Goal: Information Seeking & Learning: Learn about a topic

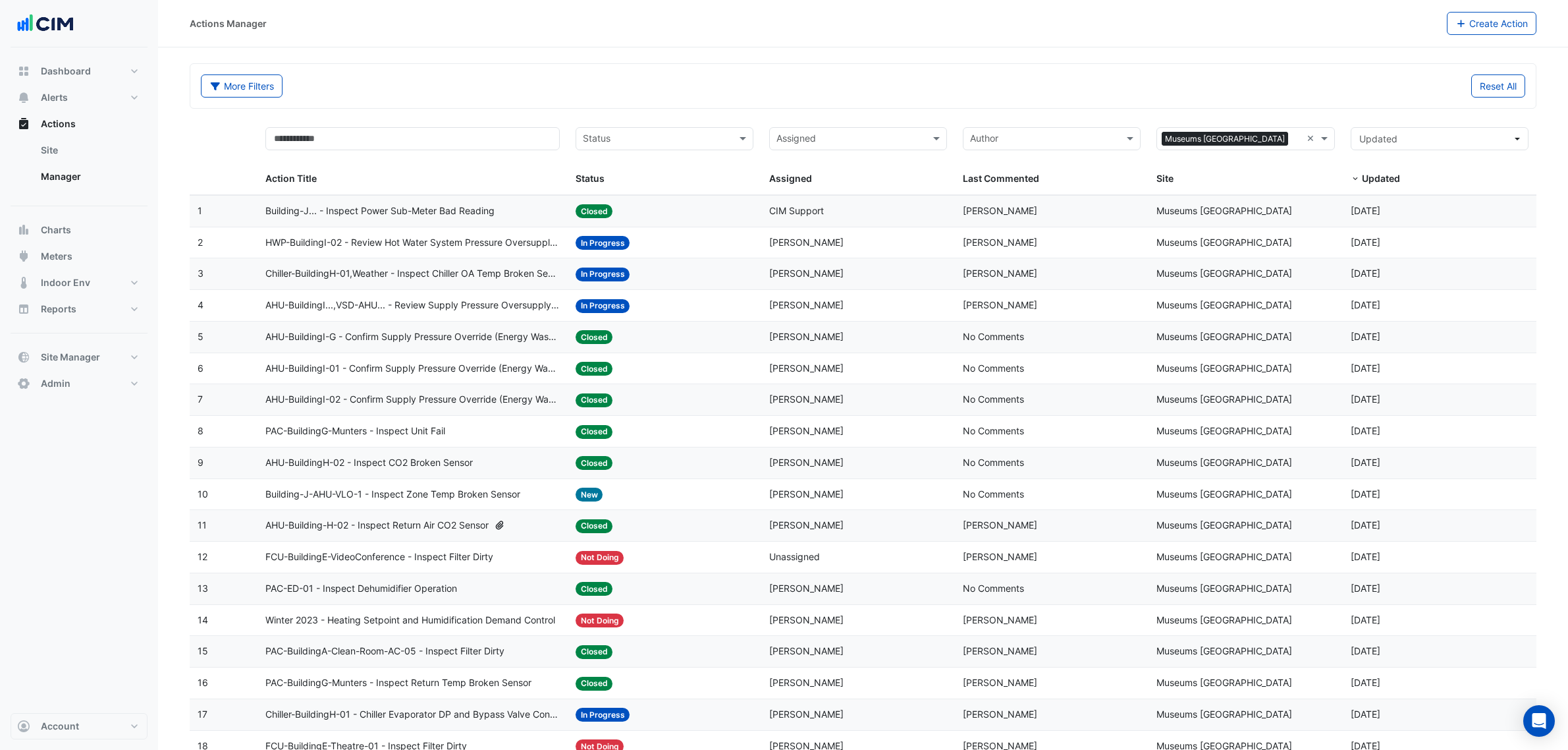
select select "**"
click at [71, 86] on button "Alerts" at bounding box center [79, 98] width 137 height 26
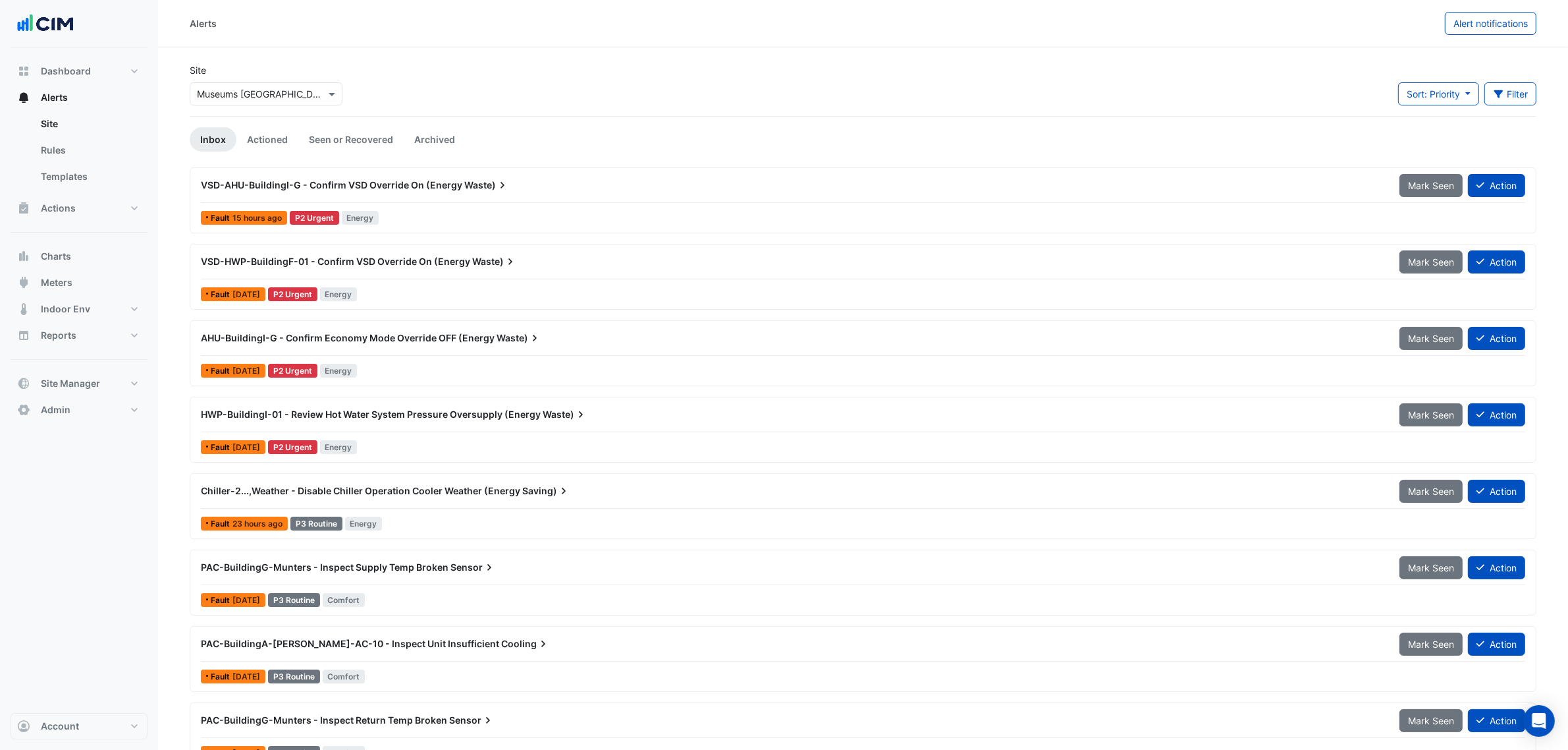
click at [301, 88] on input "text" at bounding box center [253, 95] width 112 height 14
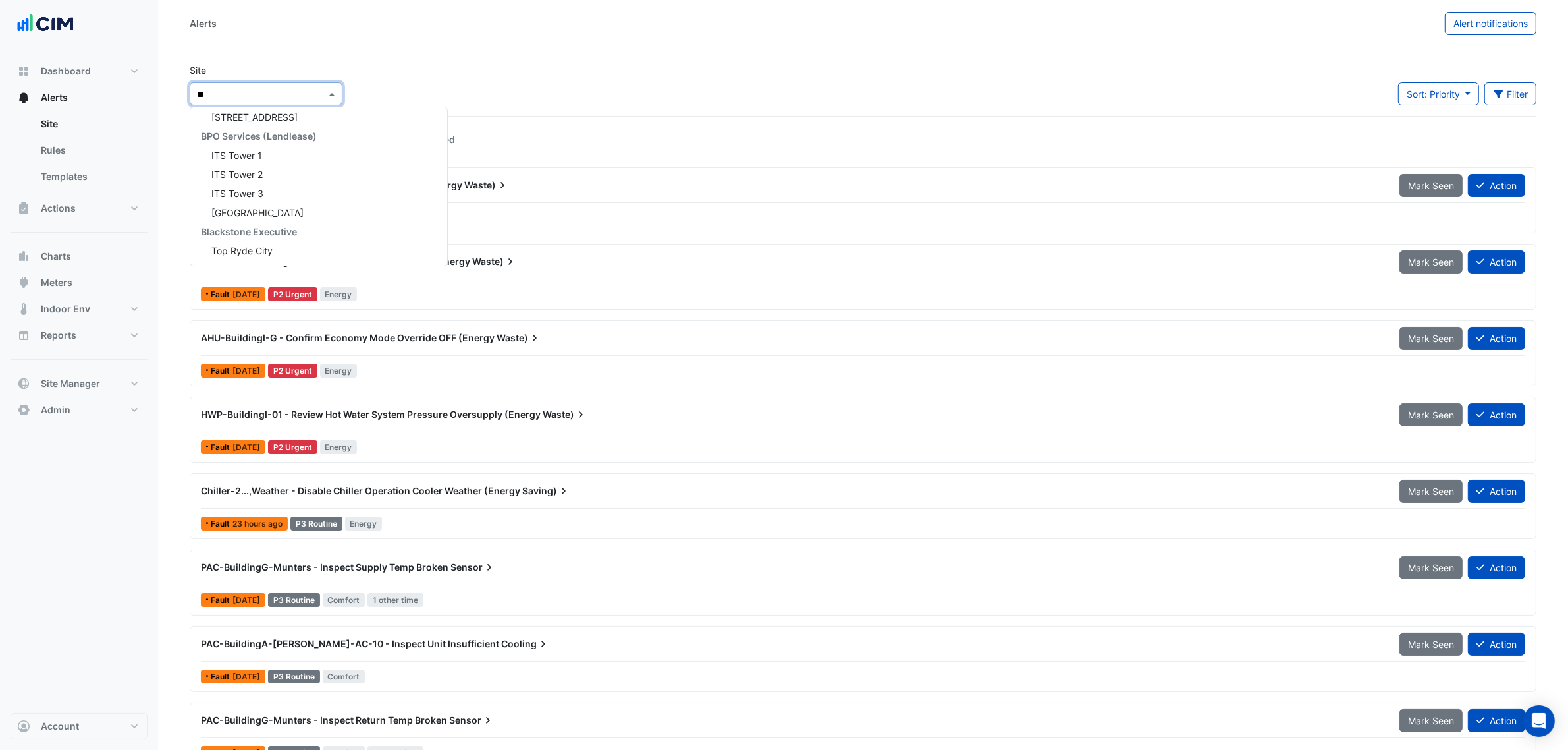
type input "***"
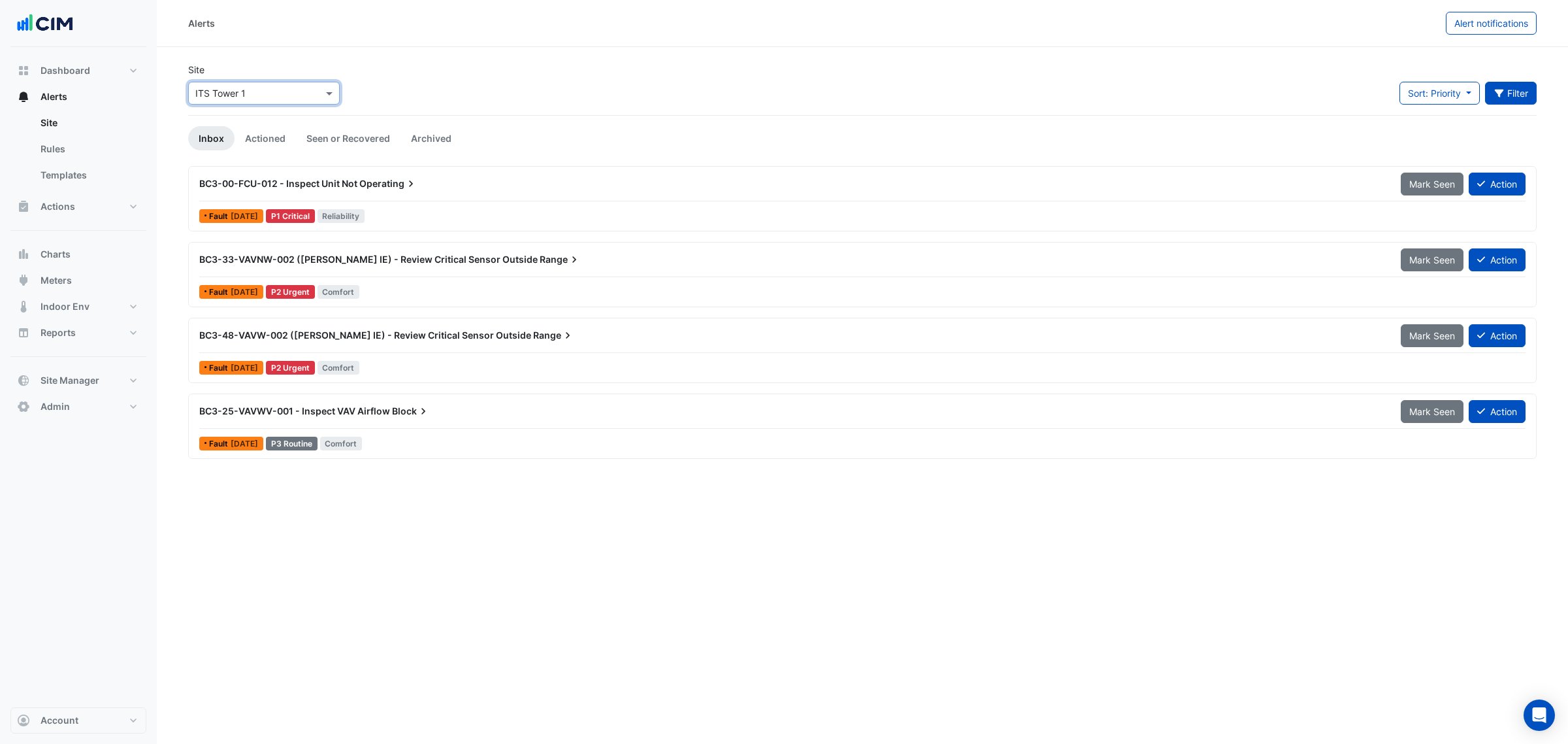
click at [1526, 93] on button "Filter" at bounding box center [1511, 93] width 52 height 23
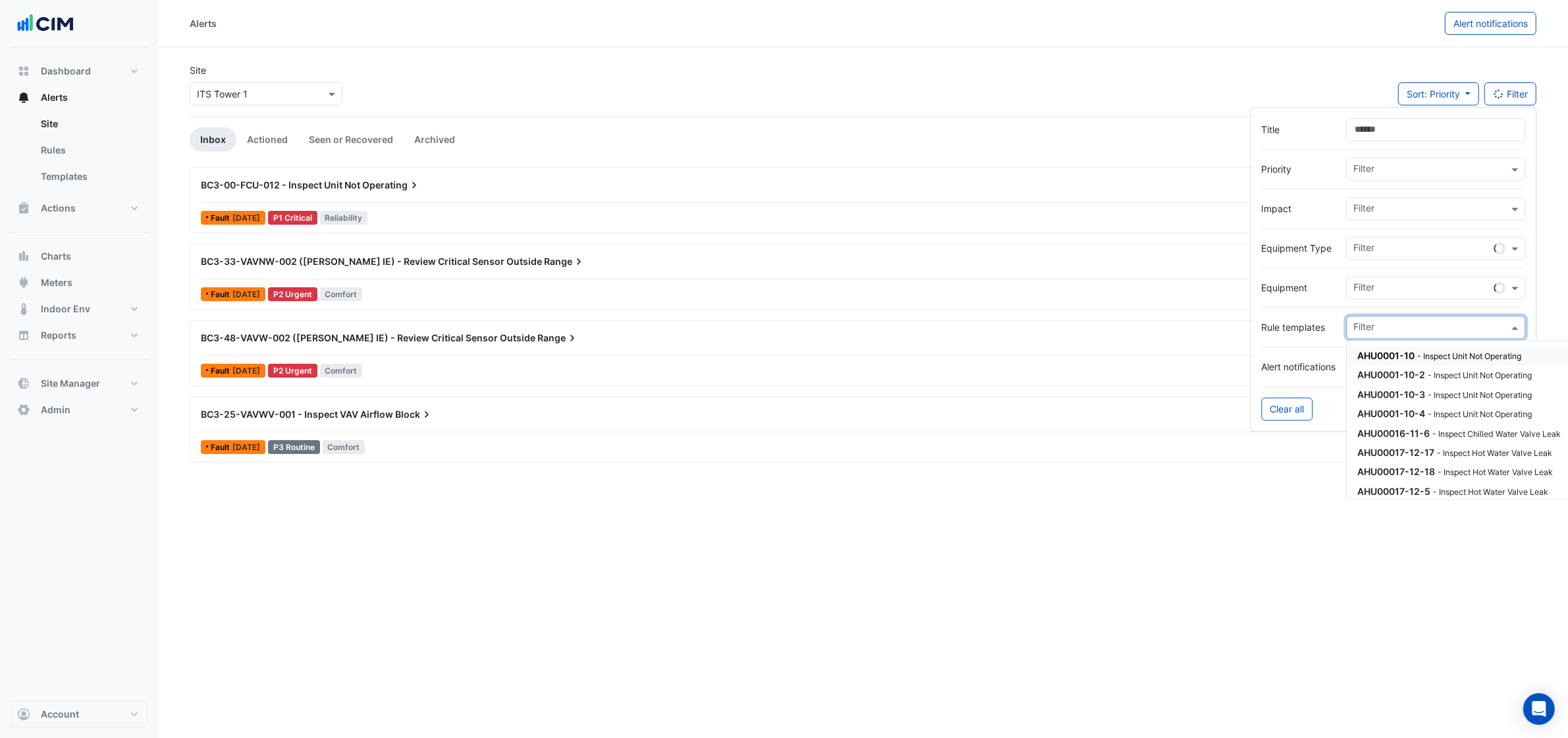
click at [1385, 322] on input "text" at bounding box center [1432, 329] width 155 height 14
type input "*"
click at [1304, 348] on hr at bounding box center [1394, 347] width 264 height 1
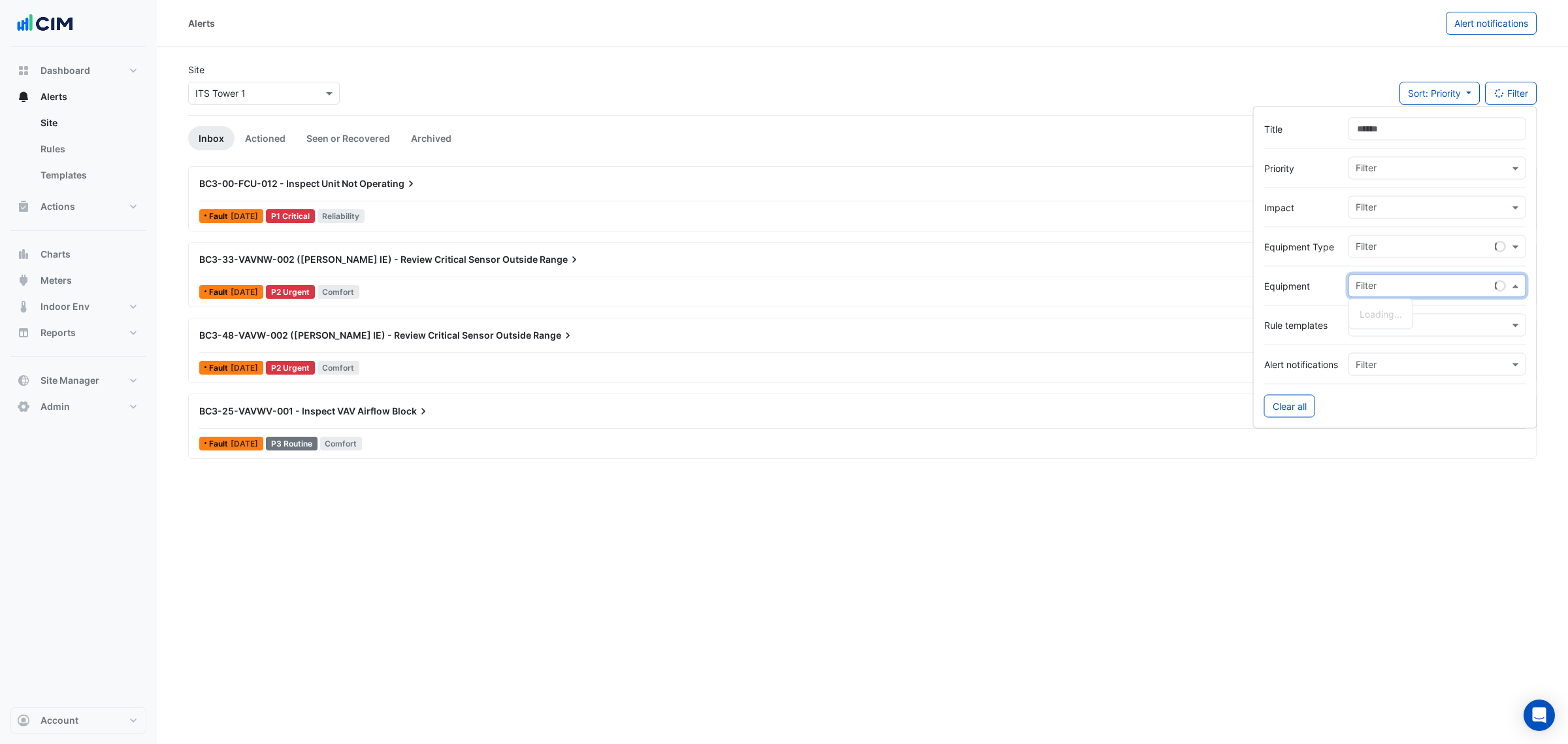
click at [1394, 286] on input "text" at bounding box center [1425, 288] width 139 height 14
type input "***"
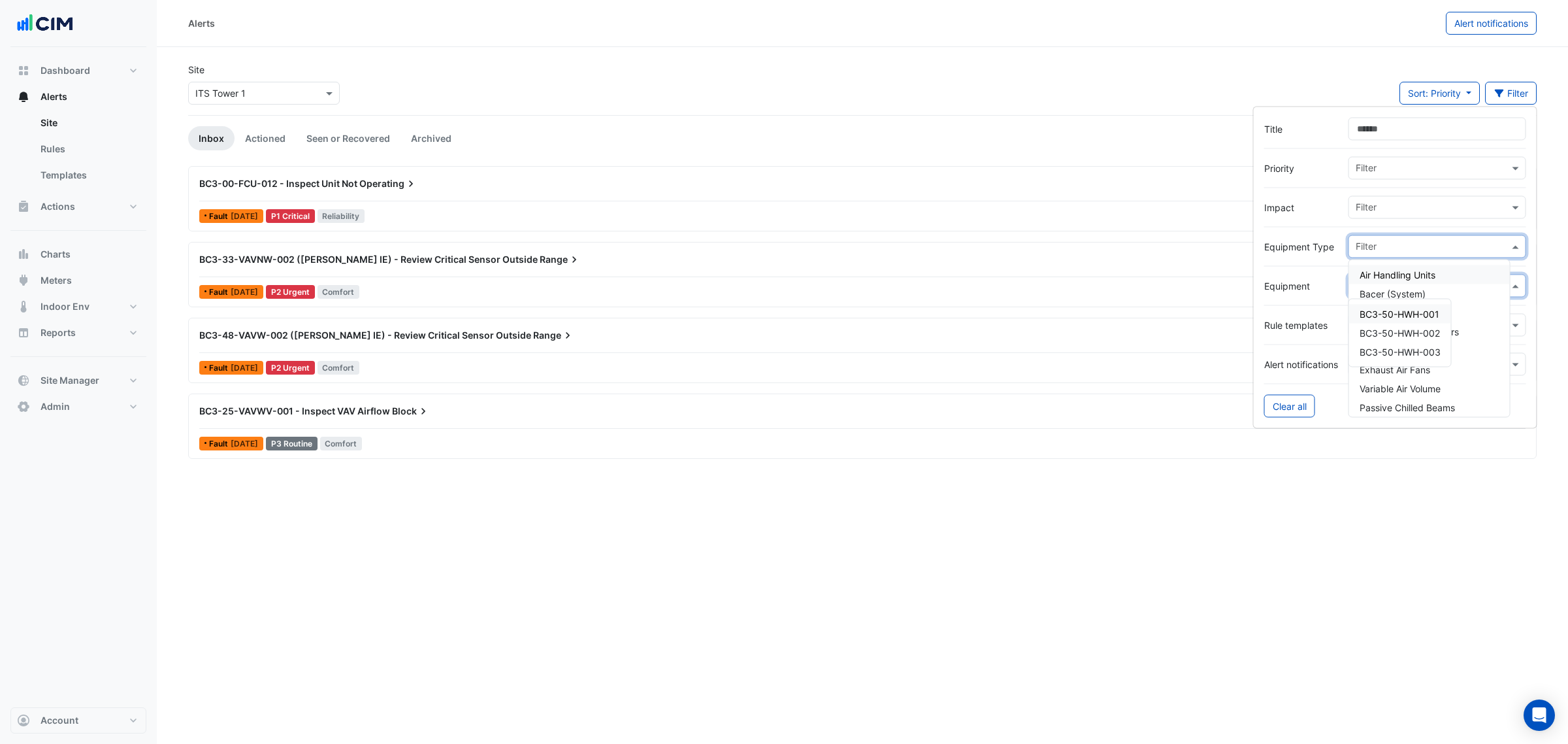
click at [1418, 243] on input "text" at bounding box center [1433, 248] width 154 height 14
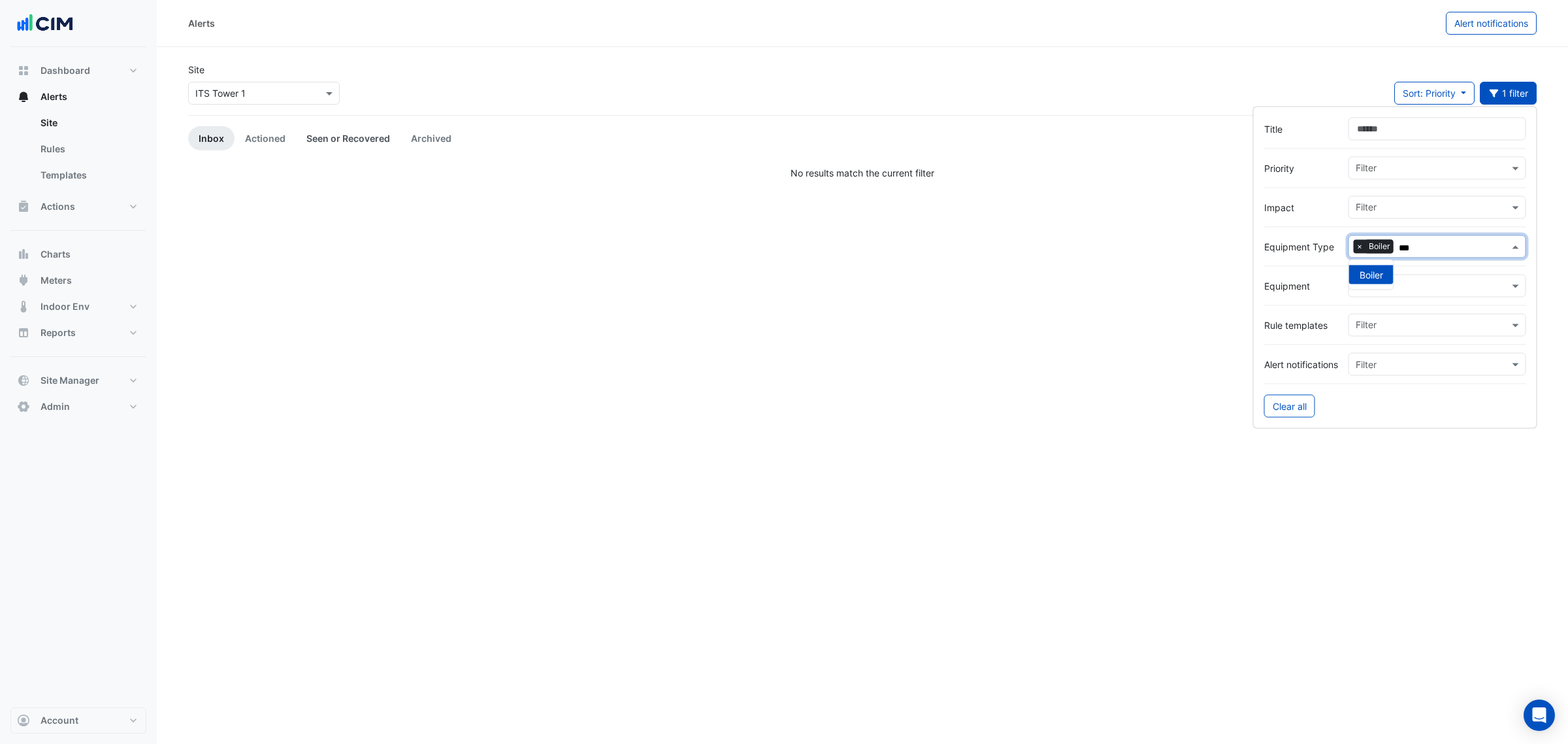
type input "***"
click at [338, 131] on link "Seen or Recovered" at bounding box center [348, 138] width 104 height 24
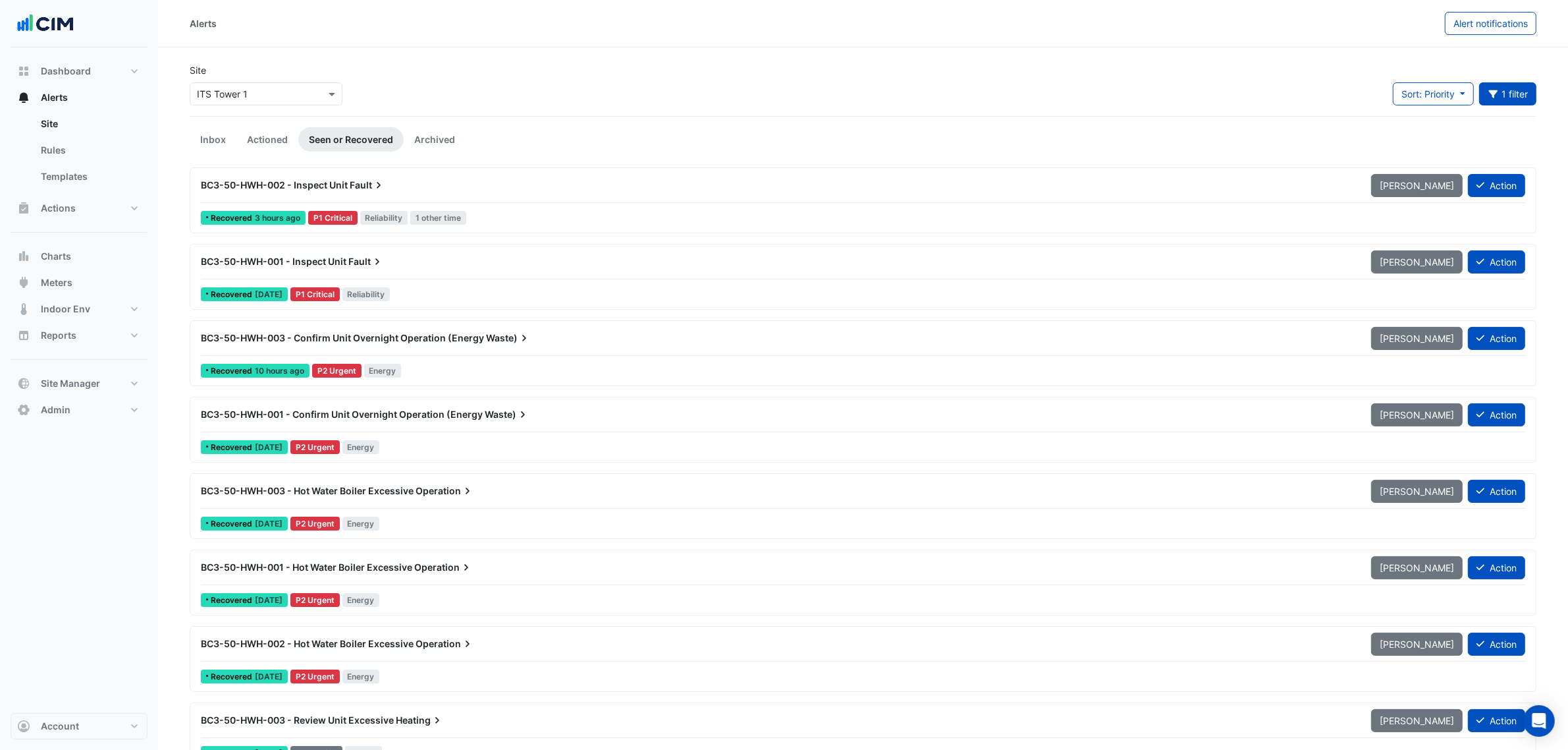
click at [365, 363] on div "Recovered 10 hours ago P2 Urgent Energy" at bounding box center [863, 371] width 1327 height 19
click at [423, 408] on div "BC3-50-HWH-001 - Confirm Unit Overnight Operation (Energy Waste)" at bounding box center [777, 414] width 1154 height 13
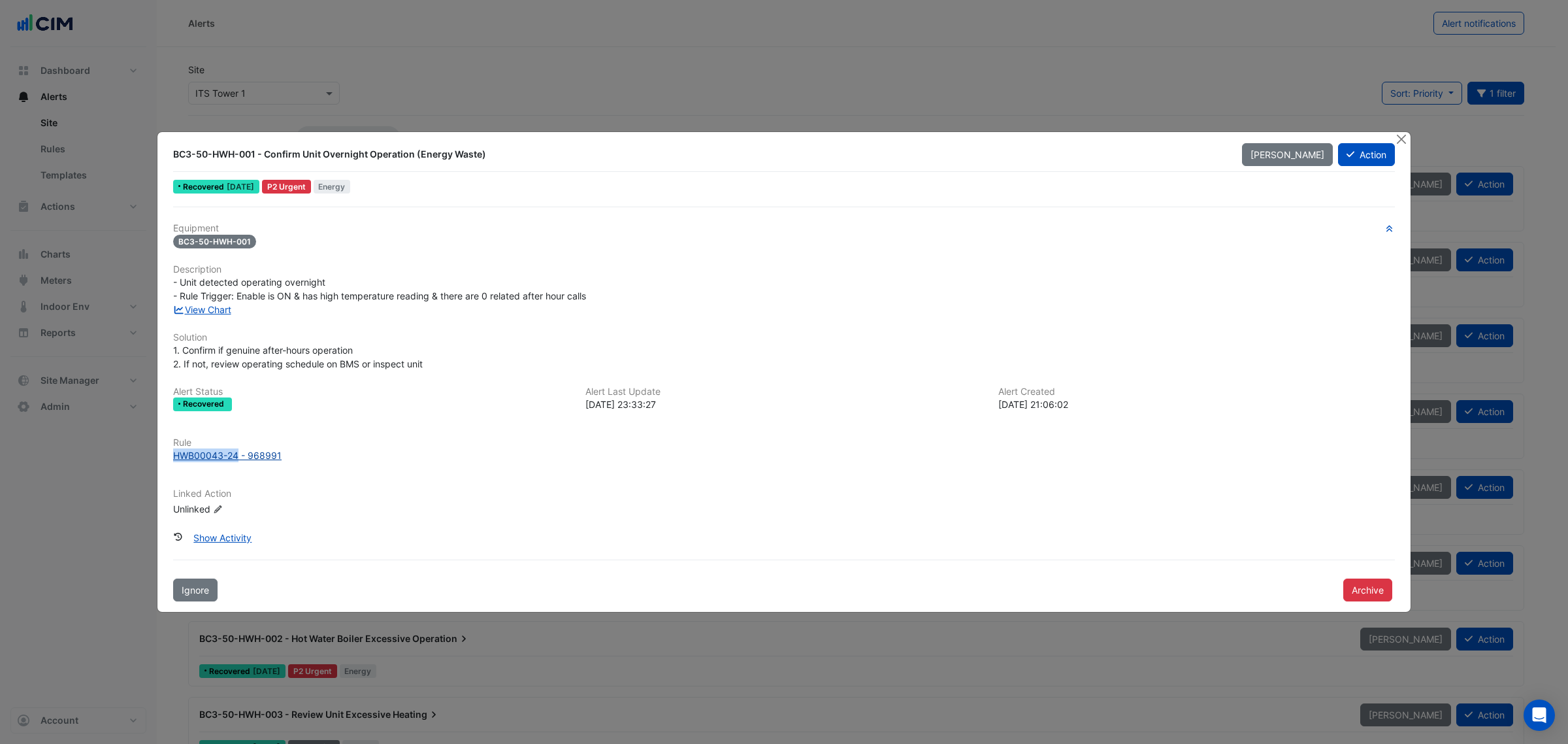
drag, startPoint x: 185, startPoint y: 456, endPoint x: 237, endPoint y: 459, distance: 52.1
click at [237, 459] on div "Rule HWB00043-24 - 968991" at bounding box center [784, 450] width 1238 height 25
copy div "HWB00043-24"
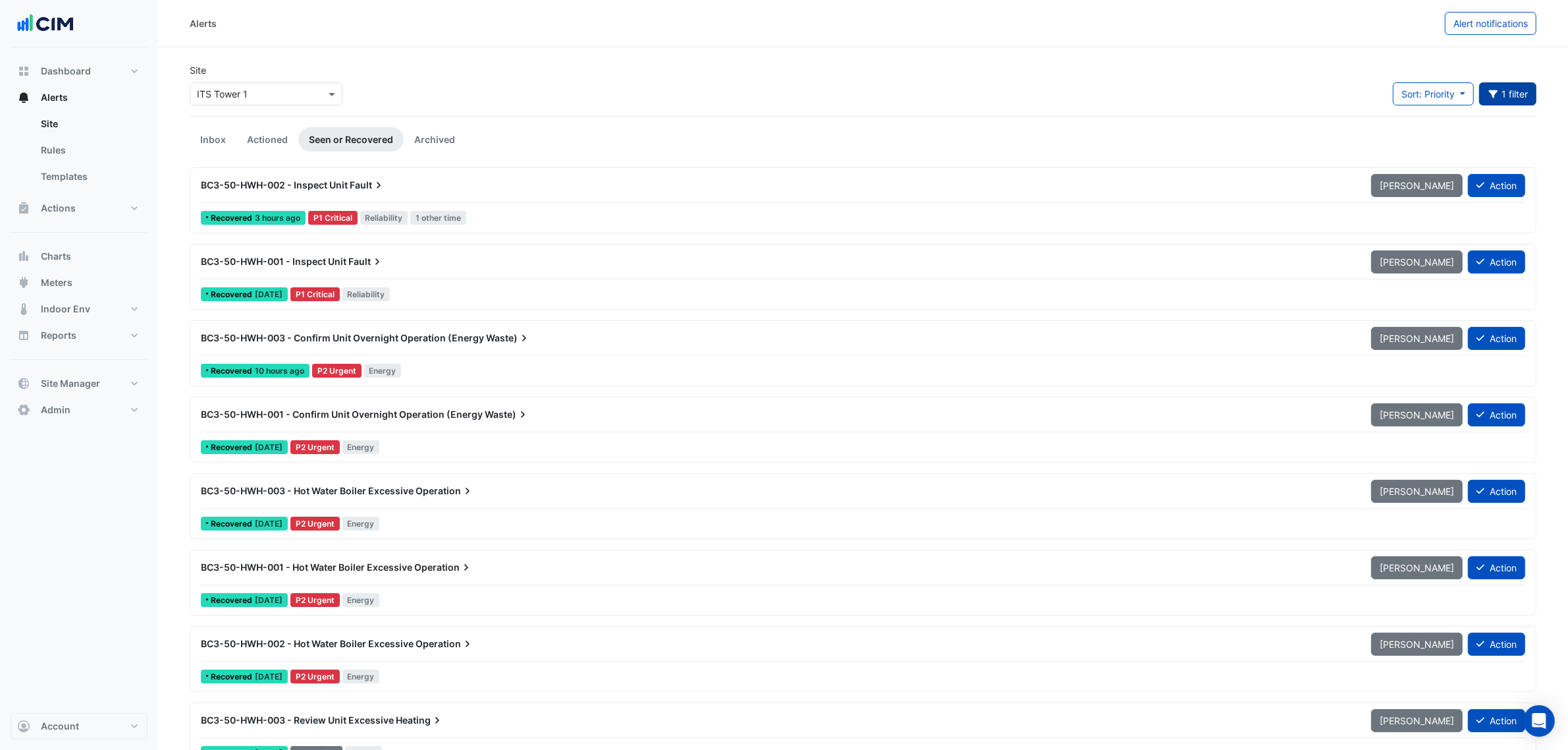
click at [1509, 97] on button "1 filter" at bounding box center [1509, 93] width 58 height 23
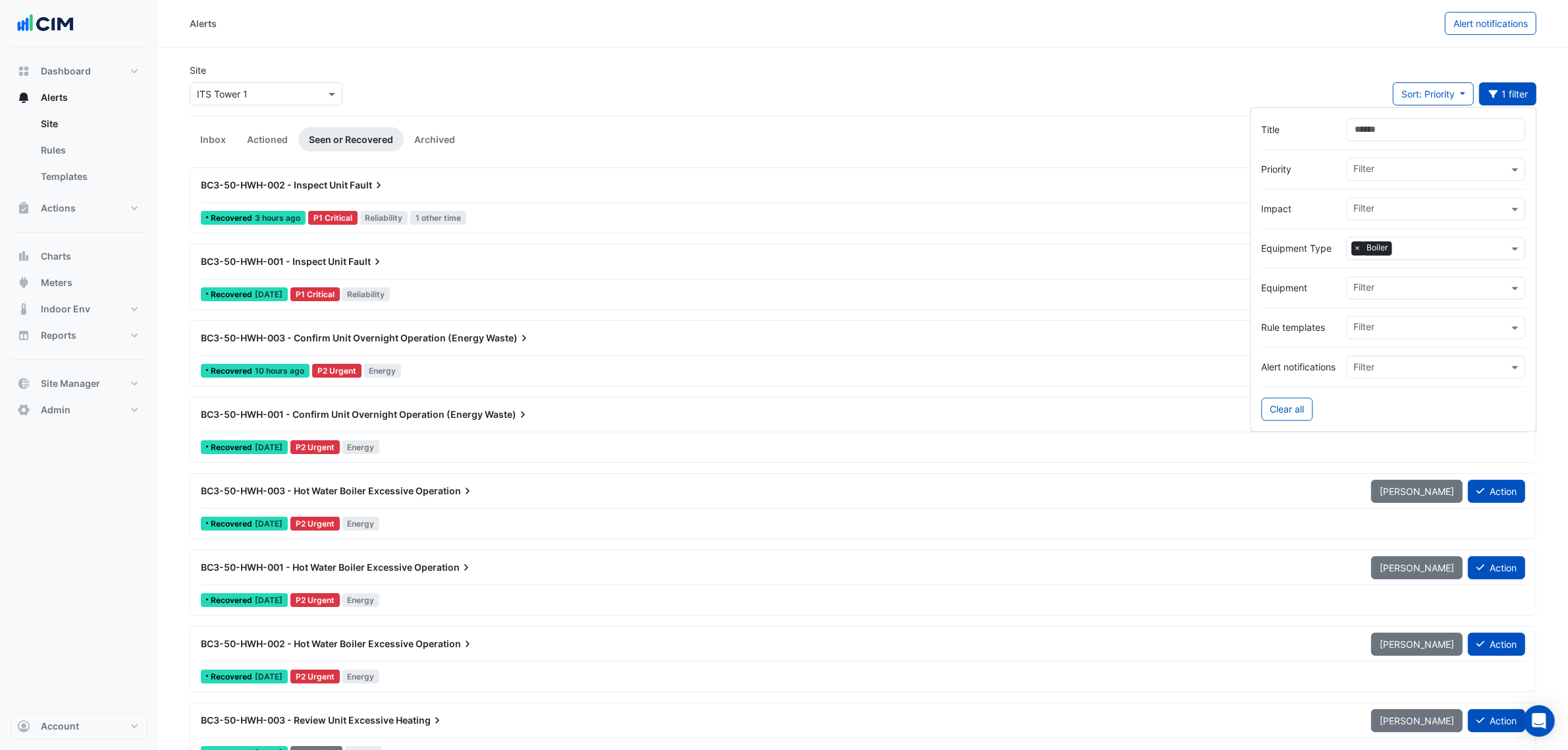
click at [1358, 247] on span "×" at bounding box center [1358, 248] width 12 height 13
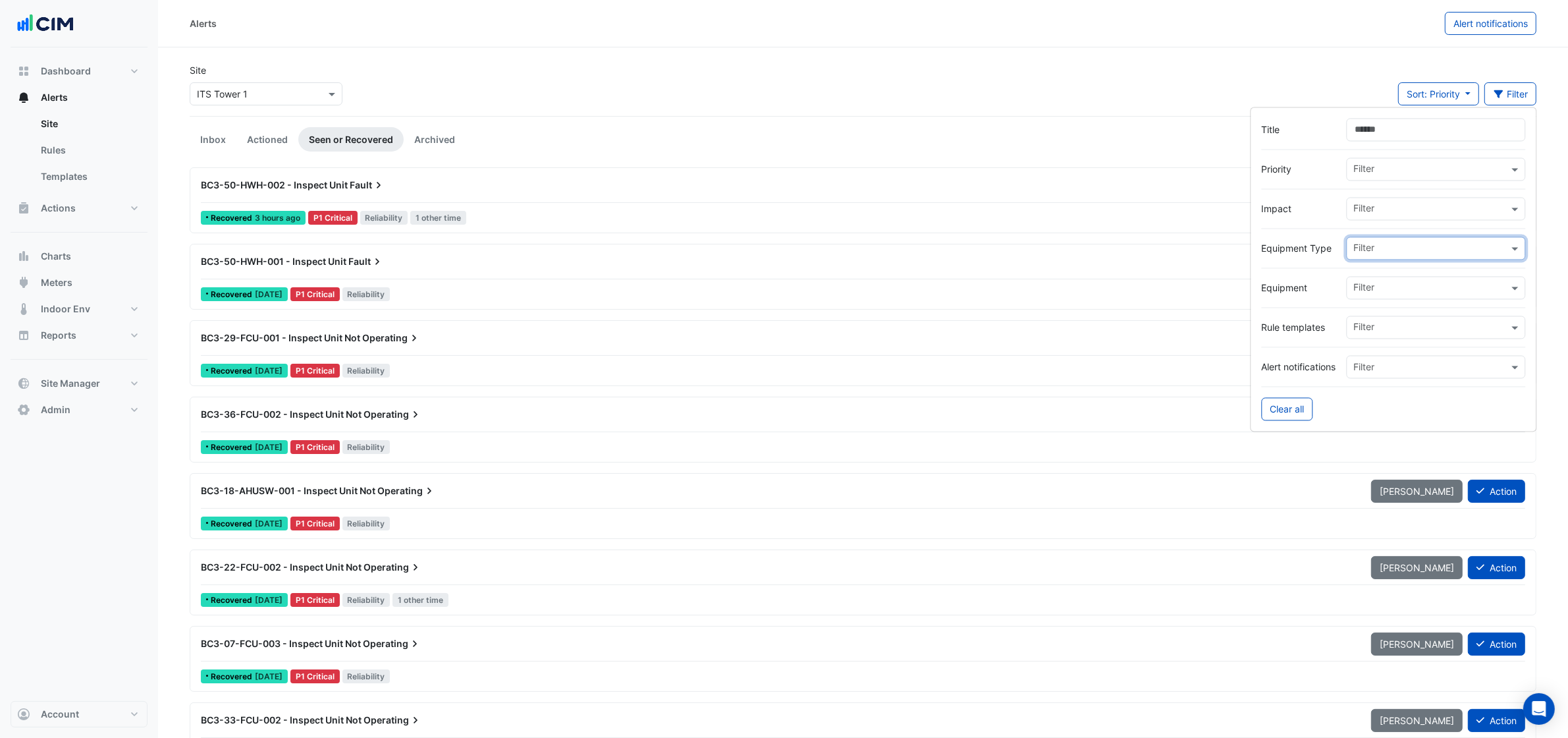
click at [1396, 323] on input "text" at bounding box center [1432, 329] width 155 height 14
paste input "**********"
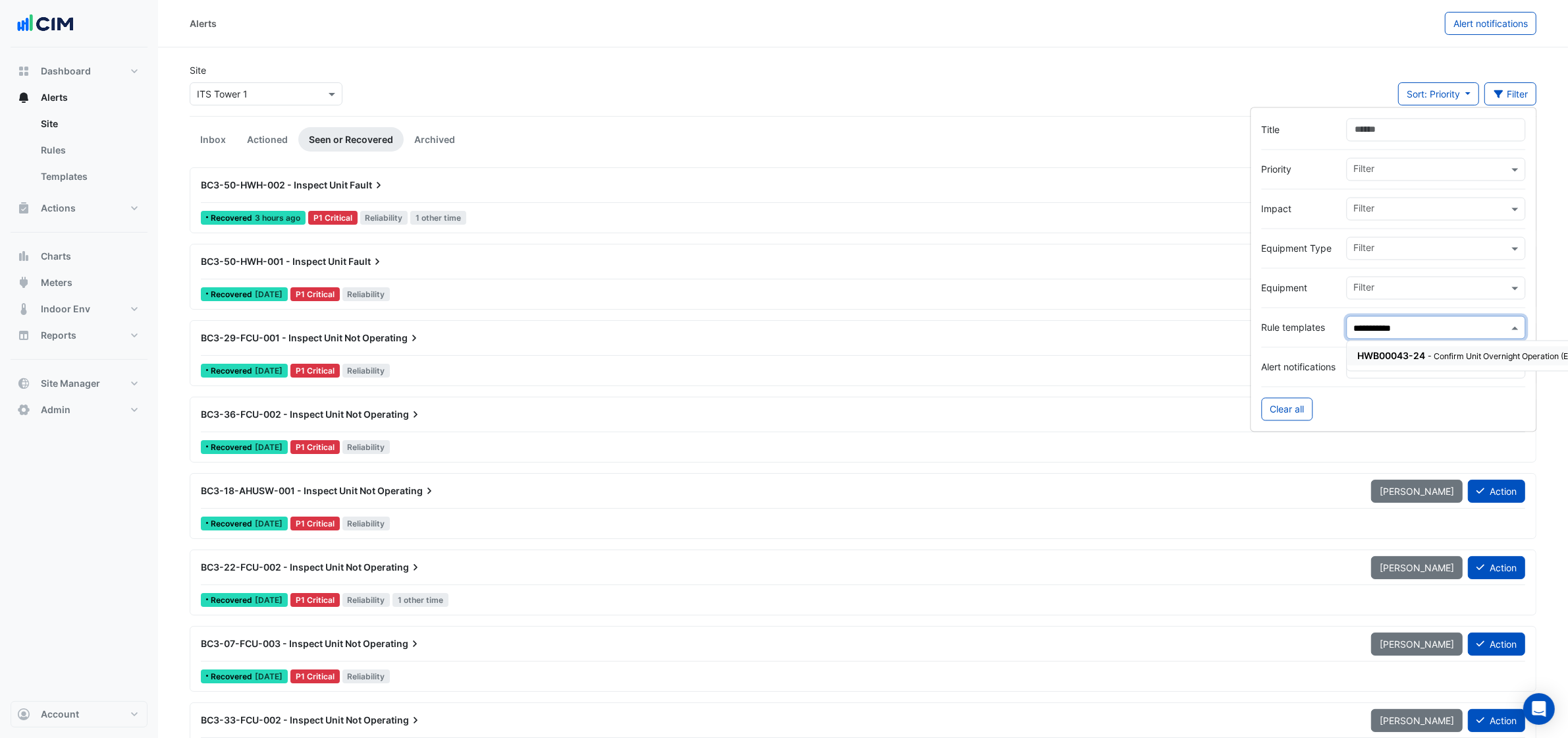
click at [1401, 354] on span "HWB00043-24" at bounding box center [1392, 356] width 68 height 11
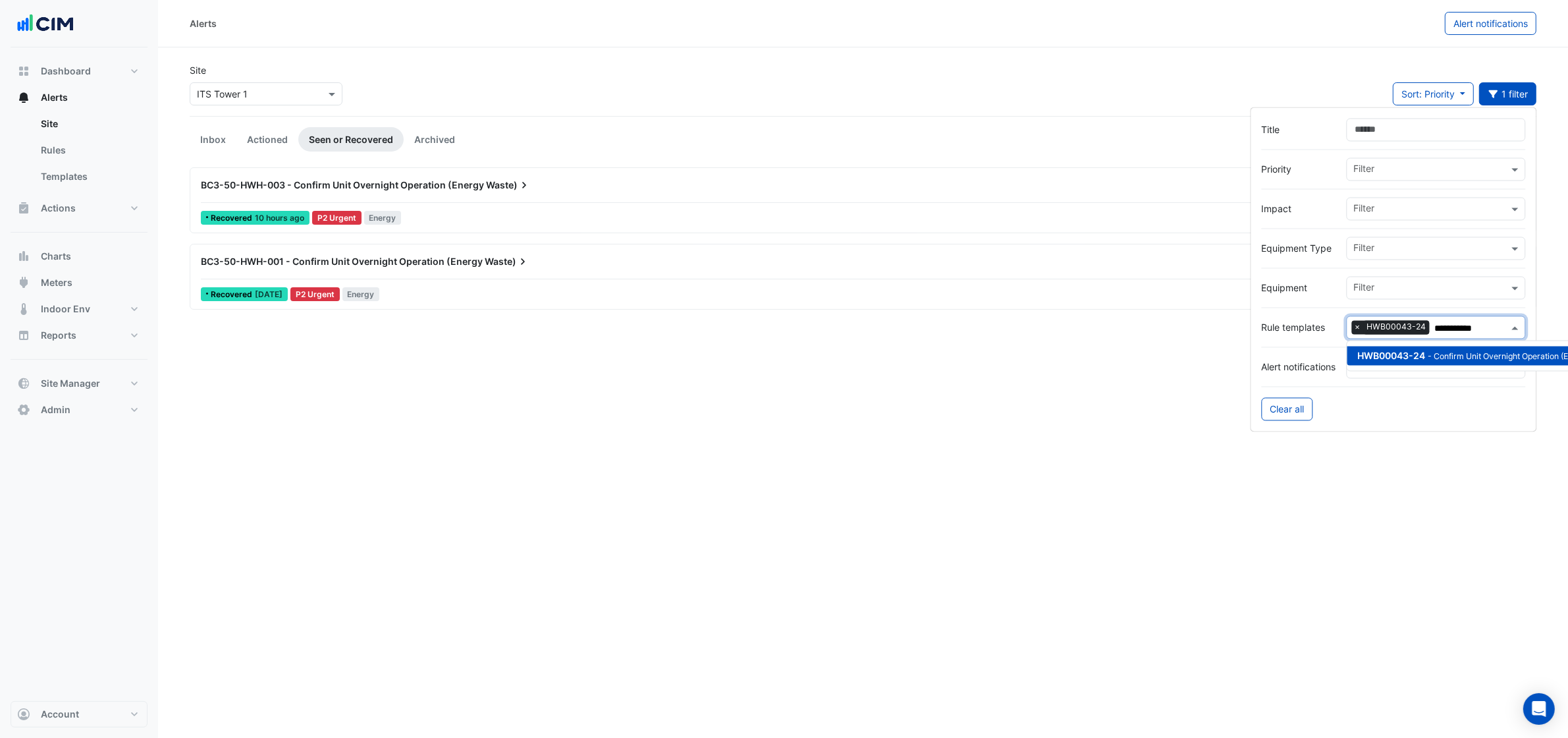
type input "**********"
drag, startPoint x: 534, startPoint y: 54, endPoint x: 528, endPoint y: 84, distance: 30.6
click at [534, 60] on section "Site Select a Site × ITS Tower 1 Sort: Priority Priority Updated 1 filter Inbox…" at bounding box center [863, 179] width 1410 height 264
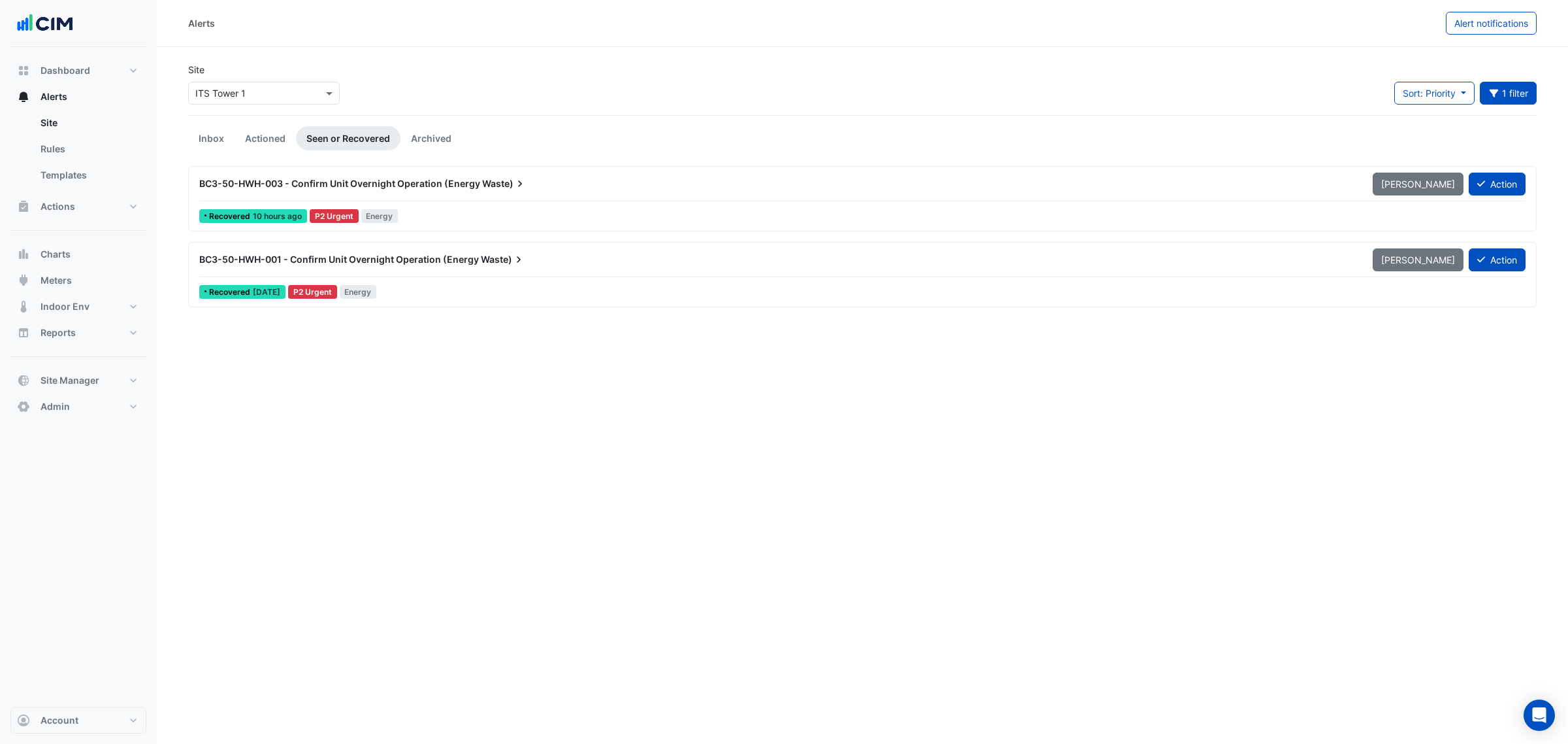
click at [419, 216] on div "Recovered 10 hours ago P2 Urgent Energy" at bounding box center [863, 216] width 1329 height 19
click at [376, 293] on span "Energy" at bounding box center [358, 292] width 37 height 14
click at [207, 130] on link "Inbox" at bounding box center [211, 138] width 47 height 24
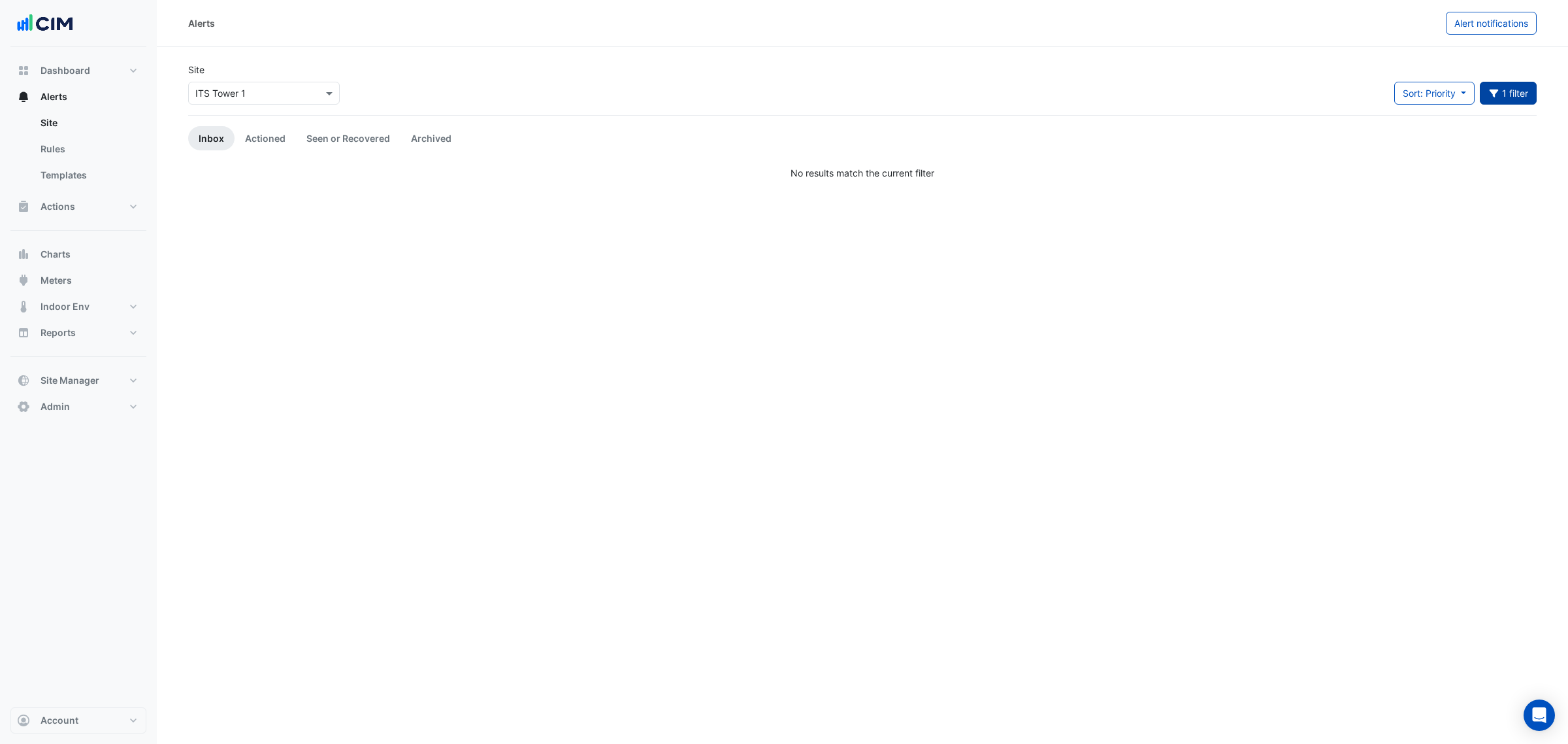
click at [1518, 89] on button "1 filter" at bounding box center [1509, 93] width 58 height 23
click at [1359, 327] on span "×" at bounding box center [1359, 325] width 12 height 13
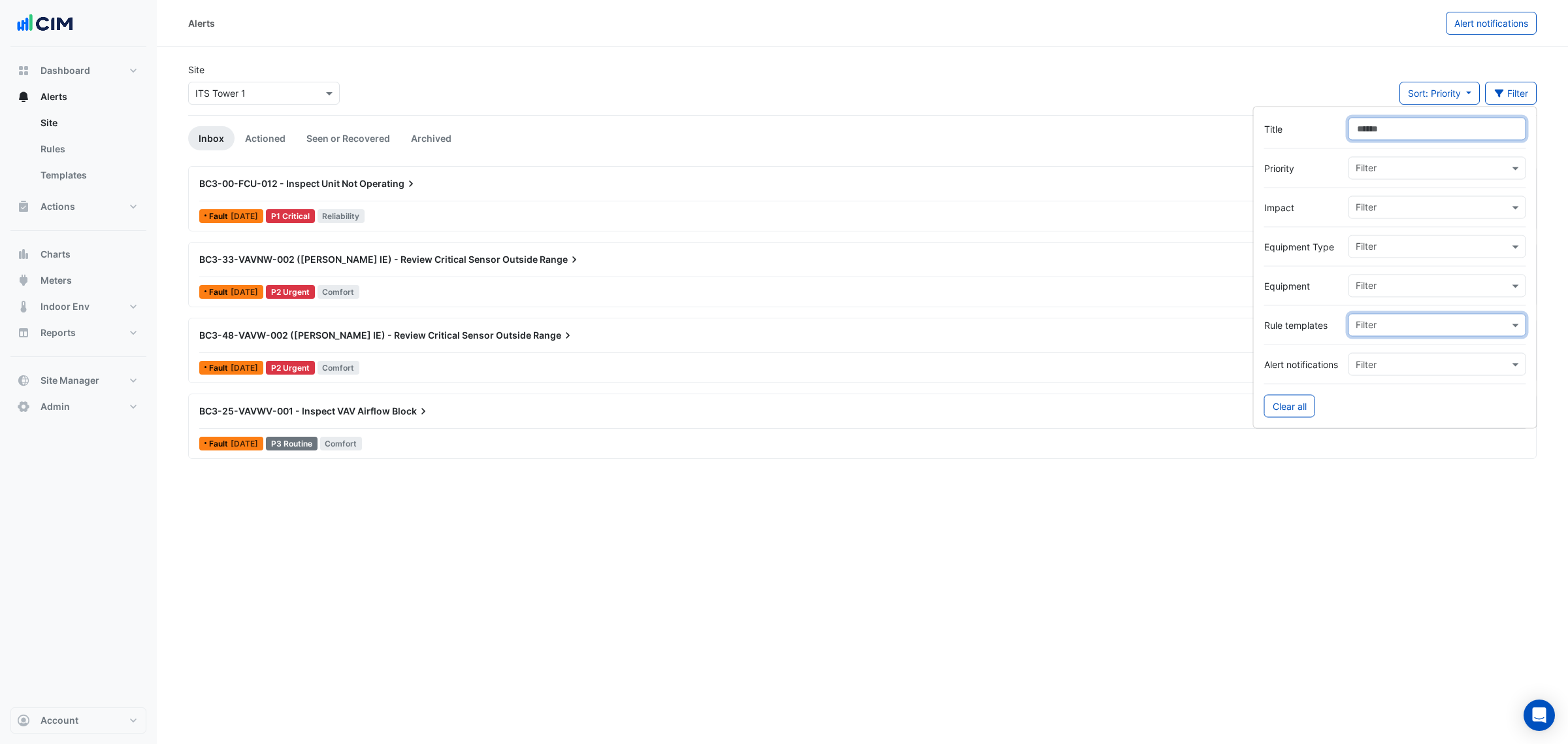
click at [1416, 128] on input "Title" at bounding box center [1437, 128] width 178 height 23
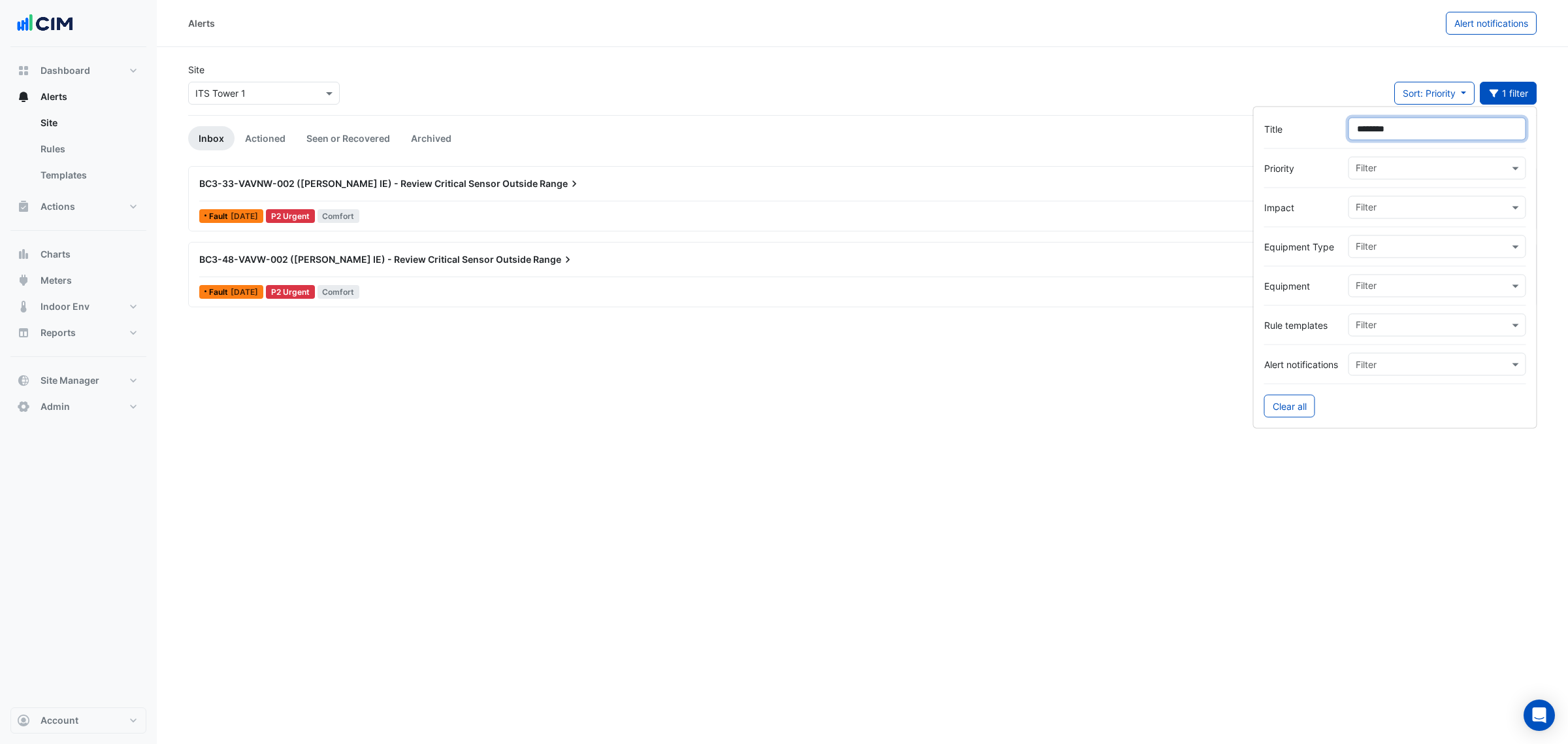
type input "********"
click at [471, 183] on span "BC3-33-VAVNW-002 (NABERS IE) - Review Critical Sensor Outside" at bounding box center [368, 183] width 338 height 11
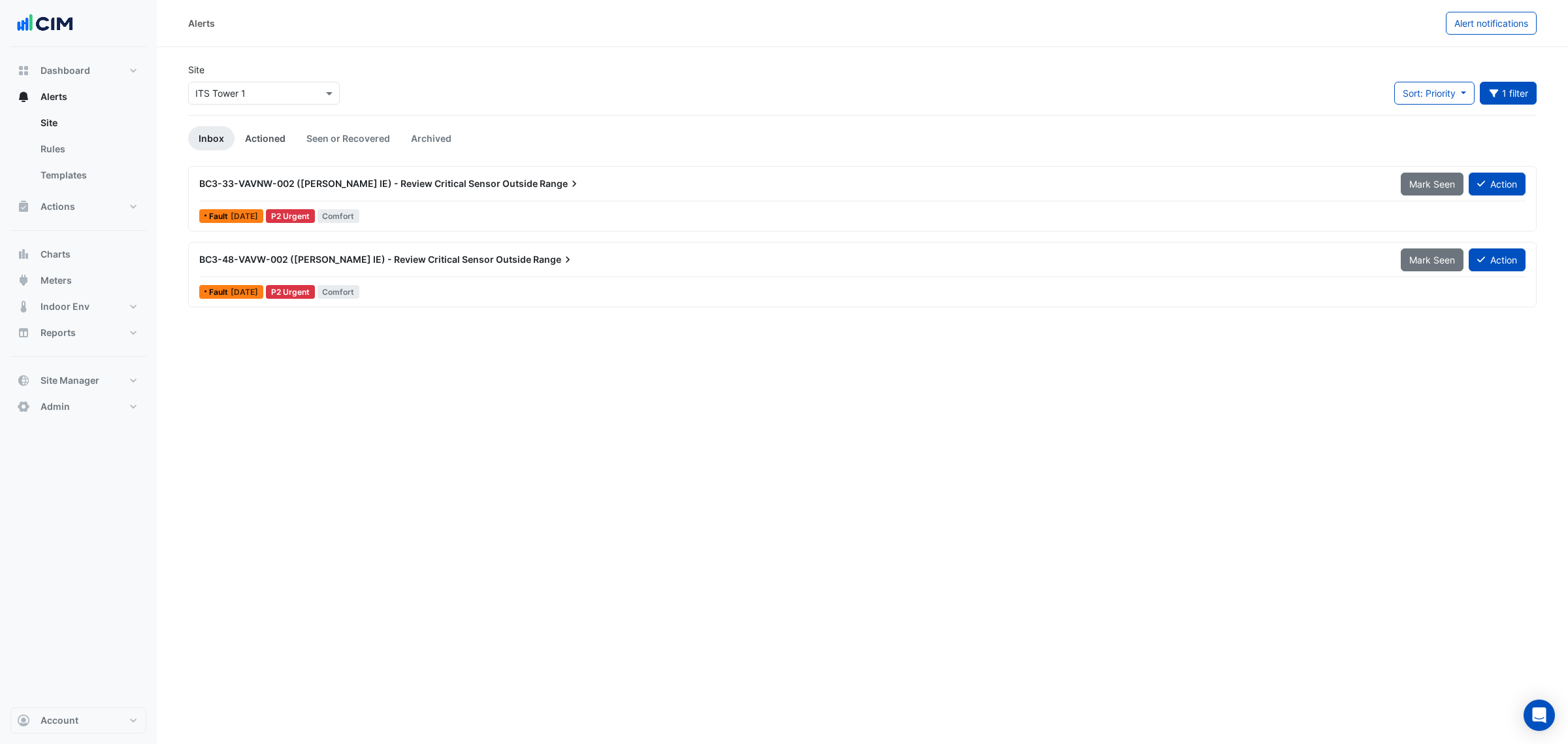
click at [284, 139] on link "Actioned" at bounding box center [266, 138] width 62 height 24
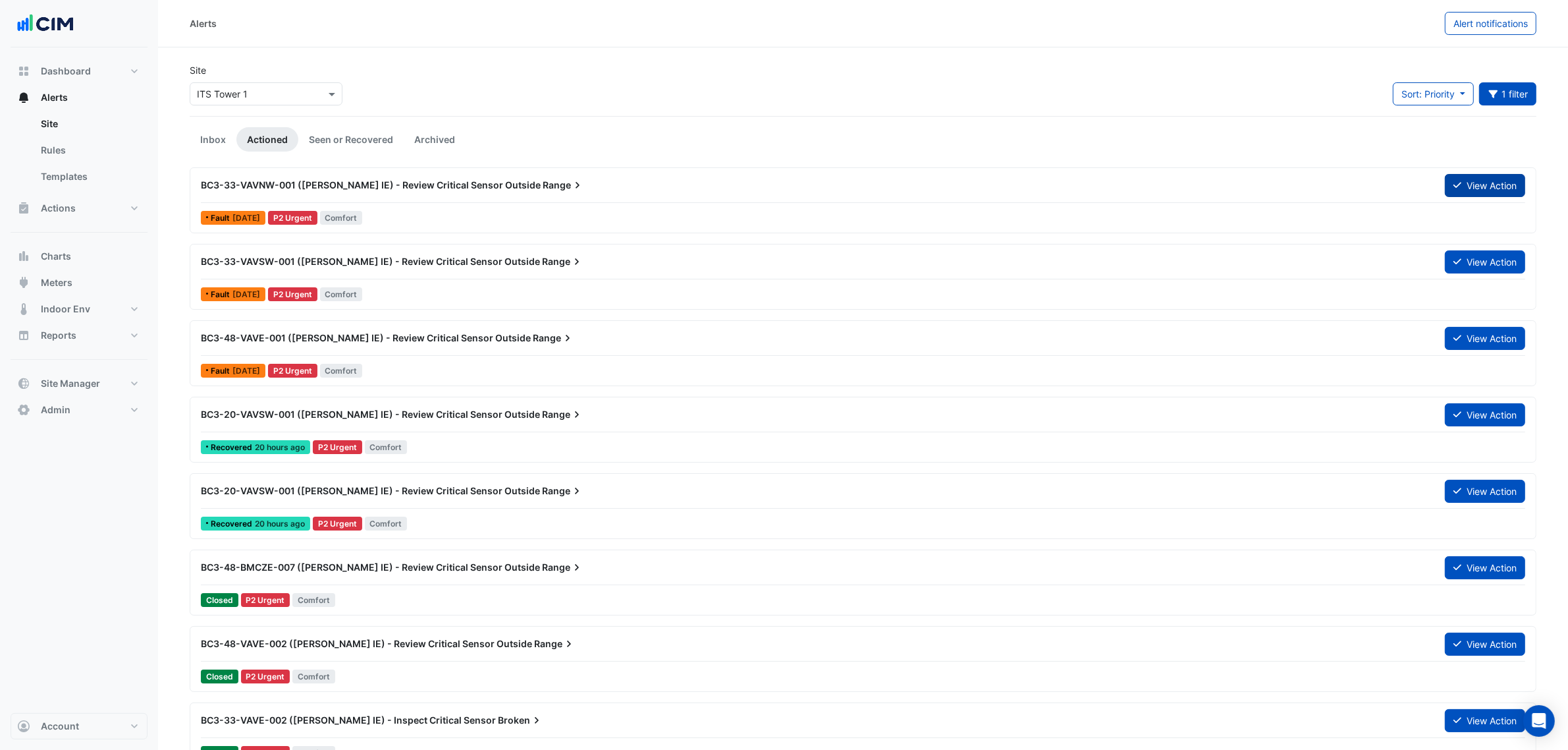
click at [1503, 181] on button "View Action" at bounding box center [1485, 185] width 80 height 23
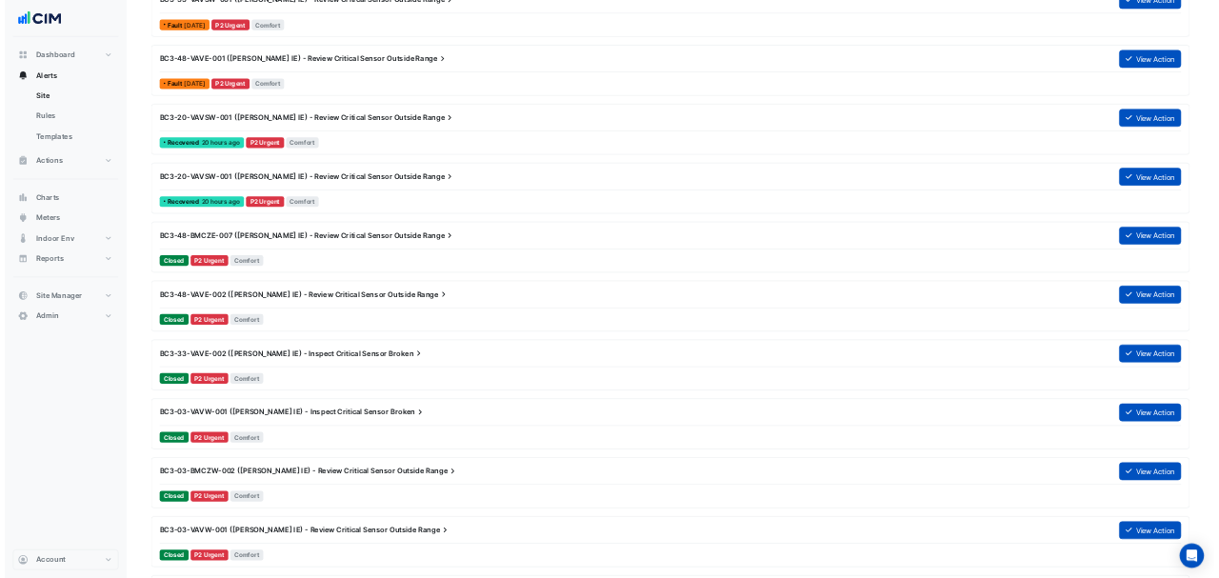
scroll to position [476, 0]
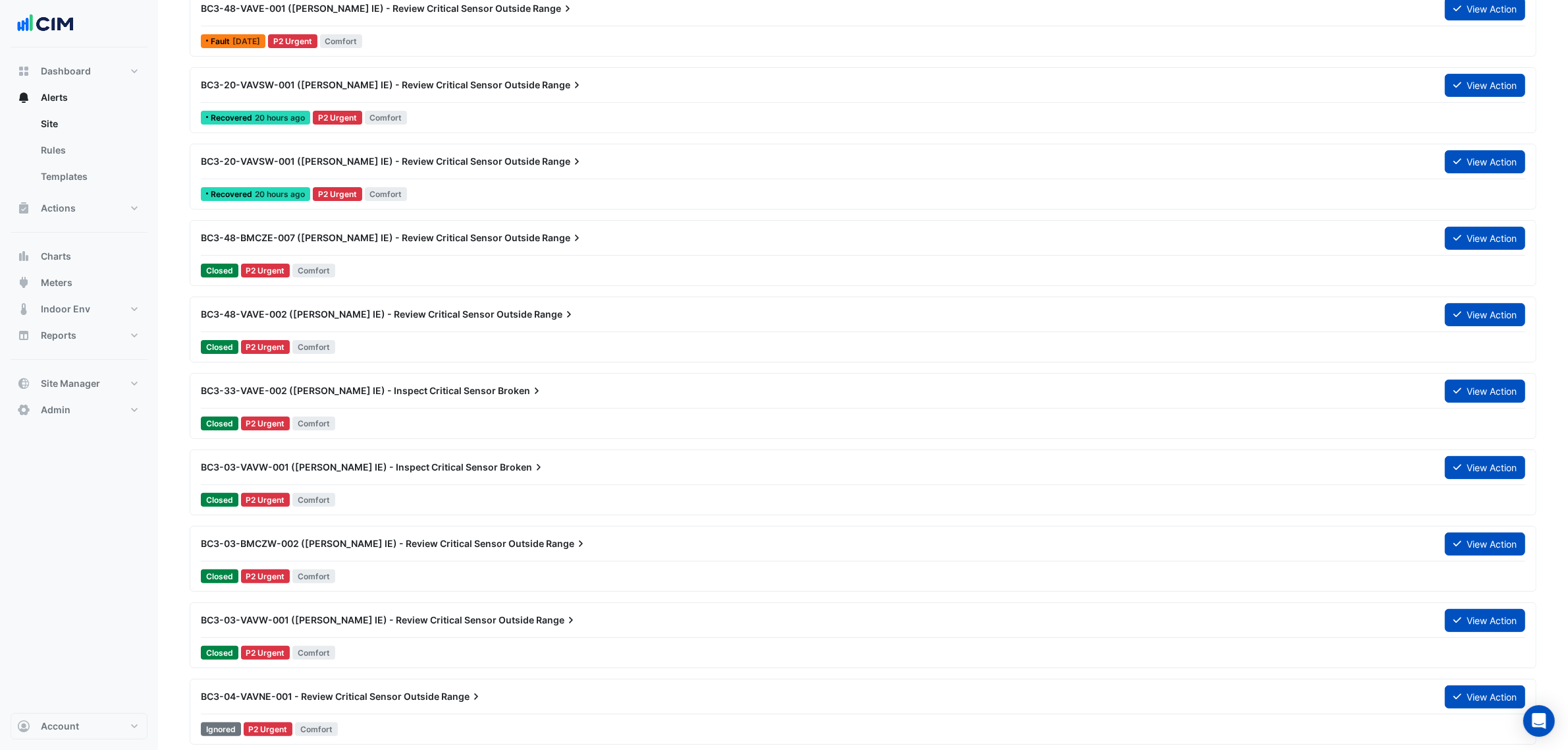
click at [476, 415] on div "BC3-33-VAVE-002 (NABERS IE) - Inspect Critical Sensor Broken View Action Closed…" at bounding box center [863, 406] width 1335 height 54
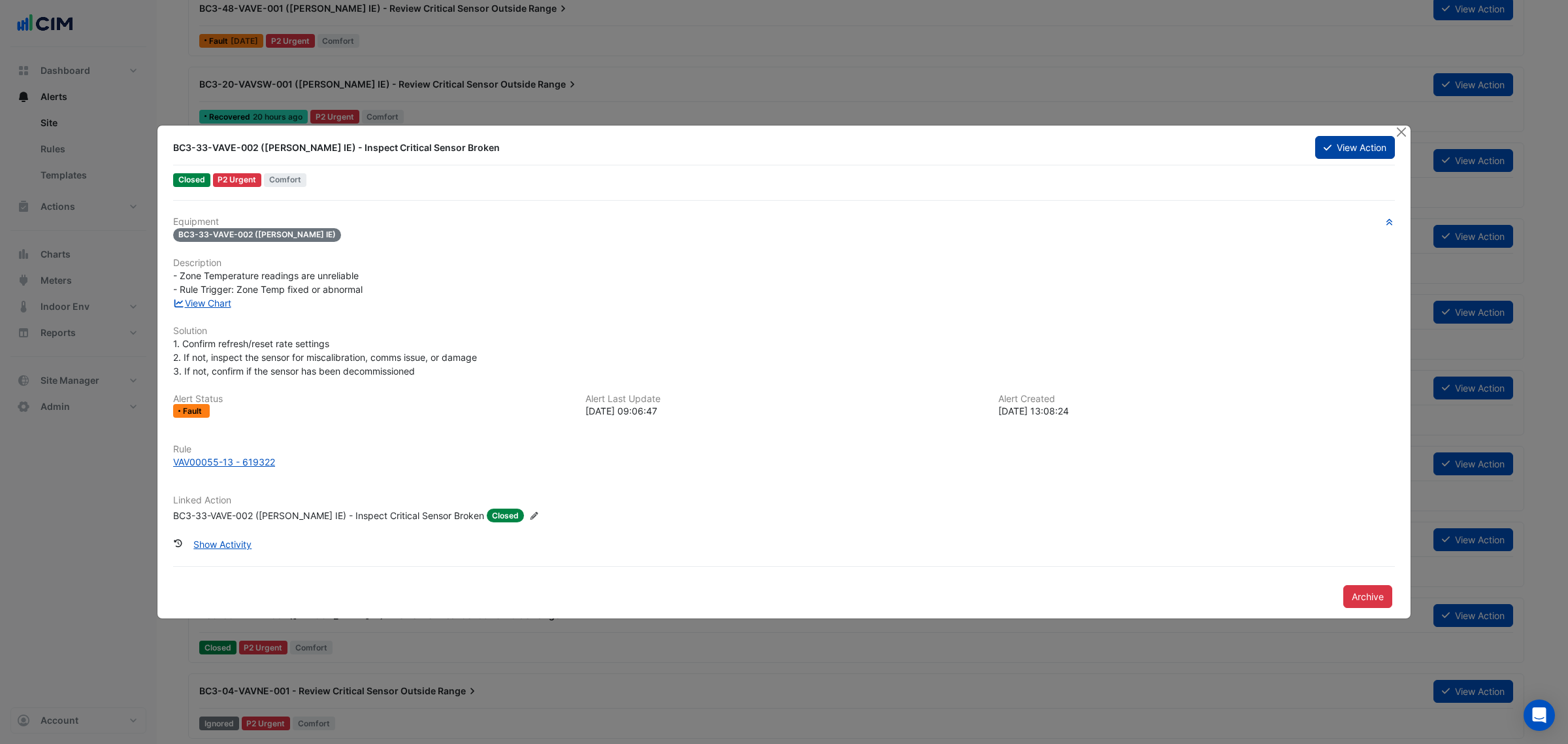
click at [1356, 141] on button "View Action" at bounding box center [1355, 147] width 80 height 23
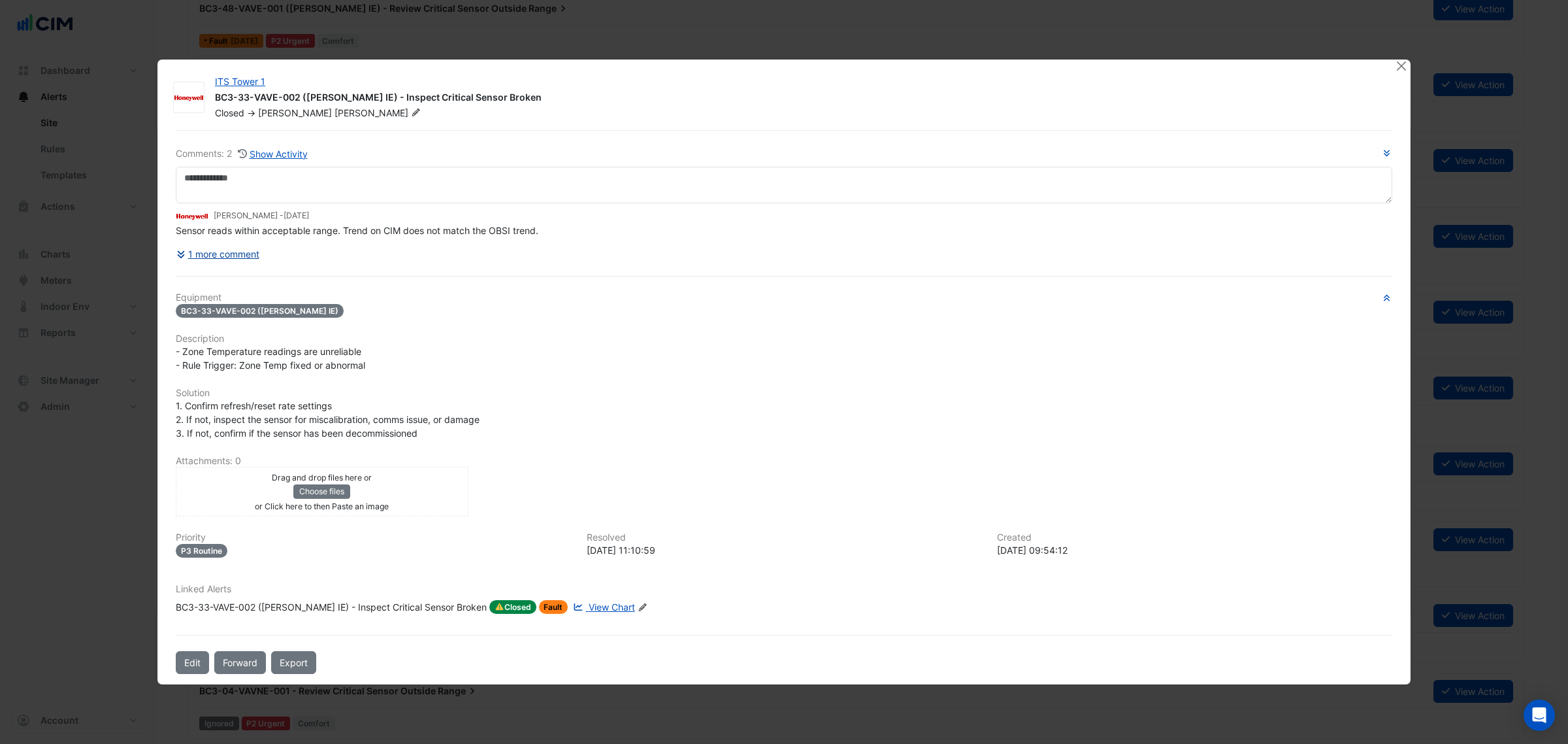
drag, startPoint x: 230, startPoint y: 262, endPoint x: 242, endPoint y: 242, distance: 23.3
click at [242, 242] on button "1 more comment" at bounding box center [218, 253] width 84 height 23
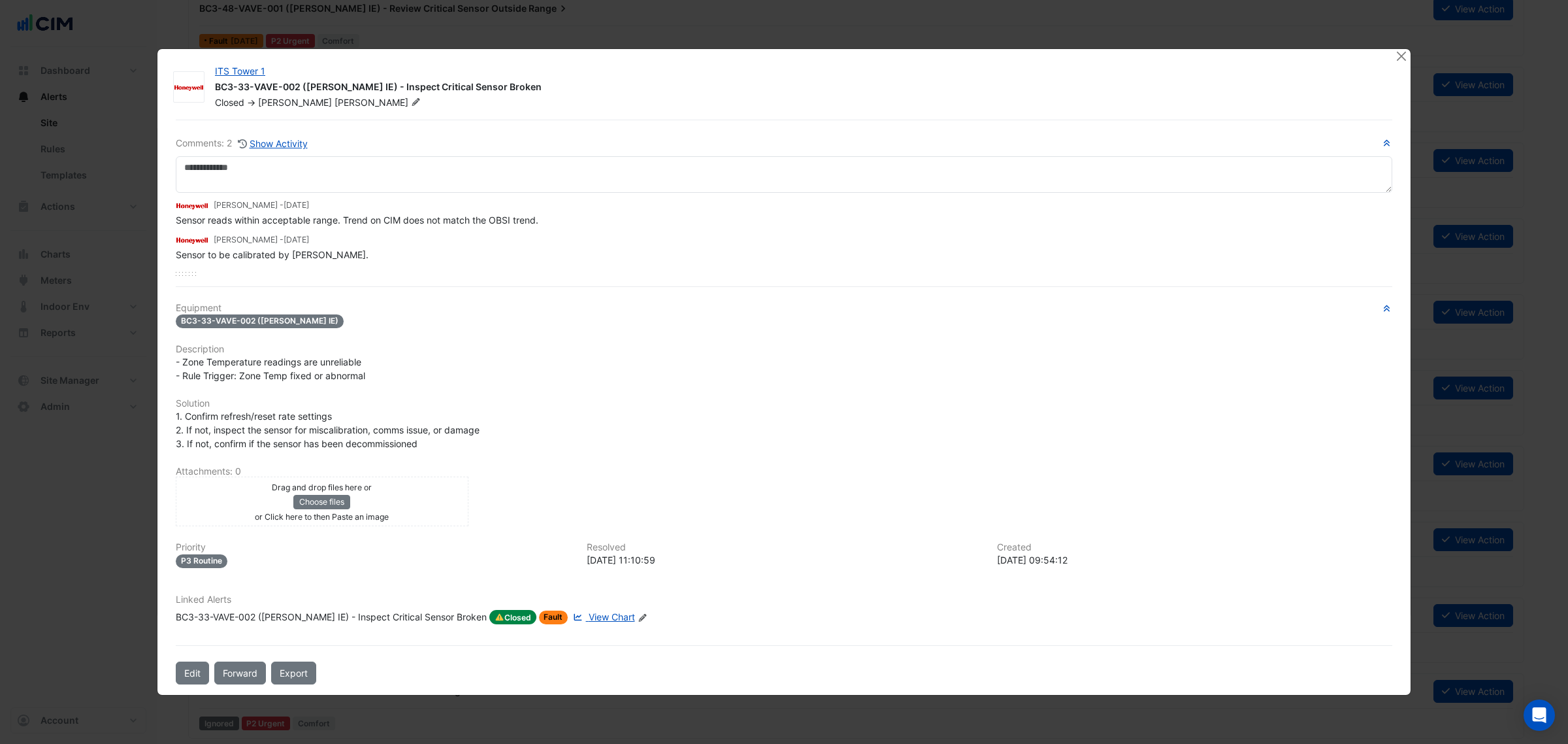
drag, startPoint x: 355, startPoint y: 233, endPoint x: 449, endPoint y: 229, distance: 94.1
click at [449, 229] on div "Bailey Bohm - 1 year and 8 months ago Sensor reads within acceptable range. Tre…" at bounding box center [784, 227] width 1217 height 69
click at [453, 217] on span "Sensor reads within acceptable range. Trend on CIM does not match the OBSI tren…" at bounding box center [357, 220] width 362 height 11
click at [453, 218] on span "Sensor reads within acceptable range. Trend on CIM does not match the OBSI tren…" at bounding box center [357, 220] width 362 height 11
click at [454, 218] on span "Sensor reads within acceptable range. Trend on CIM does not match the OBSI tren…" at bounding box center [357, 220] width 362 height 11
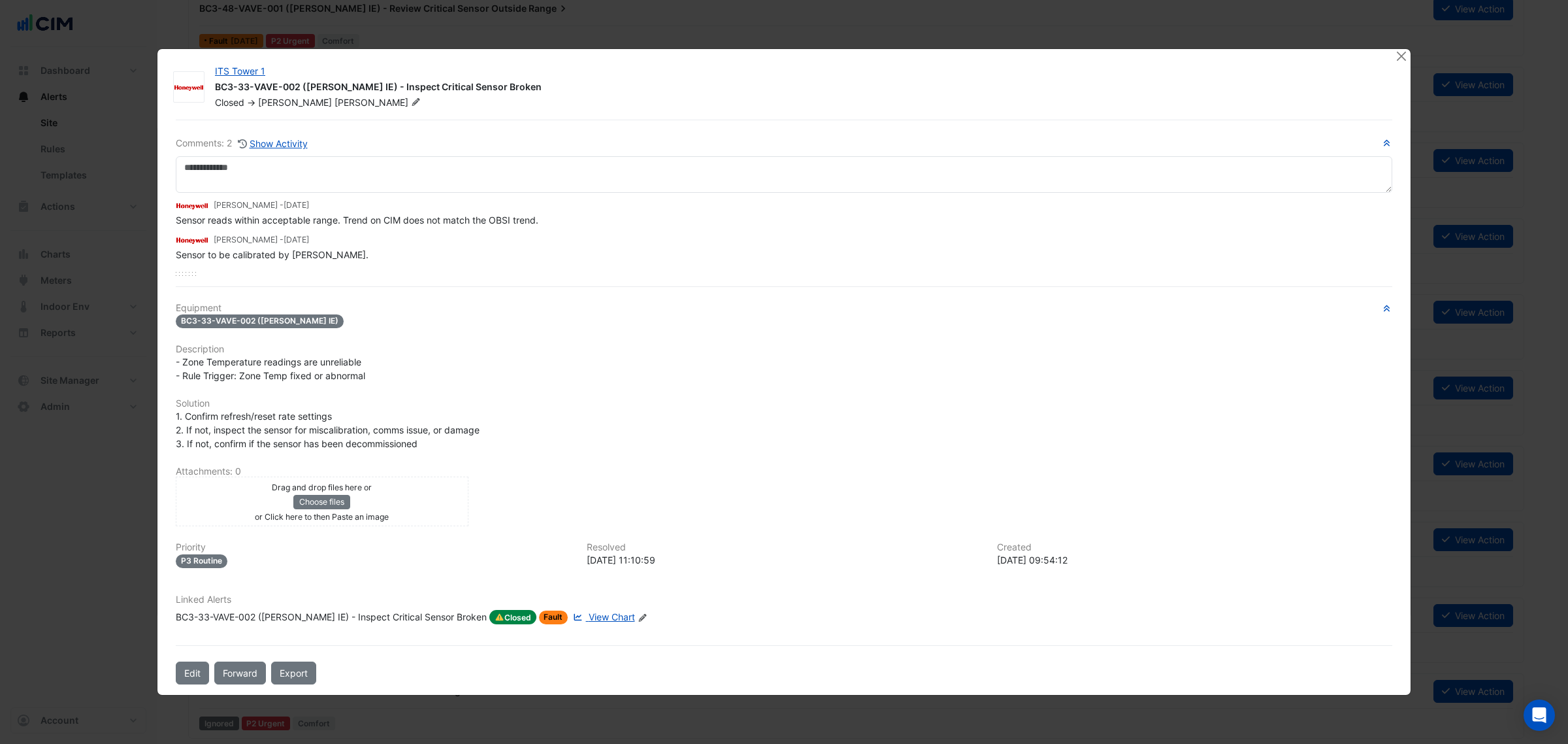
click at [454, 218] on span "Sensor reads within acceptable range. Trend on CIM does not match the OBSI tren…" at bounding box center [357, 220] width 362 height 11
click at [327, 609] on div "BC3-33-VAVE-002 (NABERS IE) - Inspect Critical Sensor Broken" at bounding box center [331, 616] width 311 height 14
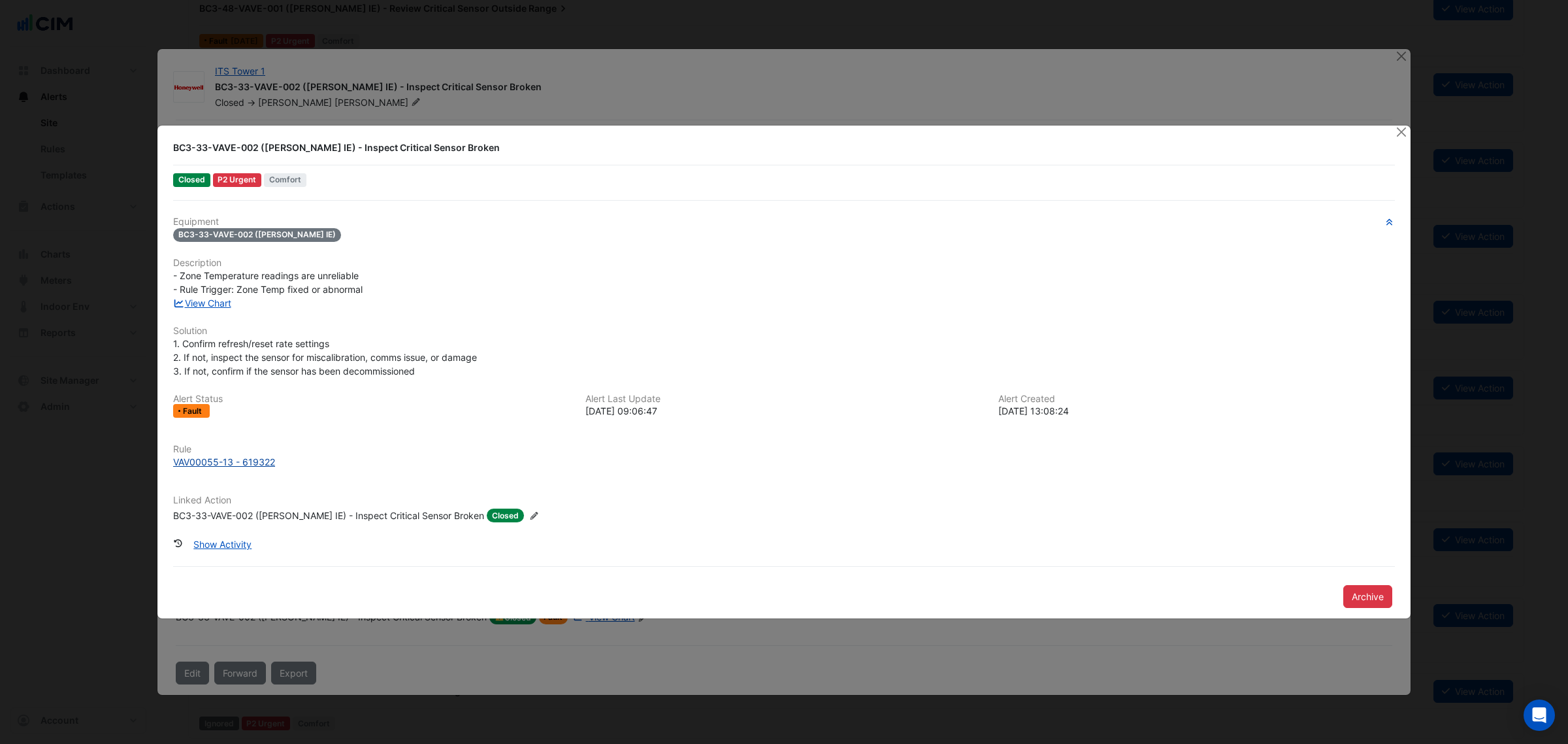
click at [200, 456] on div "VAV00055-13 - 619322" at bounding box center [224, 462] width 102 height 14
drag, startPoint x: 1392, startPoint y: 134, endPoint x: 1401, endPoint y: 132, distance: 9.2
click at [1396, 134] on app-alert-ticket-details-modal "BC3-33-VAVE-002 (NABERS IE) - Inspect Critical Sensor Broken Closed P2 Urgent C…" at bounding box center [784, 372] width 1253 height 493
click at [1401, 132] on button "Close" at bounding box center [1401, 132] width 14 height 14
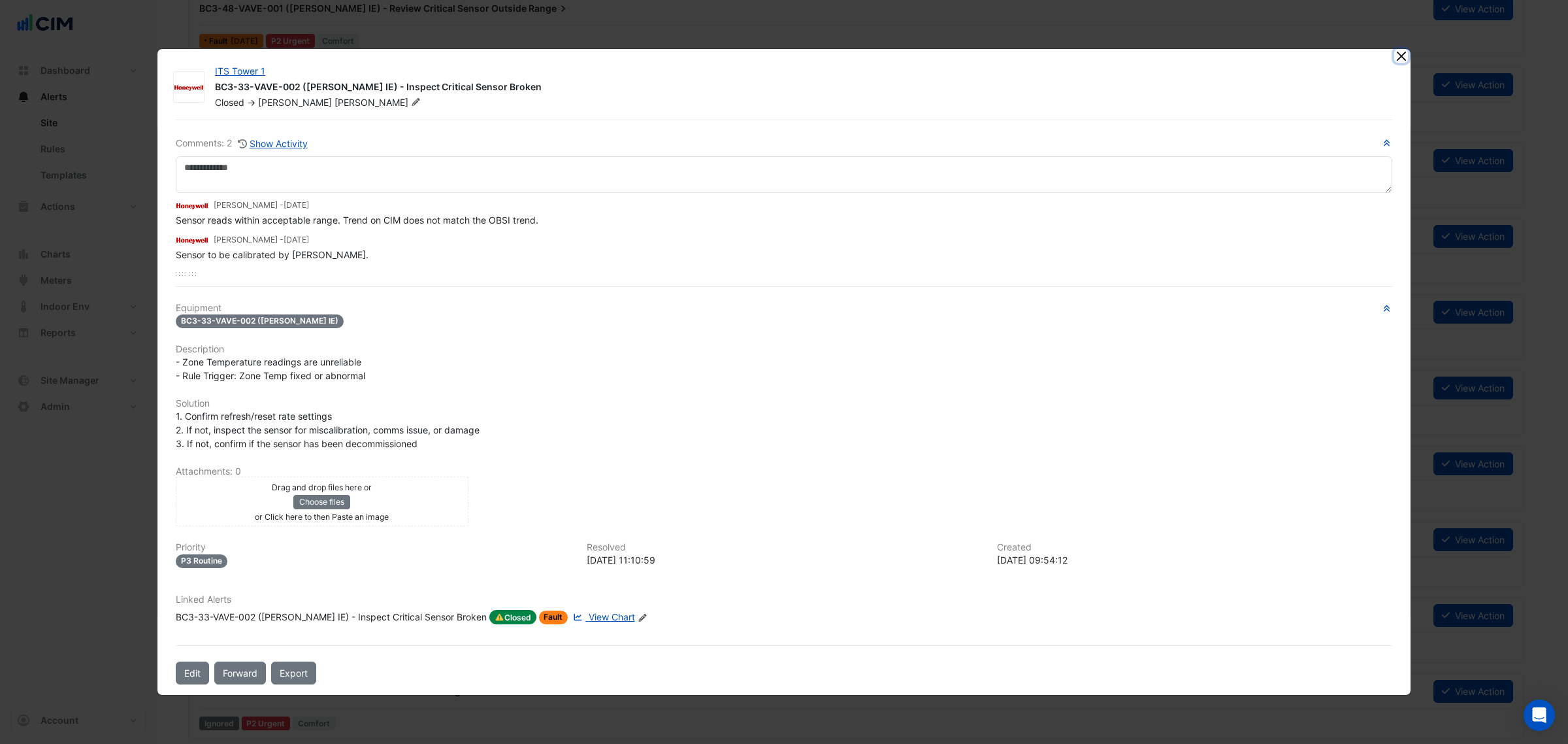
click at [1402, 62] on button "Close" at bounding box center [1401, 56] width 14 height 14
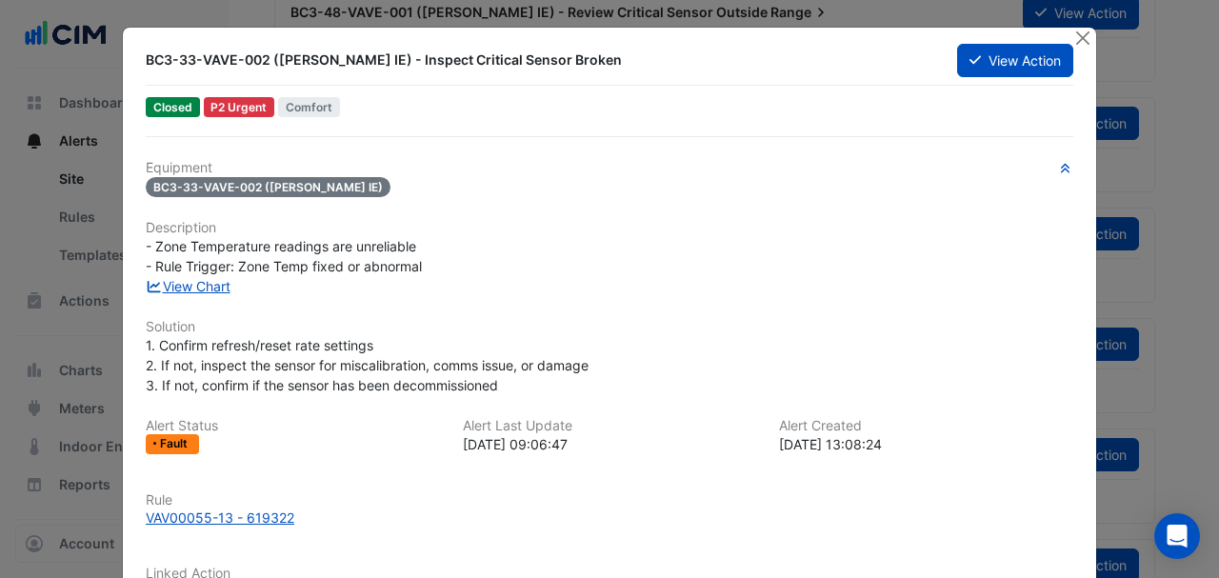
drag, startPoint x: 70, startPoint y: 220, endPoint x: 173, endPoint y: 185, distance: 108.7
click at [70, 221] on ngb-modal-window "BC3-33-VAVE-002 (NABERS IE) - Inspect Critical Sensor Broken View Action Closed…" at bounding box center [609, 289] width 1219 height 578
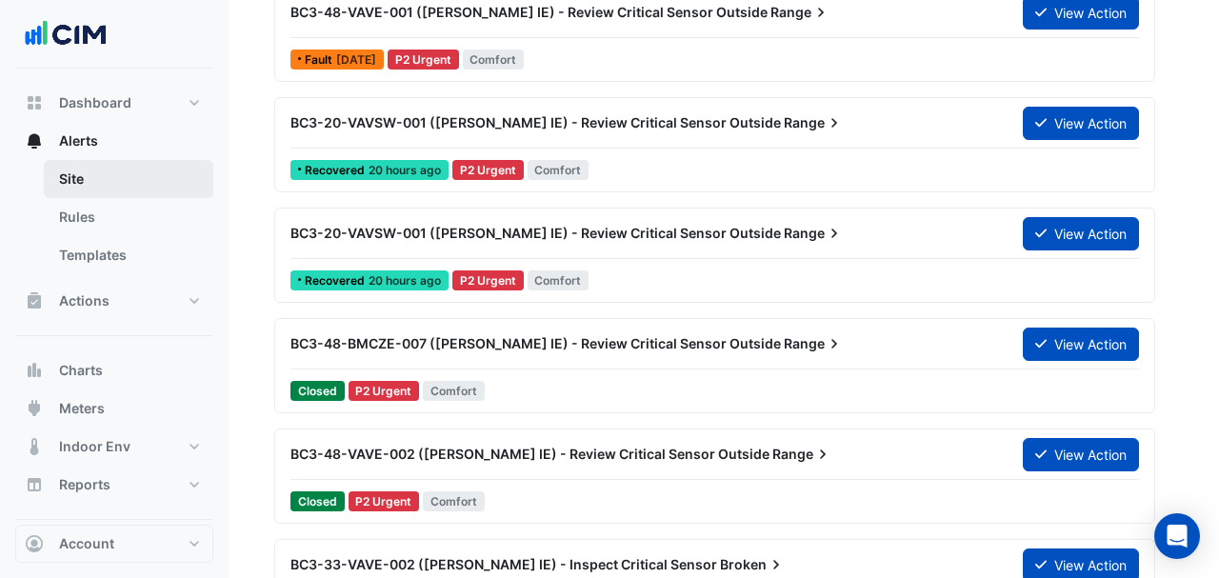
click at [112, 190] on link "Site" at bounding box center [128, 179] width 169 height 38
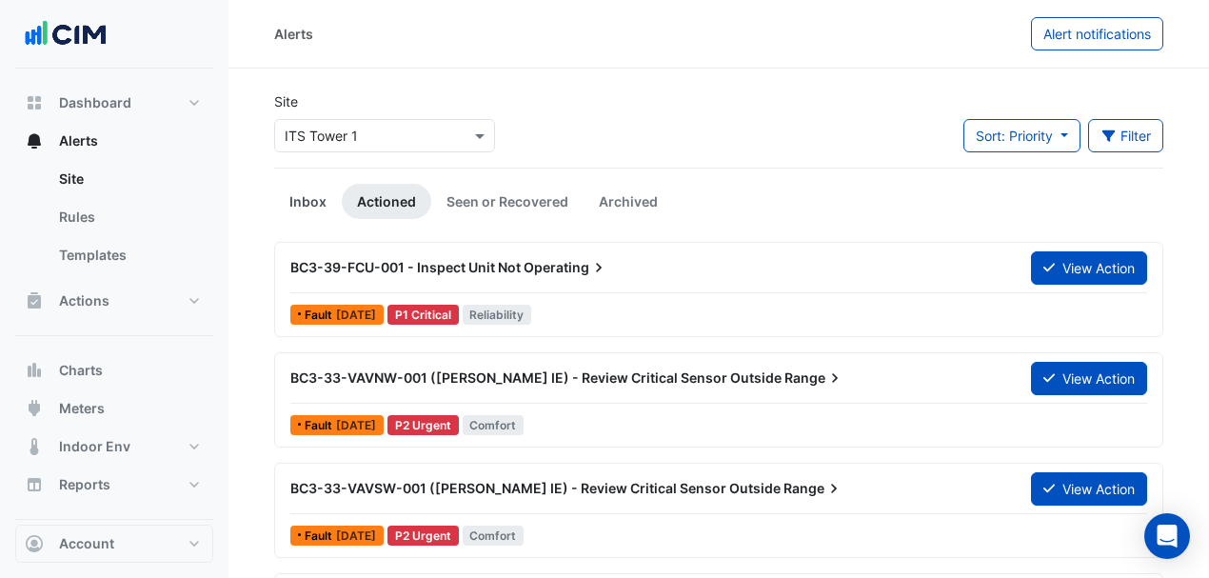
click at [297, 191] on link "Inbox" at bounding box center [308, 201] width 68 height 35
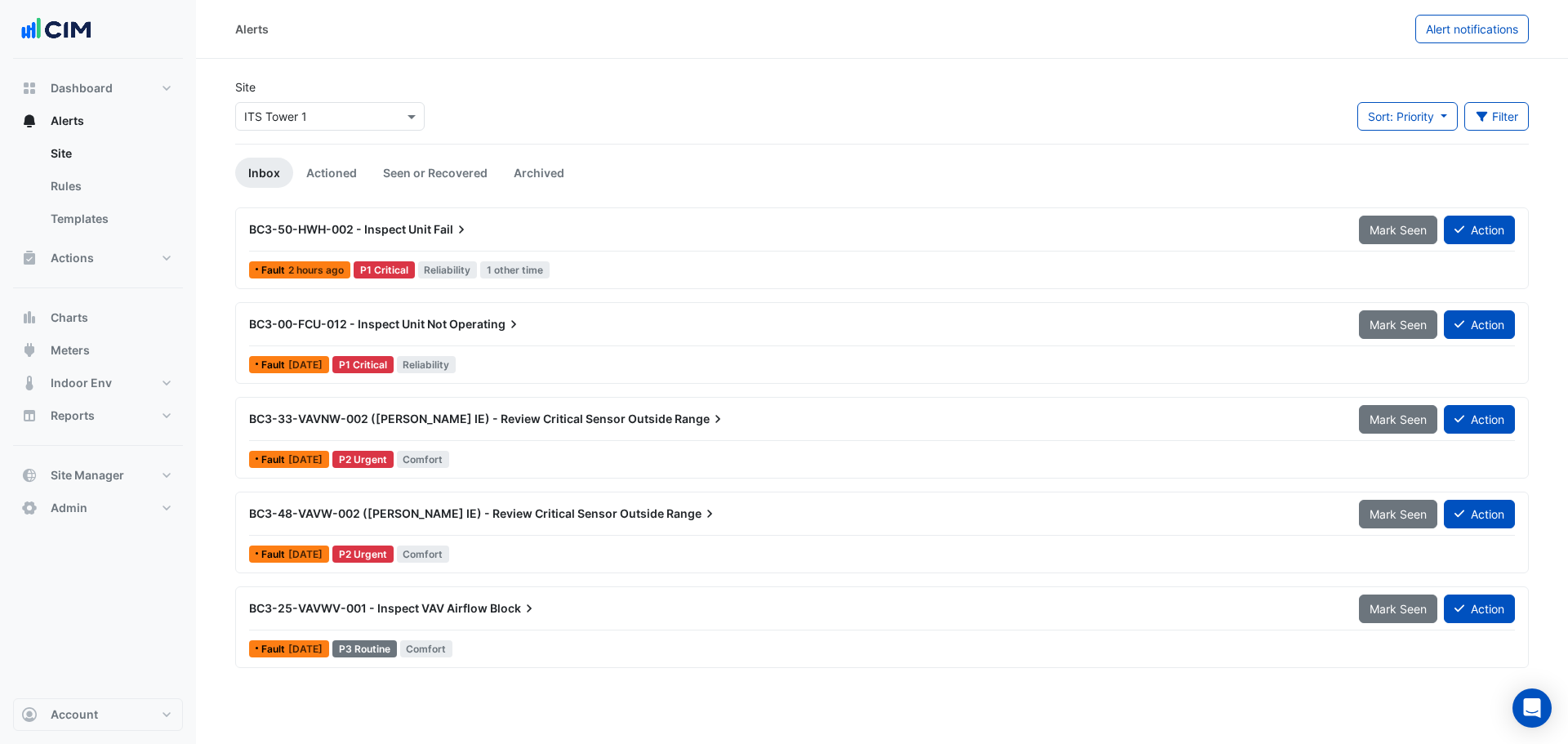
click at [461, 225] on icon at bounding box center [461, 229] width 16 height 16
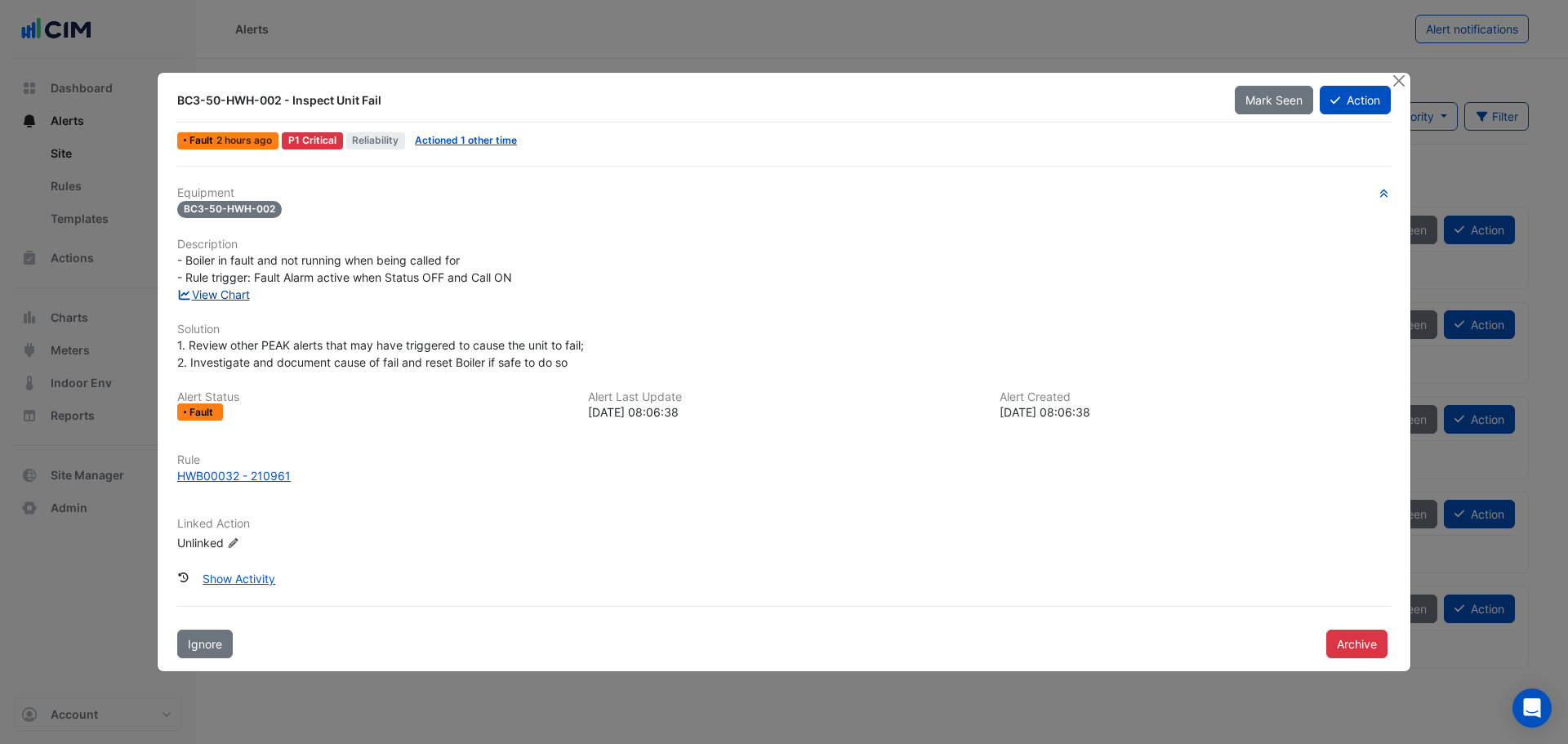
click at [234, 298] on link "View Chart" at bounding box center [214, 294] width 73 height 14
click at [1392, 81] on button "Close" at bounding box center [1399, 82] width 17 height 17
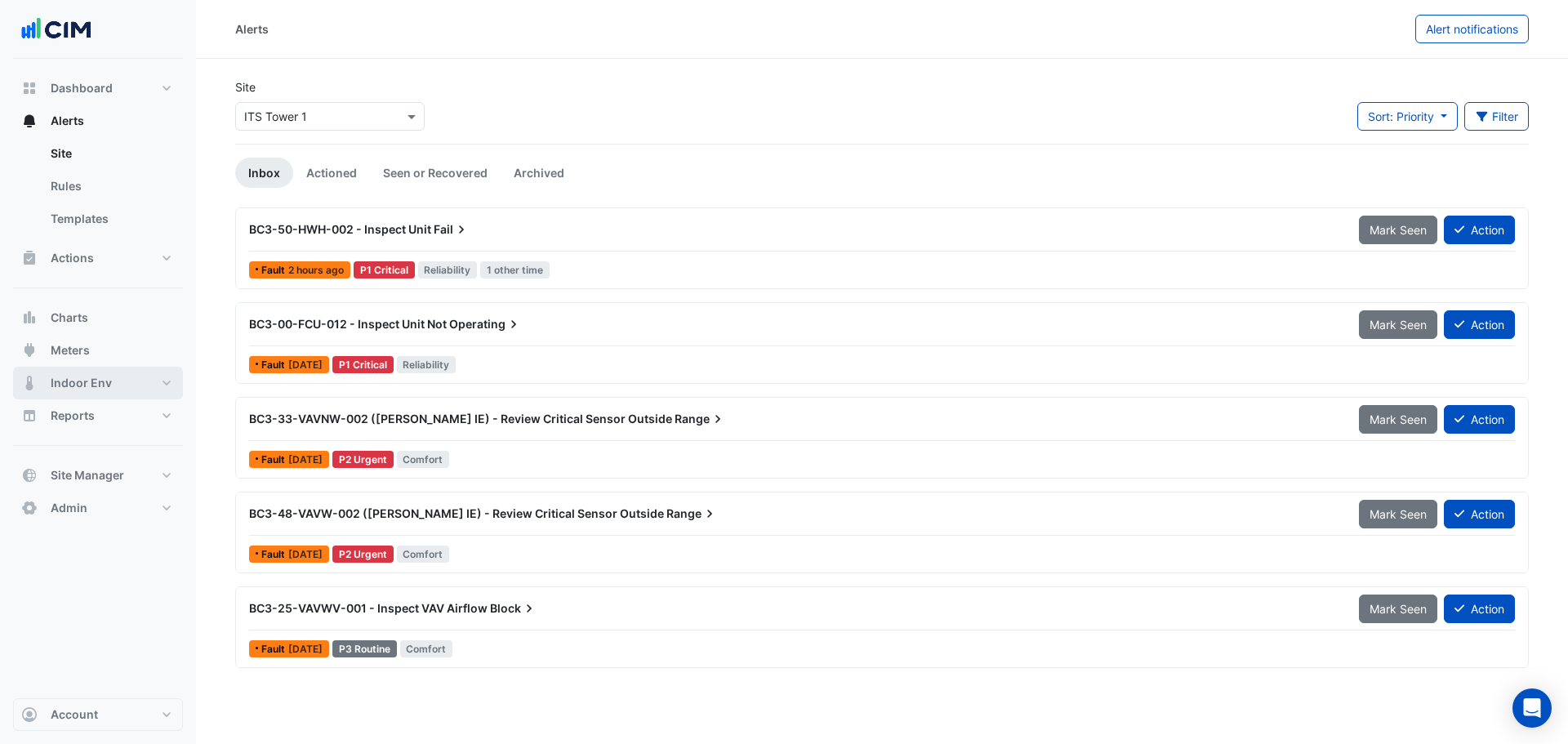
click at [104, 378] on span "Indoor Env" at bounding box center [81, 383] width 61 height 16
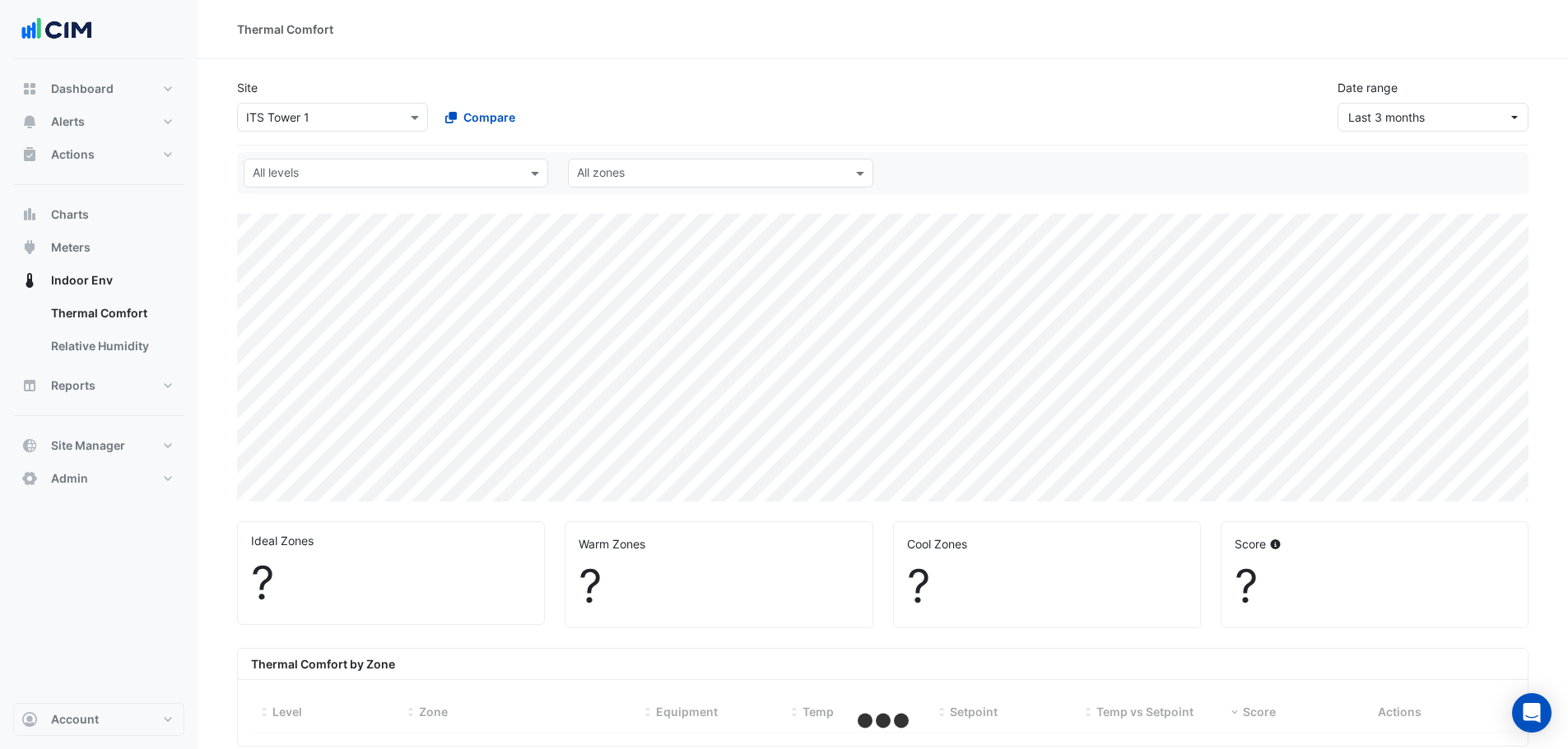
select select "**"
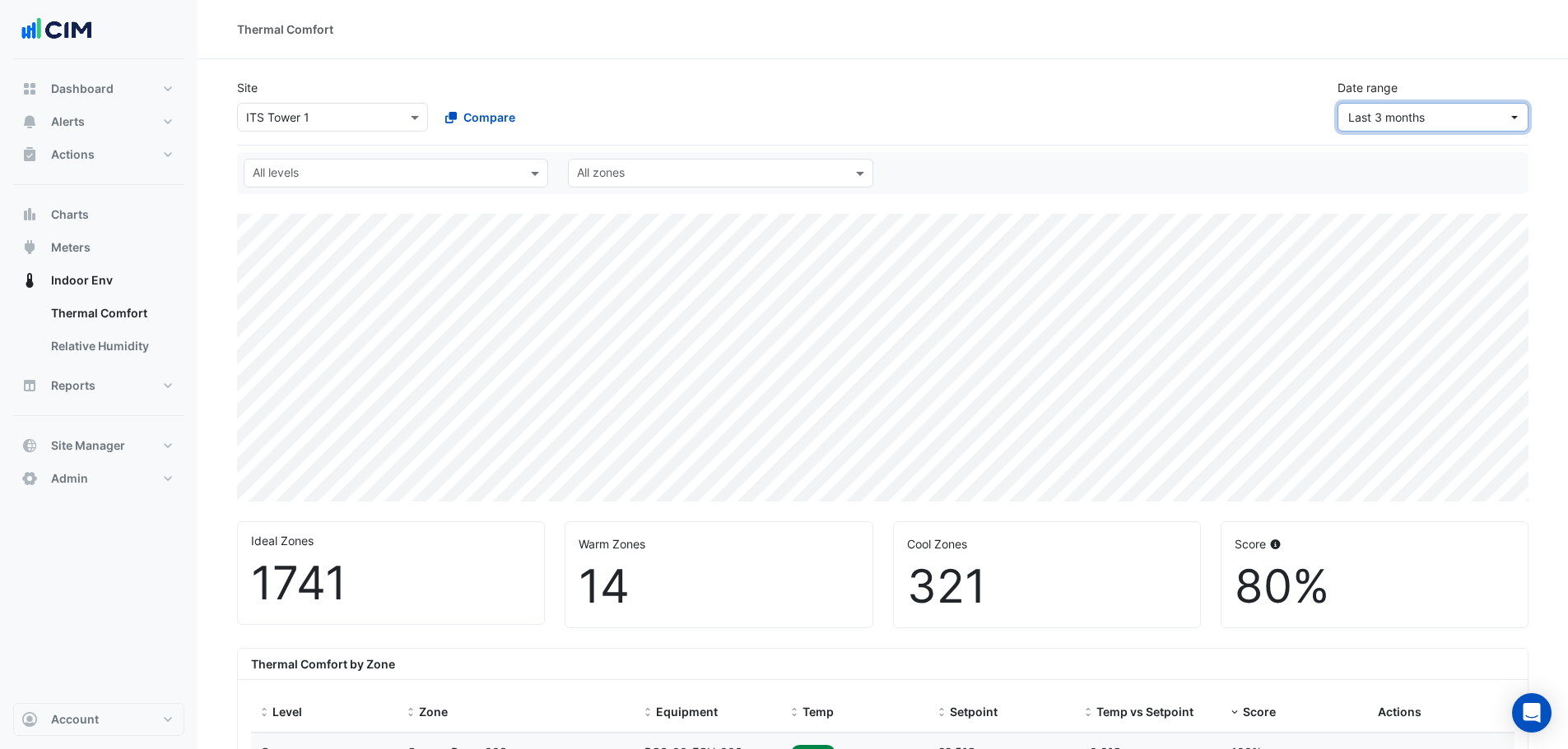
click at [1474, 121] on span "Last 3 months" at bounding box center [1428, 117] width 160 height 17
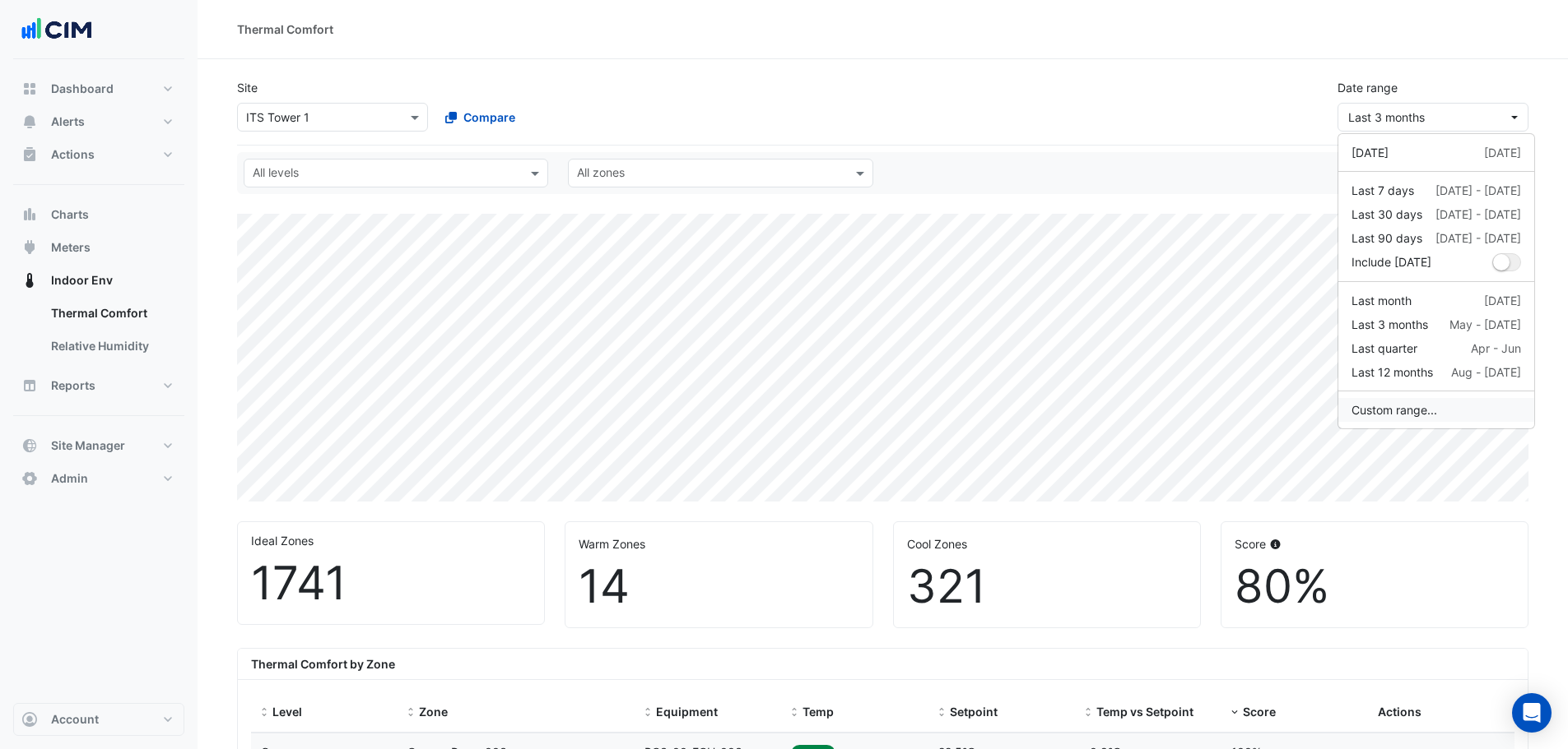
click at [1380, 404] on button "Custom range..." at bounding box center [1436, 410] width 196 height 24
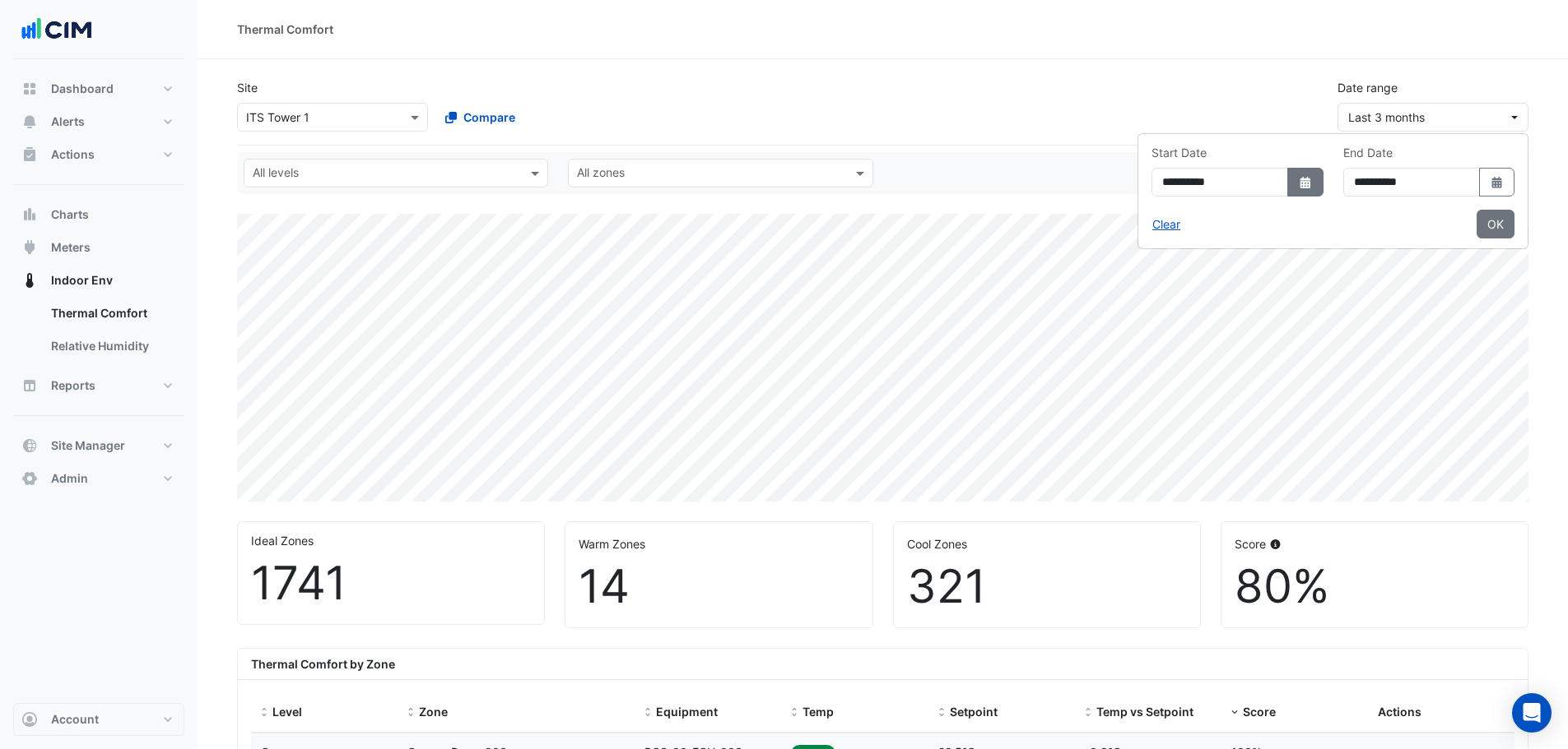
click at [1287, 190] on button "Select Date" at bounding box center [1305, 181] width 36 height 29
select select "*"
select select "****"
click at [1502, 187] on icon "Select Date" at bounding box center [1497, 182] width 15 height 11
click at [1468, 215] on span "Next month" at bounding box center [1467, 216] width 12 height 12
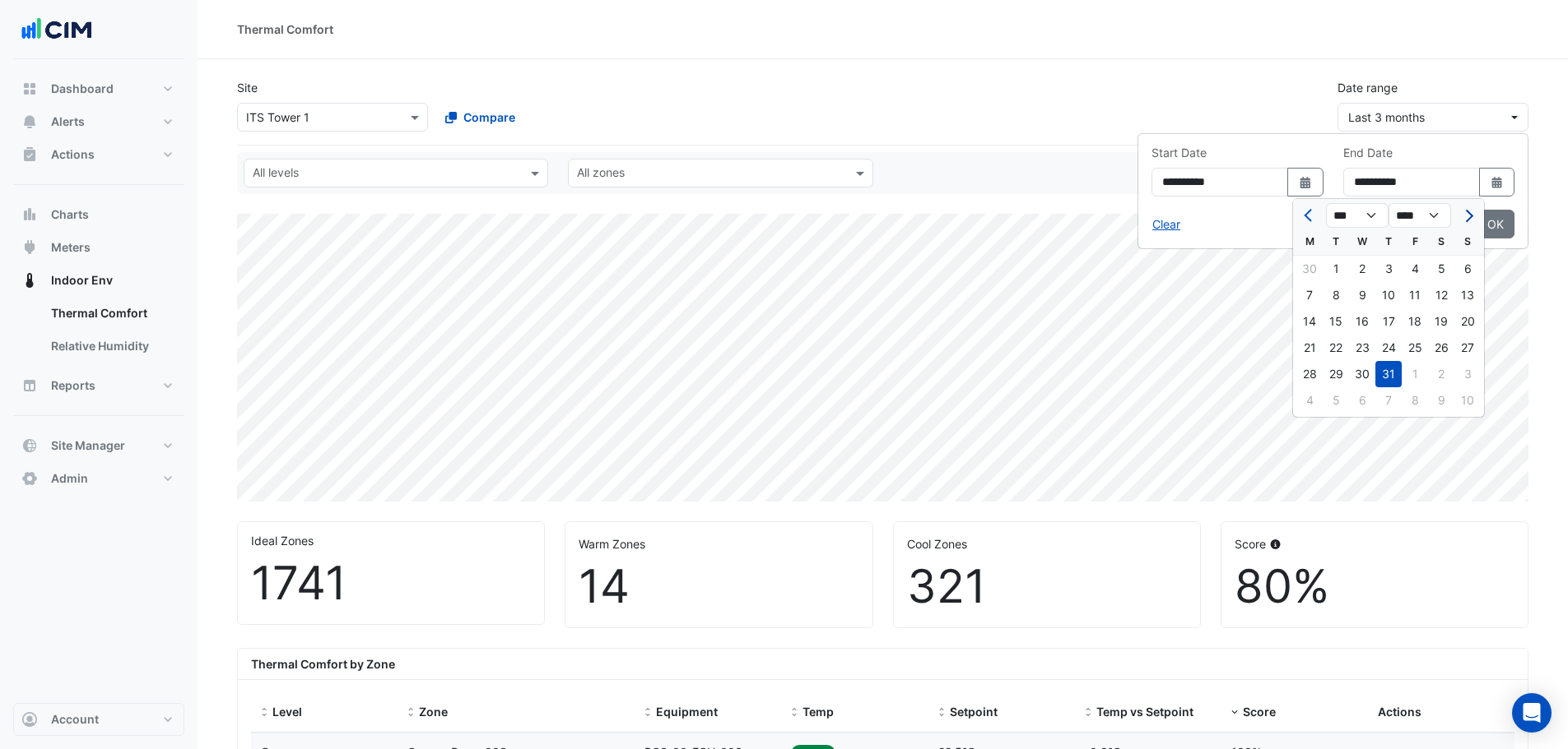
select select "*"
click at [1365, 346] on div "20" at bounding box center [1362, 348] width 26 height 26
type input "**********"
click at [1287, 190] on button "Select Date" at bounding box center [1305, 181] width 36 height 29
select select "*"
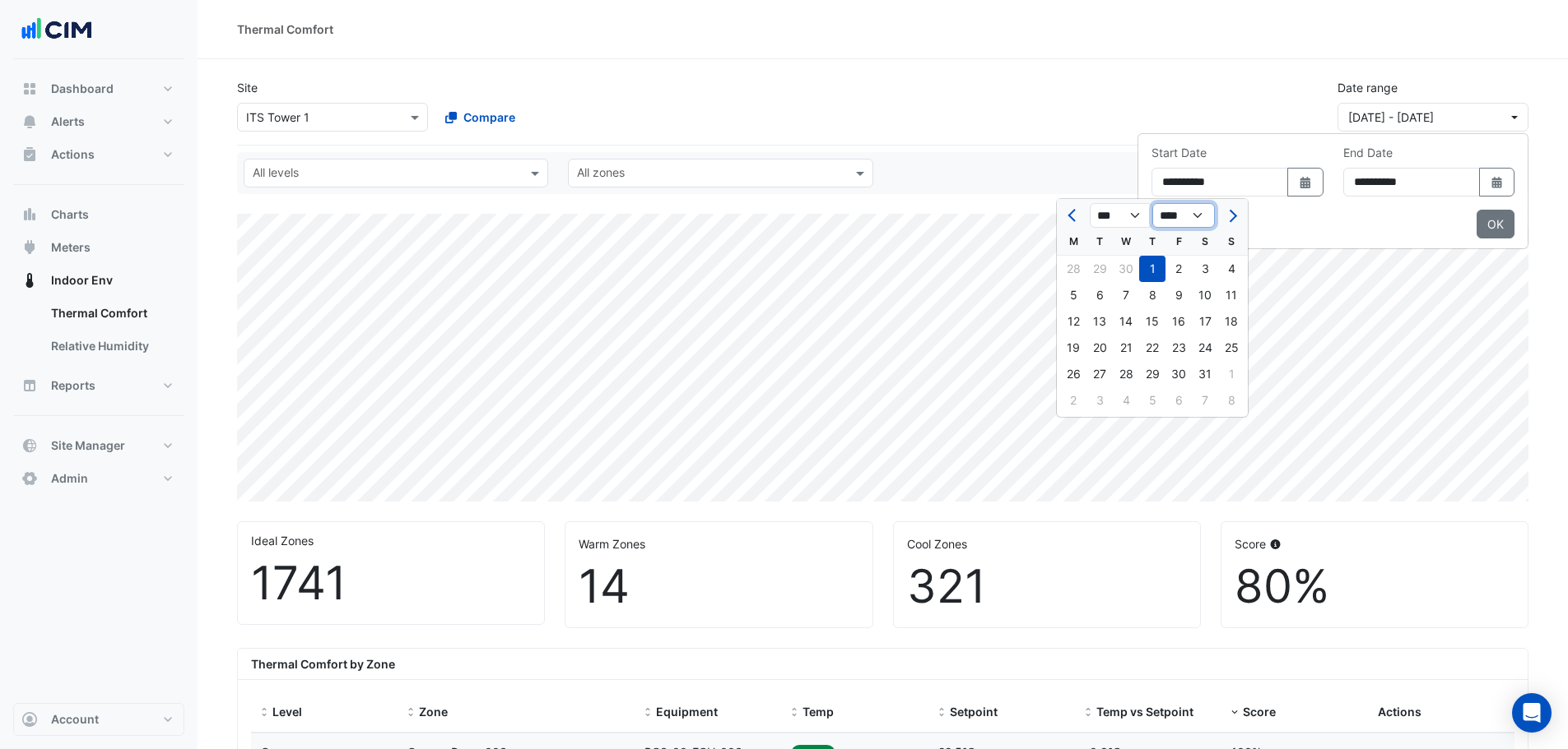
click at [1195, 213] on select "**** **** **** **** **** **** **** **** **** **** ****" at bounding box center [1183, 215] width 62 height 25
select select "****"
click at [1152, 203] on select "**** **** **** **** **** **** **** **** **** **** ****" at bounding box center [1183, 215] width 62 height 25
click at [1151, 373] on div "1" at bounding box center [1152, 374] width 26 height 26
type input "**********"
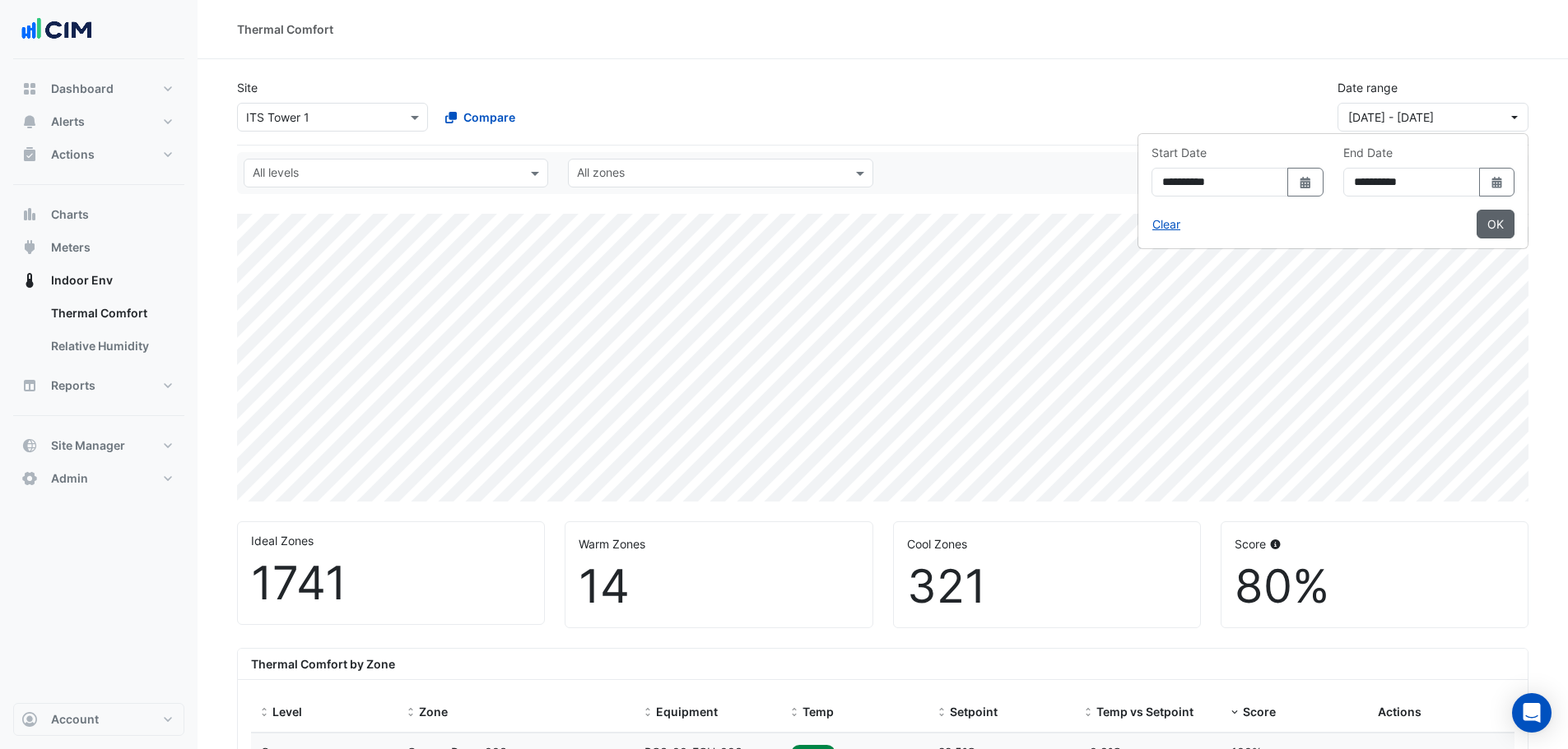
click at [1497, 221] on button "OK" at bounding box center [1495, 224] width 38 height 29
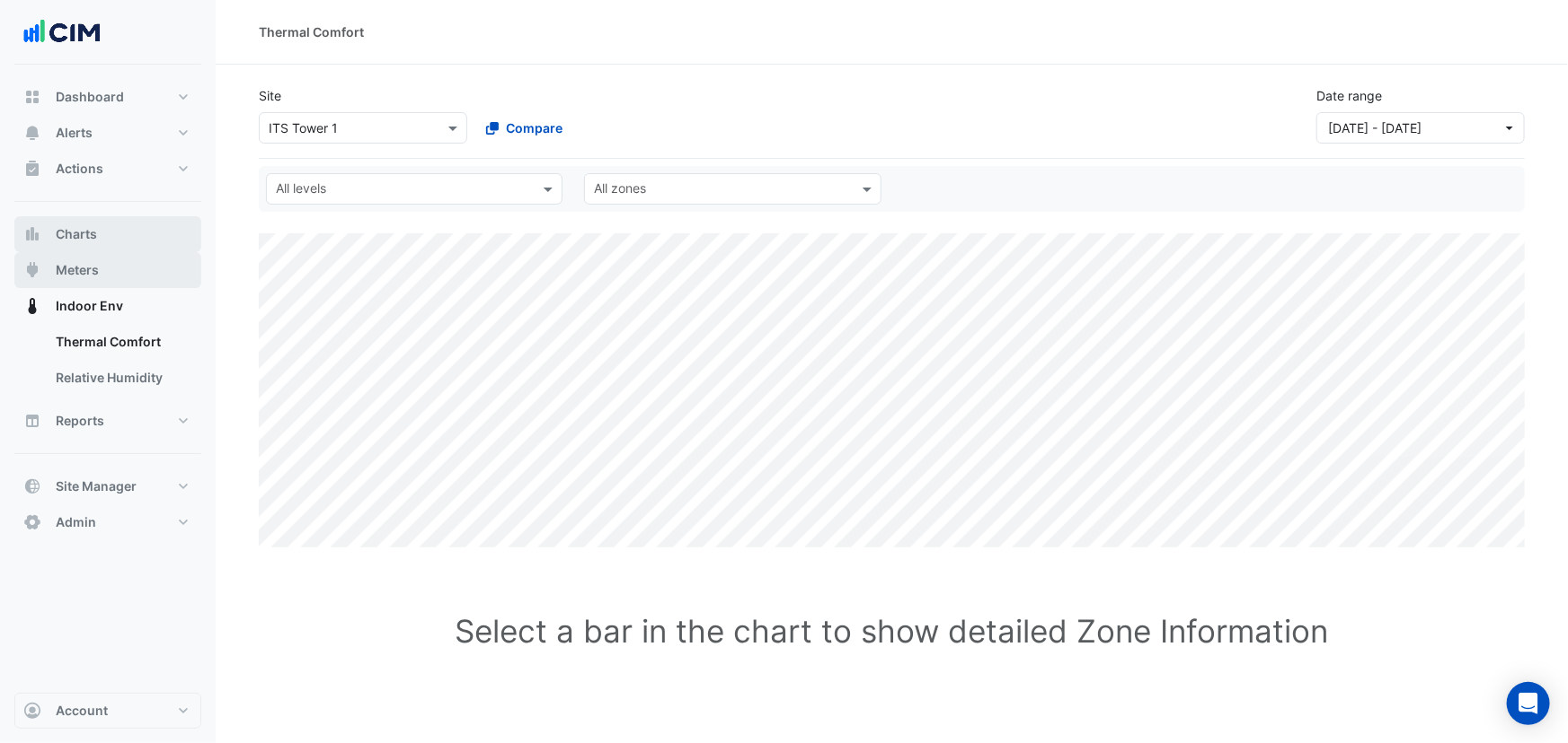
click at [91, 272] on span "Meters" at bounding box center [77, 270] width 43 height 18
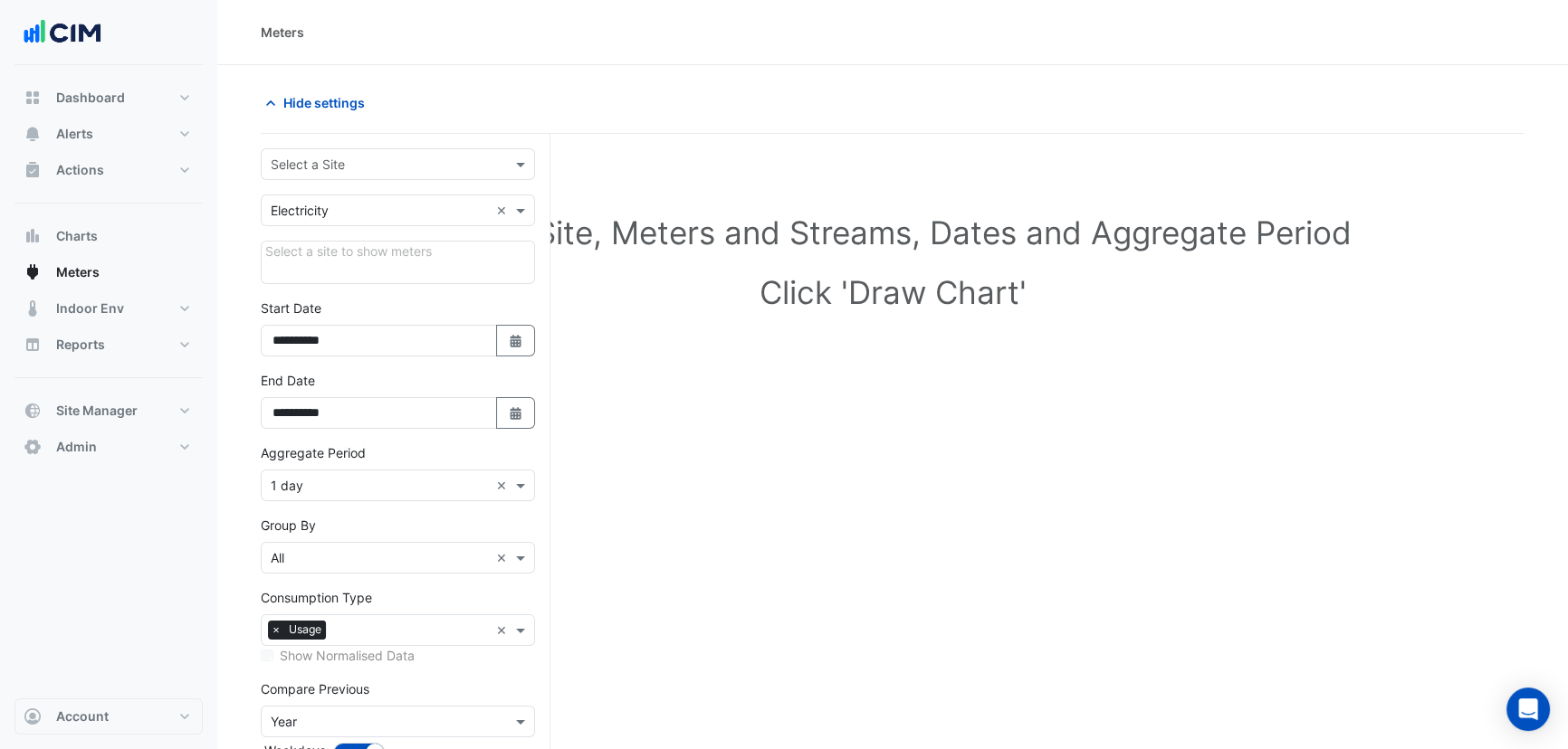
click at [292, 156] on input "text" at bounding box center [379, 165] width 218 height 19
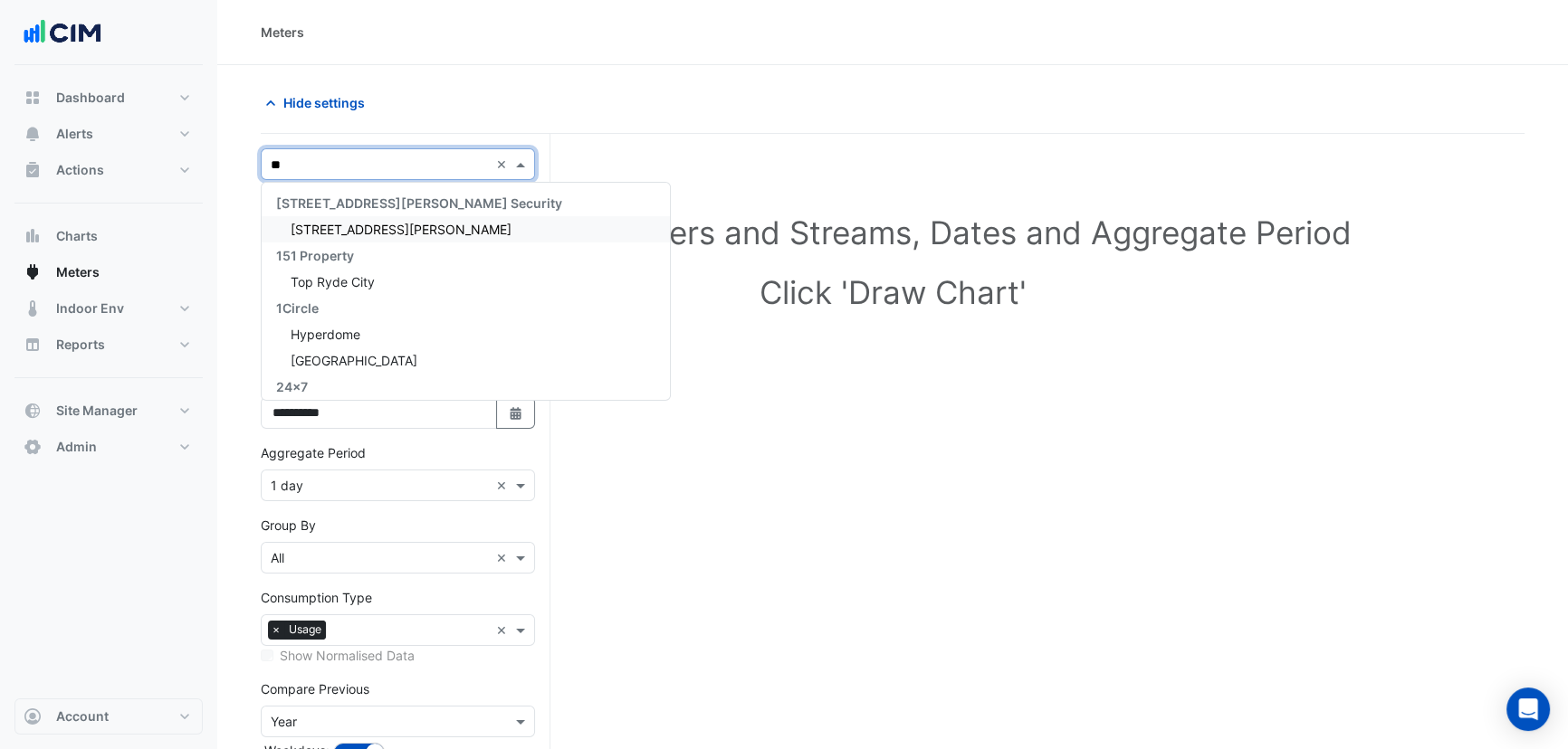
type input "***"
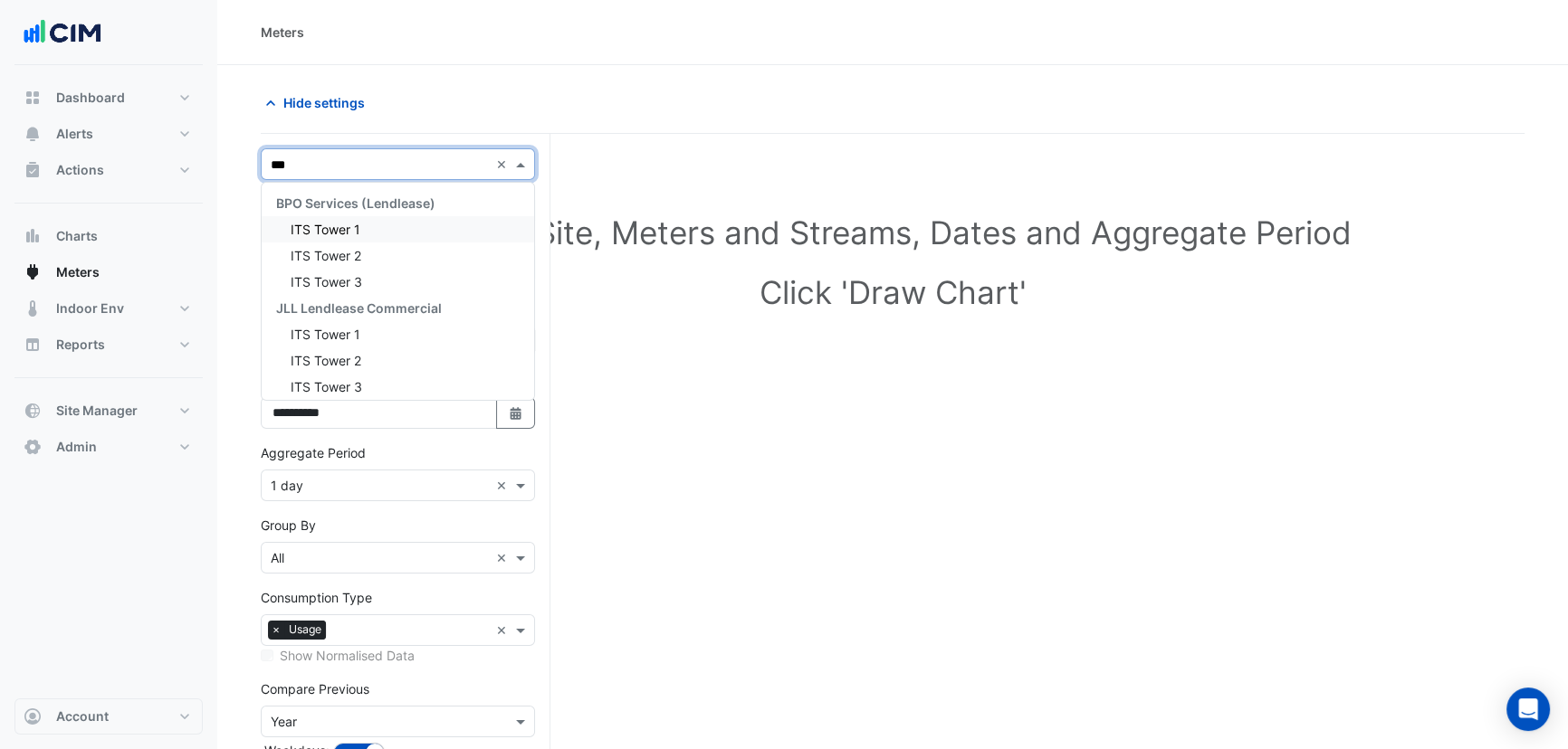
click at [358, 230] on span "ITS Tower 1" at bounding box center [325, 229] width 69 height 15
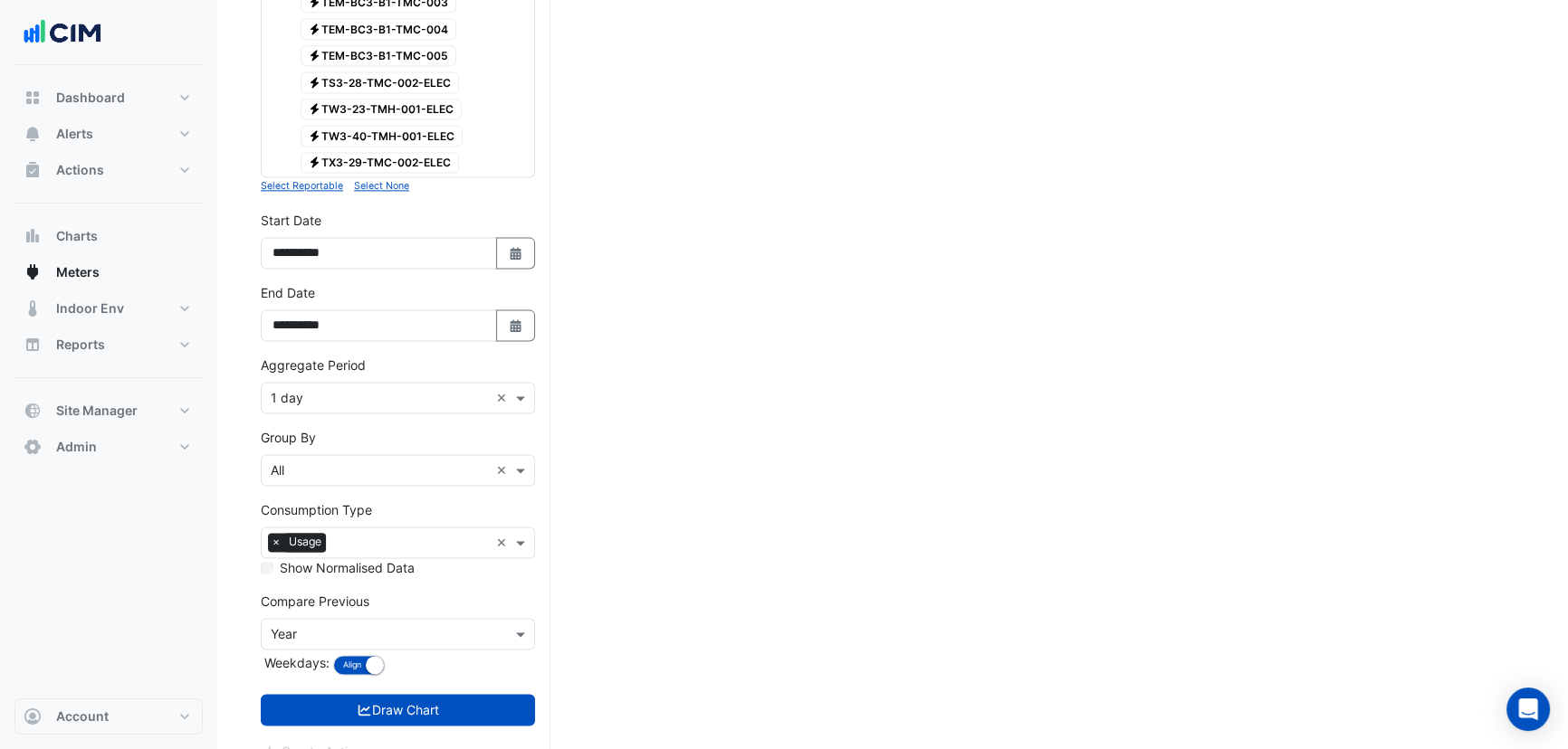
drag, startPoint x: 400, startPoint y: 683, endPoint x: 335, endPoint y: 425, distance: 266.1
click at [400, 694] on button "Draw Chart" at bounding box center [397, 709] width 275 height 31
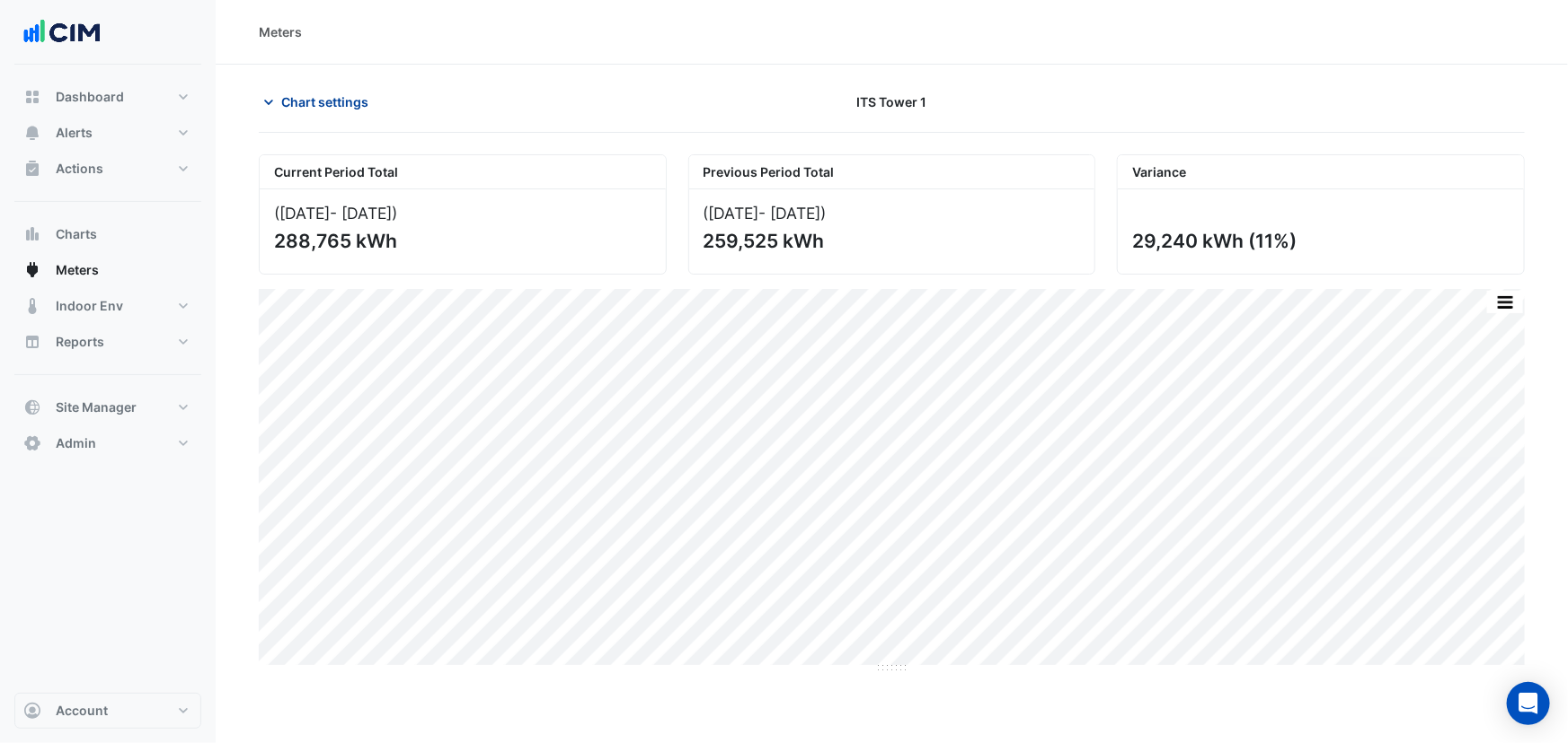
click at [288, 129] on div "Chart settings ITS Tower 1" at bounding box center [892, 109] width 1266 height 47
click at [305, 105] on span "Chart settings" at bounding box center [325, 102] width 87 height 19
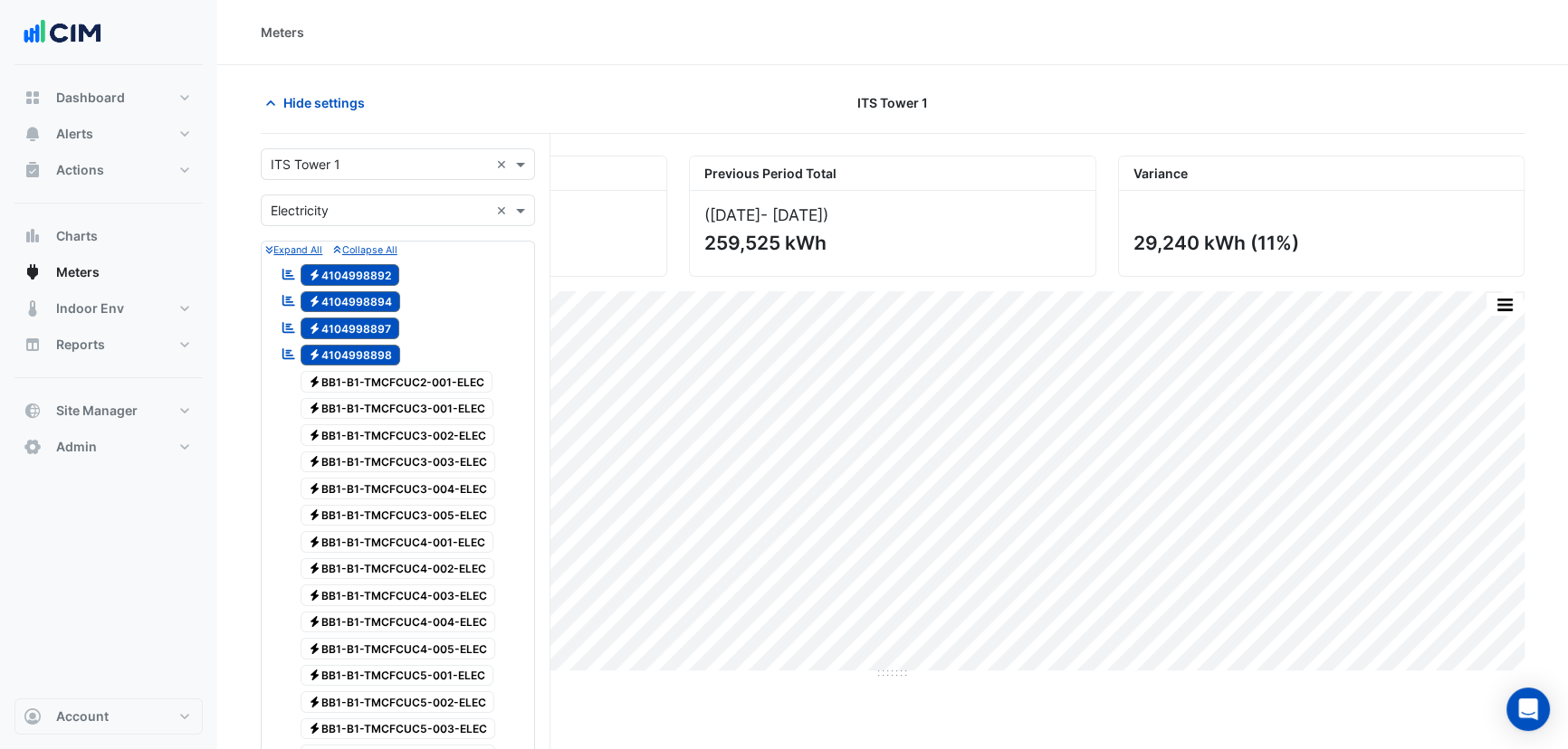
click at [304, 159] on input "text" at bounding box center [379, 165] width 218 height 19
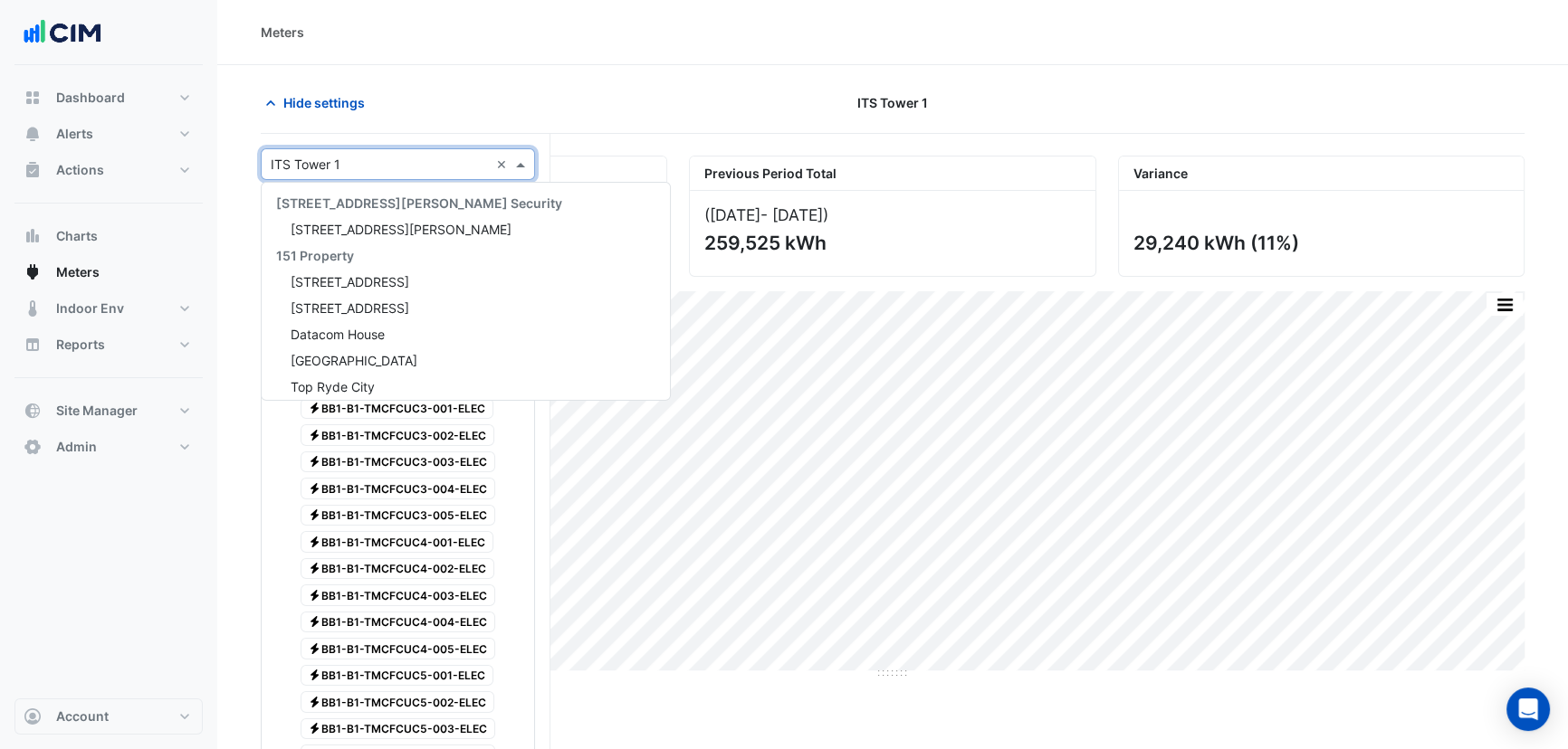
scroll to position [2369, 0]
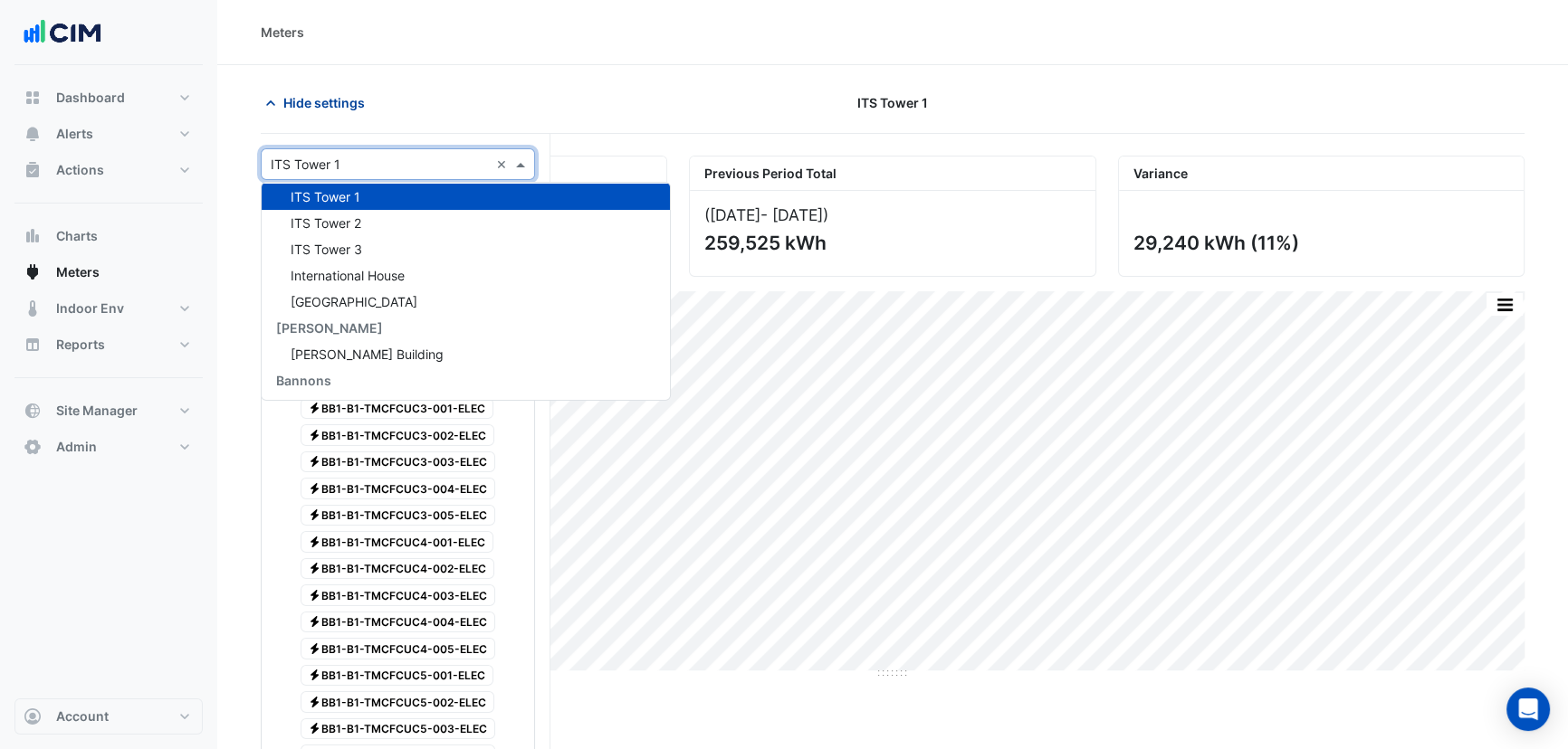
click at [325, 106] on span "Hide settings" at bounding box center [324, 103] width 82 height 19
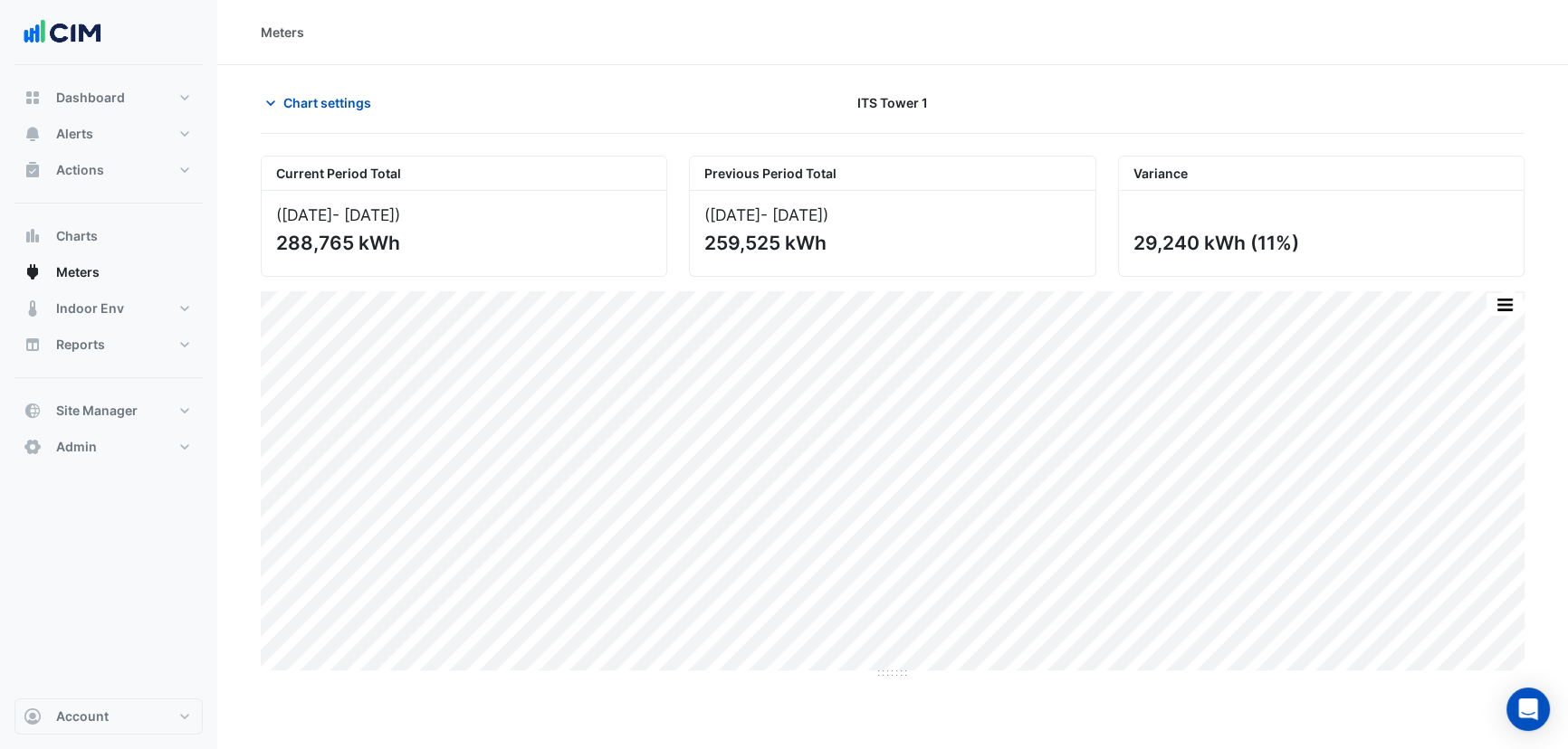
click at [303, 107] on span "Chart settings" at bounding box center [327, 103] width 87 height 19
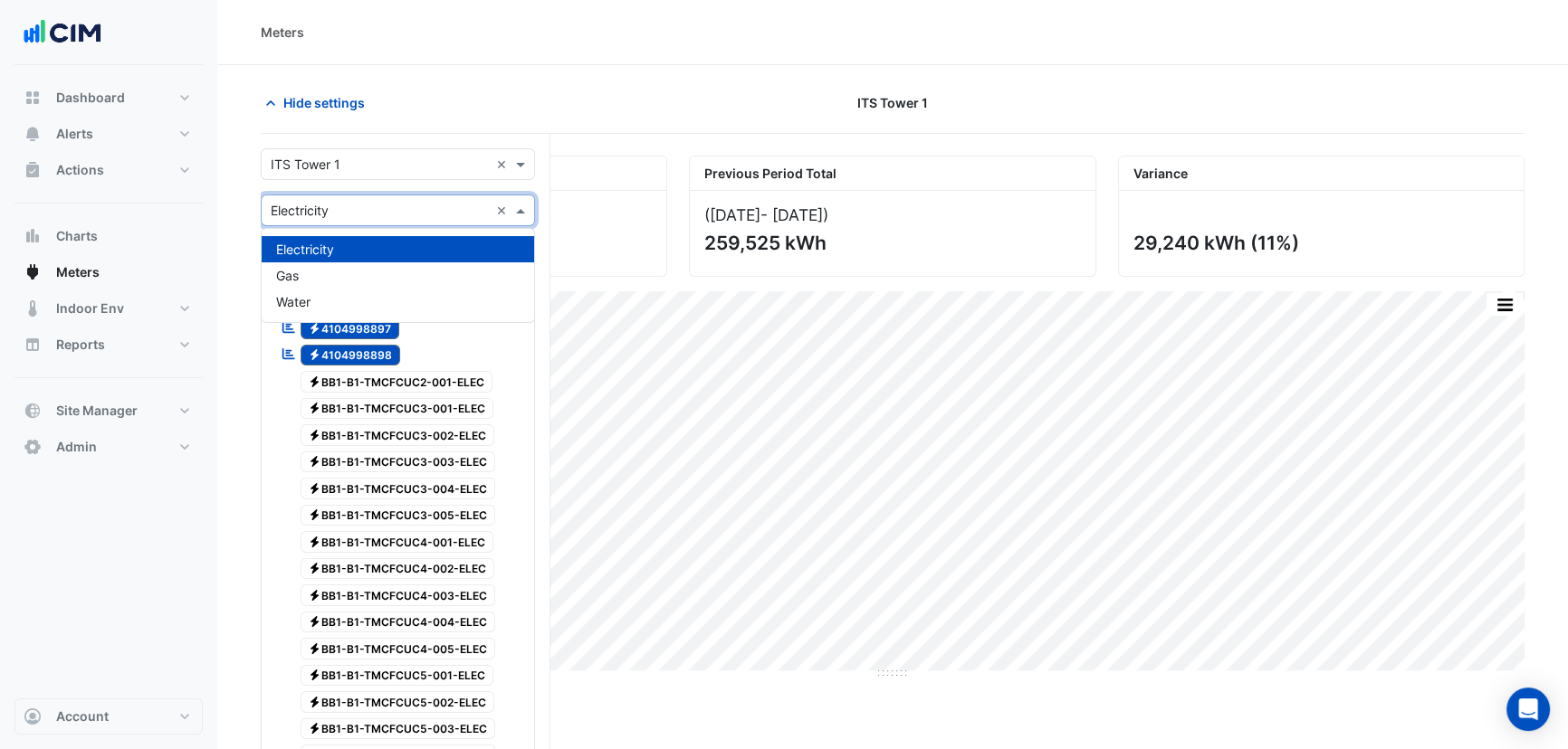
drag, startPoint x: 323, startPoint y: 210, endPoint x: 325, endPoint y: 221, distance: 11.2
click at [323, 211] on input "text" at bounding box center [379, 211] width 218 height 19
drag, startPoint x: 325, startPoint y: 290, endPoint x: 314, endPoint y: 274, distance: 19.4
click at [314, 274] on div "Electricity Gas Water" at bounding box center [397, 276] width 273 height 79
click at [314, 274] on div "Gas" at bounding box center [397, 276] width 273 height 27
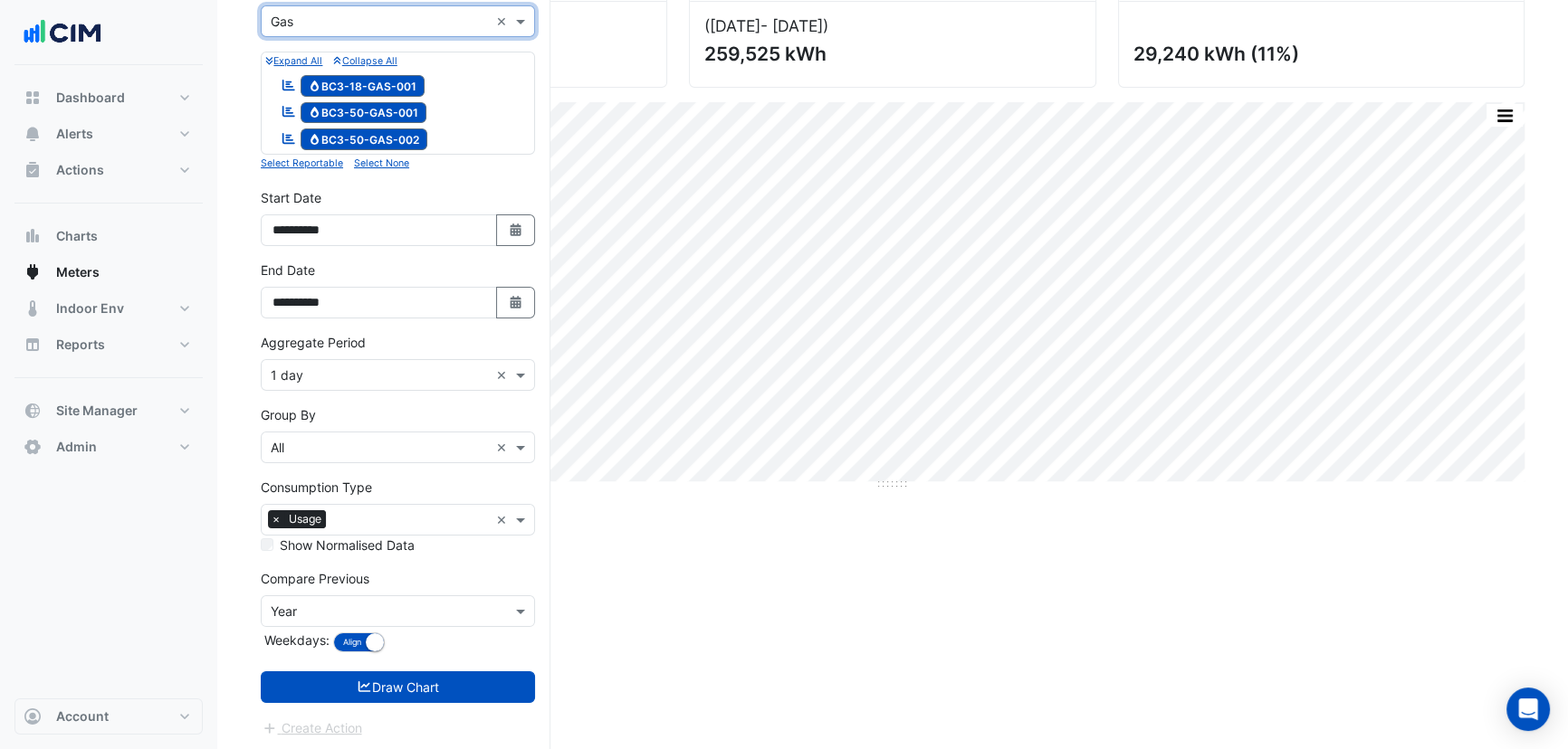
scroll to position [190, 0]
click at [326, 369] on input "text" at bounding box center [379, 375] width 218 height 19
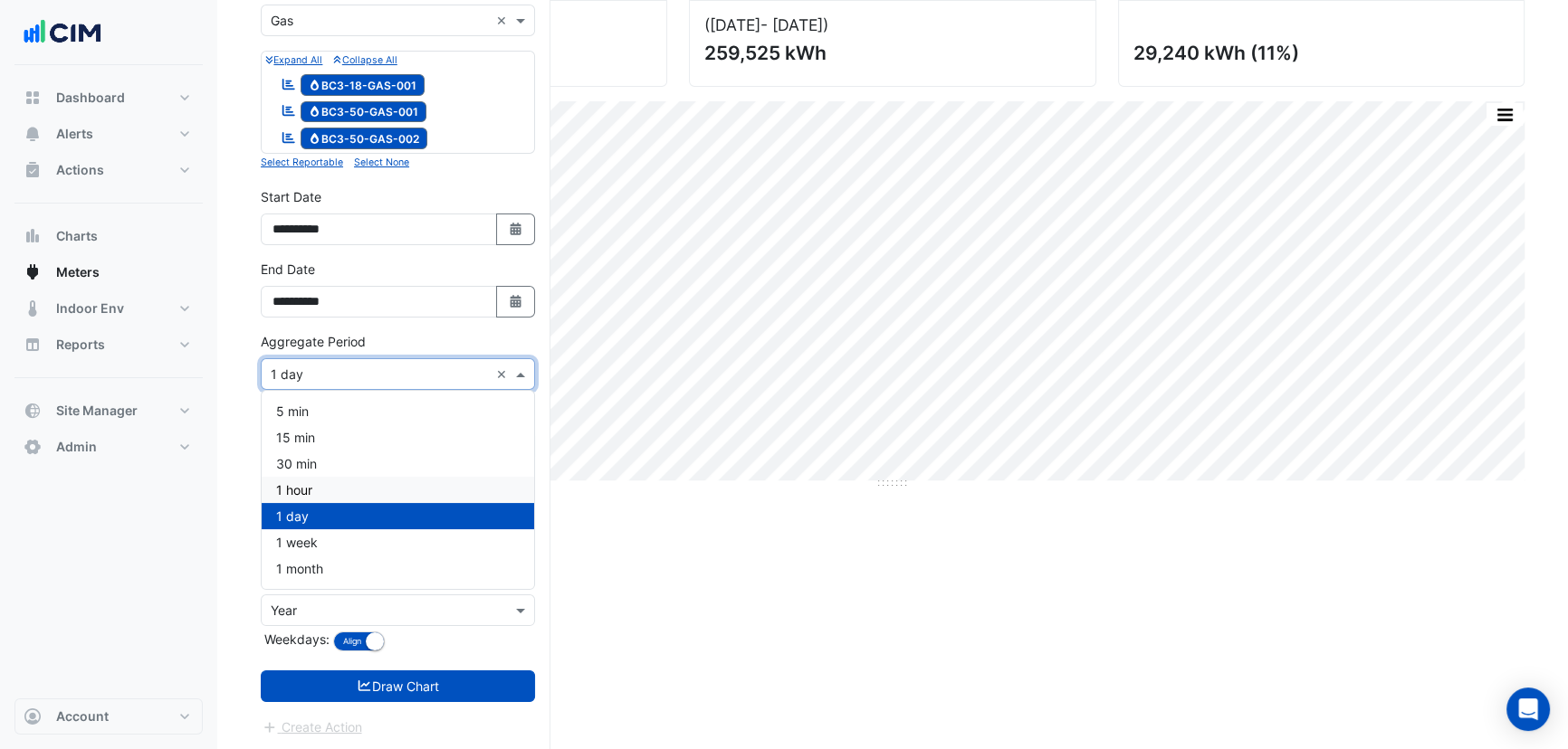
click at [349, 485] on div "1 hour" at bounding box center [397, 490] width 273 height 27
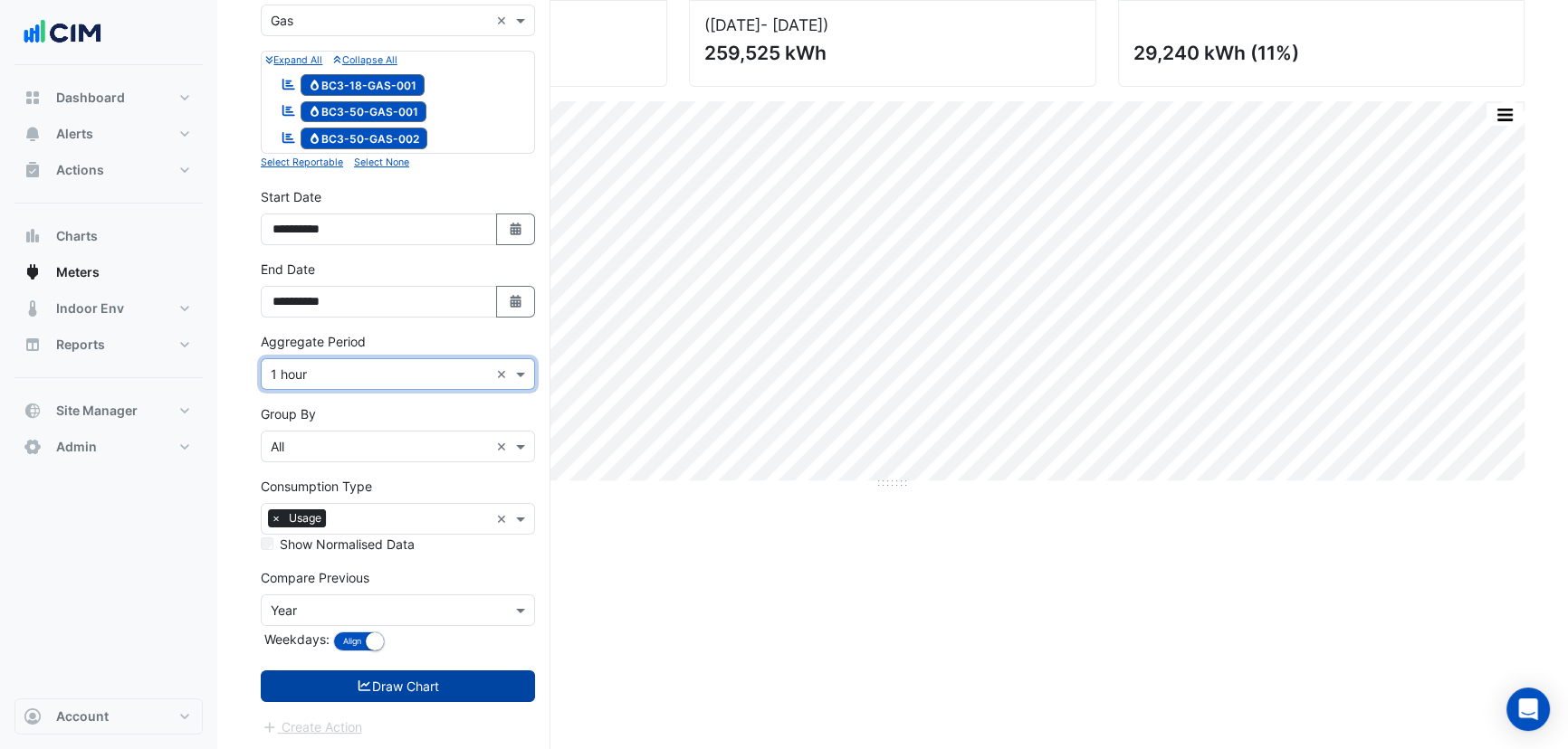
click at [441, 699] on button "Draw Chart" at bounding box center [397, 686] width 275 height 31
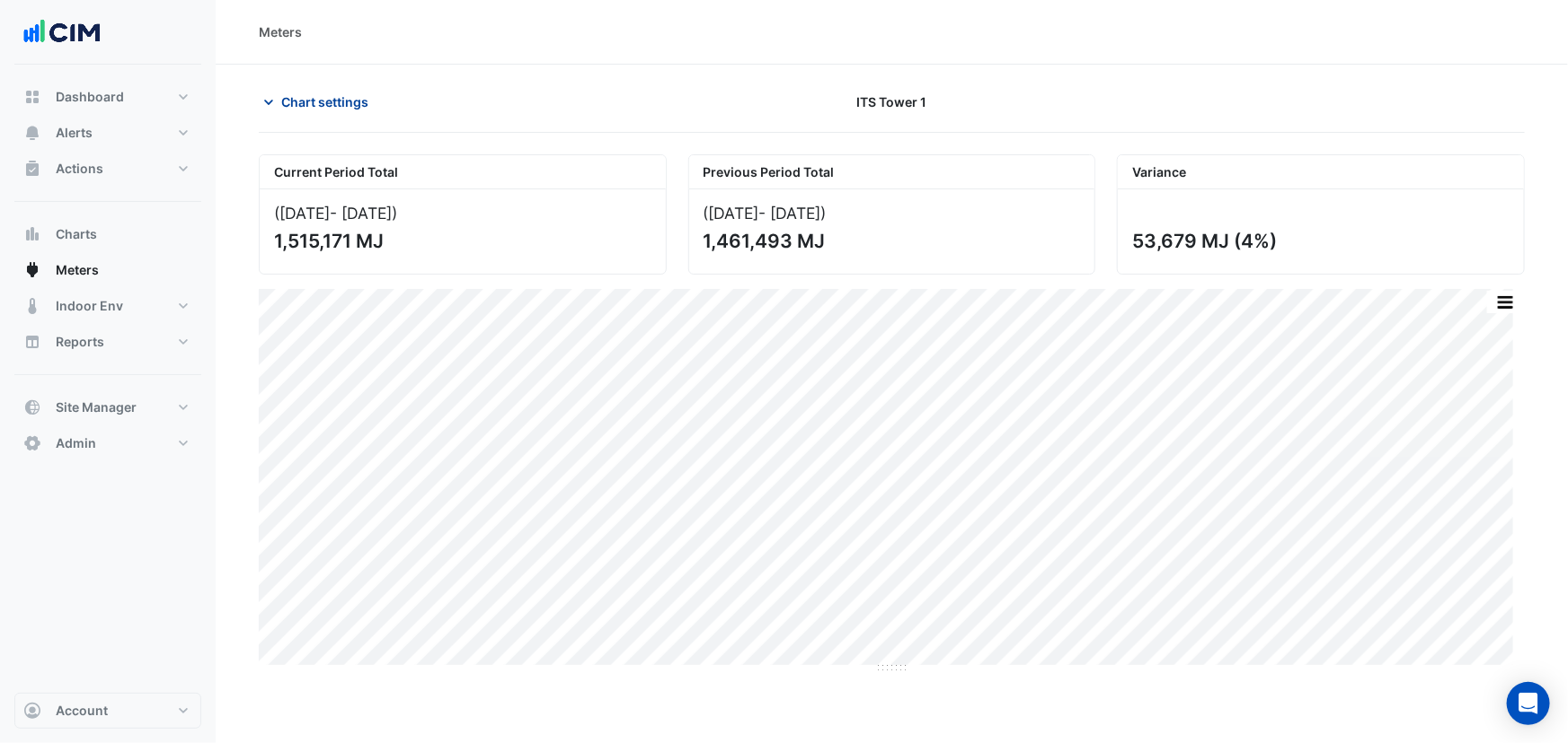
click at [295, 98] on span "Chart settings" at bounding box center [325, 102] width 87 height 19
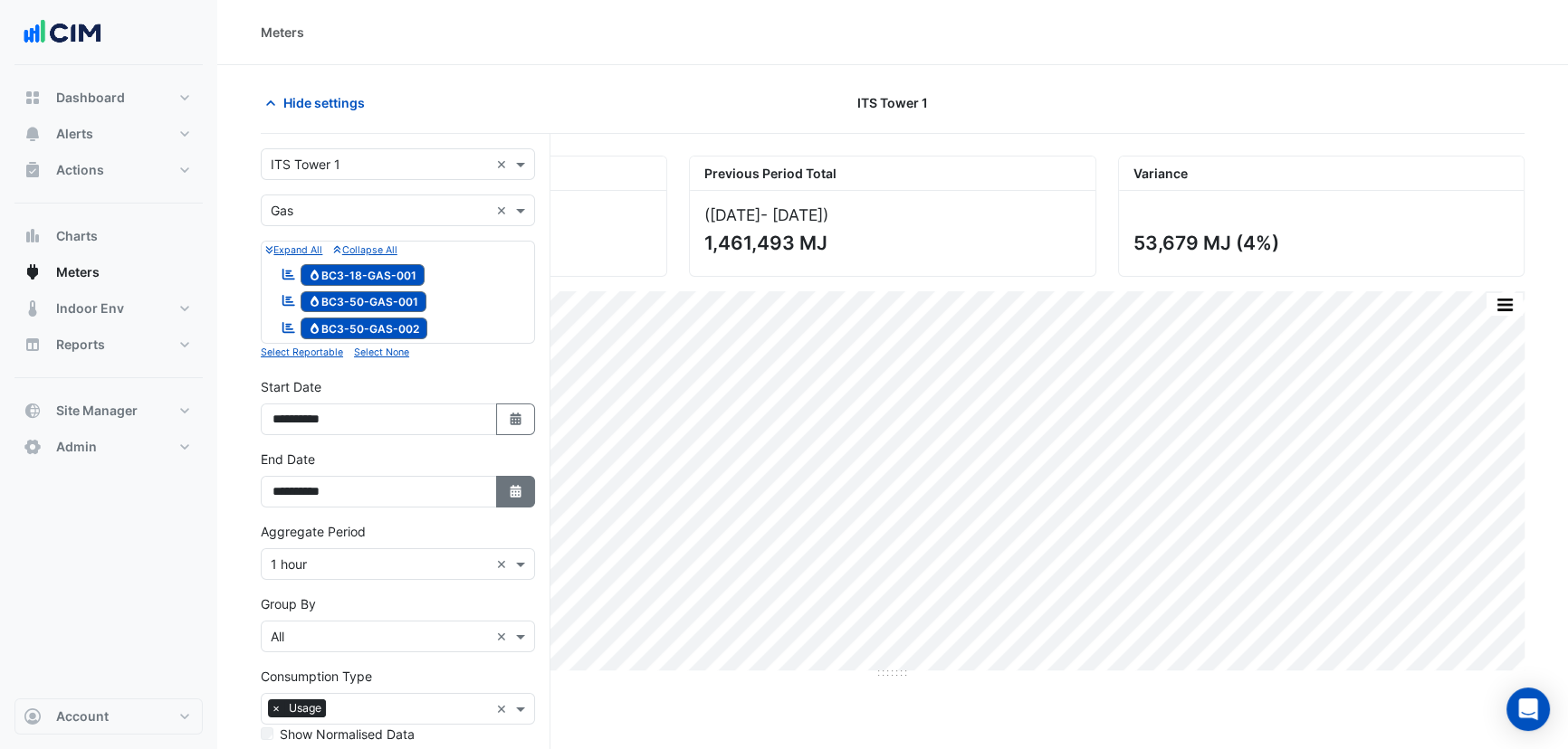
click at [527, 500] on button "Select Date" at bounding box center [516, 491] width 40 height 31
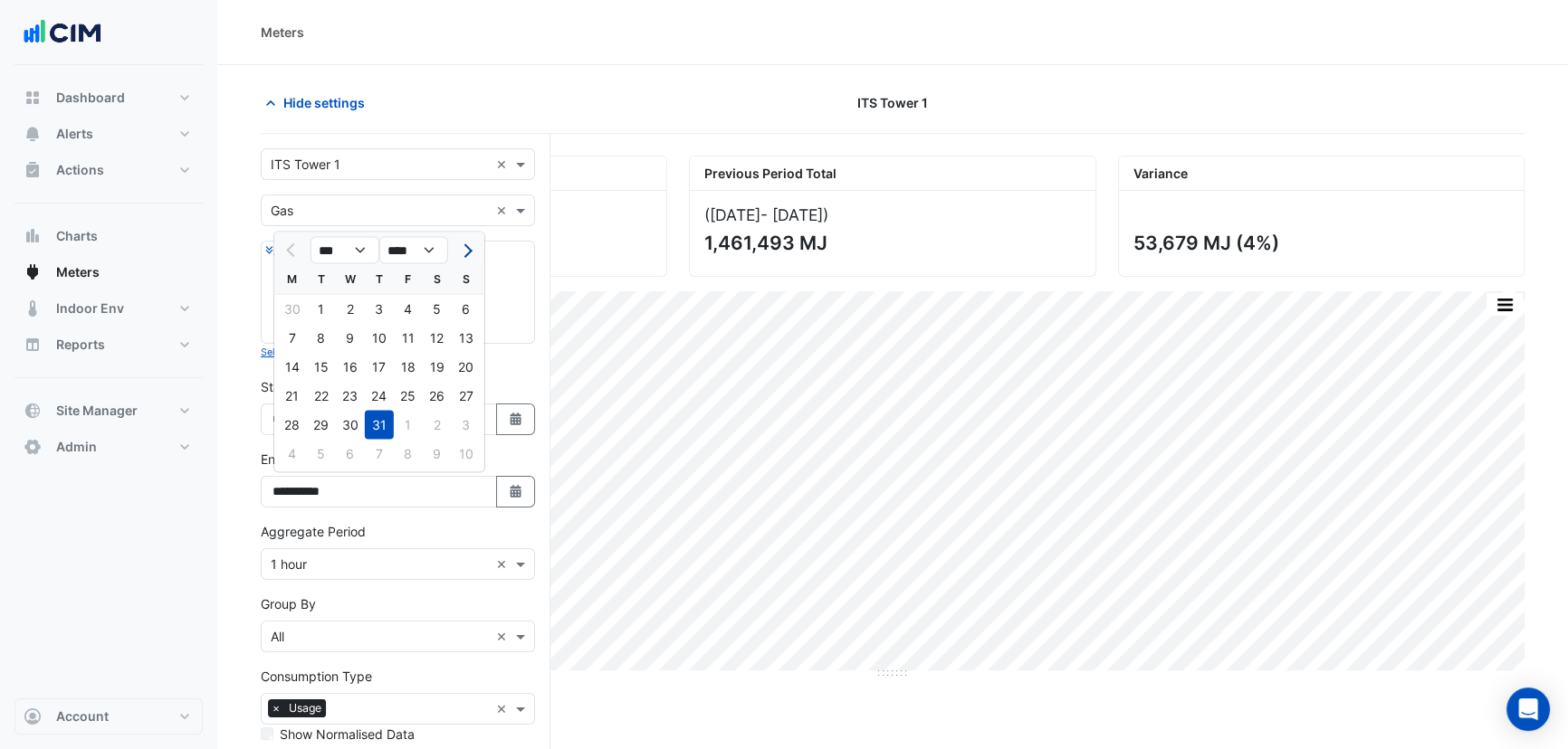
click at [460, 250] on span "Next month" at bounding box center [466, 250] width 13 height 13
select select "*"
click at [464, 418] on div "31" at bounding box center [466, 425] width 29 height 29
type input "**********"
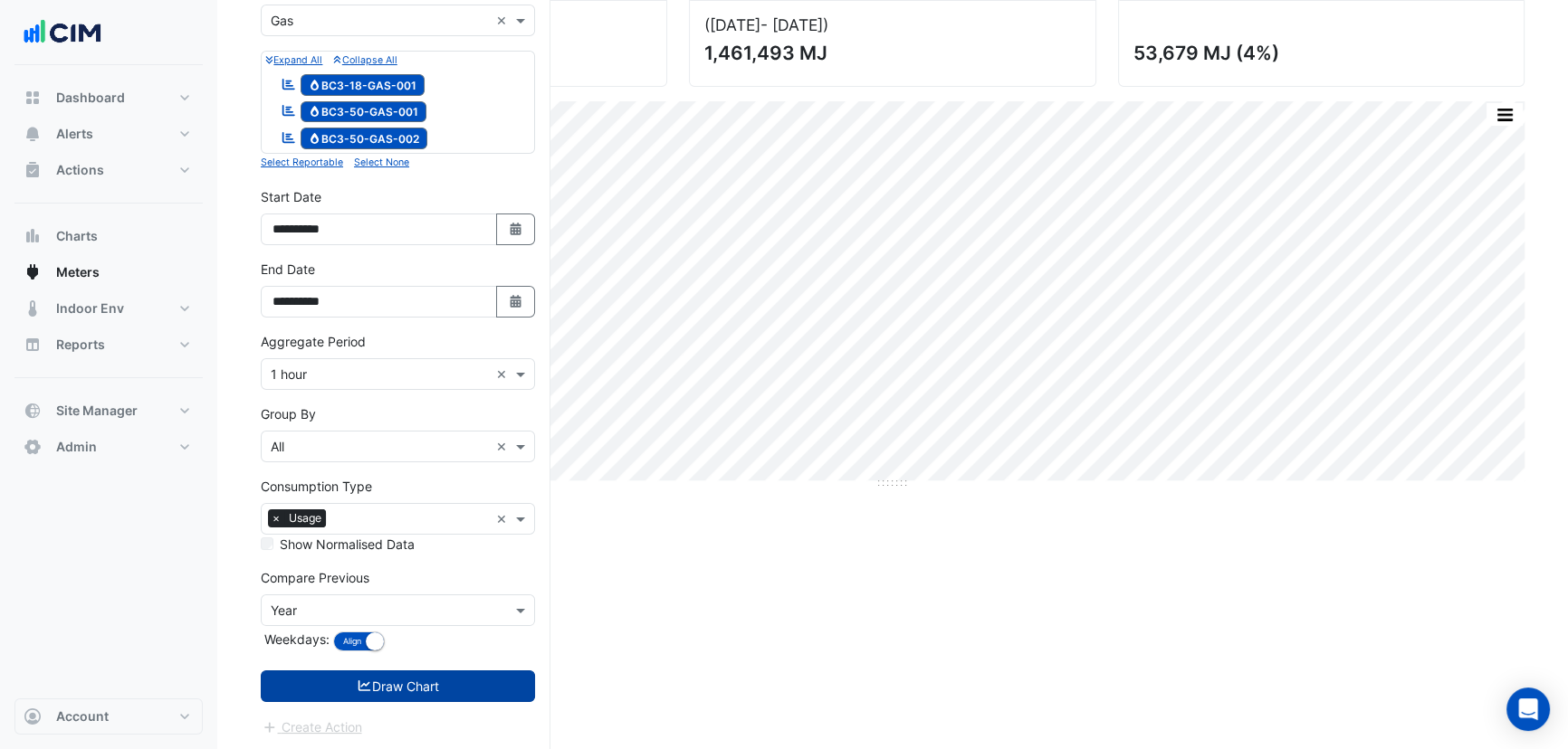
click at [465, 682] on button "Draw Chart" at bounding box center [397, 686] width 275 height 31
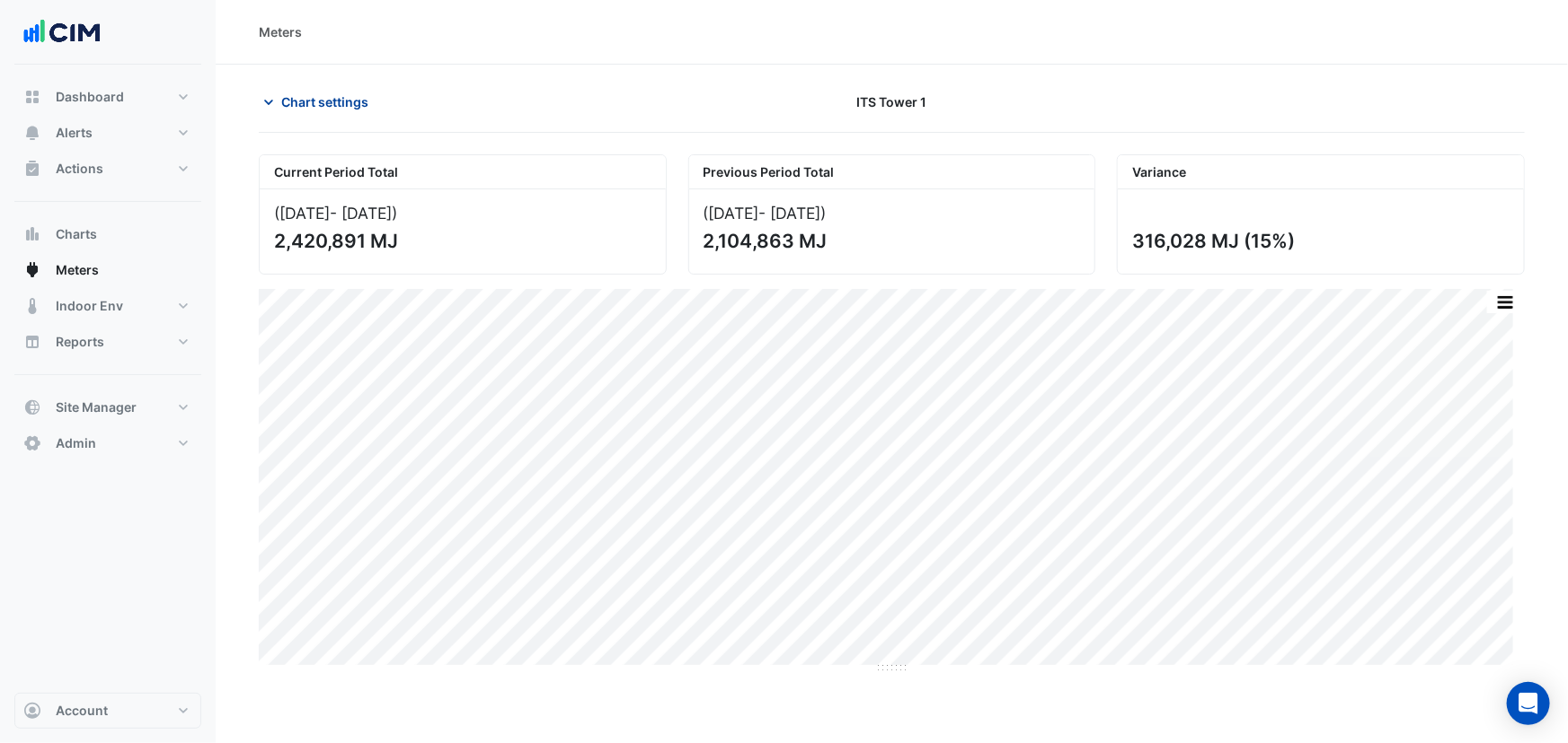
click at [317, 100] on span "Chart settings" at bounding box center [325, 102] width 87 height 19
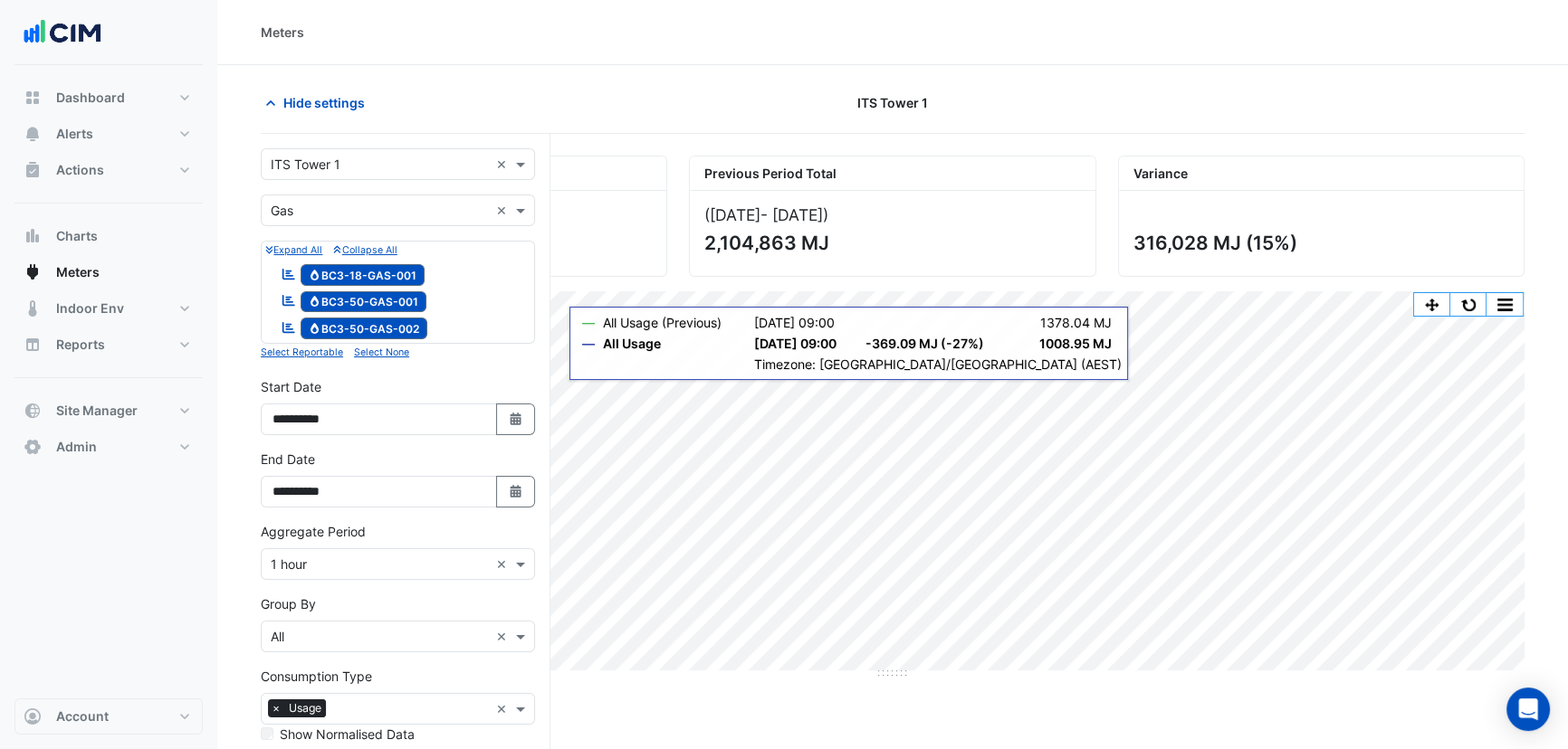
click at [389, 294] on span "Gas BC3-50-GAS-001" at bounding box center [363, 302] width 126 height 22
drag, startPoint x: 400, startPoint y: 310, endPoint x: 389, endPoint y: 281, distance: 31.0
click at [389, 281] on div "Reportable Gas BC3-18-GAS-001 Reportable Gas BC3-50-GAS-001 Reportable Gas BC3-…" at bounding box center [397, 301] width 265 height 83
click at [384, 273] on span "Gas BC3-18-GAS-001" at bounding box center [362, 275] width 125 height 22
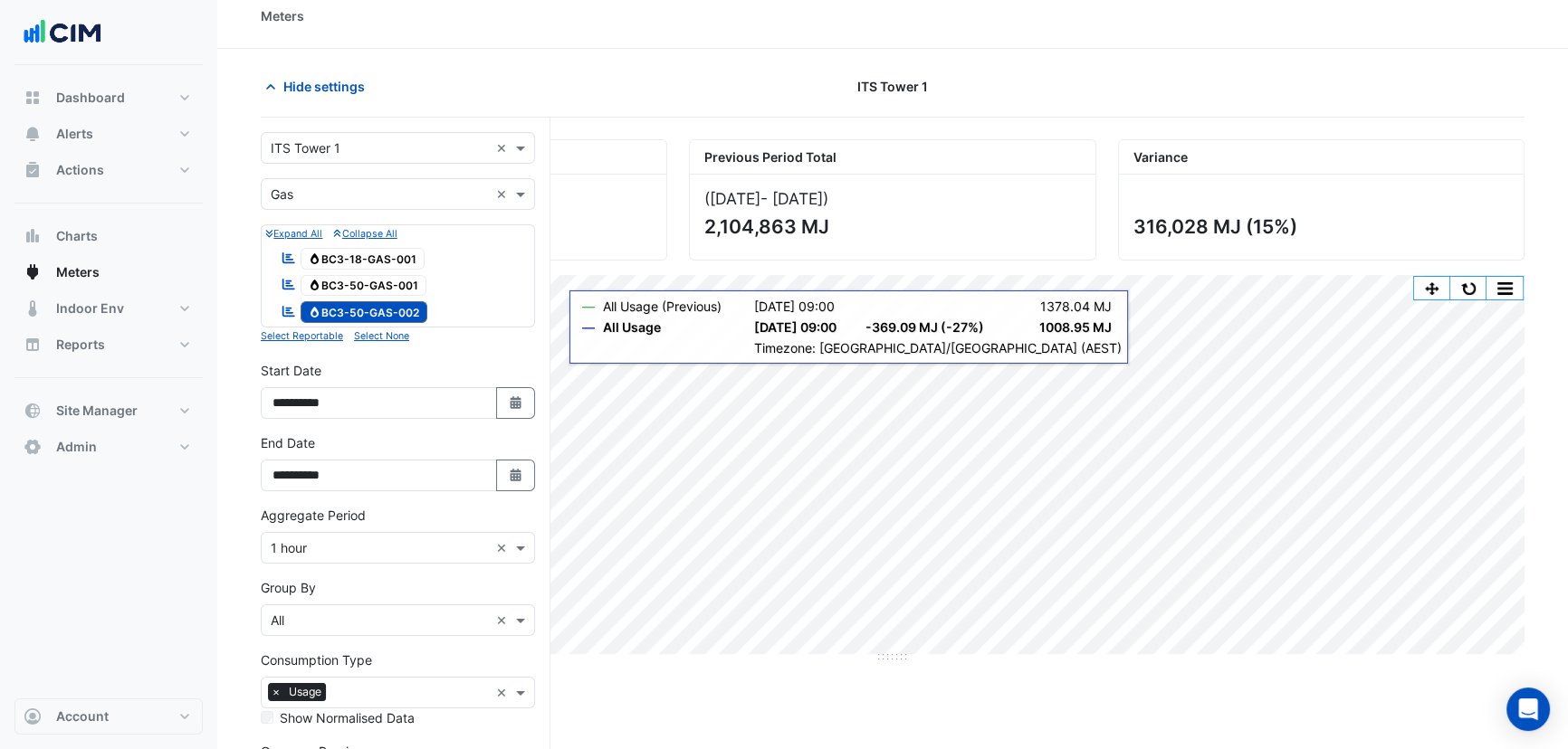
scroll to position [190, 0]
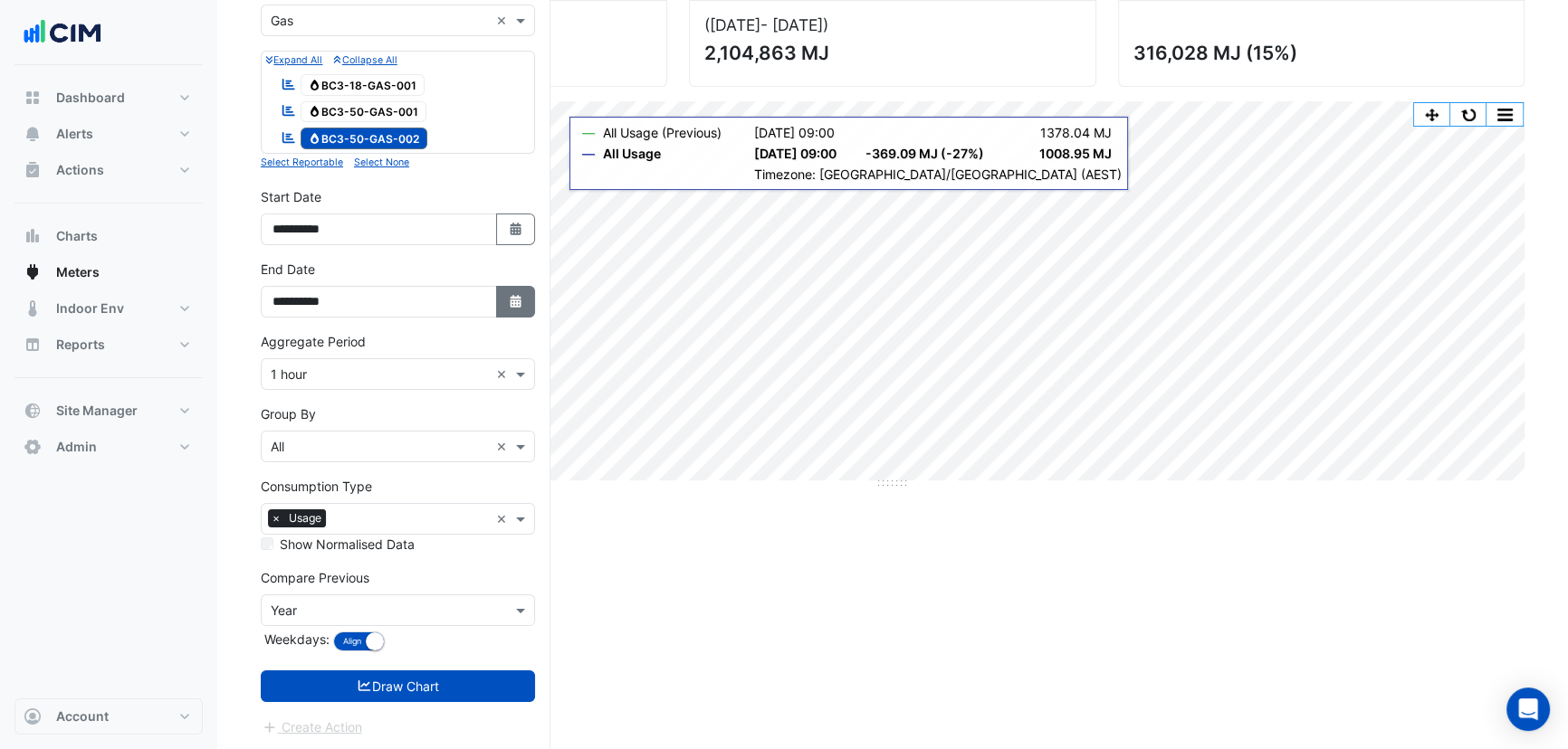
click at [507, 308] on button "Select Date" at bounding box center [516, 301] width 40 height 31
select select "*"
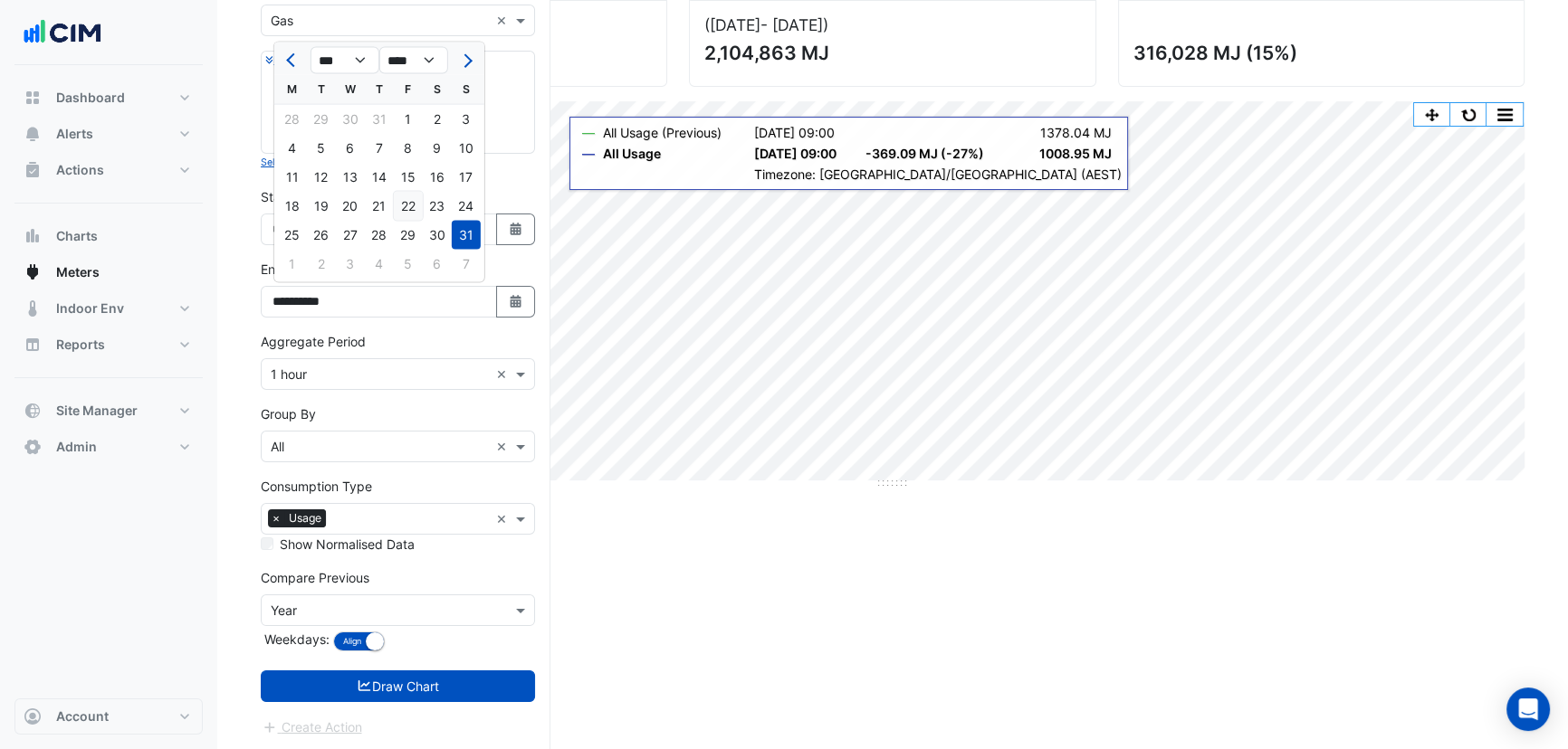
click at [402, 205] on div "22" at bounding box center [408, 206] width 29 height 29
type input "**********"
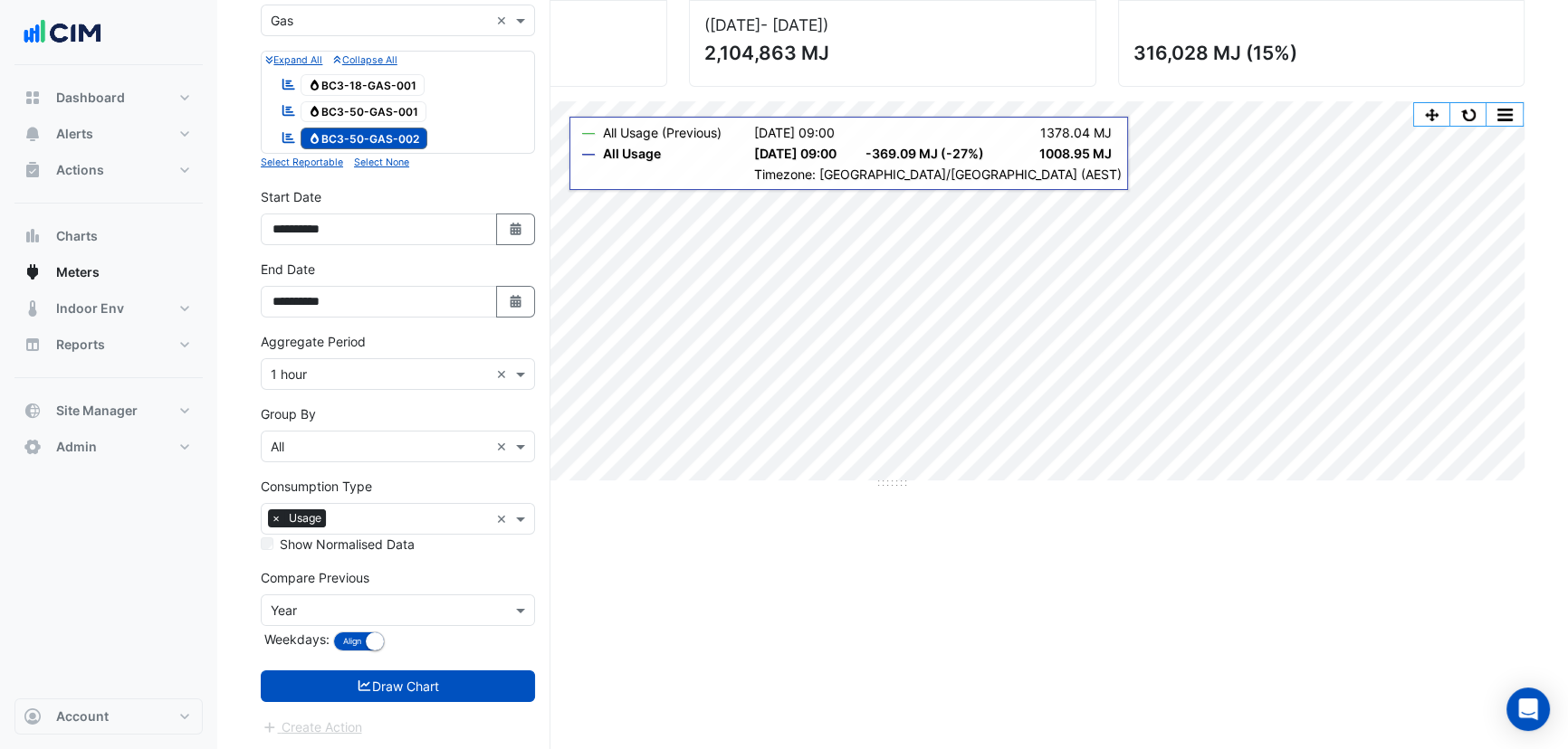
click at [483, 717] on div "Create Action" at bounding box center [397, 727] width 275 height 22
drag, startPoint x: 474, startPoint y: 670, endPoint x: 462, endPoint y: 665, distance: 13.0
click at [468, 671] on button "Draw Chart" at bounding box center [397, 686] width 275 height 31
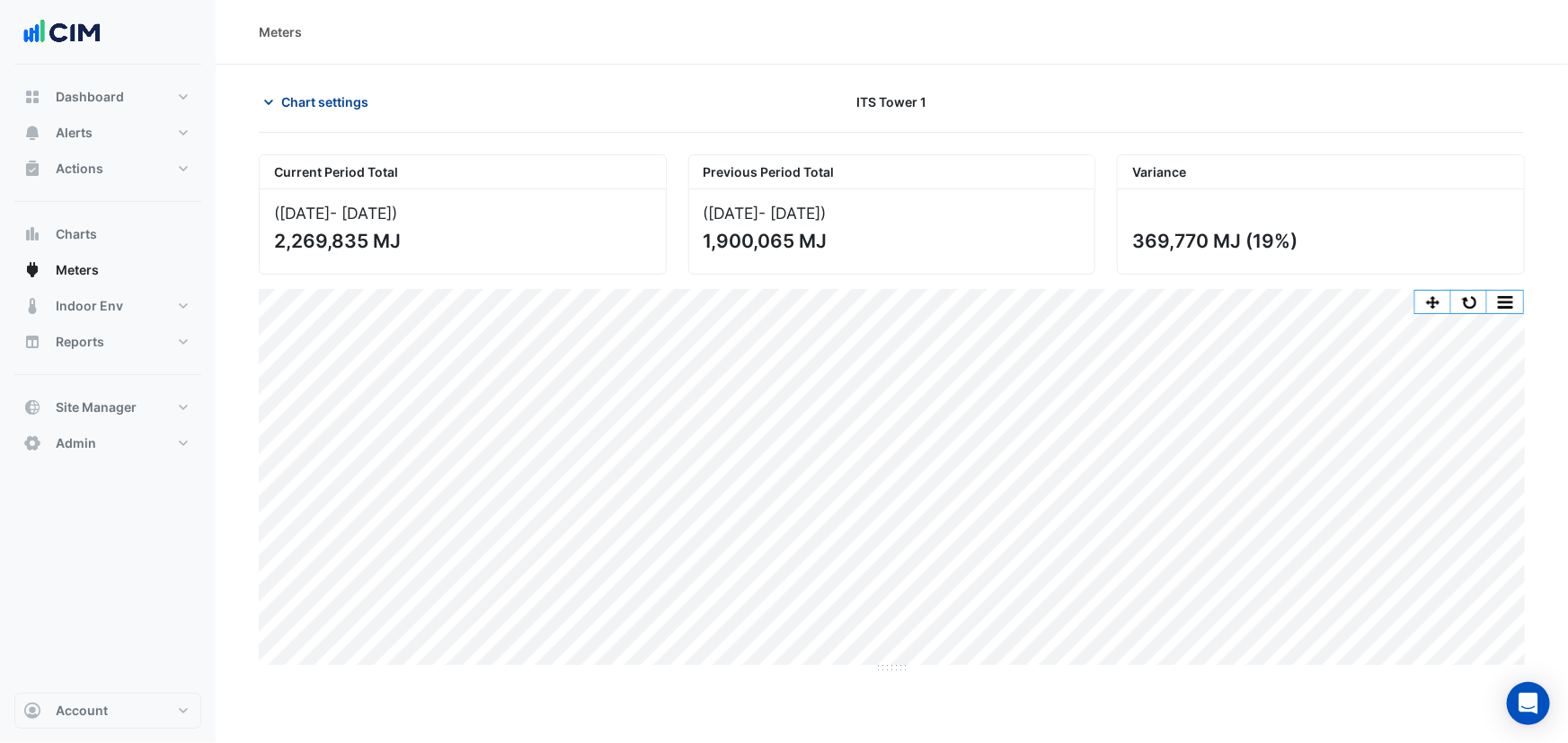
click at [337, 110] on span "Chart settings" at bounding box center [325, 102] width 87 height 19
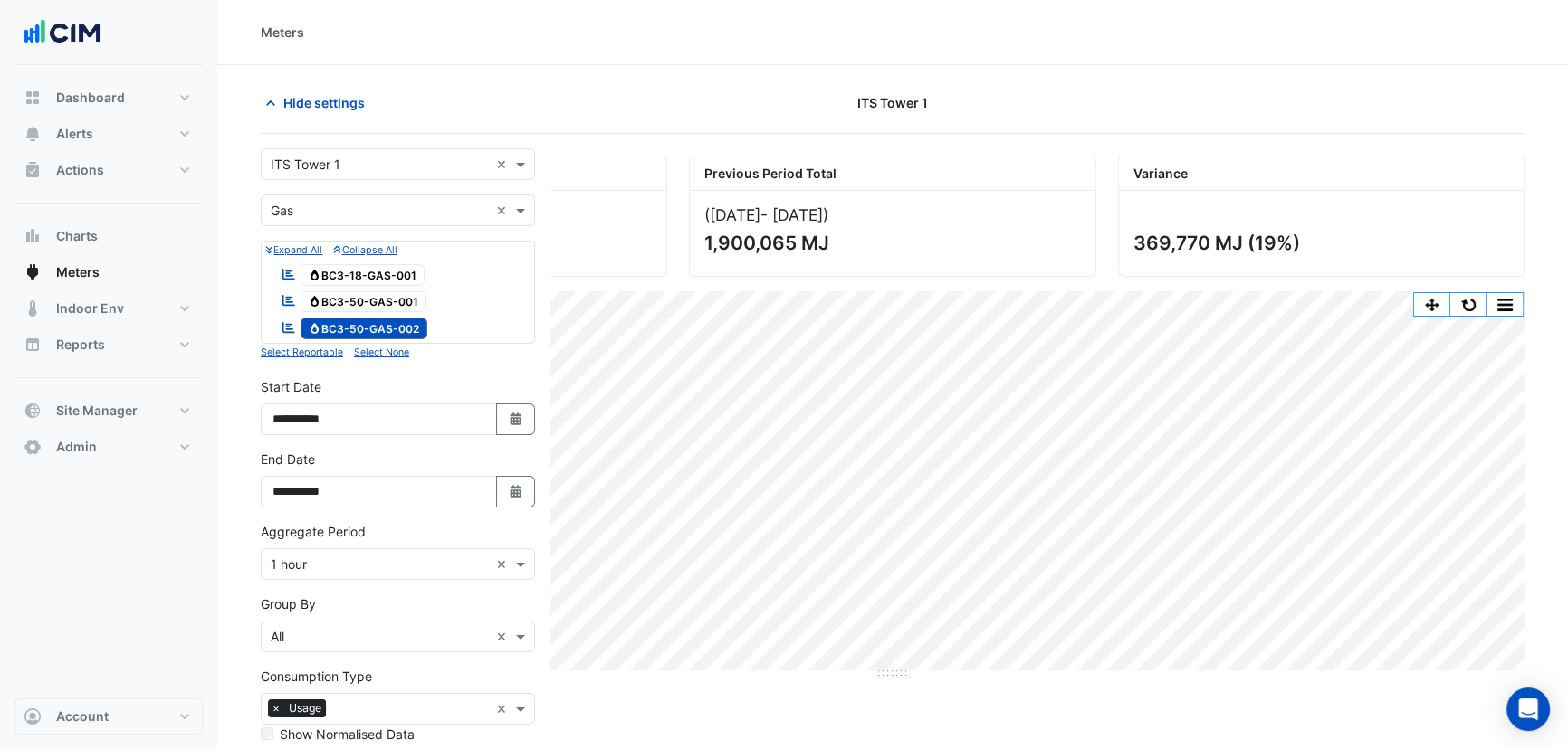
scroll to position [190, 0]
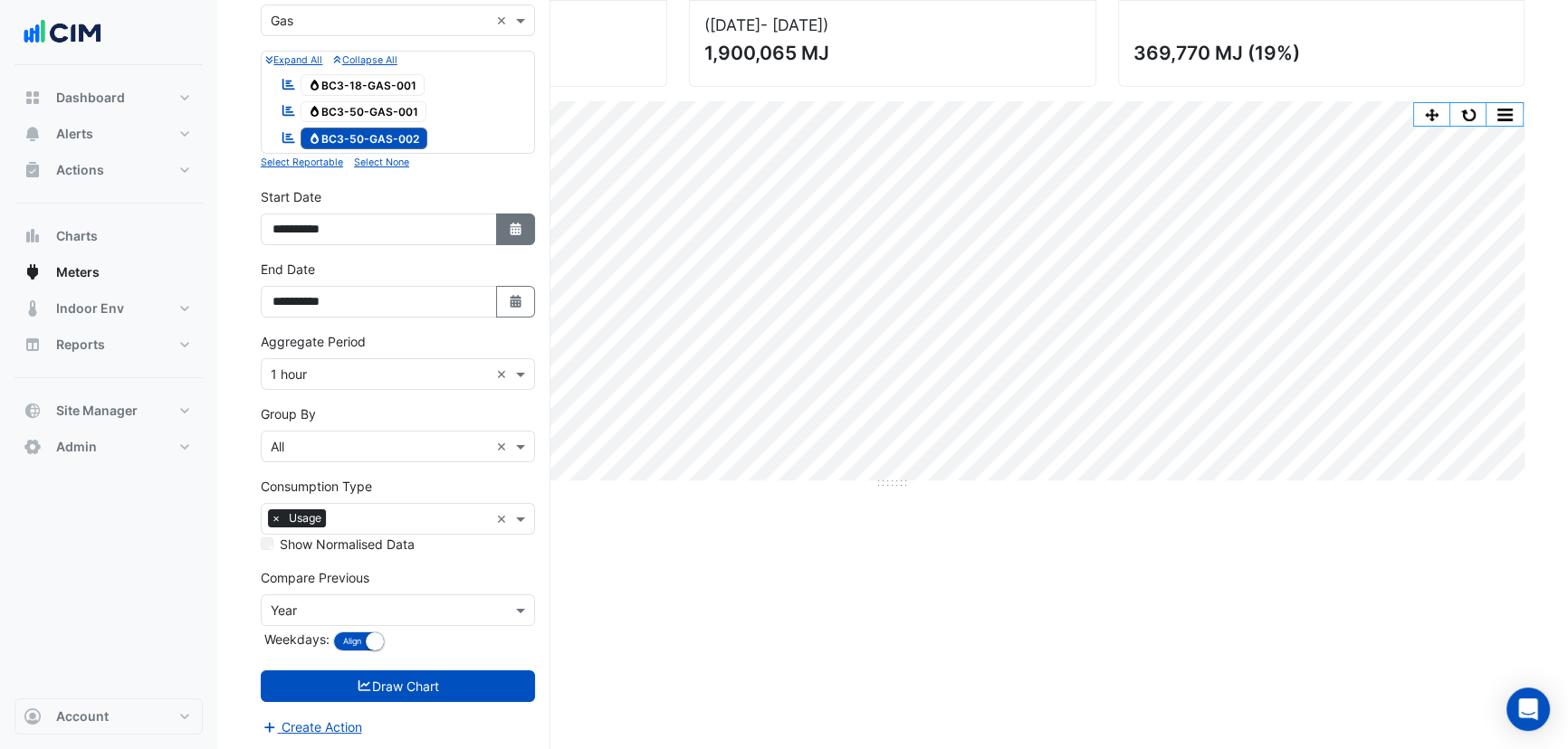
click at [521, 224] on icon "Select Date" at bounding box center [515, 228] width 16 height 12
select select "*"
select select "****"
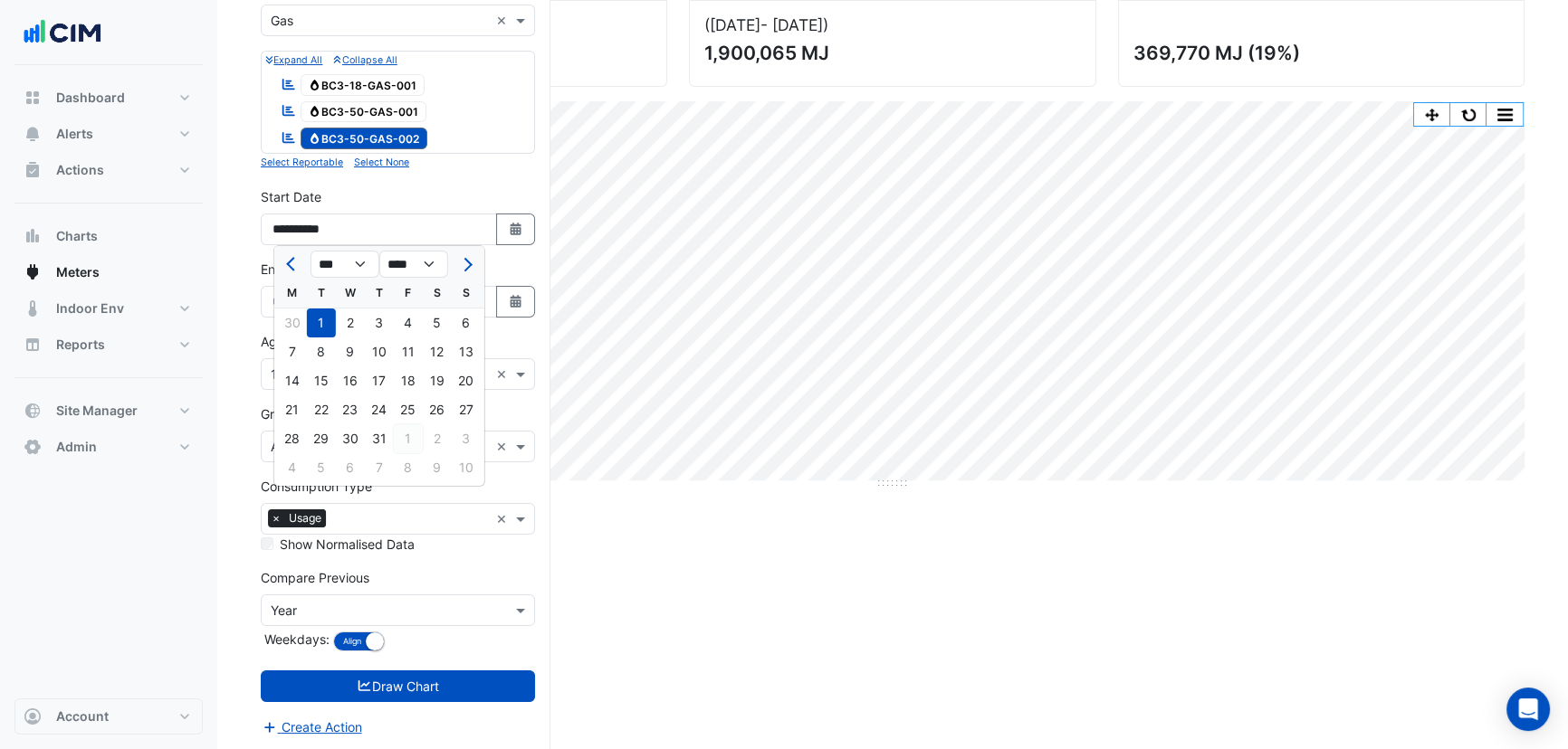
click at [397, 432] on div "1" at bounding box center [408, 439] width 29 height 29
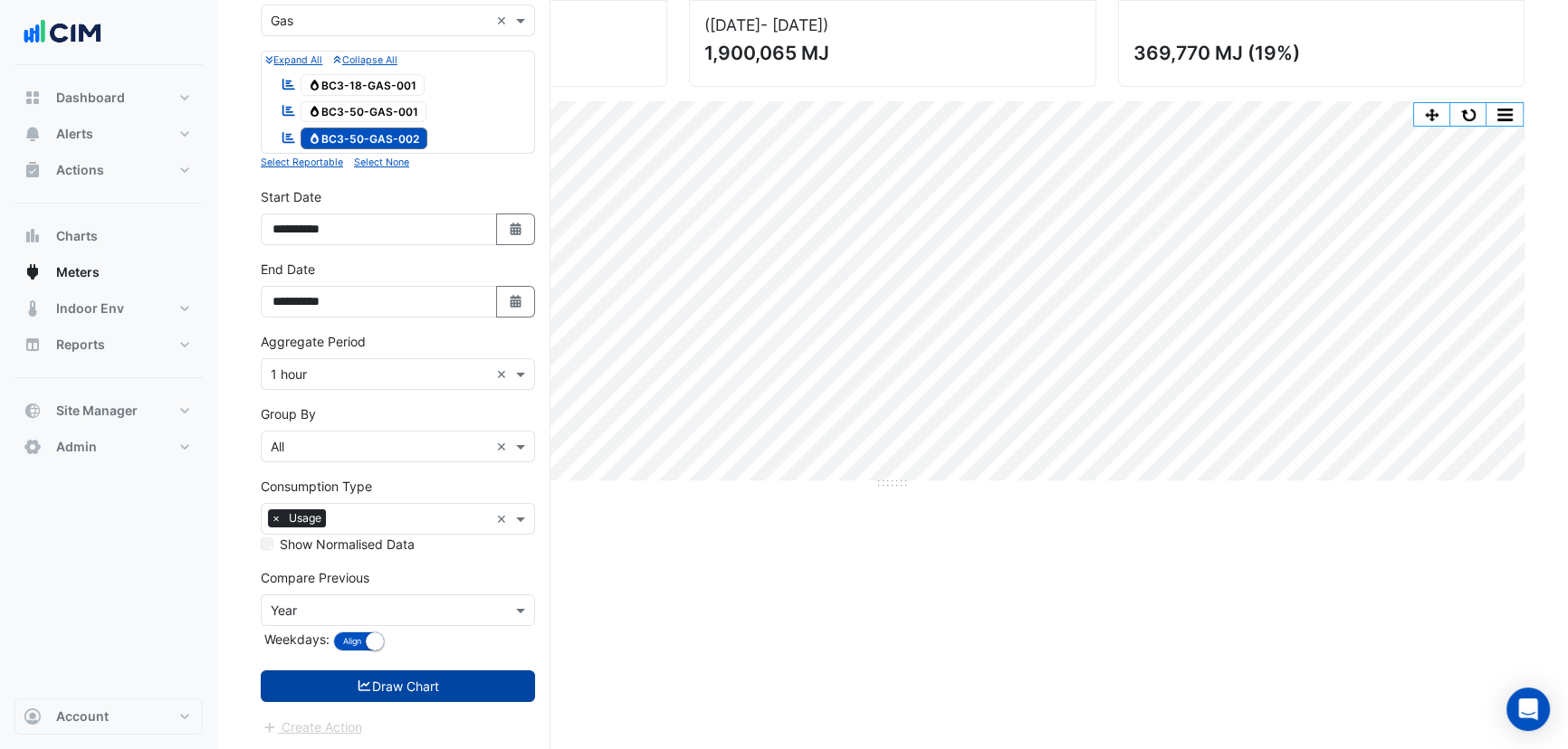
click at [434, 672] on button "Draw Chart" at bounding box center [397, 686] width 275 height 31
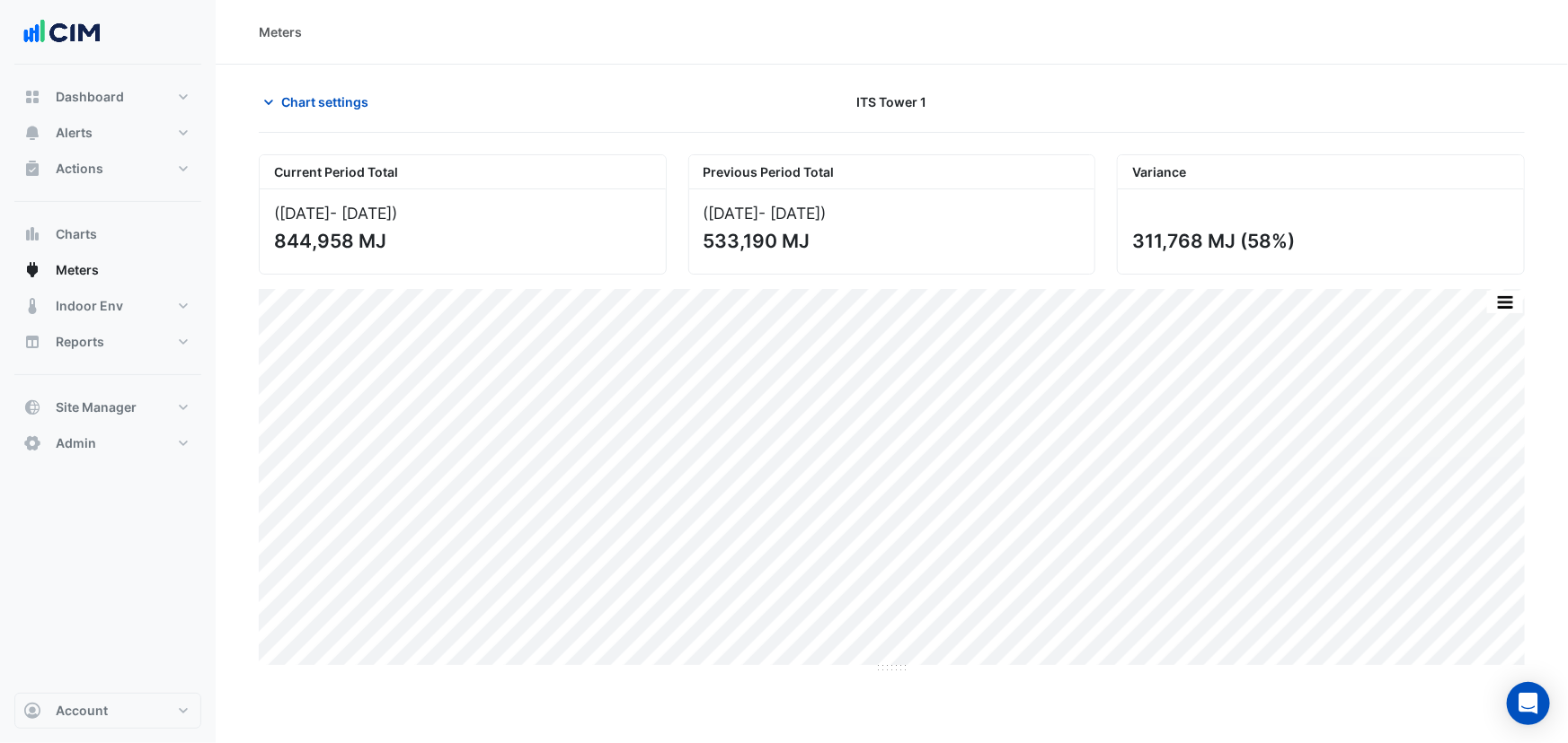
type input "**********"
click at [327, 117] on div "Chart settings ITS Tower 1" at bounding box center [892, 109] width 1266 height 47
click at [317, 107] on span "Chart settings" at bounding box center [325, 102] width 87 height 19
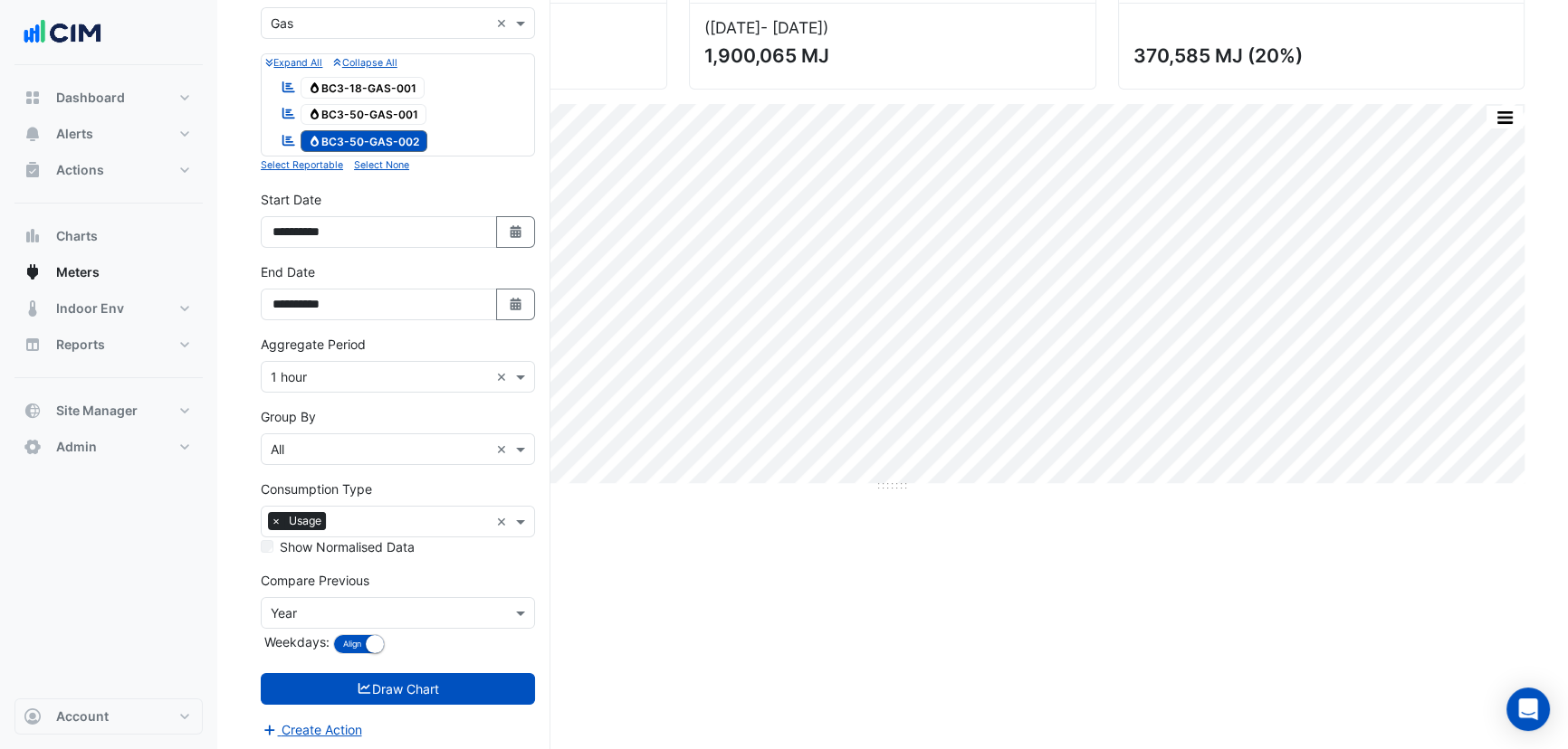
scroll to position [190, 0]
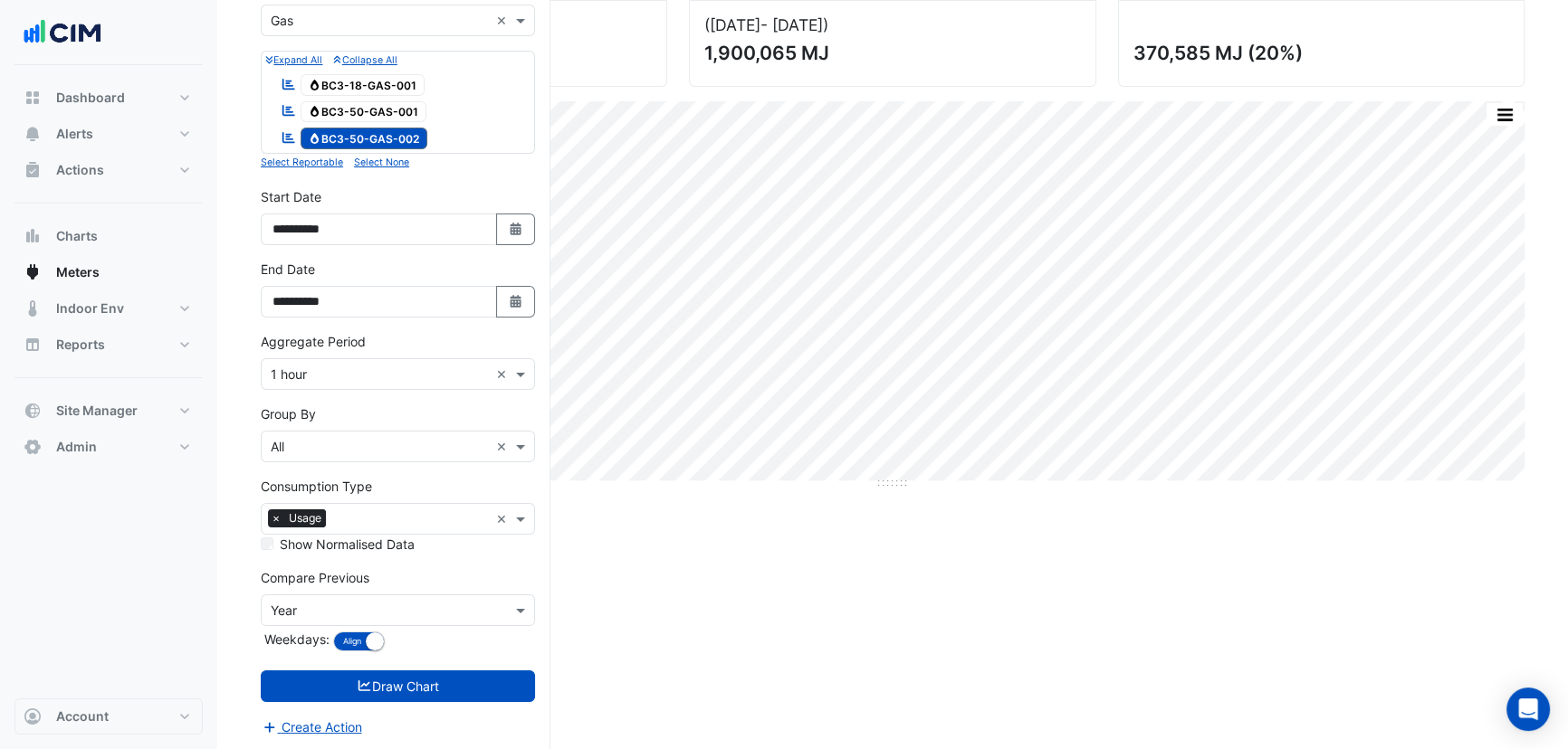
click at [319, 352] on div "Aggregate Period Aggregate Period × 1 hour ×" at bounding box center [397, 360] width 275 height 58
click at [313, 358] on div "Aggregate Period × 1 hour ×" at bounding box center [397, 374] width 275 height 31
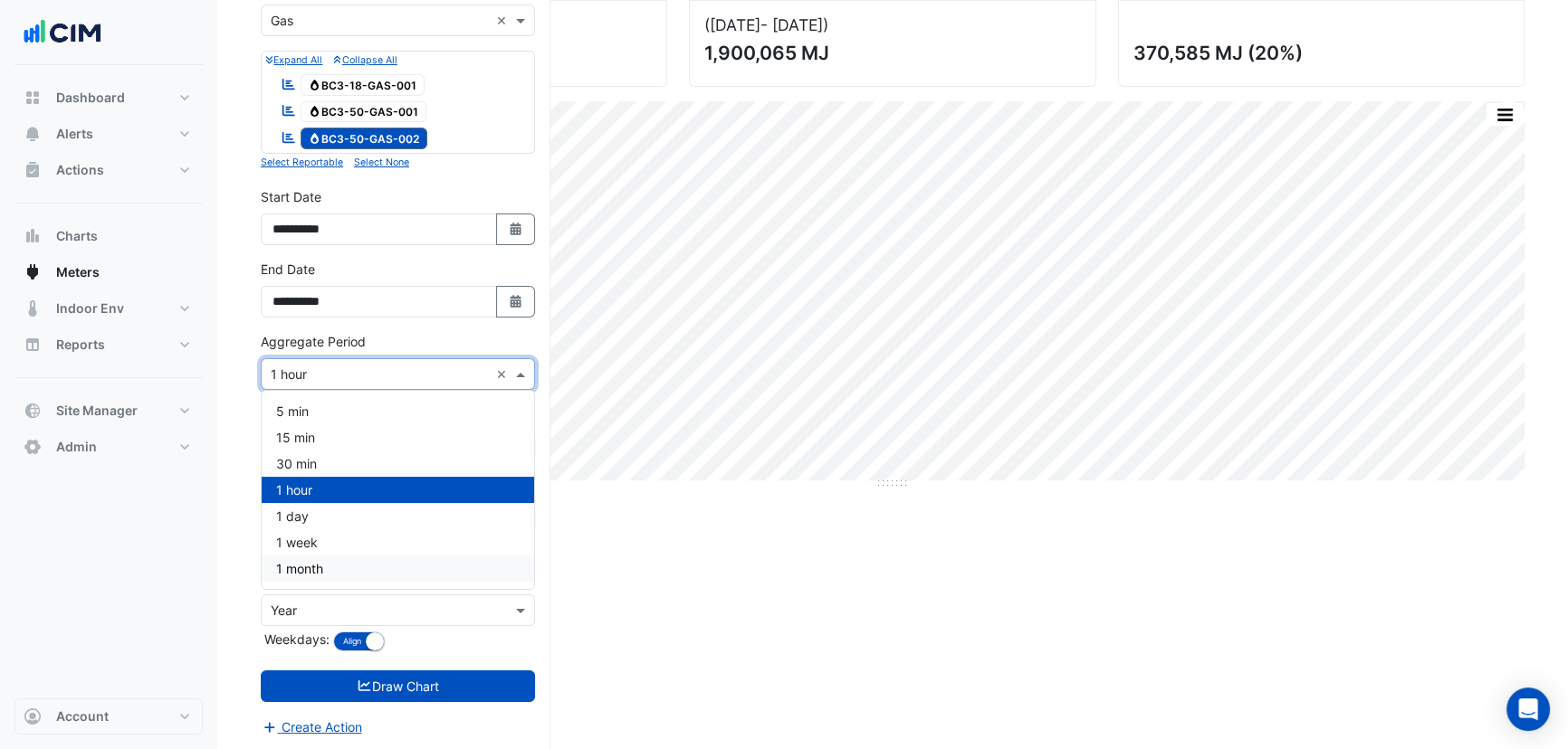
click at [343, 558] on div "1 month" at bounding box center [397, 569] width 273 height 27
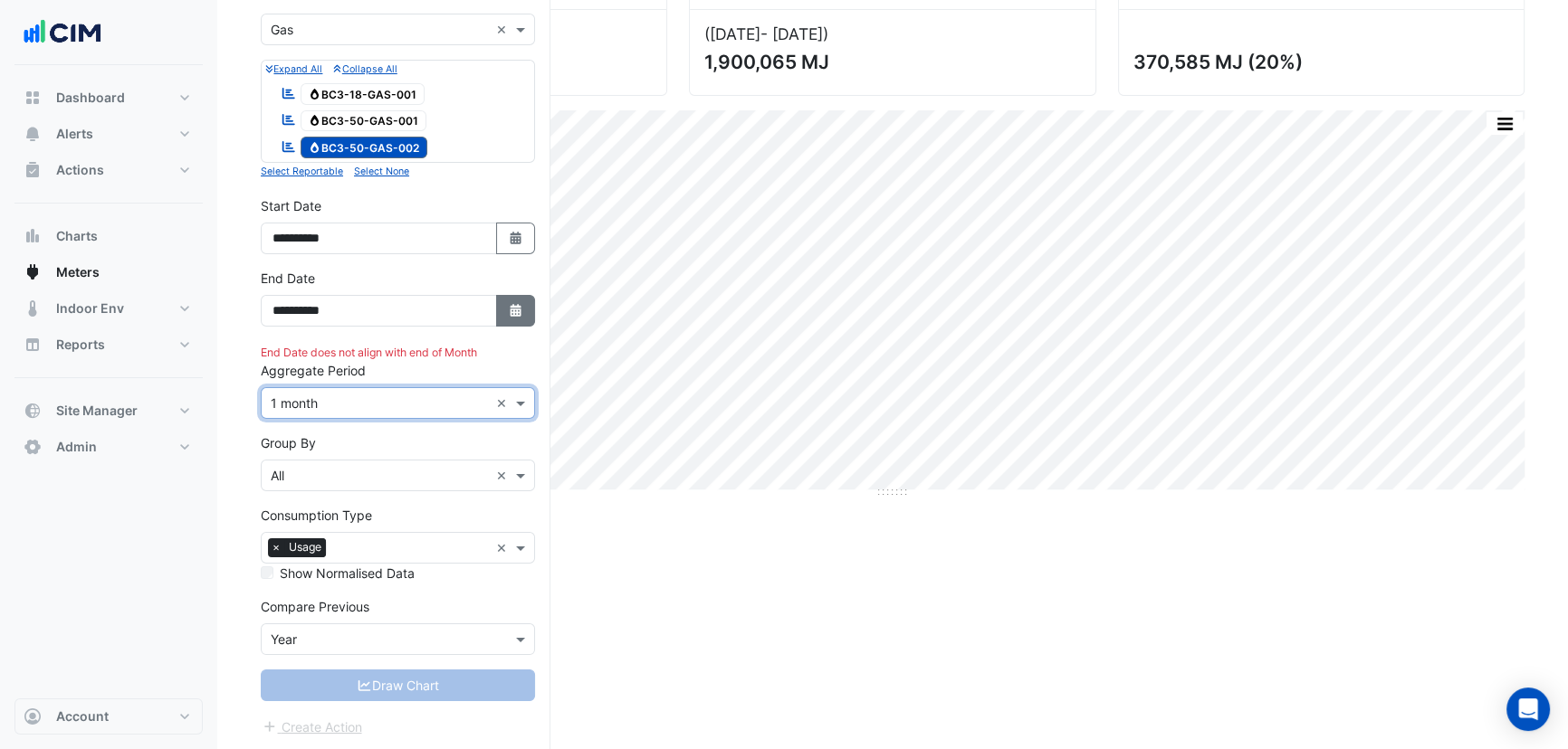
click at [505, 313] on button "Select Date" at bounding box center [516, 310] width 40 height 31
select select "*"
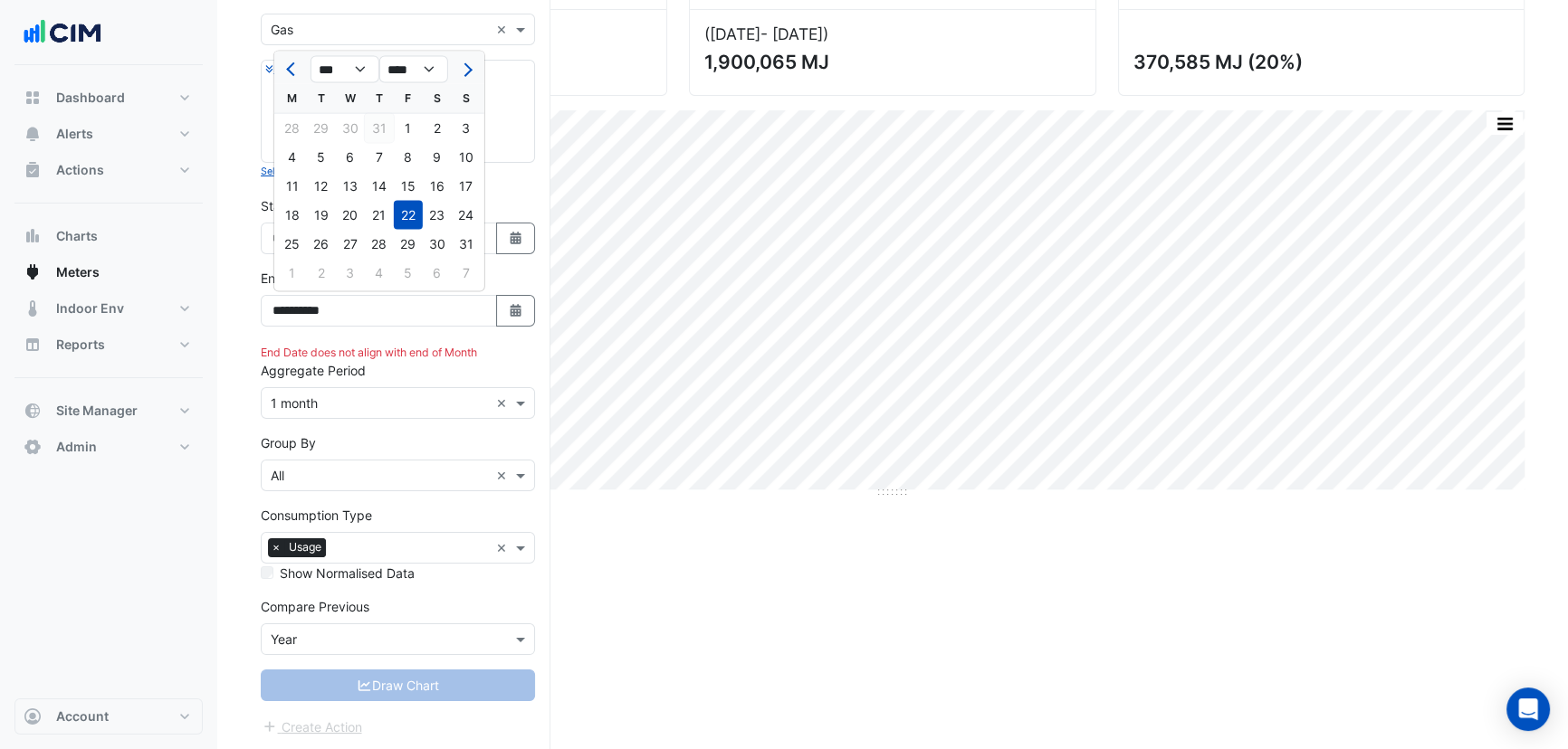
click at [386, 134] on div "31" at bounding box center [379, 128] width 29 height 29
type input "**********"
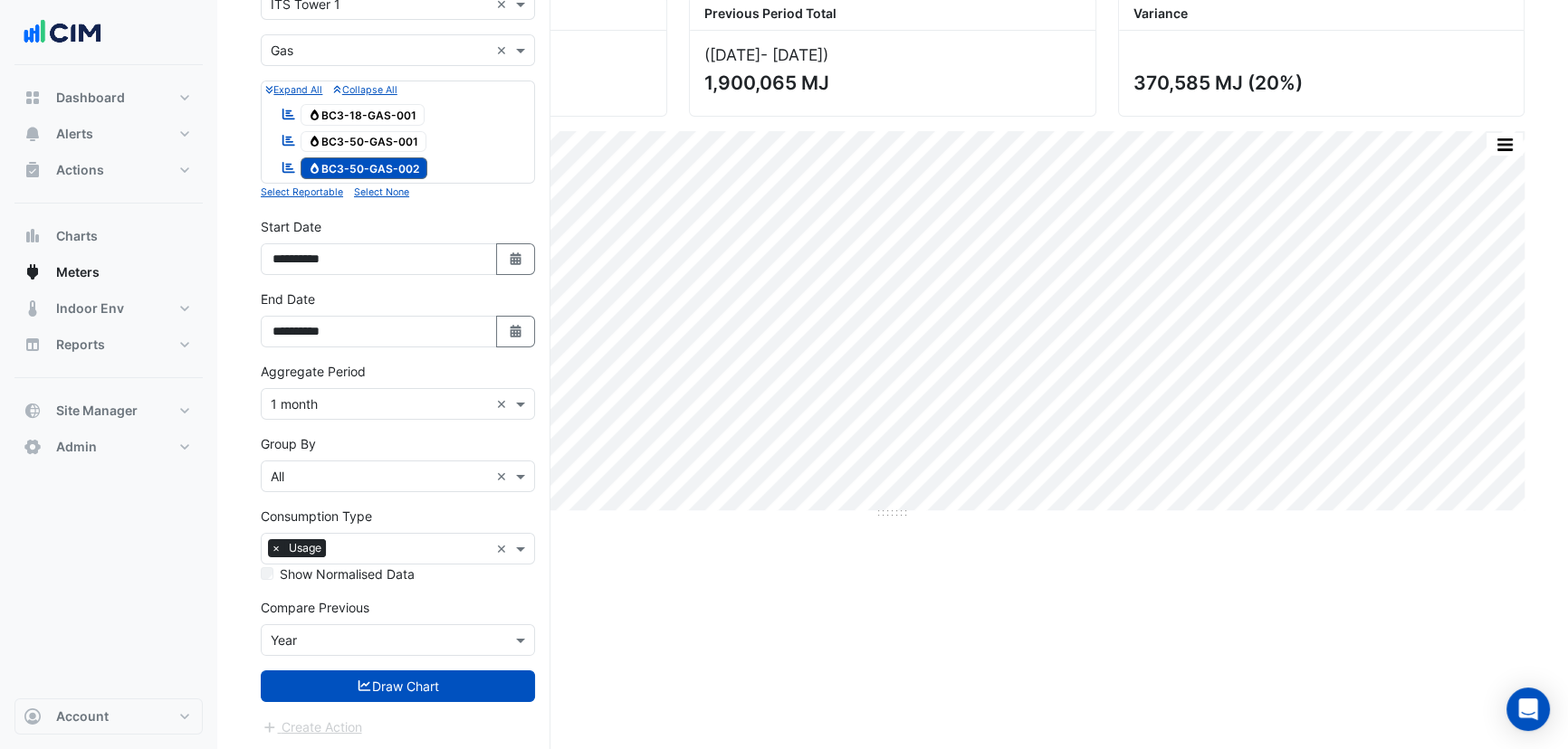
click at [412, 663] on form "**********" at bounding box center [397, 363] width 275 height 749
click at [441, 685] on button "Draw Chart" at bounding box center [397, 686] width 275 height 31
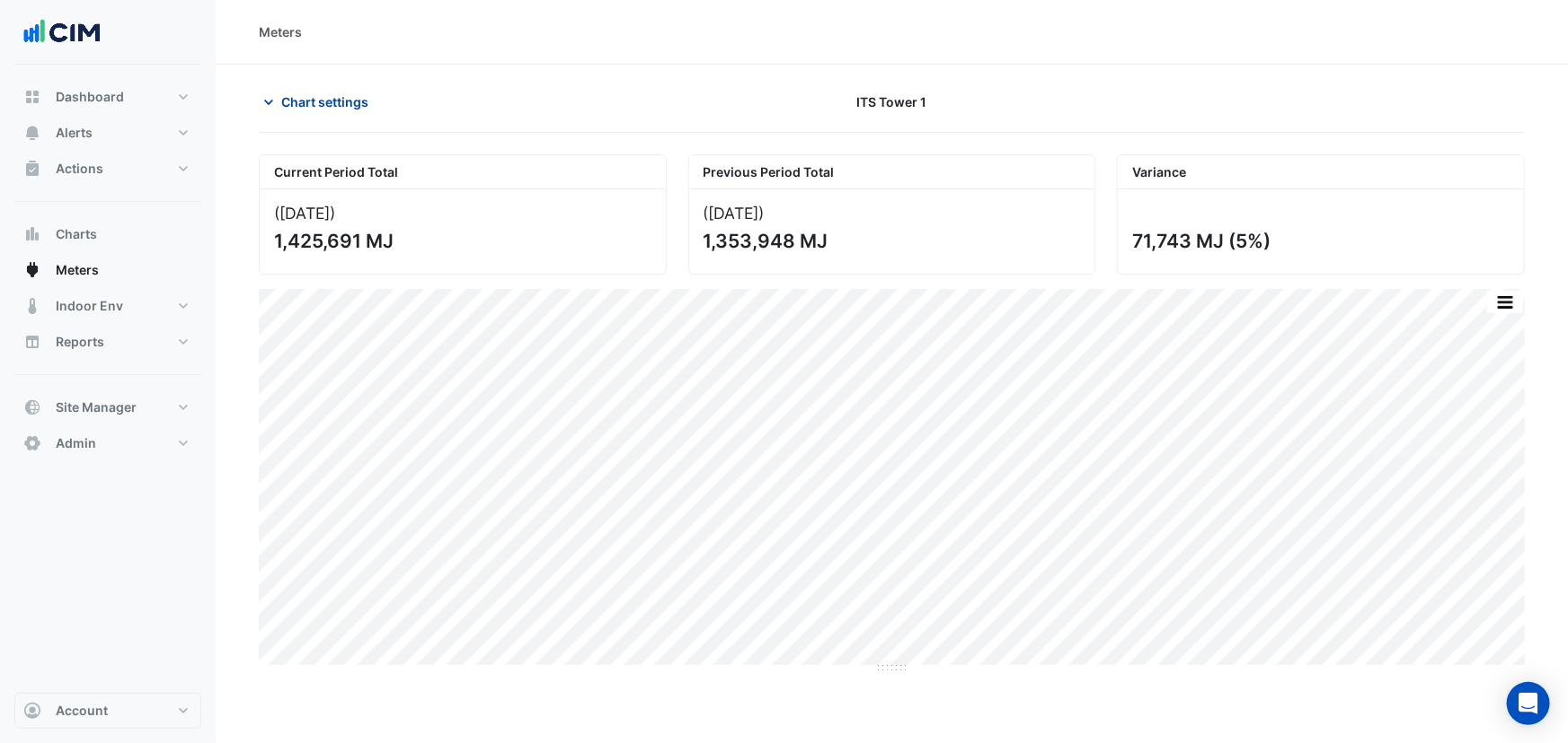
click at [323, 107] on span "Chart settings" at bounding box center [325, 102] width 87 height 19
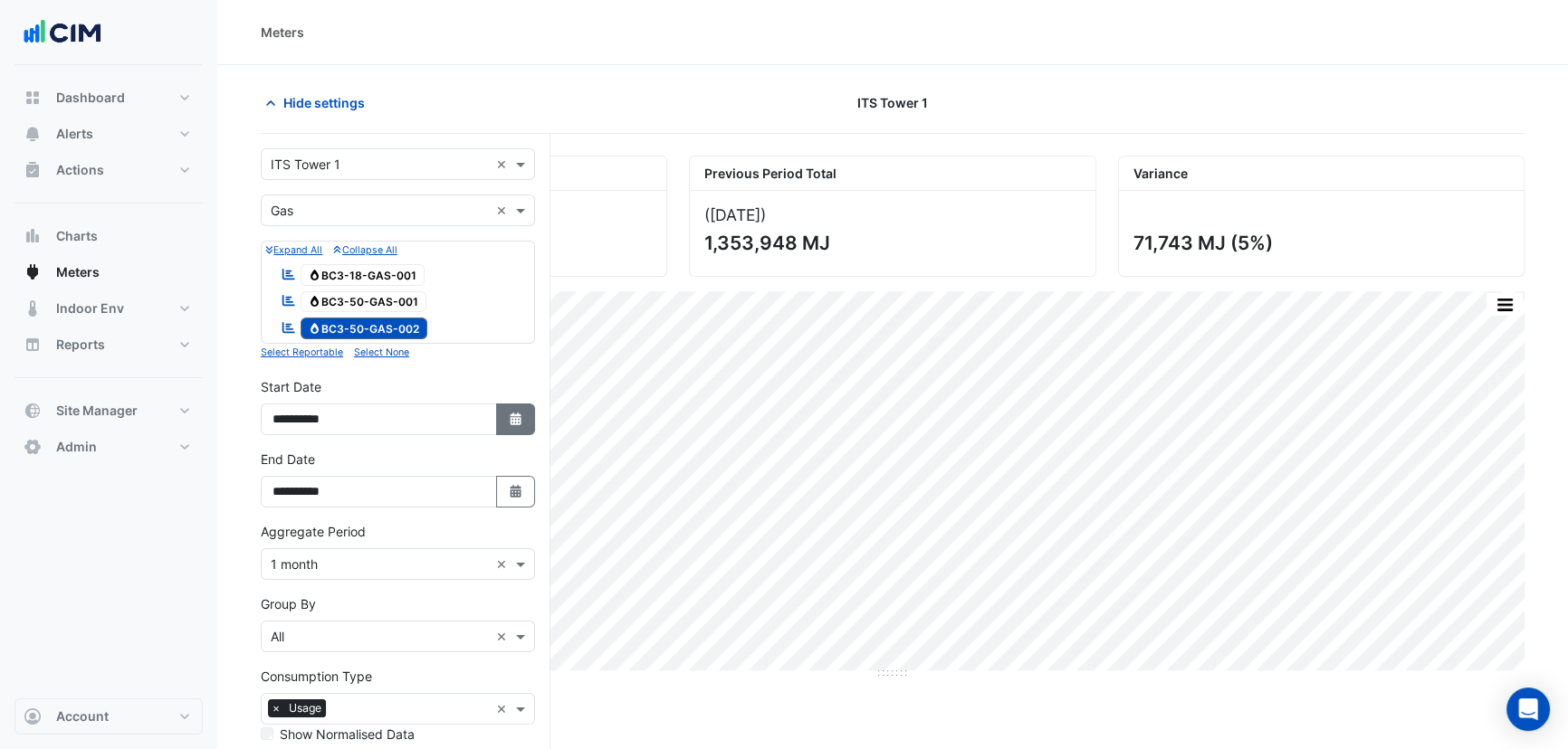
click at [513, 427] on button "Select Date" at bounding box center [516, 419] width 40 height 31
select select "*"
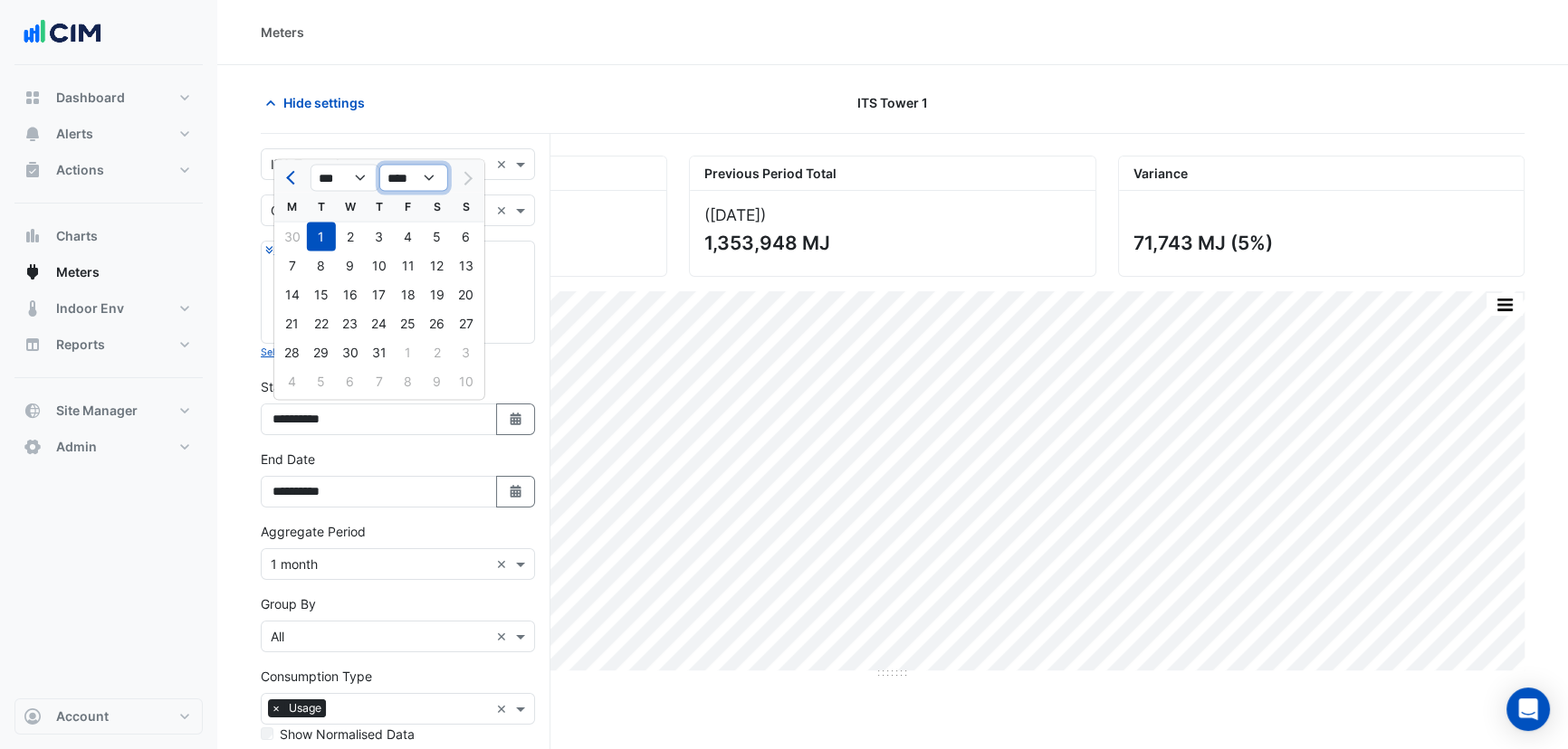
click at [407, 177] on select "**** **** **** **** **** **** **** **** **** **** ****" at bounding box center [414, 178] width 68 height 28
select select "****"
click at [379, 164] on select "**** **** **** **** **** **** **** **** **** **** ****" at bounding box center [414, 178] width 68 height 28
click at [377, 354] on div "1" at bounding box center [379, 353] width 29 height 29
type input "**********"
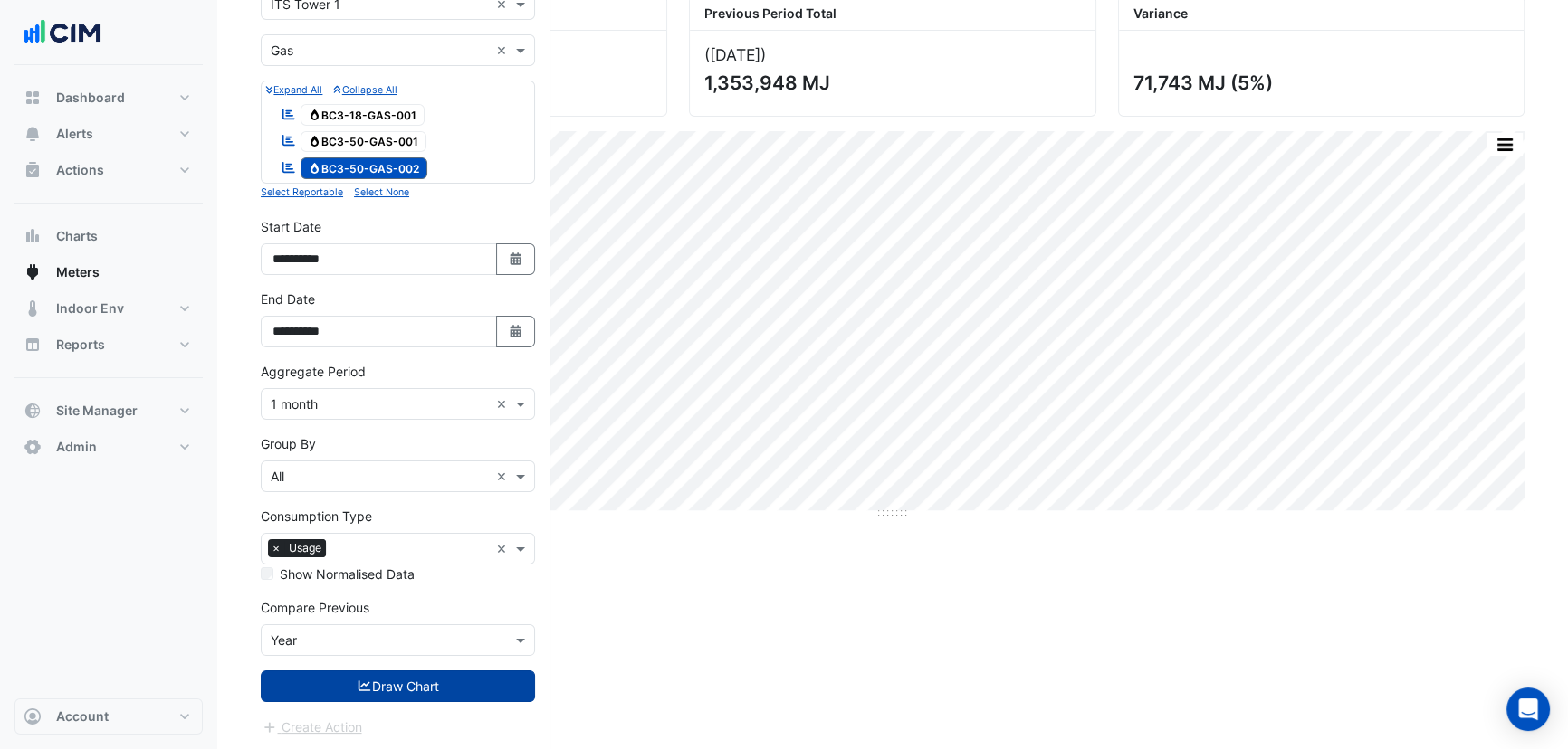
click at [424, 688] on button "Draw Chart" at bounding box center [397, 686] width 275 height 31
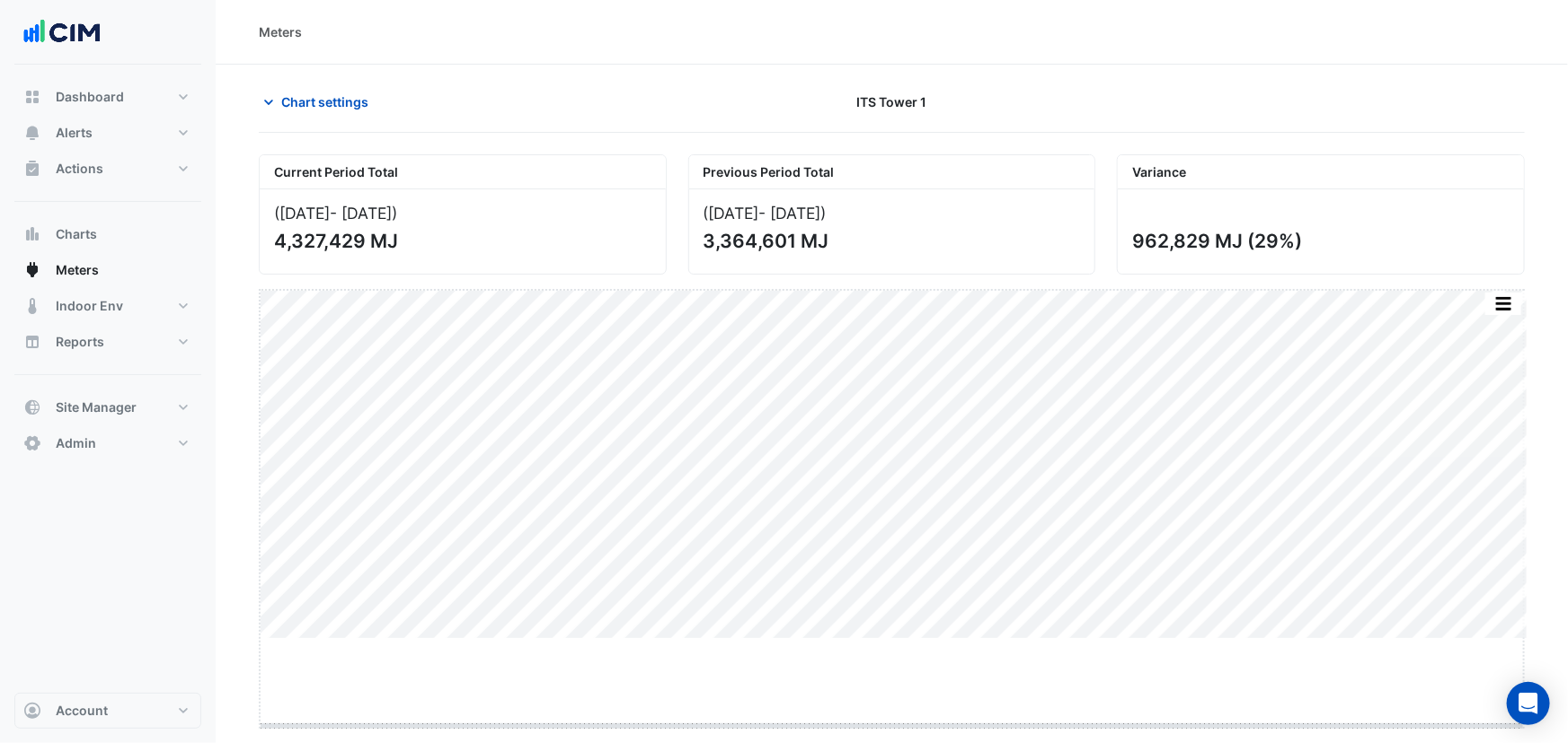
drag, startPoint x: 896, startPoint y: 639, endPoint x: 892, endPoint y: 723, distance: 84.1
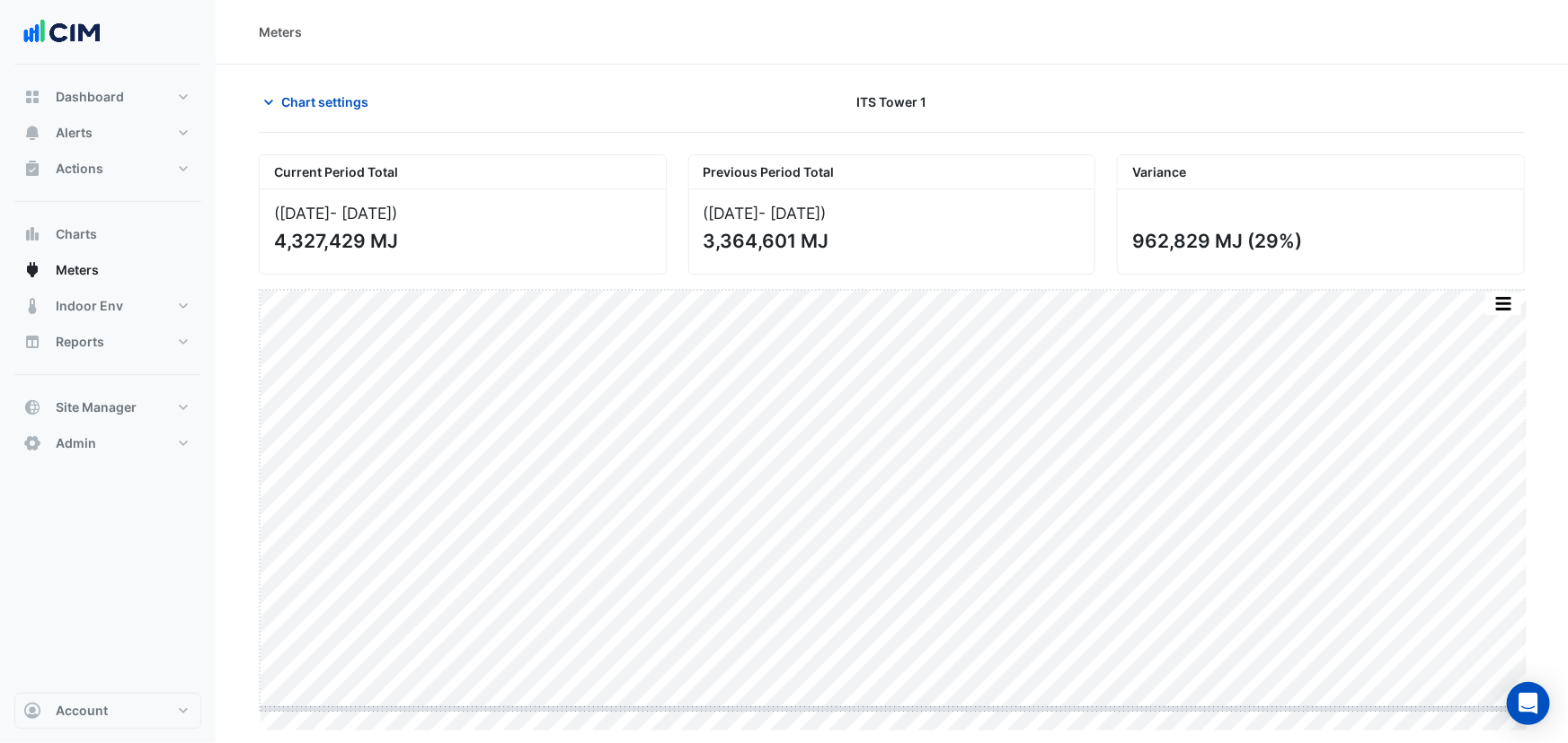
drag, startPoint x: 886, startPoint y: 733, endPoint x: 879, endPoint y: 706, distance: 27.9
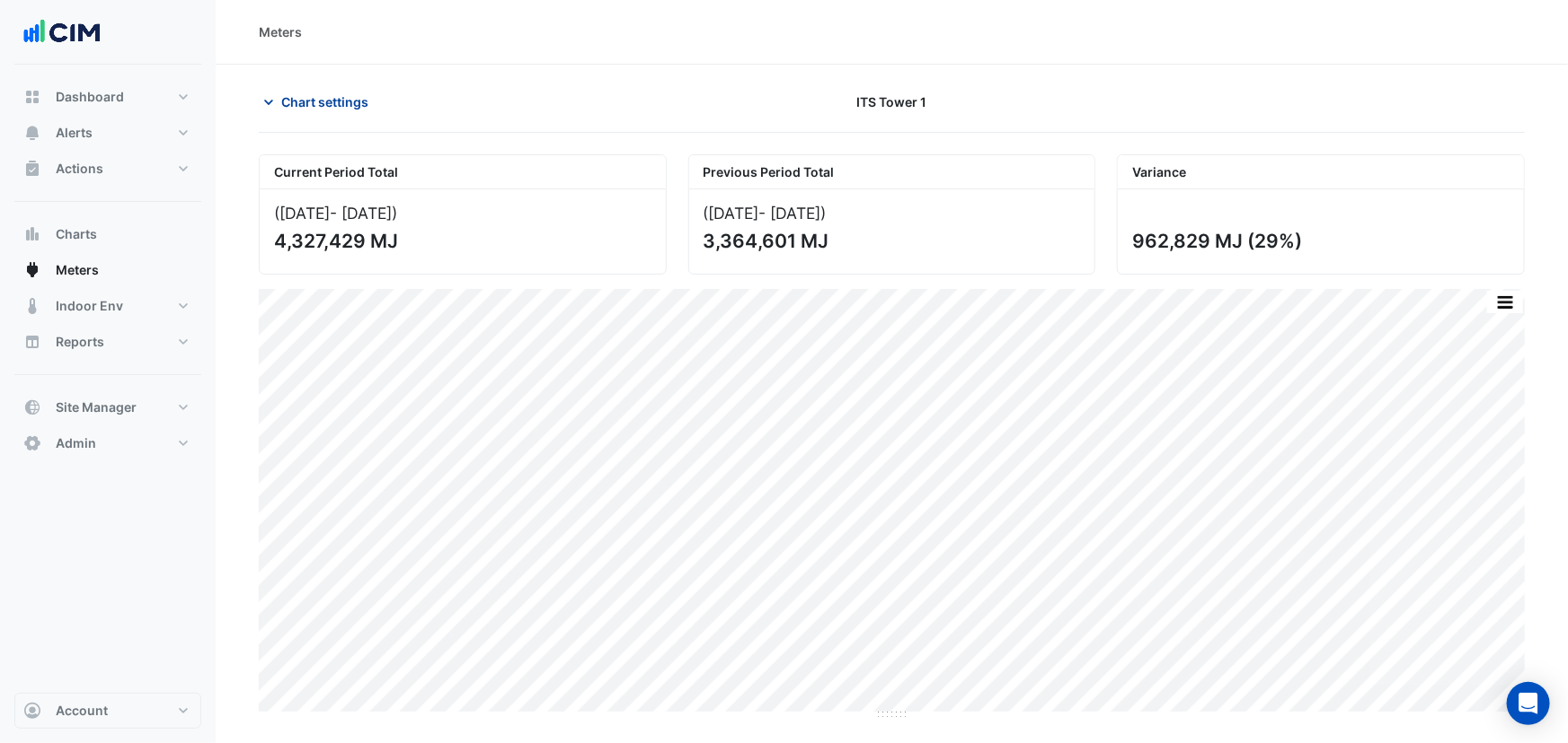
click at [299, 100] on span "Chart settings" at bounding box center [325, 102] width 87 height 19
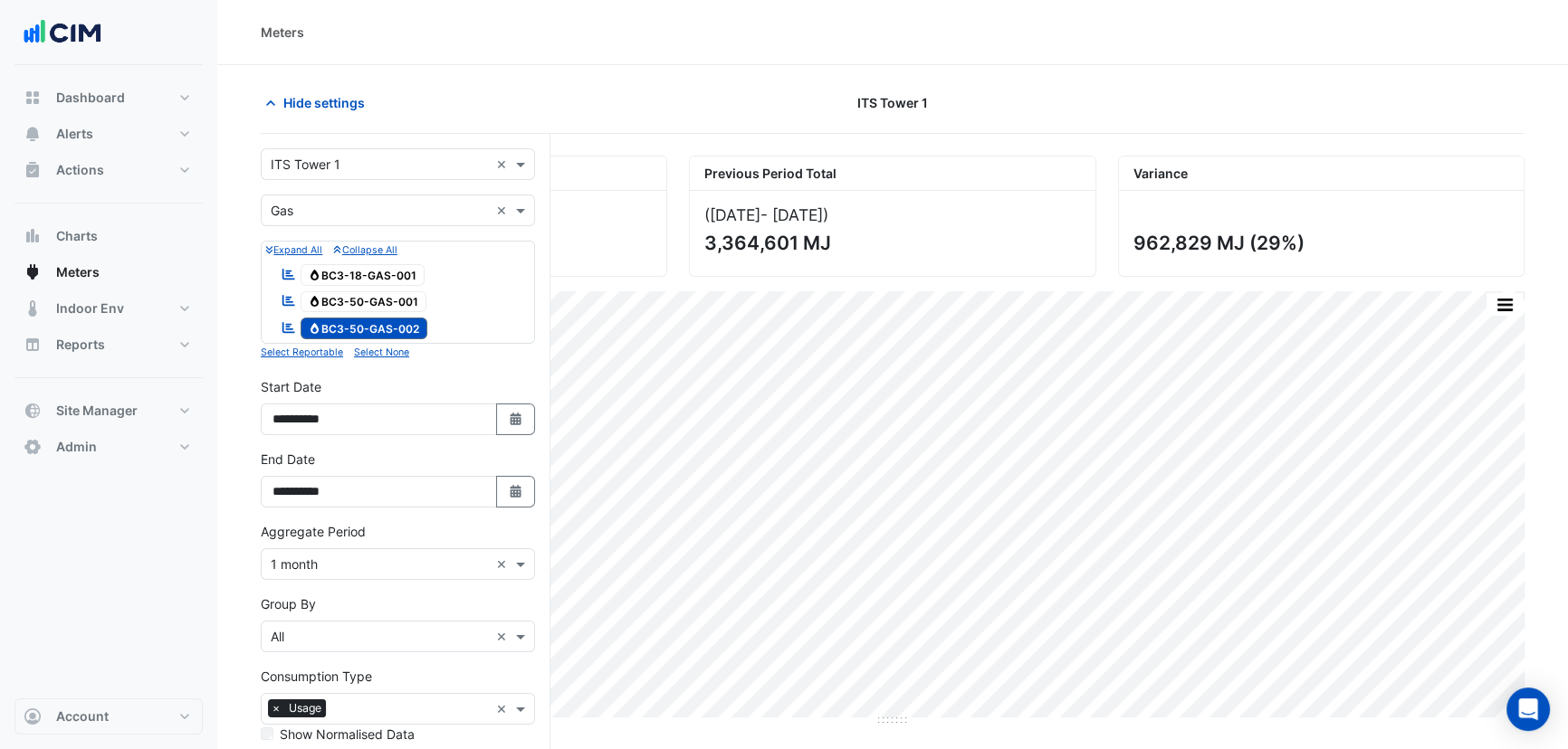
click at [308, 228] on form "**********" at bounding box center [397, 523] width 275 height 749
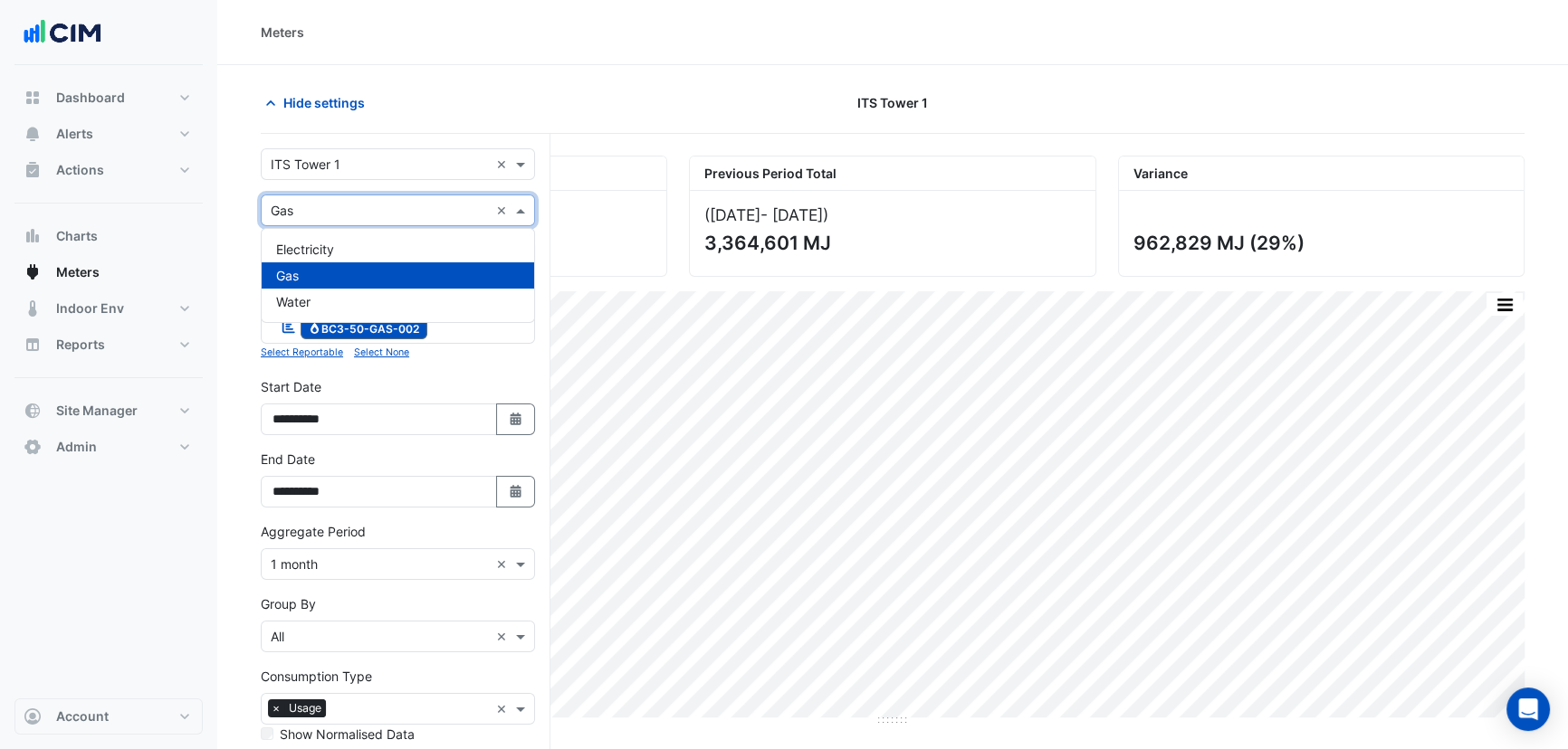
click at [308, 214] on input "text" at bounding box center [379, 211] width 218 height 19
drag, startPoint x: 309, startPoint y: 235, endPoint x: 313, endPoint y: 250, distance: 15.5
click at [312, 245] on div "Electricity Gas Water" at bounding box center [397, 276] width 273 height 93
click at [313, 250] on span "Electricity" at bounding box center [304, 249] width 58 height 15
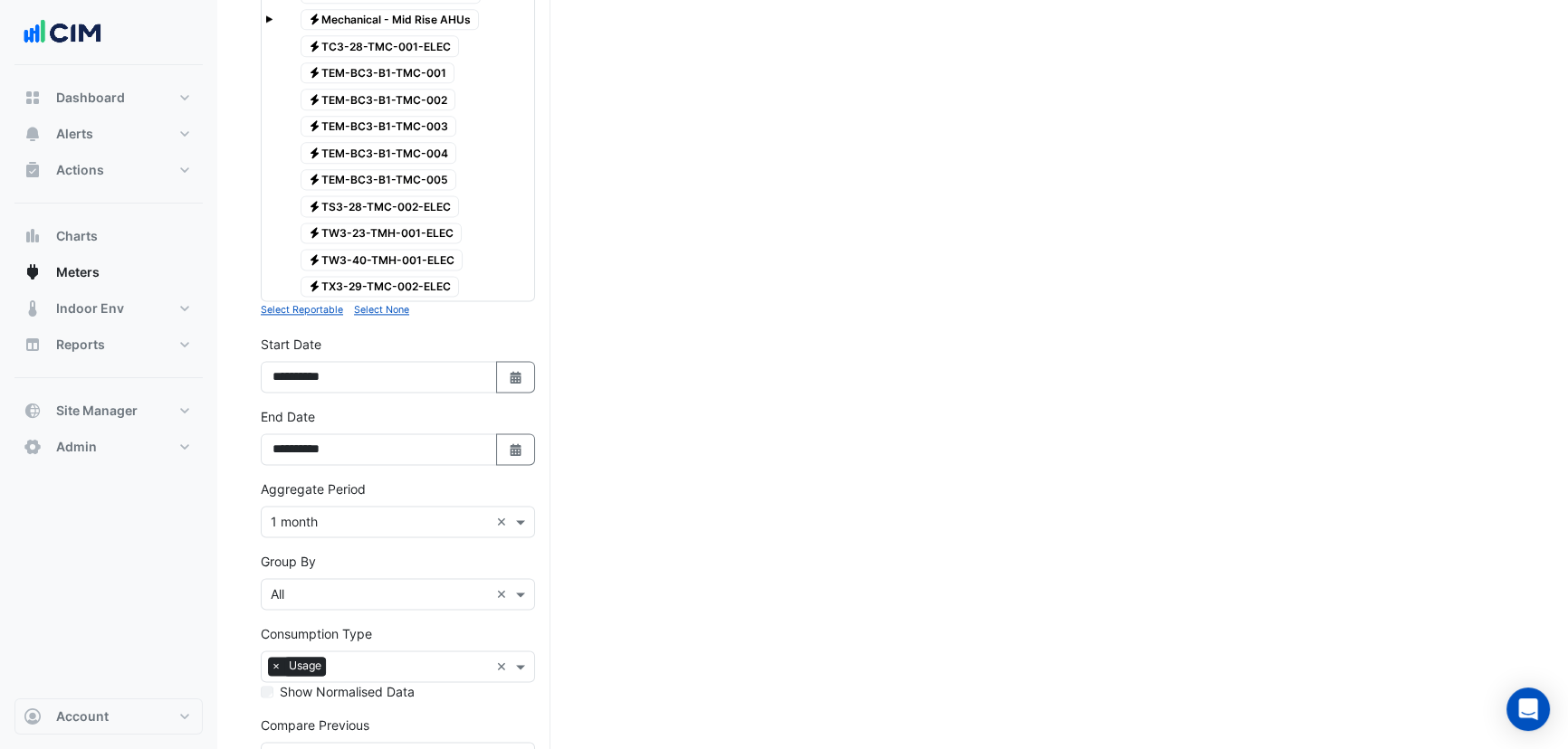
scroll to position [3154, 0]
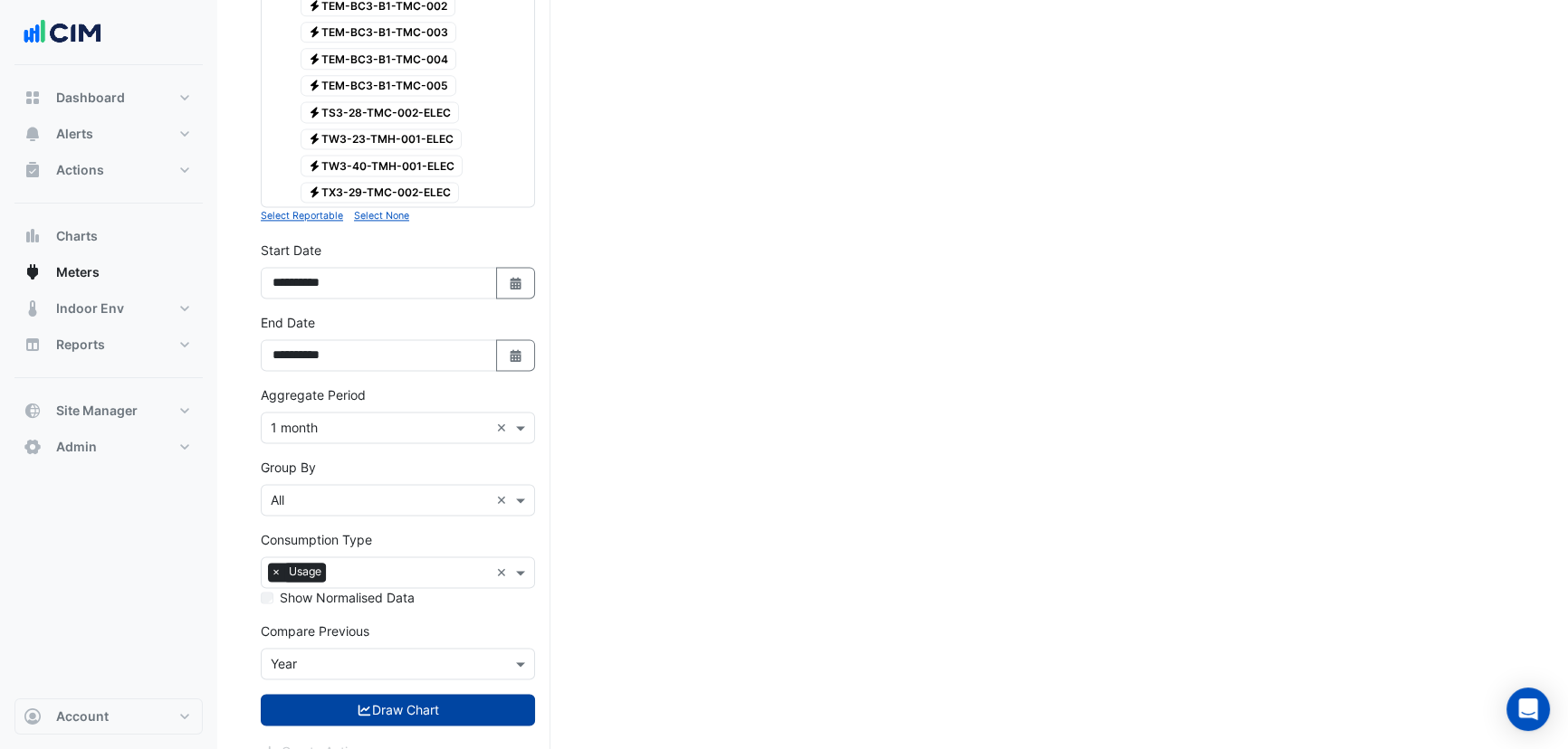
click at [352, 694] on button "Draw Chart" at bounding box center [397, 709] width 275 height 31
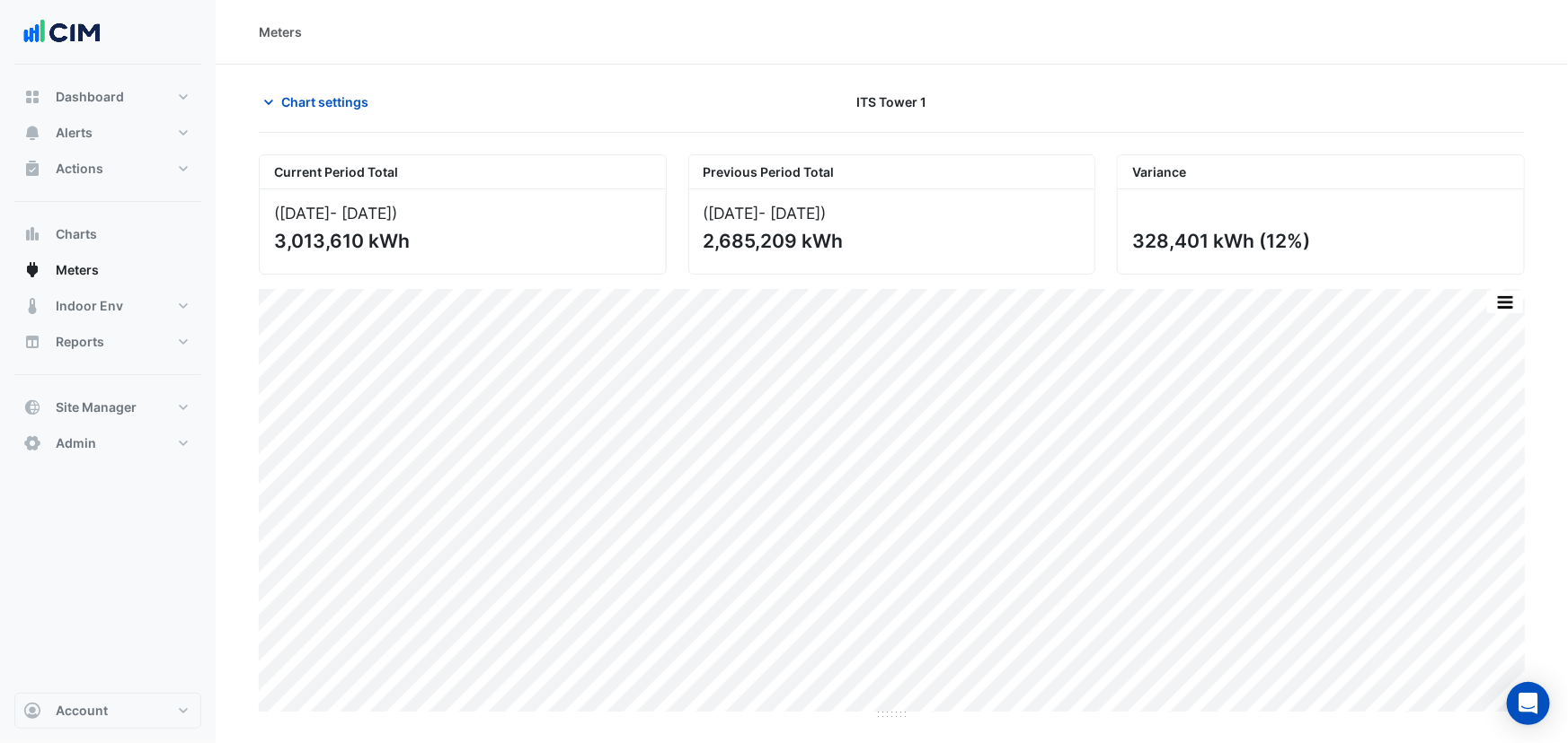
click at [298, 74] on section "Chart settings ITS Tower 1 Current Period Total (Aug 24 - Jul 25 ) 3,013,610 kW…" at bounding box center [892, 393] width 1352 height 656
click at [328, 98] on span "Chart settings" at bounding box center [325, 102] width 87 height 19
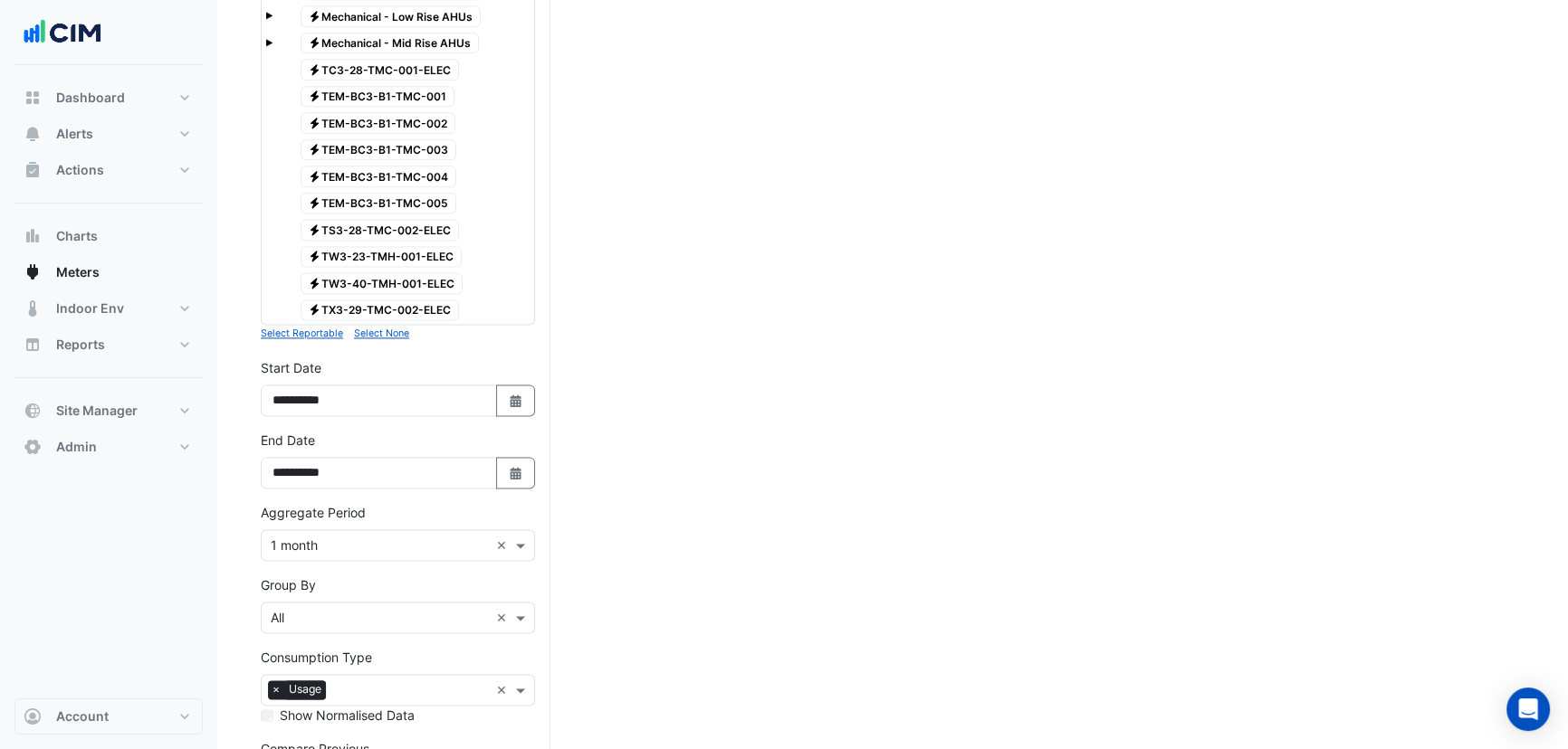
scroll to position [3154, 0]
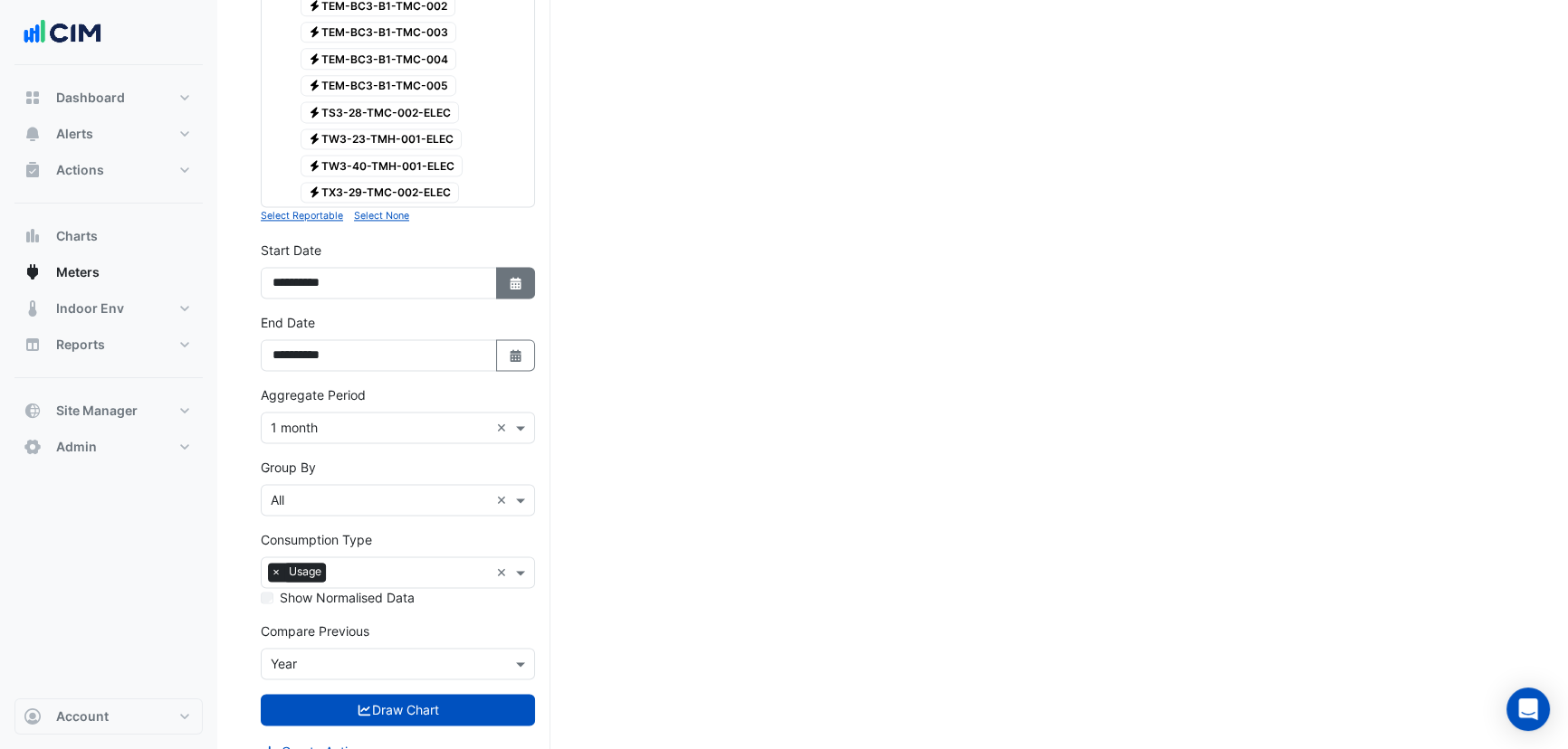
click at [504, 267] on button "Select Date" at bounding box center [516, 282] width 40 height 31
select select "*"
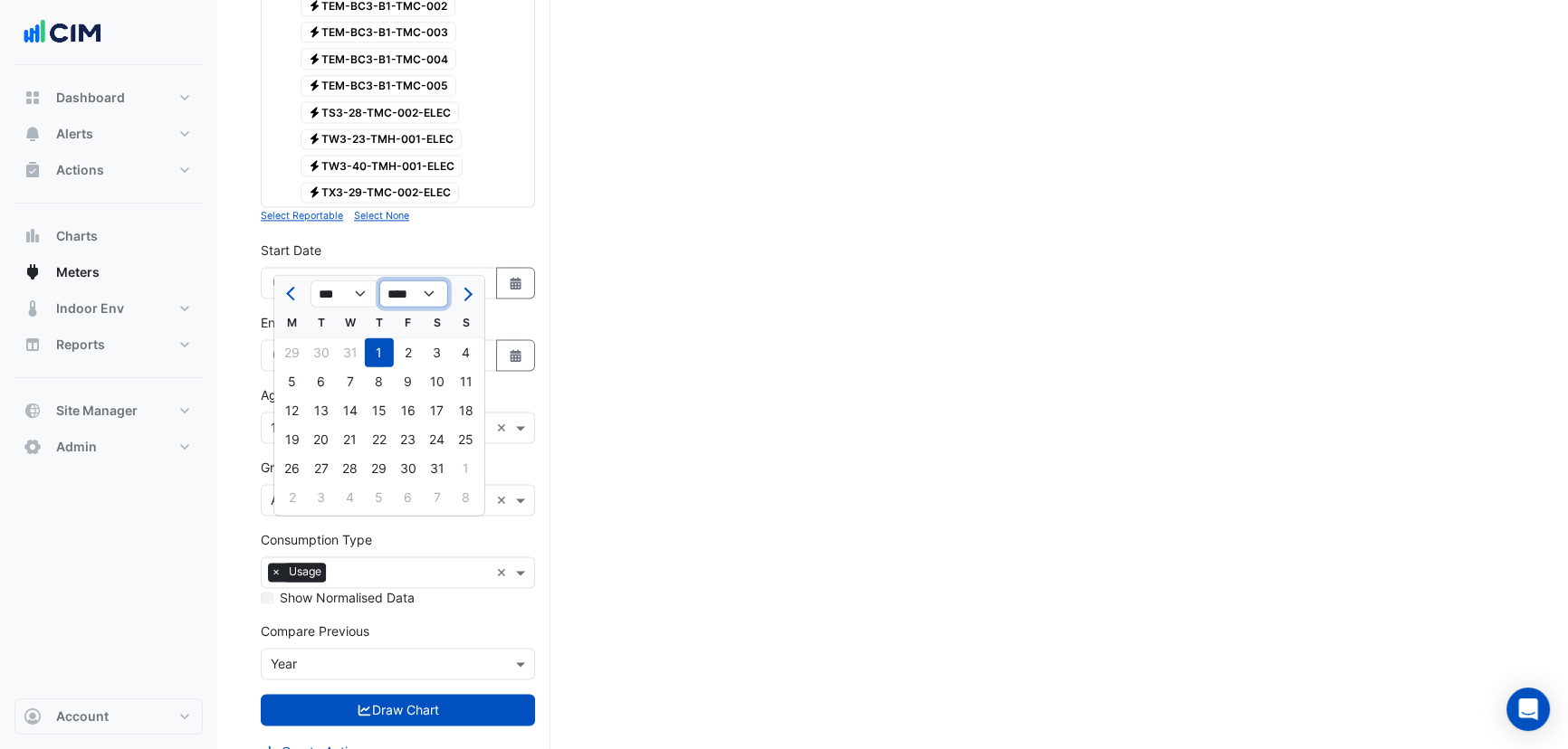
click at [417, 294] on select "**** **** **** **** **** **** **** **** **** **** **** ****" at bounding box center [414, 293] width 68 height 28
select select "****"
click at [379, 279] on select "**** **** **** **** **** **** **** **** **** **** **** ****" at bounding box center [414, 293] width 68 height 28
select select "*"
click at [318, 355] on div "1" at bounding box center [321, 352] width 29 height 29
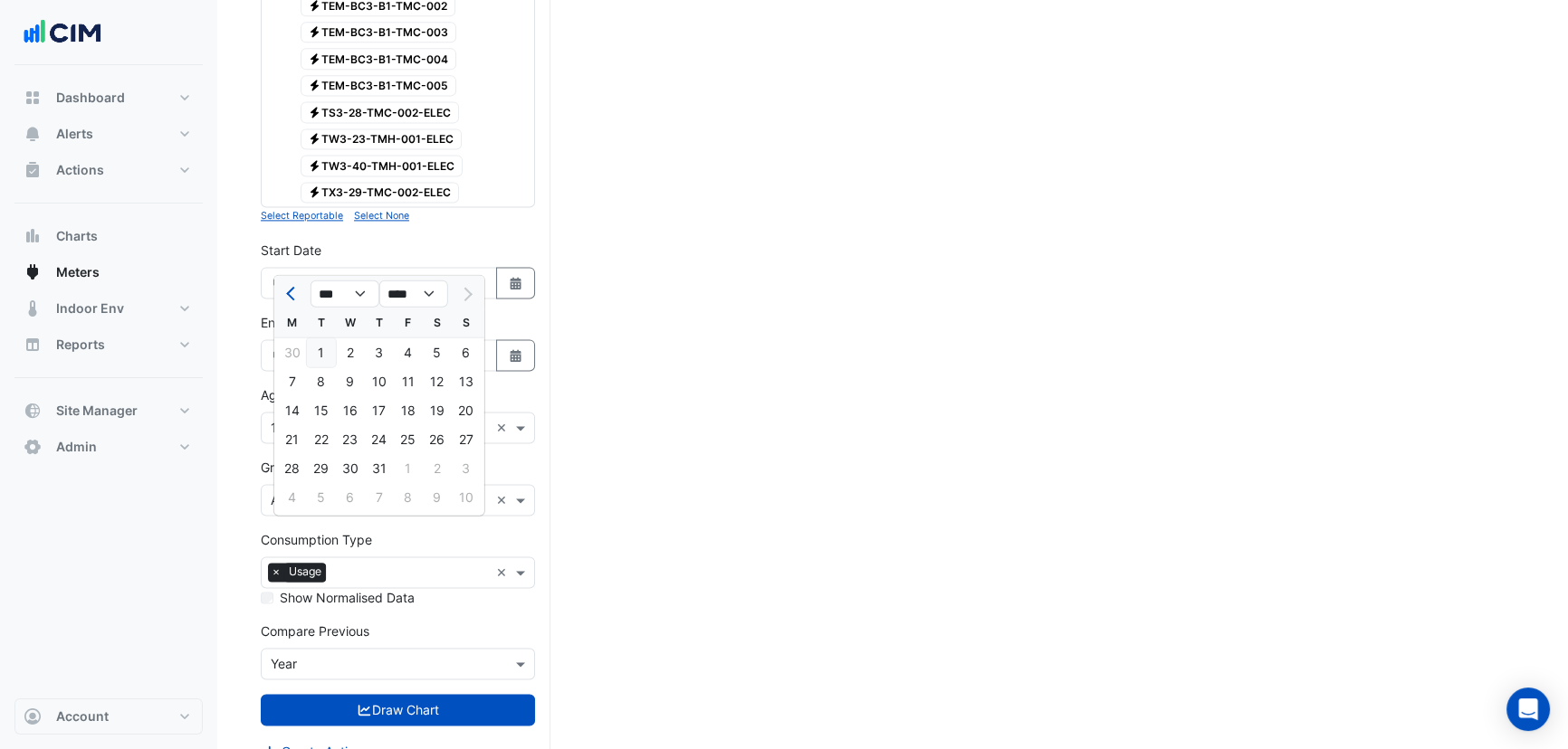
type input "**********"
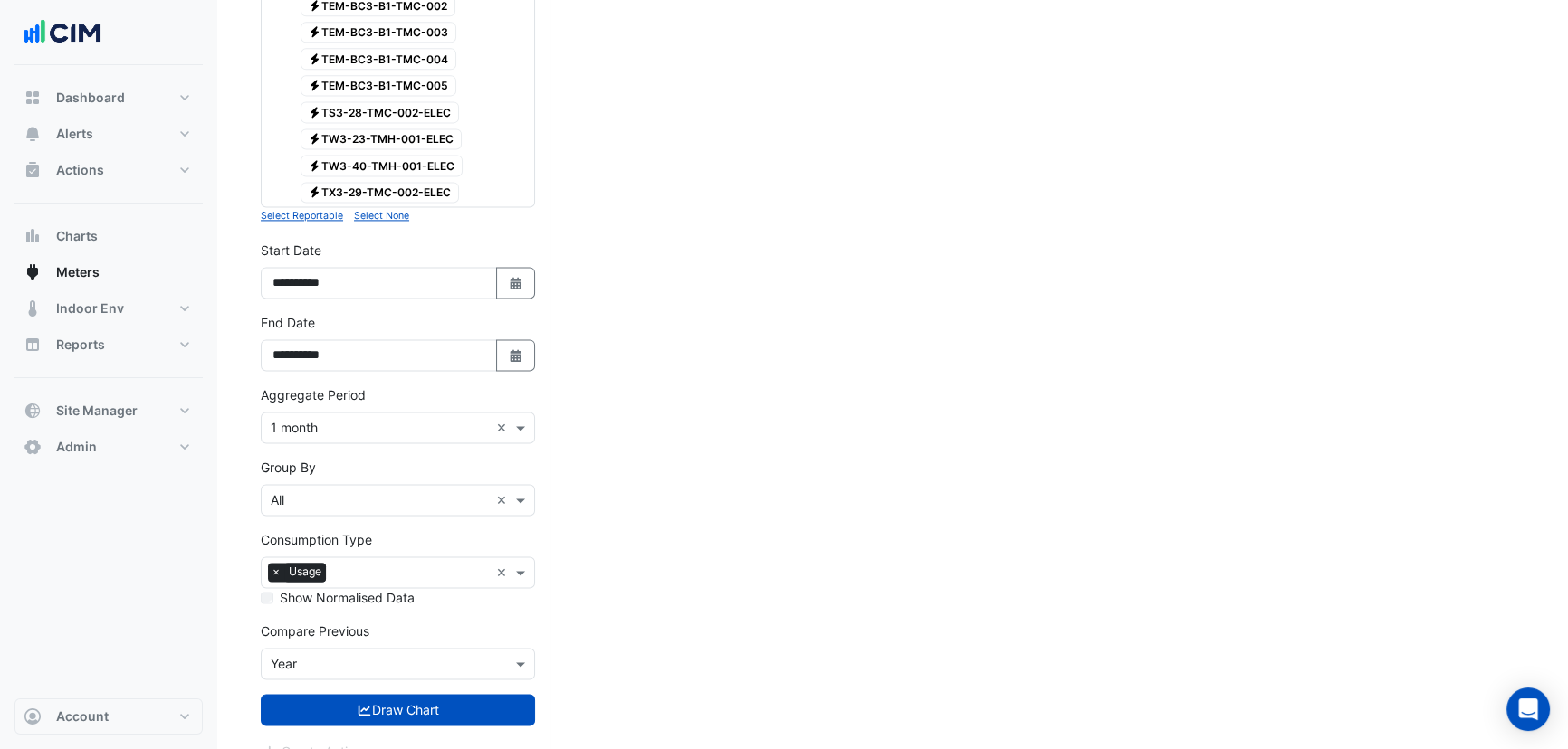
drag, startPoint x: 660, startPoint y: 397, endPoint x: 539, endPoint y: 340, distance: 133.8
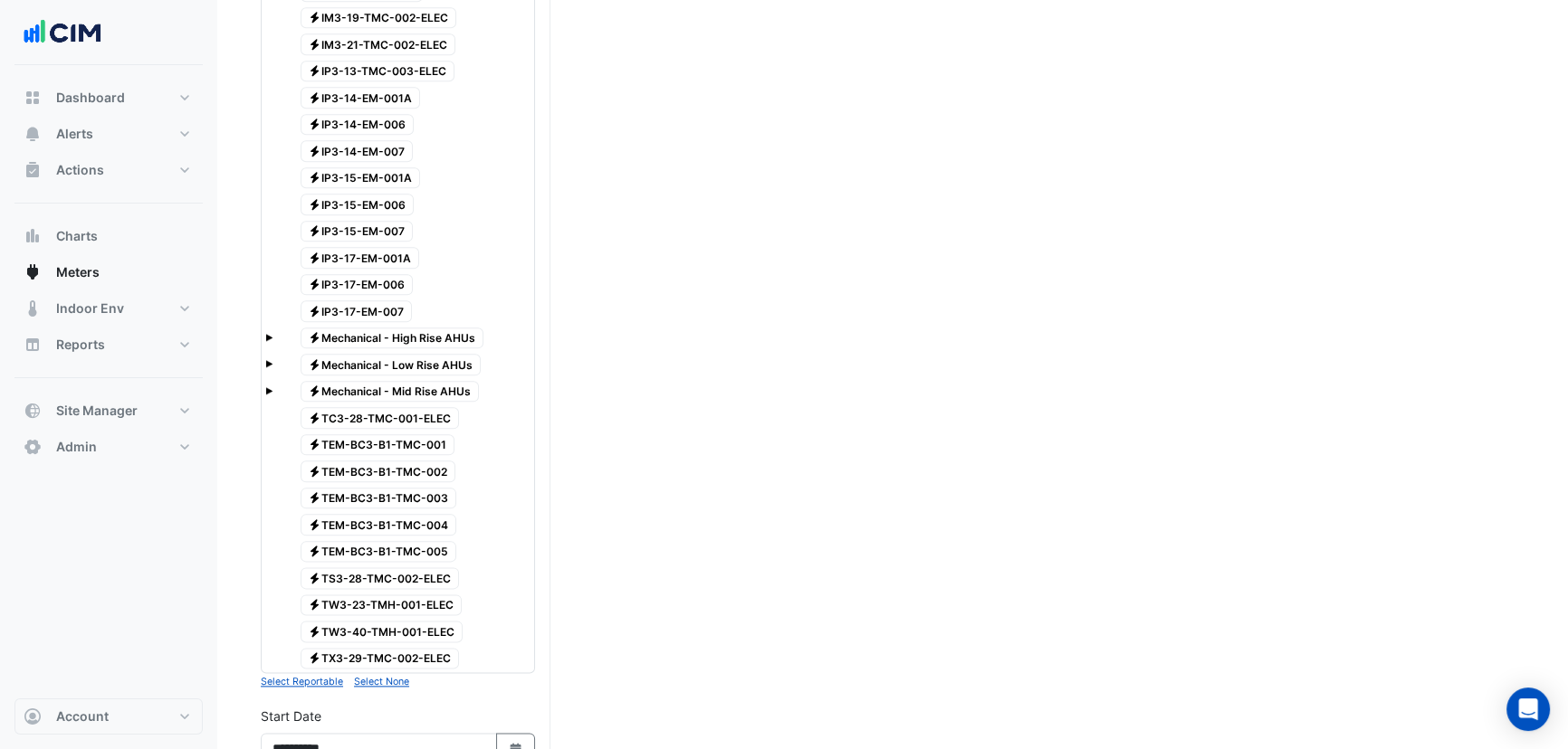
scroll to position [2495, 0]
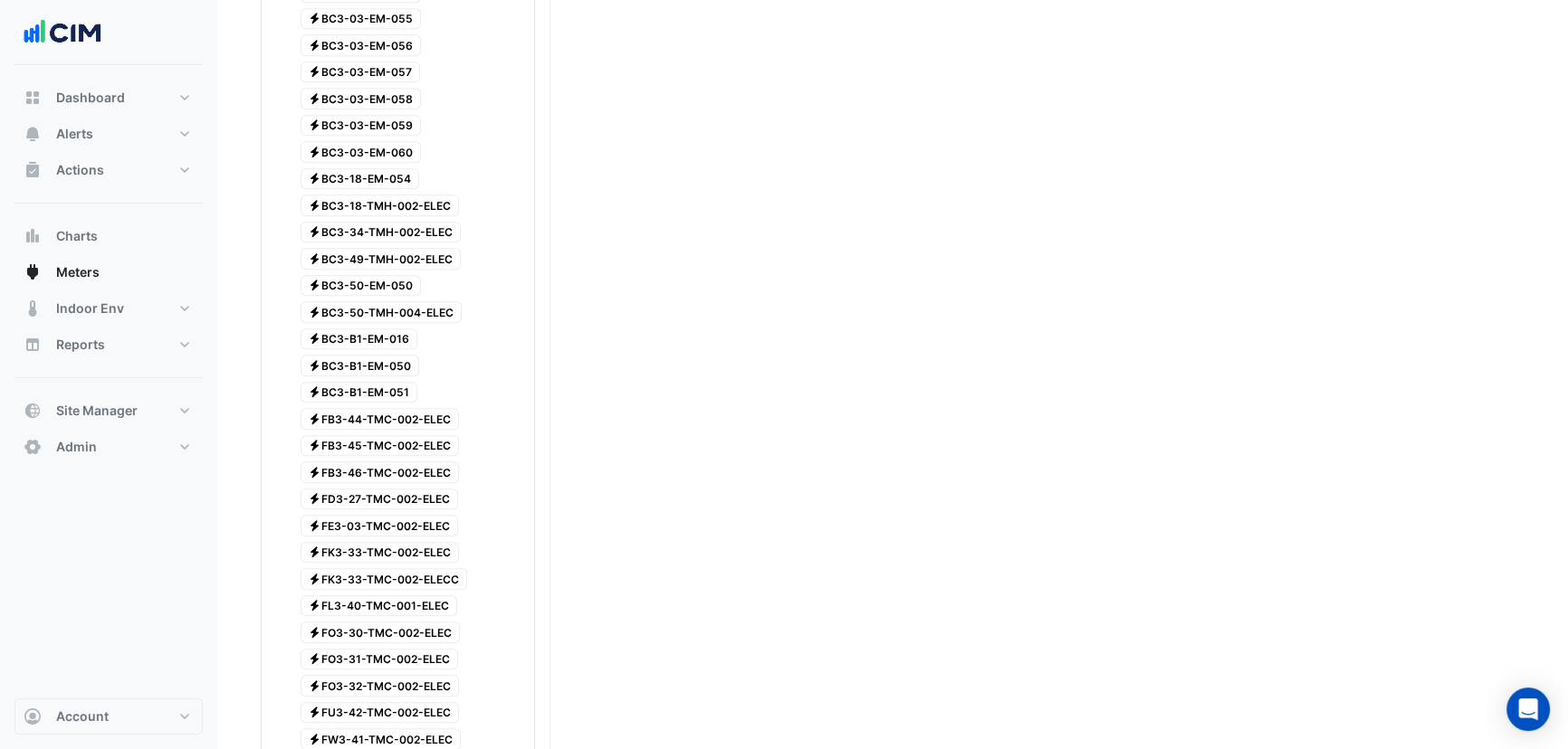
click at [384, 382] on span "Electricity BC3-B1-EM-051" at bounding box center [359, 393] width 118 height 22
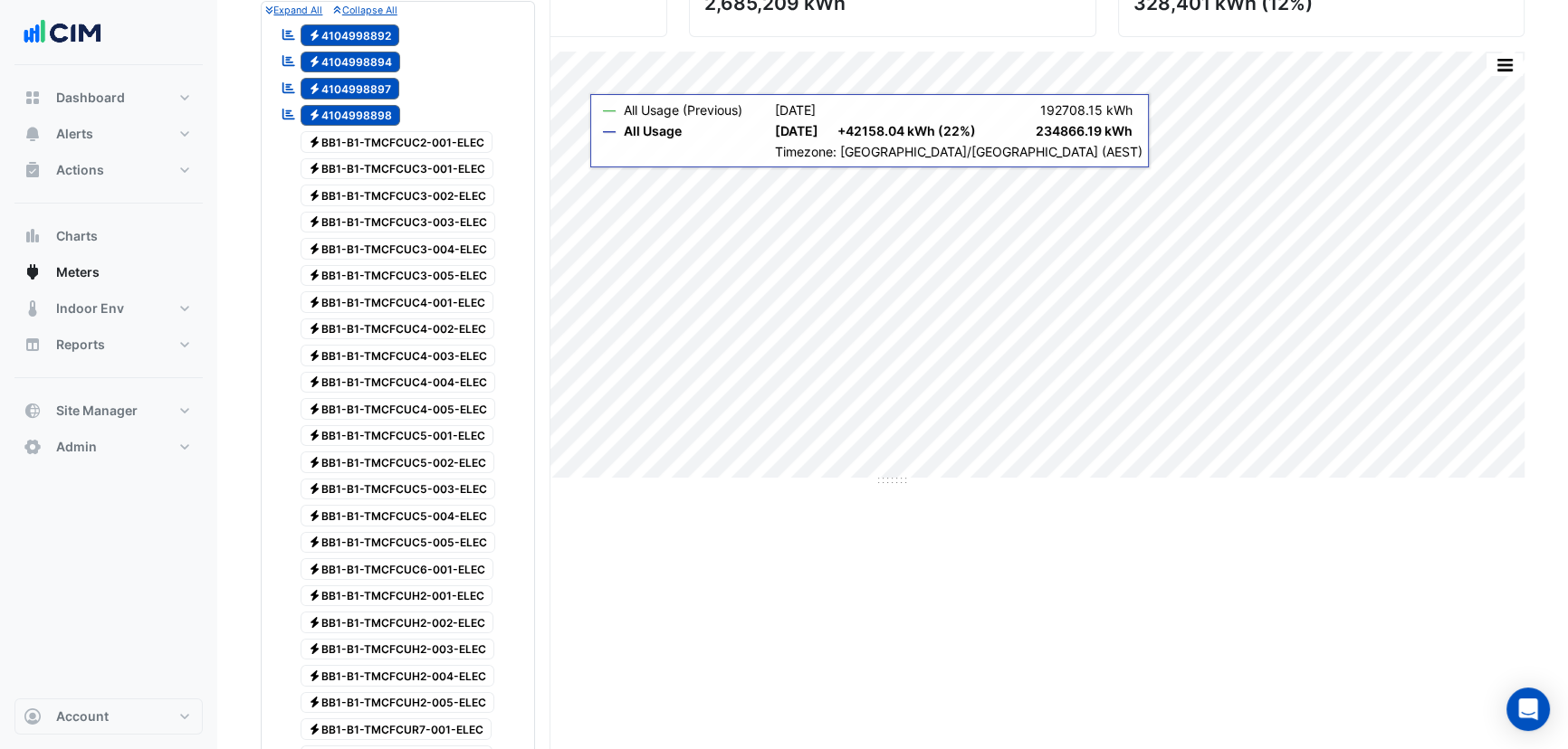
scroll to position [0, 0]
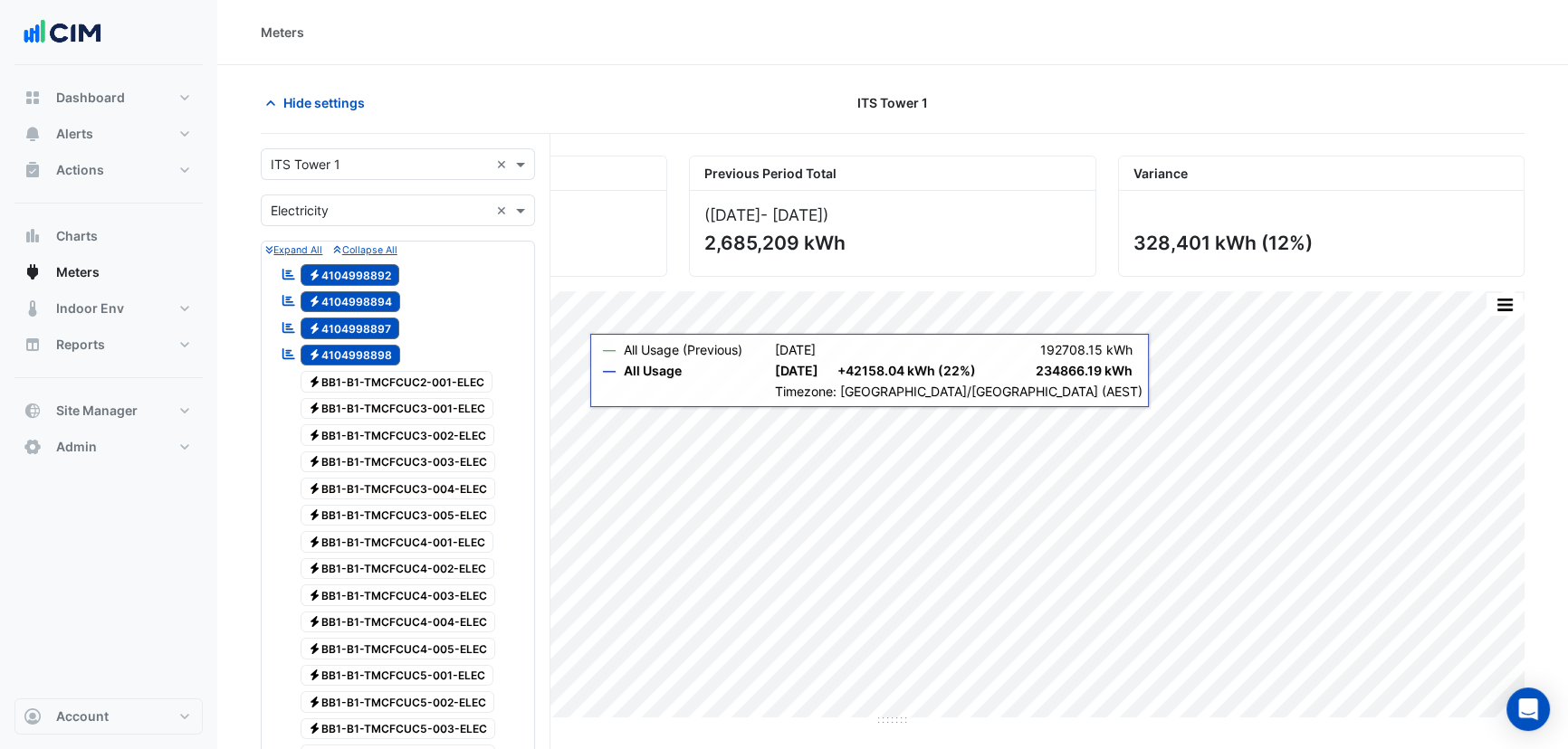
drag, startPoint x: 350, startPoint y: 351, endPoint x: 351, endPoint y: 326, distance: 25.0
click at [350, 349] on span "Electricity 4104998898" at bounding box center [351, 355] width 101 height 22
click at [351, 324] on span "Electricity 4104998897" at bounding box center [350, 328] width 100 height 22
drag, startPoint x: 349, startPoint y: 311, endPoint x: 350, endPoint y: 295, distance: 16.0
click at [349, 308] on span "Electricity 4104998894" at bounding box center [351, 302] width 101 height 22
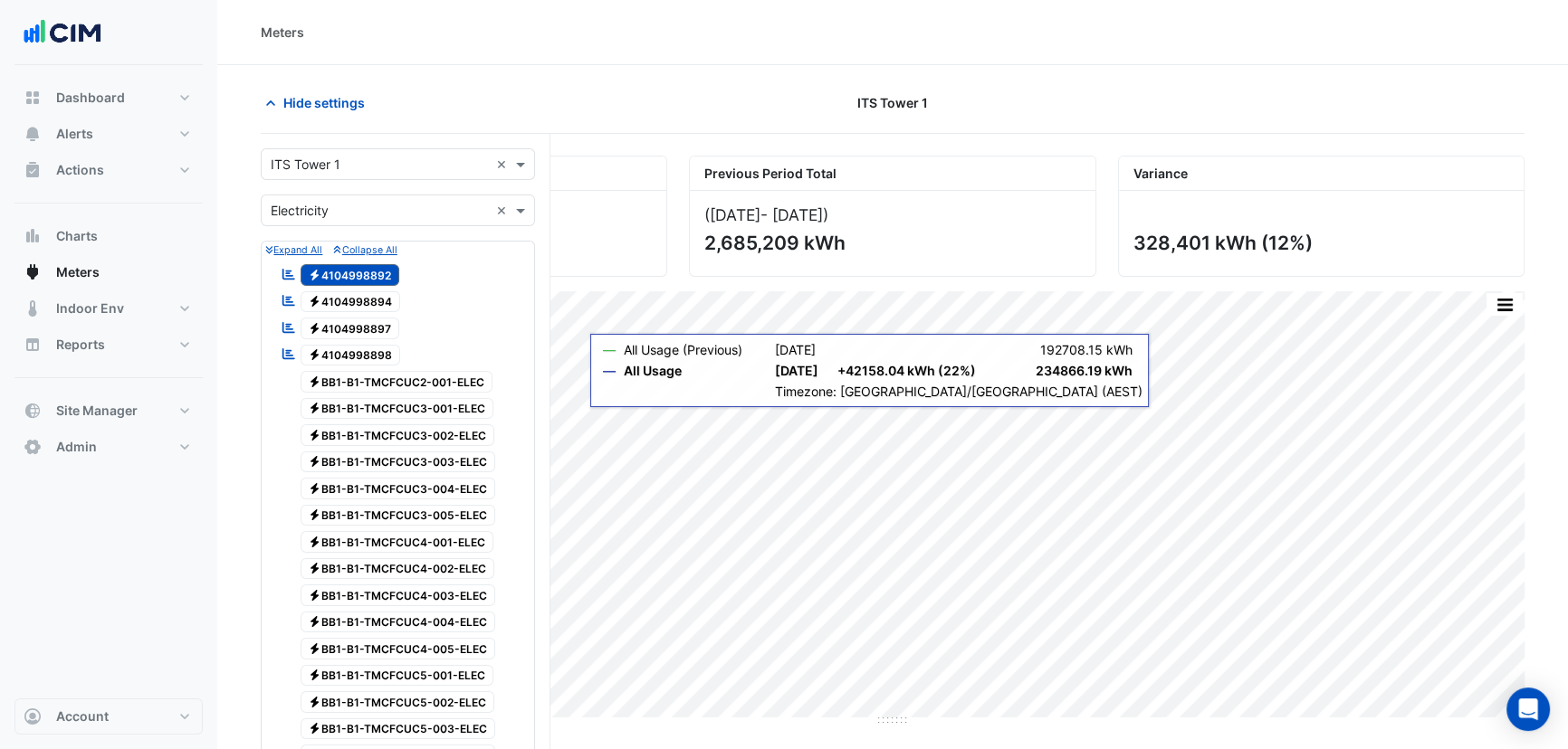
click at [351, 277] on span "Electricity 4104998892" at bounding box center [350, 275] width 100 height 22
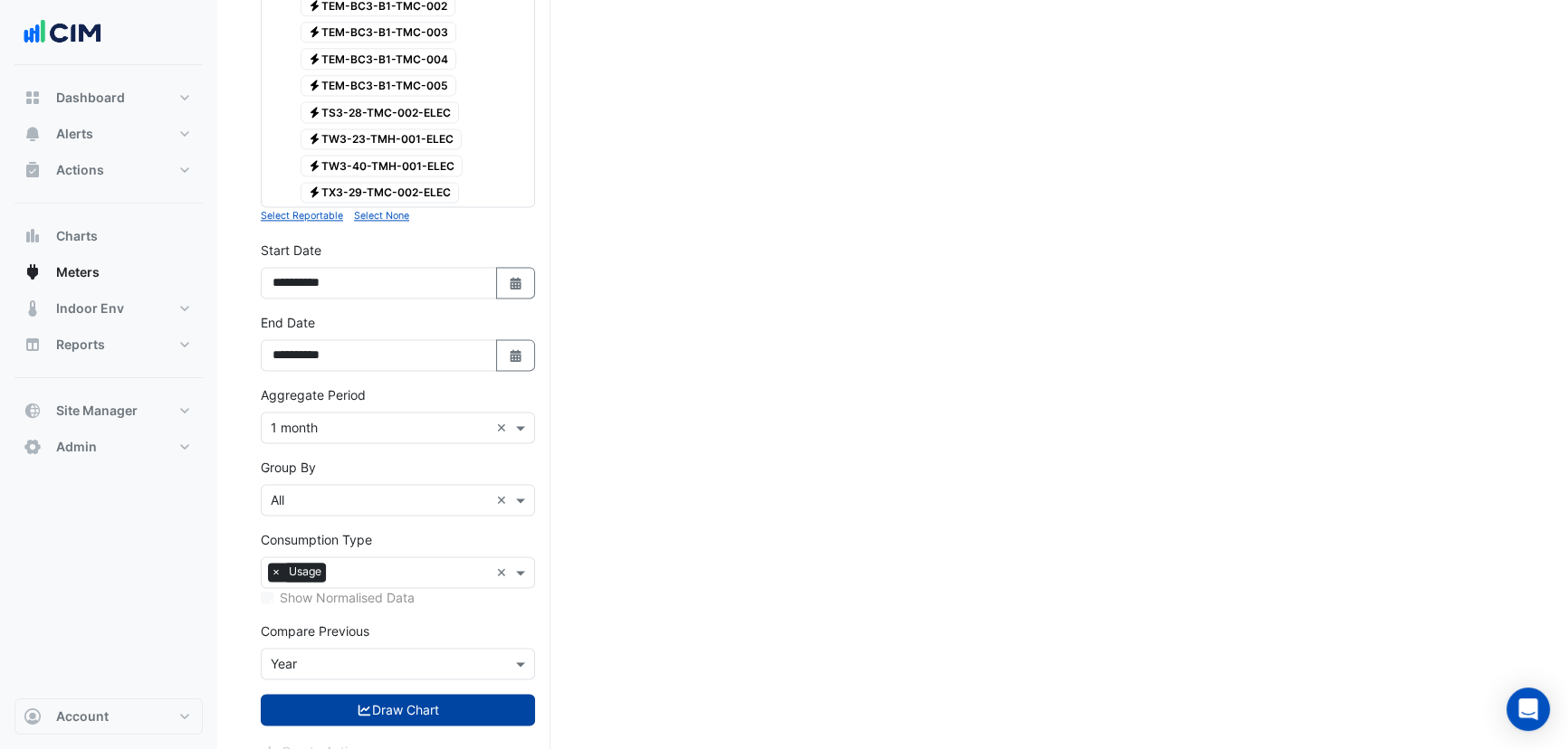
click at [393, 694] on button "Draw Chart" at bounding box center [397, 709] width 275 height 31
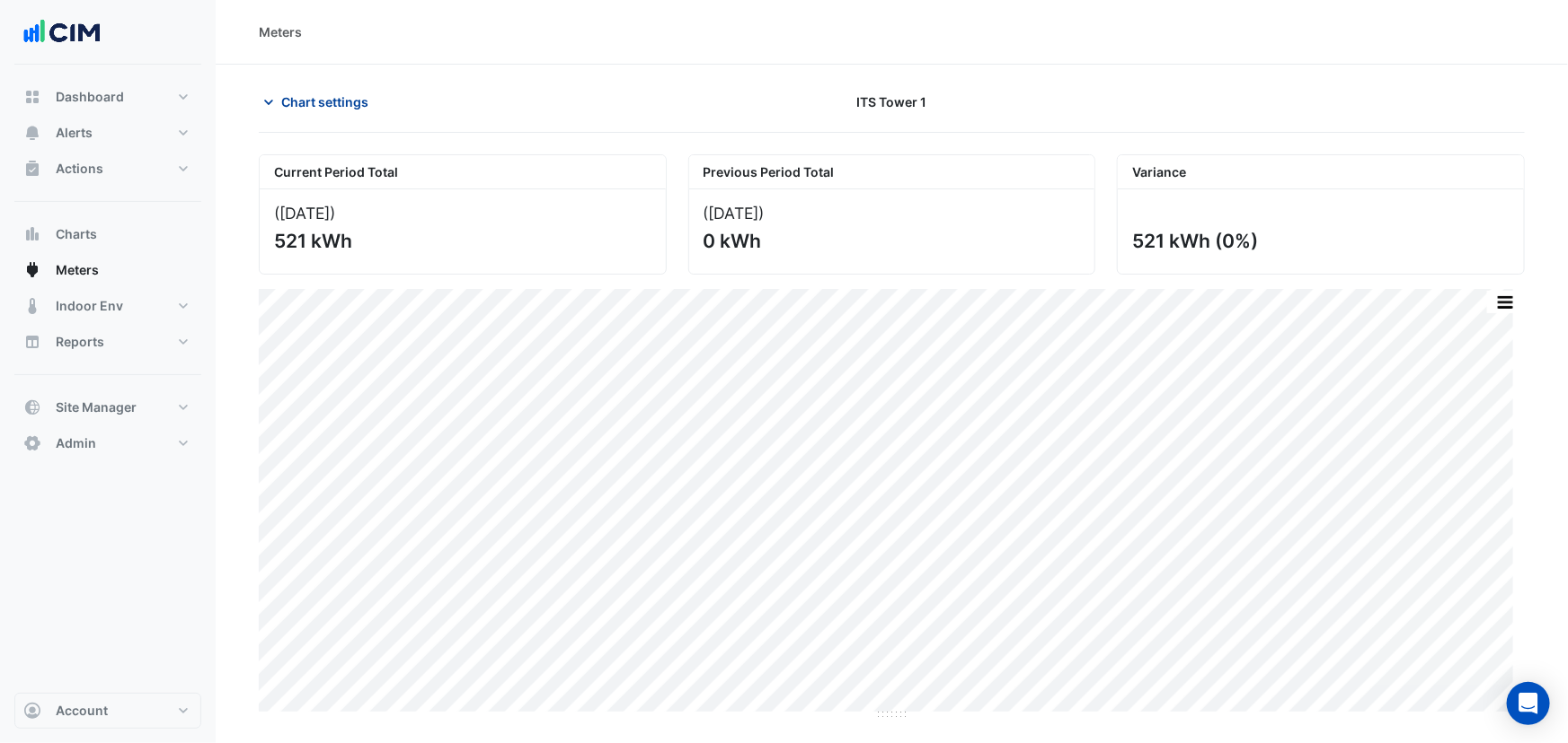
click at [348, 94] on span "Chart settings" at bounding box center [325, 102] width 87 height 19
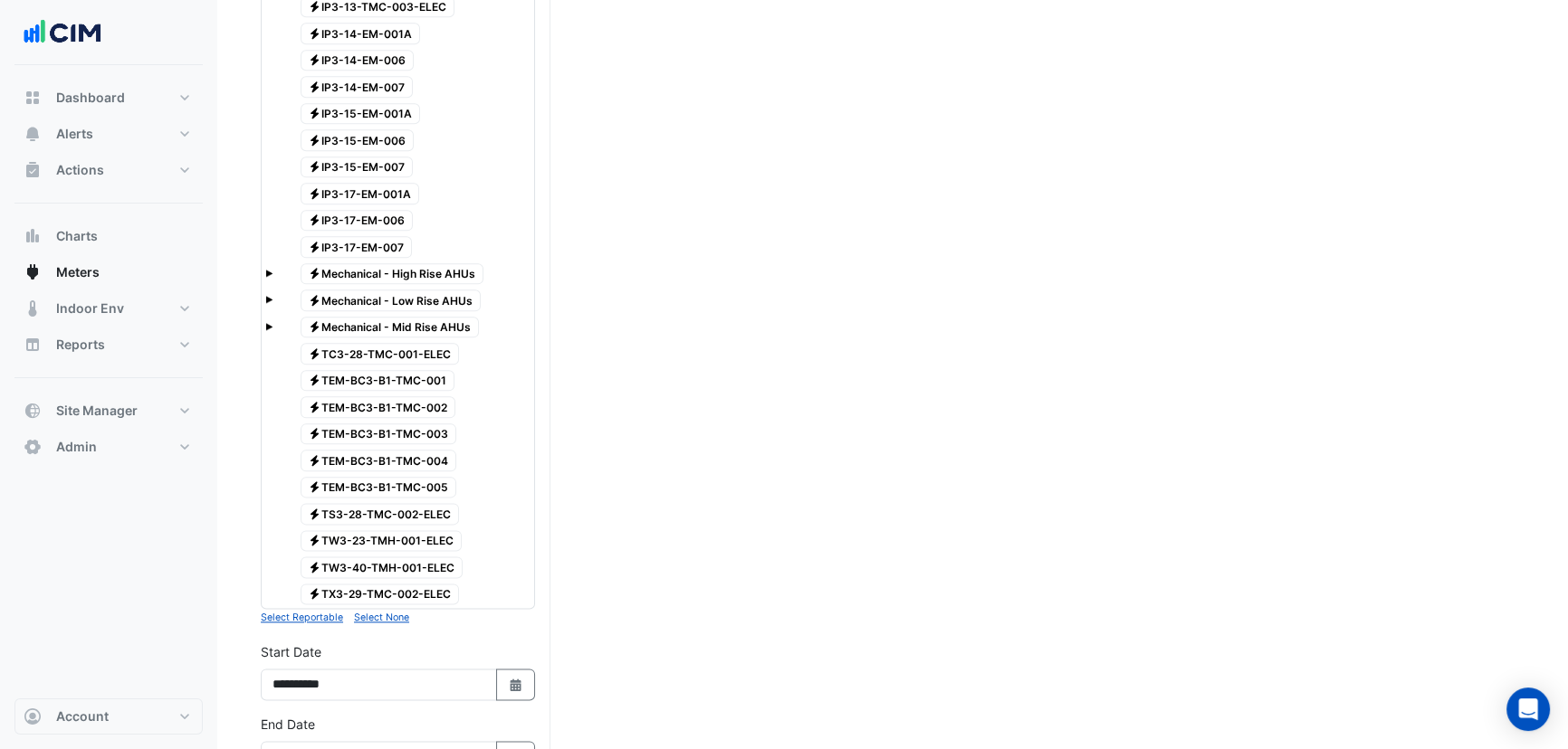
scroll to position [3154, 0]
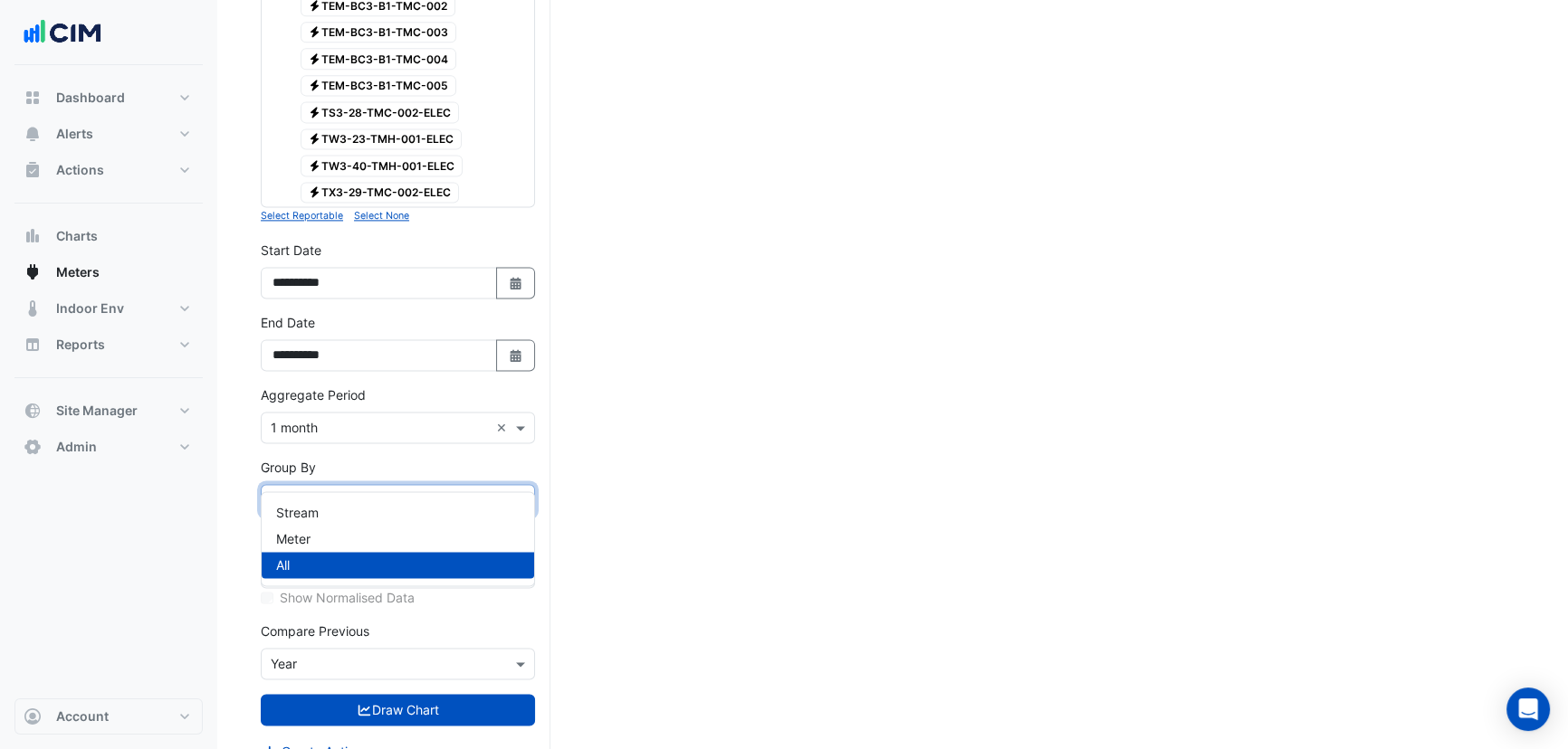
click at [349, 484] on div "Group By × All ×" at bounding box center [397, 499] width 275 height 31
click at [335, 546] on div "Meter" at bounding box center [397, 539] width 273 height 27
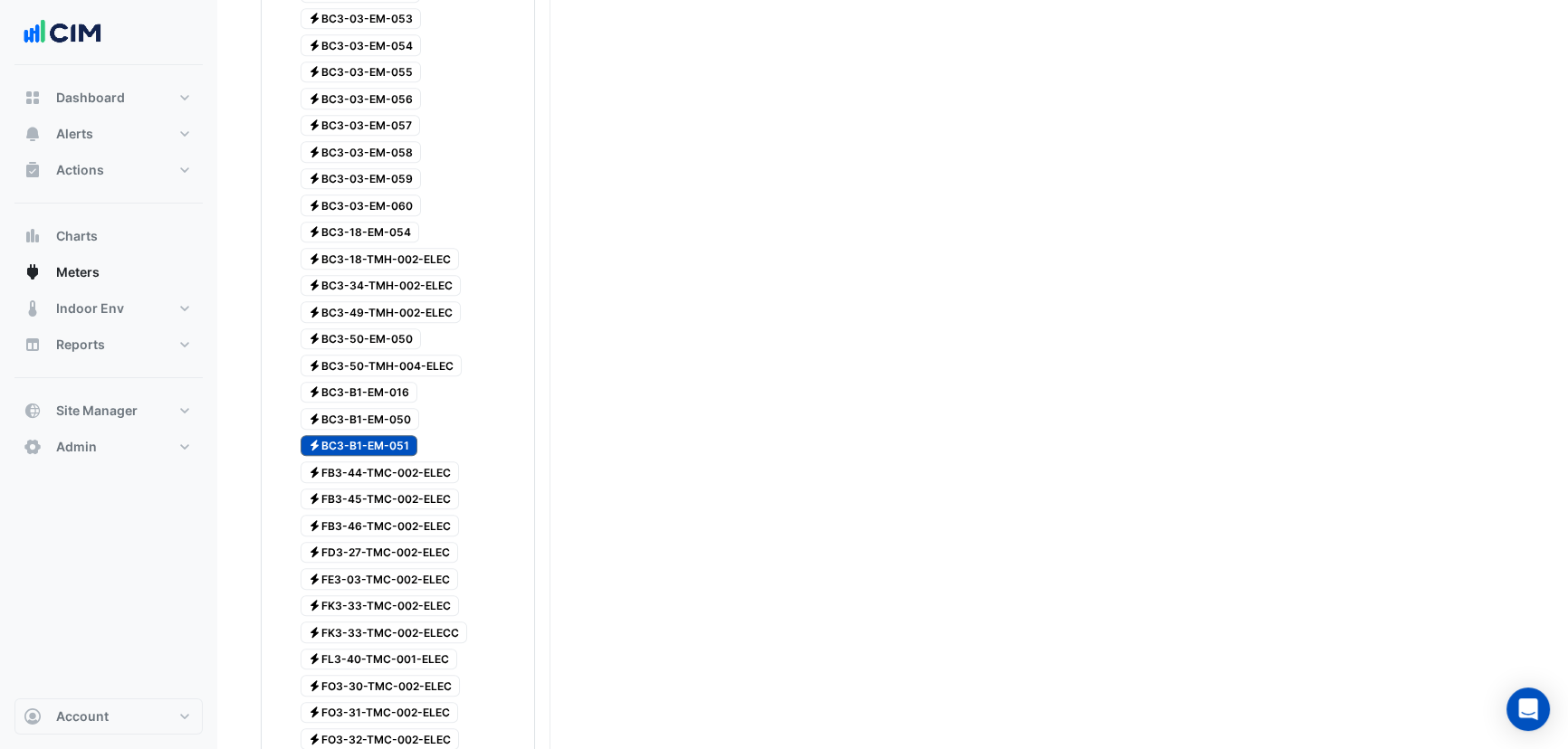
click at [373, 382] on span "Electricity BC3-B1-EM-016" at bounding box center [359, 393] width 118 height 22
click at [915, 427] on div "Current Period Total (Jul 25 ) 521 kWh Previous Period Total (Jul 24 ) 0 kWh Va…" at bounding box center [892, 210] width 1264 height 3774
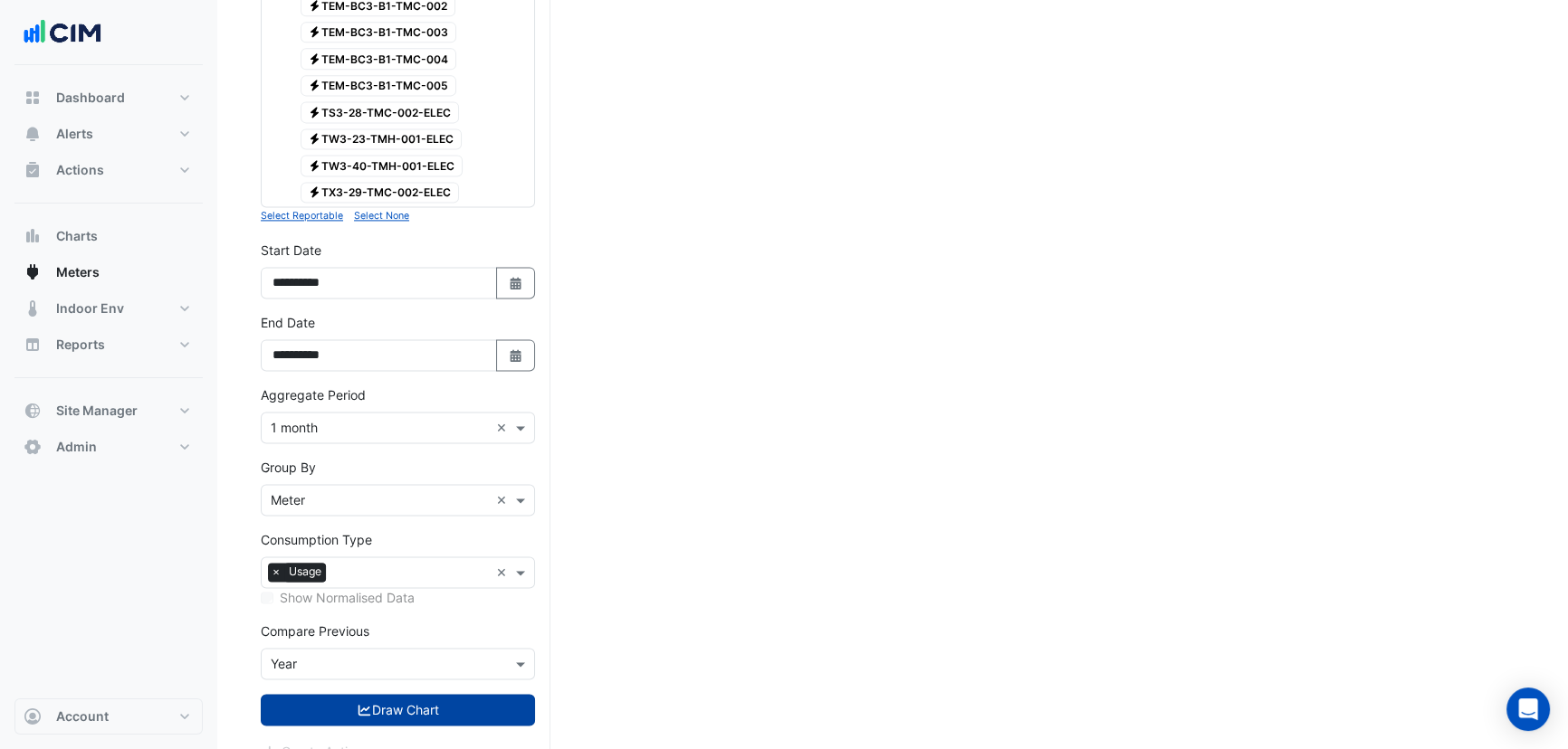
click at [428, 694] on button "Draw Chart" at bounding box center [397, 709] width 275 height 31
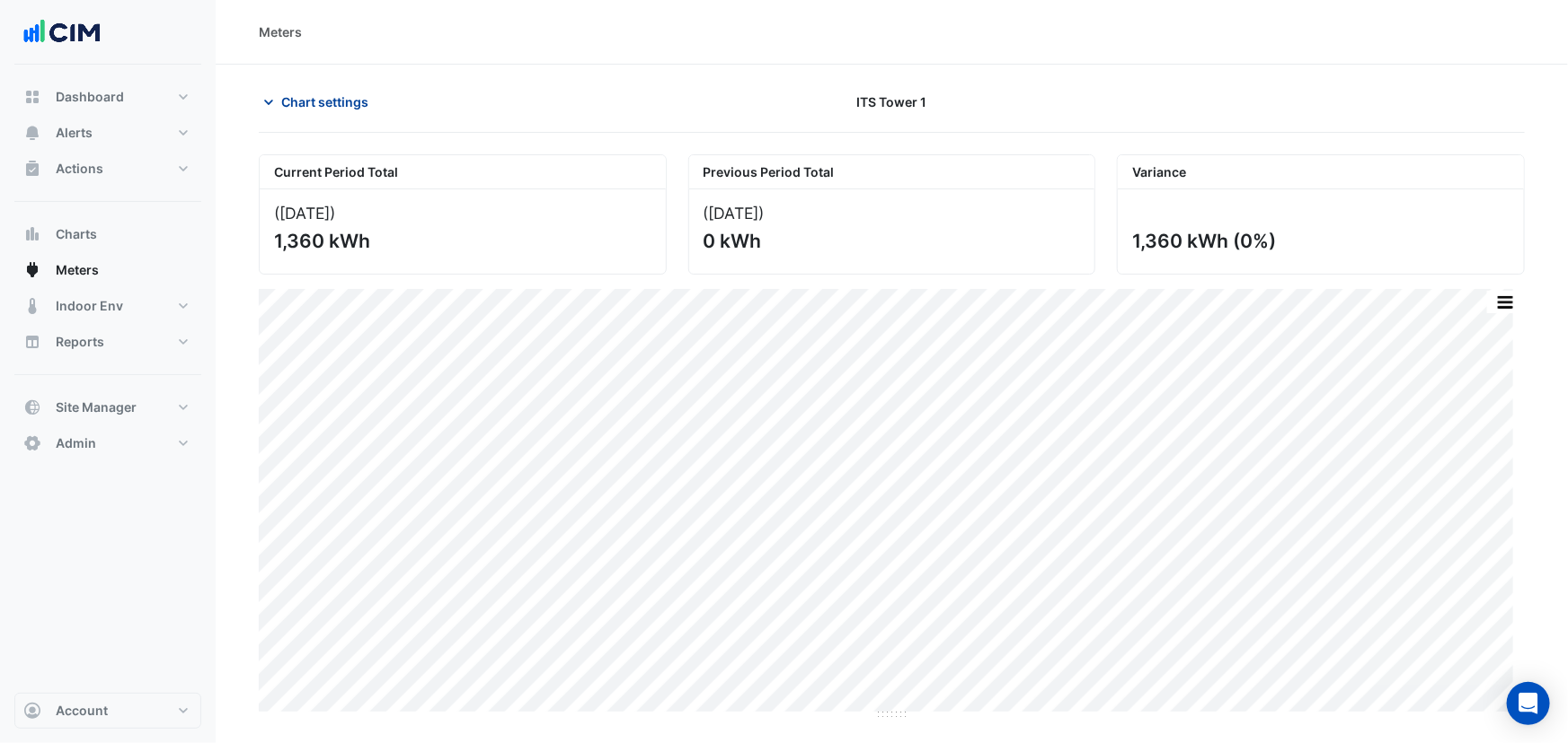
click at [336, 98] on span "Chart settings" at bounding box center [325, 102] width 87 height 19
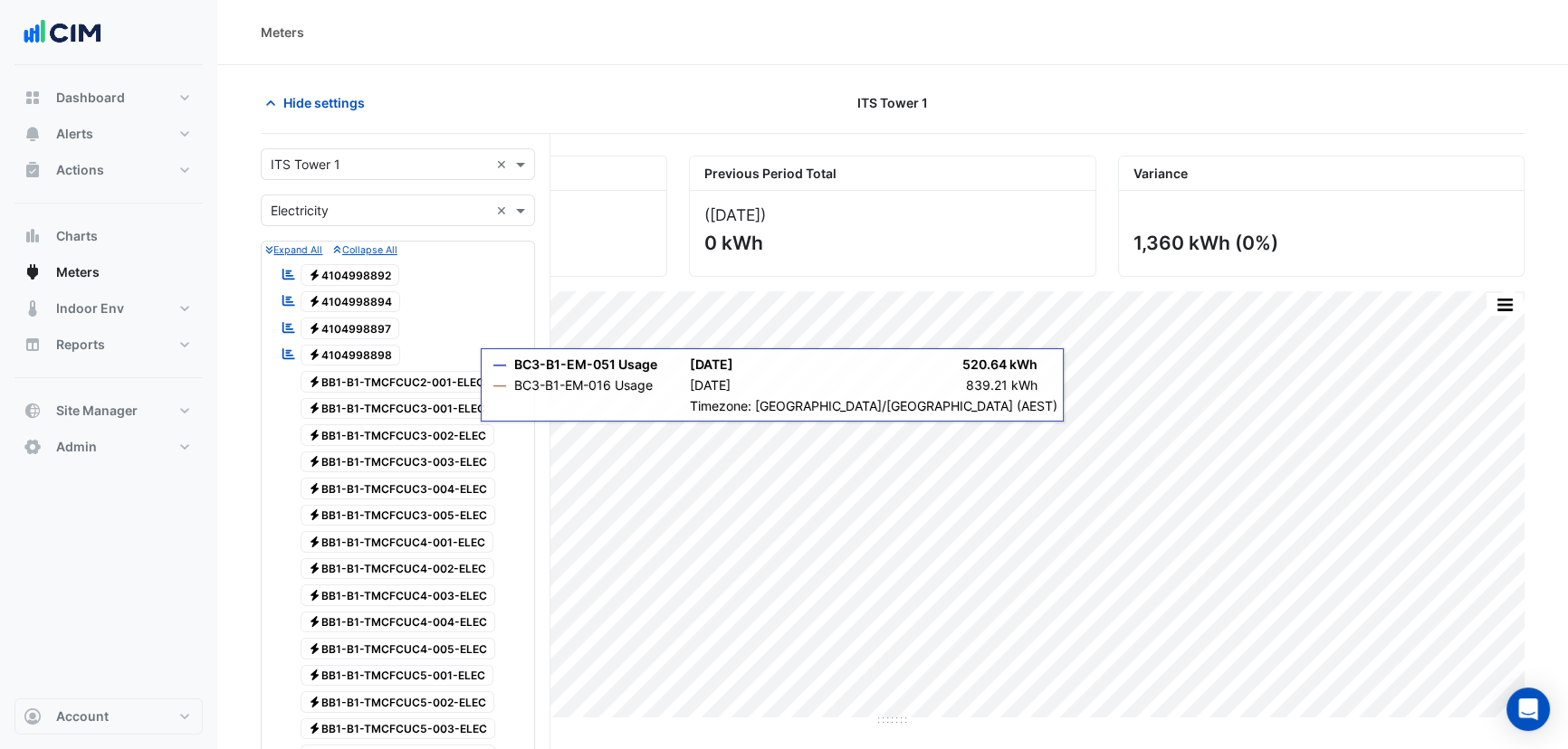
click at [590, 157] on div "Current Period Total" at bounding box center [464, 174] width 405 height 34
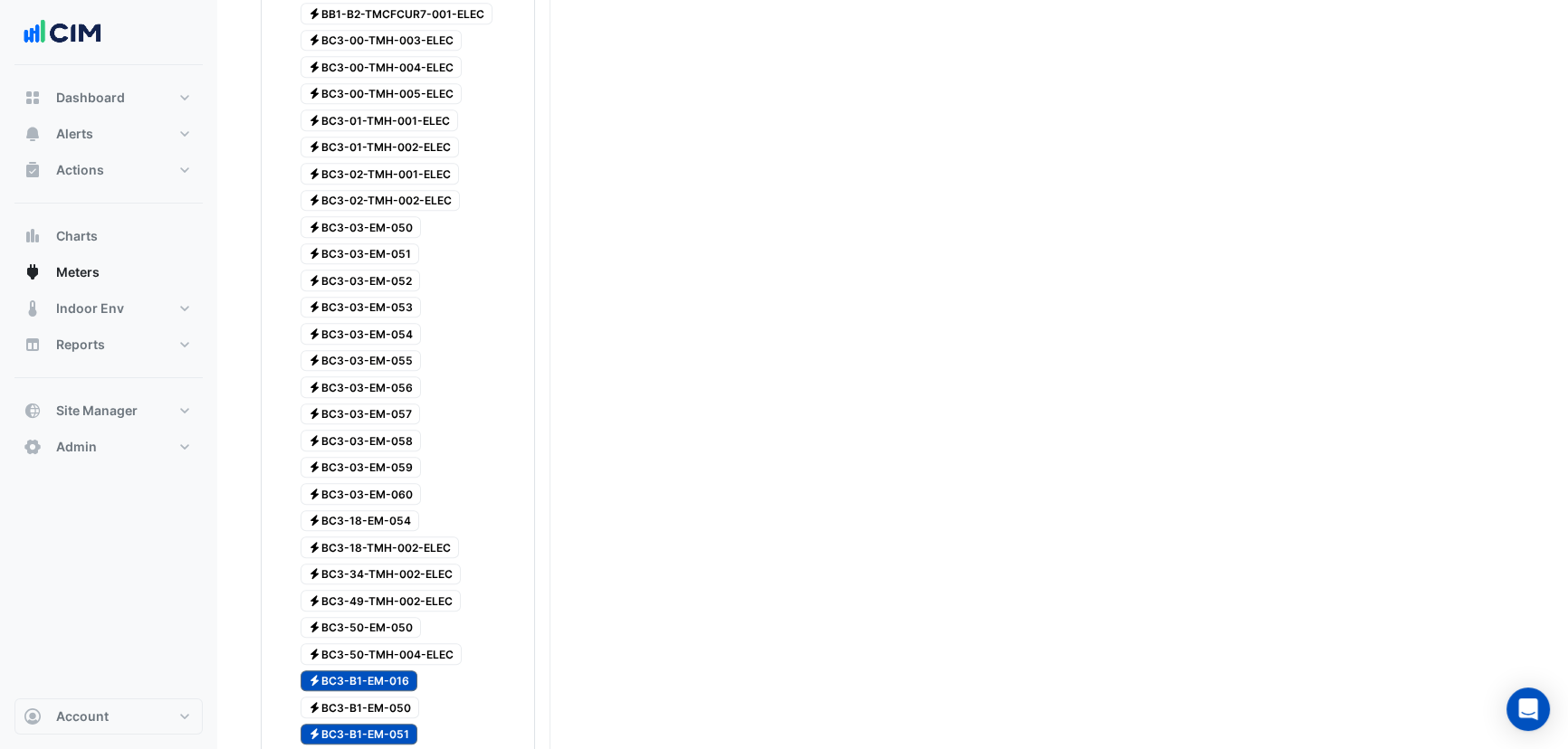
scroll to position [1645, 0]
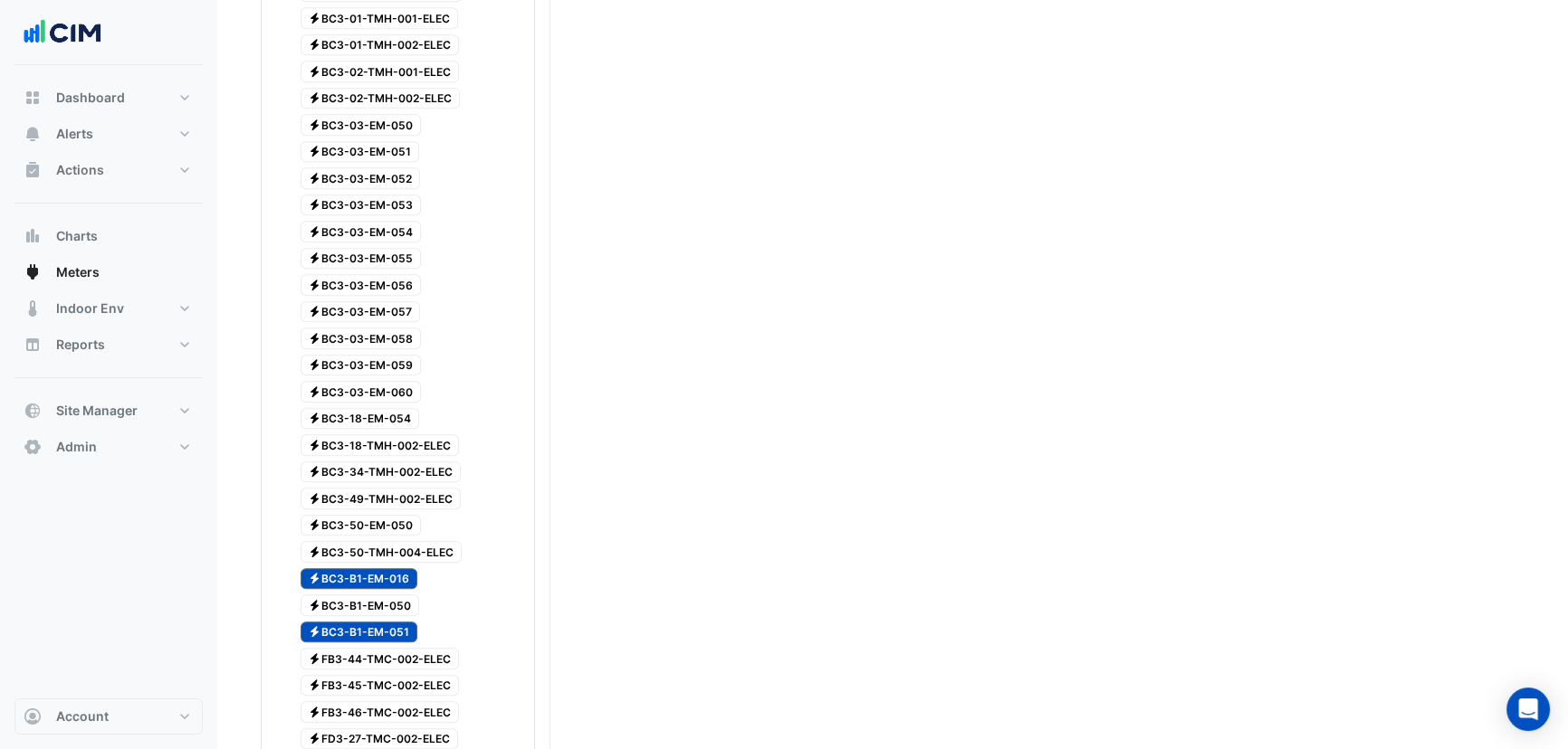
click at [377, 568] on span "Electricity BC3-B1-EM-016" at bounding box center [359, 579] width 118 height 22
click at [367, 622] on span "Electricity BC3-B1-EM-051" at bounding box center [359, 632] width 118 height 22
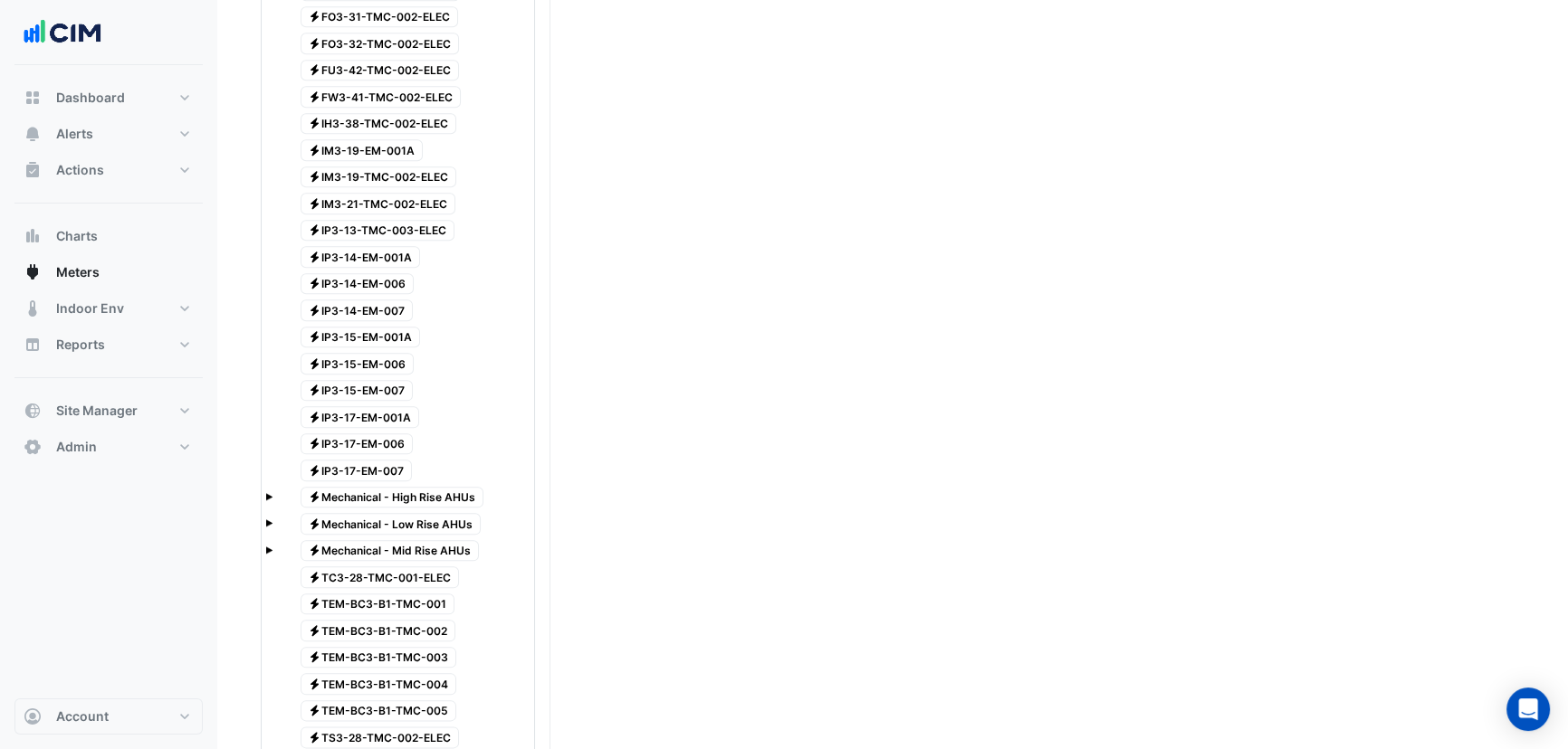
scroll to position [2633, 0]
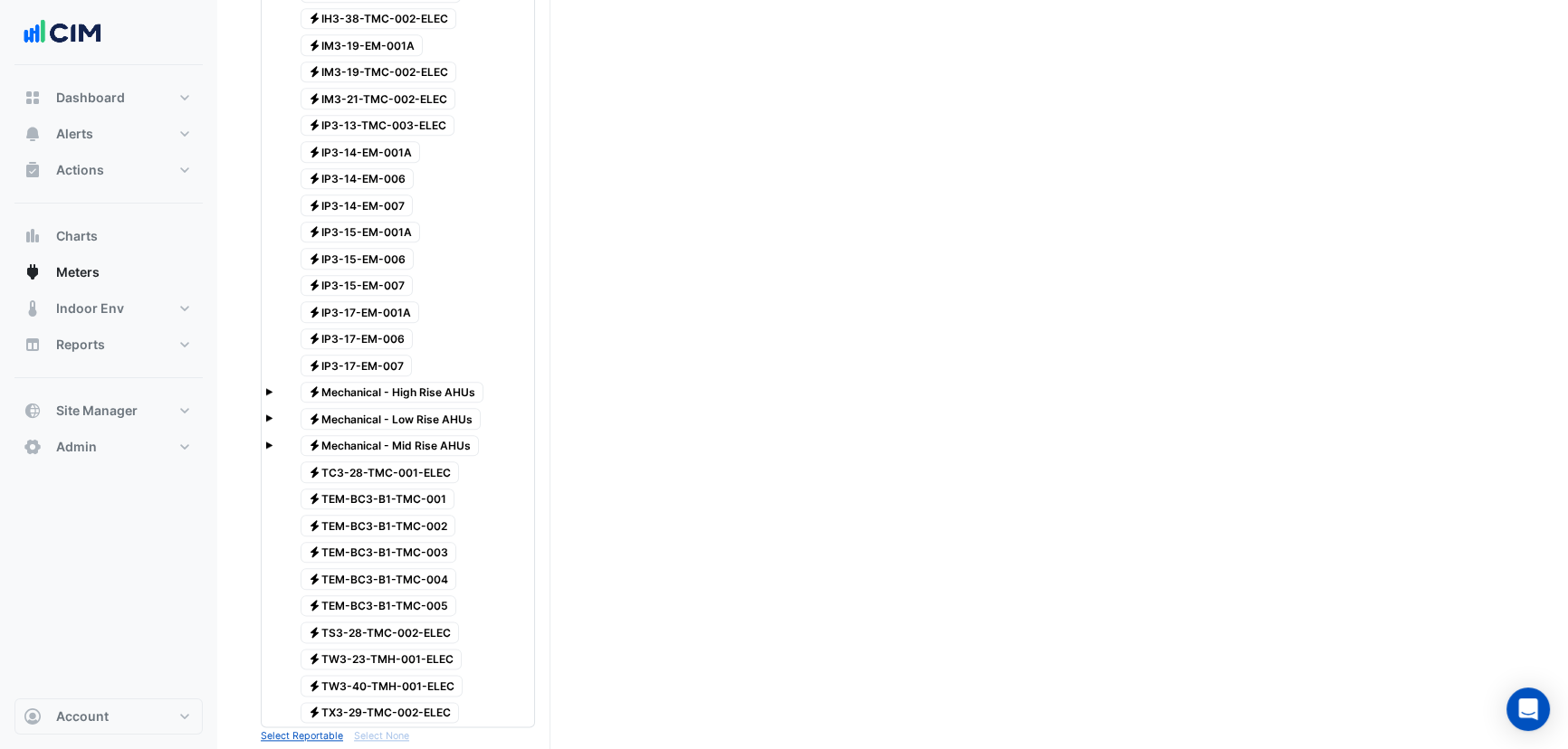
click at [269, 382] on span at bounding box center [269, 390] width 8 height 15
click at [266, 464] on span at bounding box center [269, 471] width 8 height 15
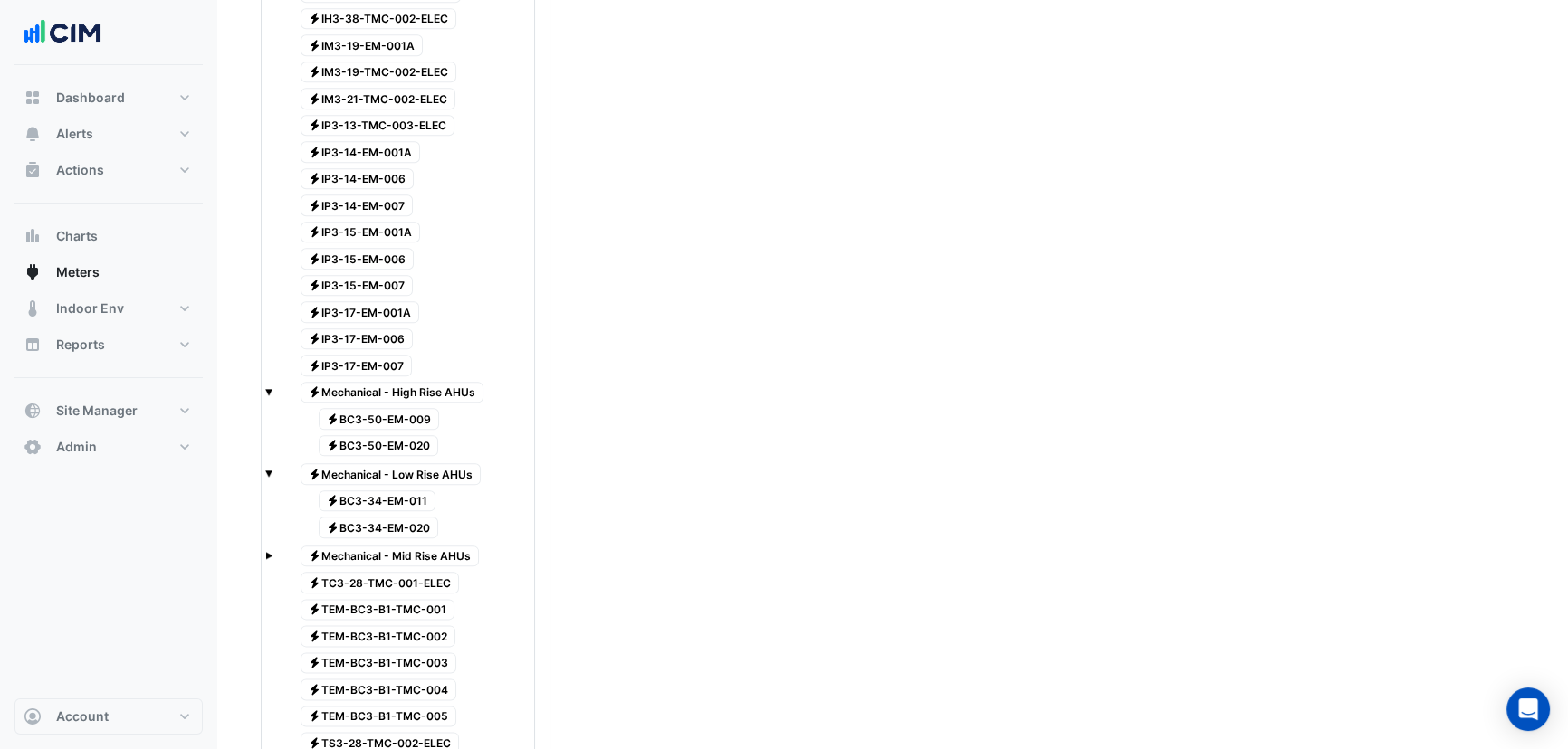
click at [275, 568] on div at bounding box center [397, 569] width 265 height 2
click at [266, 544] on div "Electricity Mechanical - Mid Rise AHUs" at bounding box center [397, 556] width 265 height 26
click at [267, 544] on tree-node-expander at bounding box center [269, 553] width 8 height 19
click at [270, 552] on span at bounding box center [269, 556] width 8 height 8
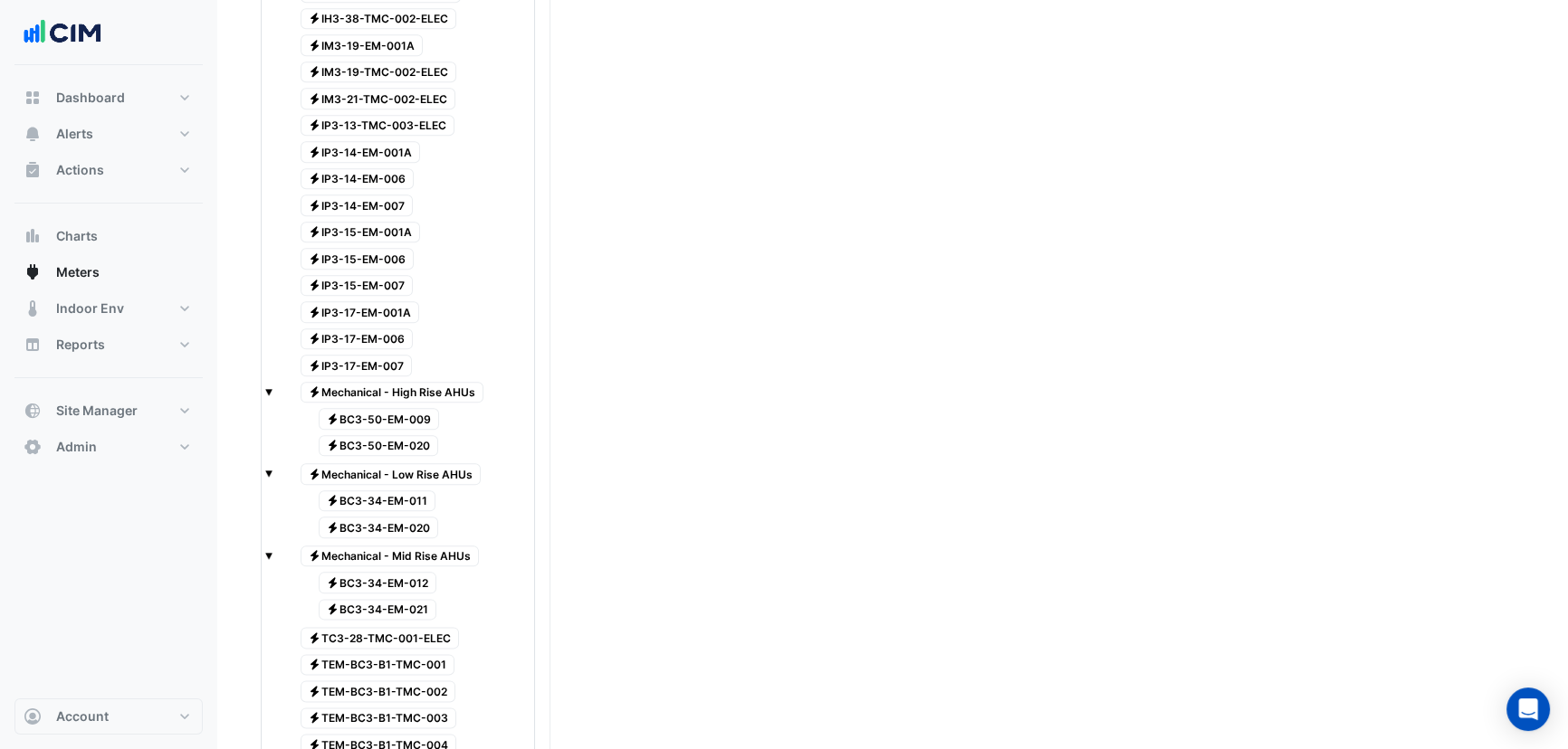
click at [381, 490] on span "Electricity BC3-34-EM-011" at bounding box center [377, 501] width 118 height 22
click at [424, 572] on span "Electricity BC3-34-EM-012" at bounding box center [377, 583] width 119 height 22
click at [408, 517] on span "Electricity BC3-34-EM-020" at bounding box center [378, 528] width 121 height 22
click at [418, 599] on span "Electricity BC3-34-EM-021" at bounding box center [377, 609] width 119 height 22
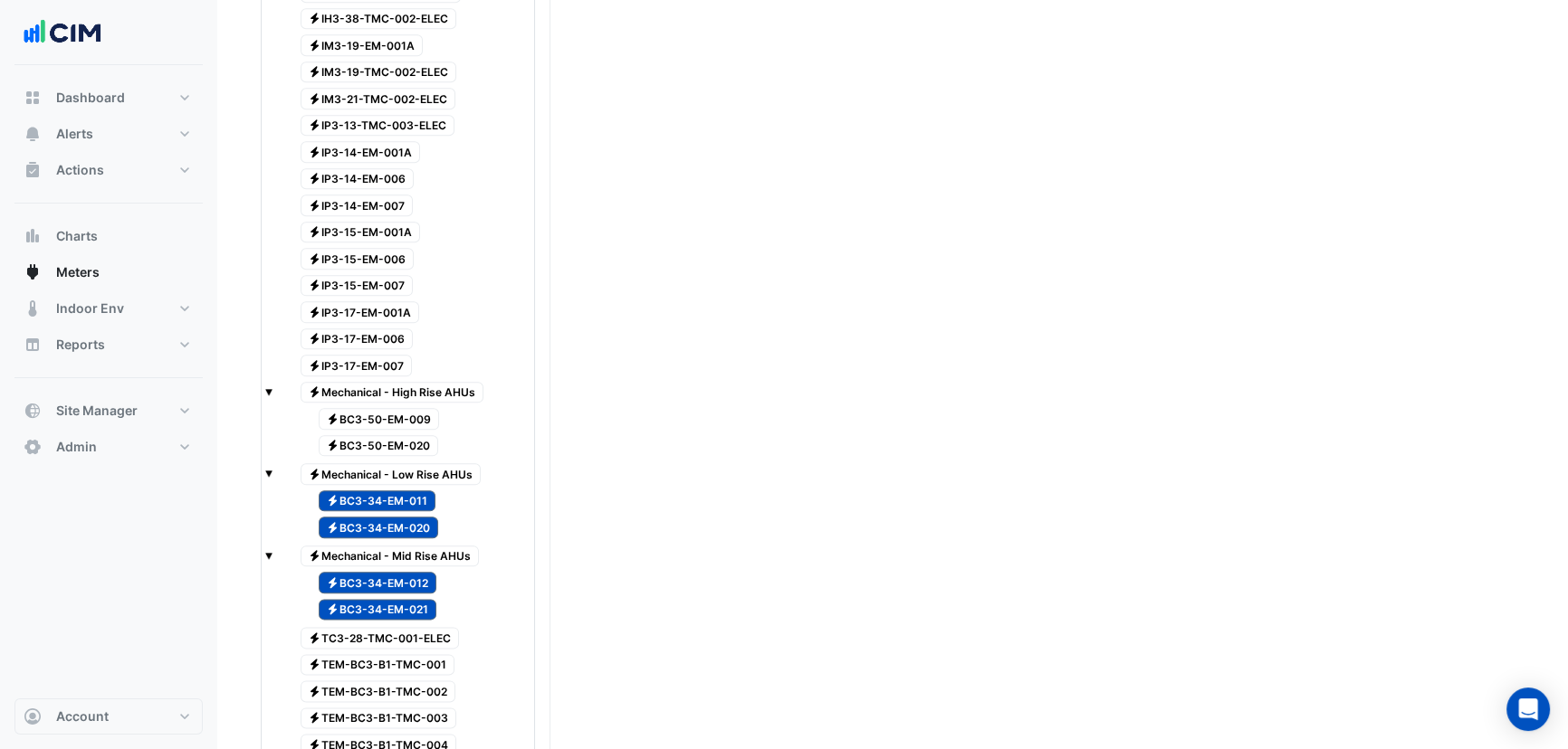
click at [406, 408] on span "Electricity BC3-50-EM-009" at bounding box center [379, 418] width 122 height 22
click at [407, 435] on span "Electricity BC3-50-EM-020" at bounding box center [378, 446] width 121 height 22
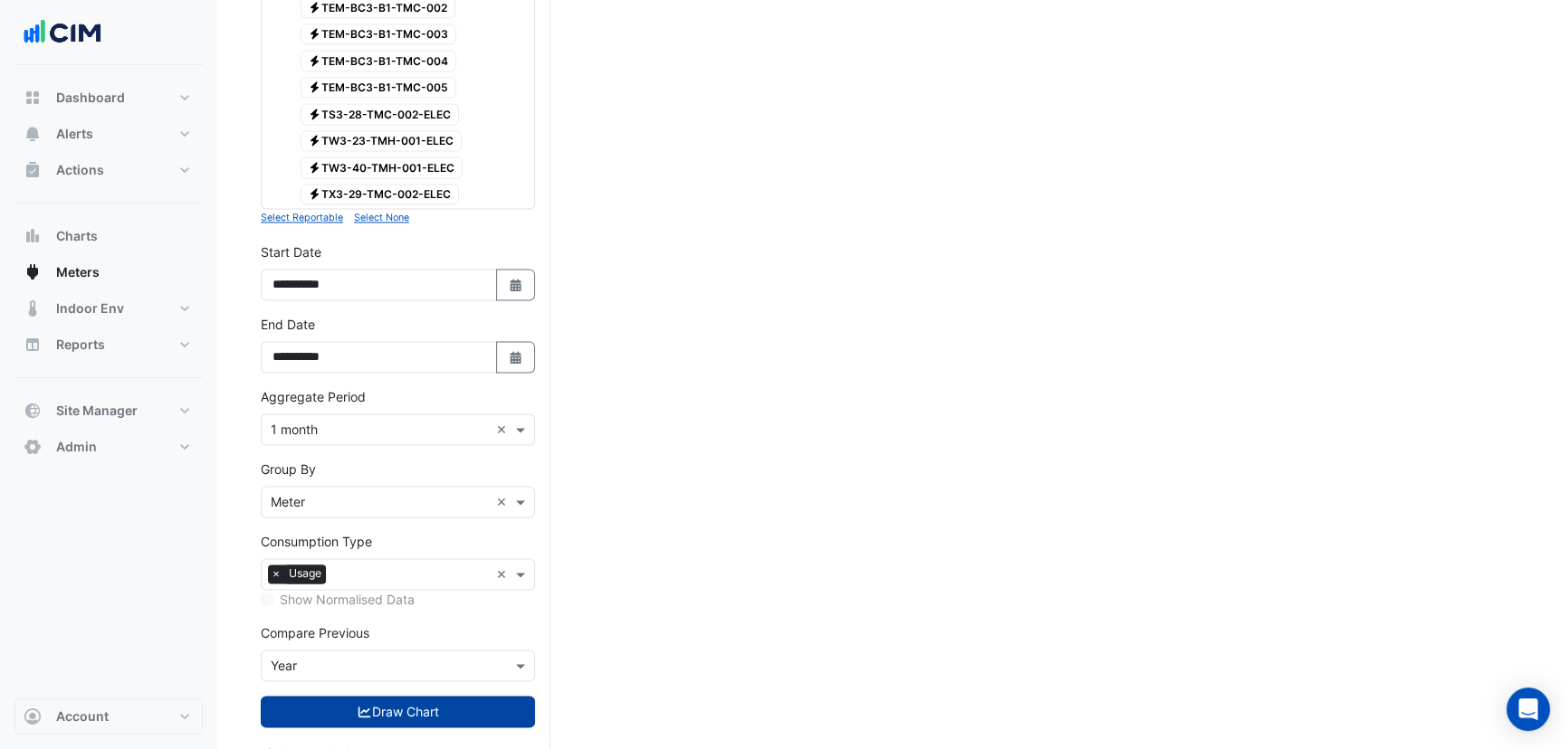
click at [401, 696] on button "Draw Chart" at bounding box center [397, 711] width 275 height 31
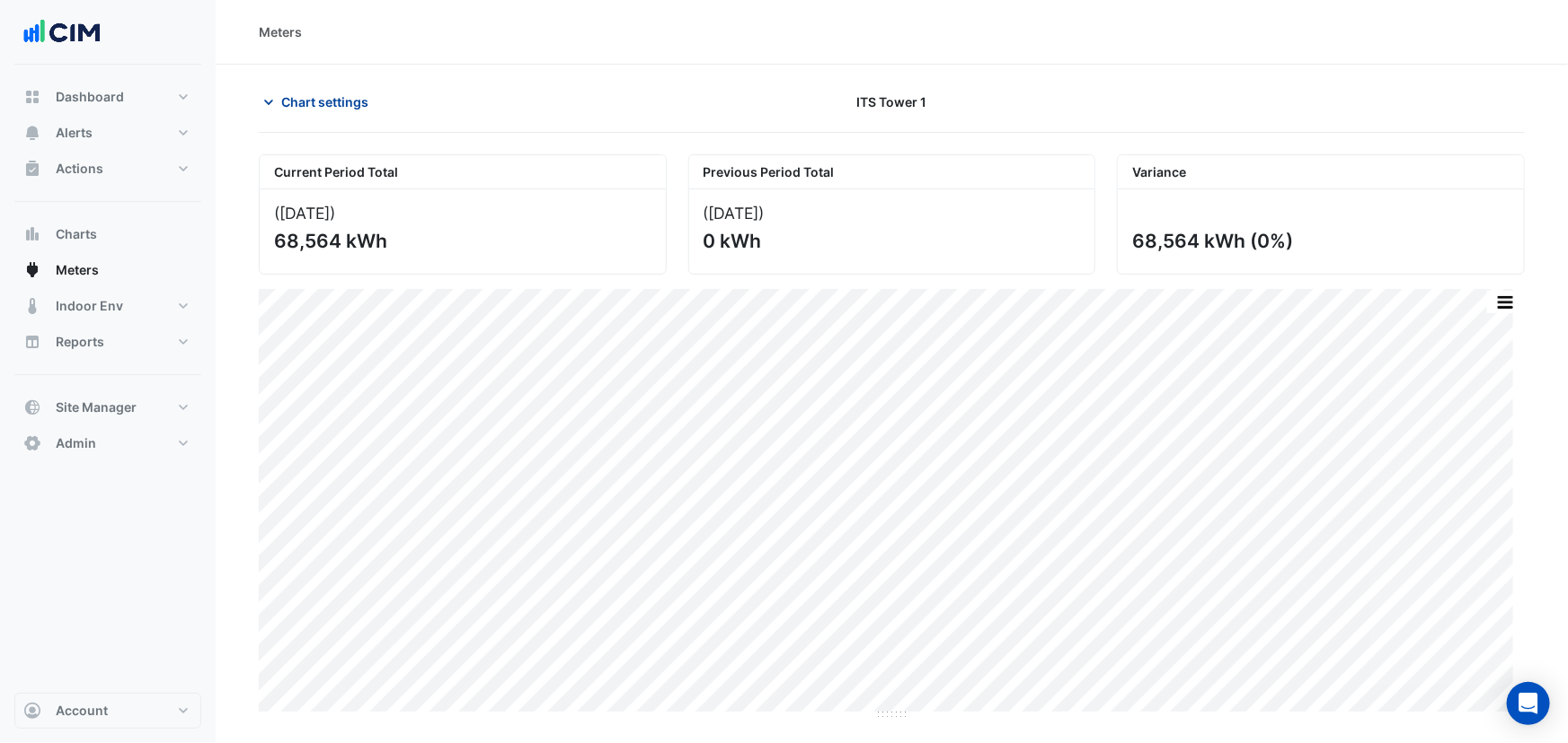
click at [329, 99] on span "Chart settings" at bounding box center [325, 102] width 87 height 19
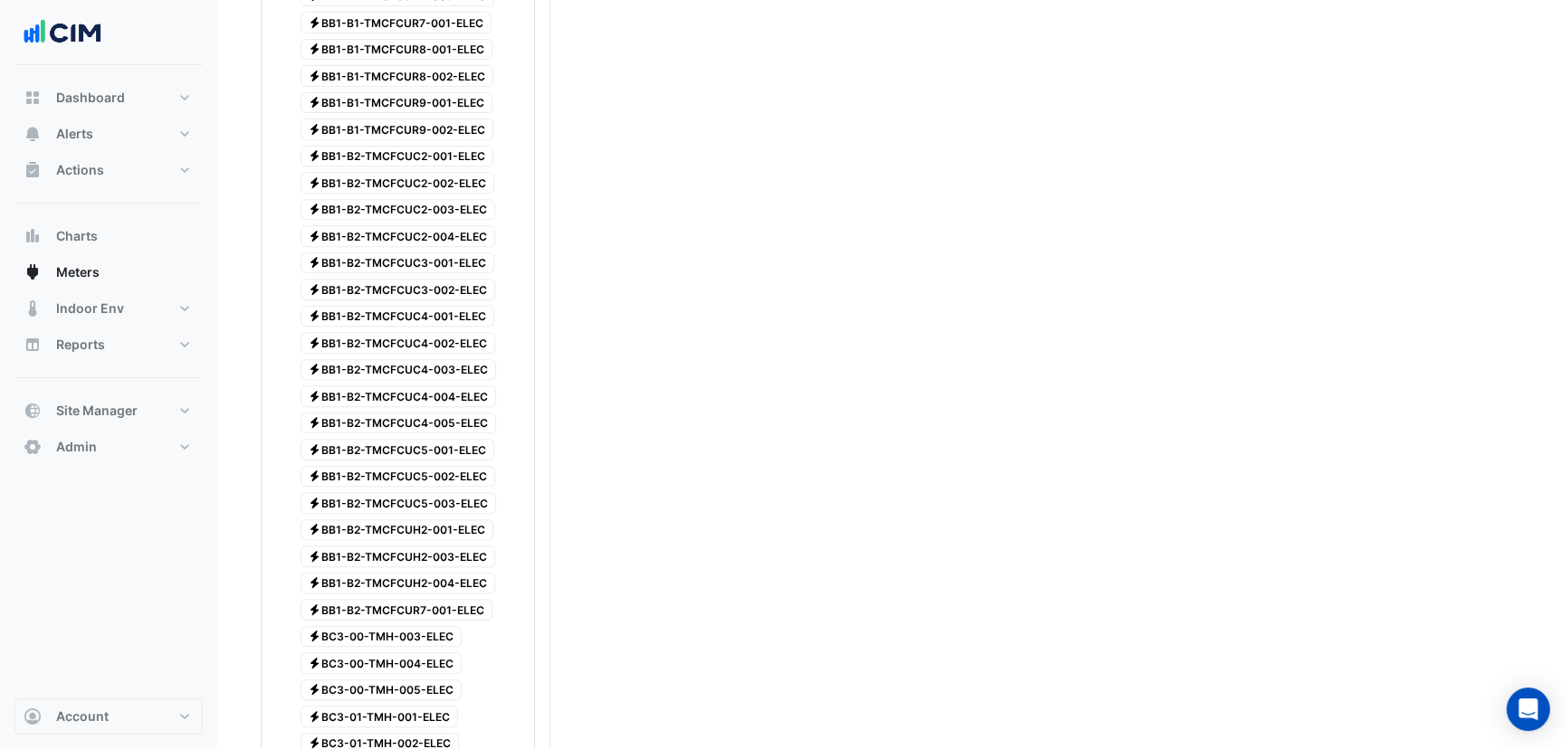
scroll to position [1645, 0]
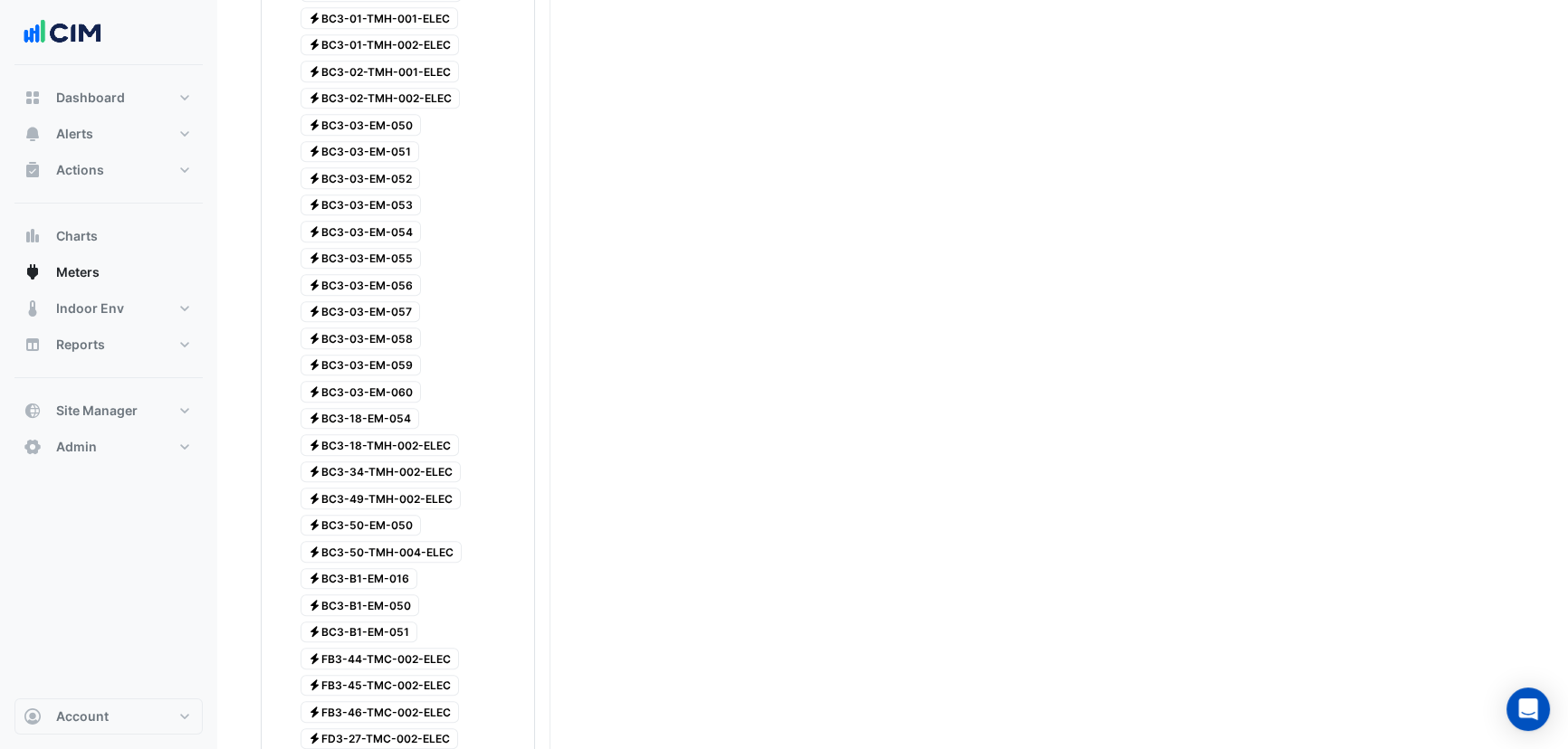
click at [578, 393] on div "Current Period Total (Jul 25 ) 68,564 kWh Previous Period Total (Jul 24 ) 0 kWh…" at bounding box center [892, 480] width 1264 height 3940
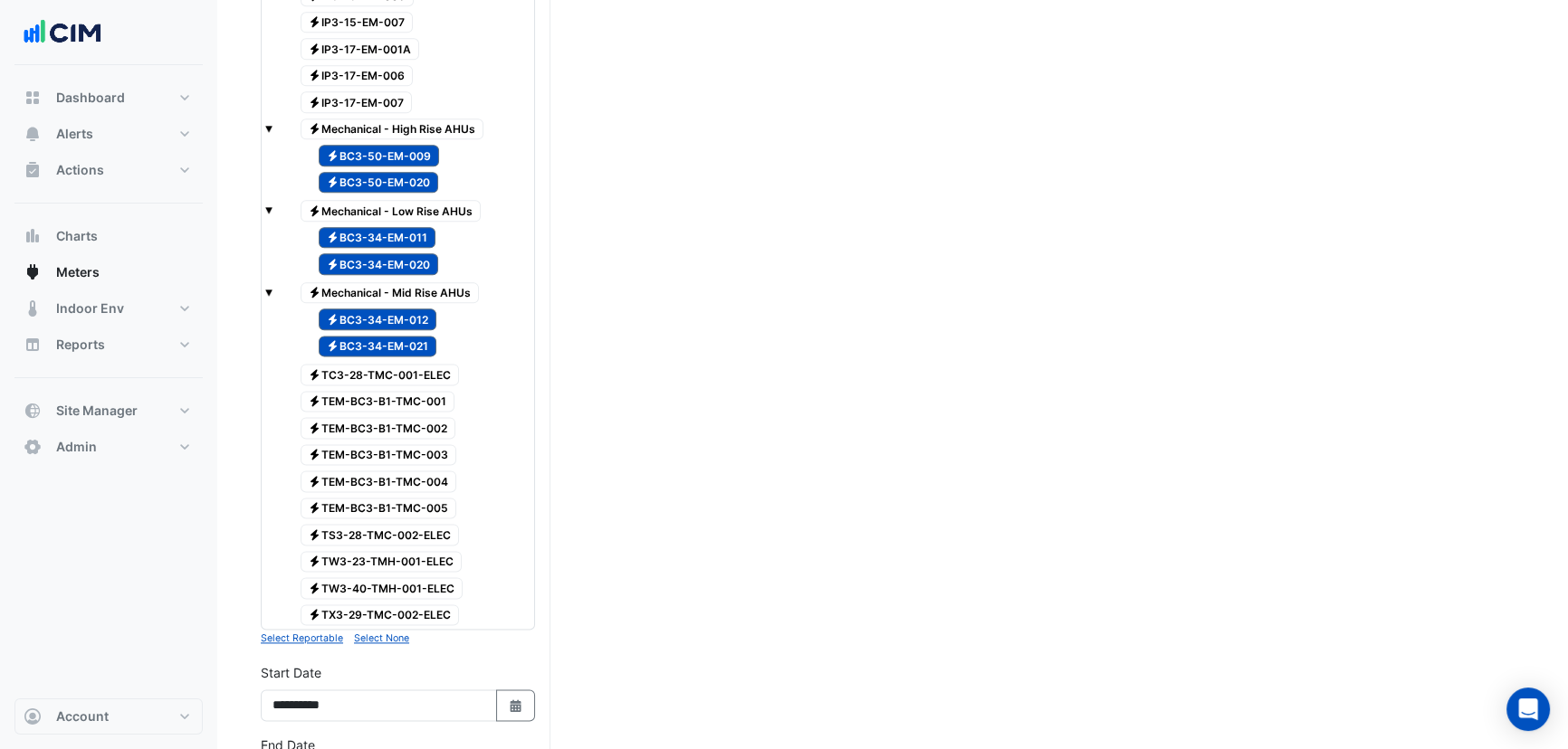
click at [366, 309] on span "Electricity BC3-34-EM-012" at bounding box center [377, 319] width 119 height 22
click at [370, 336] on span "Electricity BC3-34-EM-021" at bounding box center [377, 346] width 119 height 22
click at [408, 391] on span "Electricity TEM-BC3-B1-TMC-001" at bounding box center [377, 401] width 155 height 22
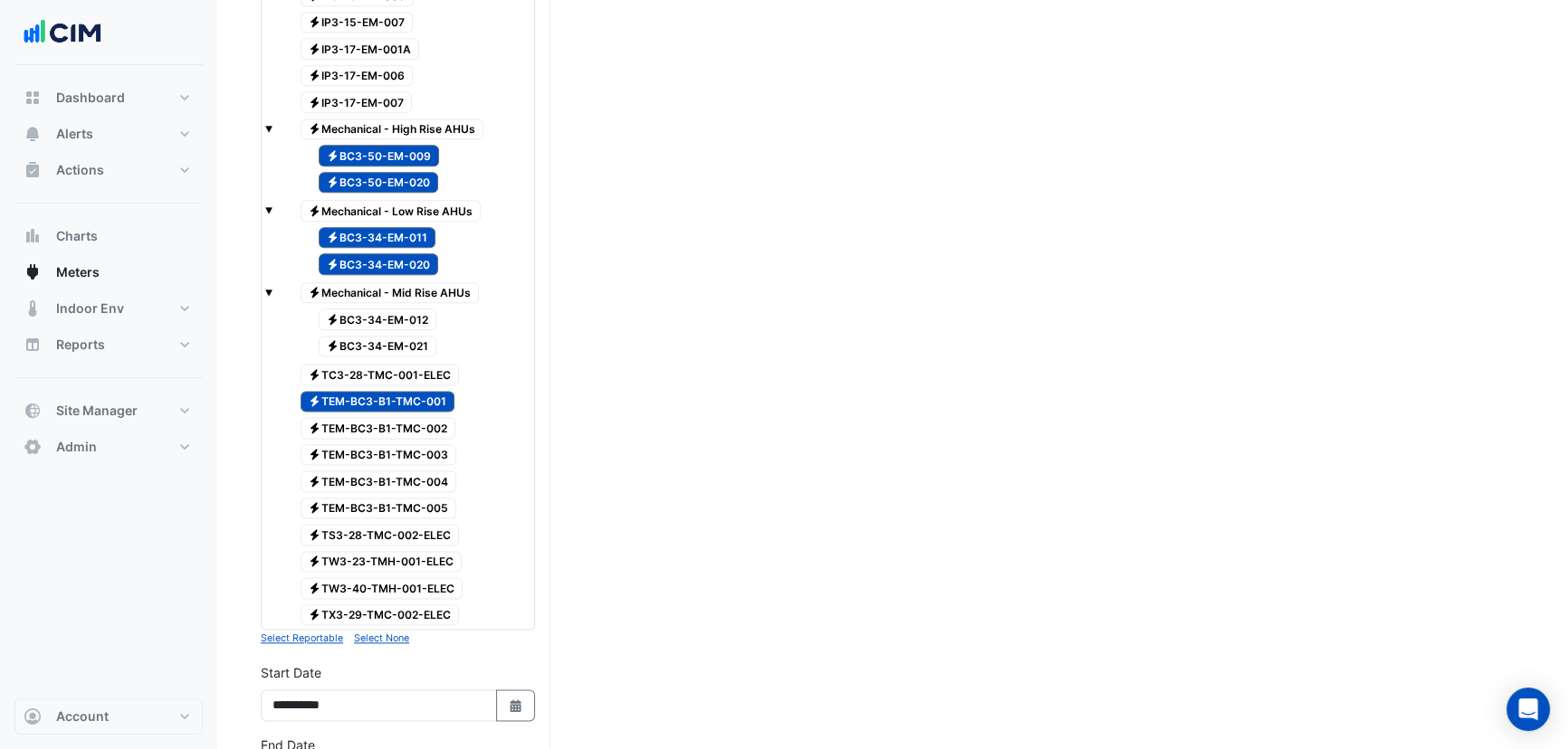
click at [428, 471] on span "Electricity TEM-BC3-B1-TMC-004" at bounding box center [378, 481] width 157 height 22
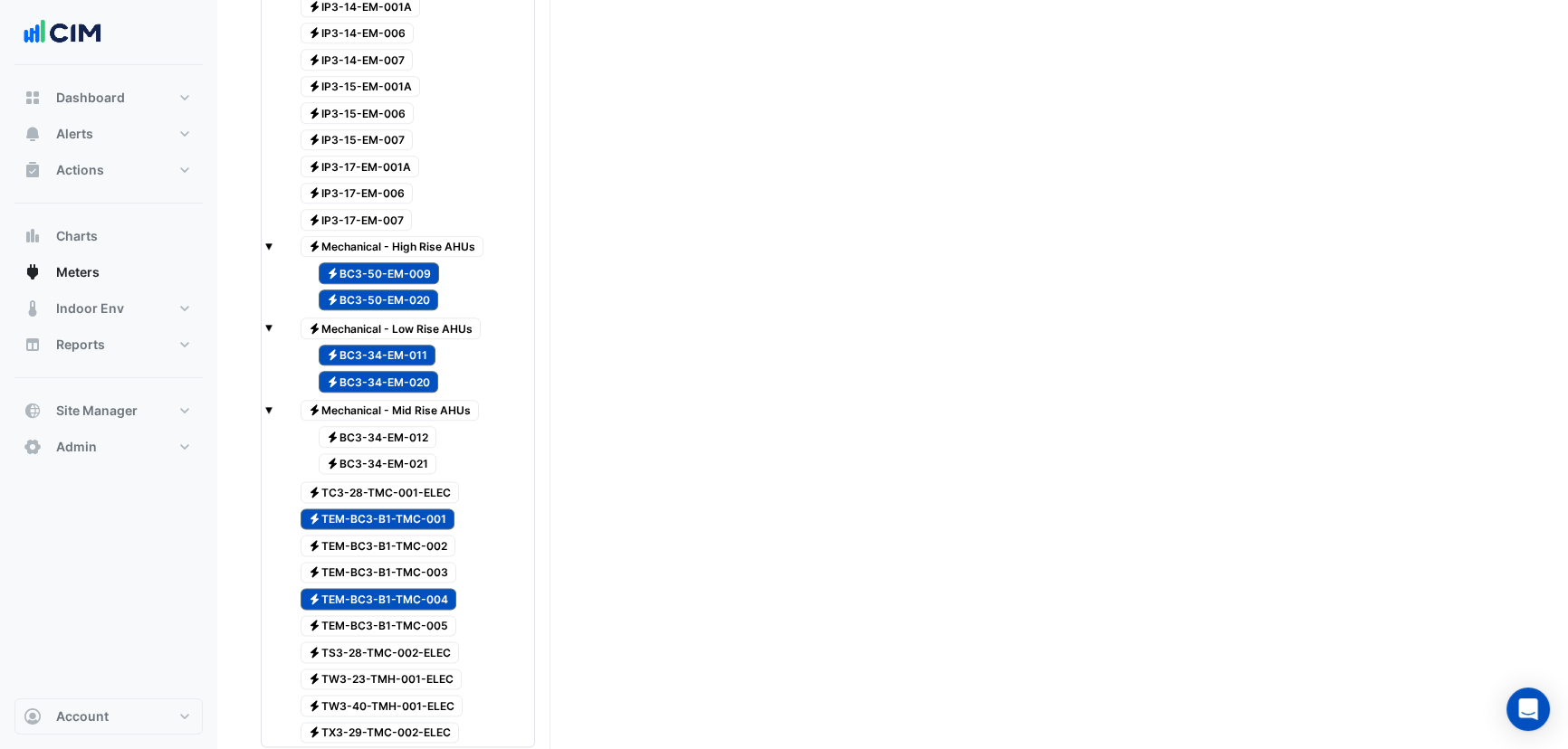
scroll to position [2678, 0]
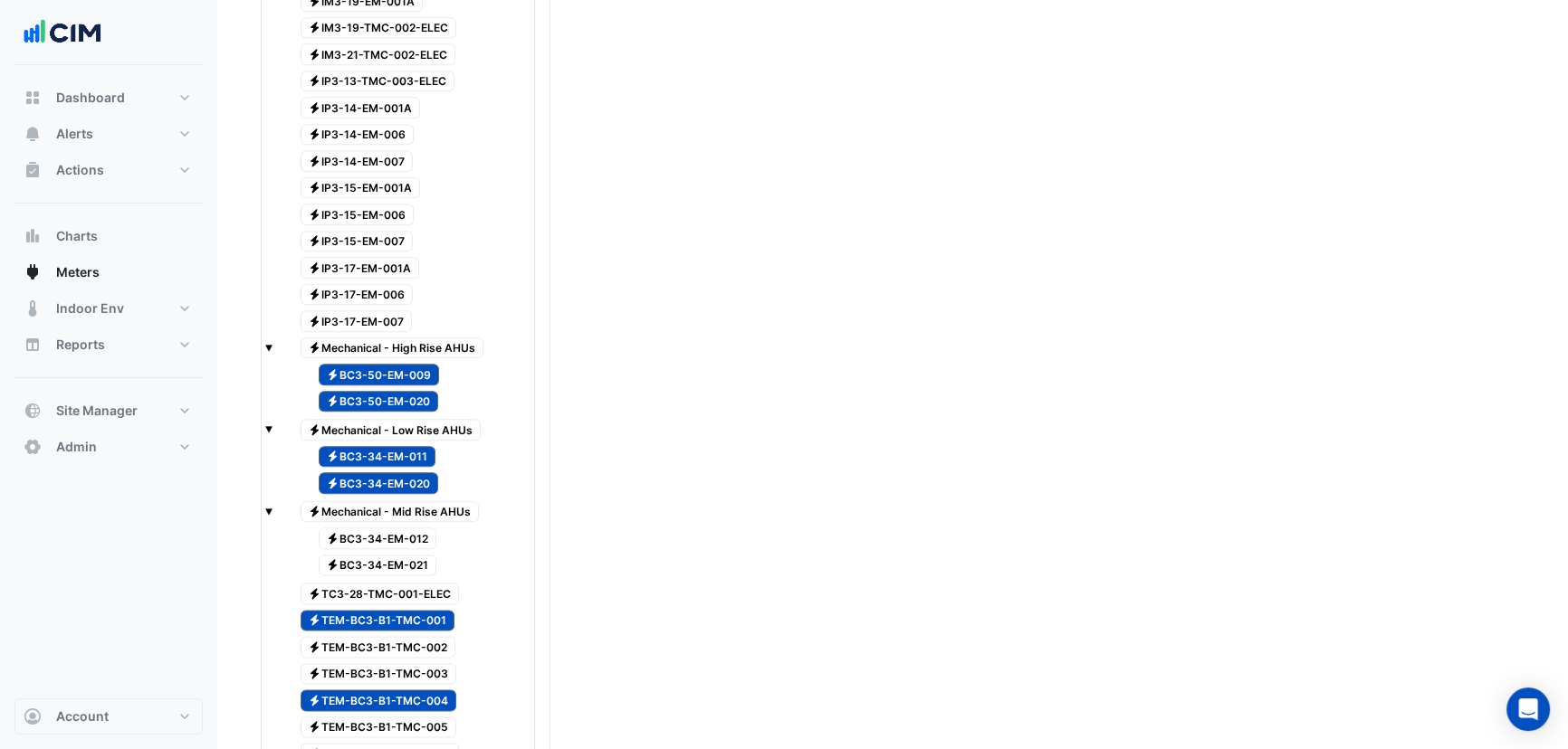
drag, startPoint x: 397, startPoint y: 461, endPoint x: 399, endPoint y: 443, distance: 18.1
click at [397, 472] on span "Electricity BC3-34-EM-020" at bounding box center [378, 483] width 121 height 22
click at [396, 446] on span "Electricity BC3-34-EM-011" at bounding box center [377, 456] width 118 height 22
click at [393, 389] on div "Electricity BC3-50-EM-020" at bounding box center [368, 401] width 148 height 26
click at [396, 364] on span "Electricity BC3-50-EM-009" at bounding box center [379, 374] width 122 height 22
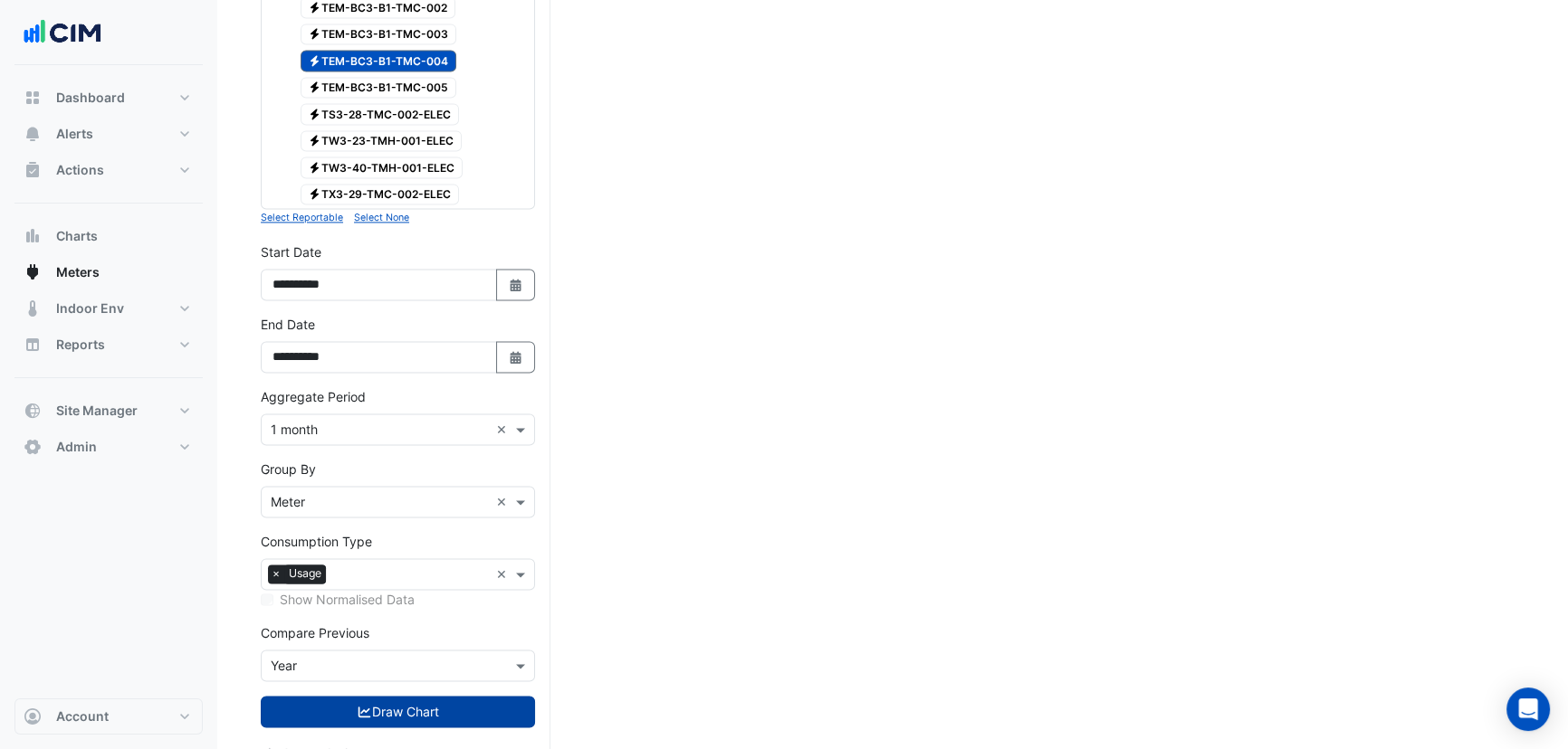
click at [351, 696] on button "Draw Chart" at bounding box center [397, 711] width 275 height 31
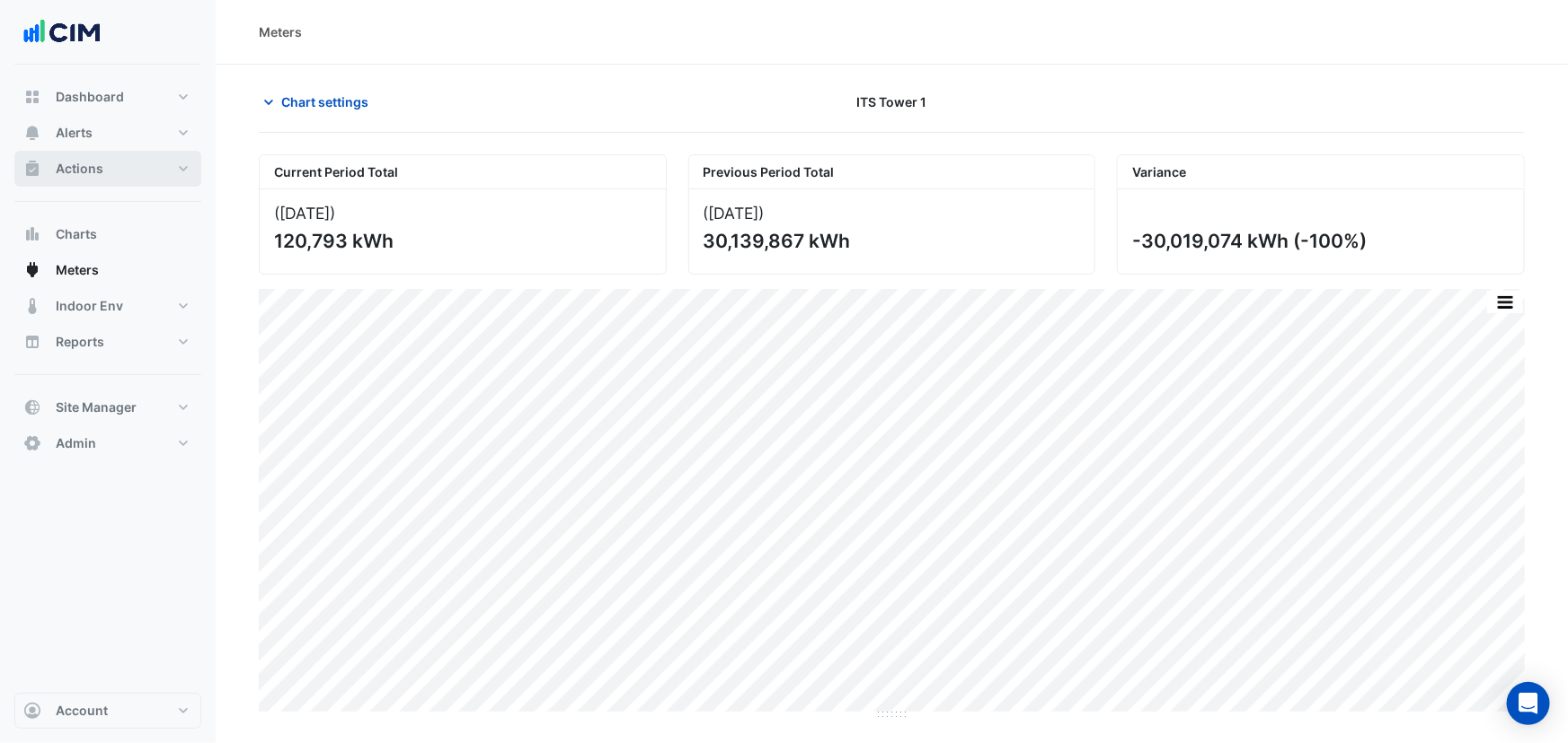
click at [107, 177] on button "Actions" at bounding box center [108, 169] width 187 height 36
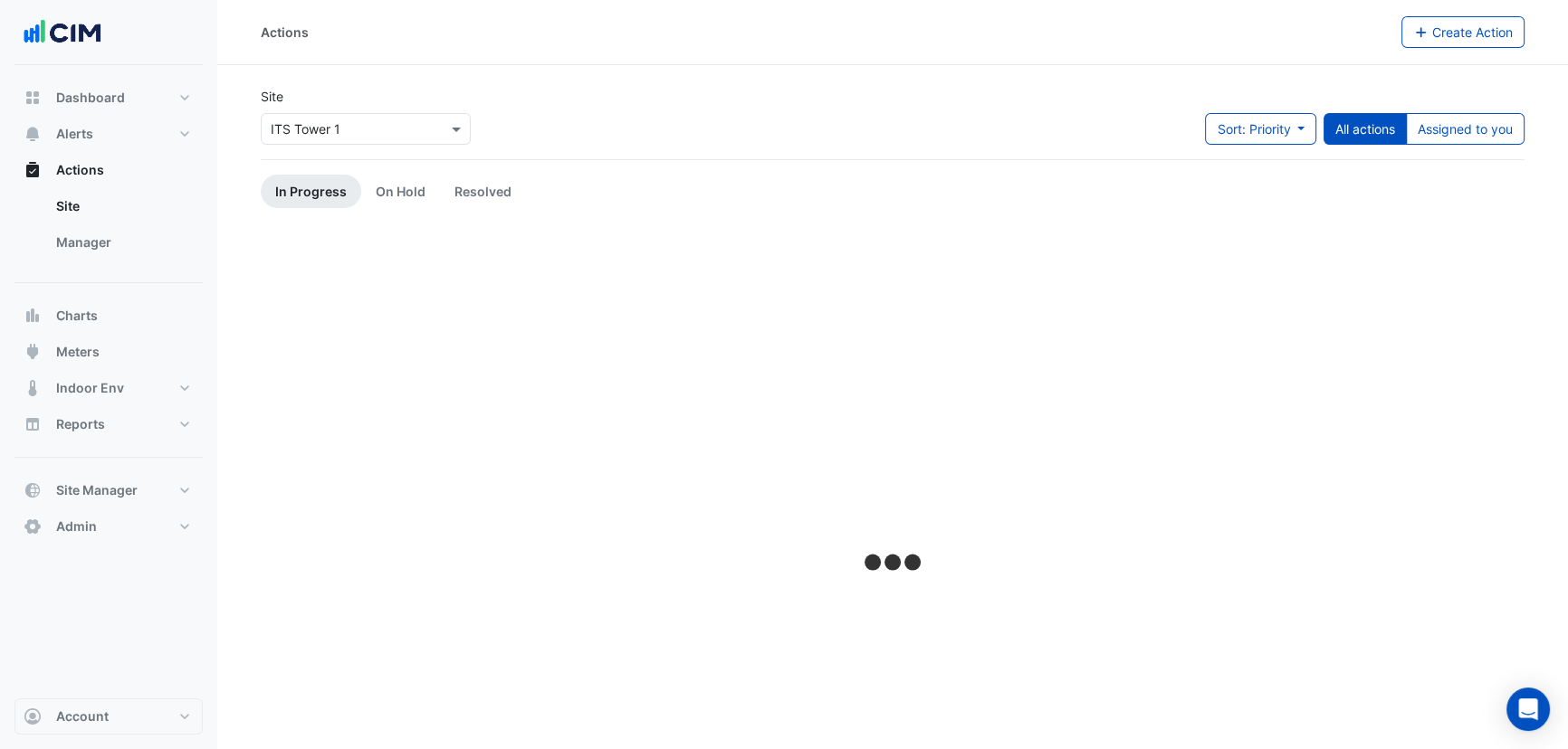
click at [118, 244] on link "Manager" at bounding box center [122, 242] width 161 height 36
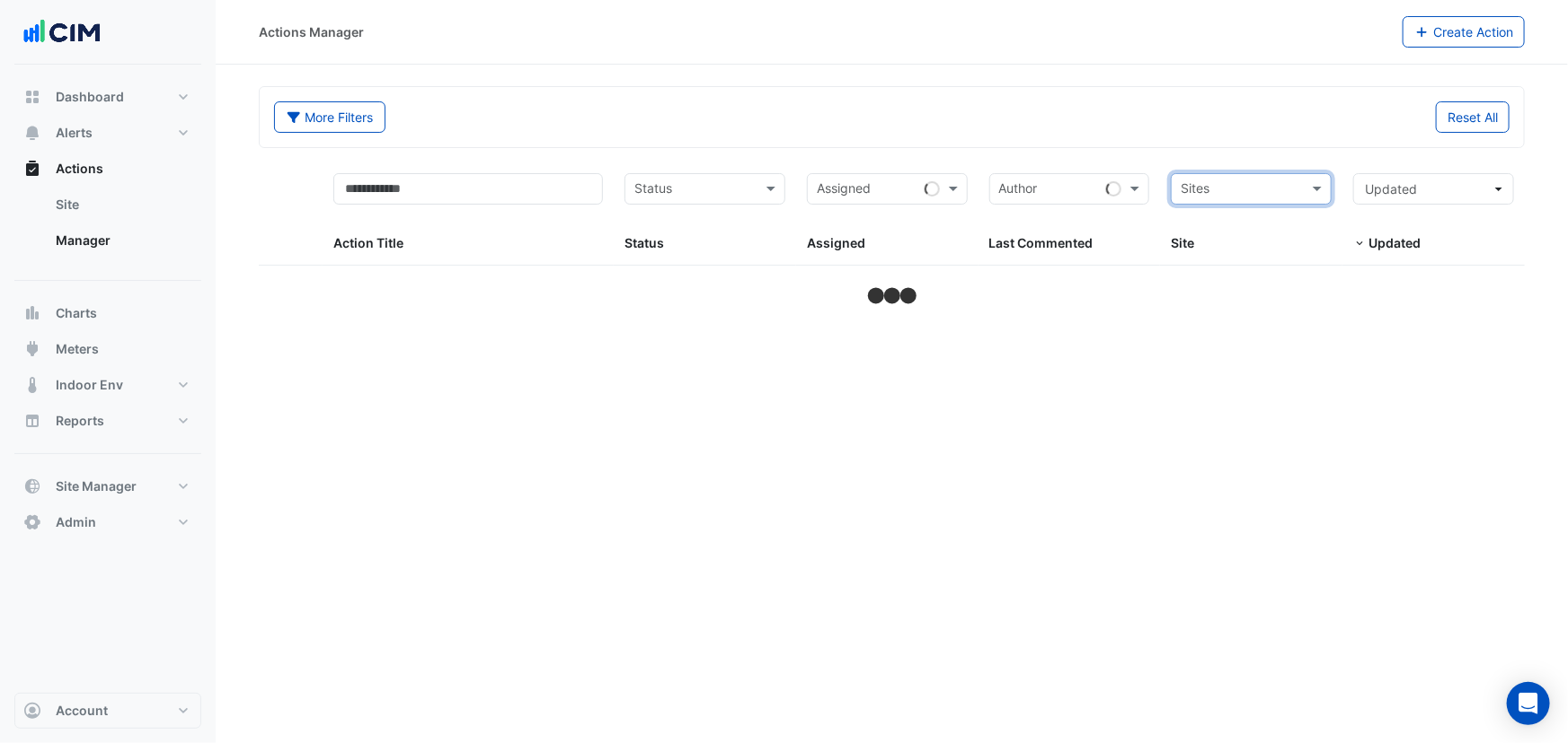
click at [1259, 191] on input "text" at bounding box center [1241, 190] width 121 height 21
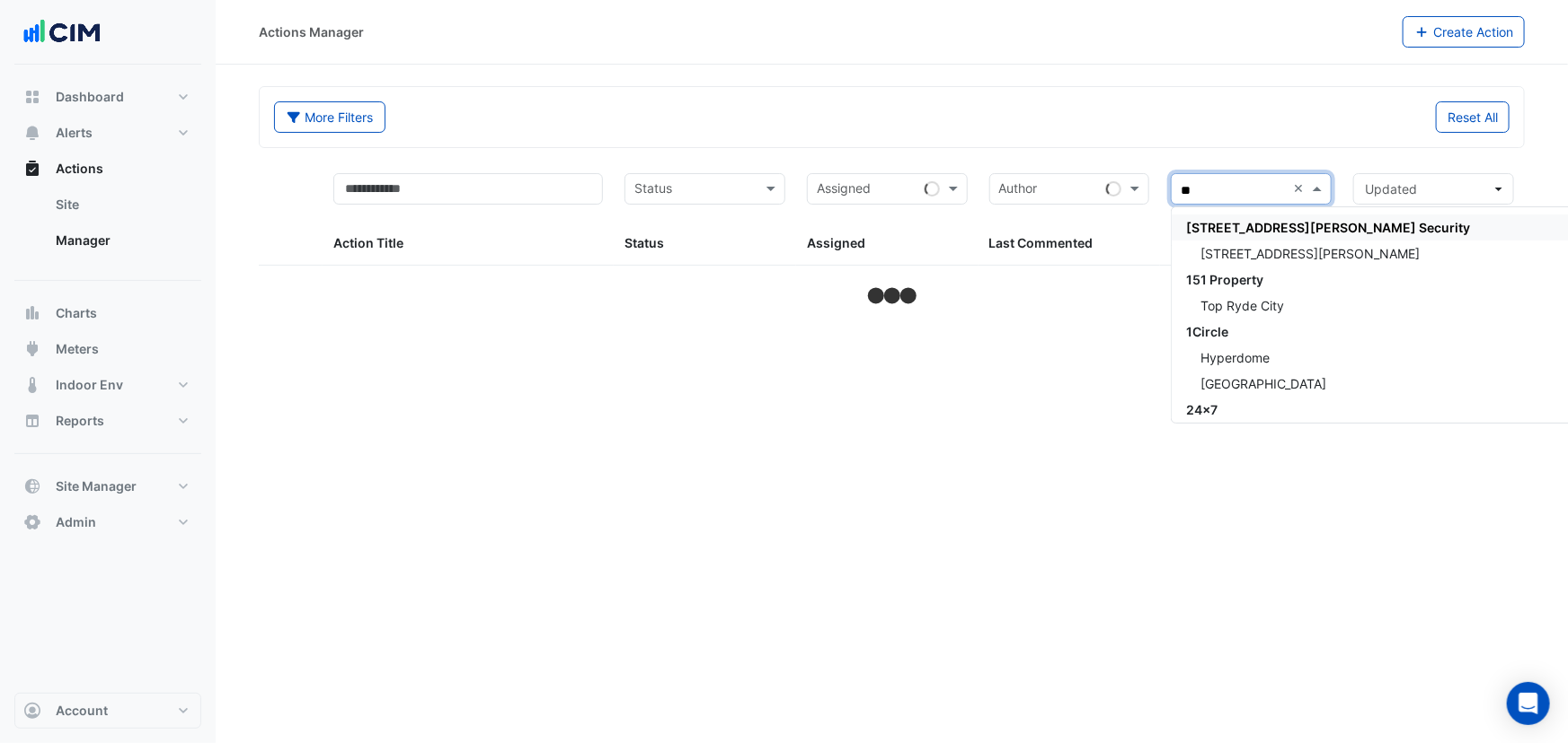
type input "***"
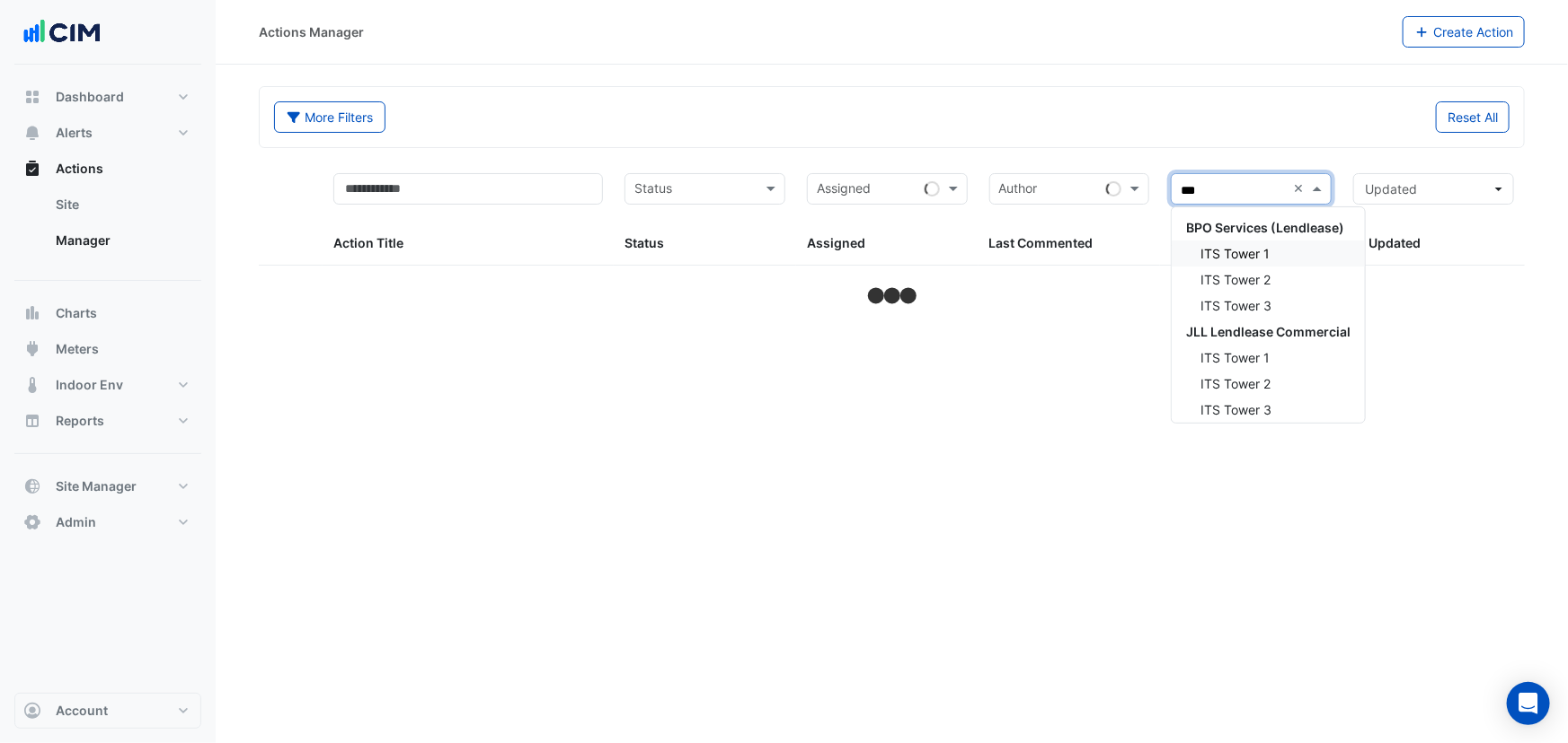
click at [1298, 245] on div "ITS Tower 1" at bounding box center [1268, 254] width 193 height 26
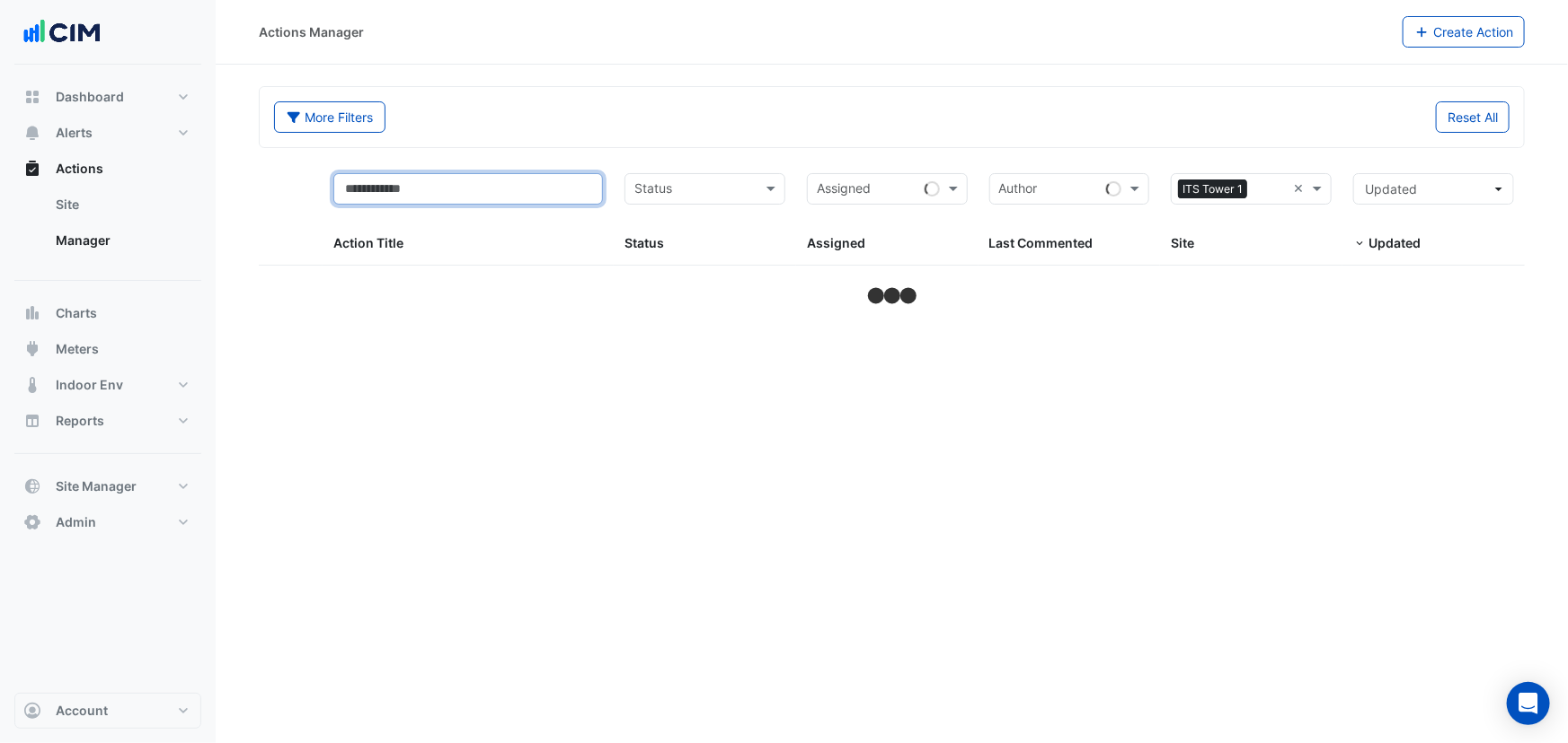
click at [495, 197] on input "text" at bounding box center [468, 189] width 270 height 31
type input "****"
select select "**"
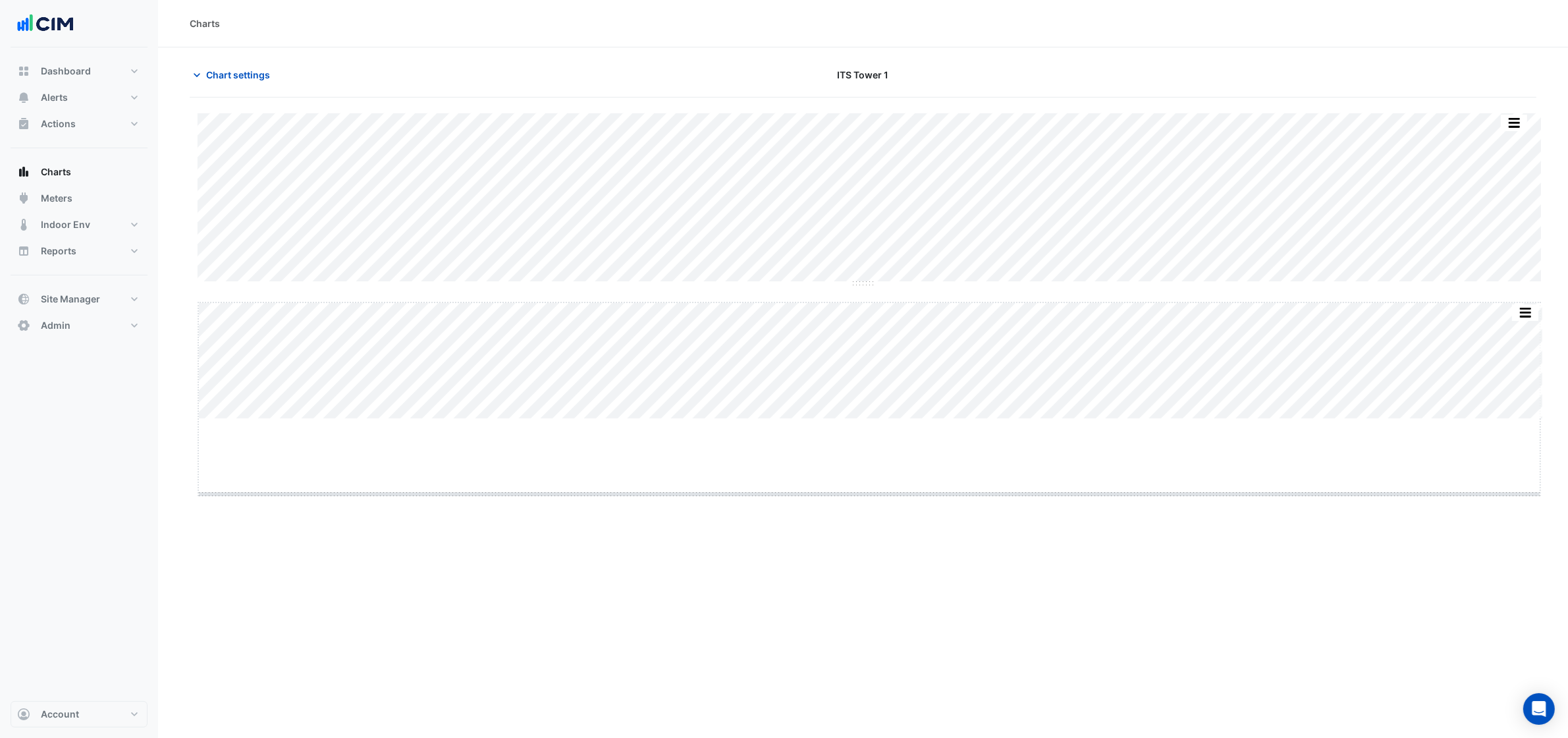
drag, startPoint x: 864, startPoint y: 420, endPoint x: 858, endPoint y: 506, distance: 86.2
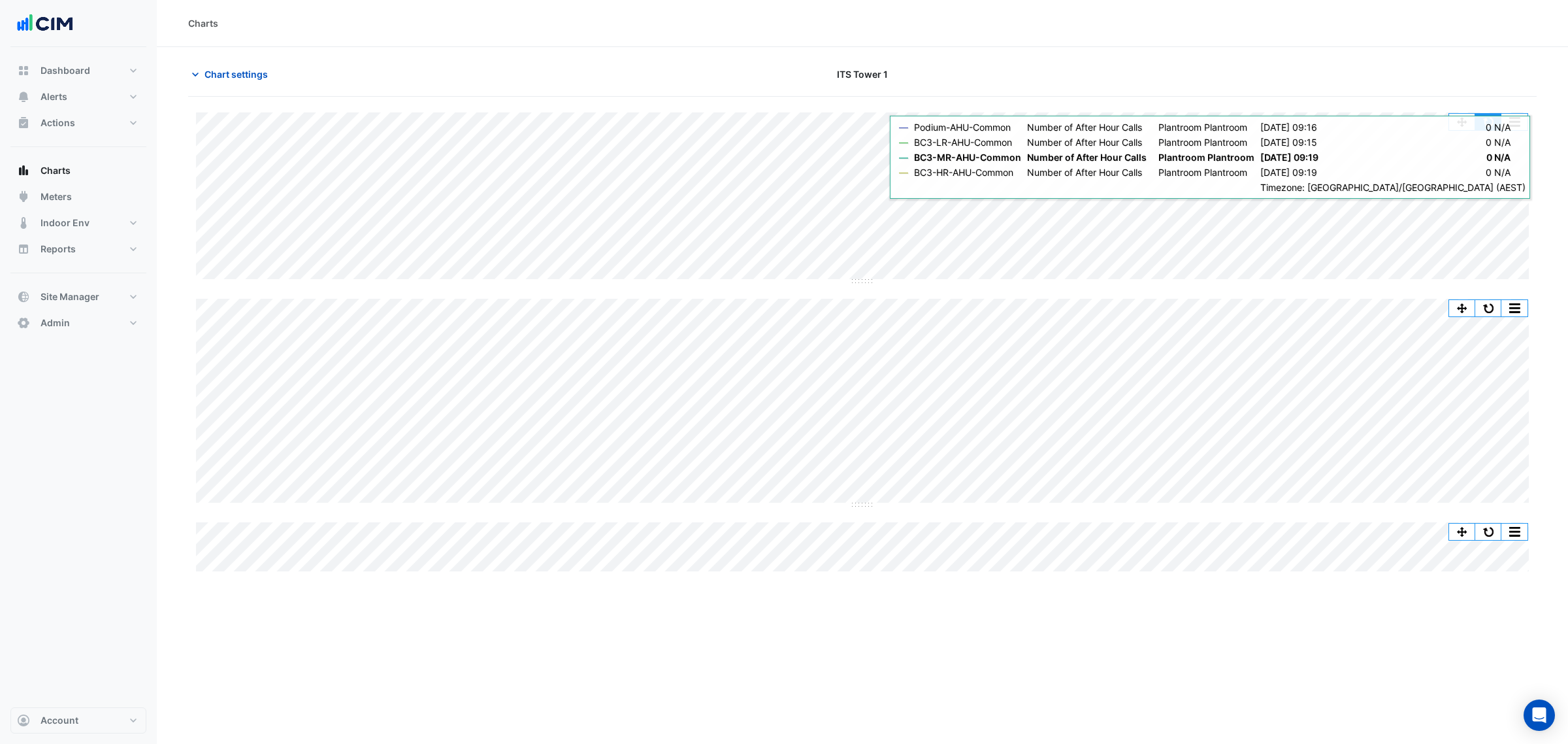
click at [1490, 123] on button "button" at bounding box center [1488, 122] width 26 height 16
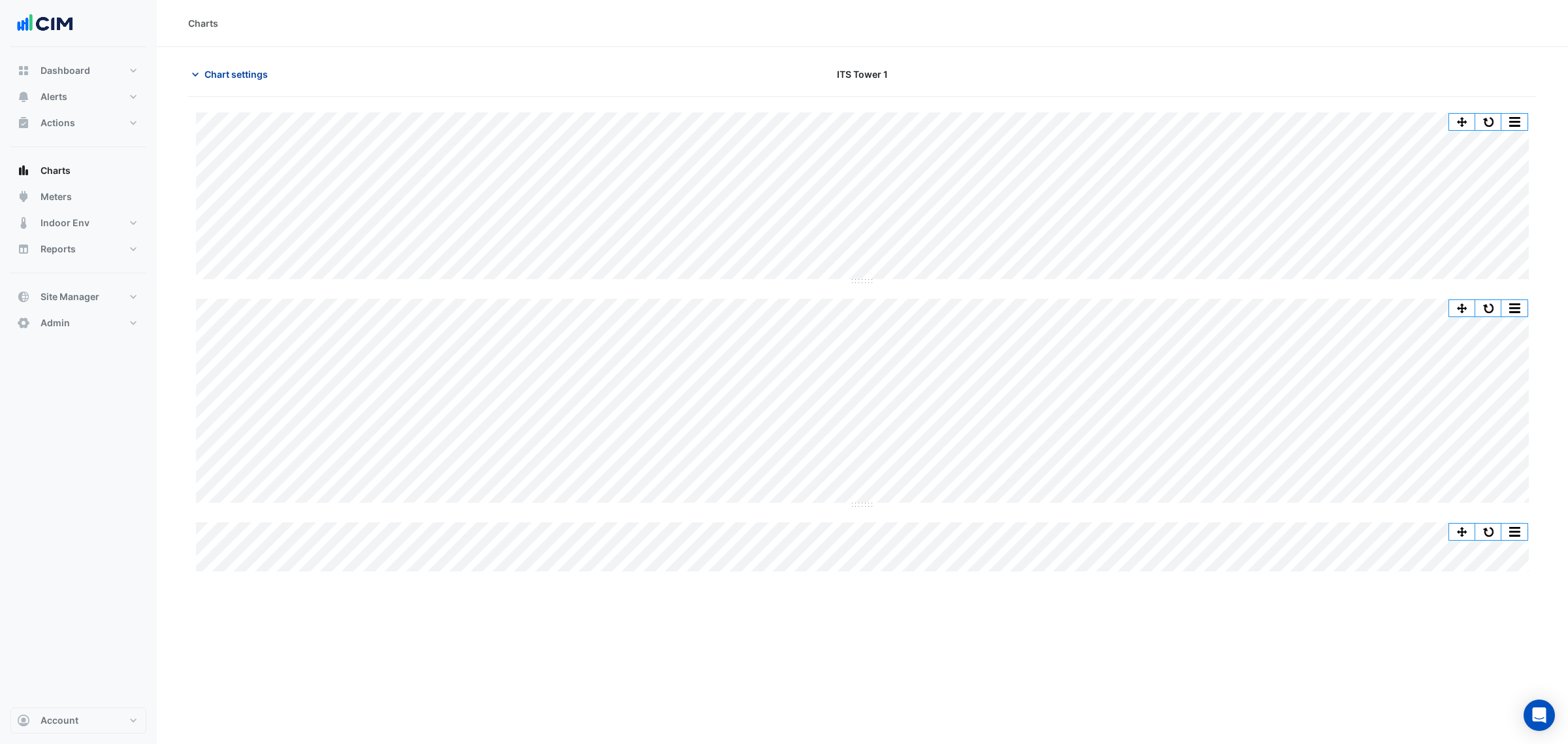
click at [274, 77] on button "Chart settings" at bounding box center [232, 73] width 89 height 23
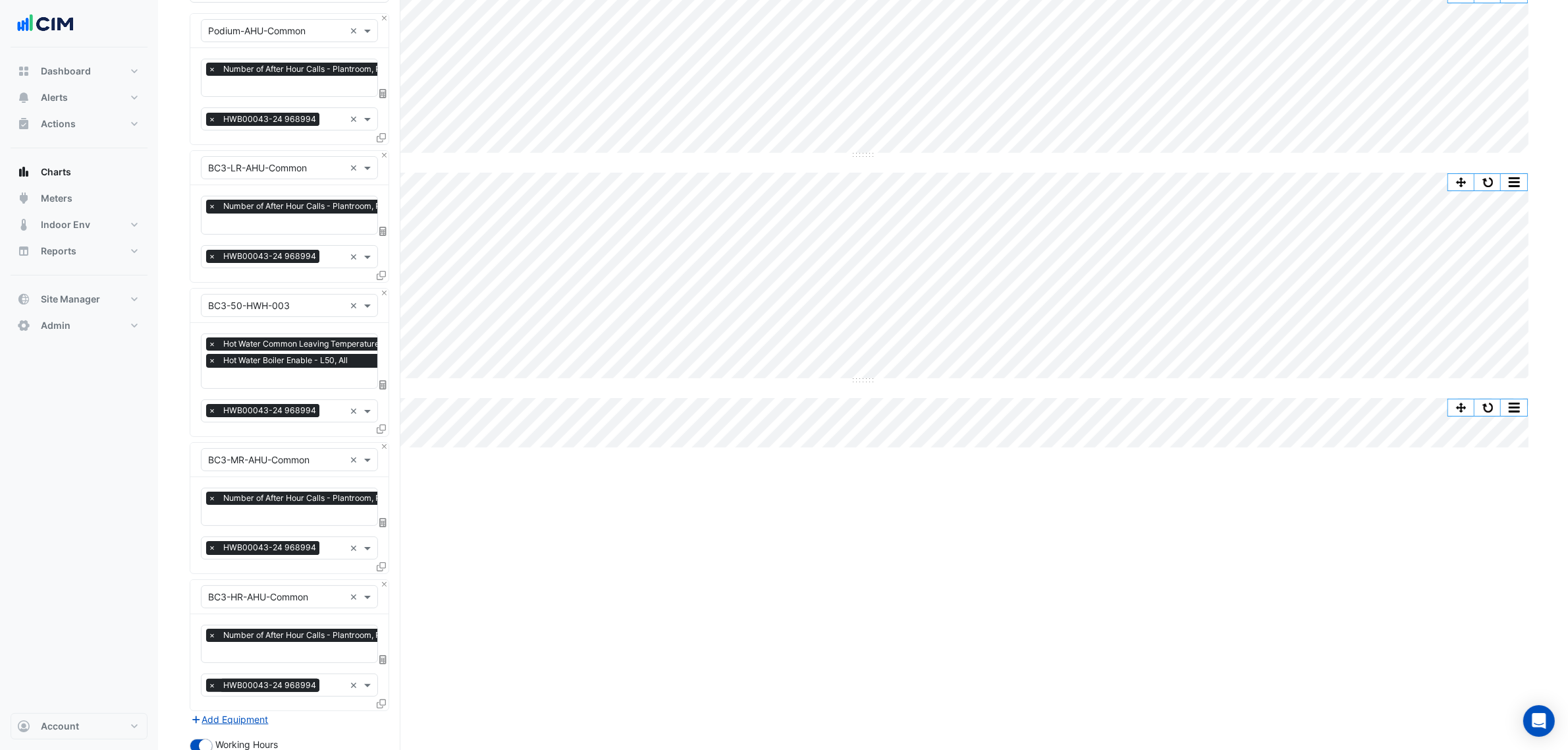
scroll to position [356, 0]
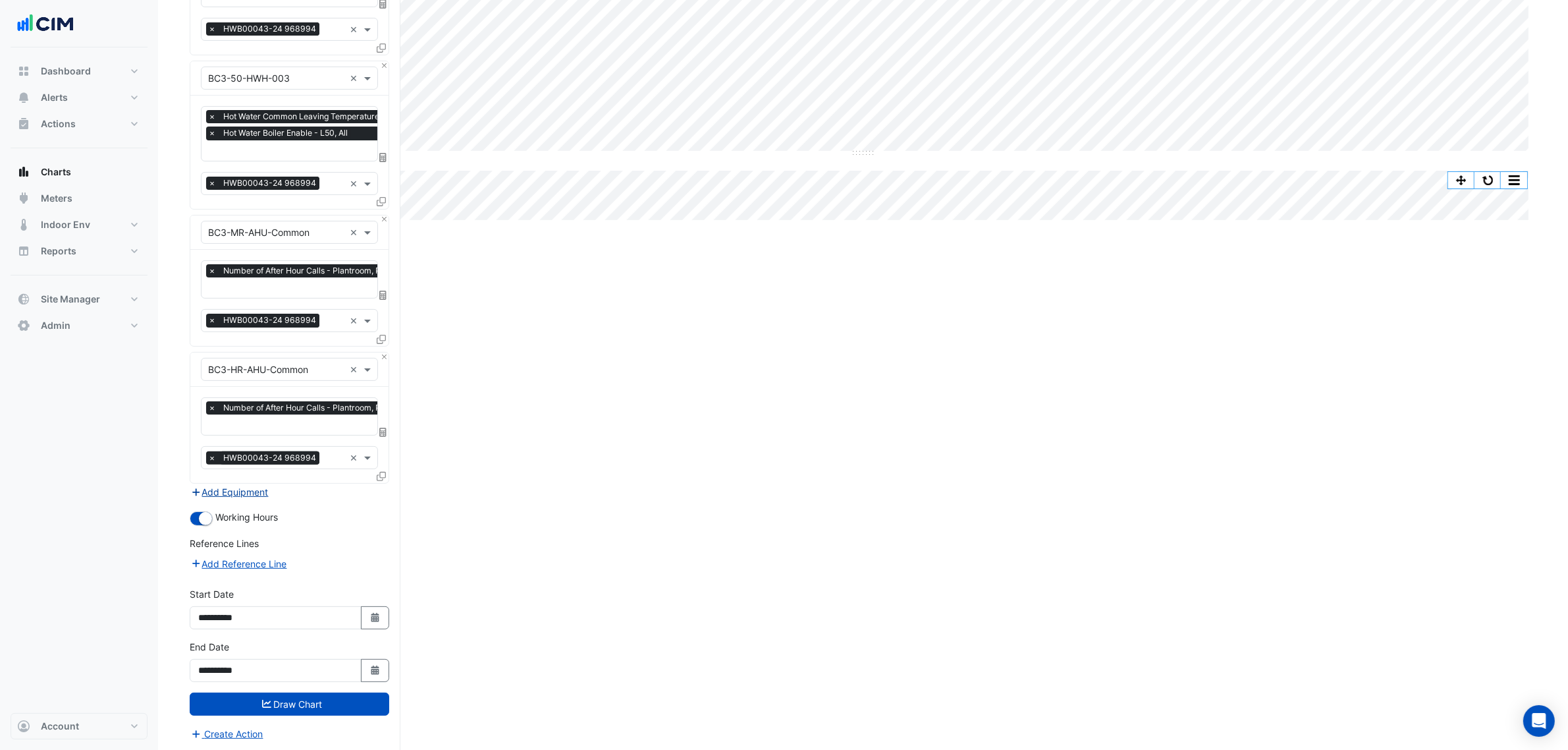
click at [239, 495] on button "Add Equipment" at bounding box center [229, 492] width 80 height 15
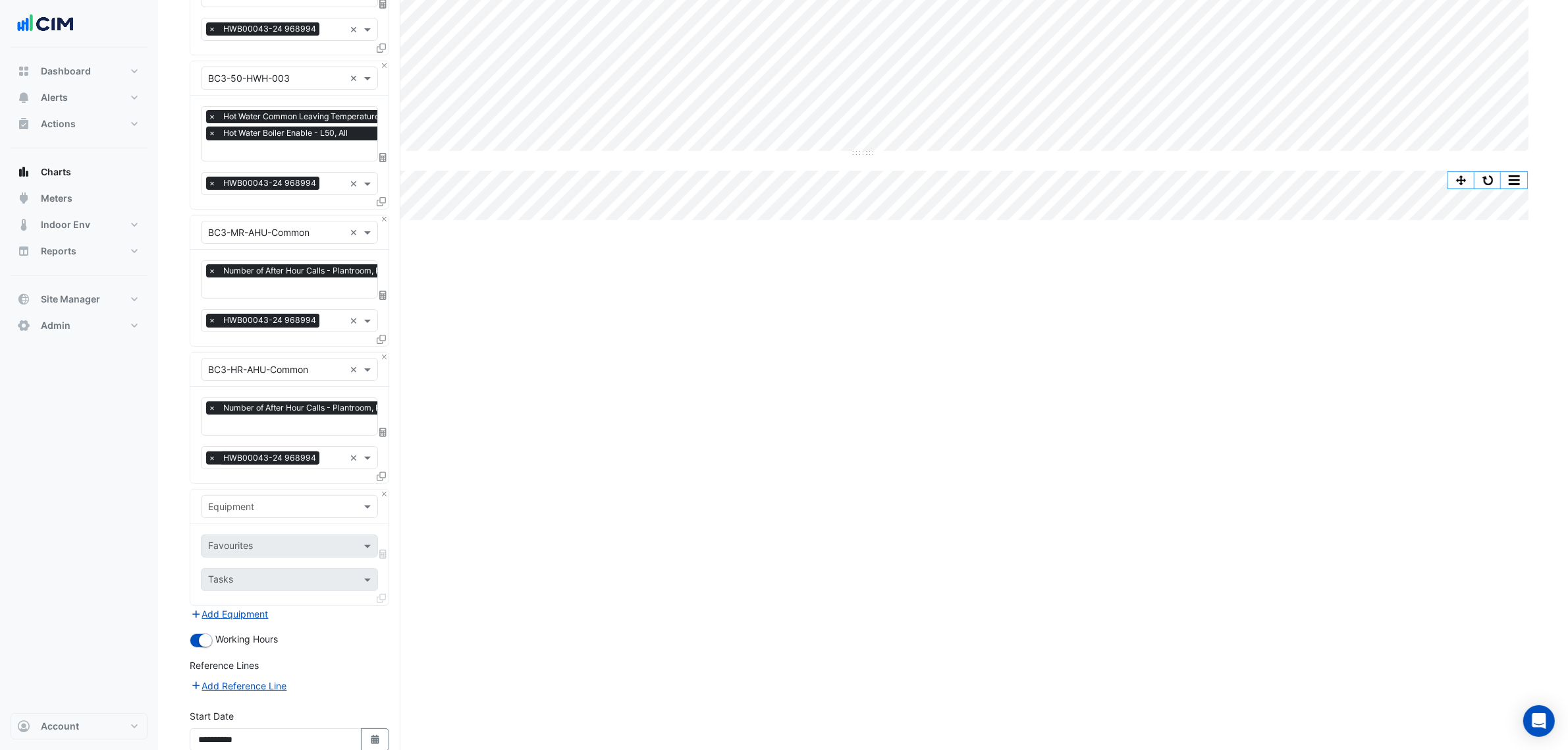
click at [246, 518] on div "Equipment" at bounding box center [289, 507] width 199 height 35
click at [242, 502] on input "text" at bounding box center [276, 507] width 136 height 14
type input "*"
type input "***"
click at [298, 596] on div "BC3-18-HHWP-001" at bounding box center [288, 590] width 175 height 19
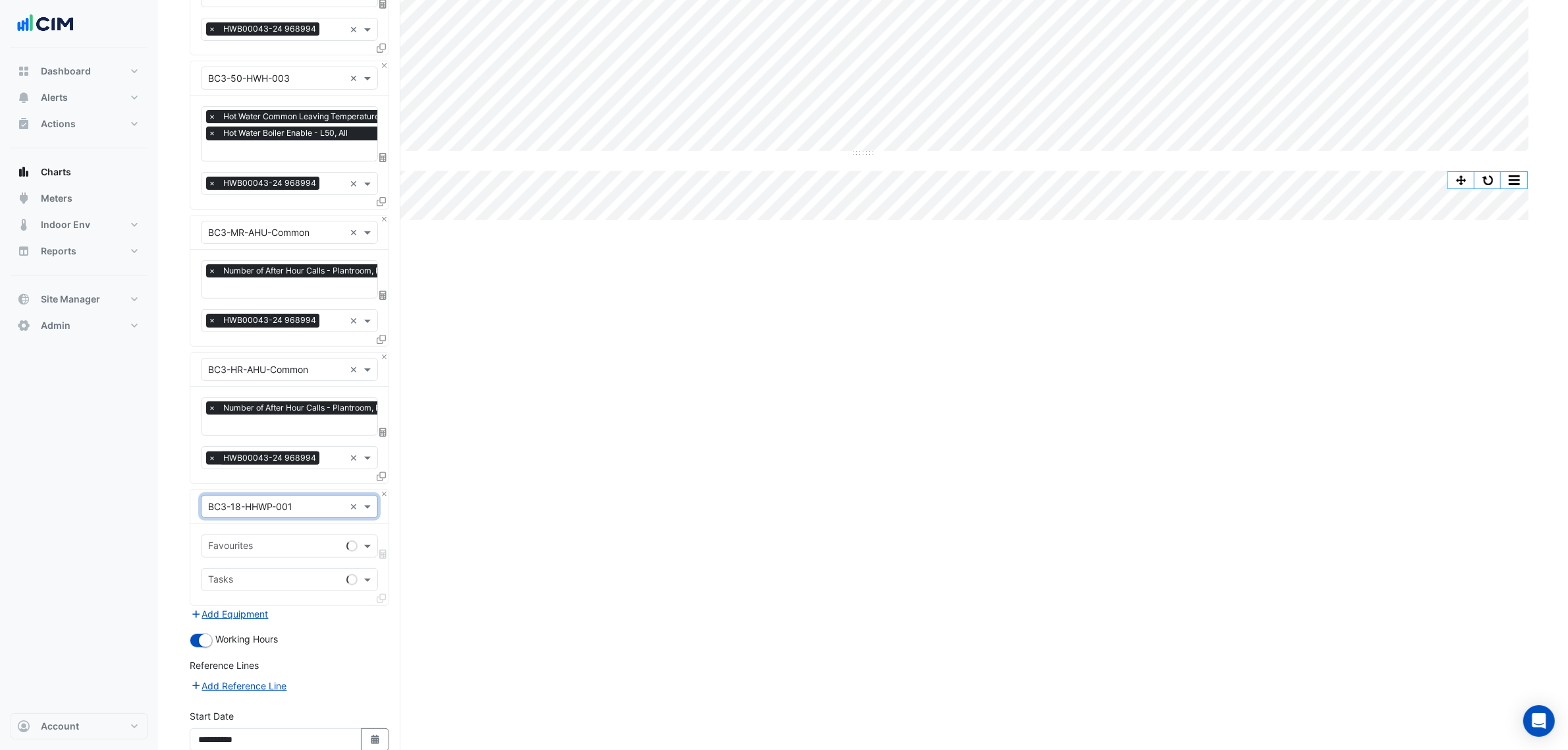
click at [283, 545] on input "text" at bounding box center [275, 547] width 133 height 14
type input "*"
type input "***"
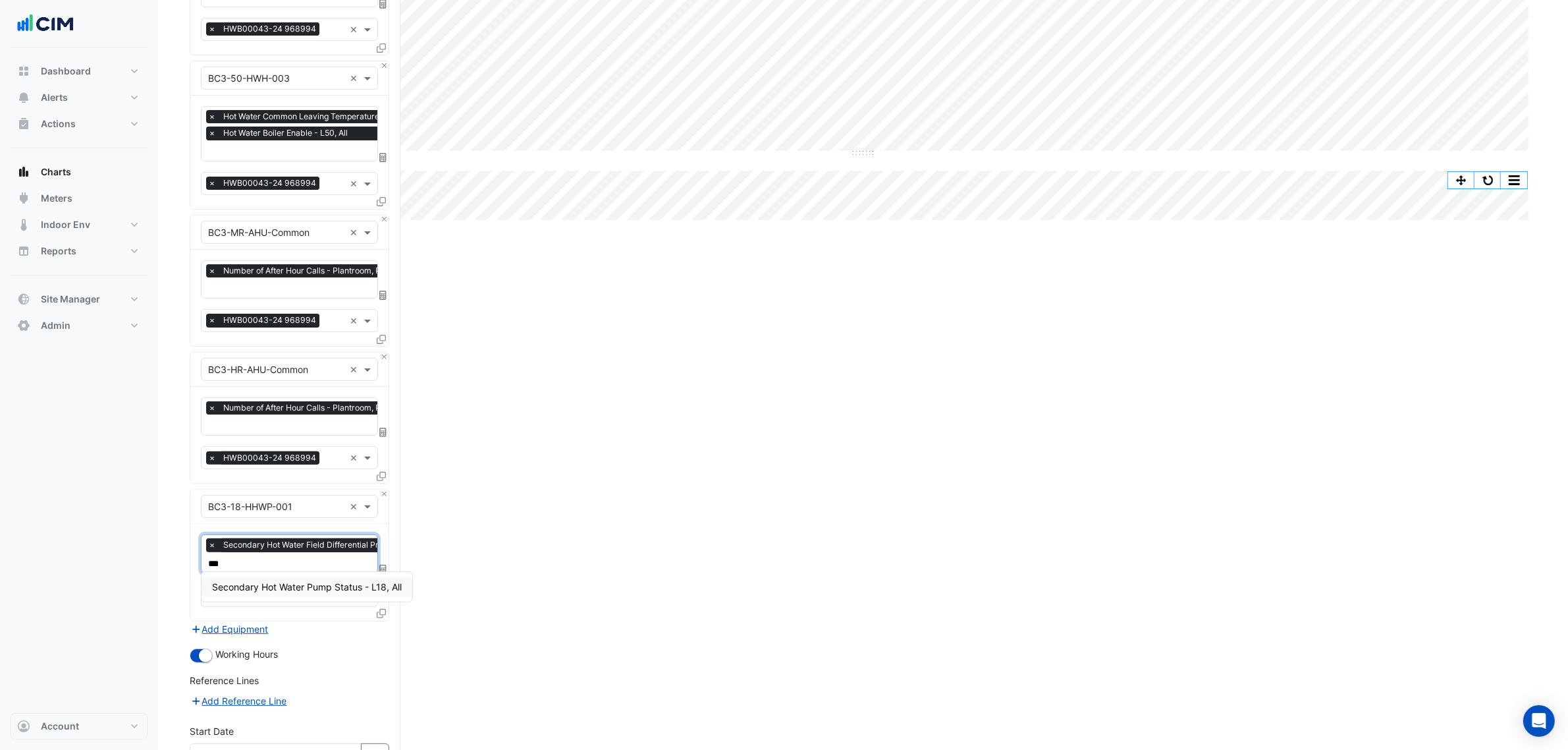
type input "****"
click at [304, 586] on span "Secondary Hot Water Pump Status - L18, All" at bounding box center [307, 587] width 190 height 11
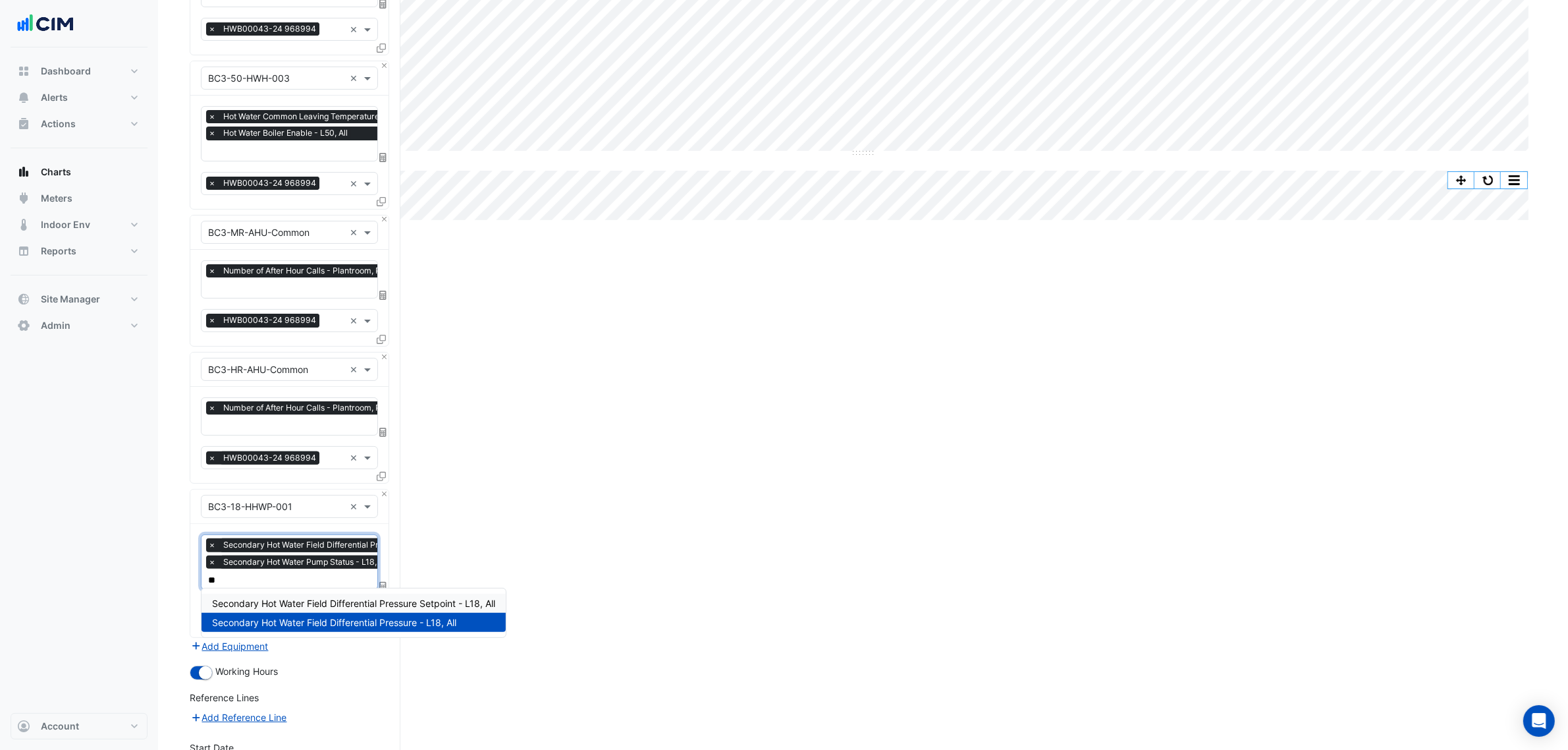
type input "***"
click at [380, 607] on span "Secondary Hot Water Field Differential Pressure Setpoint - L18, All" at bounding box center [353, 603] width 283 height 11
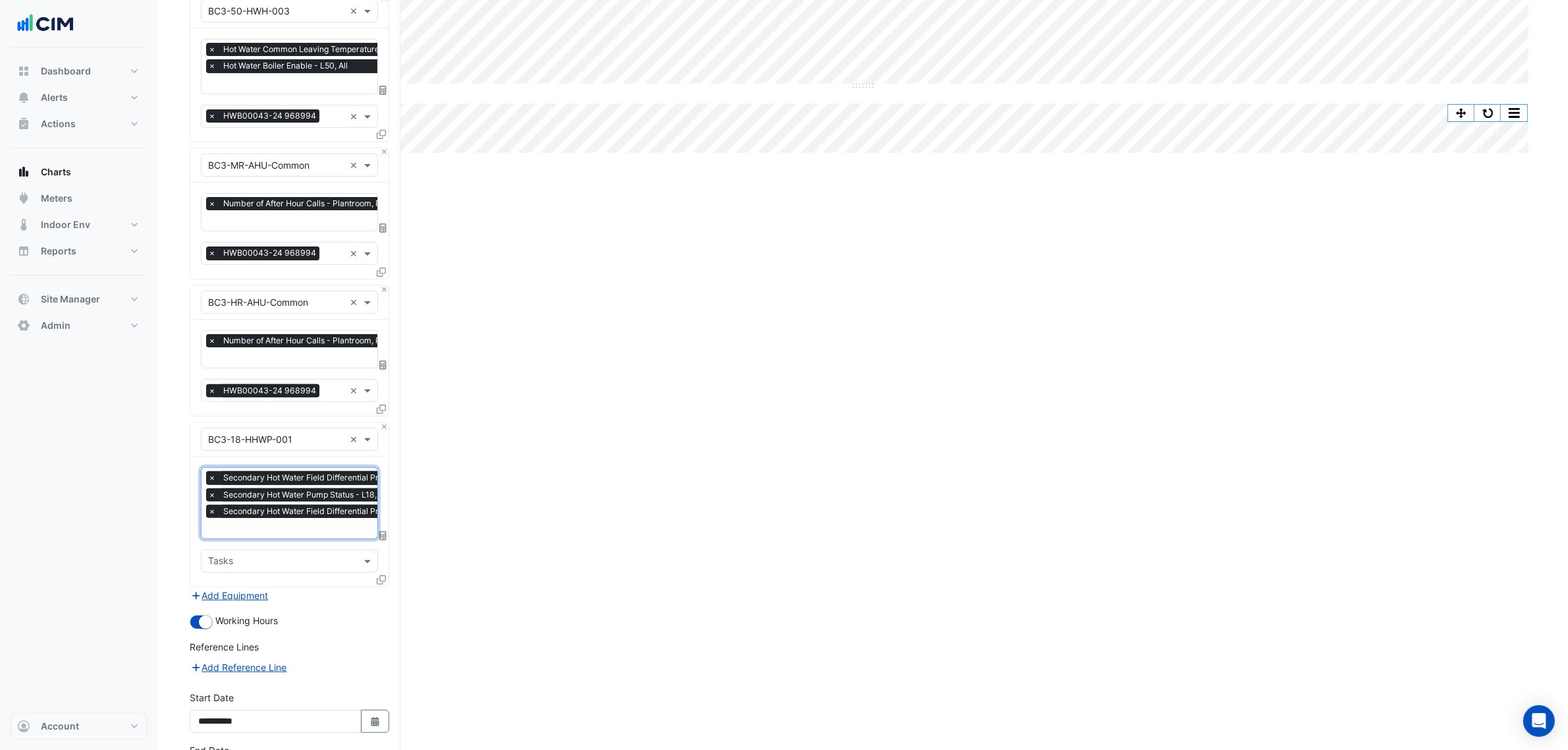
scroll to position [525, 0]
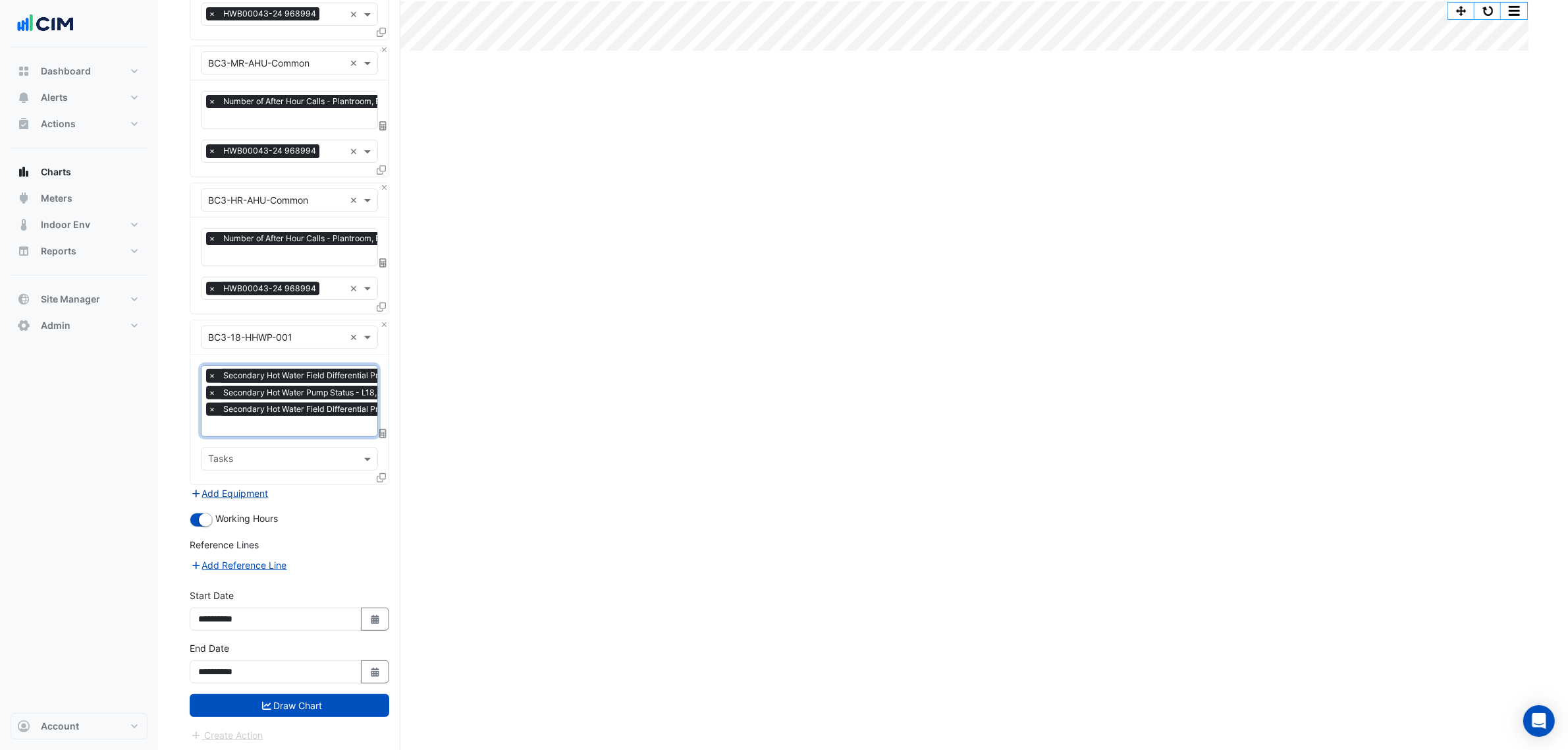
click at [238, 488] on button "Add Equipment" at bounding box center [229, 493] width 80 height 15
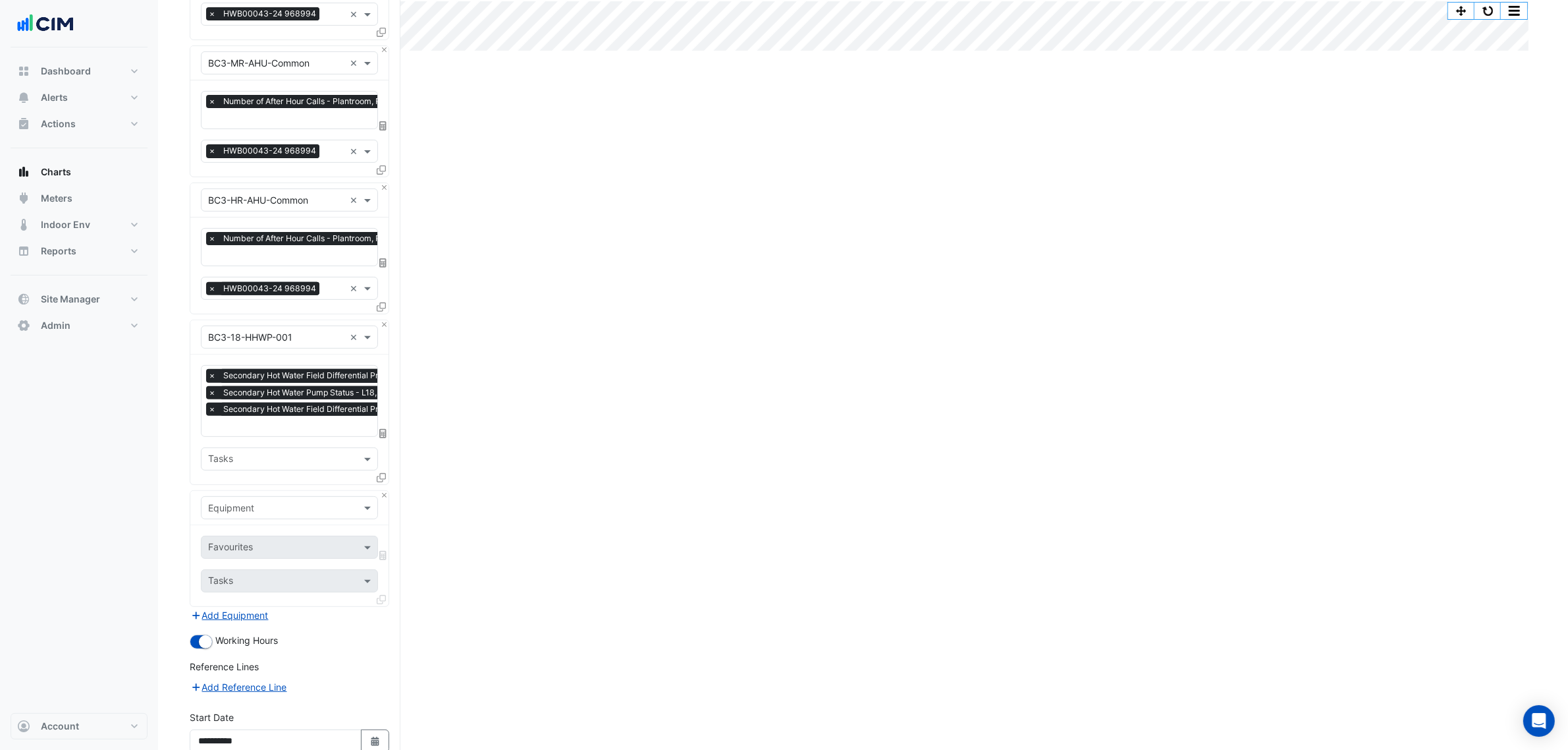
click at [241, 504] on input "text" at bounding box center [276, 509] width 136 height 14
type input "****"
click at [239, 547] on input "text" at bounding box center [275, 549] width 133 height 14
type input "****"
click at [271, 558] on div "Secondary Hot Water Pump Status - L18, All" at bounding box center [306, 573] width 211 height 30
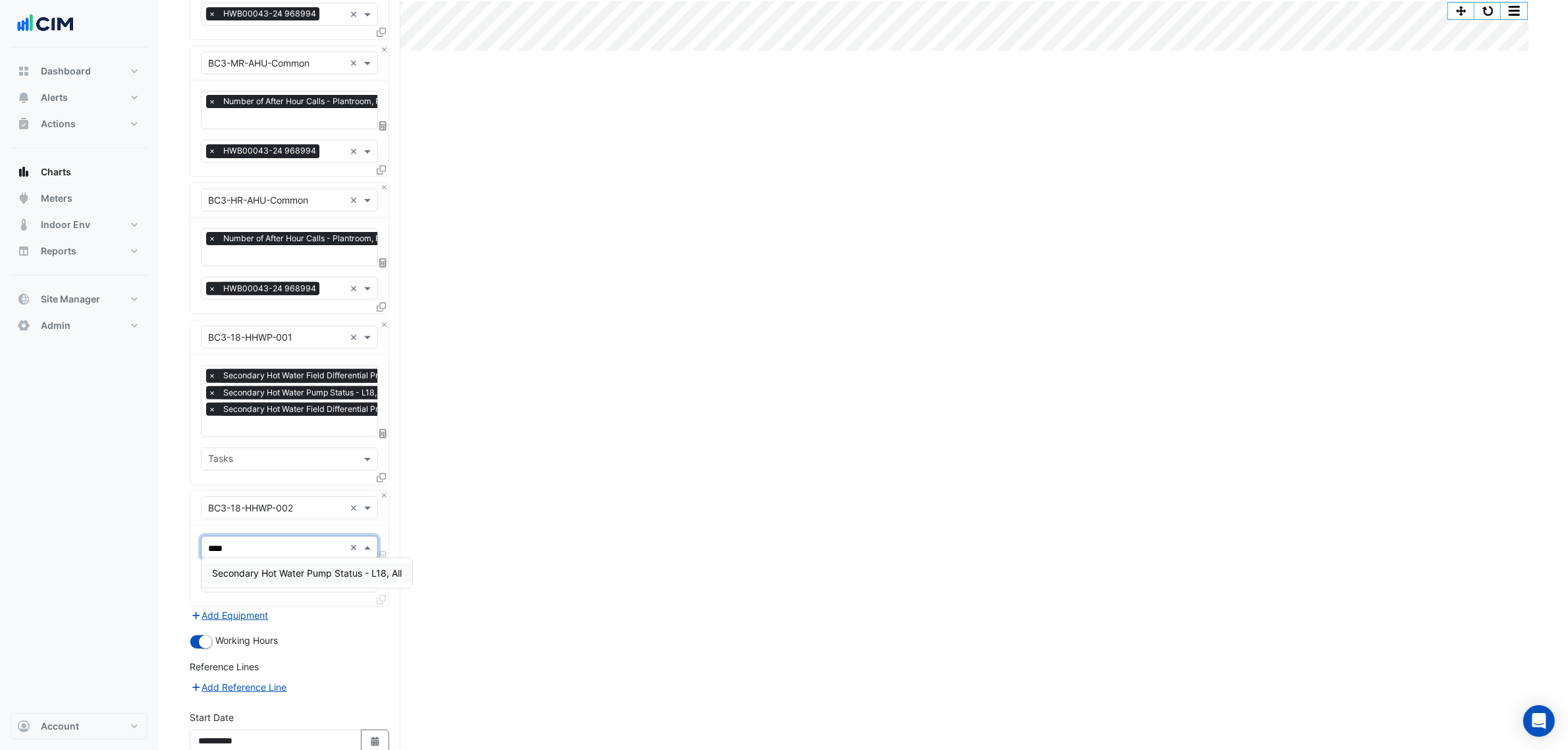
click at [288, 578] on span "Secondary Hot Water Pump Status - L18, All" at bounding box center [307, 573] width 190 height 11
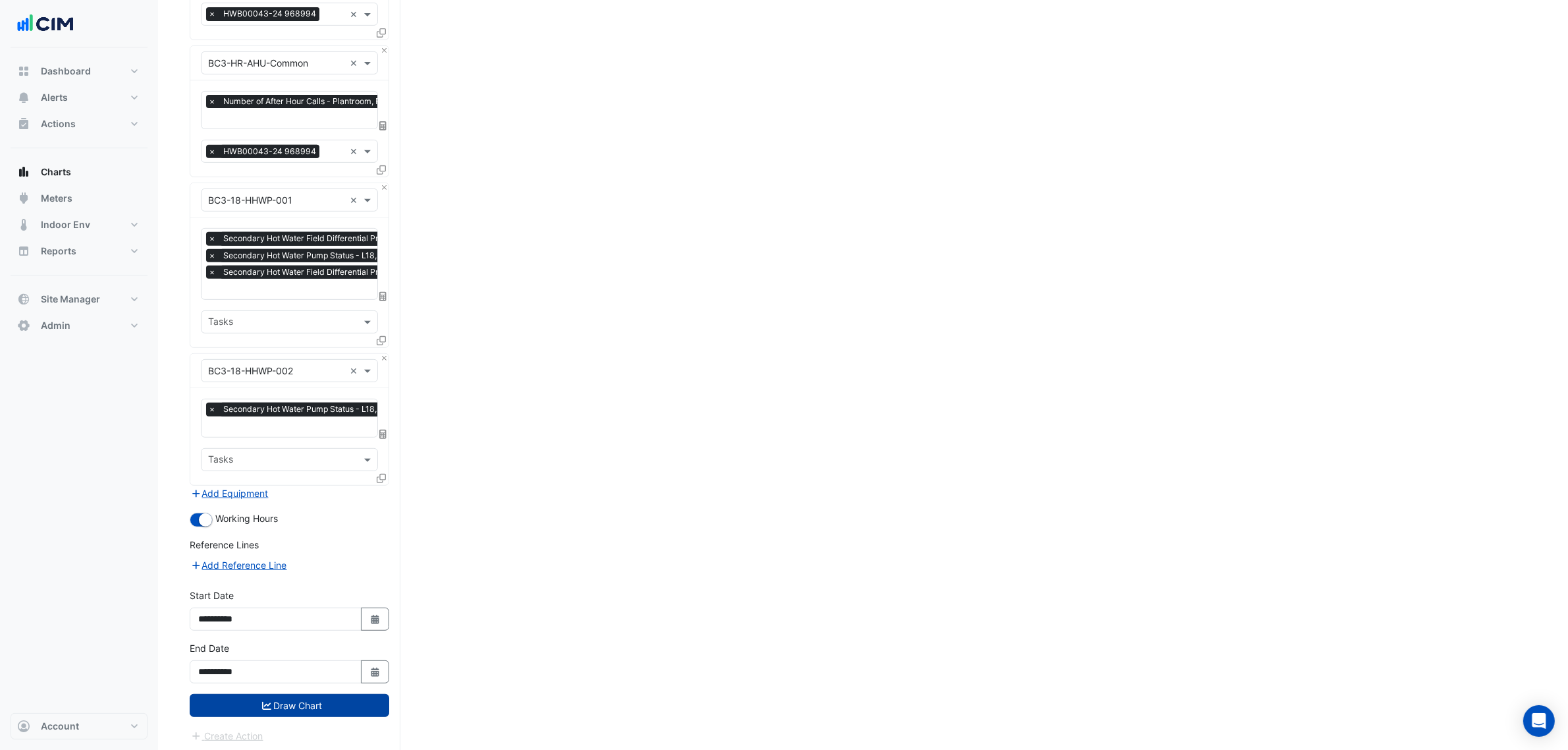
click at [321, 694] on button "Draw Chart" at bounding box center [289, 705] width 200 height 23
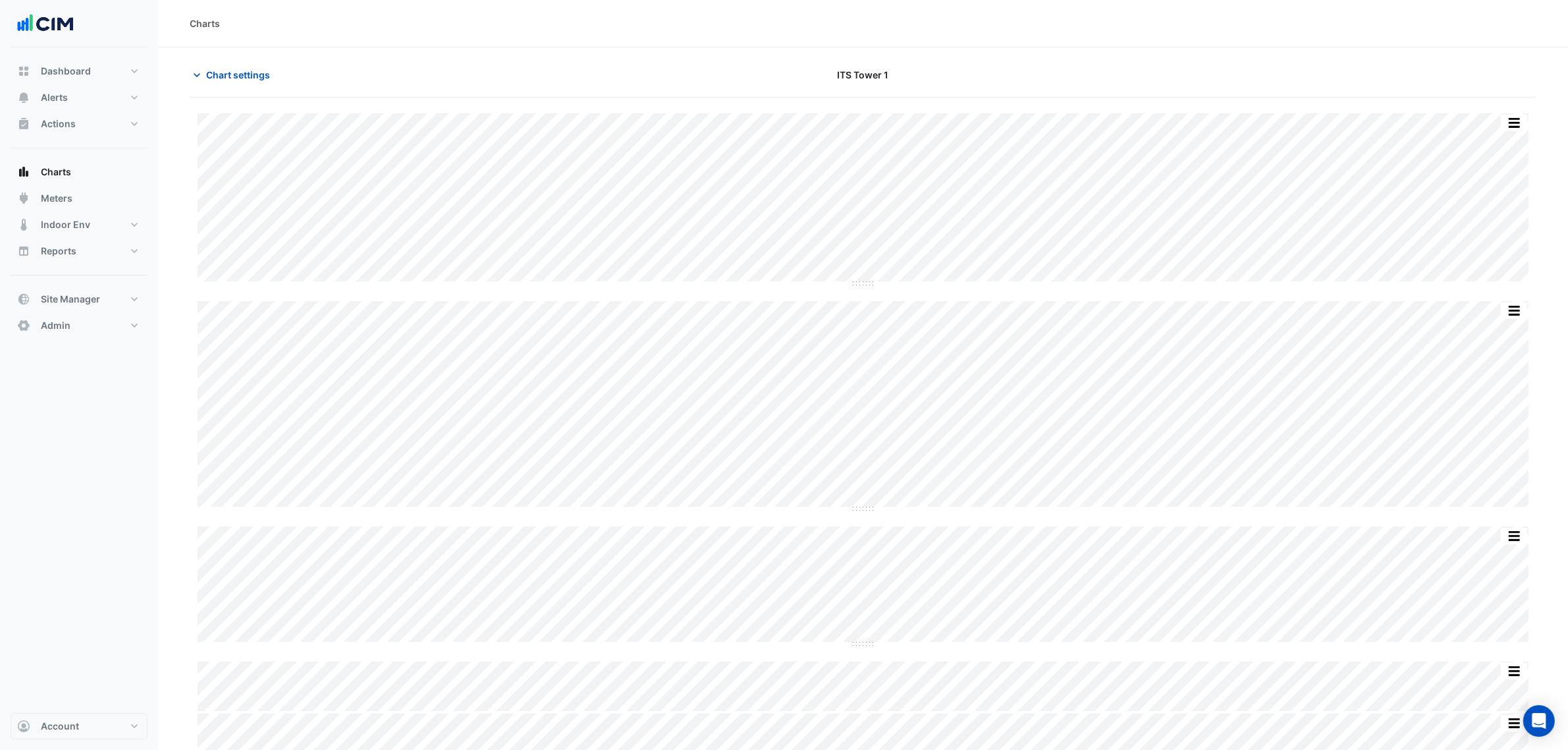
click at [863, 649] on div "Split by Equip Split All Split None Print Save as JPEG Save as PNG Pivot Data T…" at bounding box center [863, 464] width 1347 height 702
click at [860, 661] on div "Split by Equip Split All Split None Print Save as JPEG Save as PNG Pivot Data T…" at bounding box center [863, 464] width 1347 height 702
drag, startPoint x: 863, startPoint y: 649, endPoint x: 855, endPoint y: 644, distance: 9.4
click at [855, 644] on div "Split by Equip Split All Split None Print Save as JPEG Save as PNG Pivot Data T…" at bounding box center [863, 586] width 1331 height 119
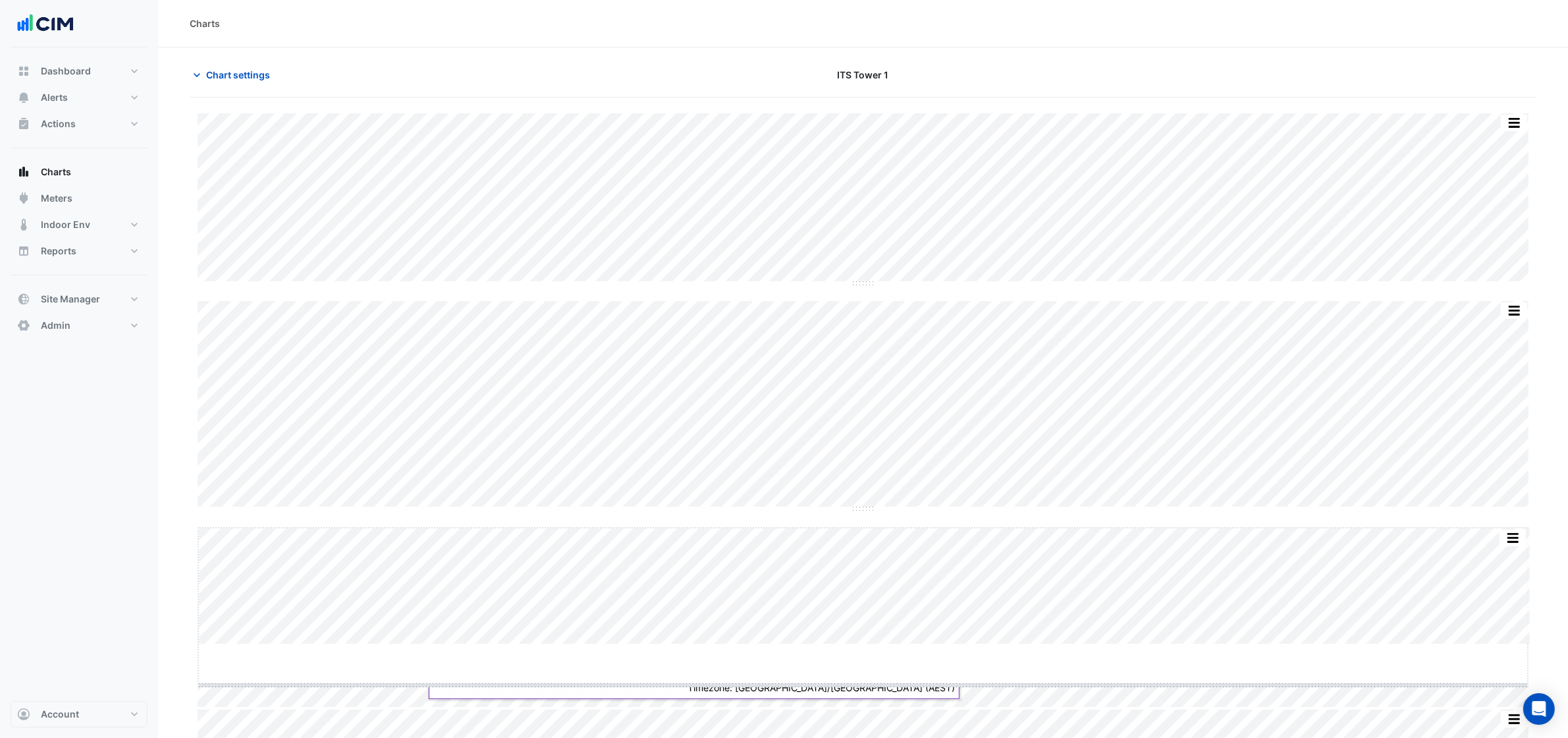
drag, startPoint x: 858, startPoint y: 644, endPoint x: 858, endPoint y: 656, distance: 12.0
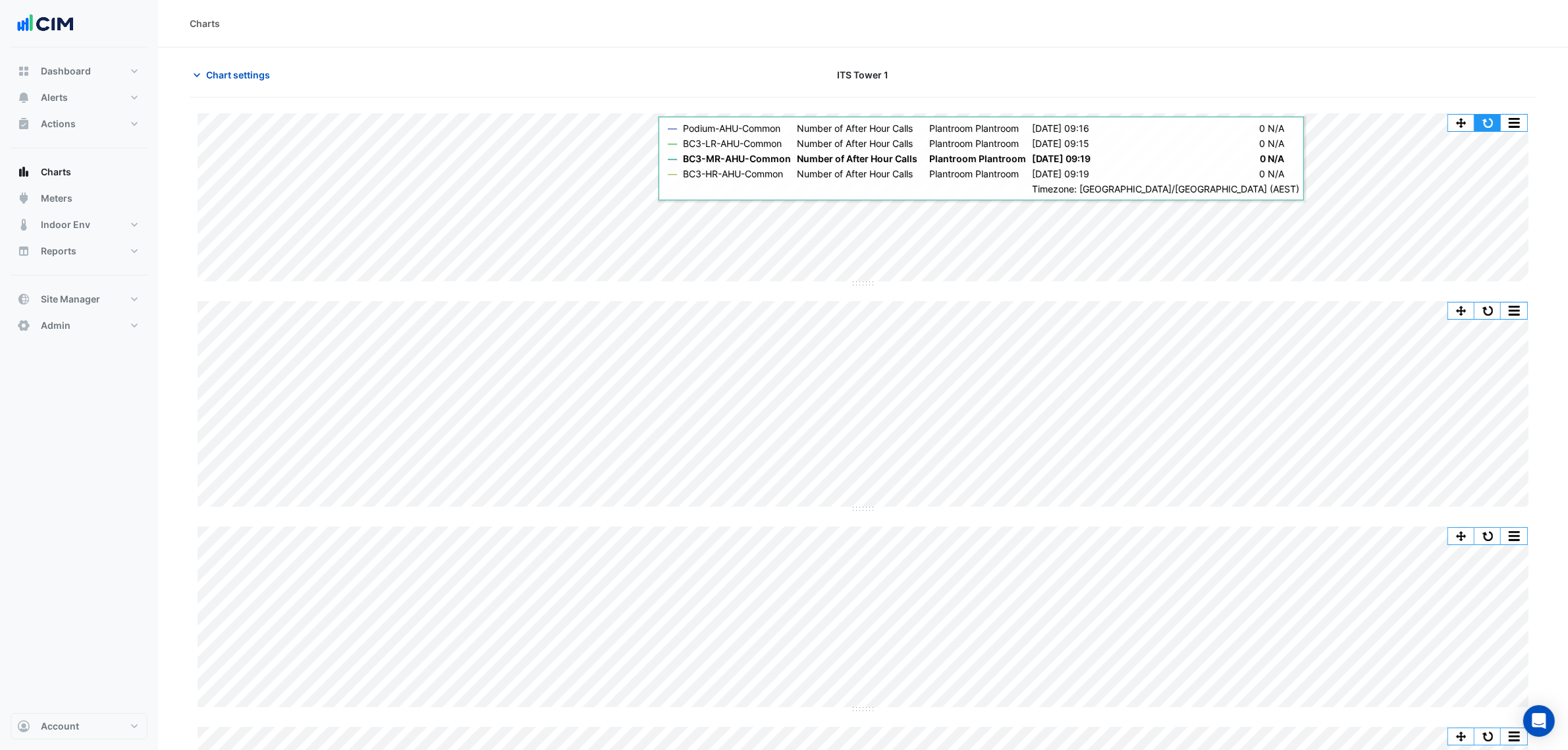
click at [1488, 127] on button "button" at bounding box center [1488, 123] width 26 height 17
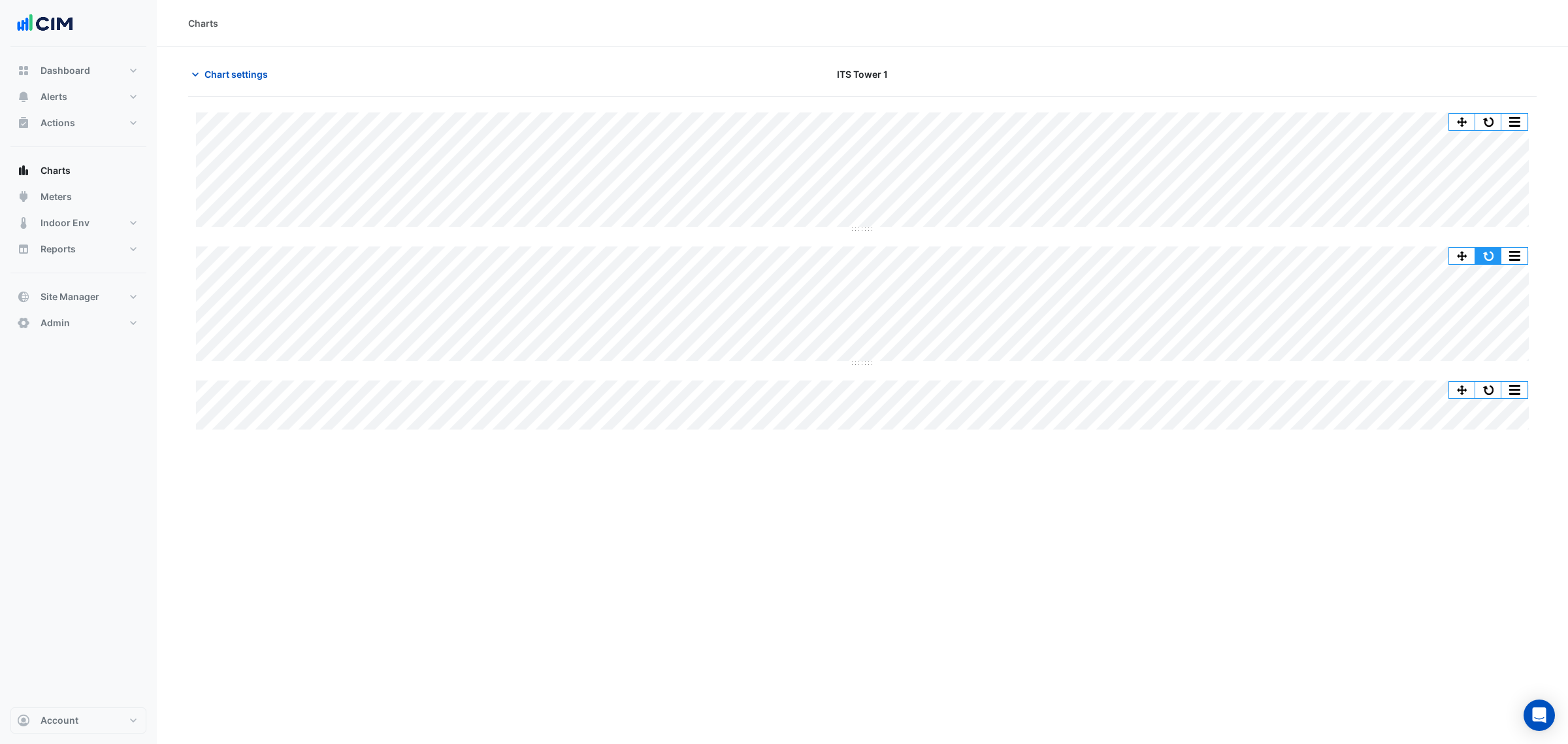
click at [1495, 253] on button "button" at bounding box center [1488, 256] width 26 height 16
click at [71, 251] on span "Reports" at bounding box center [58, 248] width 35 height 13
select select "**"
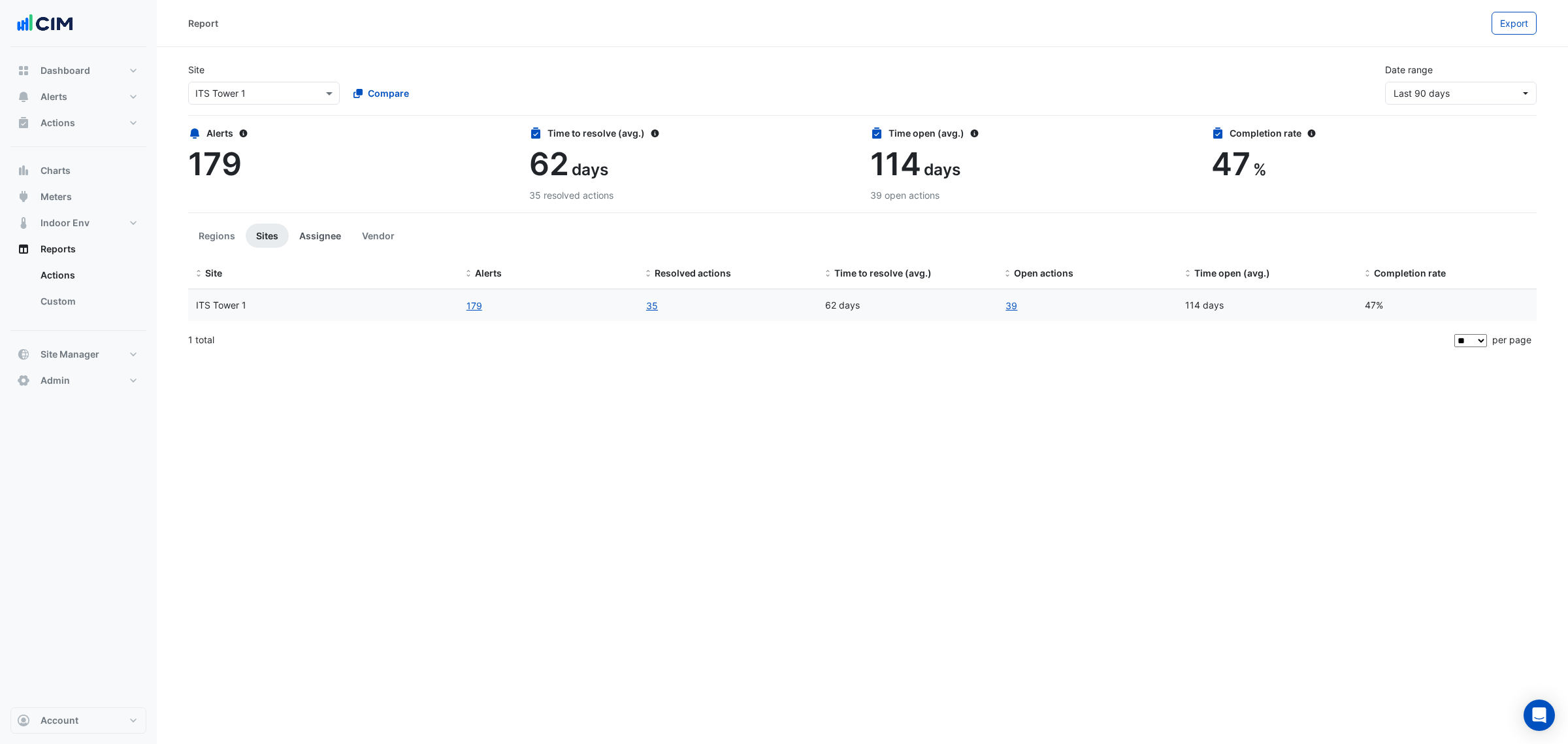
click at [321, 239] on button "Assignee" at bounding box center [320, 235] width 62 height 24
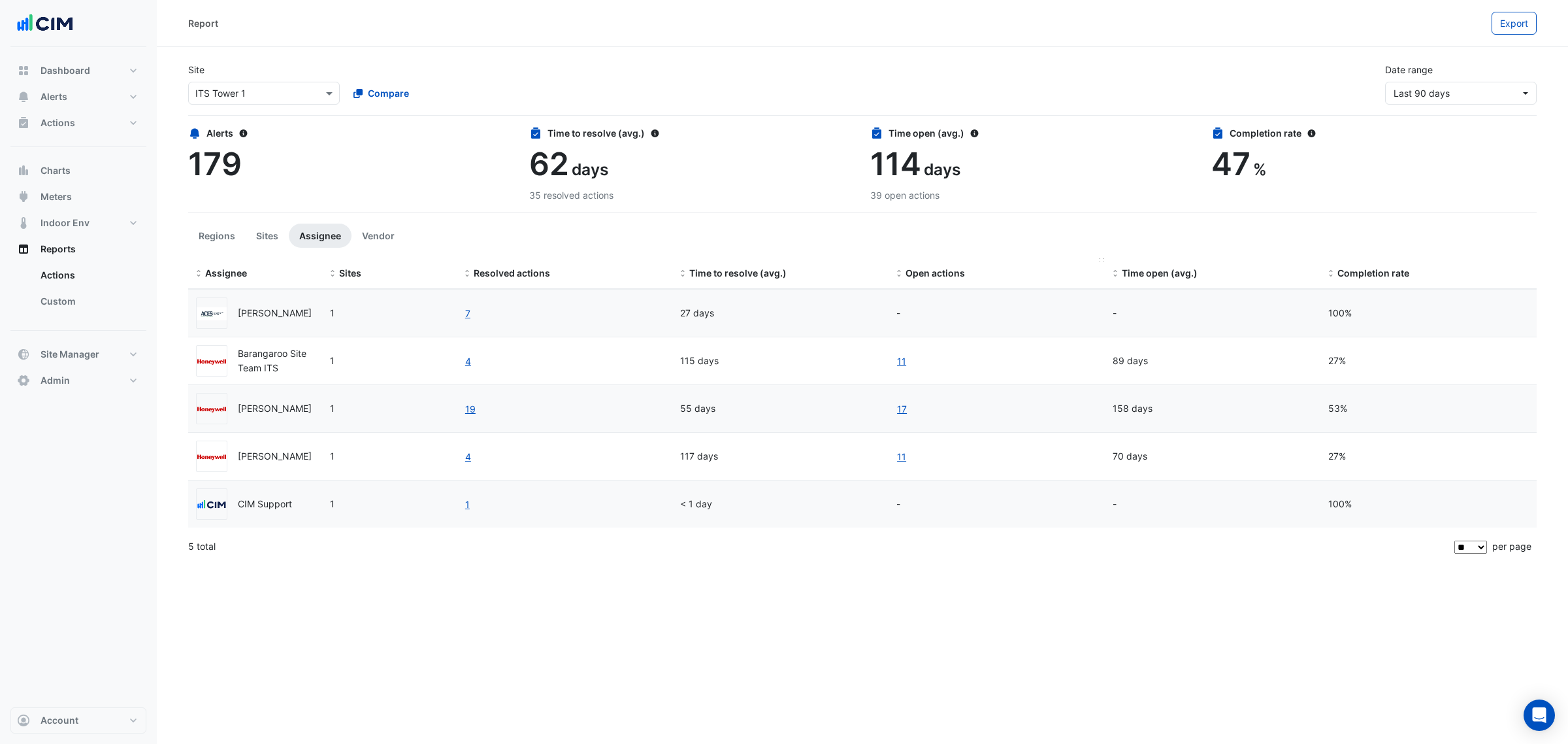
click at [920, 281] on datatable-header-cell "Open actions" at bounding box center [996, 274] width 216 height 32
click at [913, 276] on span "Open actions" at bounding box center [935, 272] width 60 height 11
click at [930, 276] on span "Open actions" at bounding box center [935, 272] width 60 height 11
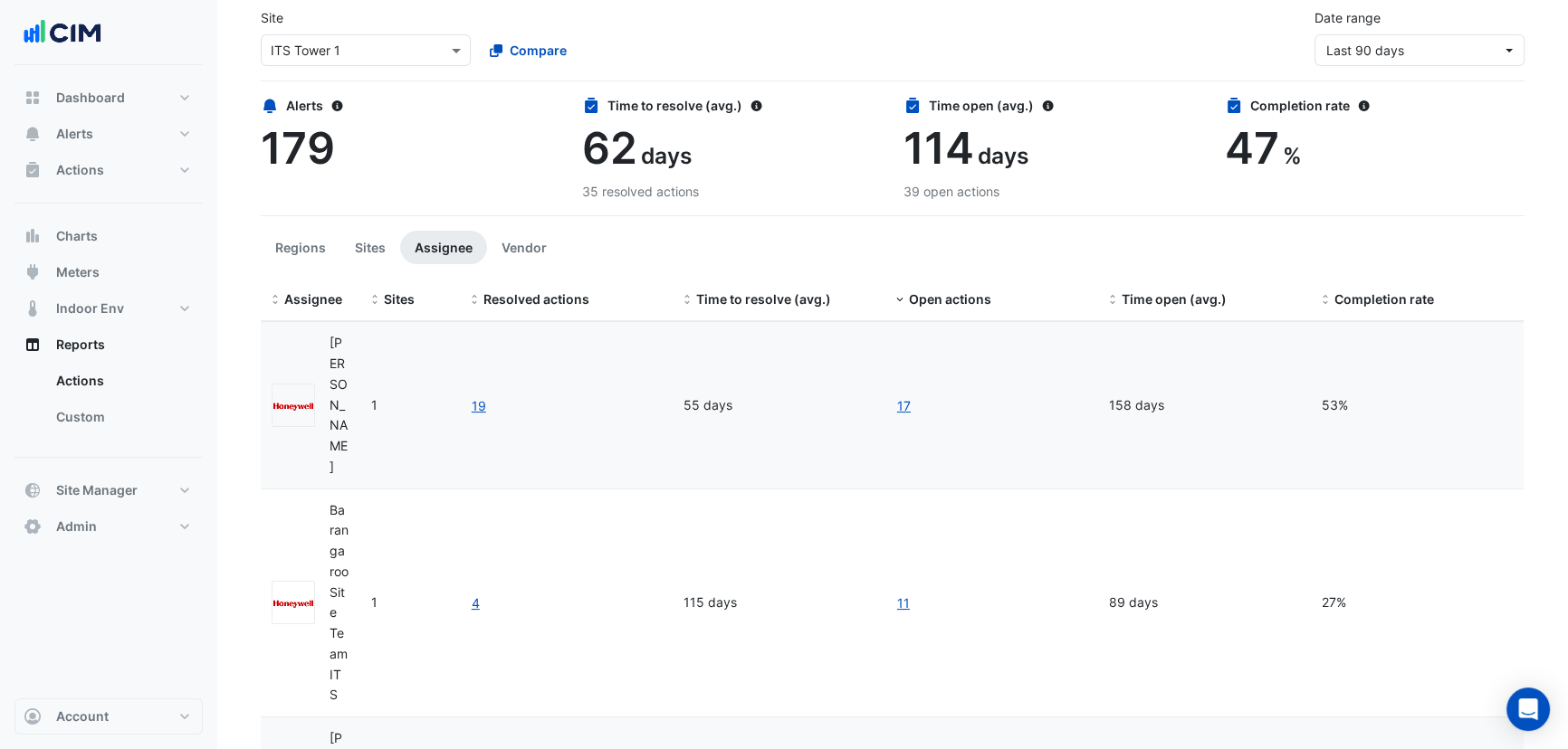
scroll to position [108, 0]
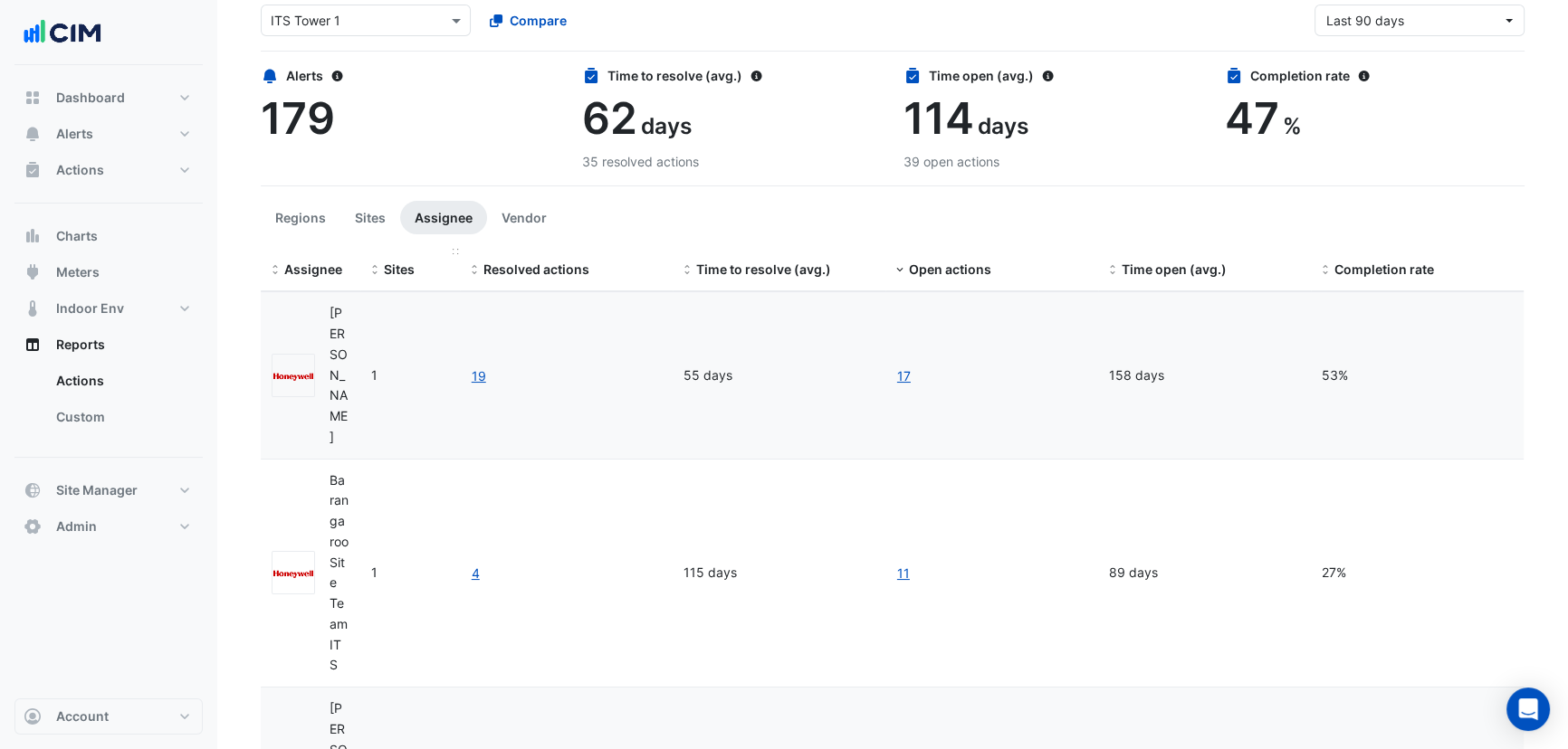
click at [362, 271] on datatable-header-cell "Sites" at bounding box center [410, 271] width 100 height 44
click at [361, 257] on datatable-header-cell "Sites" at bounding box center [410, 271] width 100 height 44
drag, startPoint x: 358, startPoint y: 247, endPoint x: 449, endPoint y: 245, distance: 91.0
click at [449, 245] on section "Site Select a Site × ITS Tower 1 Compare Date range Last 90 days Alerts 179 Tim…" at bounding box center [893, 575] width 1351 height 1239
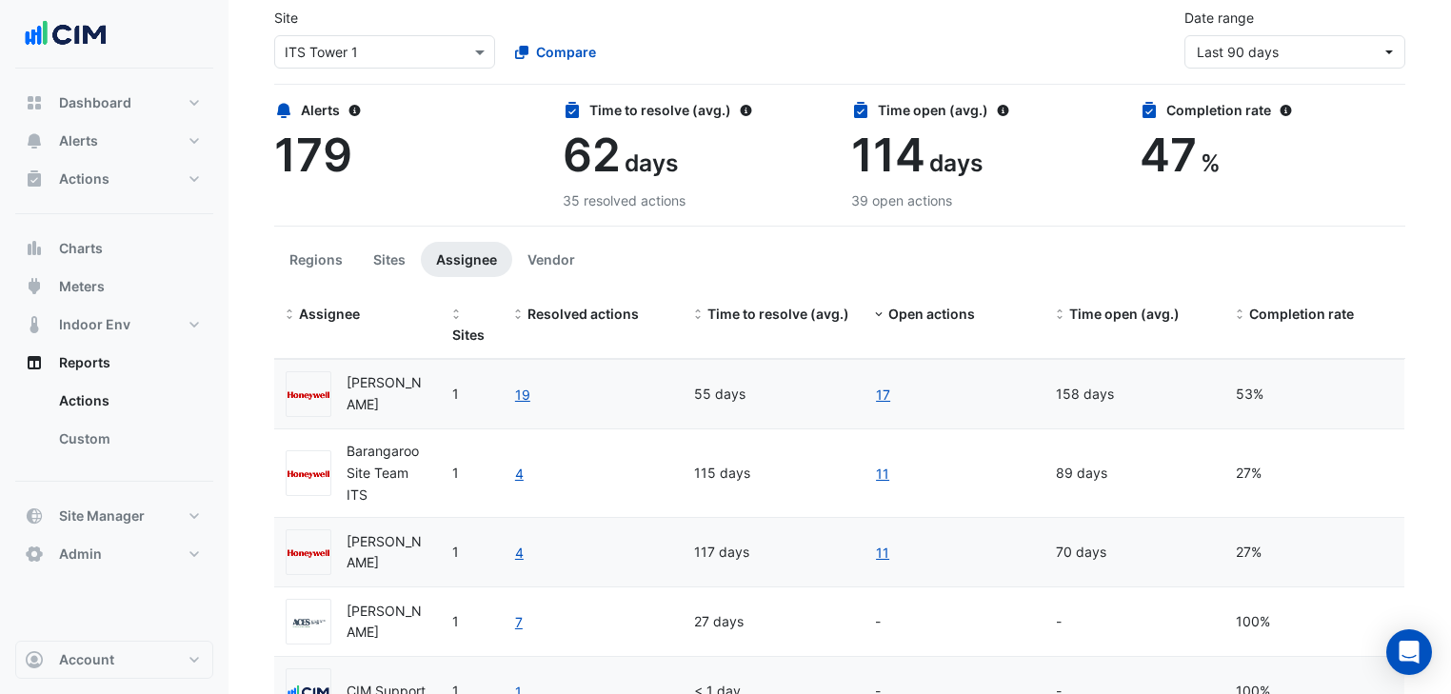
scroll to position [132, 0]
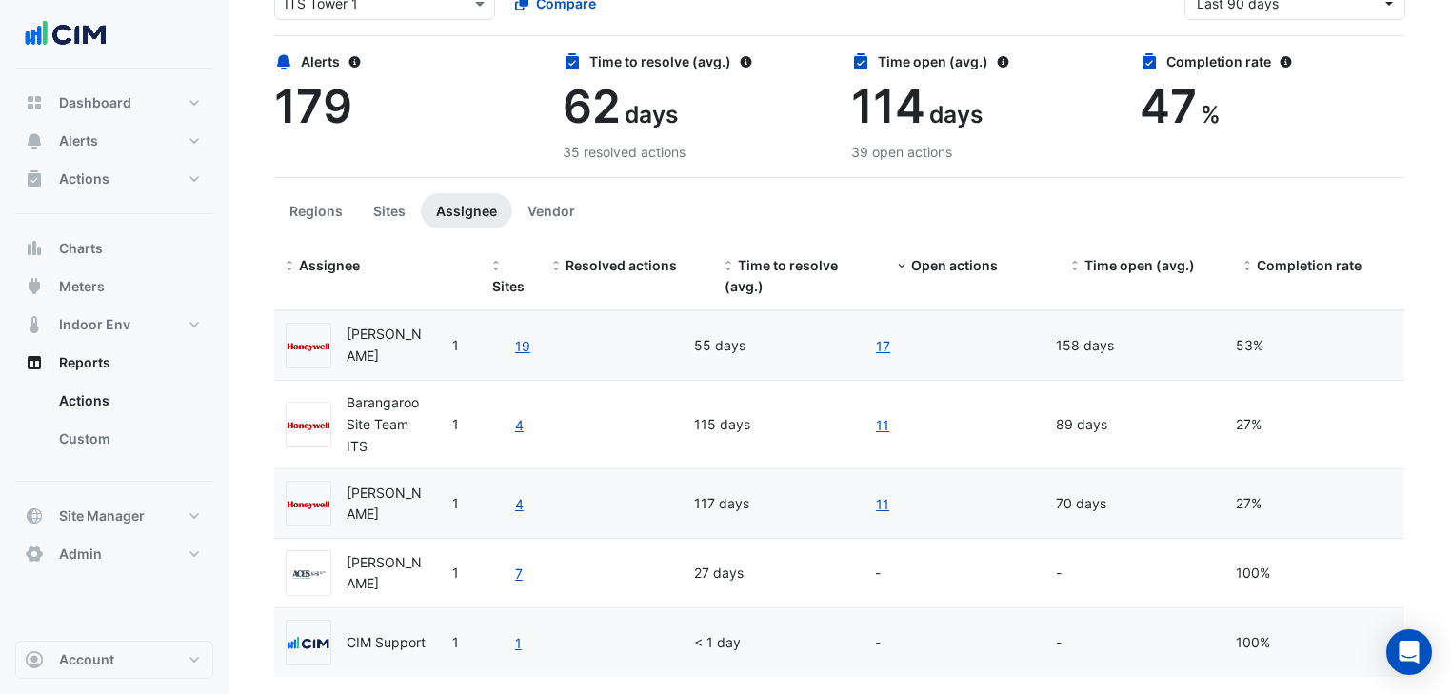
drag, startPoint x: 438, startPoint y: 246, endPoint x: 504, endPoint y: 241, distance: 65.9
click at [504, 241] on section "Site Select a Site × ITS Tower 1 Compare Date range Last 90 days Alerts 179 Tim…" at bounding box center [840, 332] width 1223 height 792
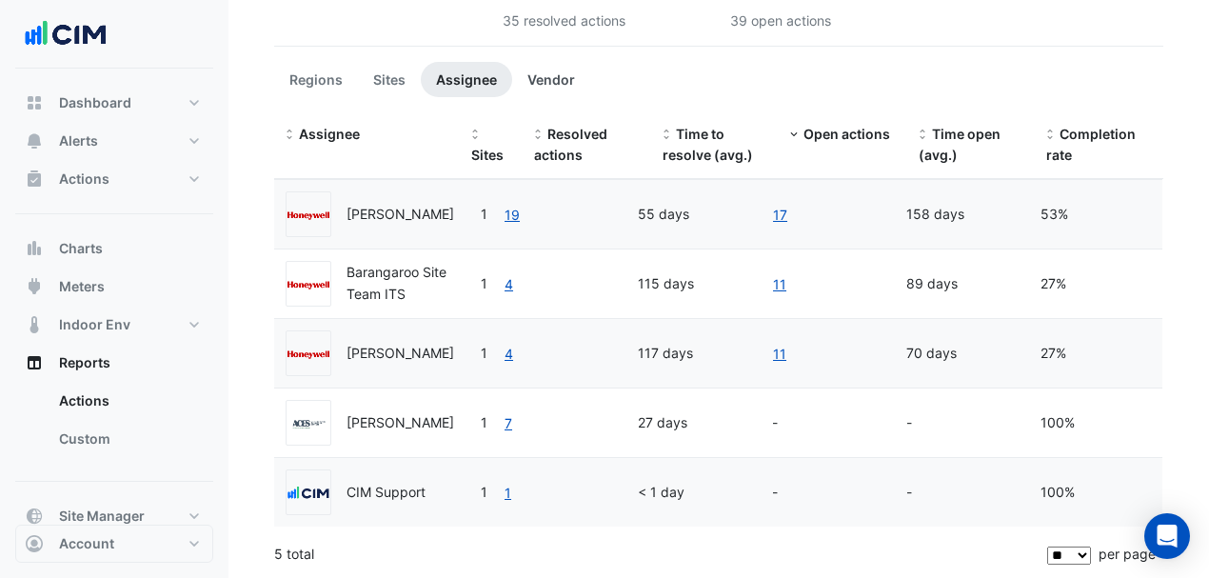
scroll to position [261, 0]
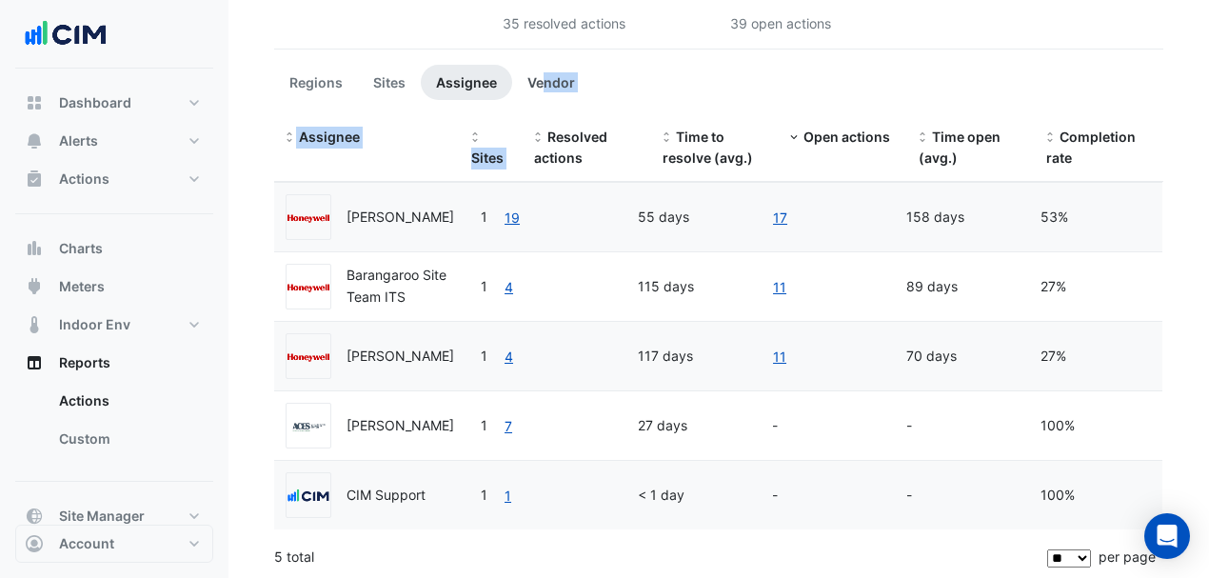
drag, startPoint x: 490, startPoint y: 74, endPoint x: 539, endPoint y: 74, distance: 48.6
click at [540, 74] on app-ticket-report-page "Site Select a Site × ITS Tower 1 Compare Date range Last 90 days Alerts 179 Tim…" at bounding box center [718, 198] width 889 height 766
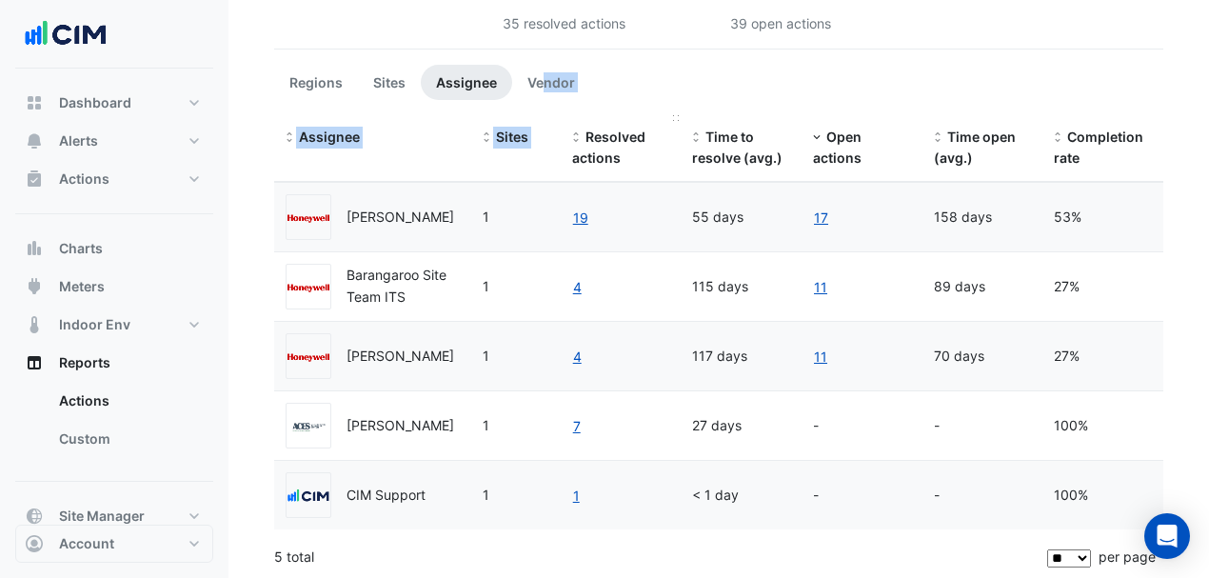
click at [568, 118] on datatable-header-cell "Resolved actions" at bounding box center [621, 149] width 121 height 68
drag, startPoint x: 1038, startPoint y: 116, endPoint x: 1024, endPoint y: 116, distance: 14.3
click at [1024, 116] on div "Assignee Sites Resolved actions Time to resolve (avg.) Open actions Time open (…" at bounding box center [718, 149] width 889 height 68
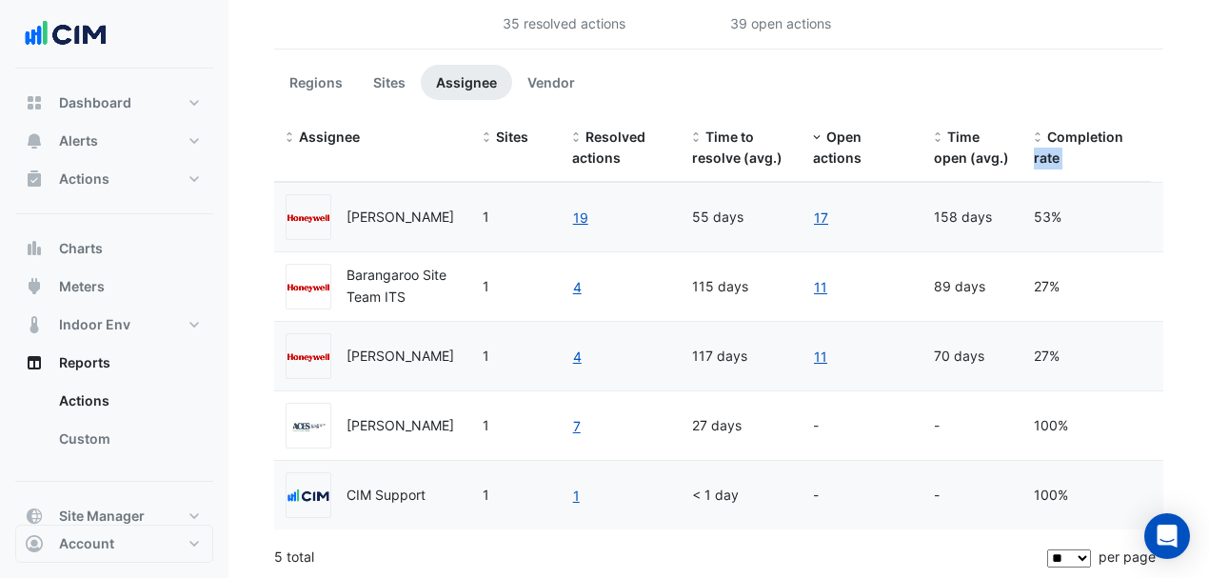
drag, startPoint x: 1158, startPoint y: 115, endPoint x: 1141, endPoint y: 115, distance: 17.1
click at [1141, 115] on div "Assignee Sites Resolved actions Time to resolve (avg.) Open actions Time open (…" at bounding box center [718, 149] width 889 height 68
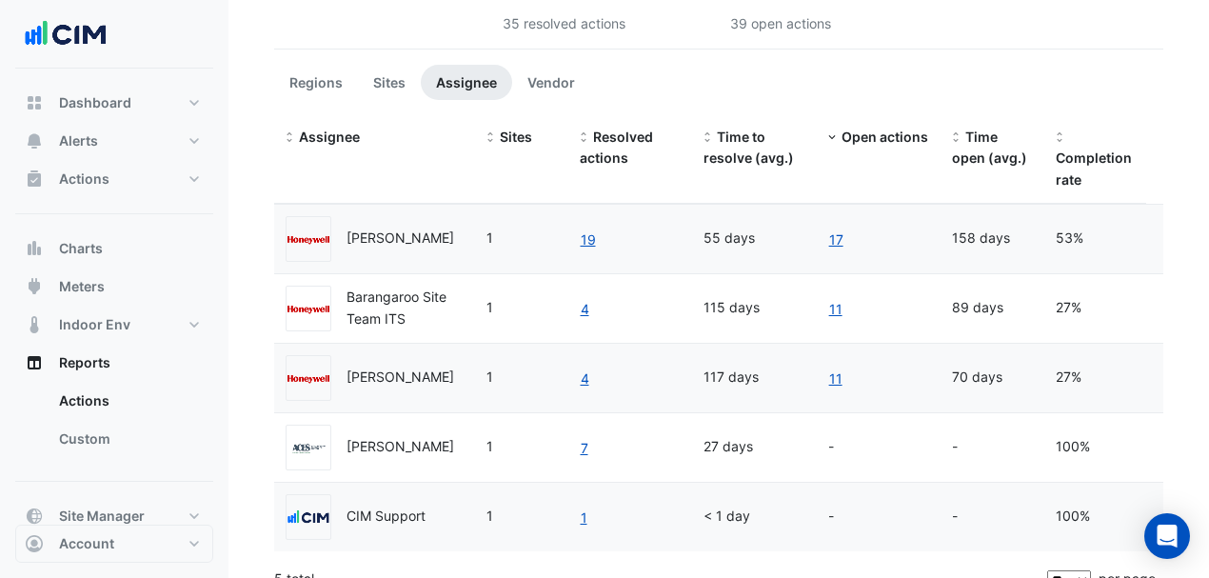
click at [1147, 126] on div "Assignee Sites Resolved actions Time to resolve (avg.) Open actions Time open (…" at bounding box center [718, 159] width 889 height 89
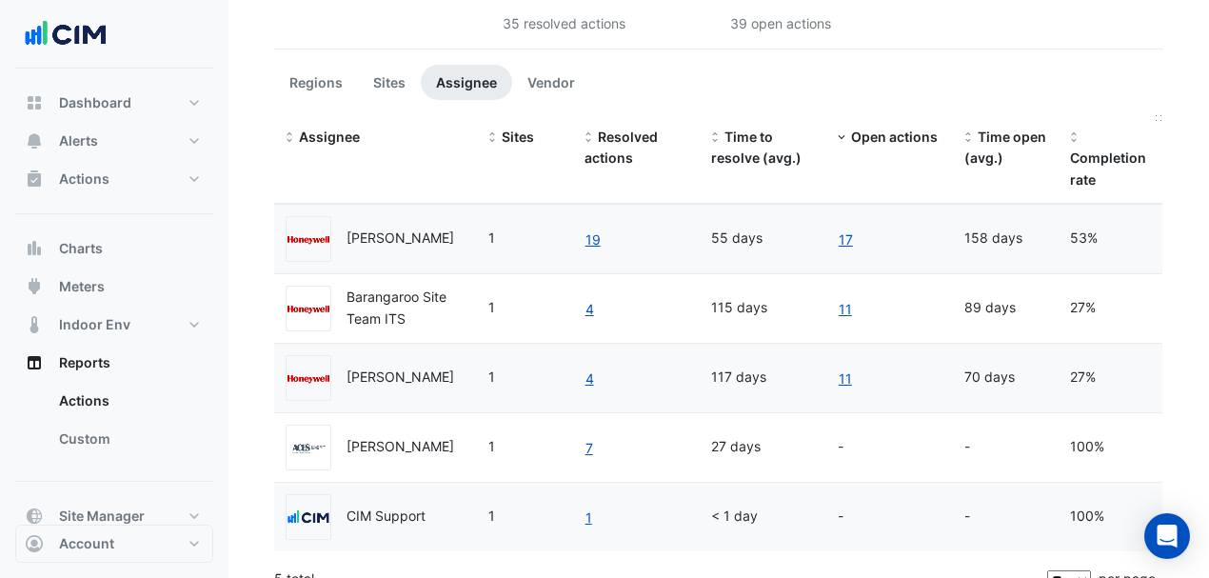
click at [1162, 118] on span at bounding box center [1160, 118] width 8 height 6
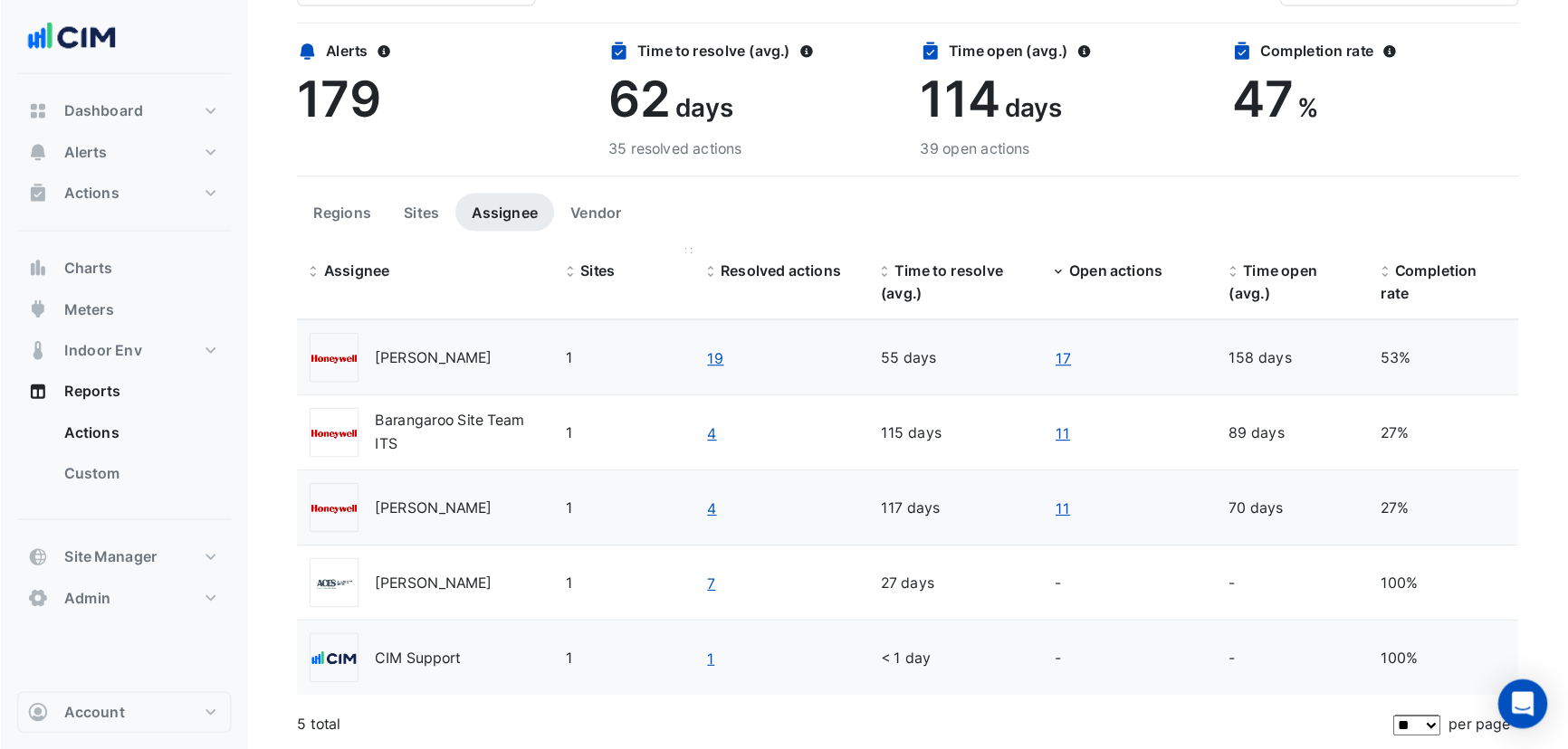
scroll to position [29, 0]
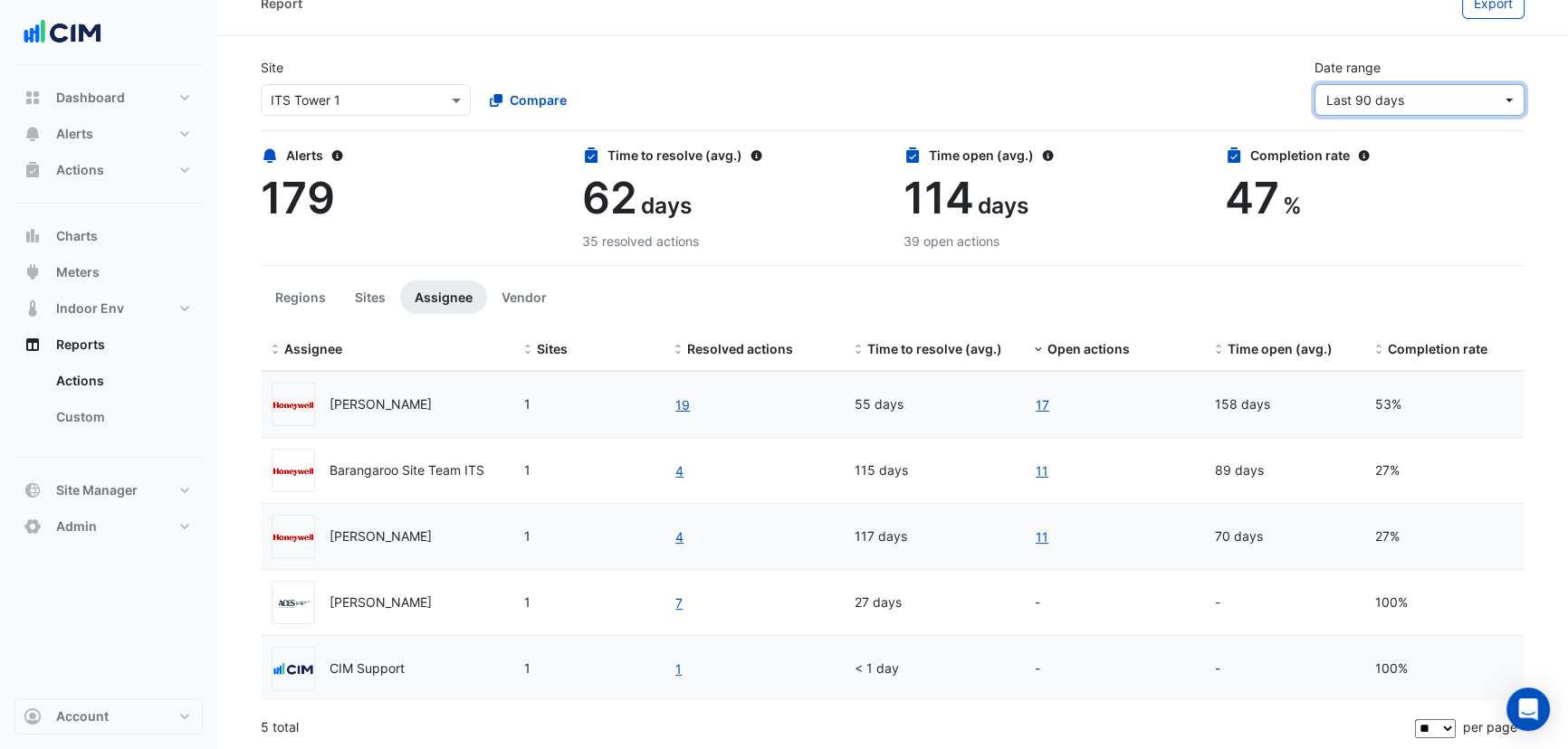
click at [1420, 97] on span "Last 90 days" at bounding box center [1414, 100] width 176 height 19
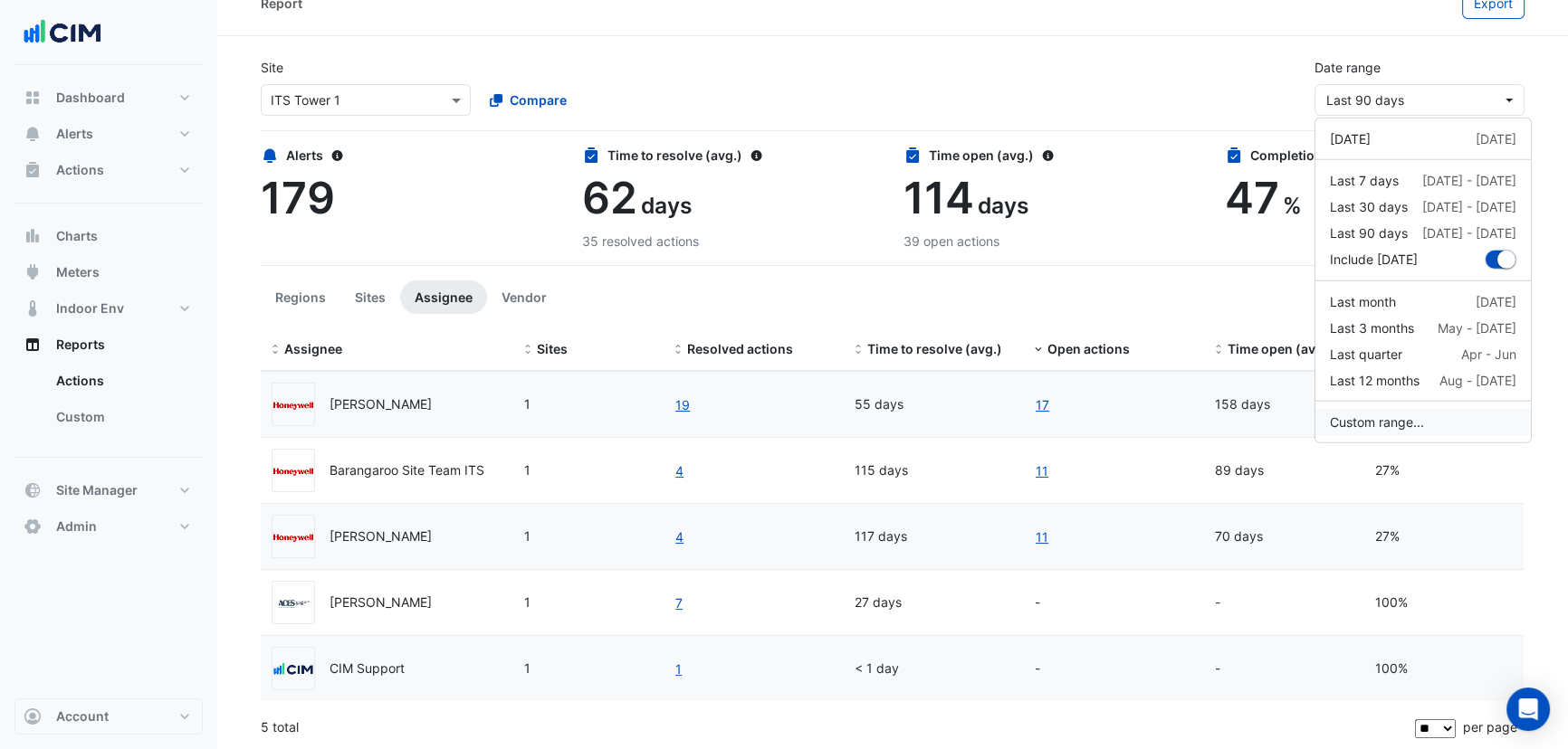
click at [1407, 411] on button "Custom range..." at bounding box center [1423, 422] width 216 height 27
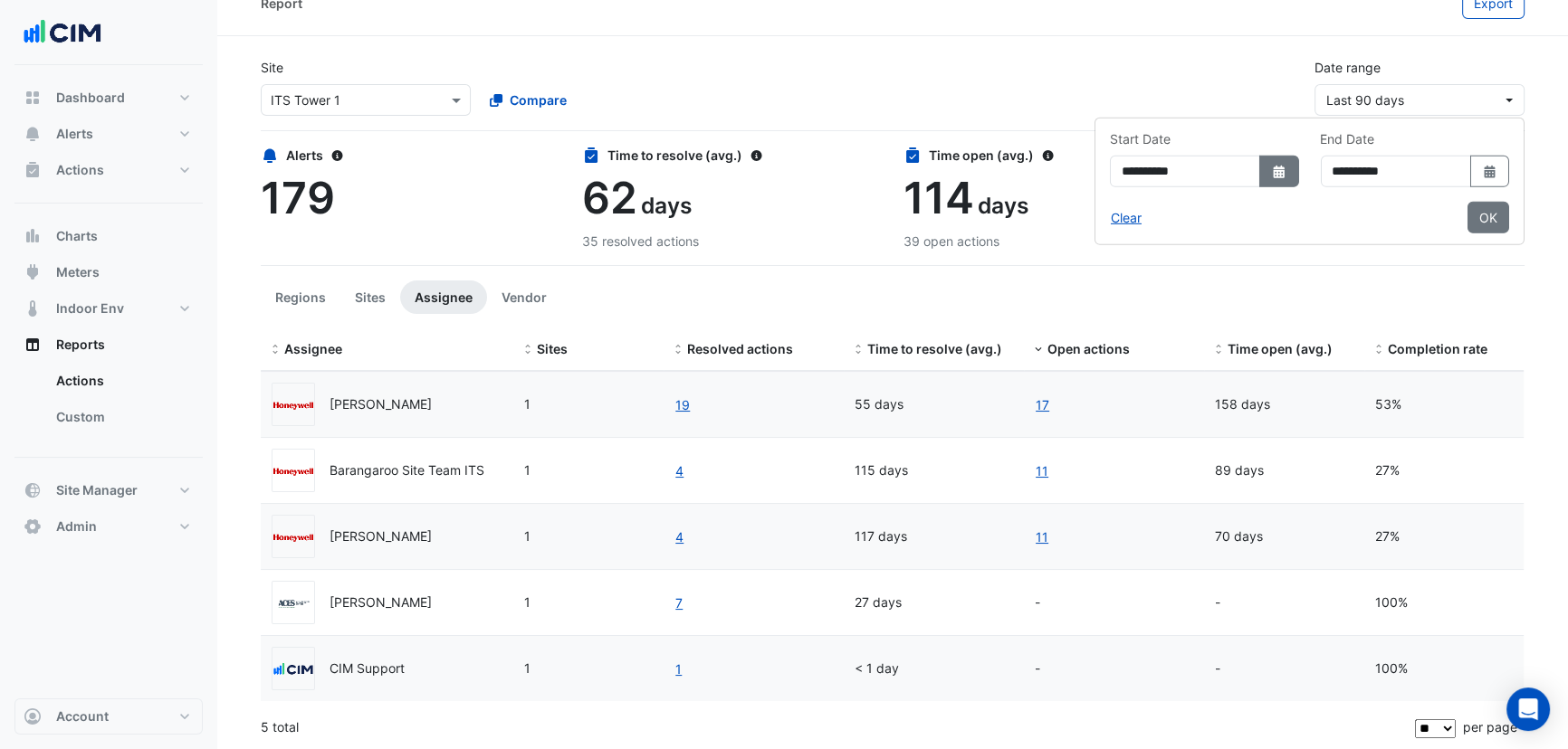
click at [1260, 181] on button "Select Date" at bounding box center [1280, 171] width 40 height 31
select select "*"
select select "****"
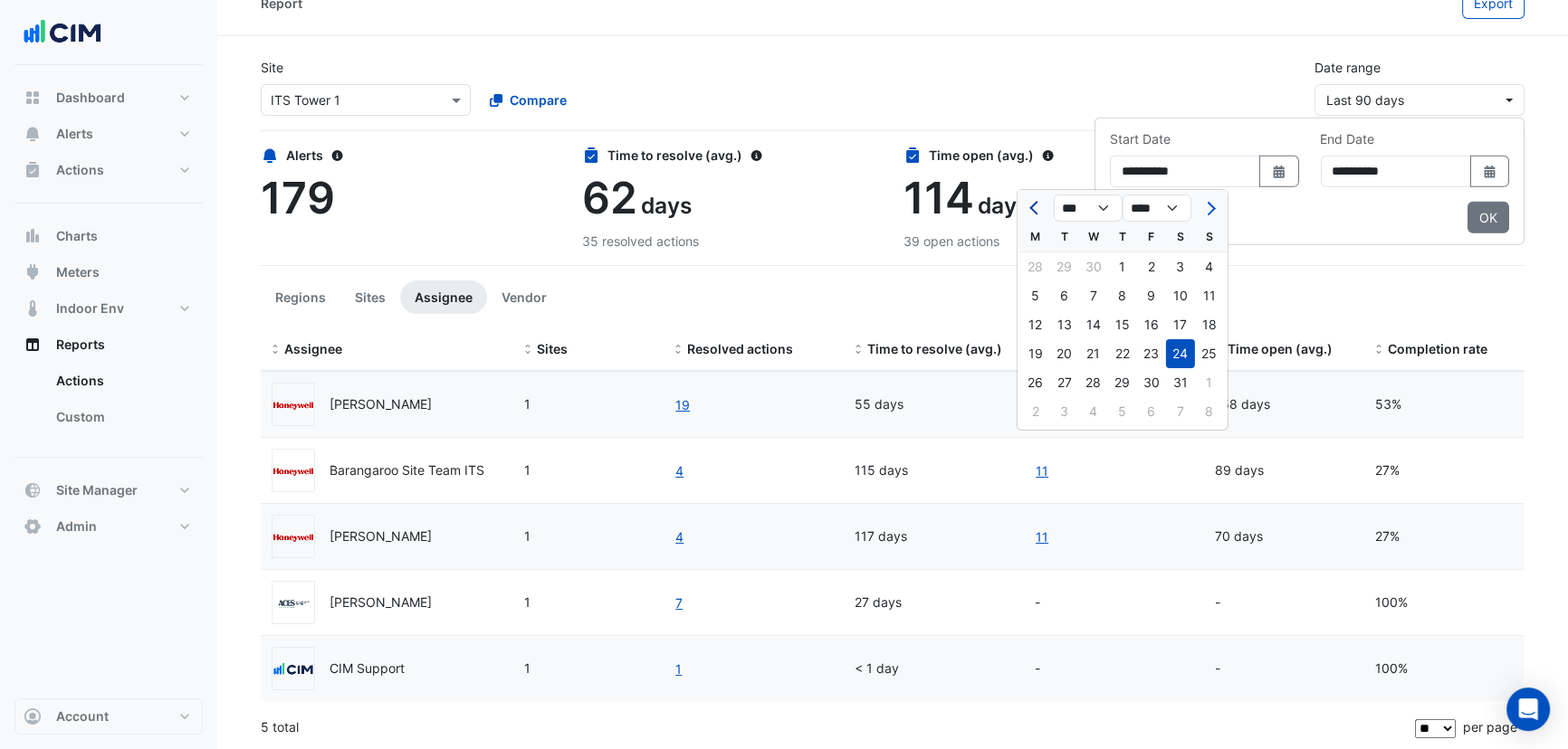
click at [1032, 207] on button "Previous month" at bounding box center [1036, 208] width 22 height 29
click at [1032, 207] on span "Previous month" at bounding box center [1036, 208] width 13 height 13
select select "*"
click at [1181, 266] on div "1" at bounding box center [1180, 267] width 29 height 29
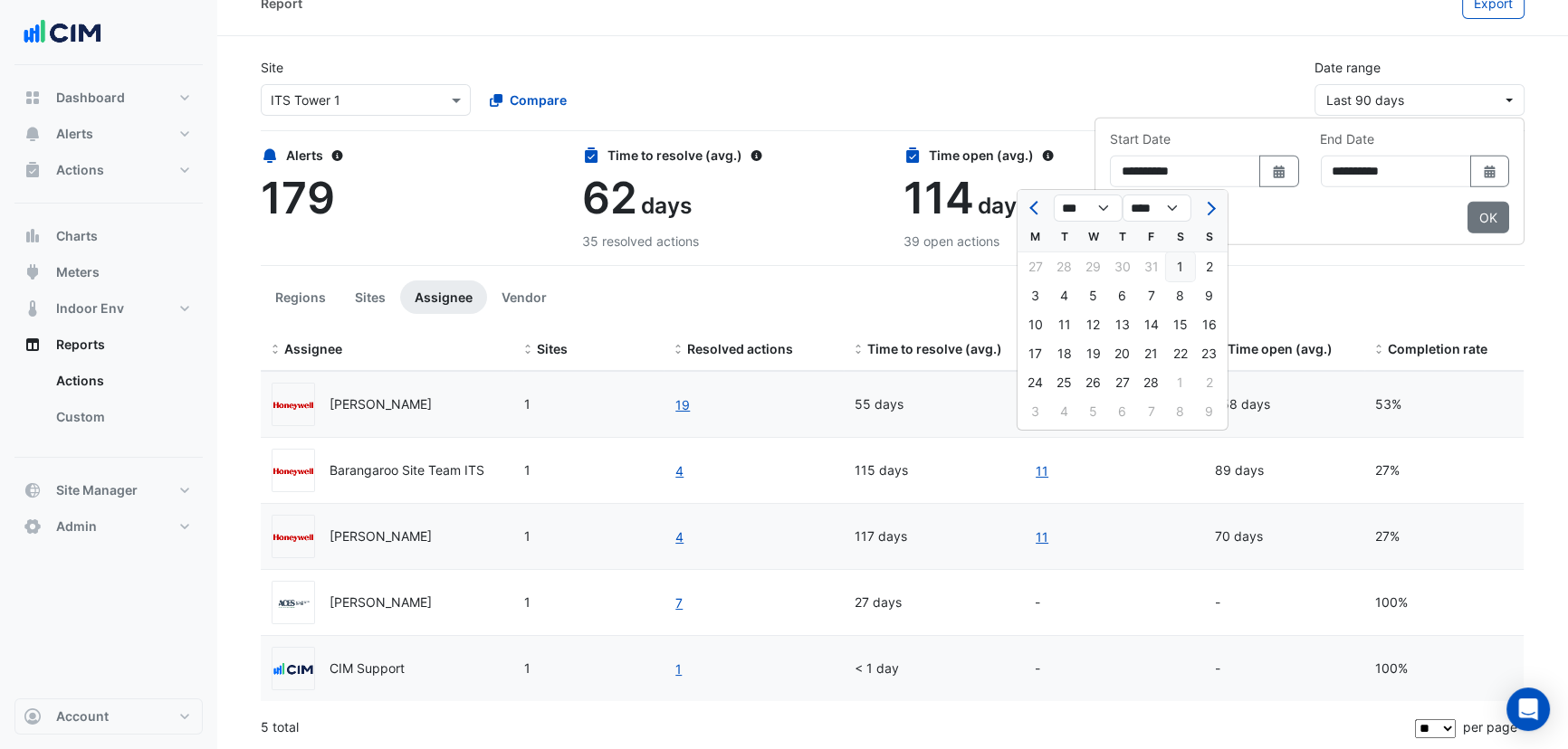
type input "**********"
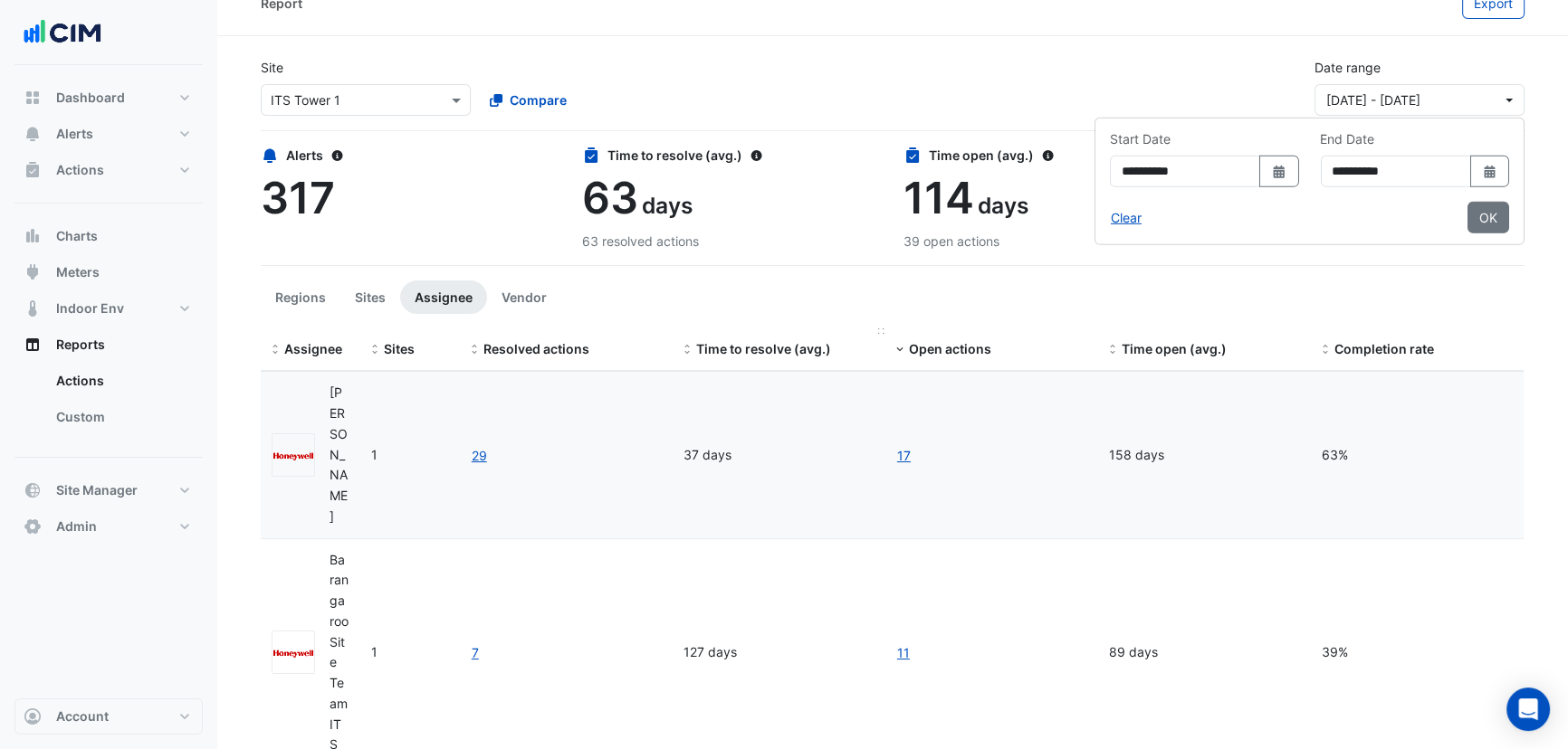
click at [837, 330] on datatable-header-cell "Time to resolve (avg.)" at bounding box center [780, 351] width 213 height 44
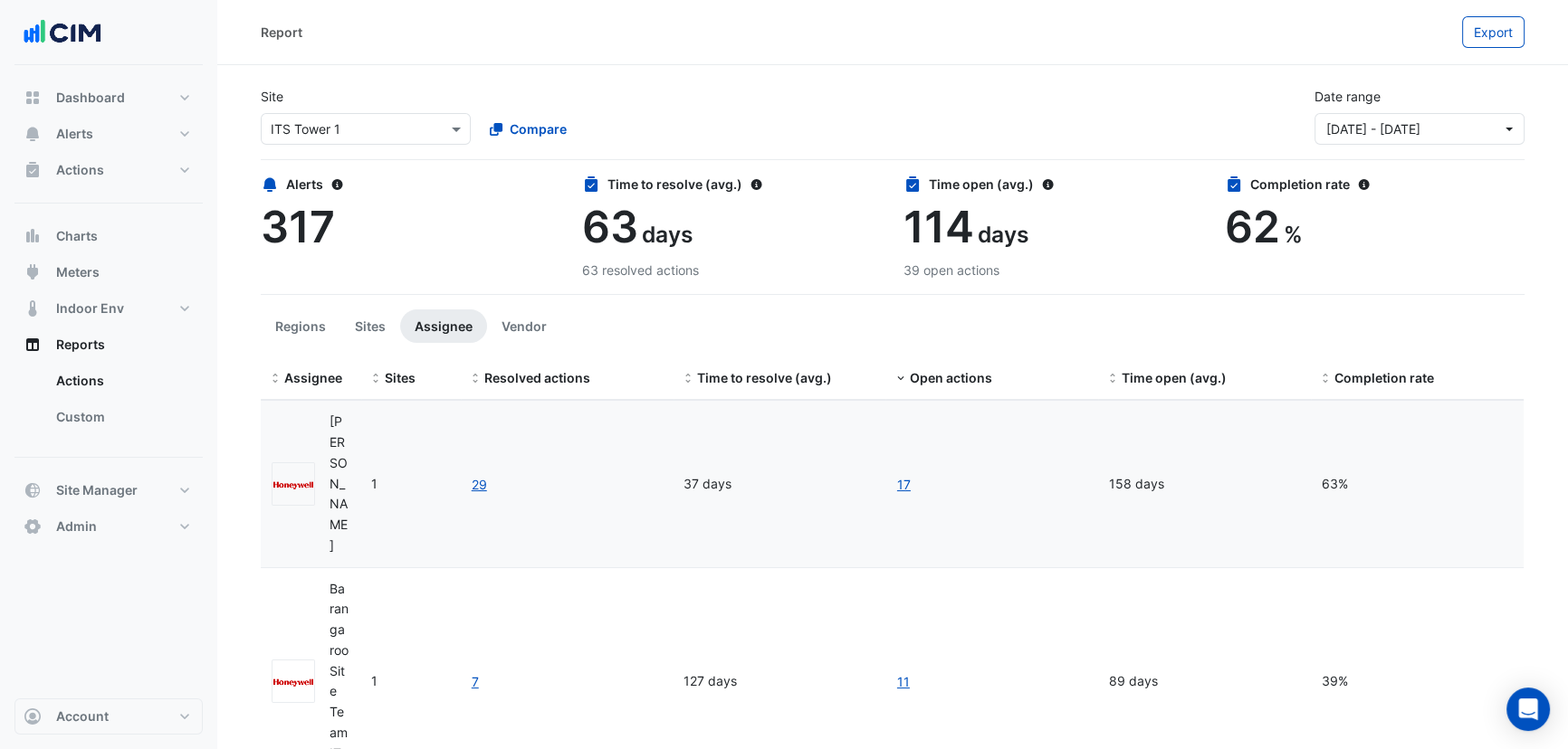
drag, startPoint x: 352, startPoint y: 356, endPoint x: 490, endPoint y: 347, distance: 138.3
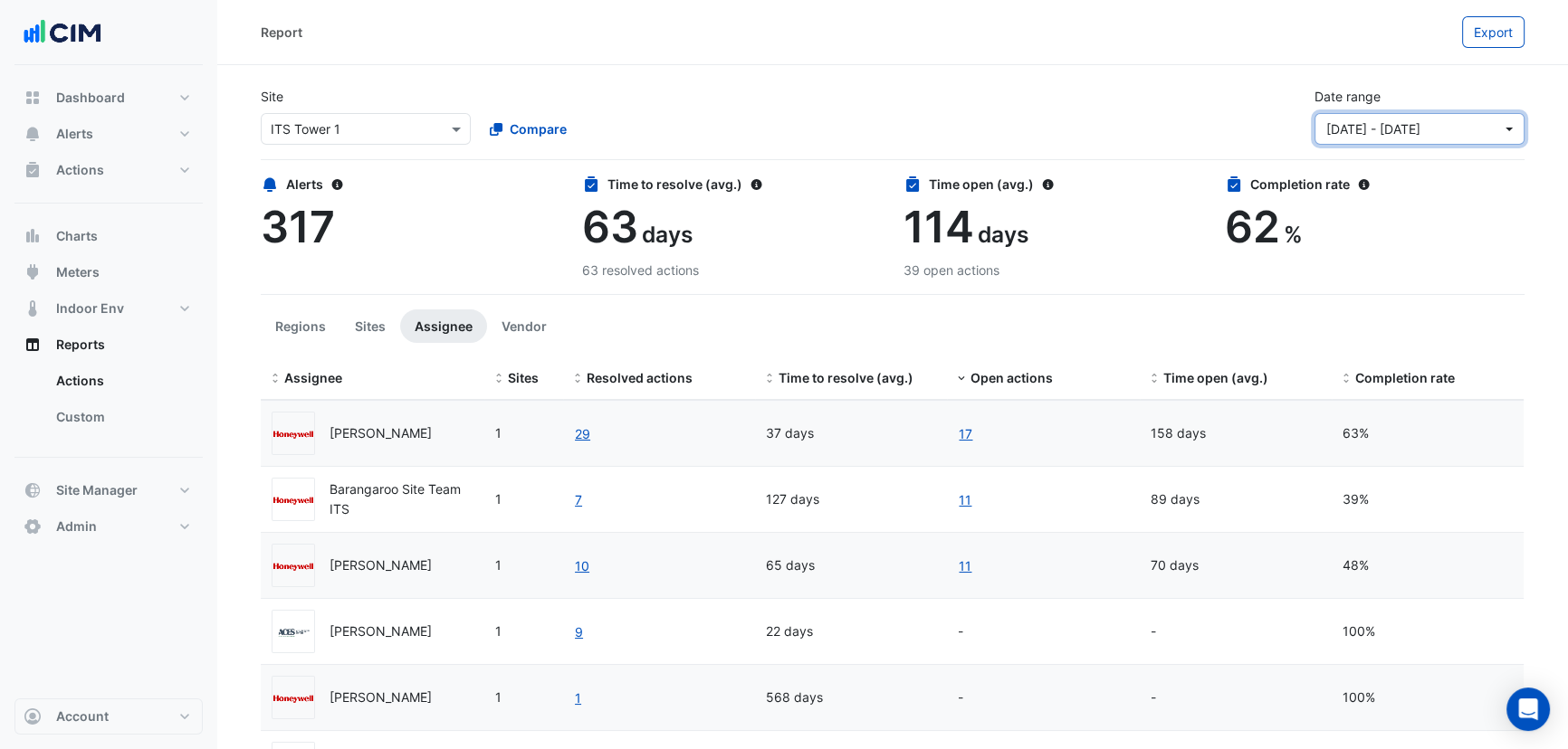
click at [1409, 130] on span "01 Feb 25 - 22 Aug 25" at bounding box center [1373, 129] width 94 height 15
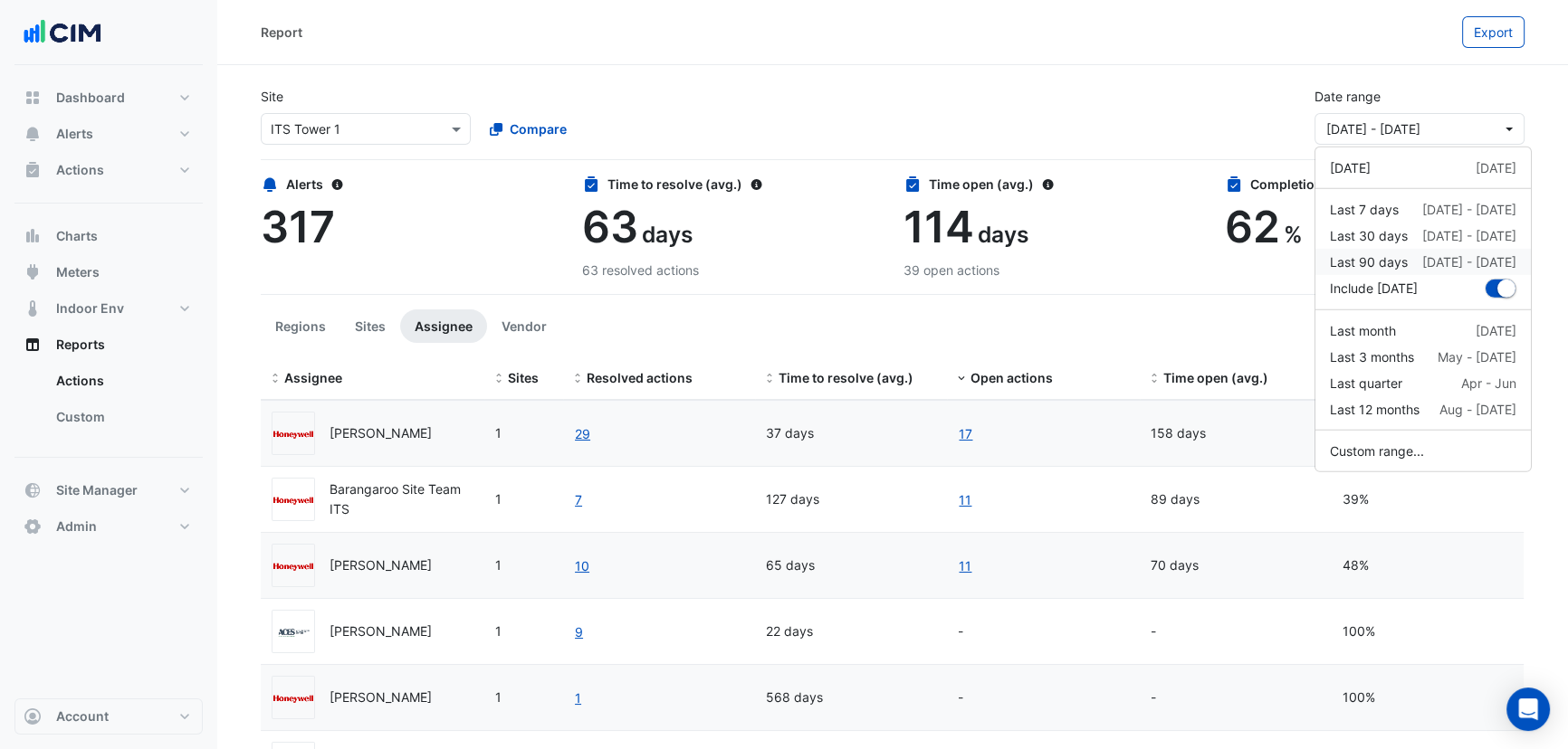
click at [1404, 255] on div "Last 90 days" at bounding box center [1369, 262] width 78 height 19
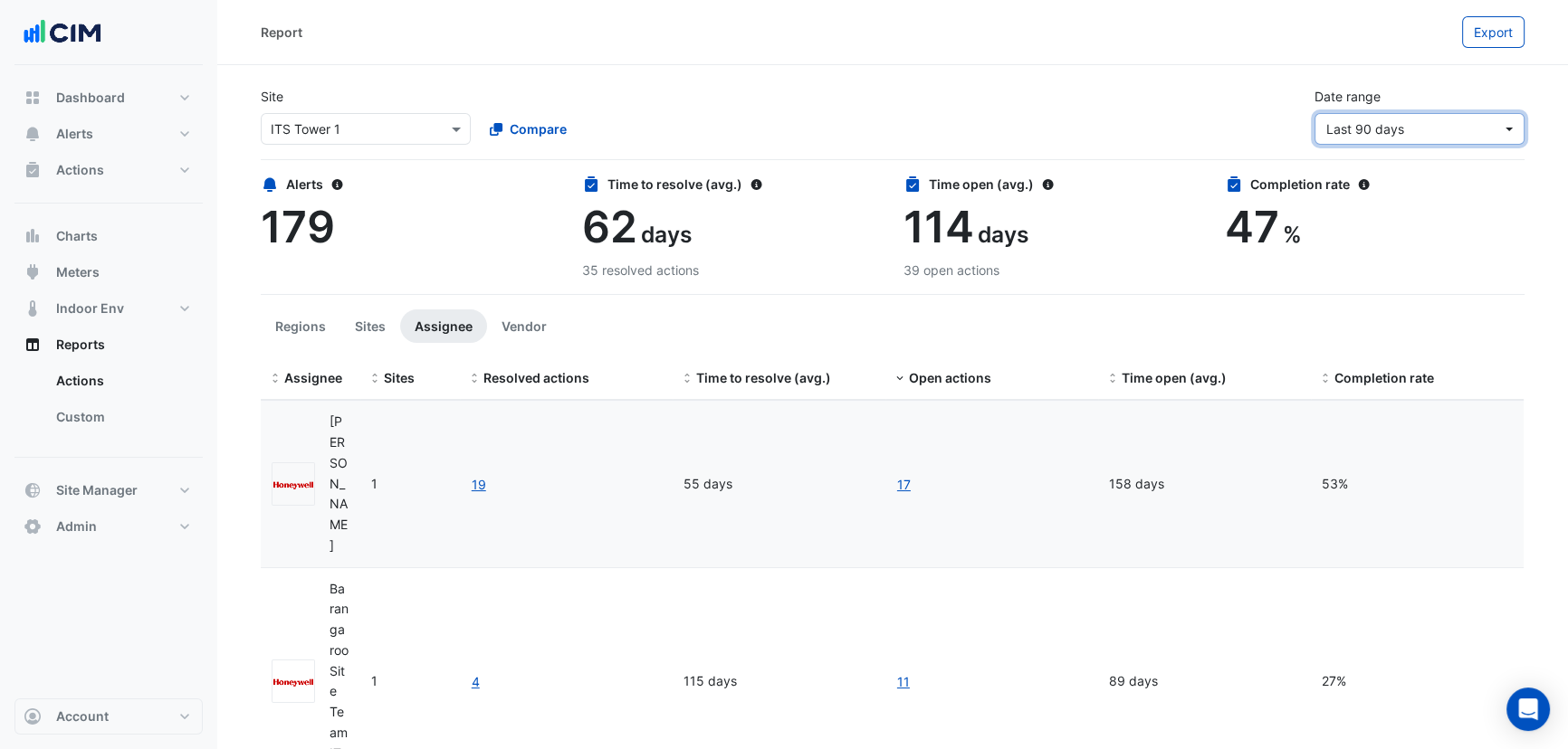
click at [1432, 117] on button "Last 90 days" at bounding box center [1420, 128] width 210 height 31
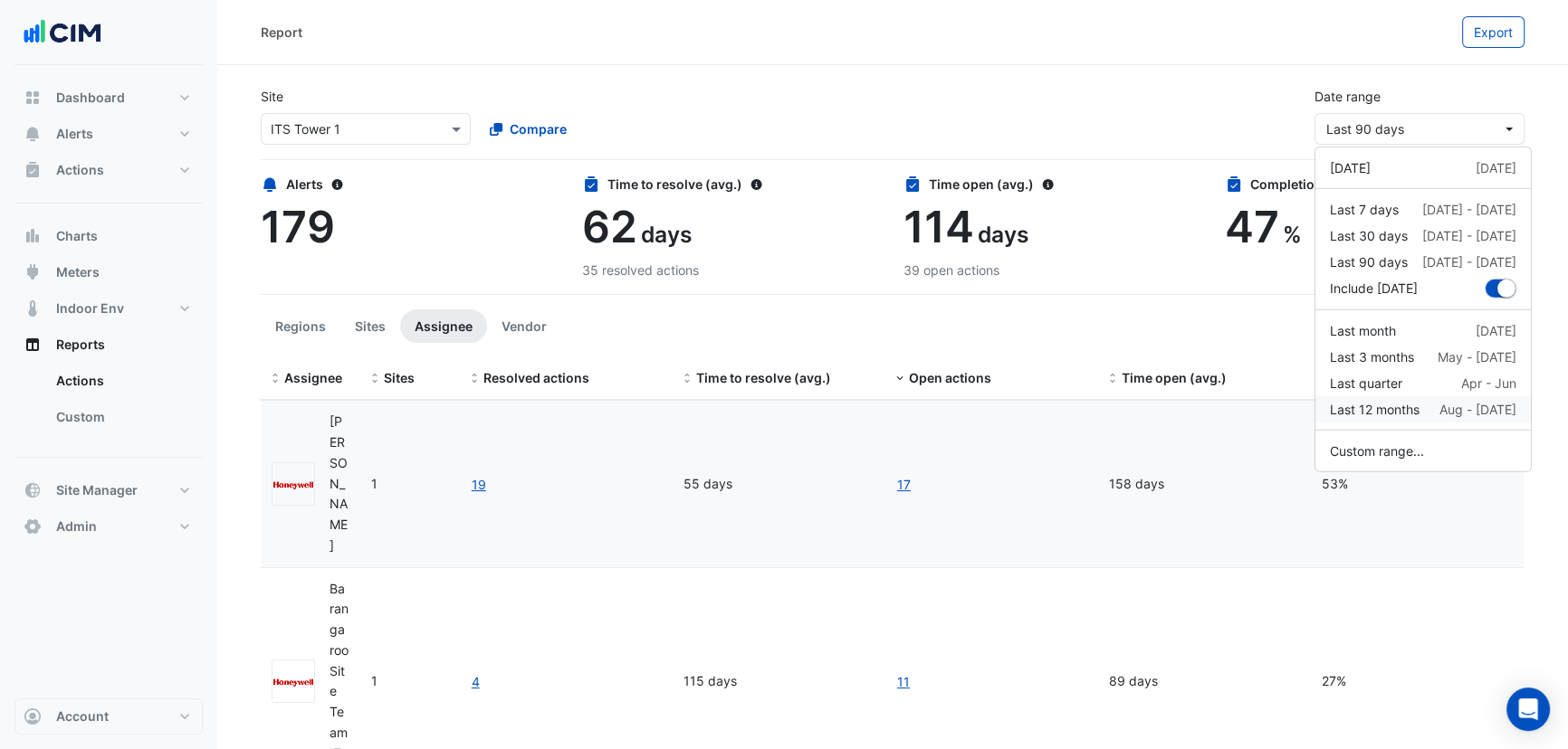
click at [1407, 415] on div "Last 12 months" at bounding box center [1375, 410] width 89 height 19
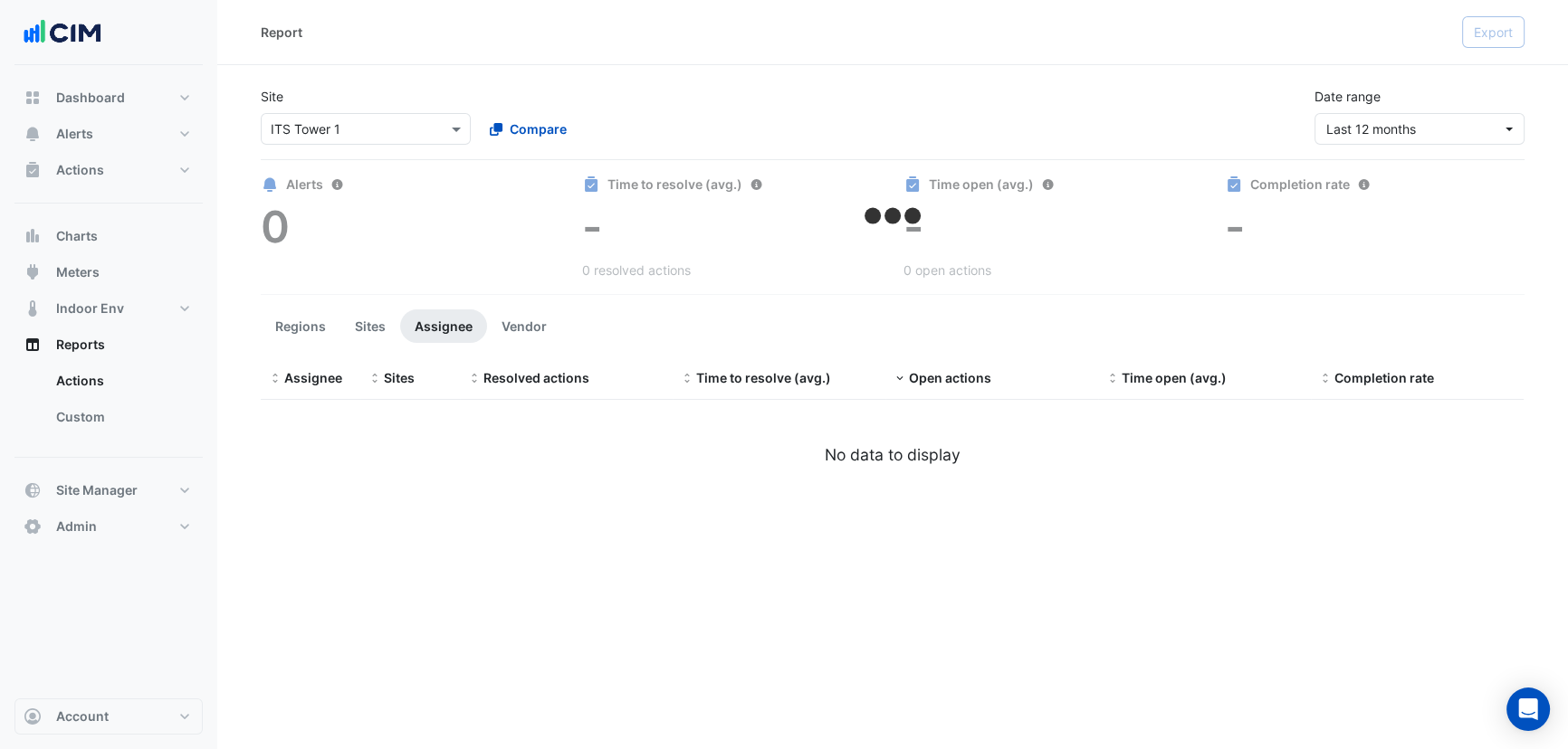
select select "**"
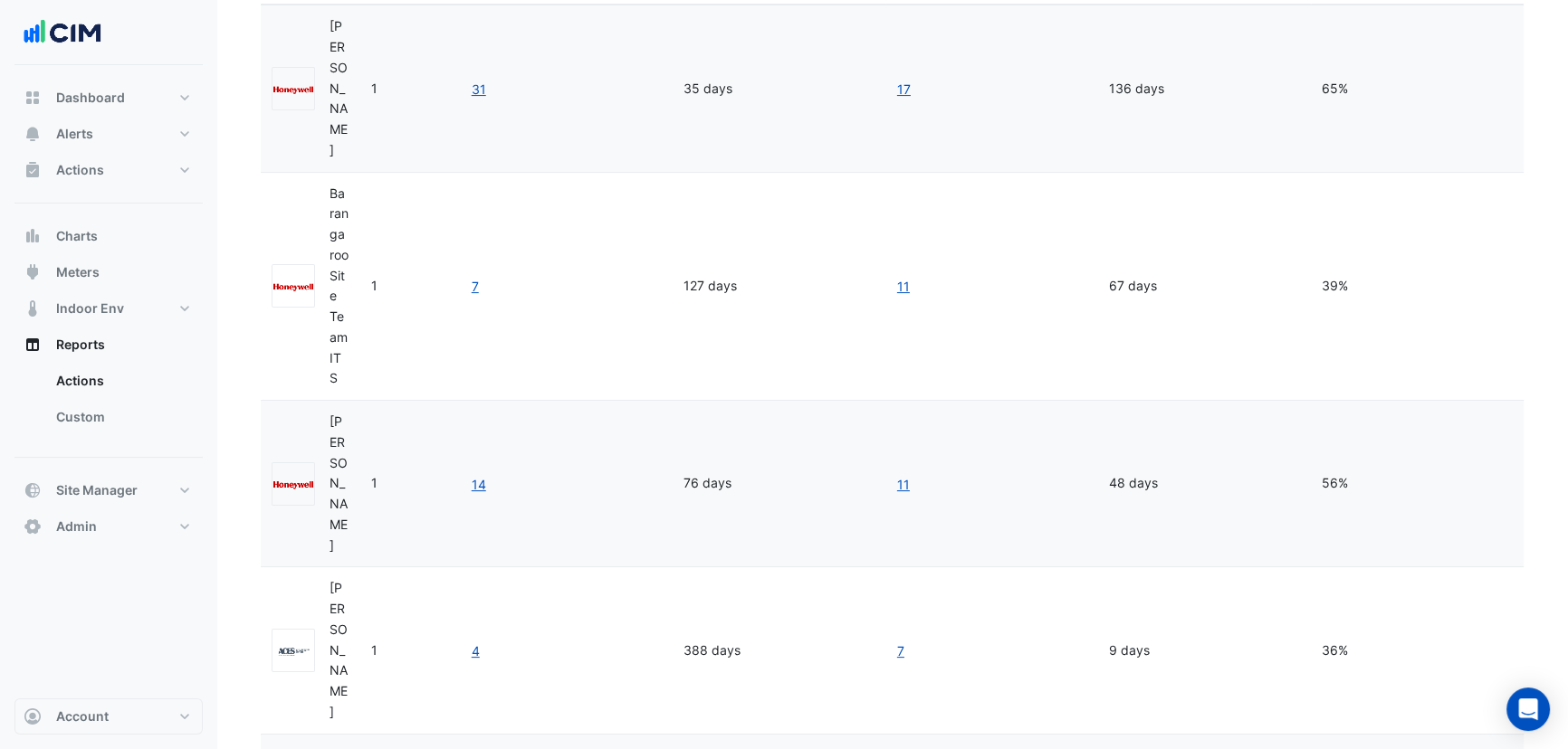
scroll to position [181, 0]
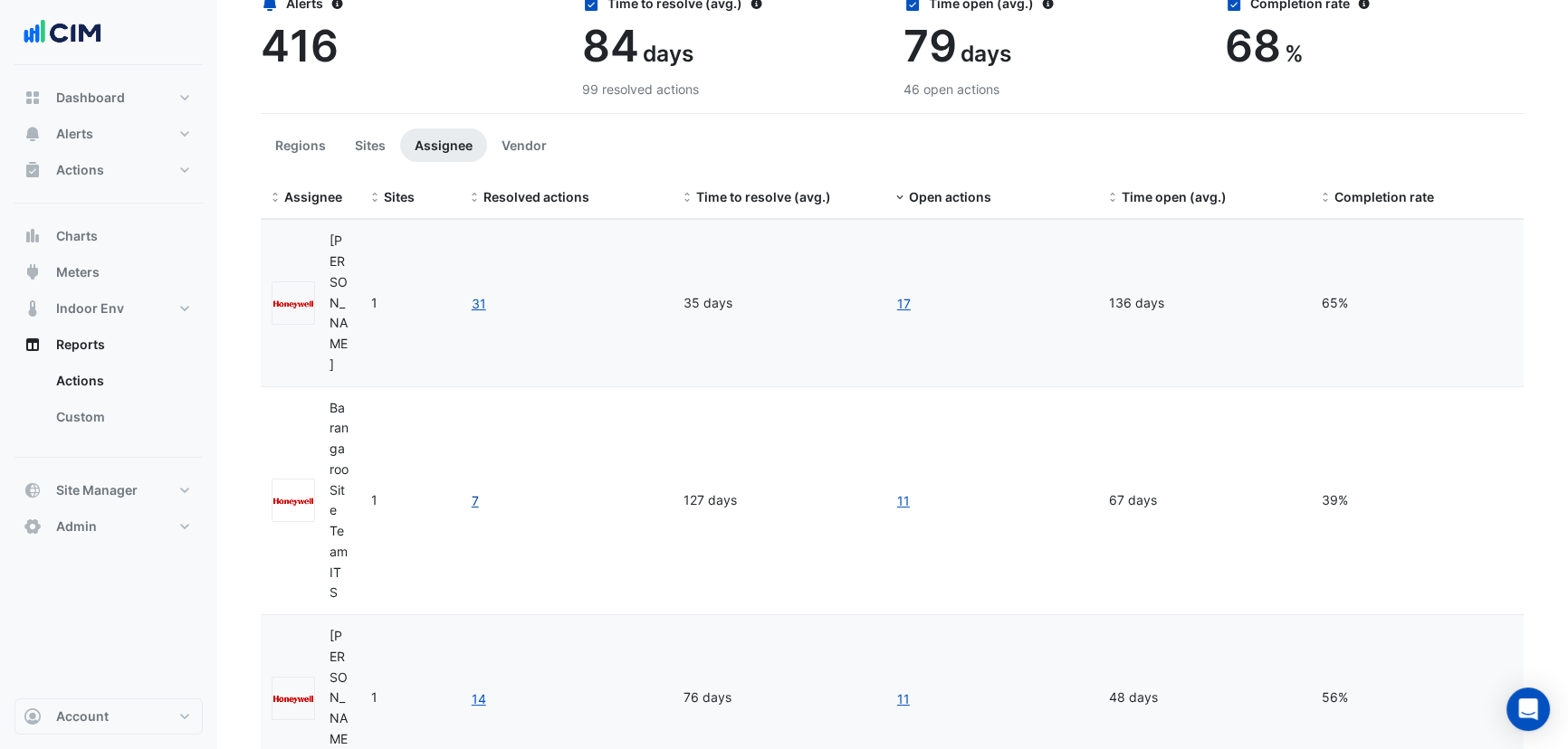
click at [476, 493] on link "7" at bounding box center [475, 501] width 10 height 21
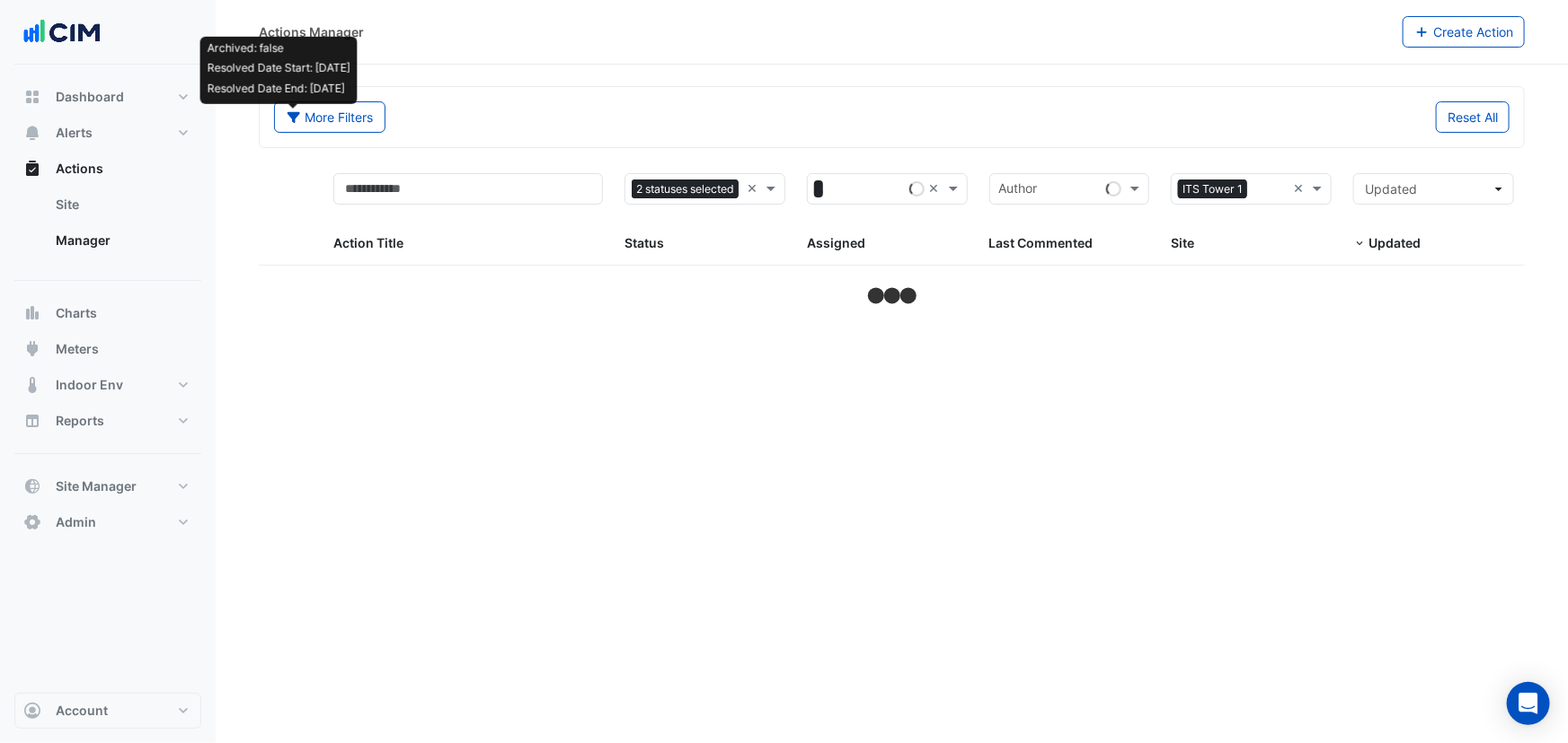
select select "**"
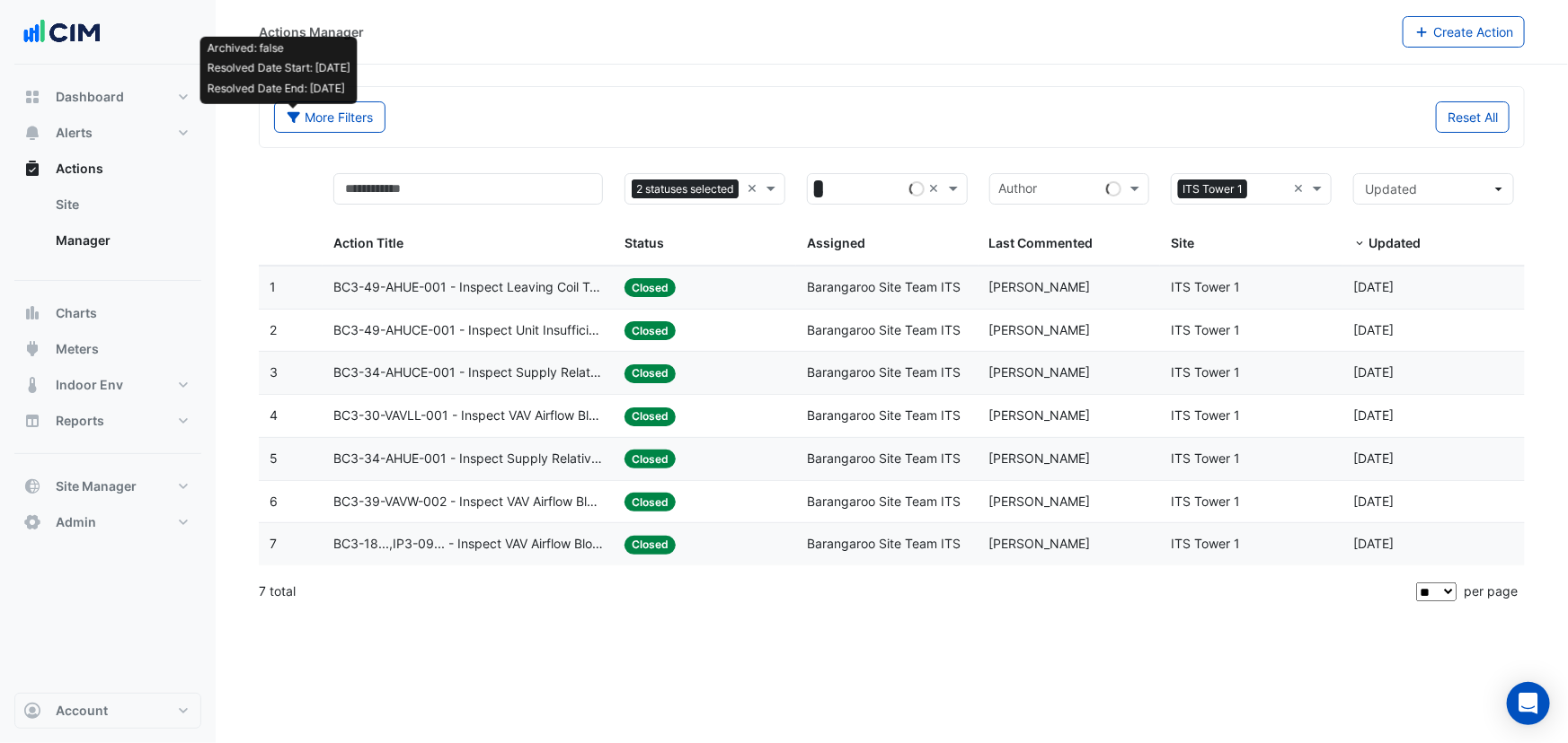
click at [448, 289] on span "BC3-49-AHUE-001 - Inspect Leaving Coil Temperature Broken Sensor" at bounding box center [468, 288] width 270 height 21
click at [424, 368] on span "BC3-34-AHUCE-001 - Inspect Supply Relative Humdity Broken Sensor" at bounding box center [468, 373] width 270 height 21
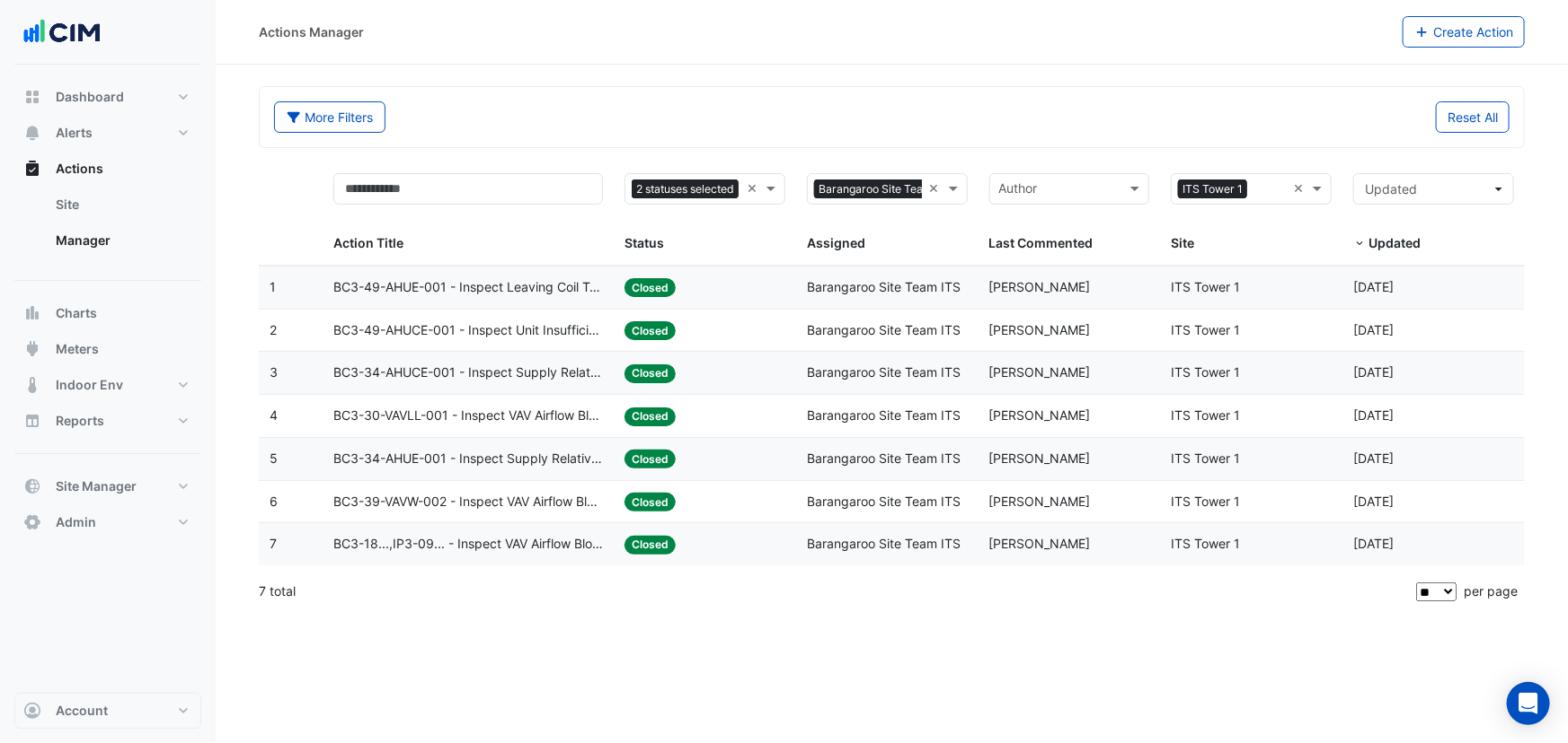
drag, startPoint x: 756, startPoint y: 192, endPoint x: 910, endPoint y: 192, distance: 154.0
click at [945, 189] on span at bounding box center [956, 189] width 23 height 21
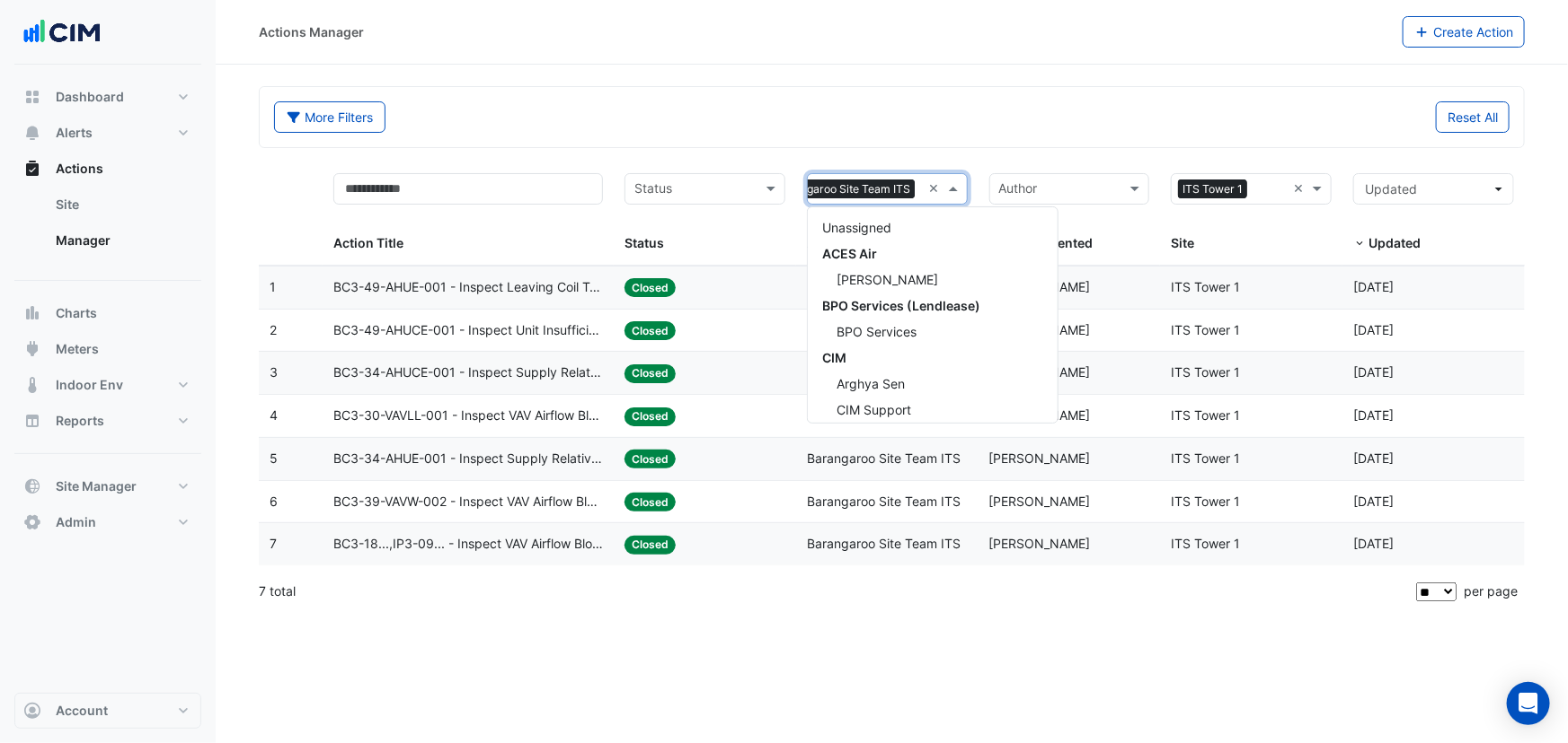
scroll to position [293, 0]
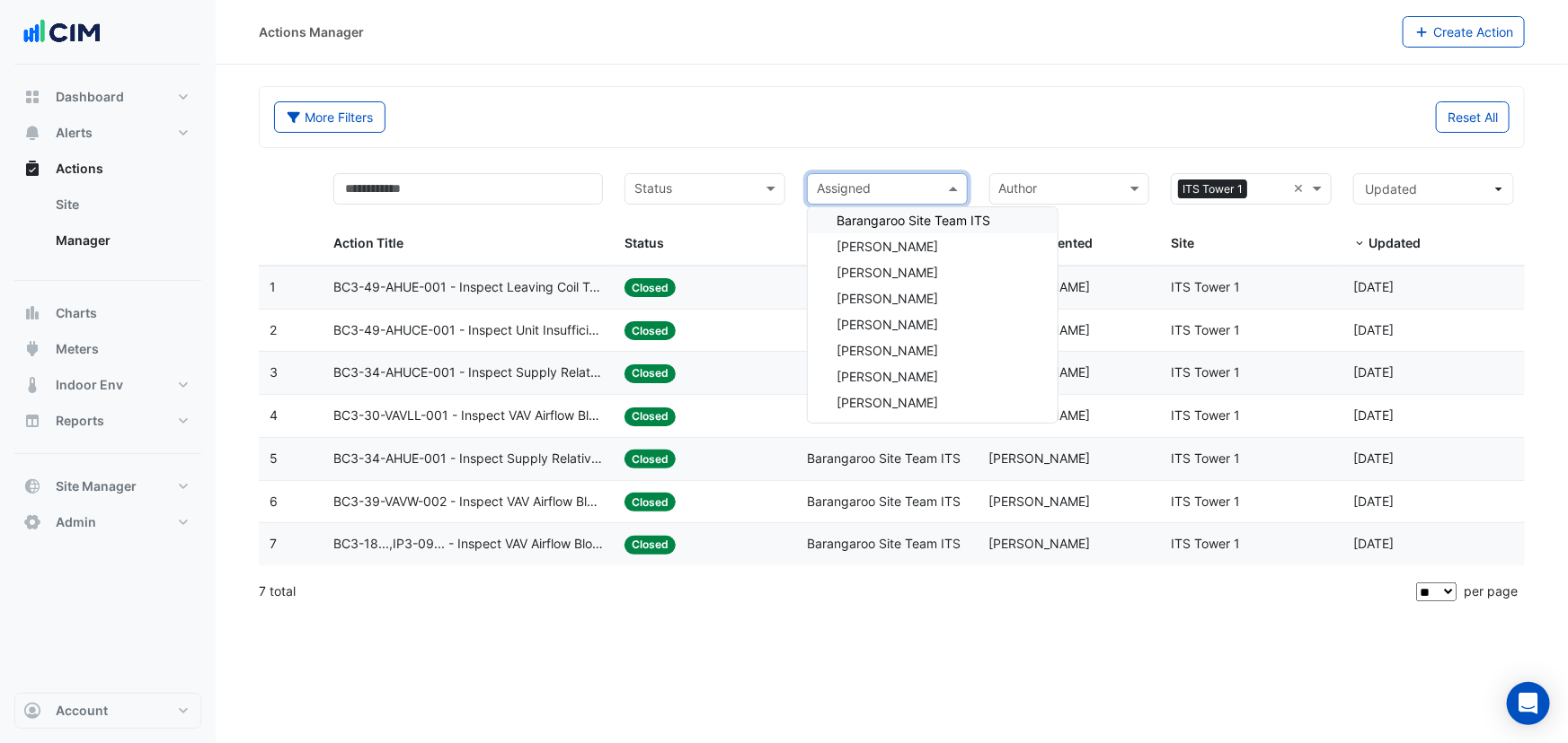
click at [350, 122] on button "More Filters" at bounding box center [329, 117] width 111 height 31
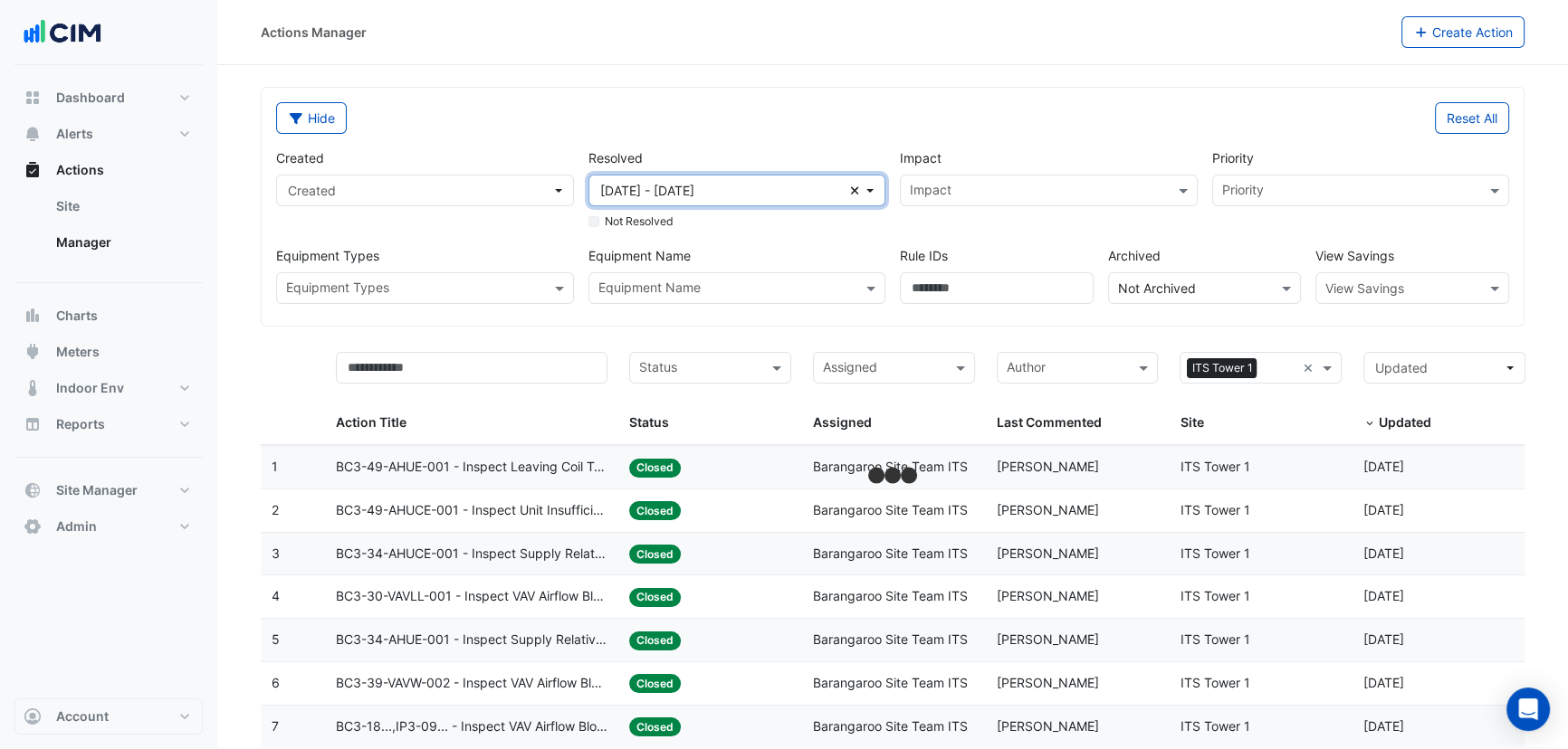
click at [854, 185] on icon "Clear" at bounding box center [855, 190] width 10 height 12
click at [534, 349] on datatable-header-cell "Action Title" at bounding box center [472, 394] width 294 height 105
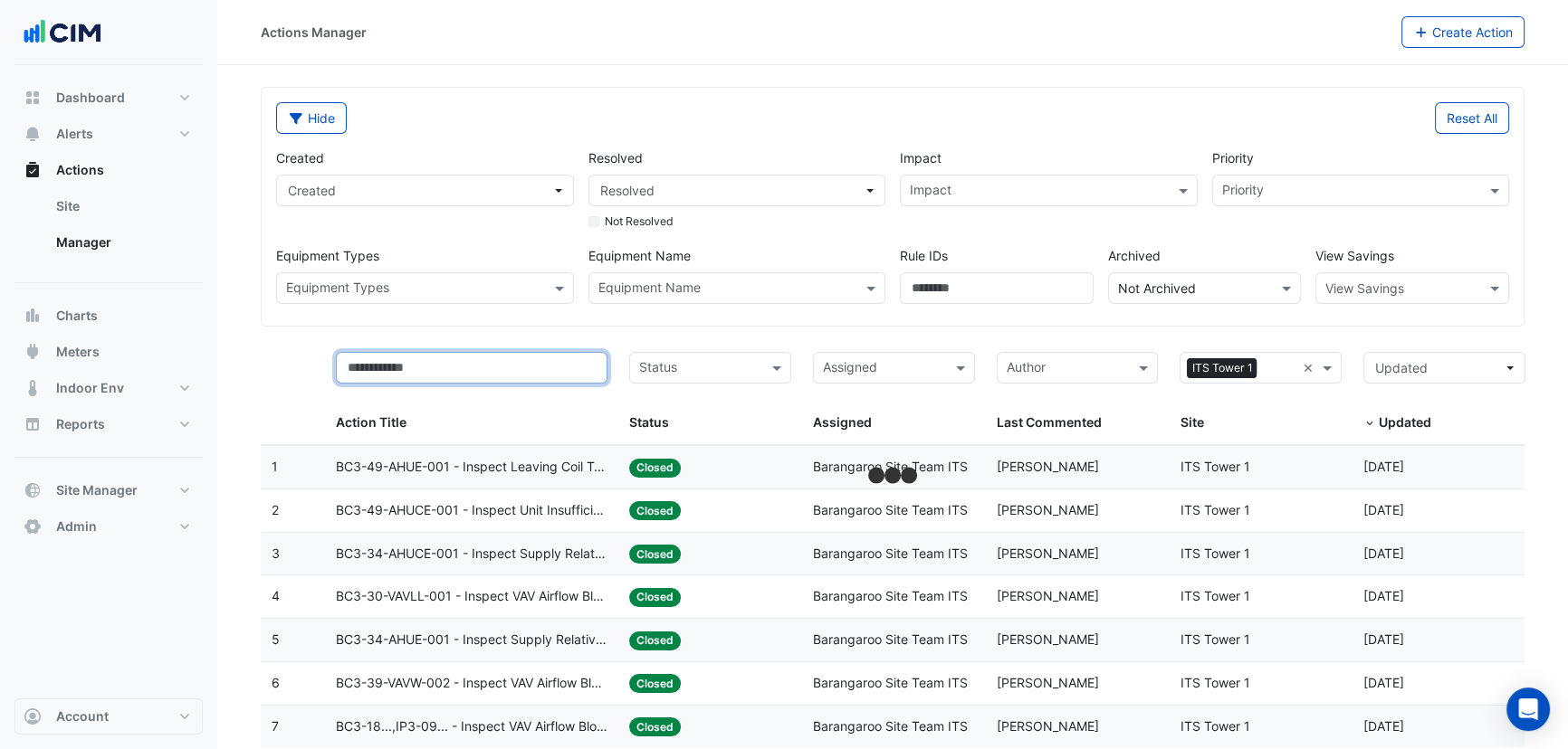
click at [535, 359] on input "text" at bounding box center [472, 367] width 272 height 31
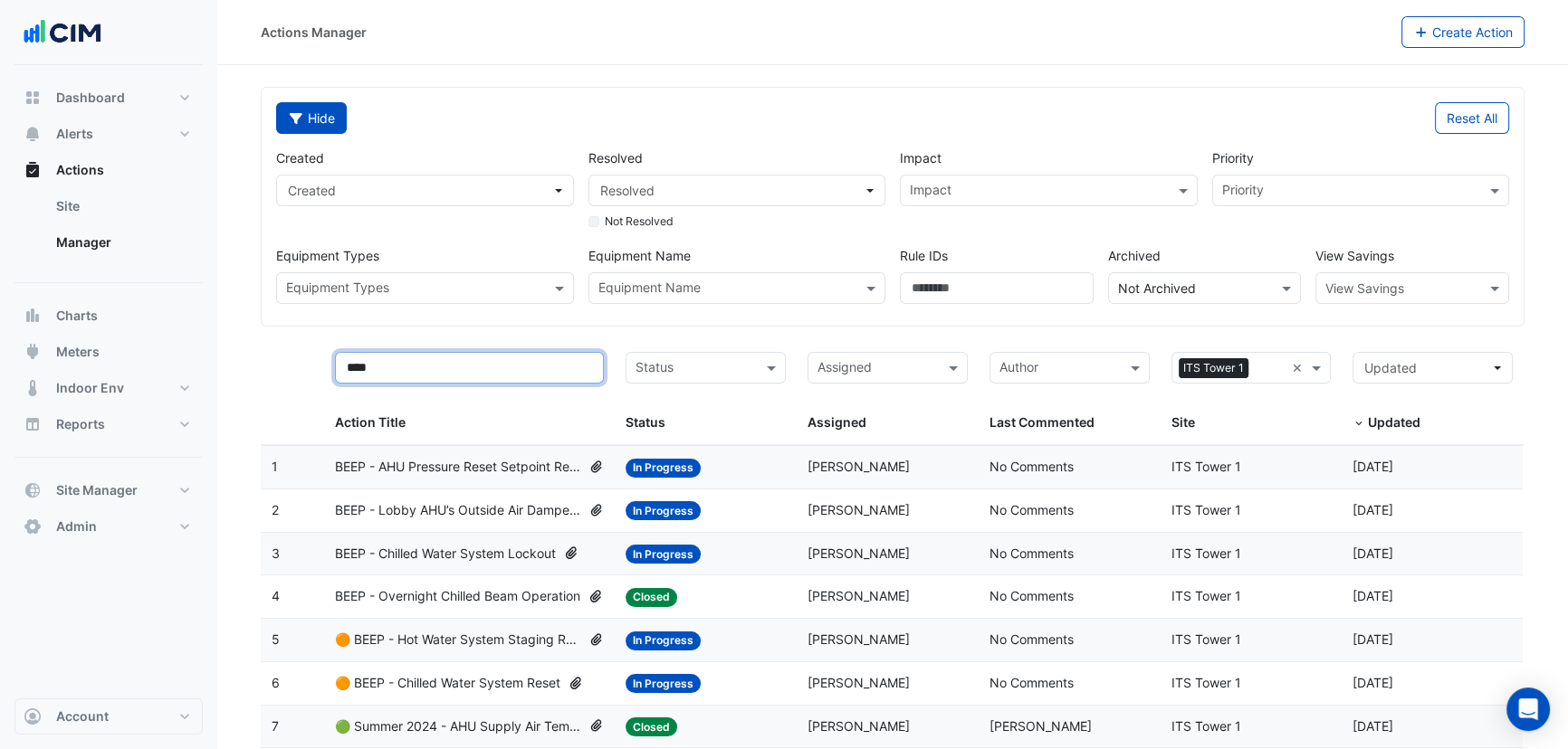
type input "****"
click at [308, 110] on button "Hide" at bounding box center [311, 118] width 70 height 31
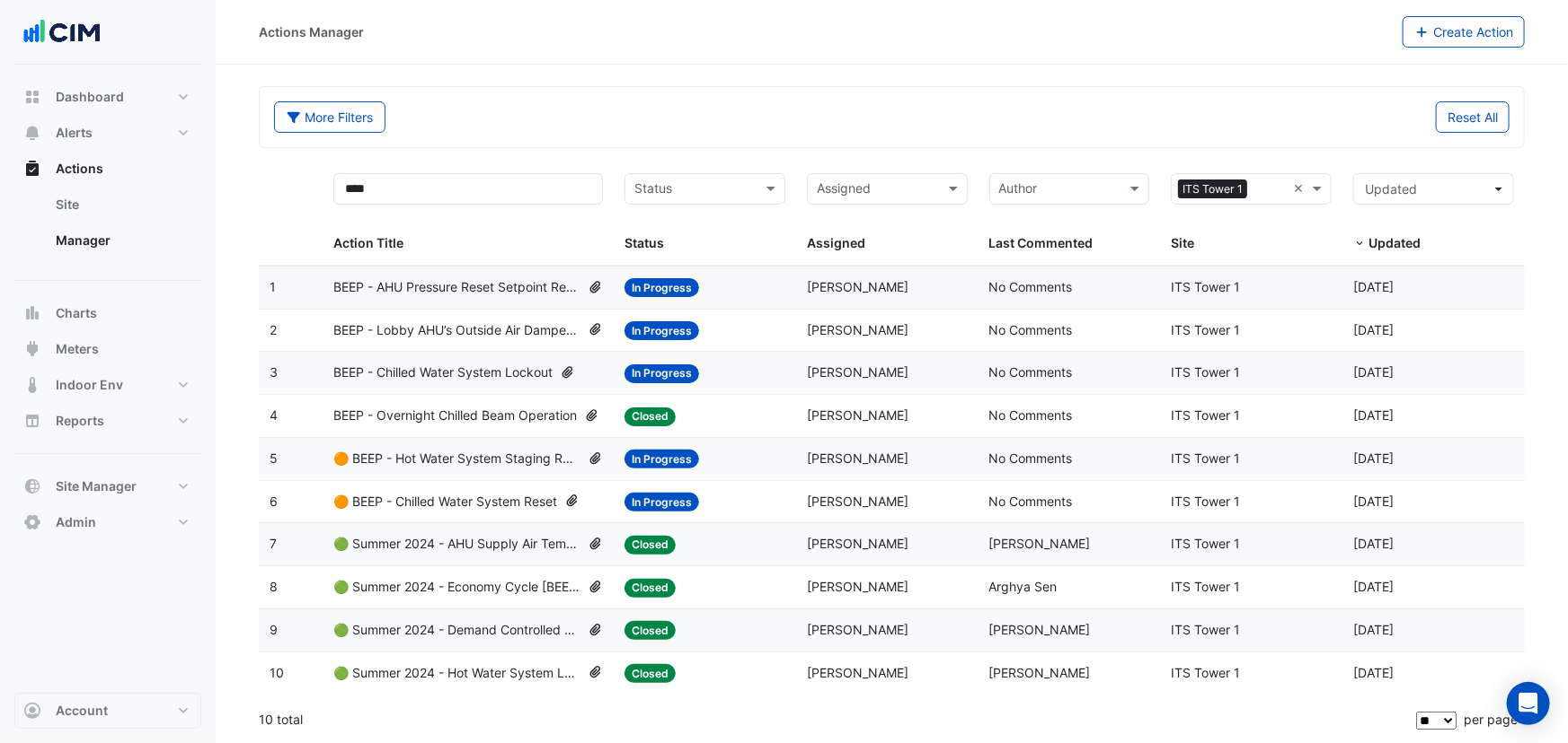
click at [536, 293] on span "BEEP - AHU Pressure Reset Setpoint Review" at bounding box center [457, 288] width 247 height 21
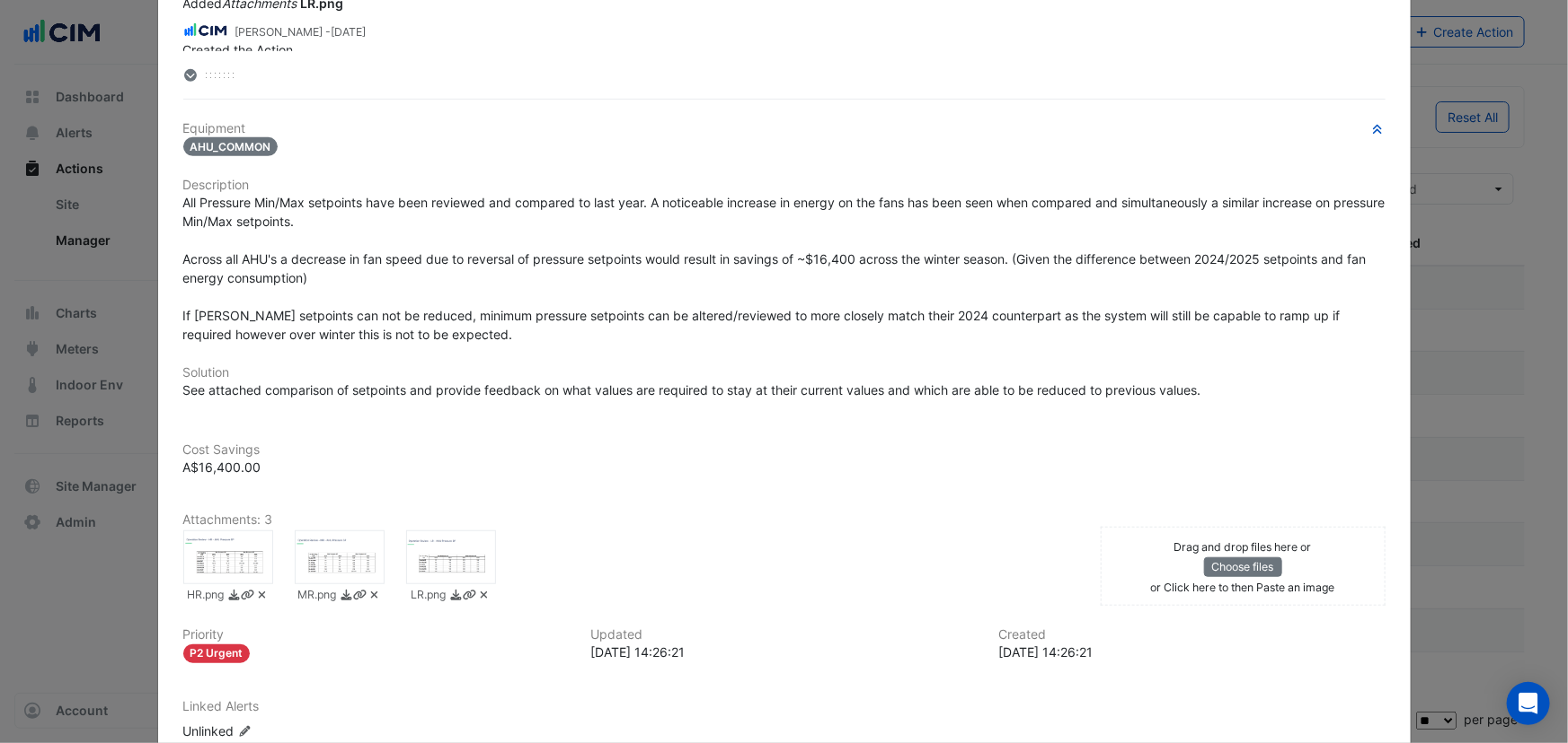
scroll to position [435, 0]
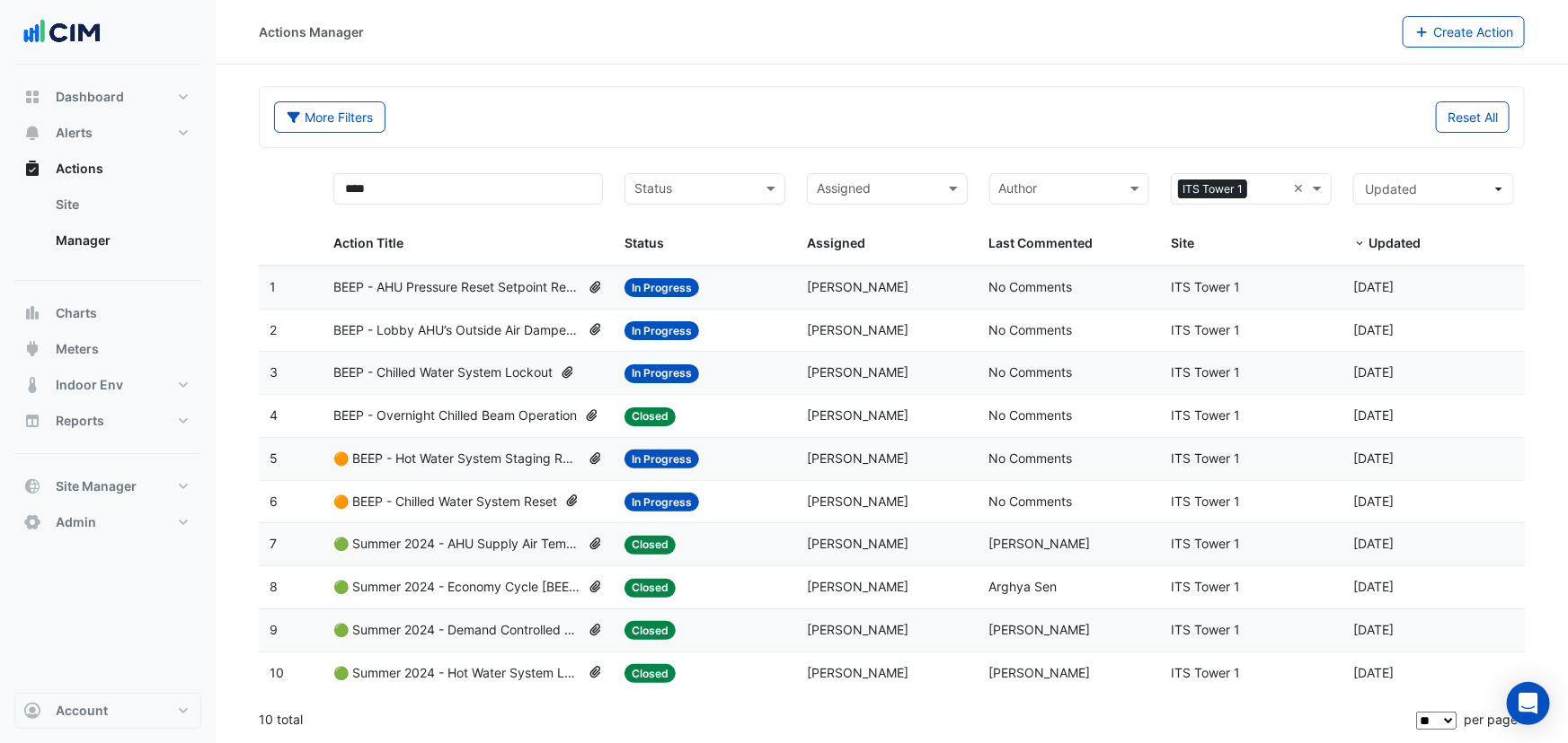
click at [512, 322] on span "BEEP - Lobby AHU’s Outside Air Damper Review" at bounding box center [457, 331] width 247 height 21
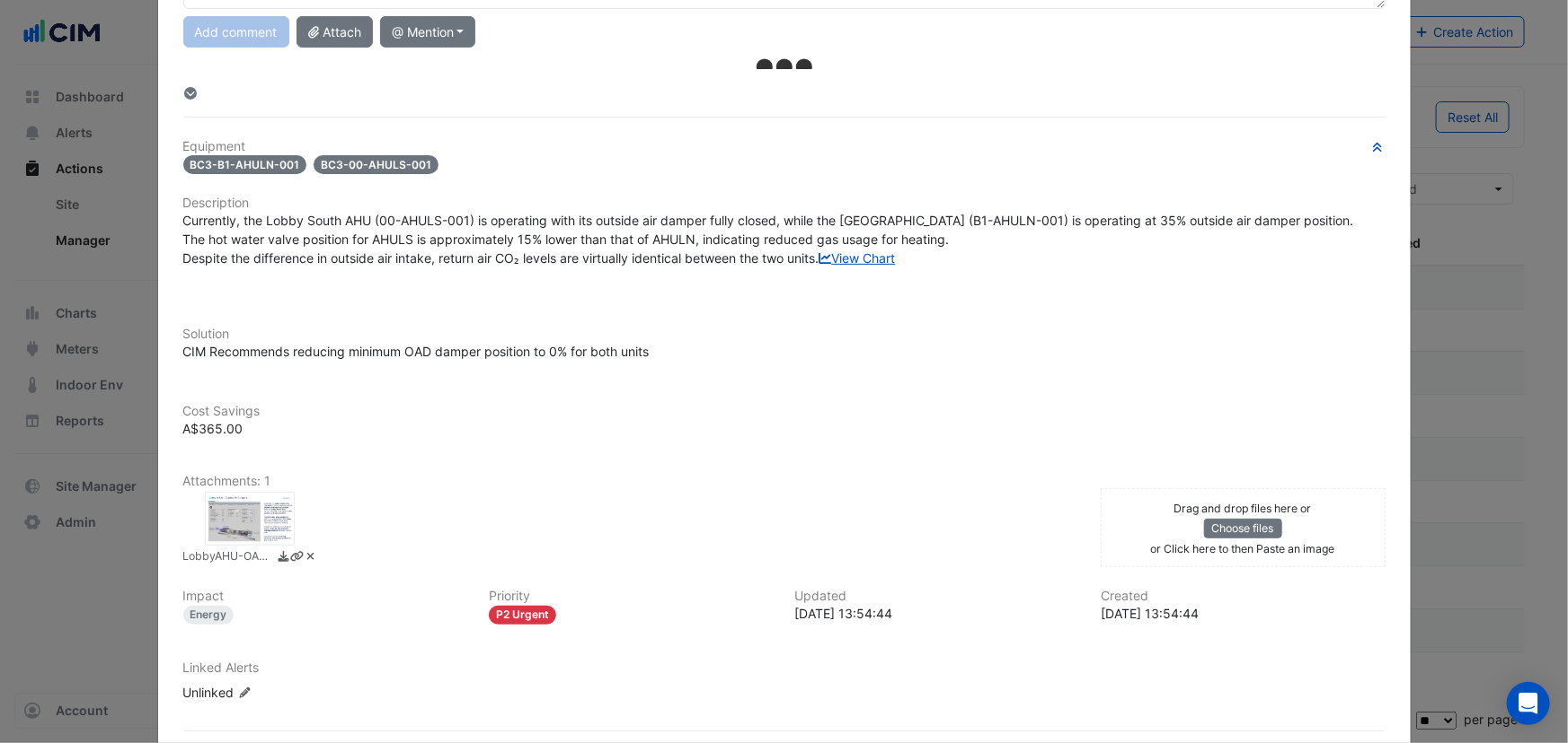
scroll to position [330, 0]
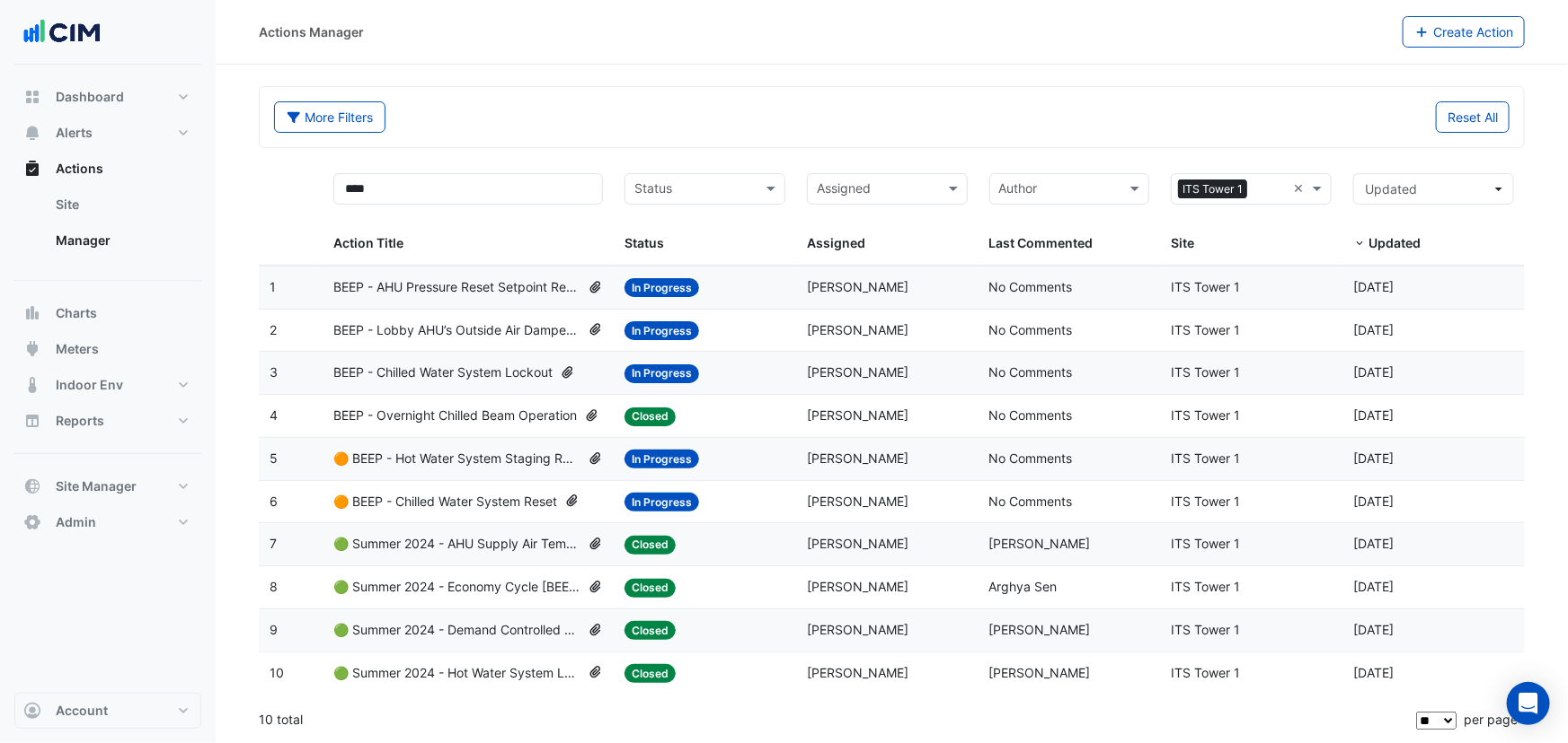
click at [422, 376] on span "BEEP - Chilled Water System Lockout" at bounding box center [442, 373] width 219 height 21
click at [646, 239] on span "Status" at bounding box center [644, 242] width 40 height 15
click at [441, 492] on span "🟠 BEEP - Chilled Water System Reset" at bounding box center [444, 503] width 224 height 21
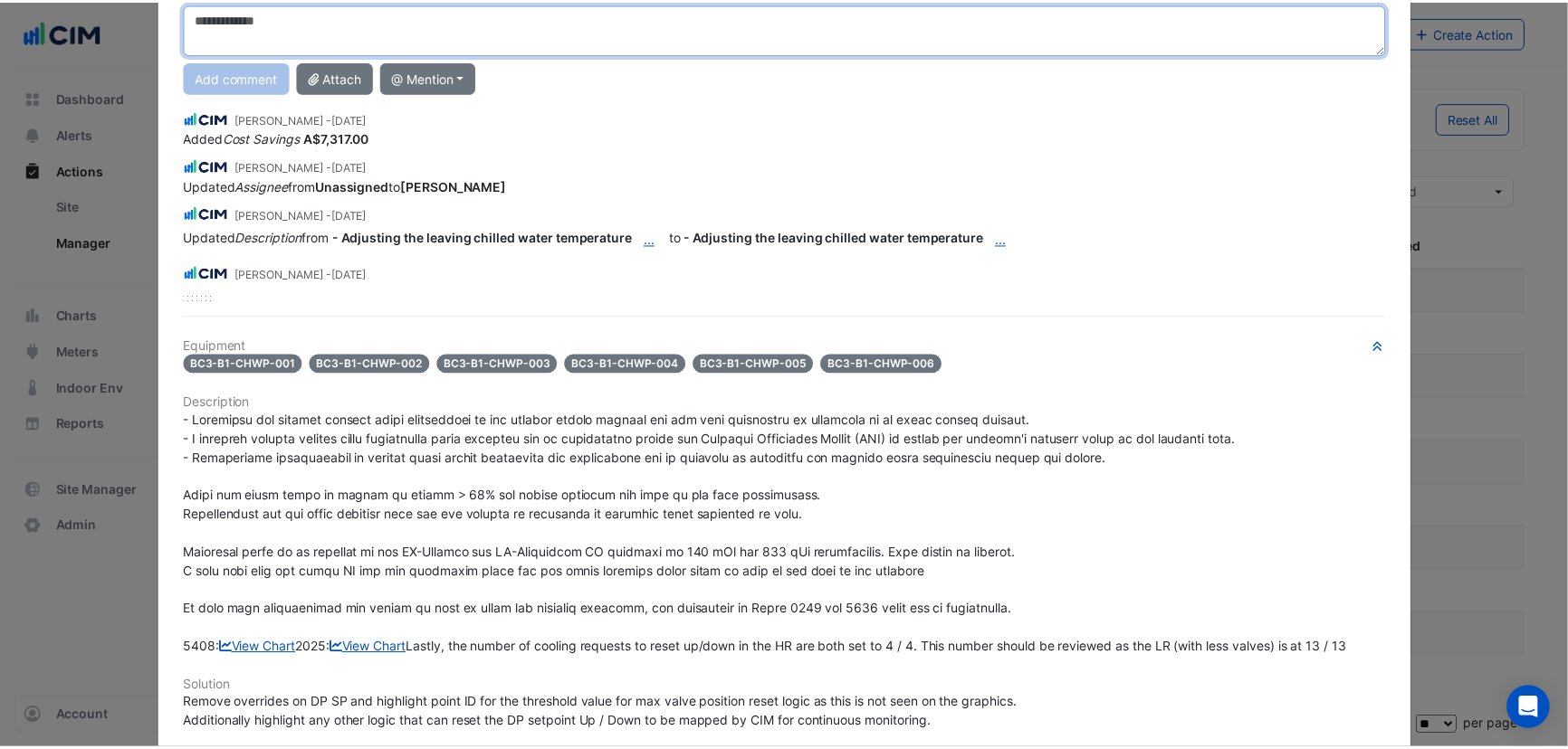
scroll to position [658, 0]
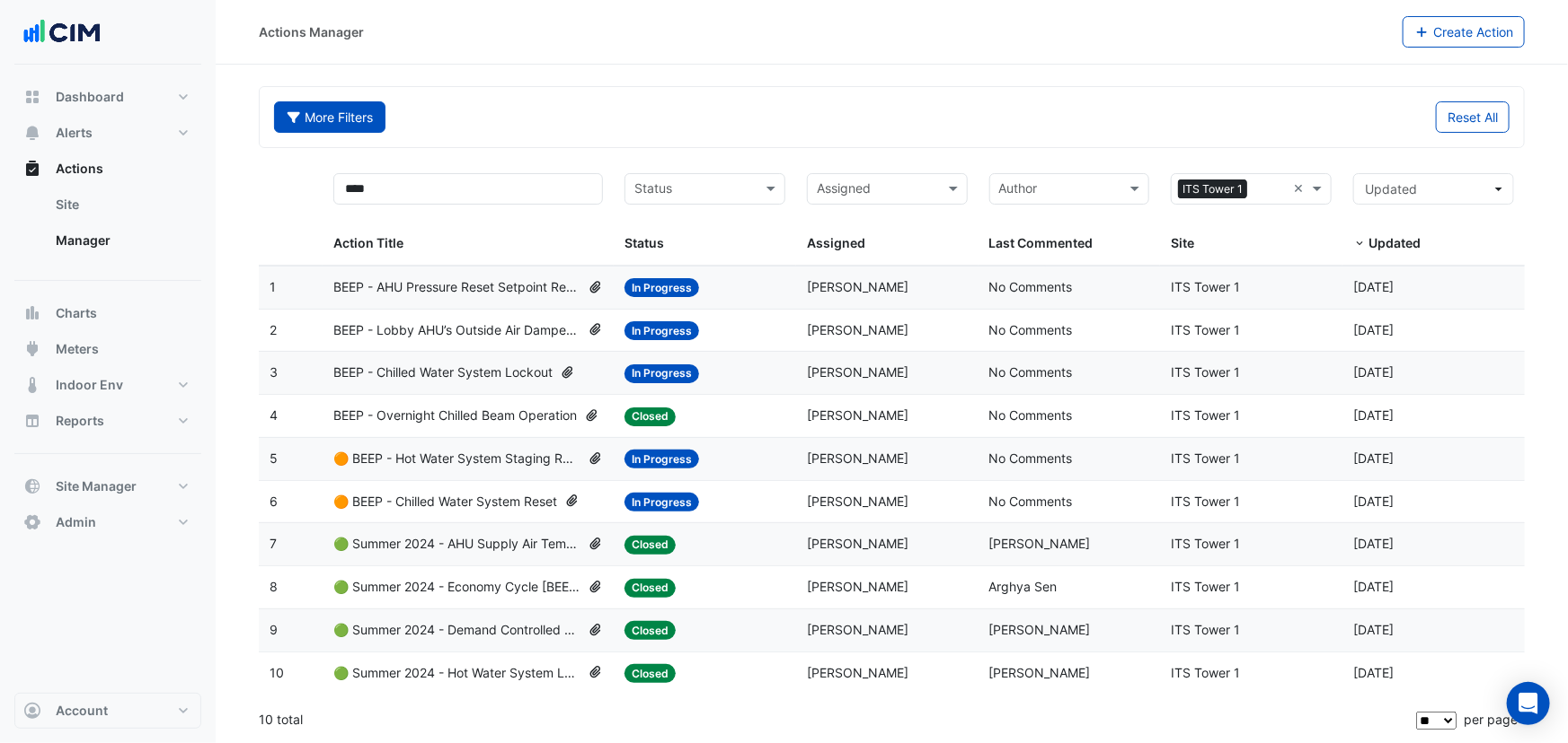
click at [337, 112] on button "More Filters" at bounding box center [329, 117] width 111 height 31
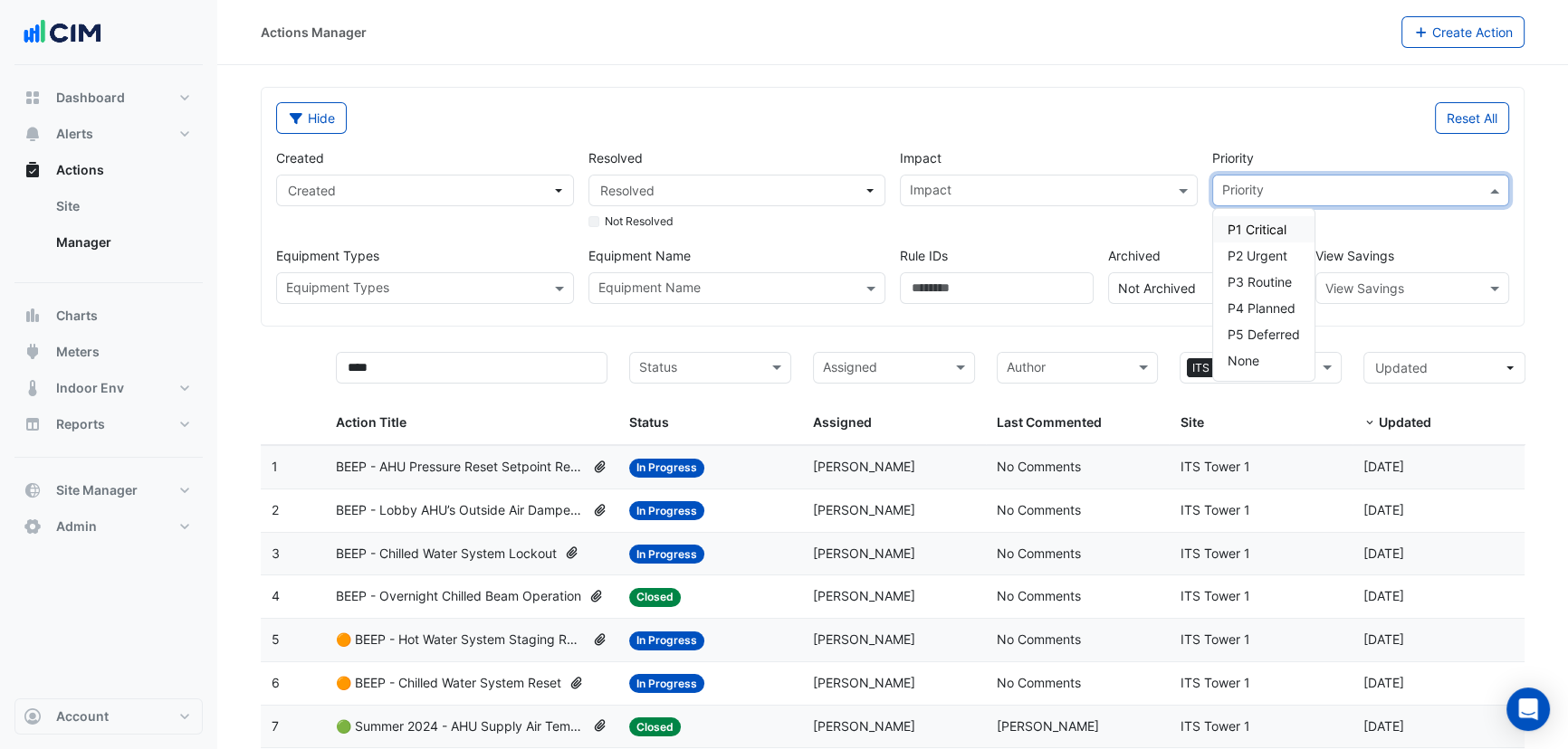
click at [1331, 175] on div "Priority" at bounding box center [1361, 190] width 298 height 31
click at [1395, 298] on div "View Savings" at bounding box center [1413, 288] width 194 height 31
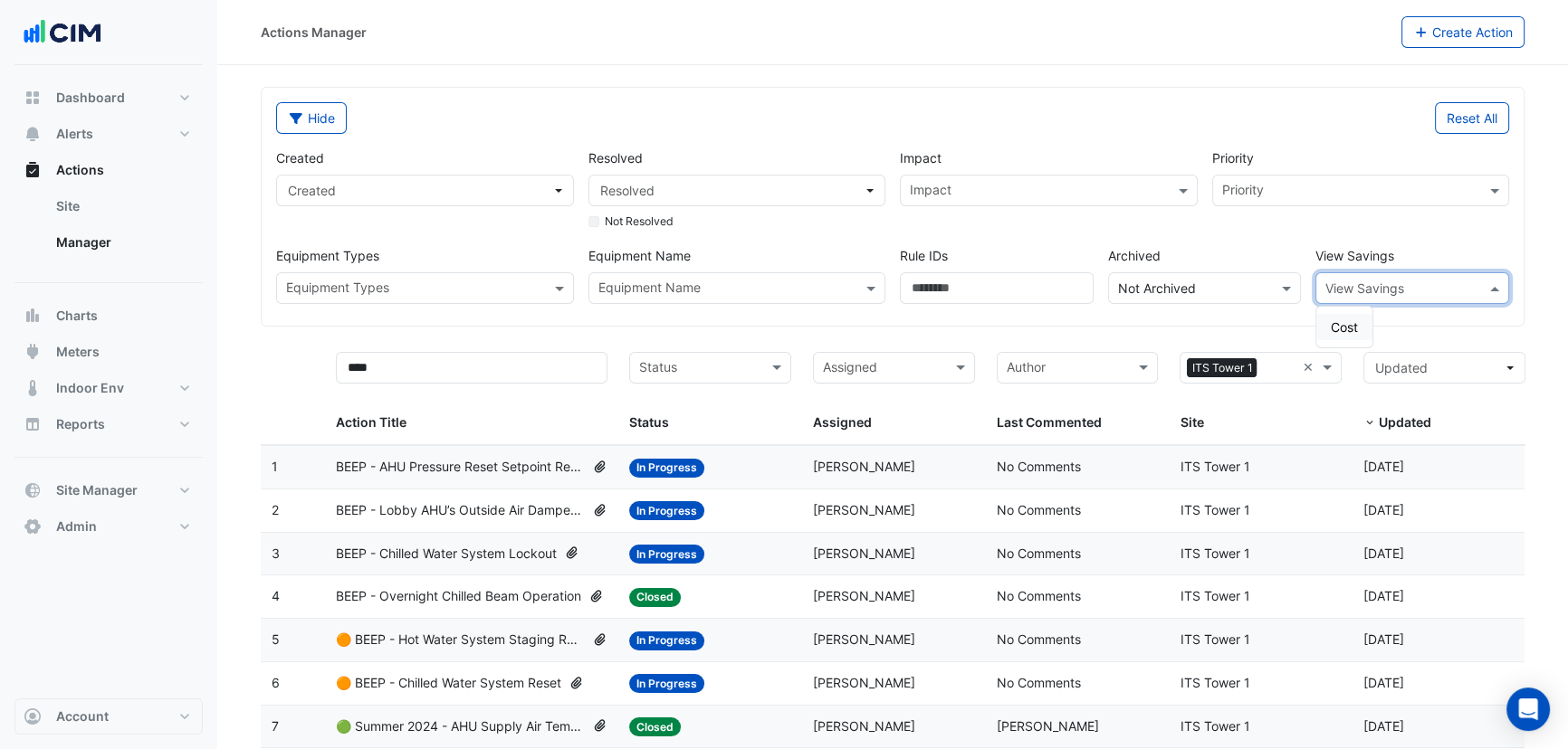
click at [1345, 323] on span "Cost" at bounding box center [1345, 327] width 28 height 15
click at [305, 125] on button "Hide" at bounding box center [311, 118] width 70 height 31
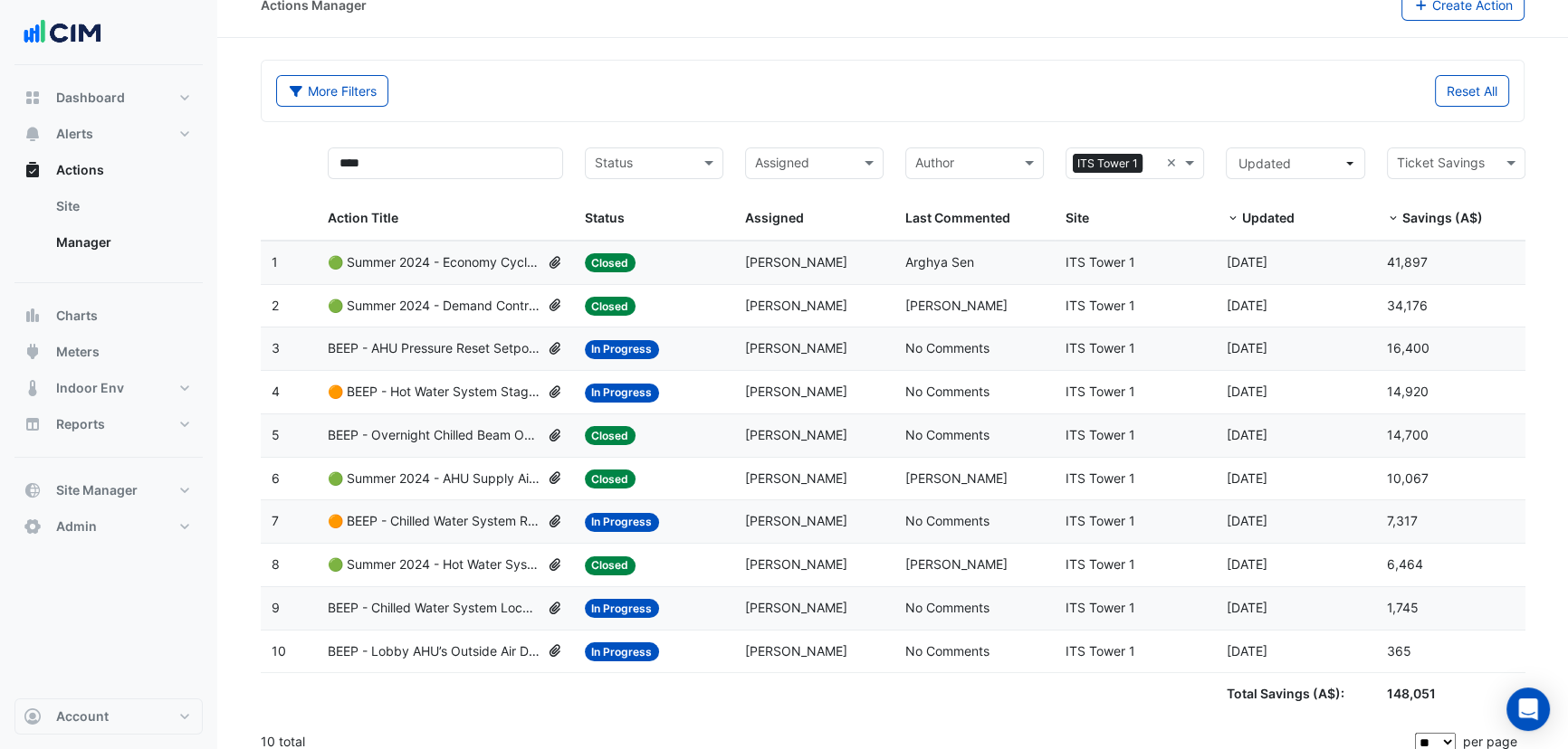
scroll to position [42, 0]
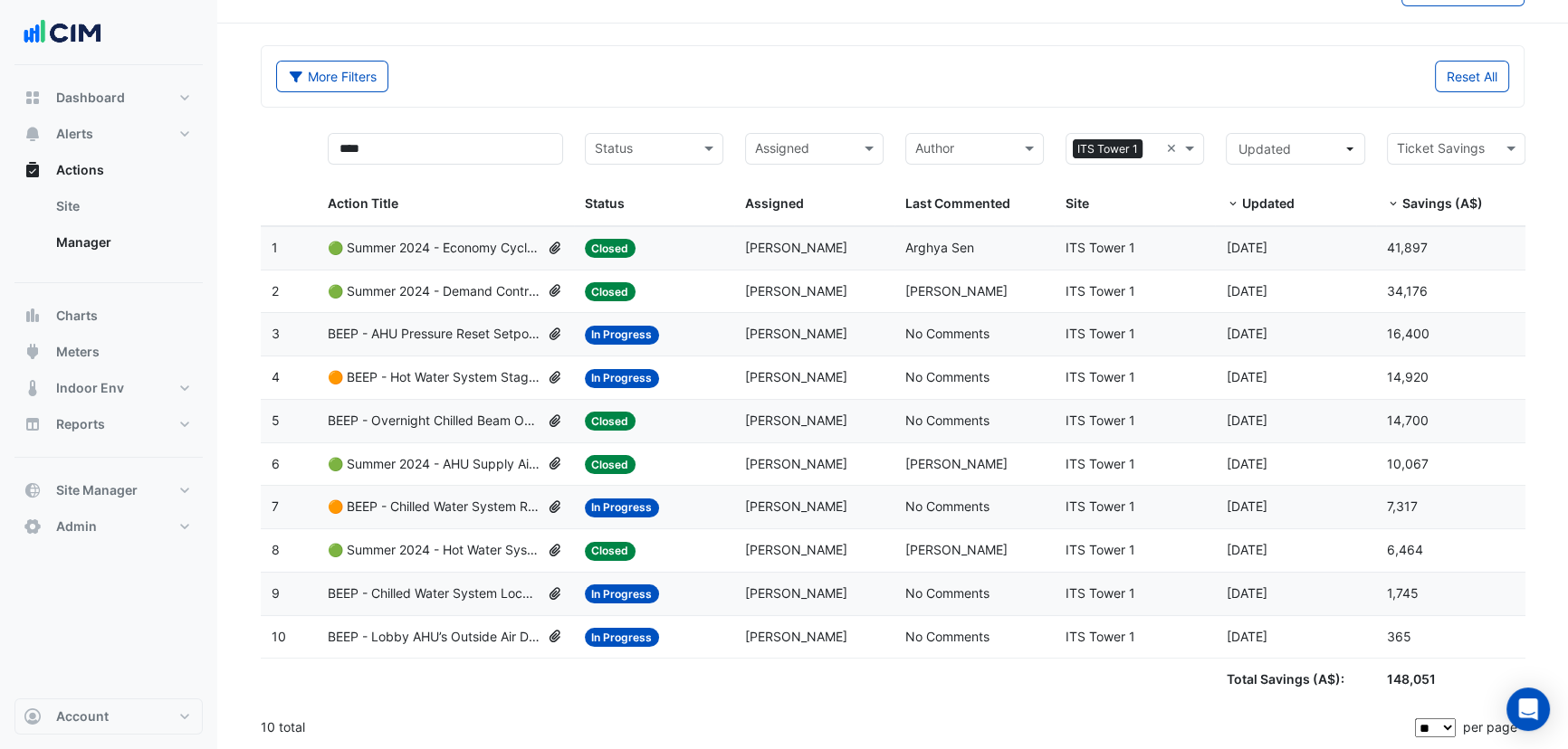
click at [367, 243] on span "🟢 Summer 2024 - Economy Cycle [BEEP]" at bounding box center [434, 248] width 212 height 21
drag, startPoint x: 661, startPoint y: 204, endPoint x: 1281, endPoint y: 199, distance: 620.0
click at [696, 204] on div "Status" at bounding box center [650, 204] width 131 height 21
click at [1457, 217] on datatable-header-cell "Ticket Savings Savings (A$)" at bounding box center [1456, 175] width 161 height 105
click at [1479, 206] on span "Savings (A$)" at bounding box center [1442, 203] width 81 height 15
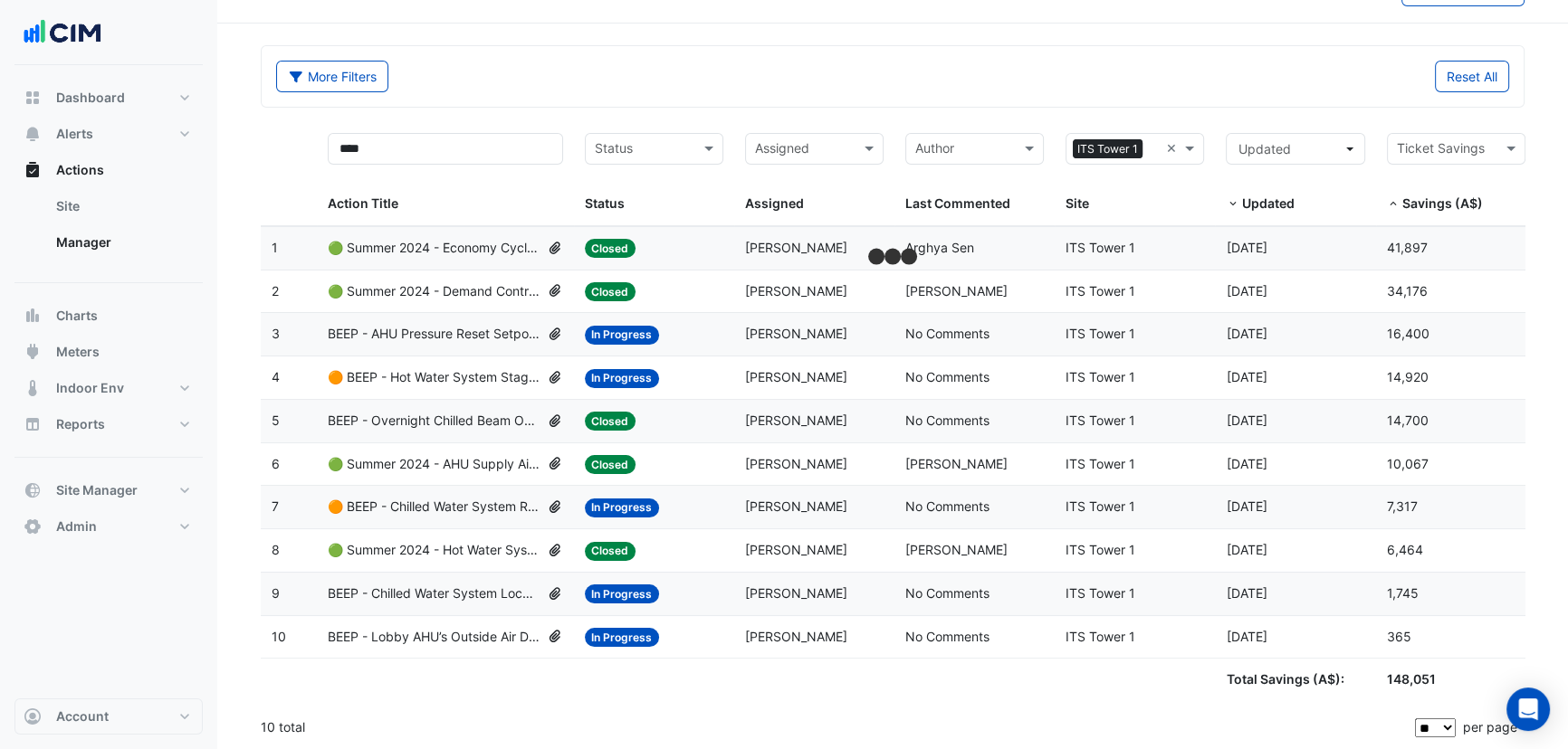
click at [577, 254] on datatable-body-cell "Status: Closed" at bounding box center [654, 248] width 161 height 43
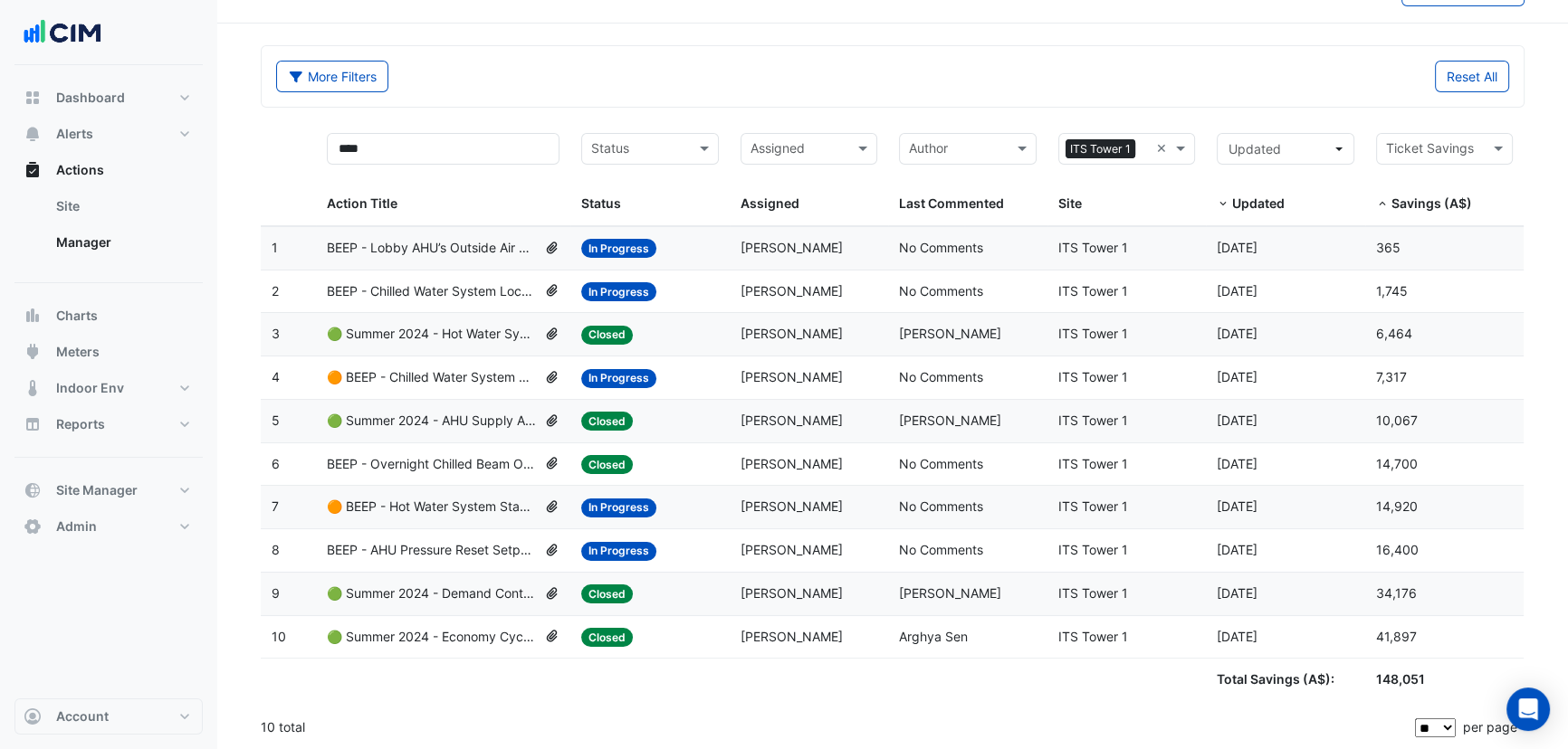
click at [1423, 199] on span "Savings (A$)" at bounding box center [1432, 203] width 81 height 15
click at [1231, 194] on div "Updated" at bounding box center [1282, 204] width 129 height 21
click at [1242, 196] on span "Updated" at bounding box center [1258, 203] width 52 height 15
click at [1330, 181] on div "Updated Updated" at bounding box center [1286, 174] width 137 height 82
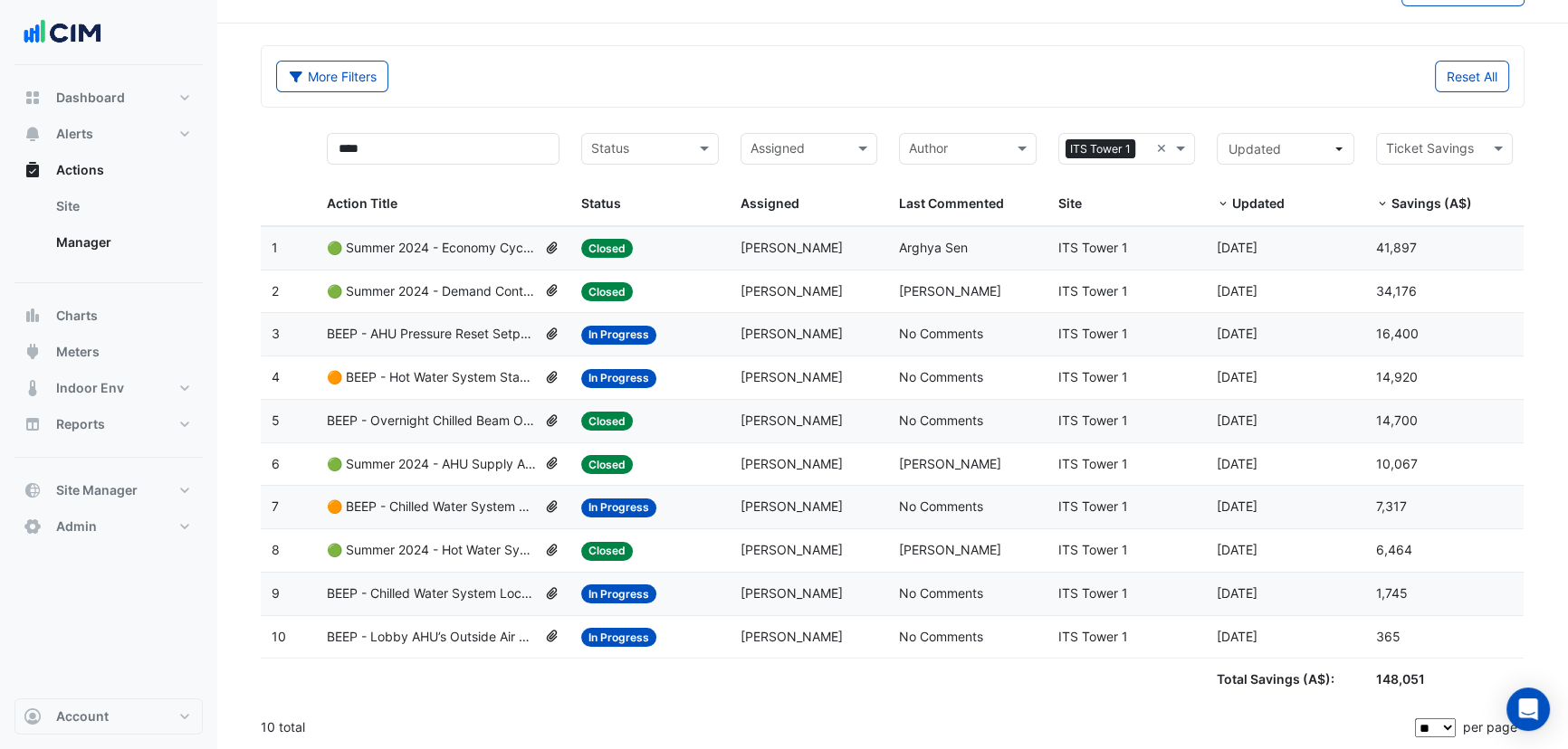
click at [1249, 199] on span "Updated" at bounding box center [1258, 203] width 52 height 15
click at [1274, 200] on span "Updated" at bounding box center [1258, 203] width 52 height 15
drag, startPoint x: 1413, startPoint y: 186, endPoint x: 1416, endPoint y: 202, distance: 16.3
click at [1416, 190] on div "Ticket Savings Savings (A$)" at bounding box center [1444, 174] width 137 height 82
click at [1416, 202] on span "Savings (A$)" at bounding box center [1432, 203] width 81 height 15
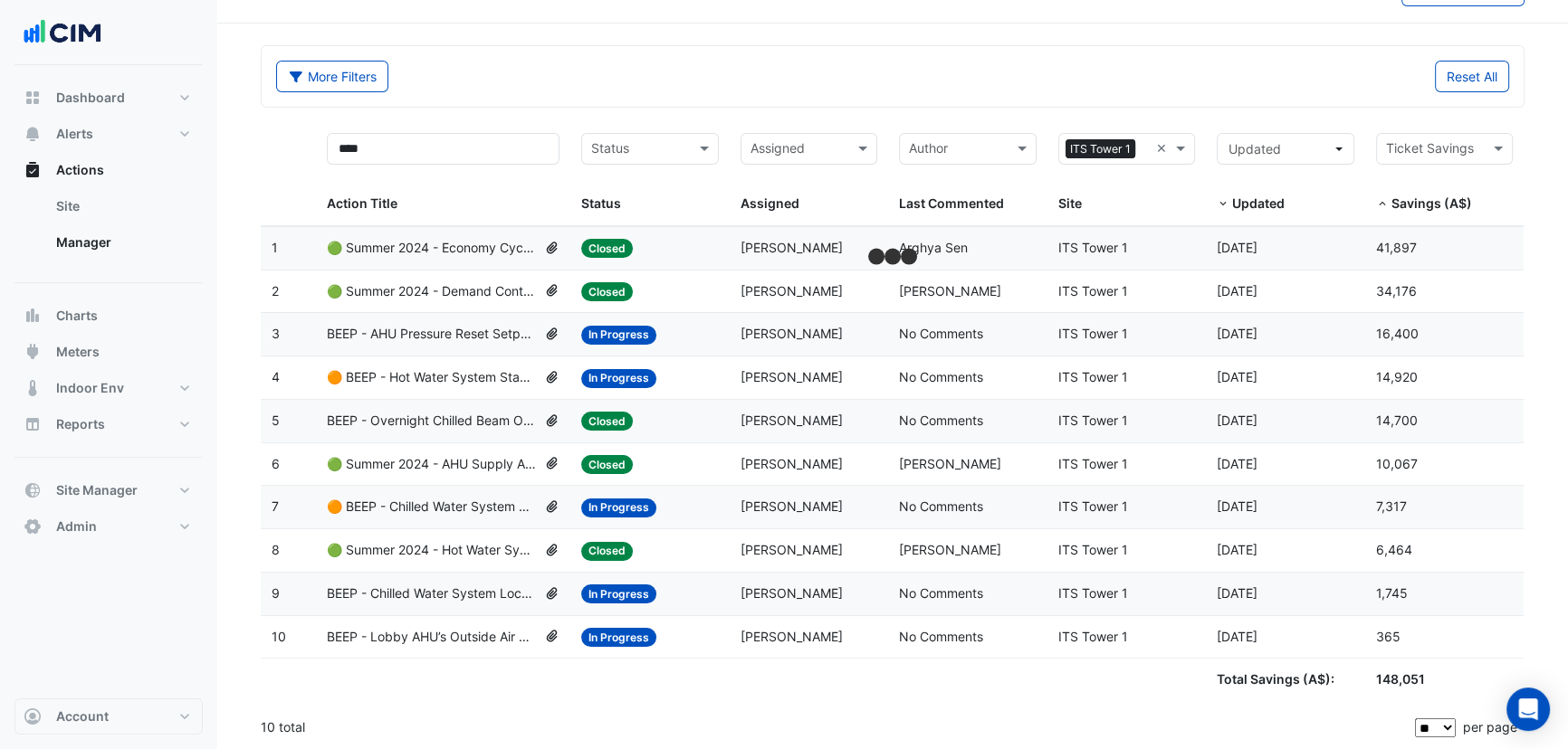
click at [1333, 188] on div "Updated Updated" at bounding box center [1286, 174] width 137 height 82
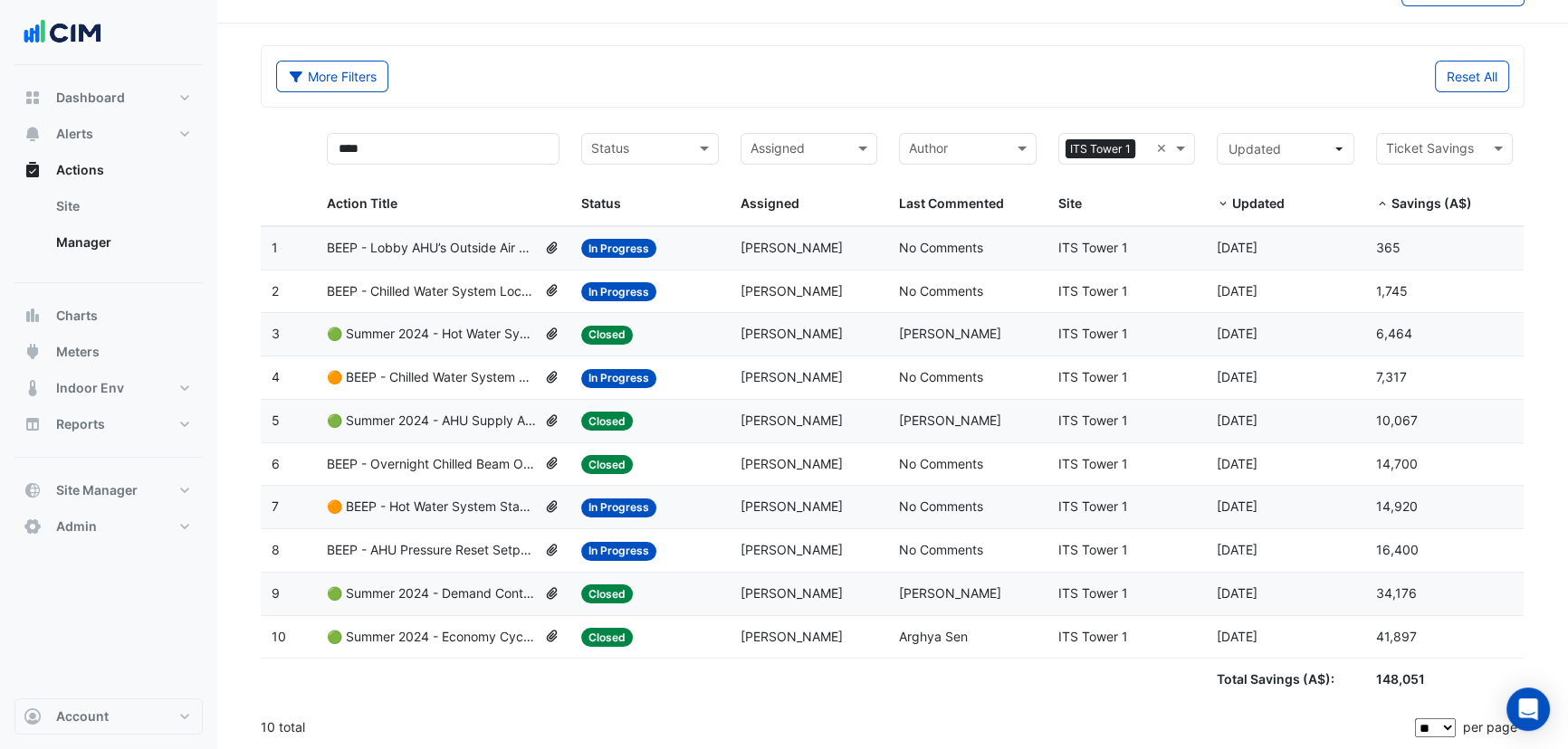
click at [1259, 191] on div "Updated Updated" at bounding box center [1286, 174] width 137 height 82
click at [1229, 205] on div "Updated" at bounding box center [1282, 204] width 129 height 21
drag, startPoint x: 1308, startPoint y: 78, endPoint x: 643, endPoint y: 82, distance: 665.0
click at [1287, 77] on div "Reset All" at bounding box center [1207, 76] width 628 height 31
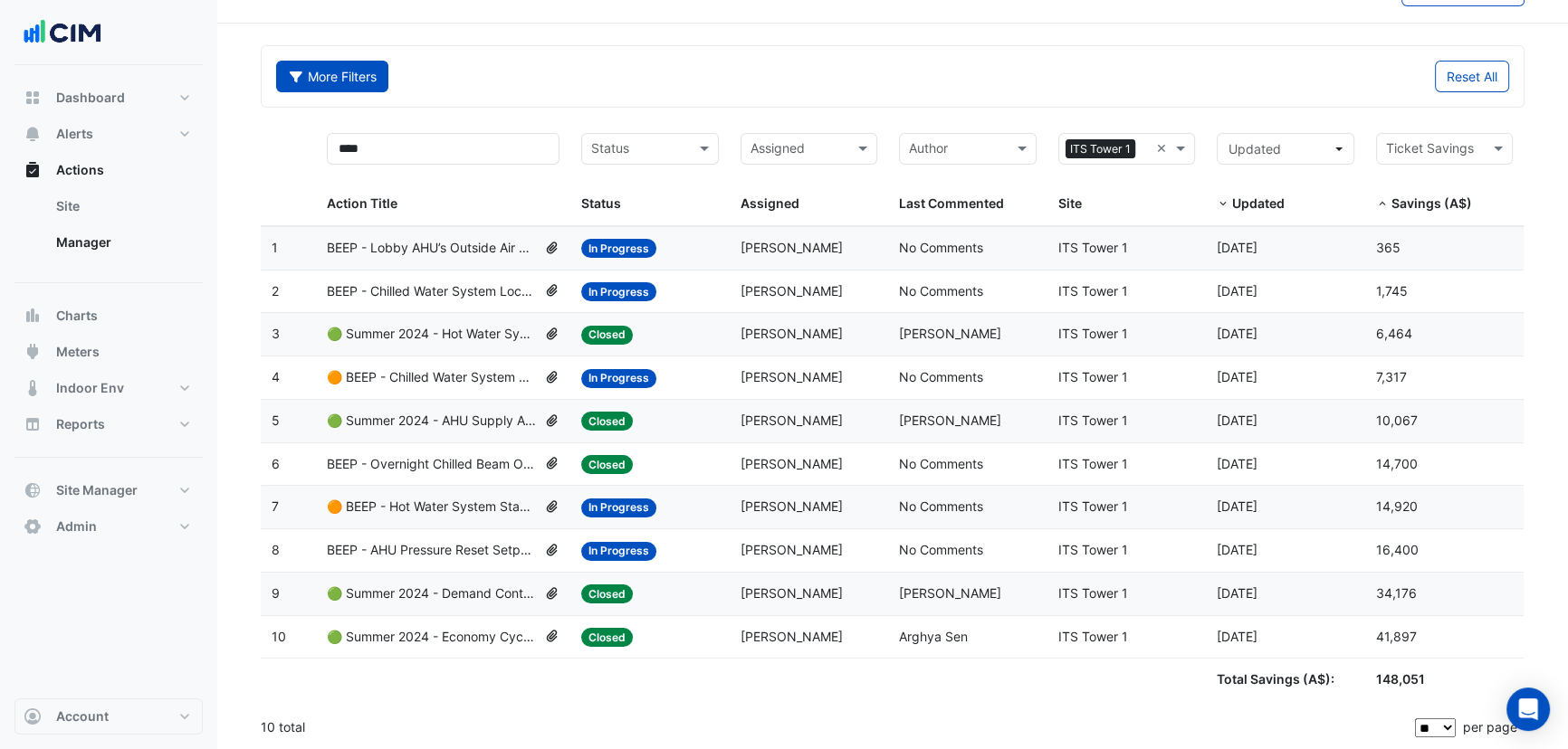
click at [373, 74] on button "More Filters" at bounding box center [332, 76] width 112 height 31
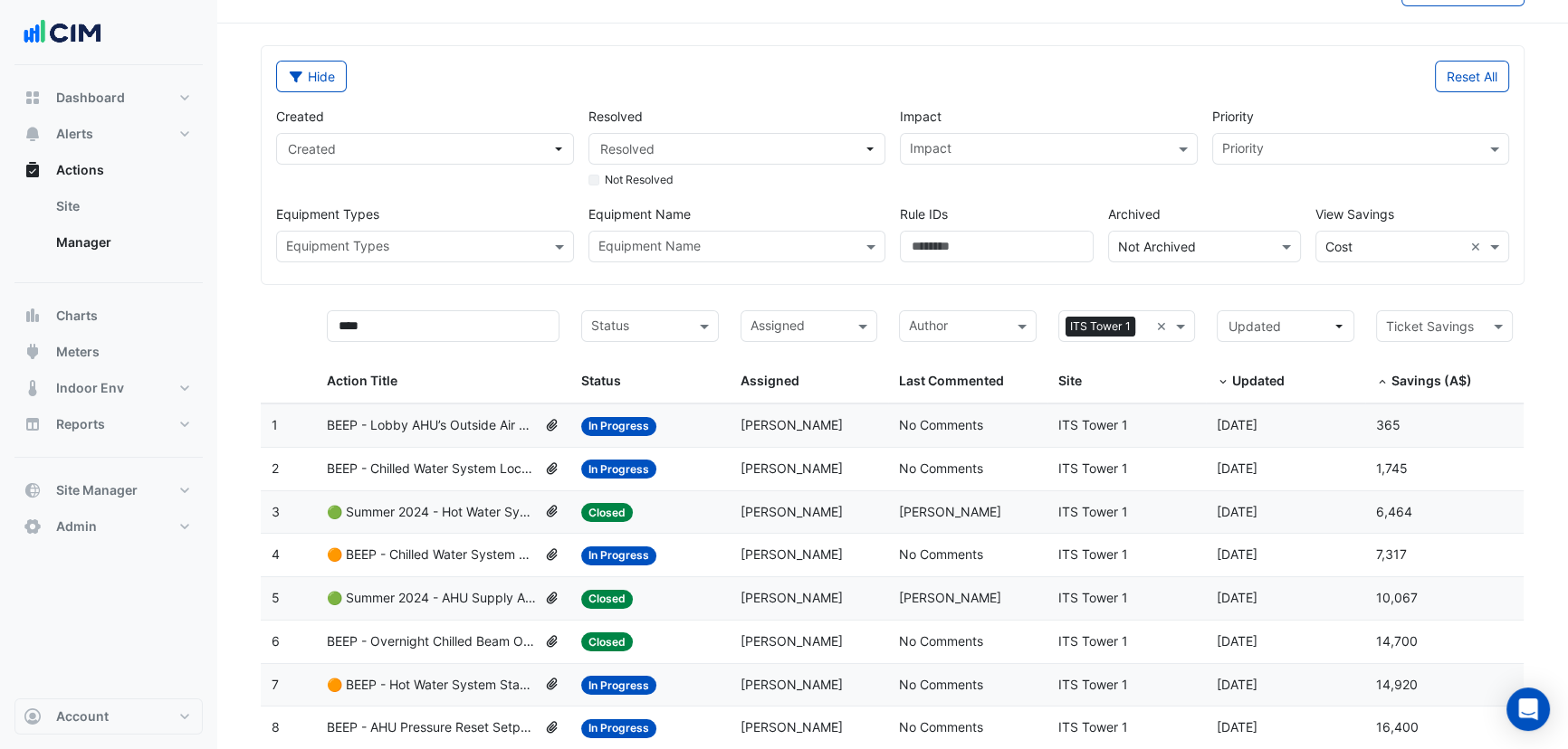
click at [1468, 251] on div at bounding box center [1413, 247] width 192 height 21
click at [1431, 276] on div "Hide Reset All Created Created Resolved Resolved Not Resolved Impact Impact Pri…" at bounding box center [892, 165] width 1262 height 238
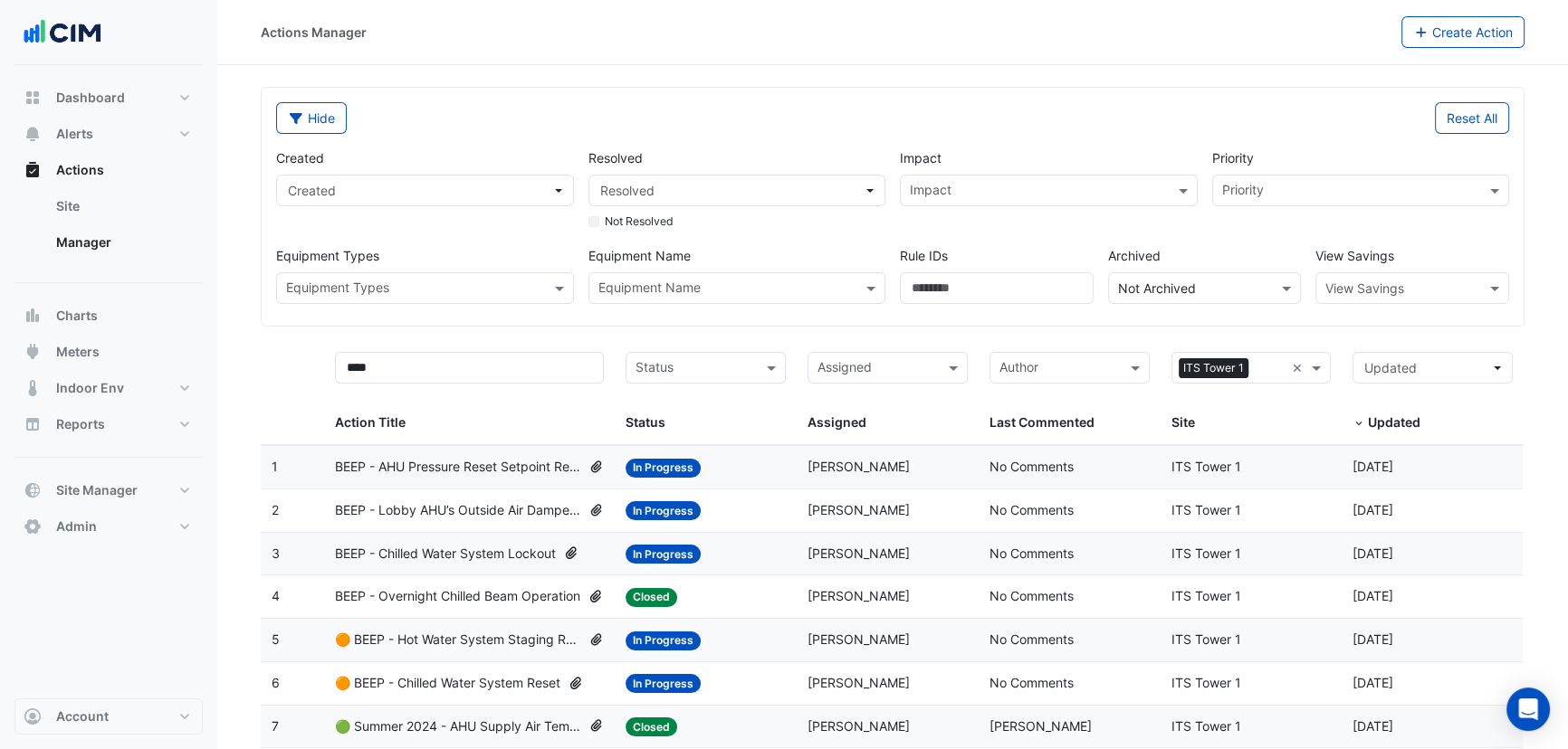
click at [1364, 290] on input "text" at bounding box center [1394, 289] width 138 height 19
click at [1353, 323] on span "Cost" at bounding box center [1345, 327] width 28 height 15
click at [1440, 318] on div "Hide Reset All Created Created Resolved Resolved Not Resolved Impact Impact Pri…" at bounding box center [892, 206] width 1262 height 238
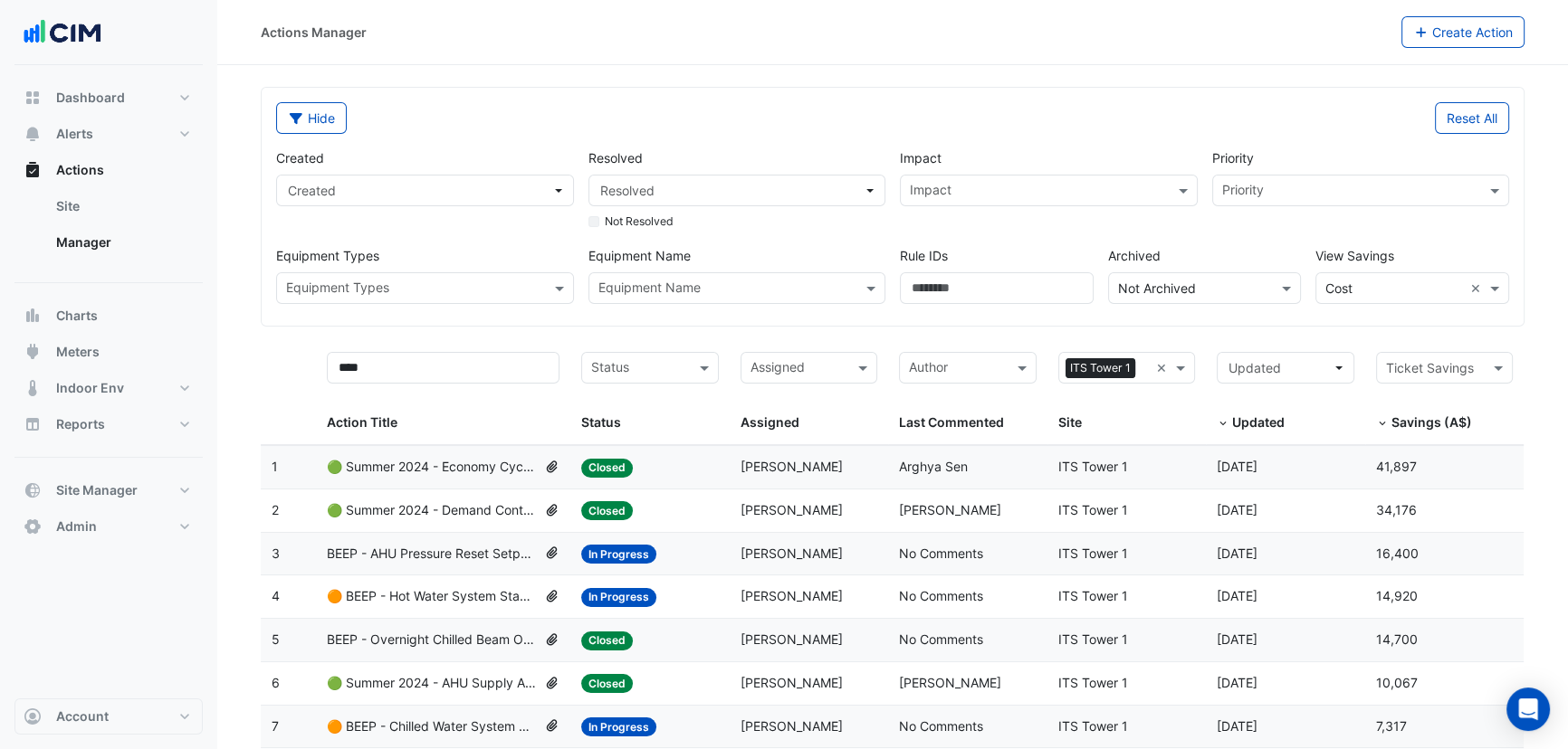
click at [1213, 417] on datatable-header-cell "Updated Updated" at bounding box center [1285, 394] width 159 height 105
click at [1217, 421] on span at bounding box center [1223, 424] width 12 height 14
click at [1249, 414] on div "Updated" at bounding box center [1282, 423] width 129 height 21
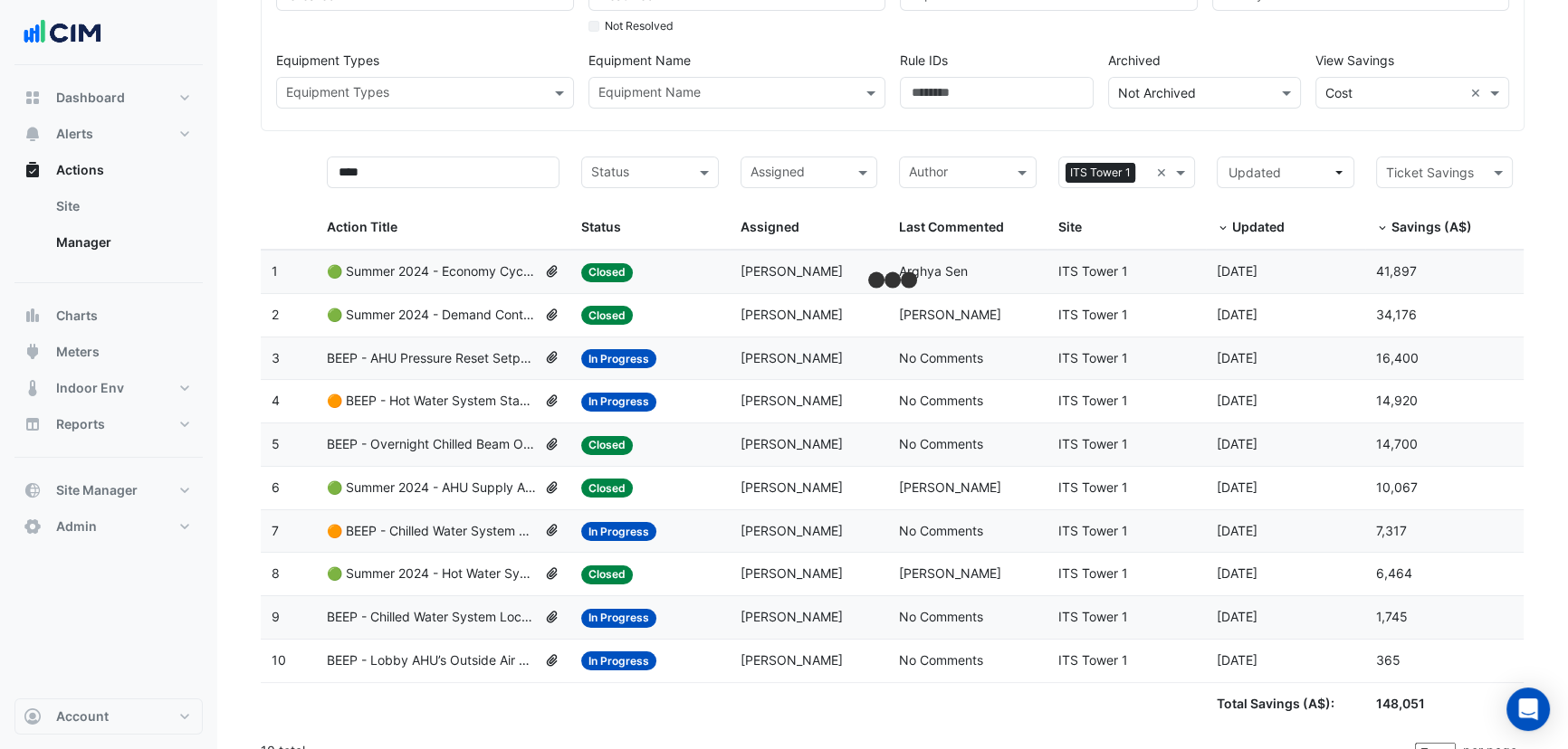
scroll to position [219, 0]
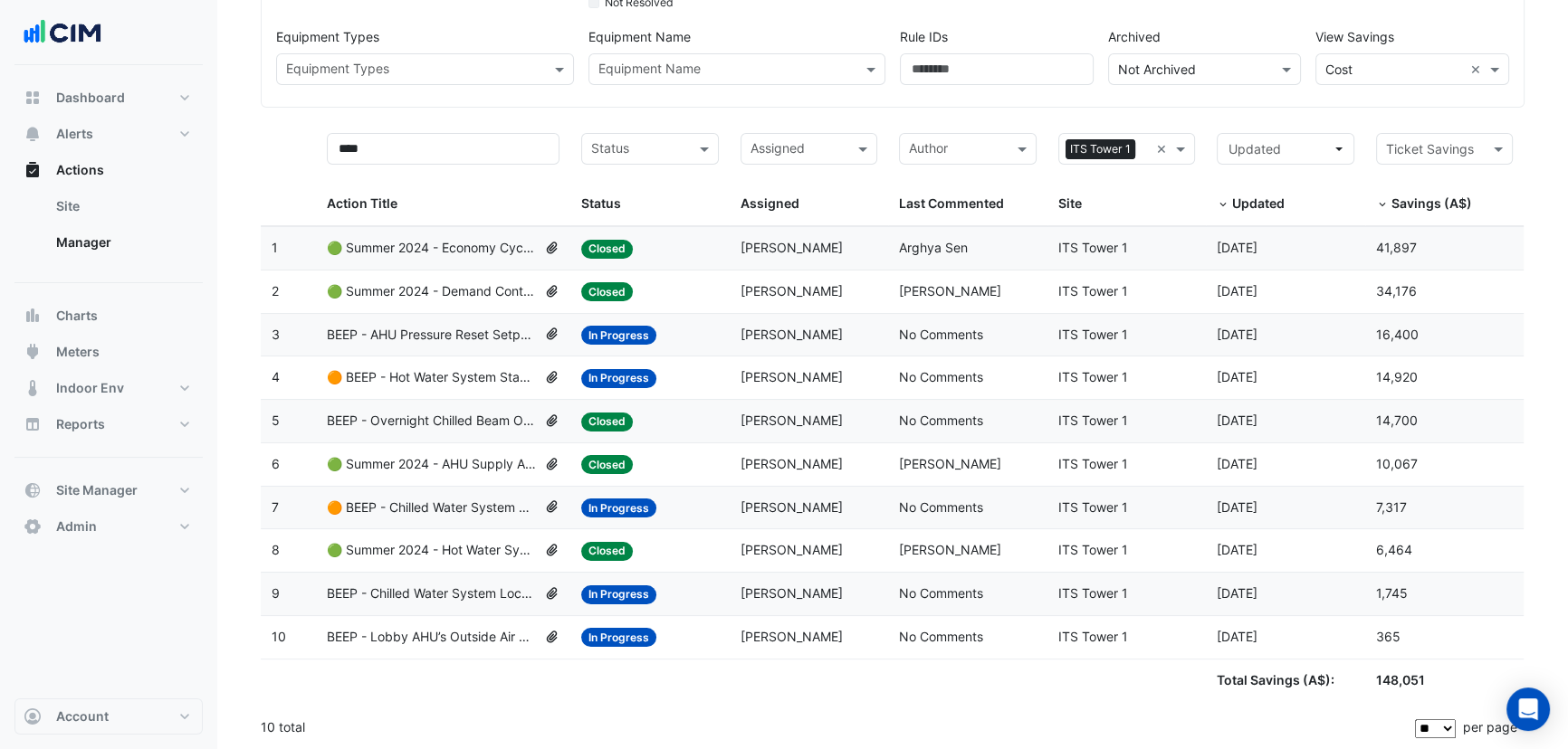
click at [1431, 204] on span "Savings (A$)" at bounding box center [1432, 203] width 81 height 15
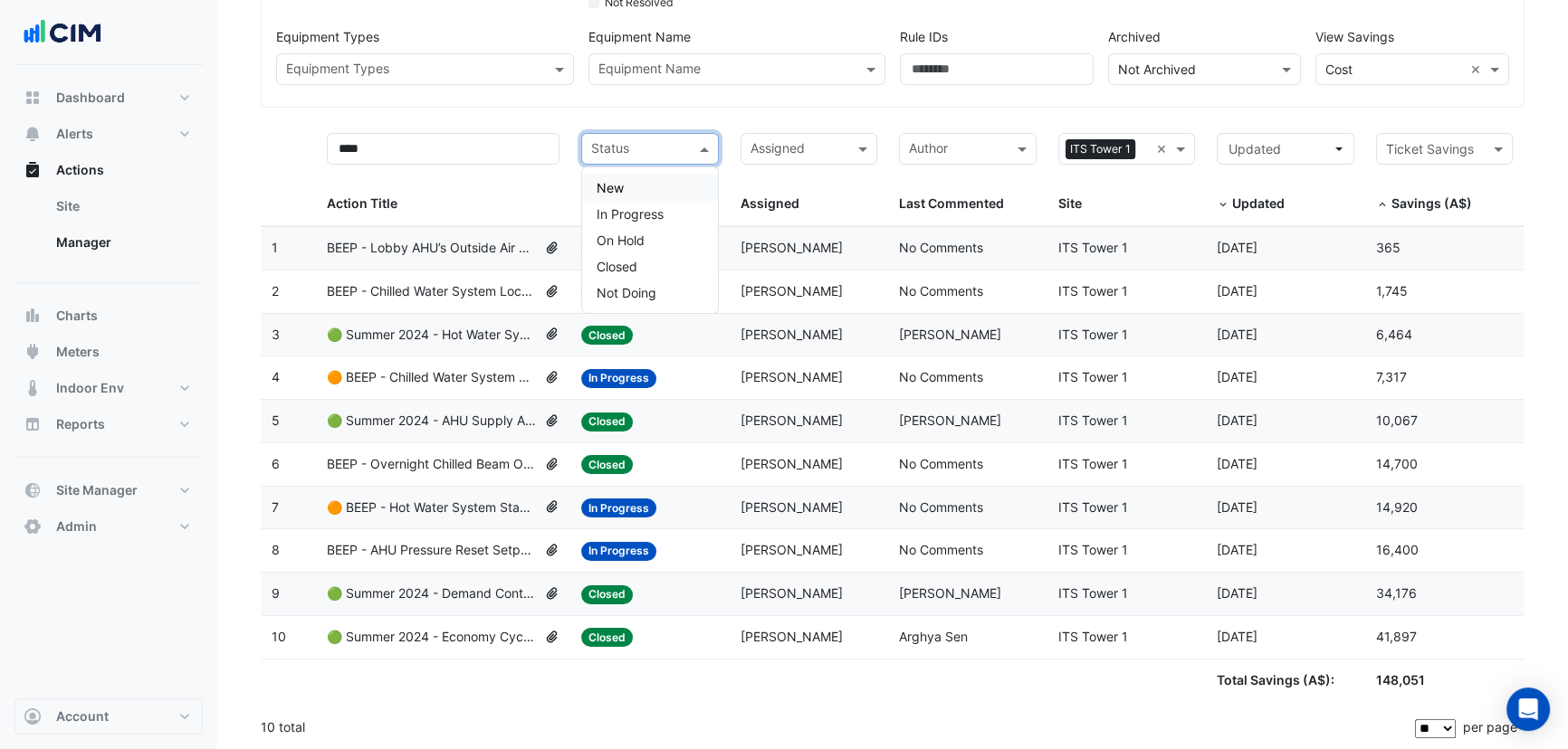
click at [648, 141] on input "text" at bounding box center [639, 151] width 96 height 21
click at [635, 212] on span "In Progress" at bounding box center [630, 214] width 67 height 15
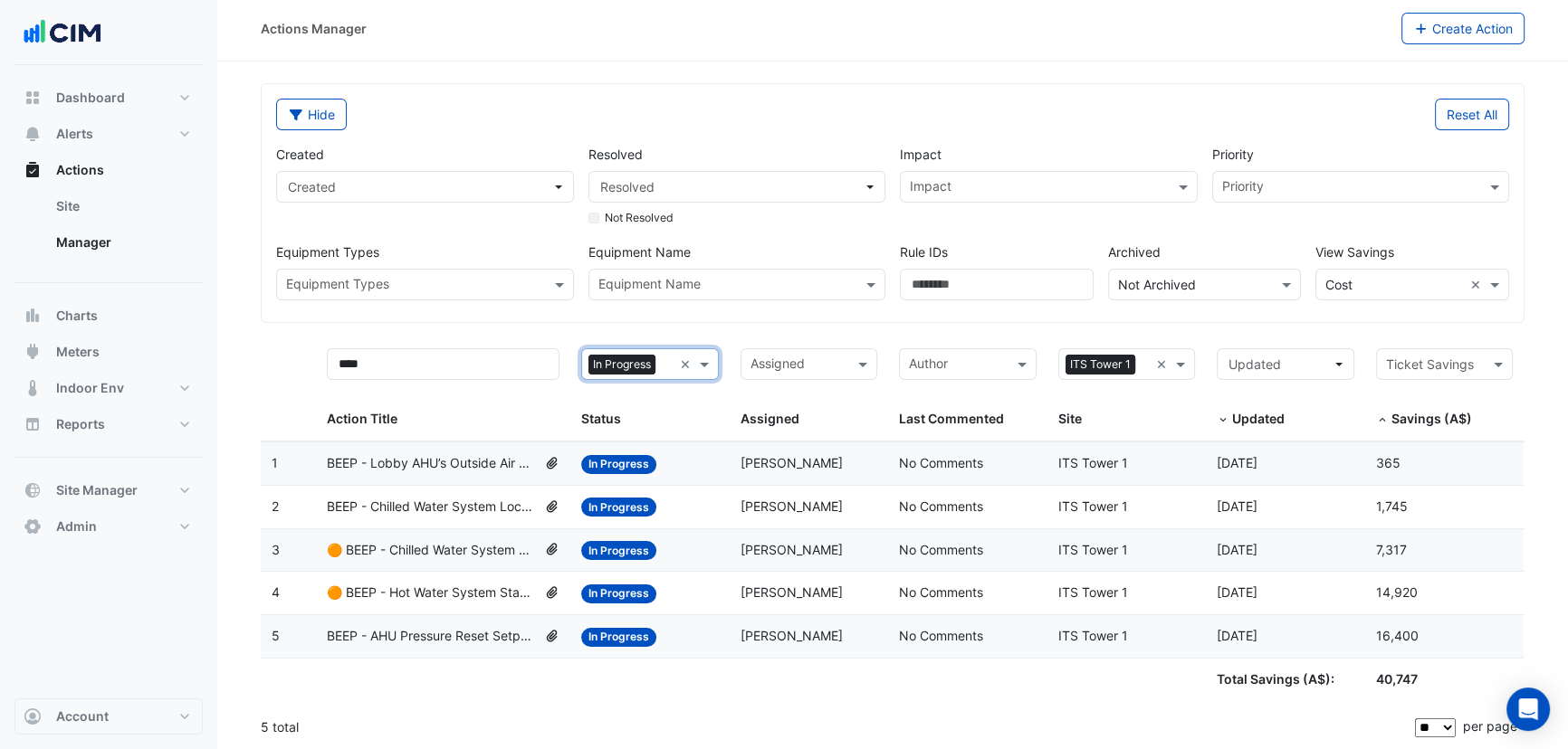
click at [459, 466] on span "BEEP - Lobby AHU’s Outside Air Damper Review" at bounding box center [432, 464] width 209 height 21
click at [1364, 292] on input "text" at bounding box center [1394, 285] width 138 height 19
click at [1261, 328] on form "Hide Reset All Created Created Resolved Resolved Not Resolved Impact Impact Pri…" at bounding box center [892, 417] width 1264 height 667
click at [1102, 365] on span "ITS Tower 1" at bounding box center [1100, 364] width 69 height 20
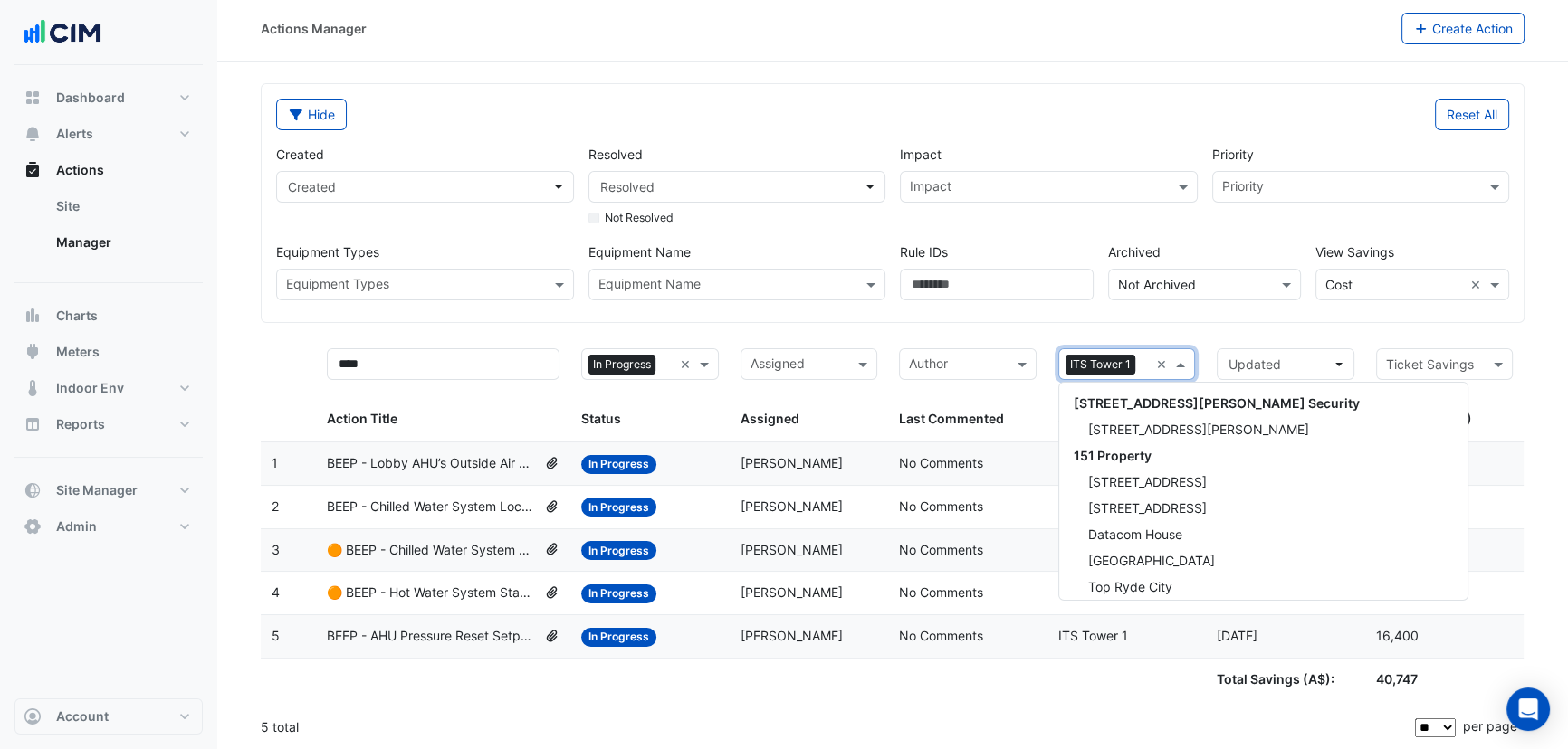
scroll to position [2369, 0]
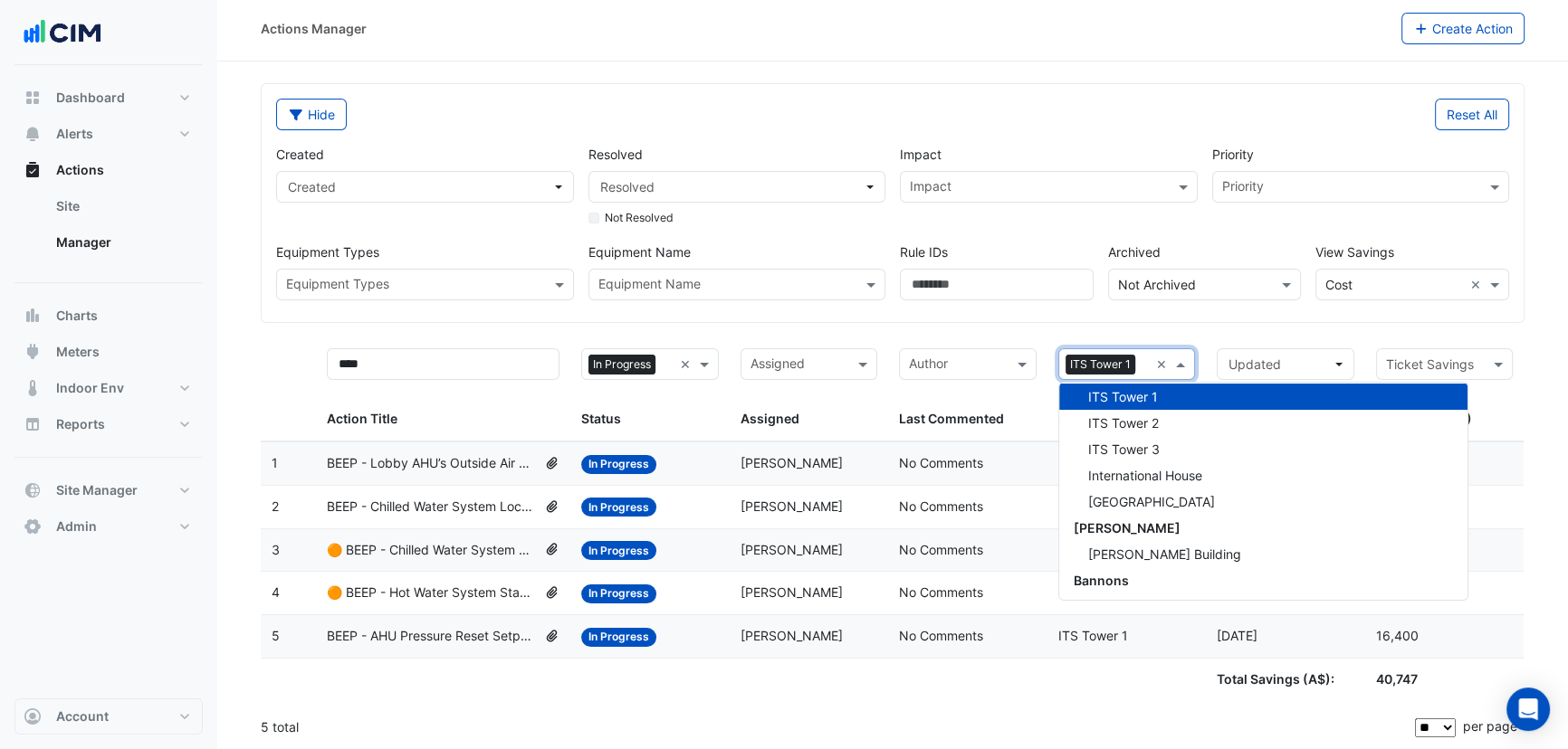
click at [1365, 322] on form "Hide Reset All Created Created Resolved Resolved Not Resolved Impact Impact Pri…" at bounding box center [892, 417] width 1264 height 667
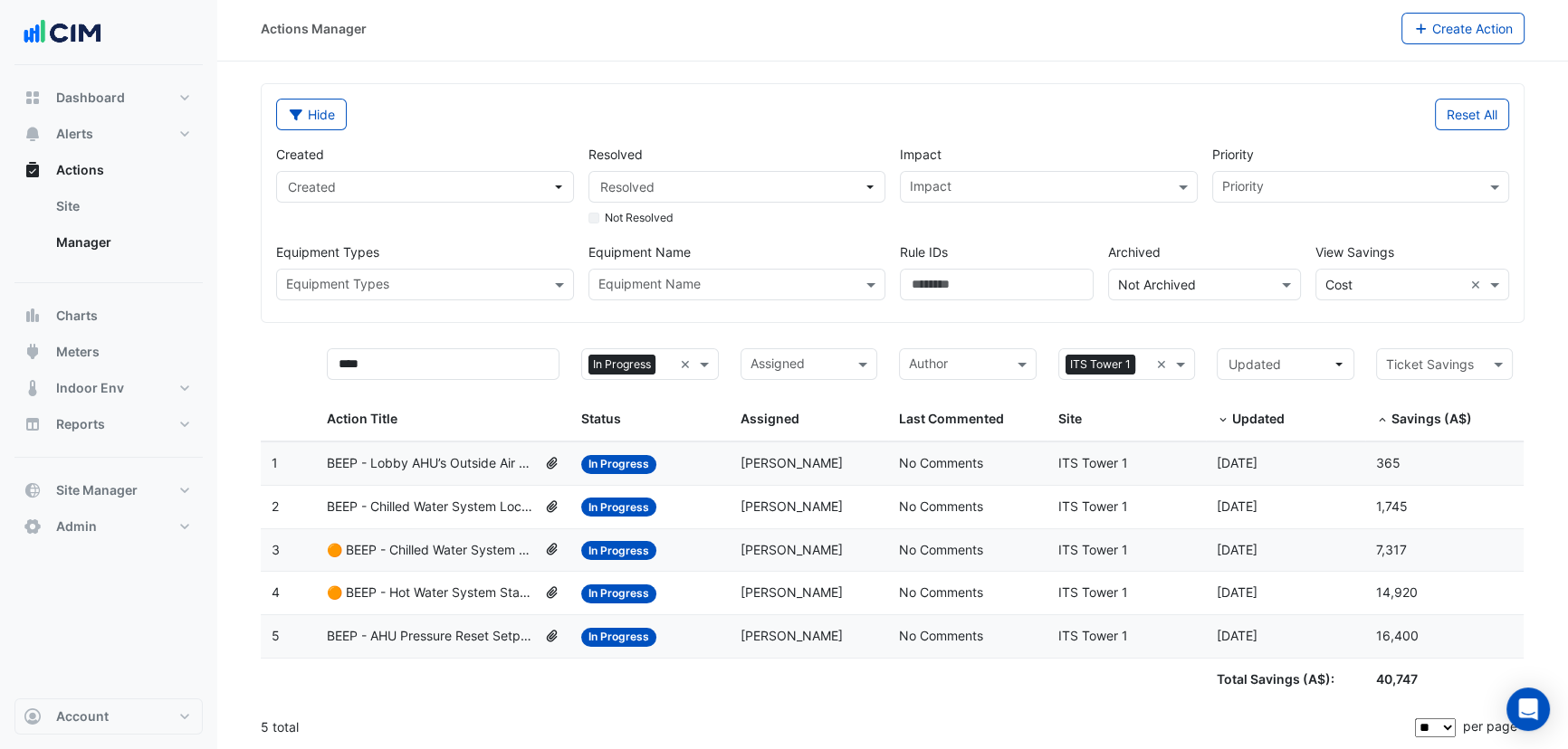
click at [1228, 317] on div "Hide Reset All Created Created Resolved Resolved Not Resolved Impact Impact Pri…" at bounding box center [892, 203] width 1262 height 238
drag, startPoint x: 298, startPoint y: 134, endPoint x: 301, endPoint y: 118, distance: 16.3
click at [300, 125] on div "Hide Reset All Created Created Resolved Resolved Not Resolved Impact Impact Pri…" at bounding box center [892, 203] width 1262 height 238
click at [302, 114] on icon "button" at bounding box center [296, 114] width 16 height 12
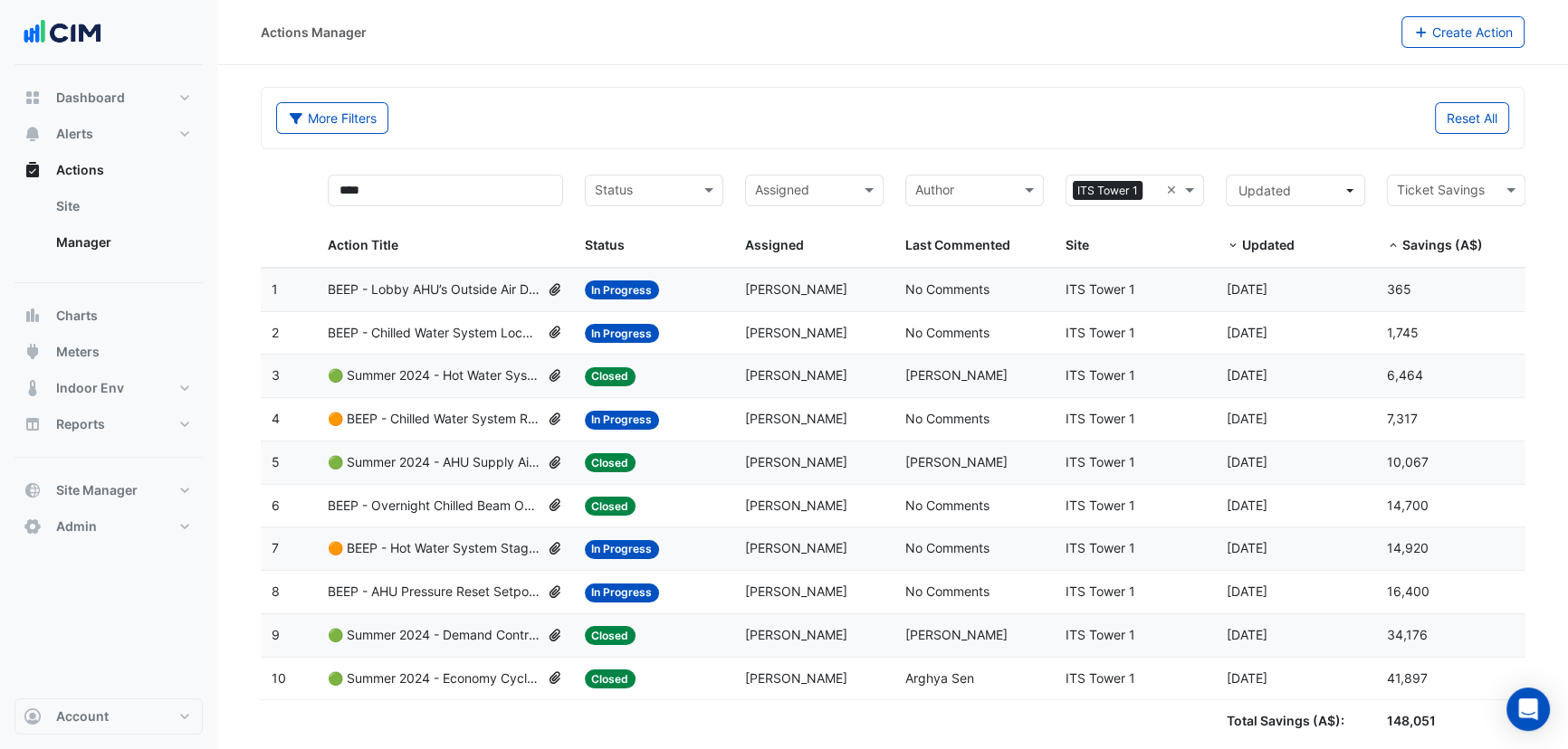
scroll to position [42, 0]
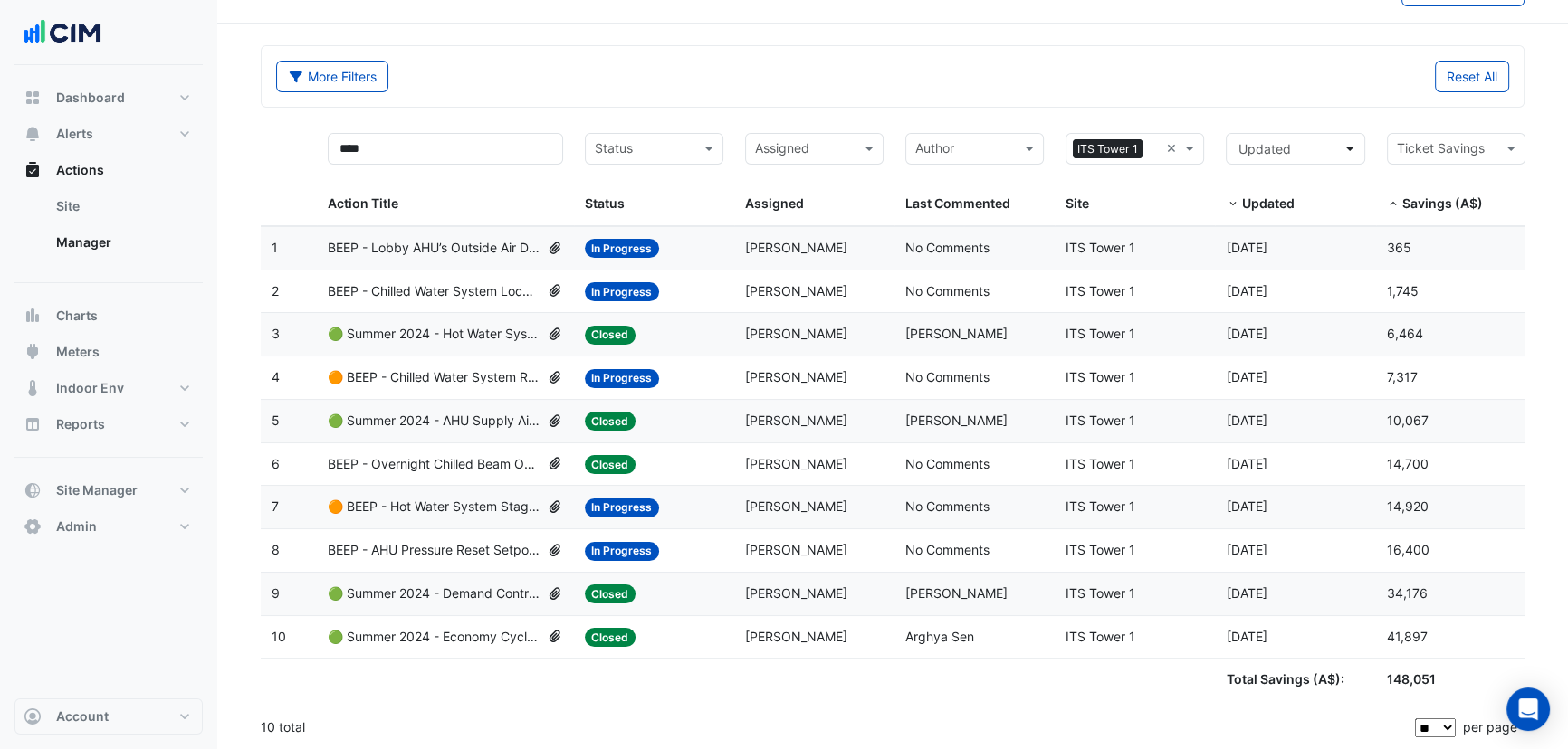
click at [672, 209] on div "Status" at bounding box center [650, 204] width 131 height 21
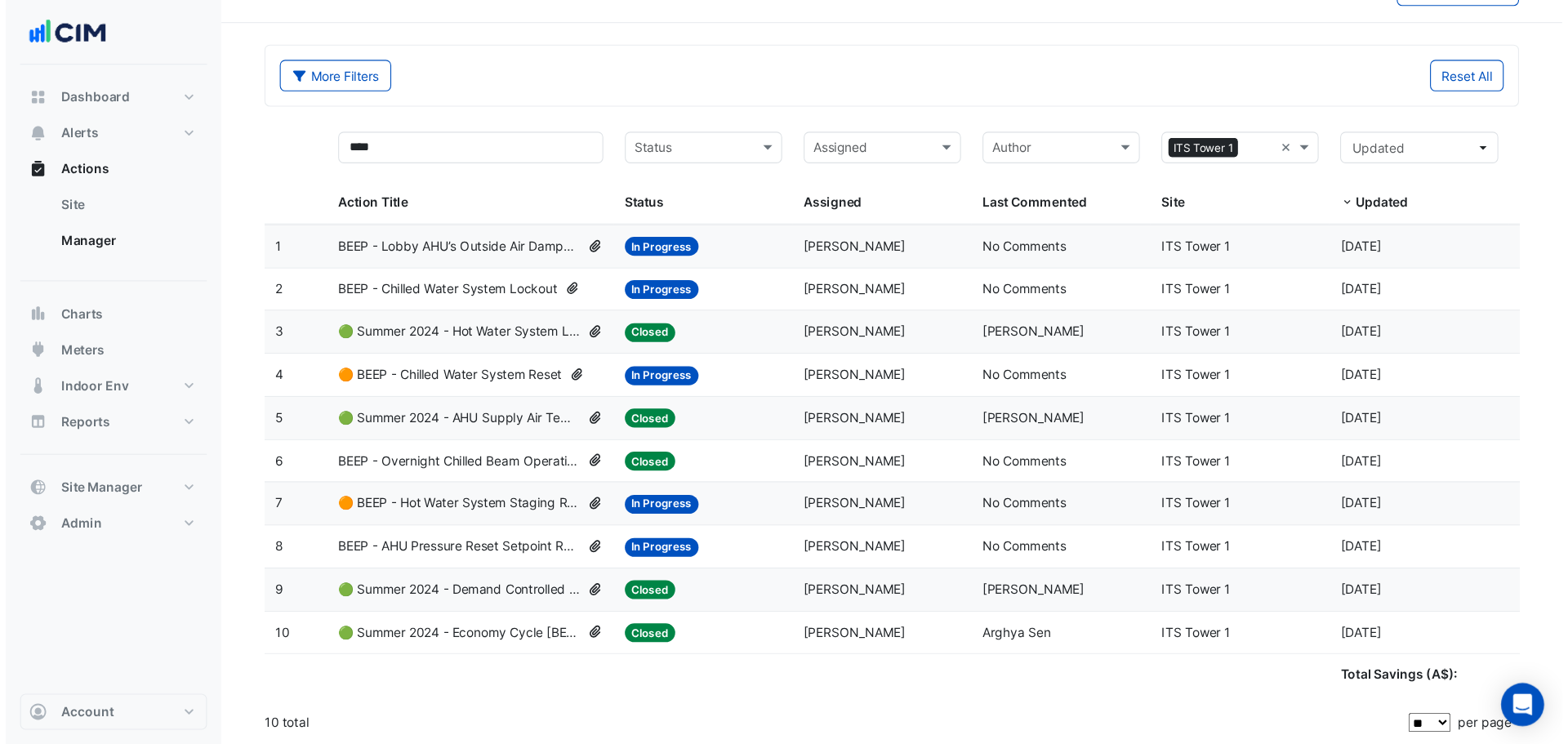
scroll to position [0, 0]
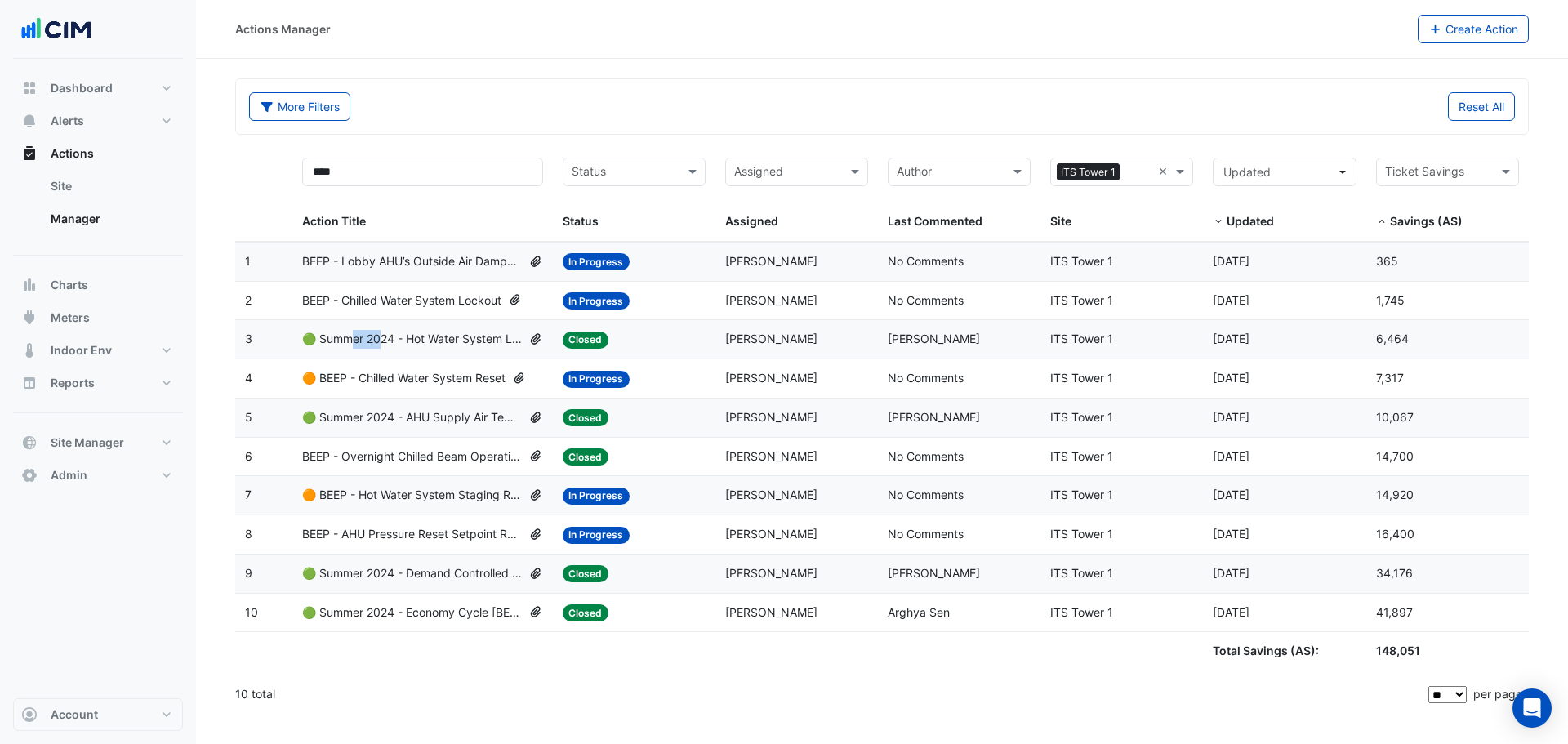
drag, startPoint x: 382, startPoint y: 343, endPoint x: 353, endPoint y: 355, distance: 31.4
click at [353, 355] on datatable-body-cell "Action Title: 🟢 Summer 2024 - Hot Water System Lockout [BEEP]" at bounding box center [423, 339] width 261 height 39
click at [371, 505] on datatable-body-cell "Action Title: 🟠 BEEP - Hot Water System Staging Review" at bounding box center [423, 495] width 261 height 39
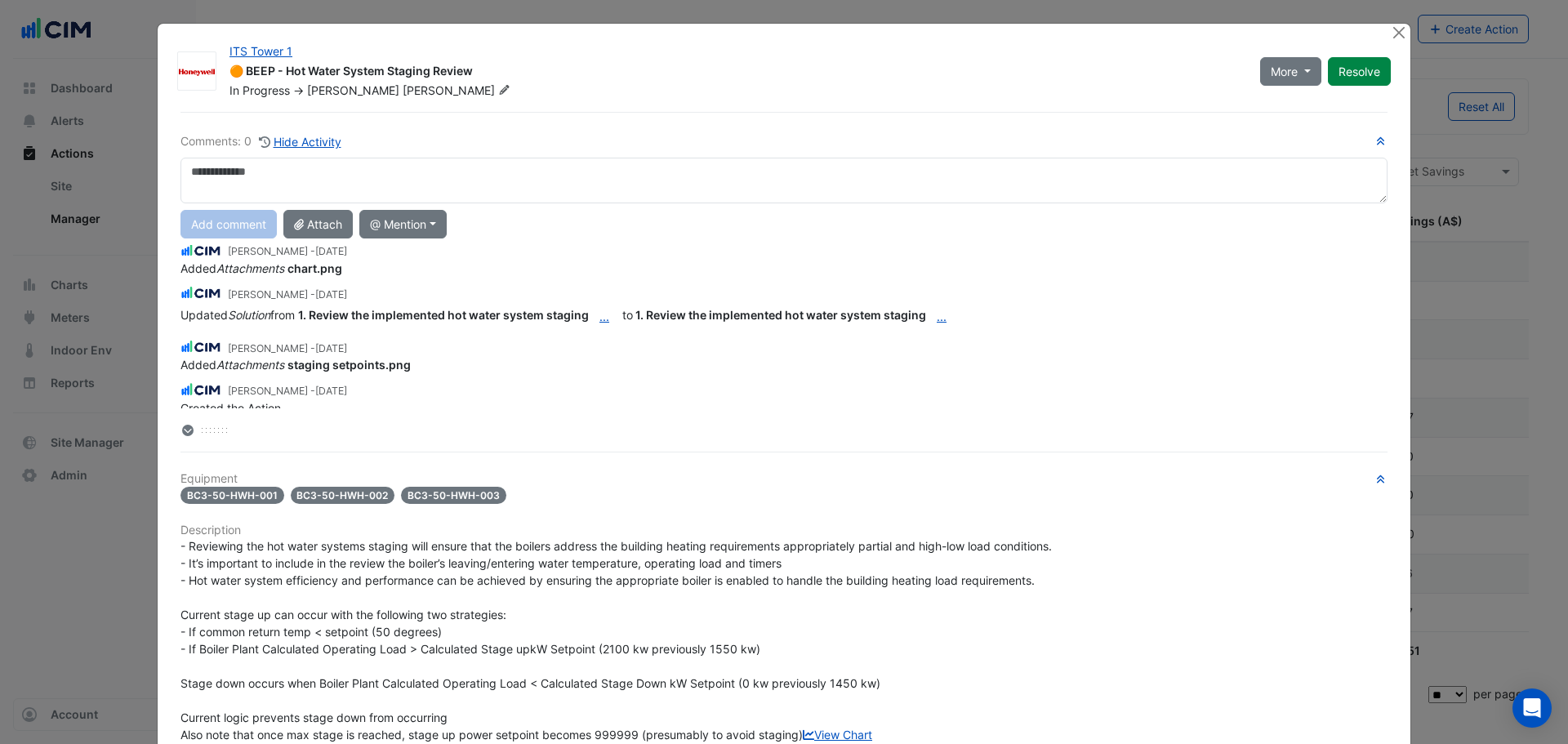
scroll to position [245, 0]
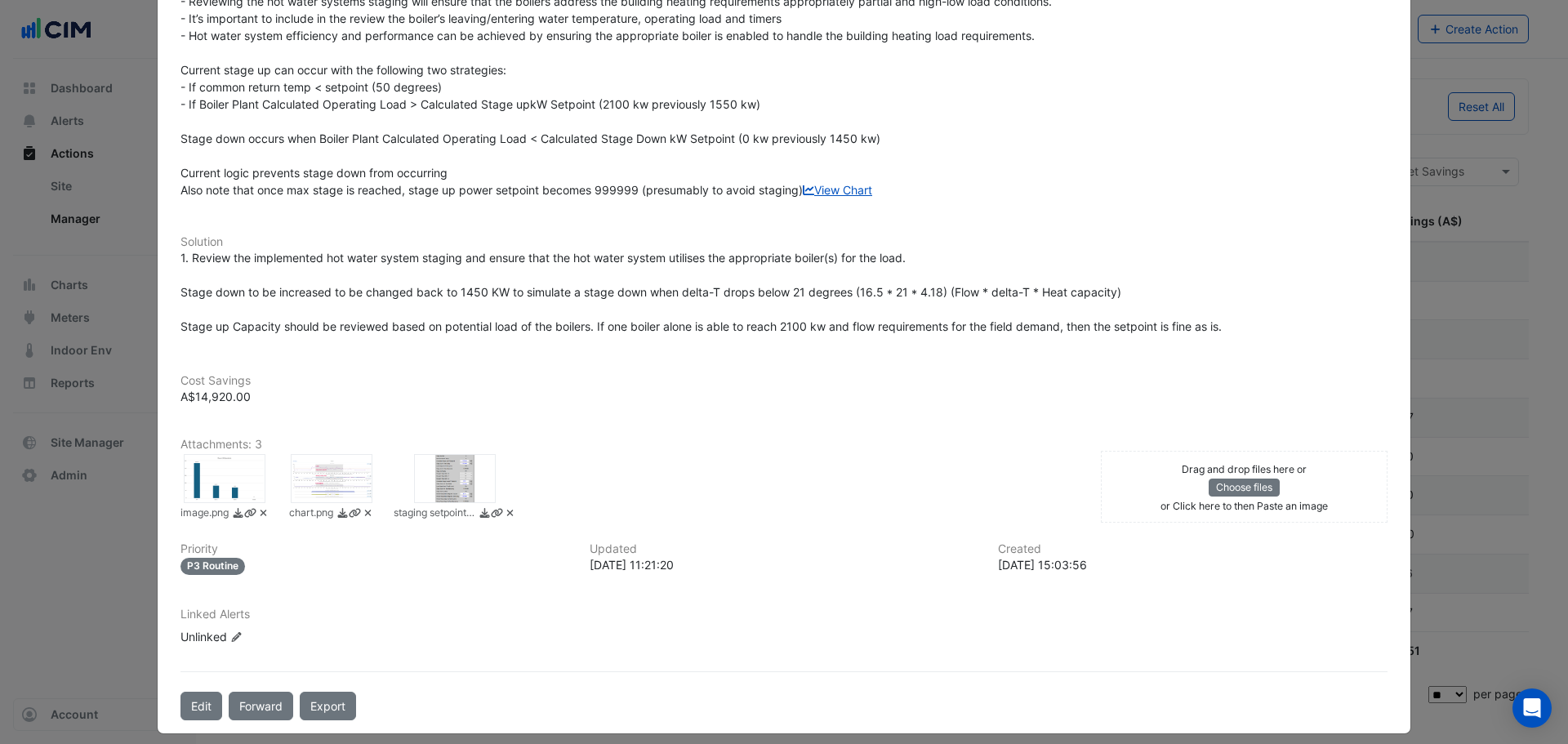
click at [230, 504] on div at bounding box center [224, 478] width 81 height 49
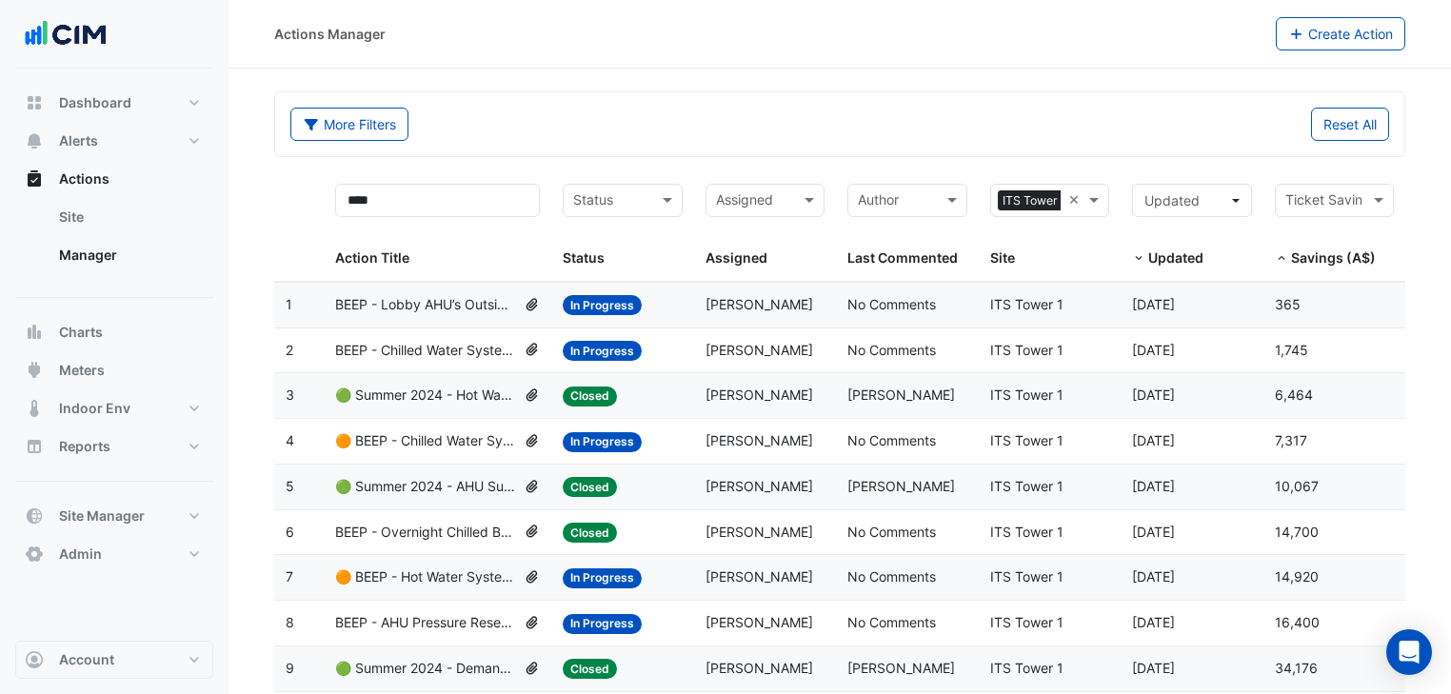
scroll to position [101, 0]
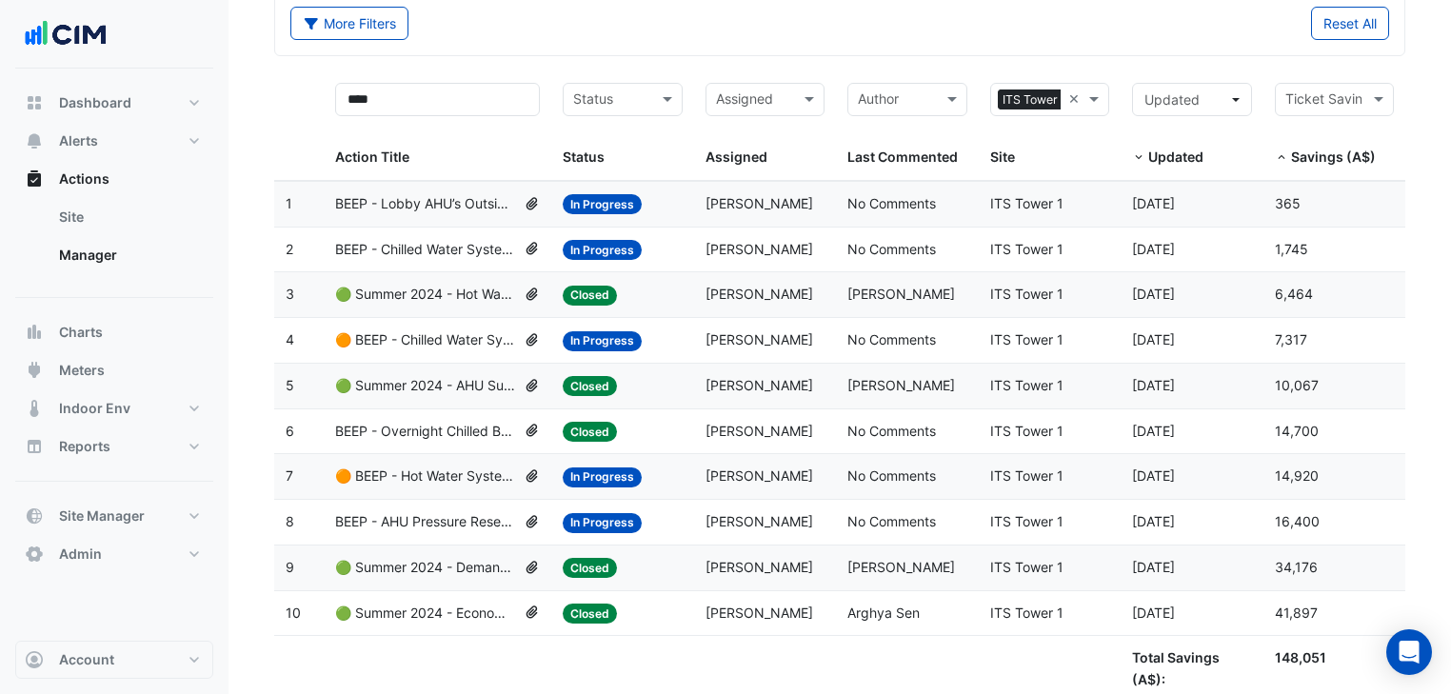
click at [1256, 160] on span at bounding box center [1260, 125] width 8 height 109
drag, startPoint x: 1258, startPoint y: 124, endPoint x: 1231, endPoint y: 131, distance: 27.7
click at [1251, 125] on datatable-header-cell "Updated Updated" at bounding box center [1192, 126] width 142 height 110
click at [1165, 137] on div "Updated Updated" at bounding box center [1191, 126] width 119 height 86
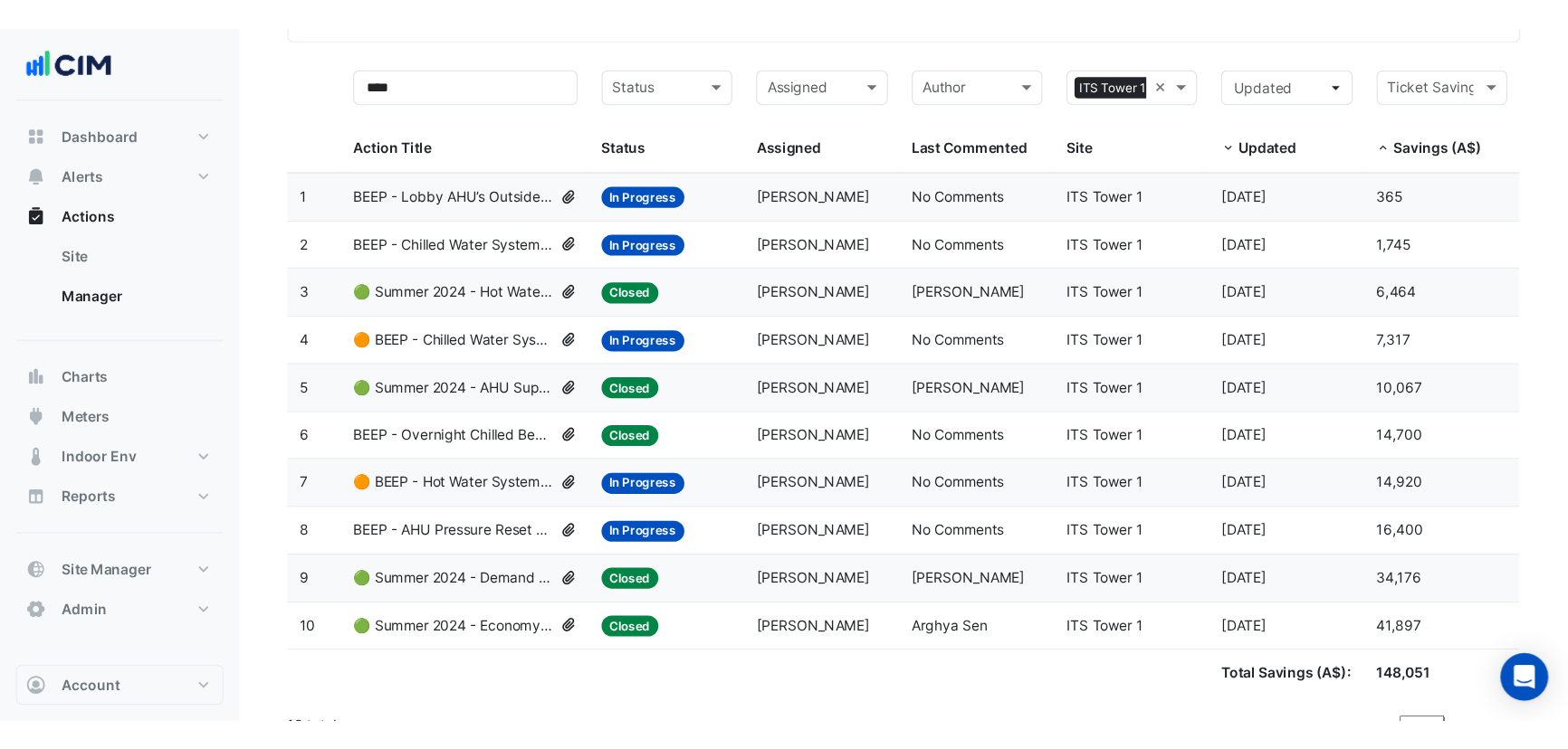
scroll to position [42, 0]
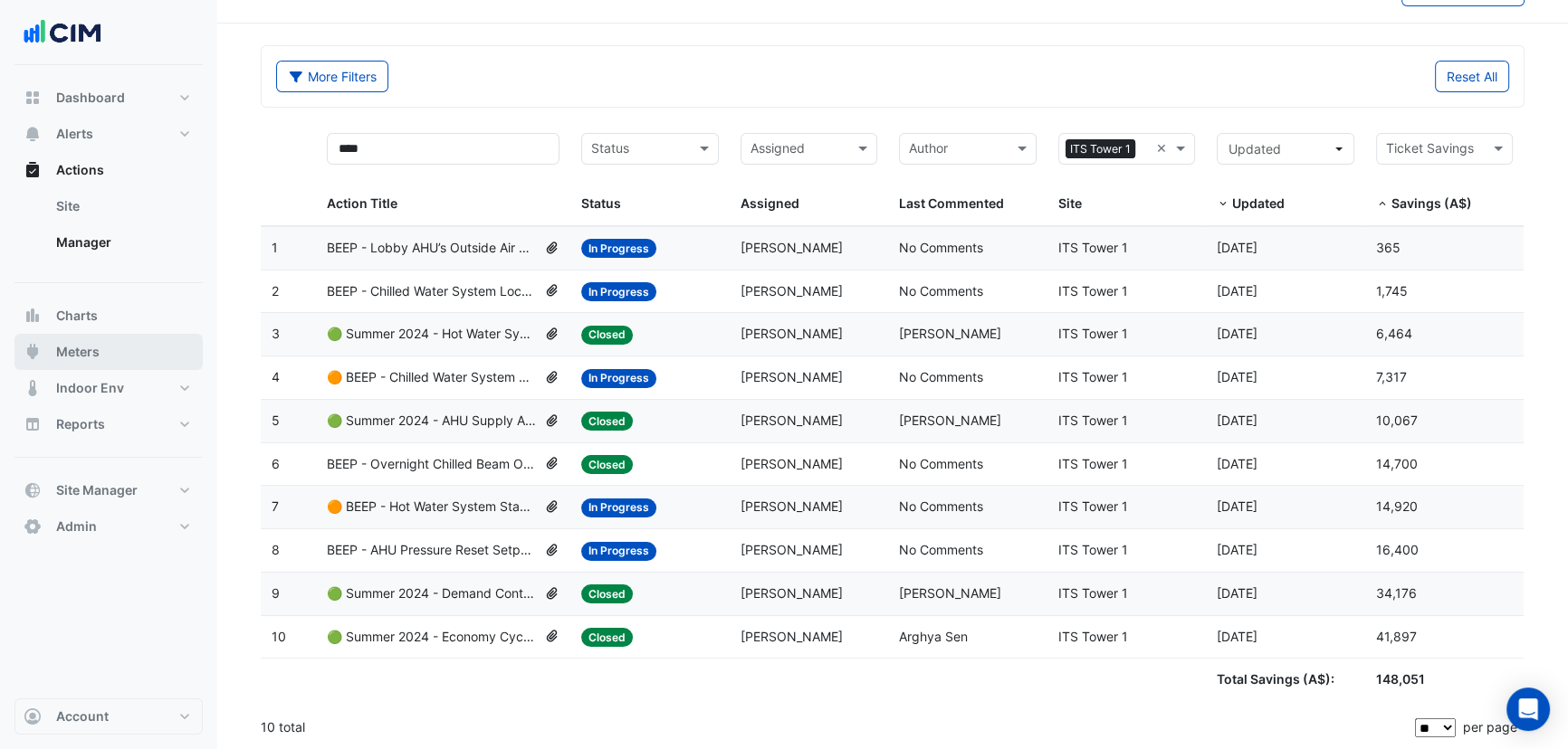
click at [71, 351] on span "Meters" at bounding box center [78, 352] width 44 height 18
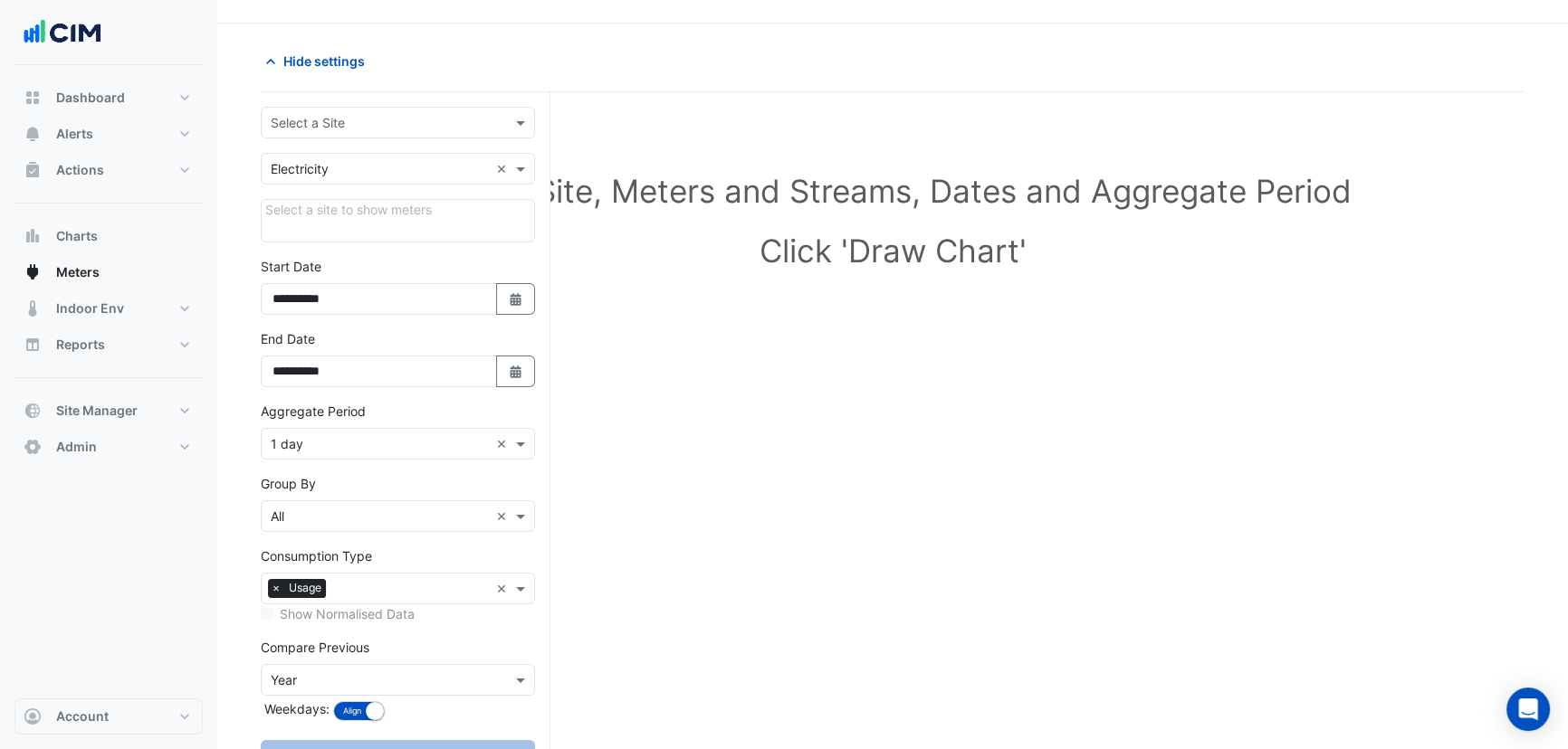
click at [383, 128] on input "text" at bounding box center [379, 124] width 218 height 19
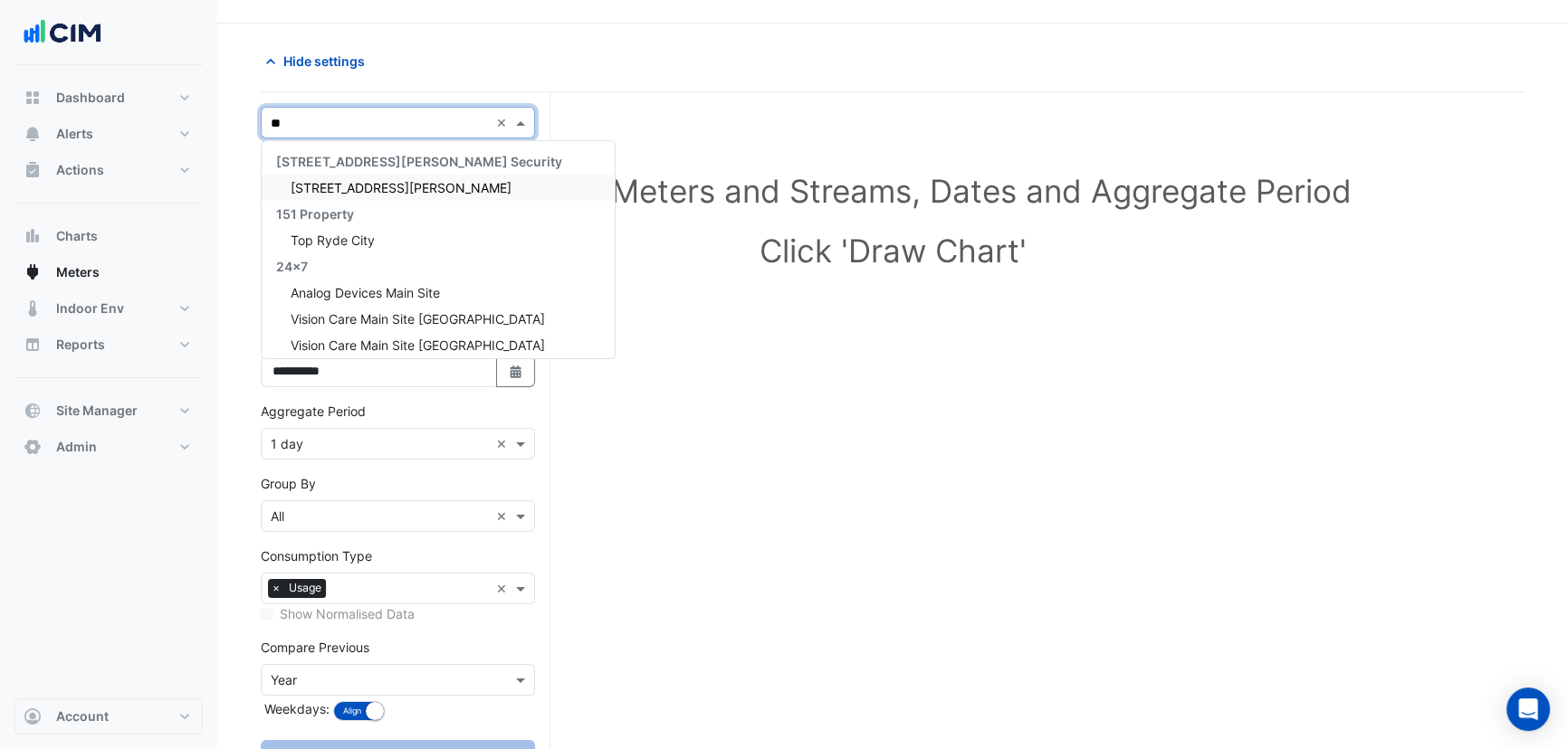
type input "***"
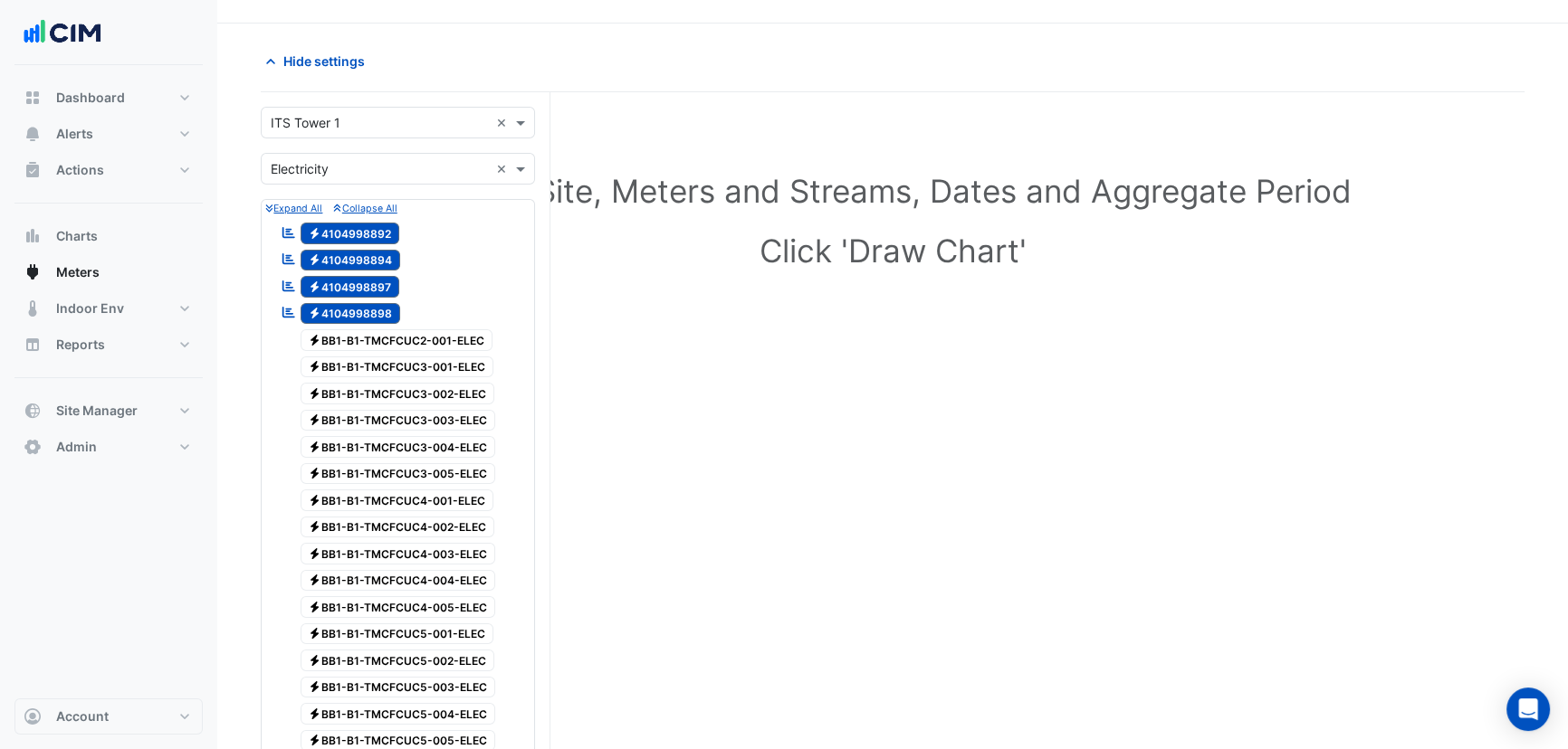
click at [336, 161] on input "text" at bounding box center [379, 170] width 218 height 19
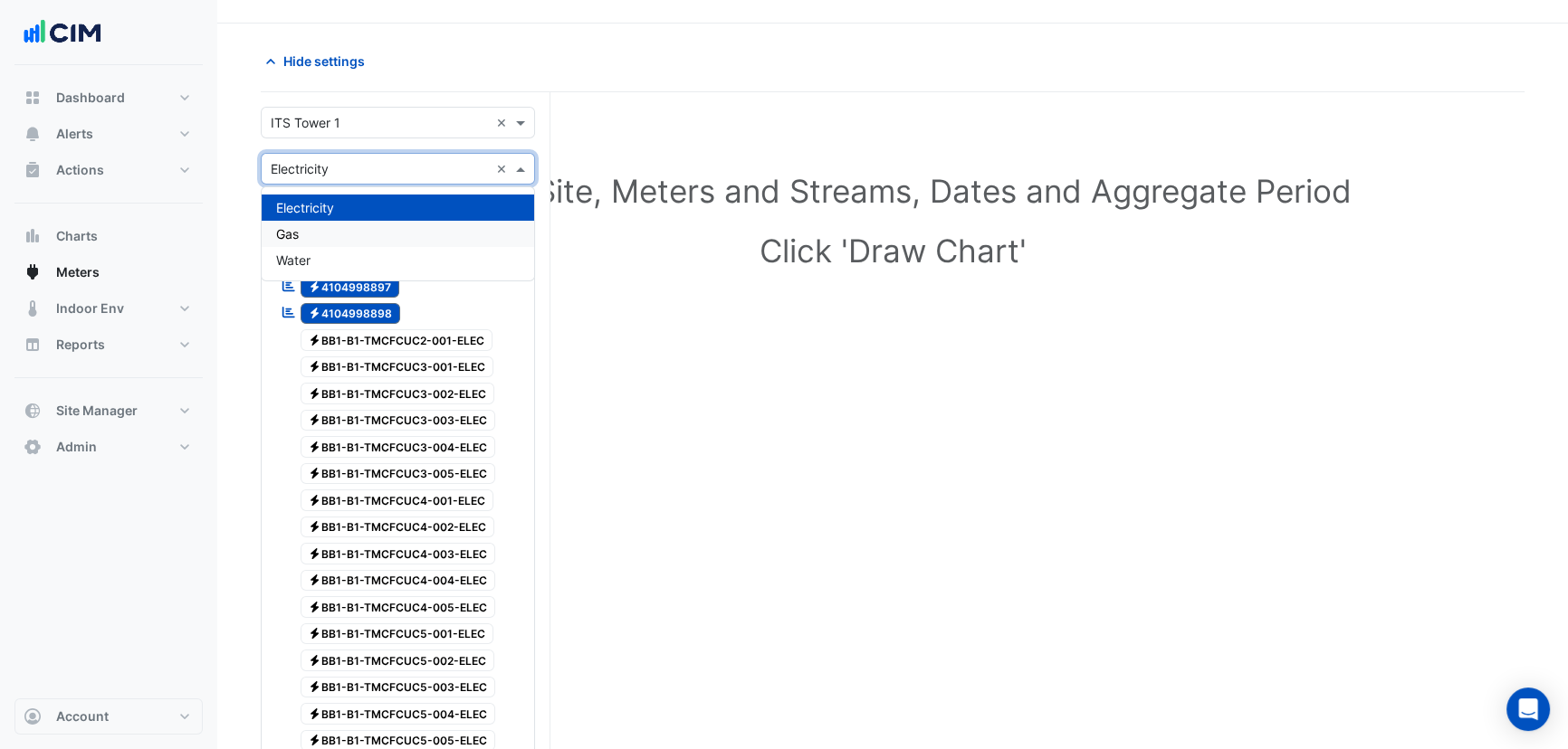
click at [287, 222] on div "Gas" at bounding box center [397, 234] width 273 height 27
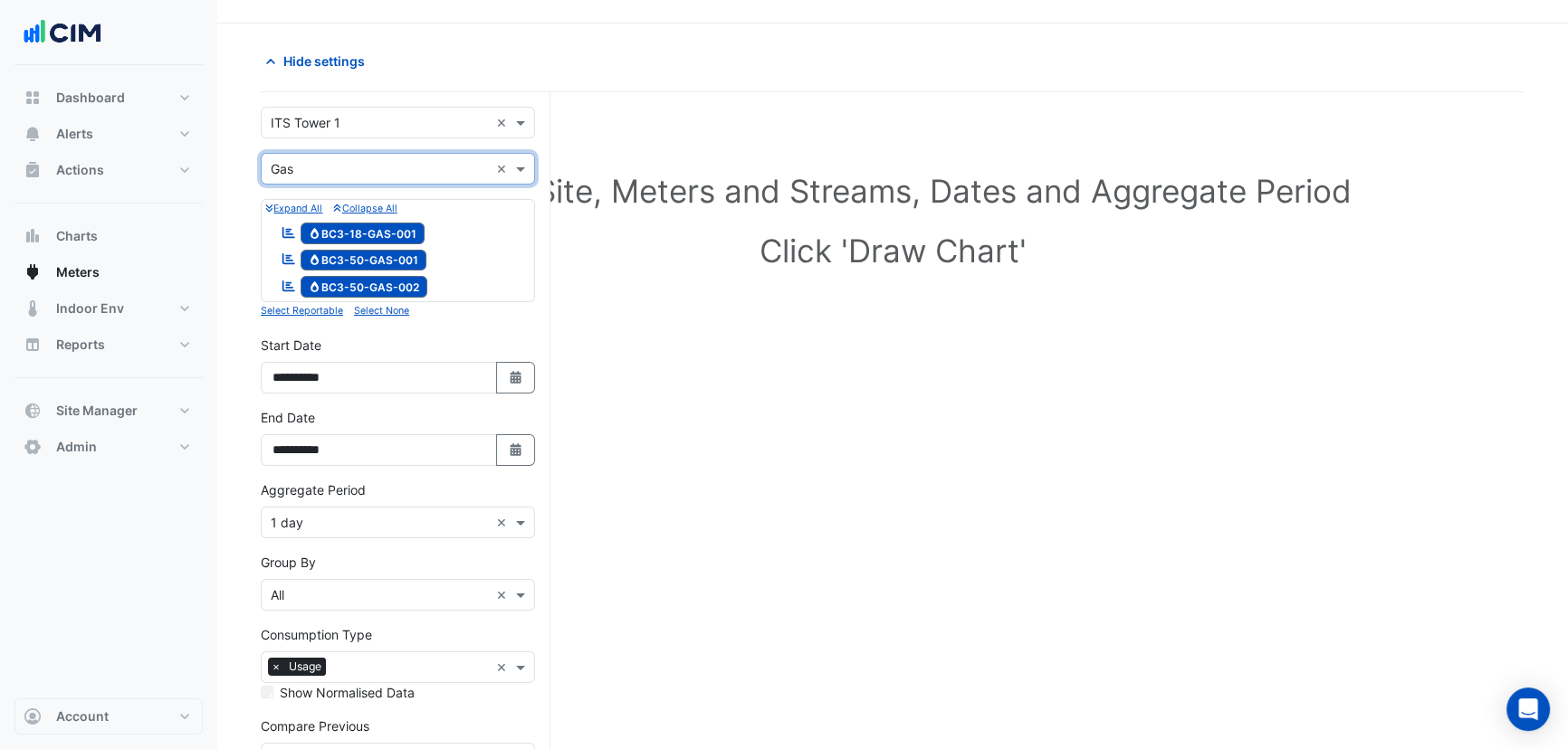
click at [340, 236] on span "Gas BC3-18-GAS-001" at bounding box center [362, 233] width 125 height 22
drag, startPoint x: 342, startPoint y: 259, endPoint x: 371, endPoint y: 389, distance: 133.2
click at [342, 260] on span "Gas BC3-50-GAS-001" at bounding box center [363, 260] width 126 height 22
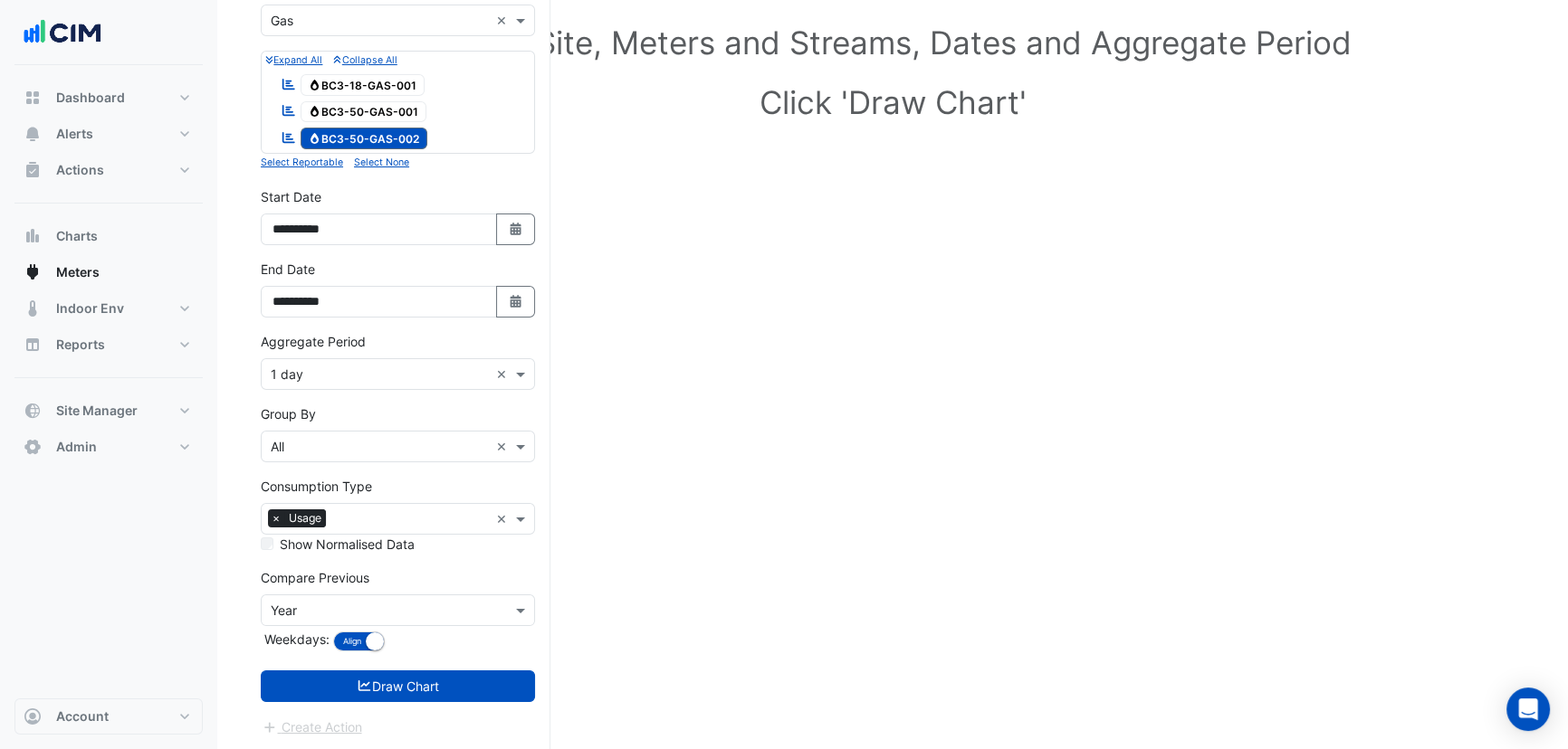
scroll to position [190, 0]
drag, startPoint x: 339, startPoint y: 367, endPoint x: 339, endPoint y: 382, distance: 15.0
click at [339, 370] on input "text" at bounding box center [379, 375] width 218 height 19
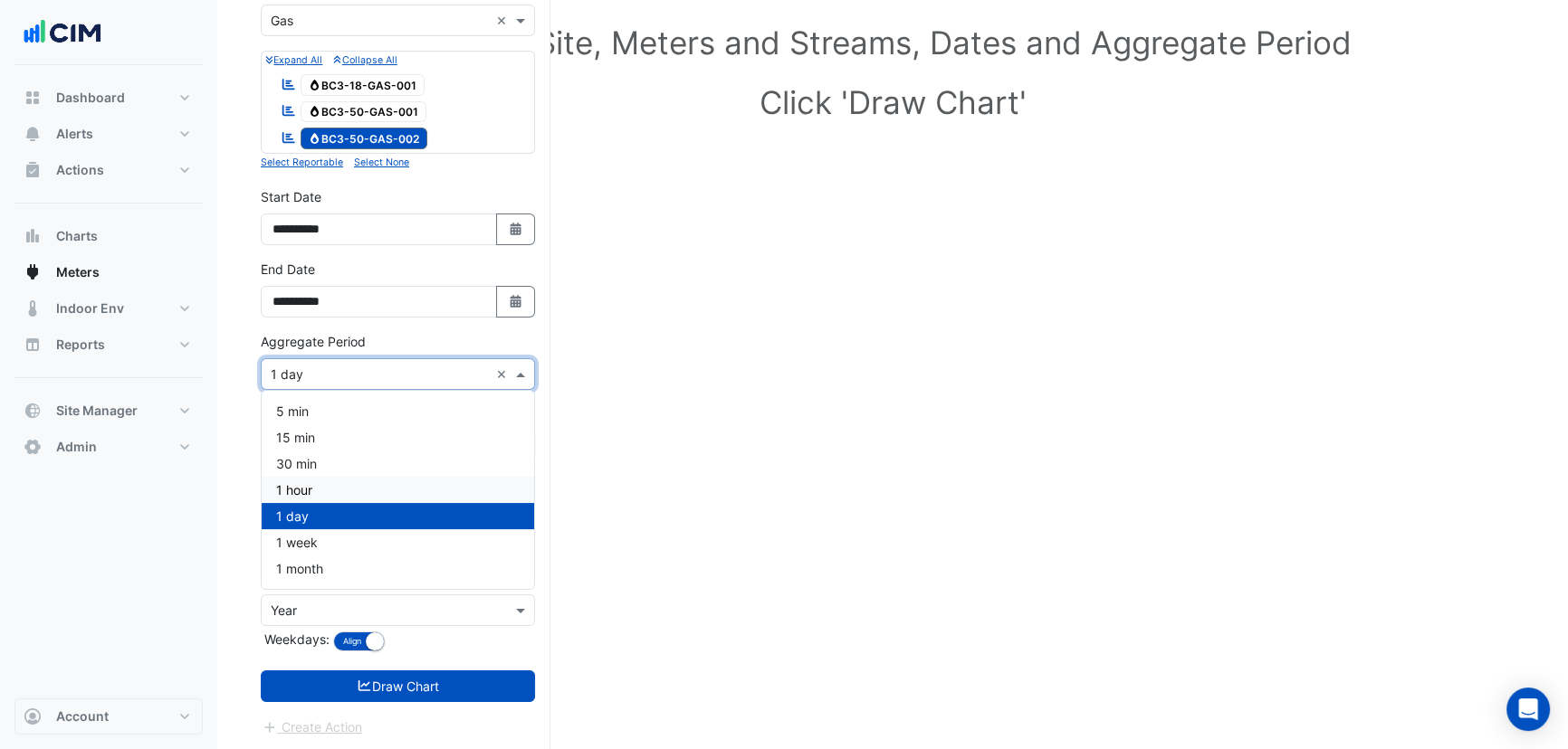
click at [339, 484] on div "1 hour" at bounding box center [397, 490] width 273 height 27
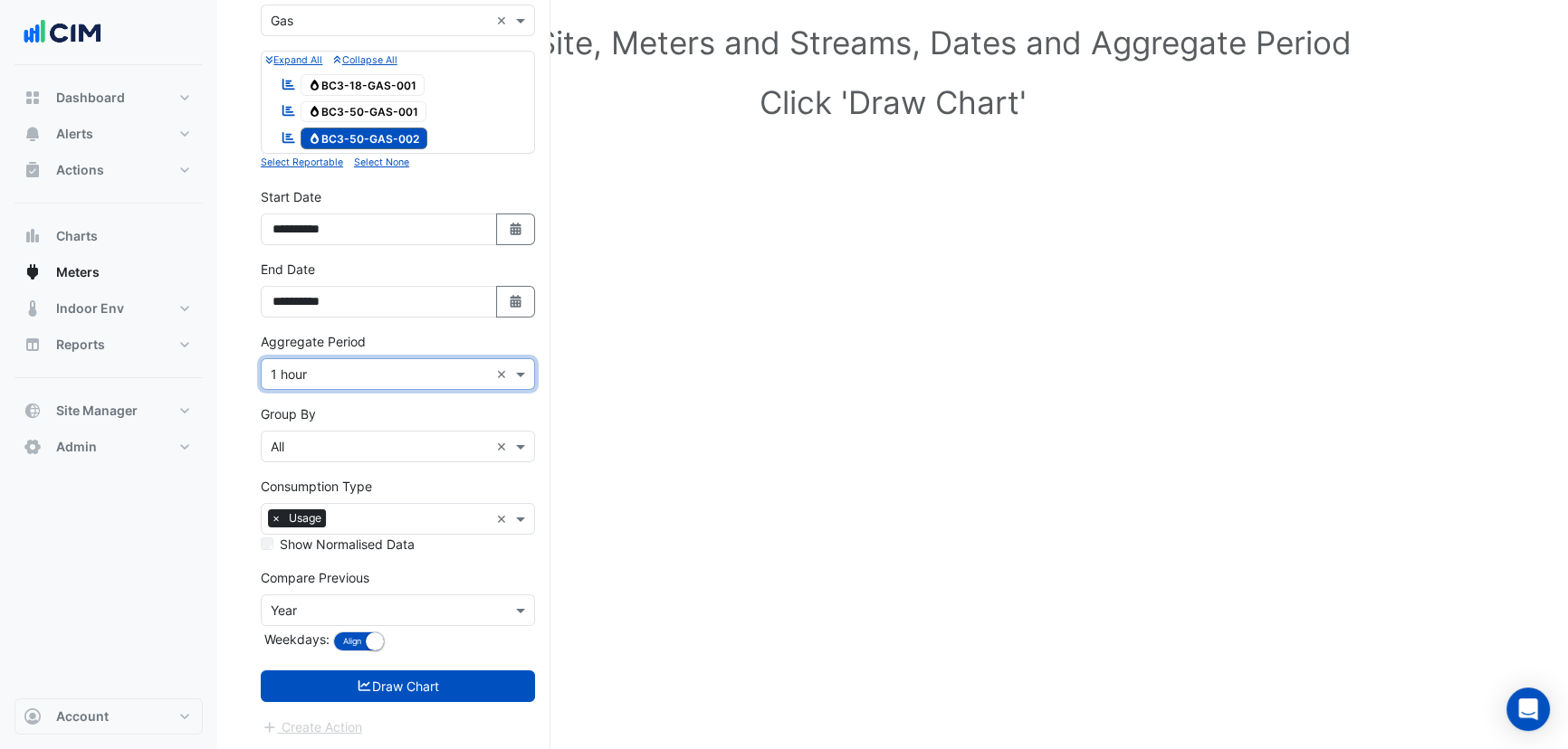
click at [413, 665] on form "**********" at bounding box center [397, 348] width 275 height 779
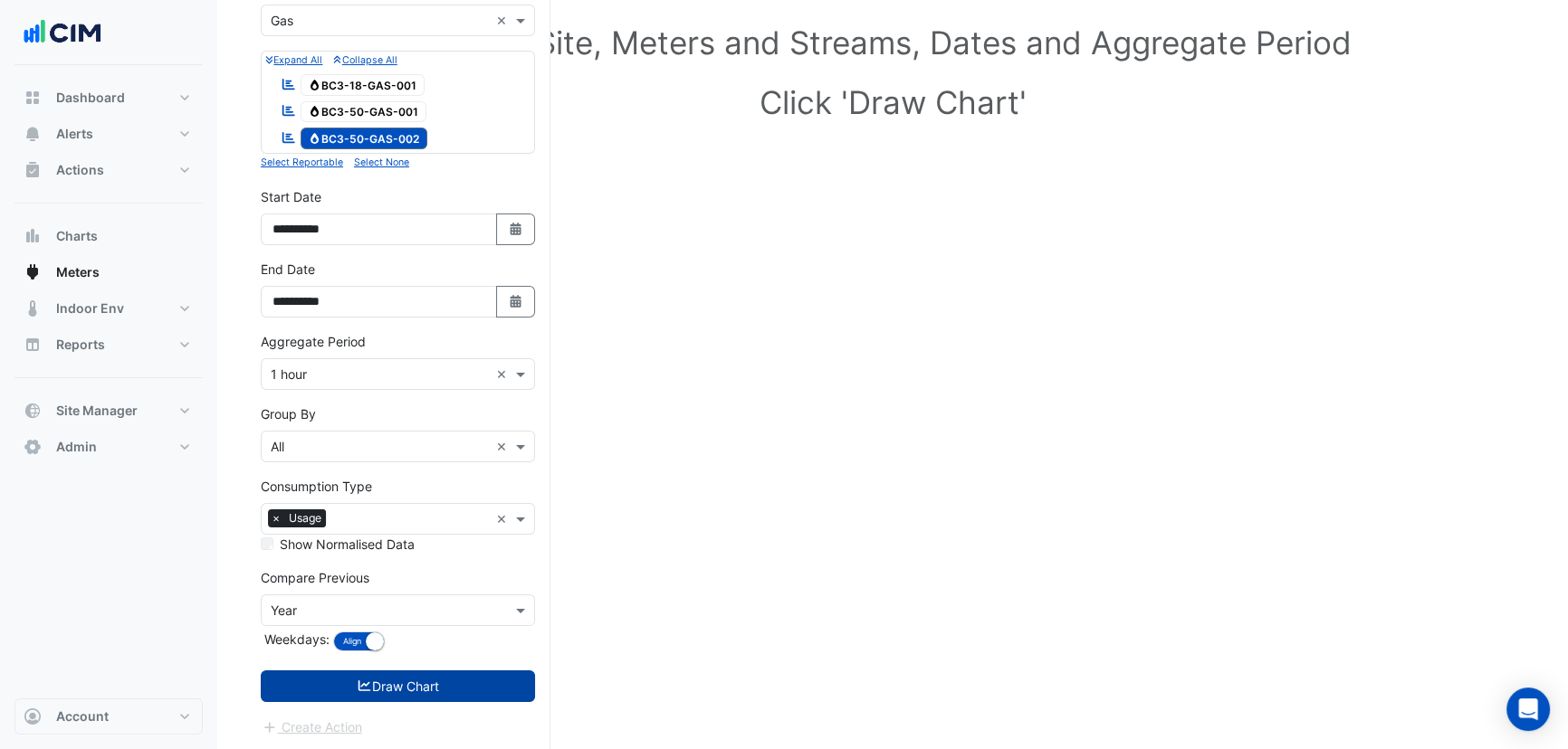
click at [425, 682] on button "Draw Chart" at bounding box center [397, 686] width 275 height 31
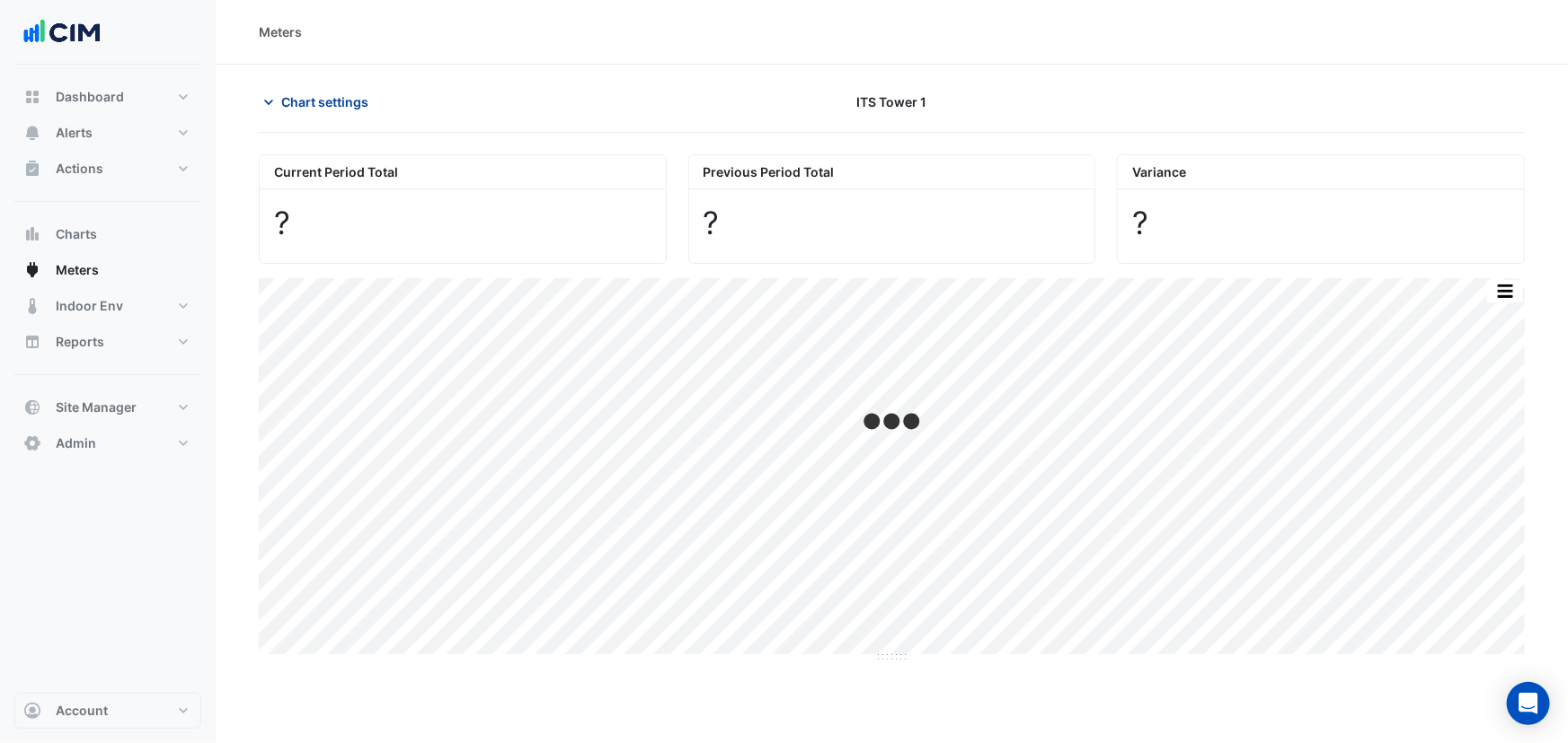
click at [320, 93] on span "Chart settings" at bounding box center [325, 102] width 87 height 19
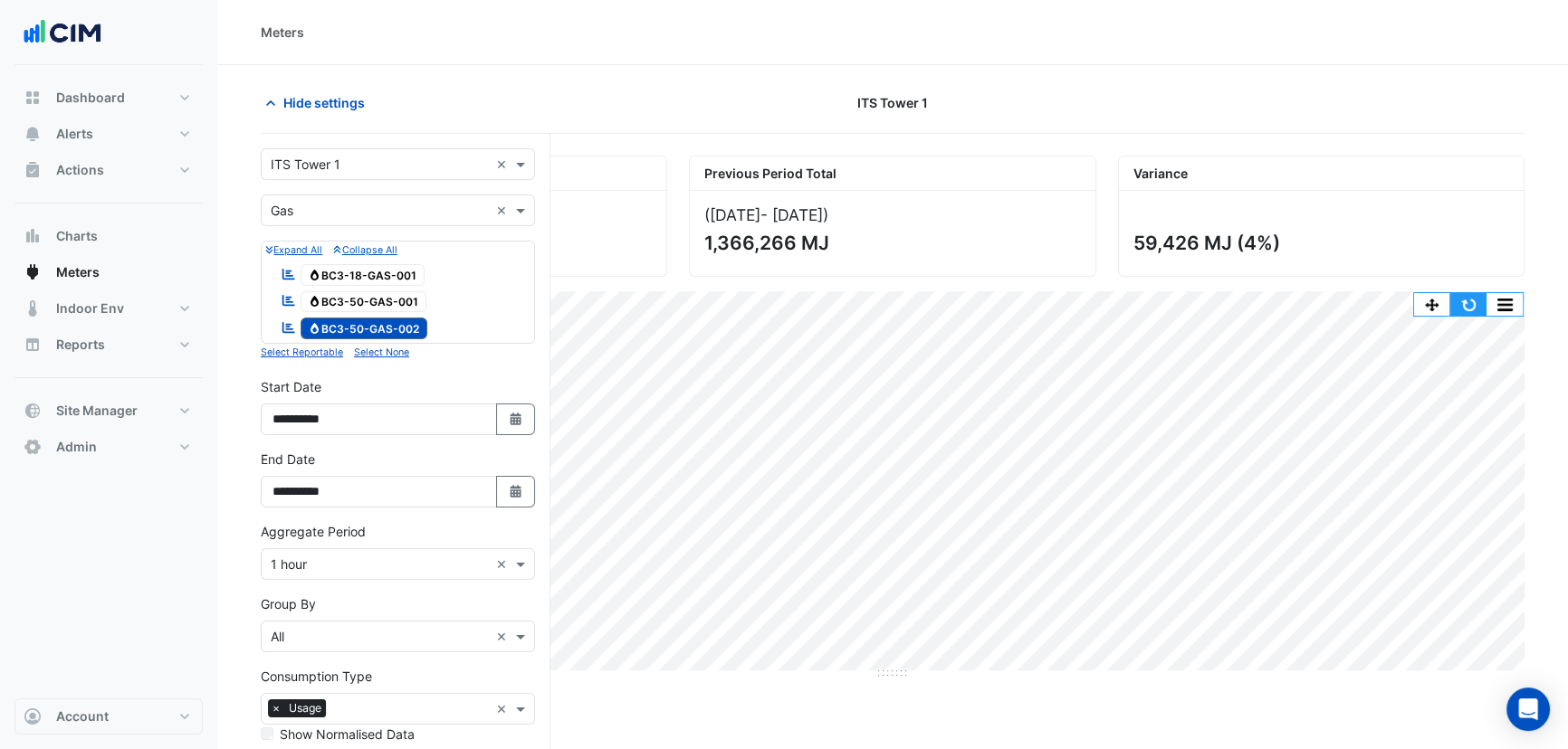
click at [1461, 304] on button "button" at bounding box center [1468, 305] width 36 height 23
click at [332, 103] on span "Hide settings" at bounding box center [324, 103] width 82 height 19
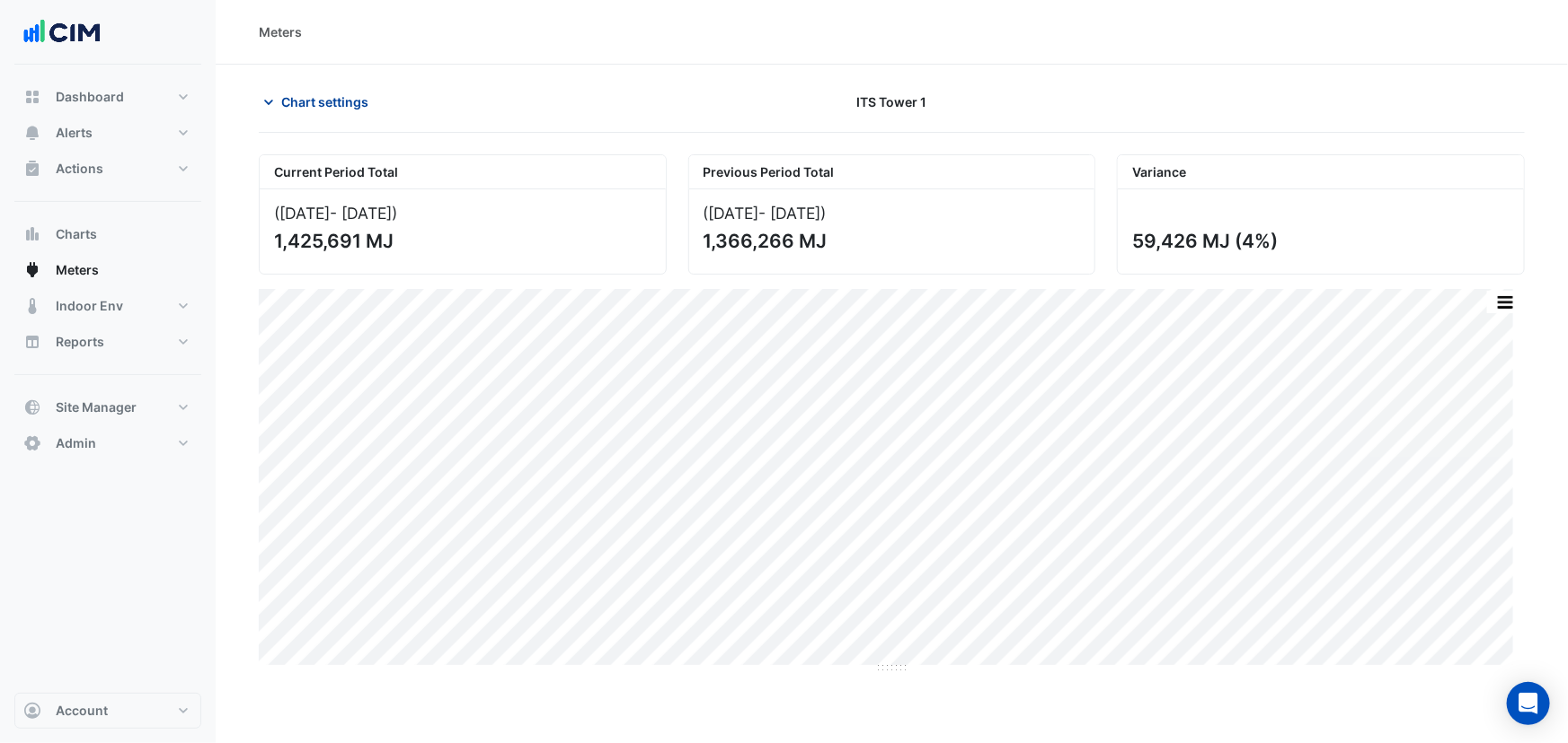
click at [329, 102] on span "Chart settings" at bounding box center [325, 102] width 87 height 19
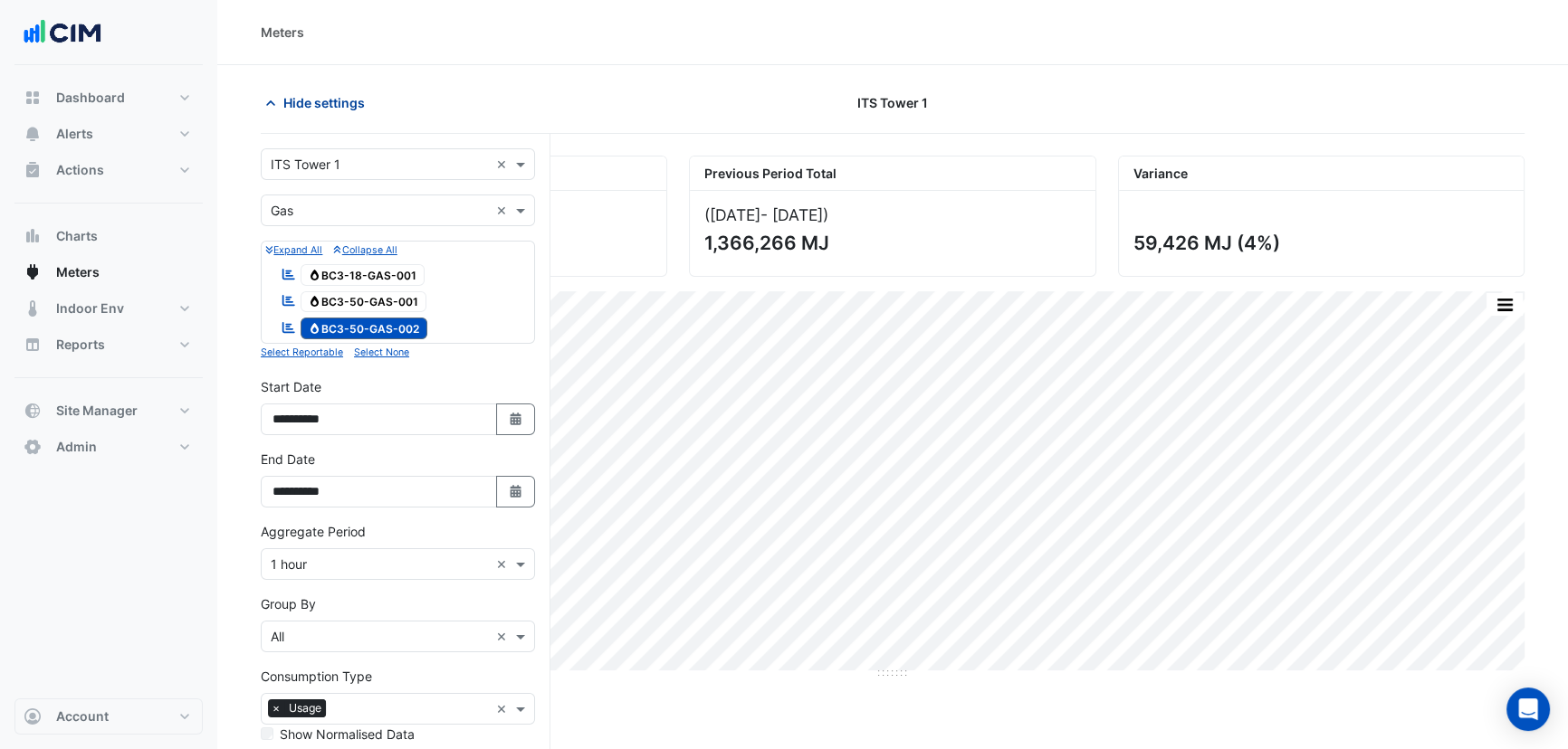
click at [331, 102] on span "Hide settings" at bounding box center [324, 103] width 82 height 19
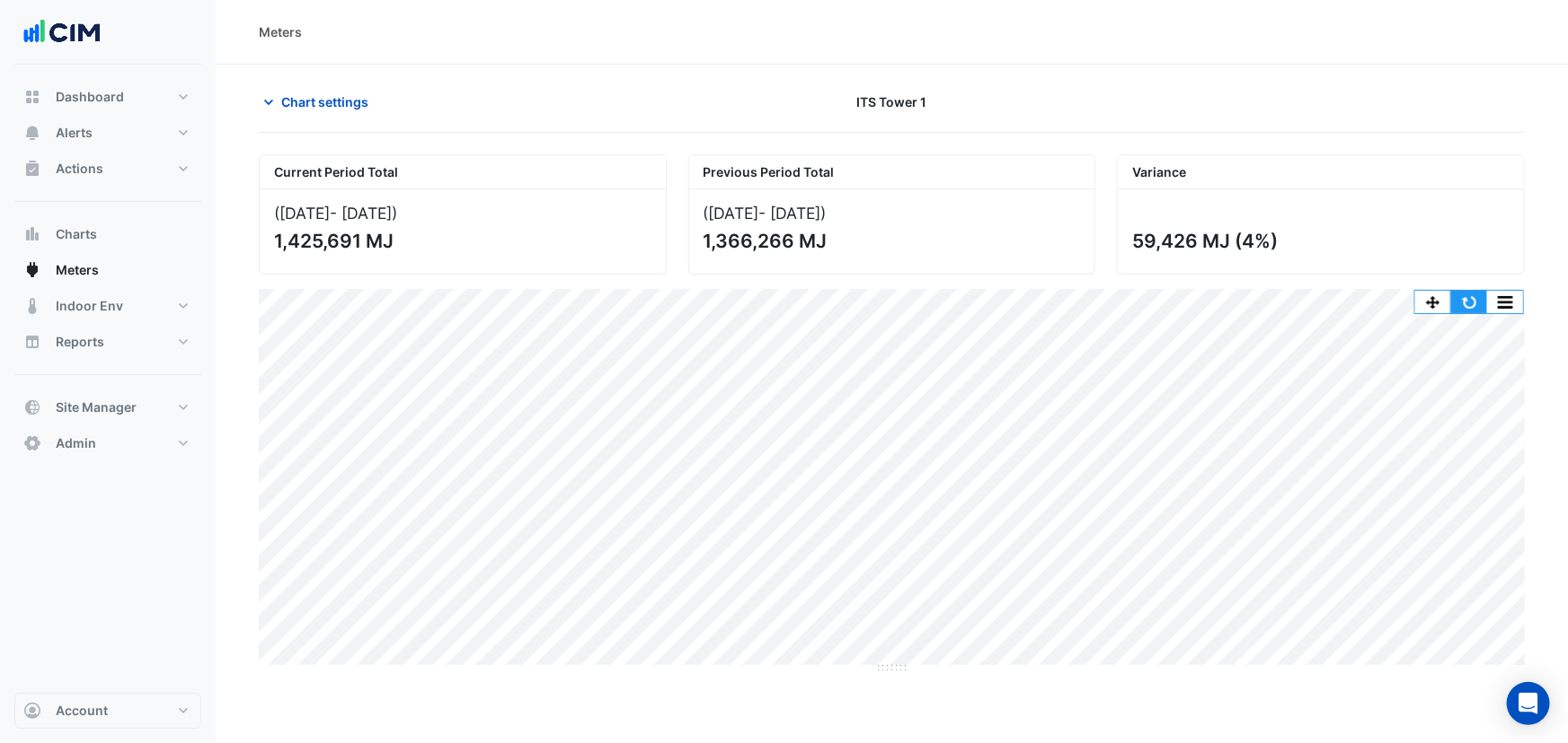
click at [1474, 292] on button "button" at bounding box center [1469, 303] width 36 height 23
click at [344, 104] on span "Chart settings" at bounding box center [325, 102] width 87 height 19
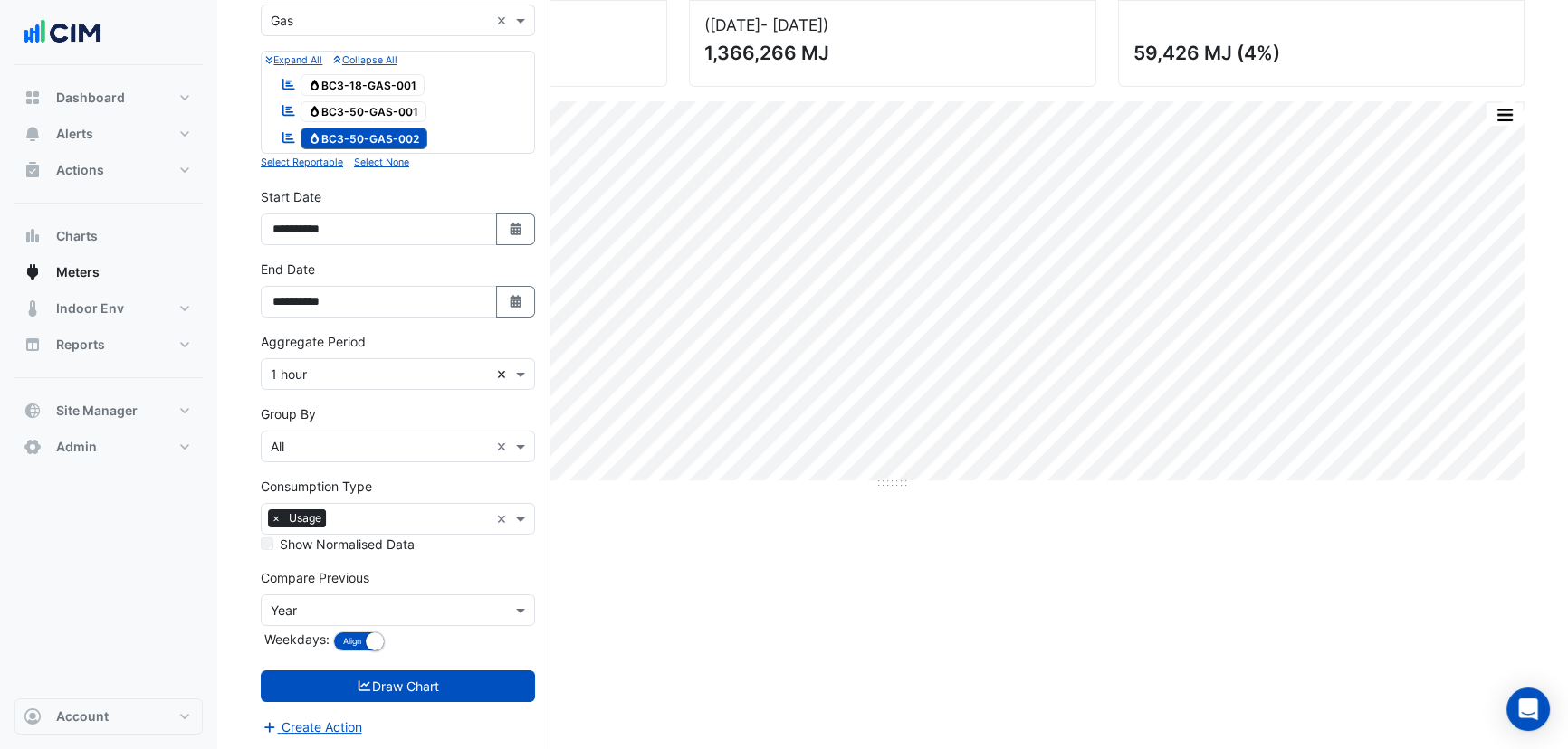
scroll to position [190, 0]
click at [508, 298] on icon "Select Date" at bounding box center [515, 300] width 16 height 12
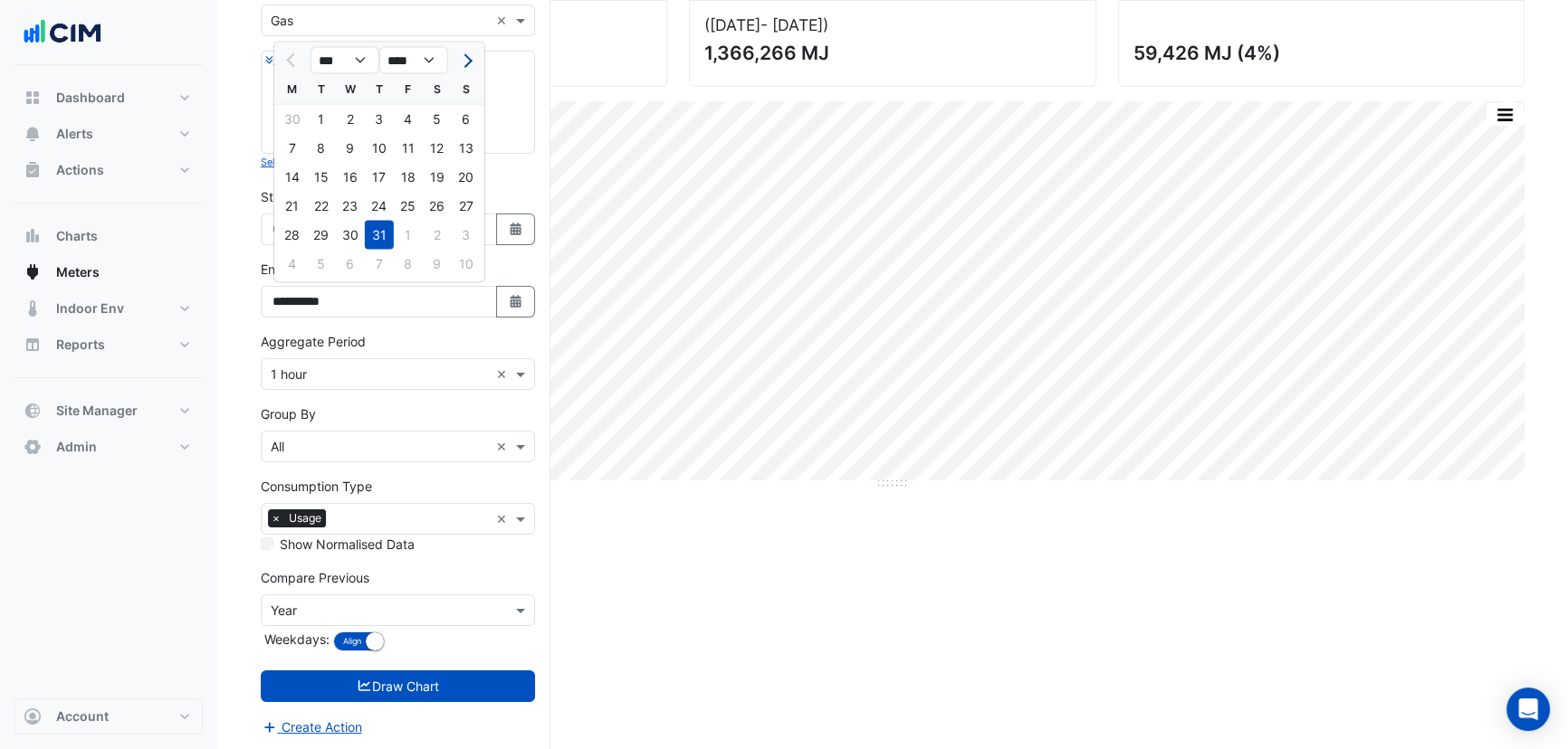
click at [462, 56] on span "Next month" at bounding box center [466, 60] width 13 height 13
select select "*"
click at [446, 182] on div "16" at bounding box center [437, 177] width 29 height 29
type input "**********"
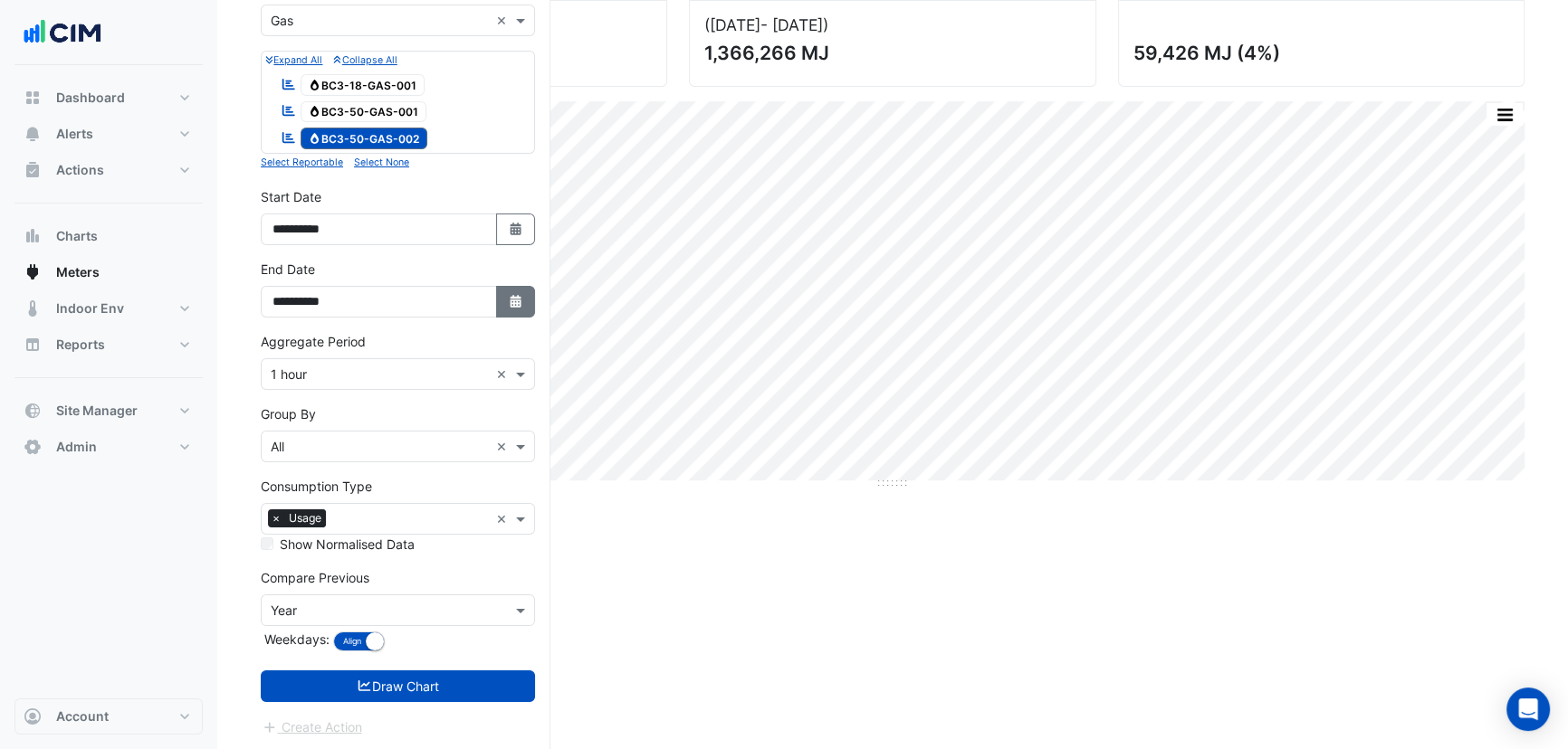
click at [511, 297] on icon "Select Date" at bounding box center [515, 300] width 16 height 12
select select "*"
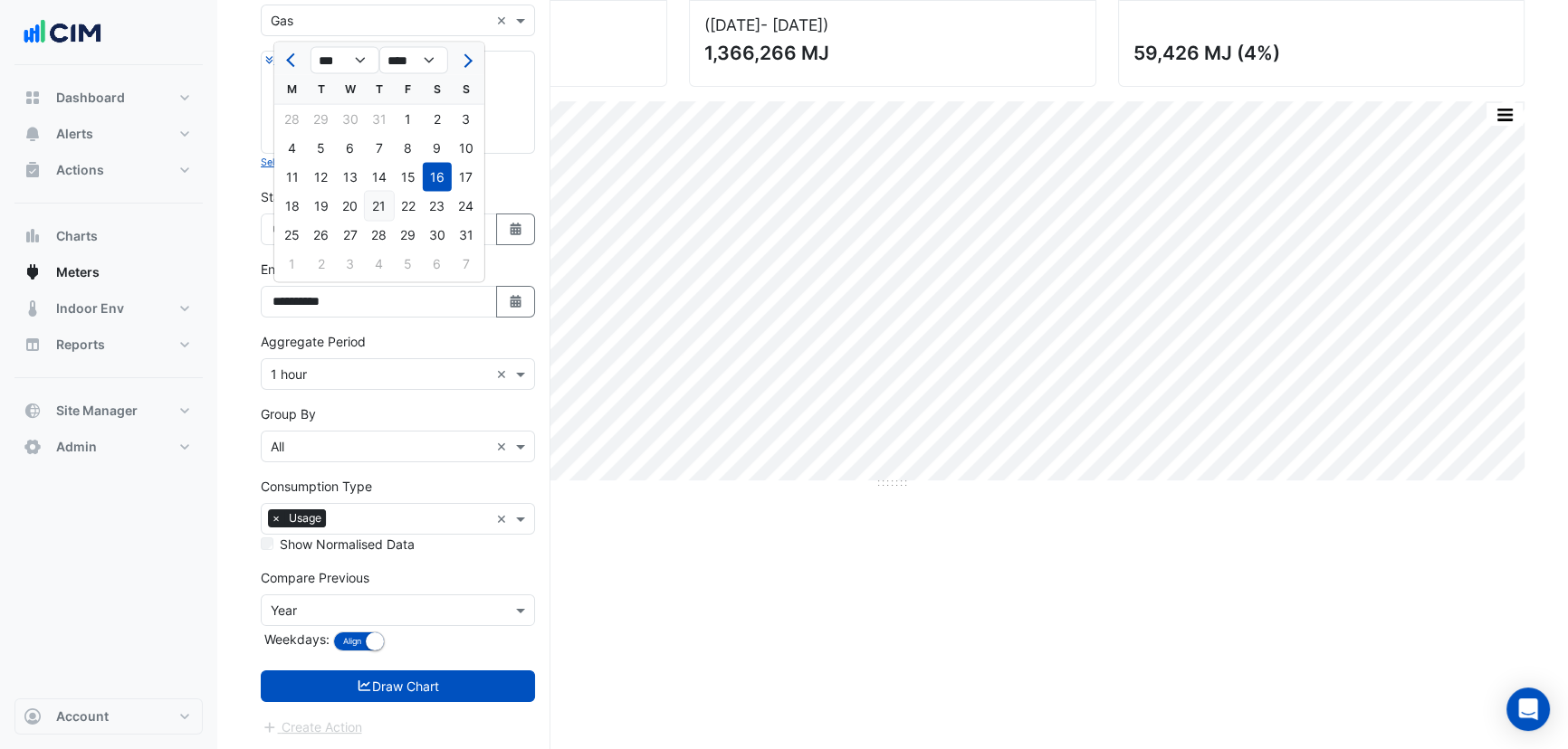
click at [388, 209] on div "21" at bounding box center [379, 206] width 29 height 29
type input "**********"
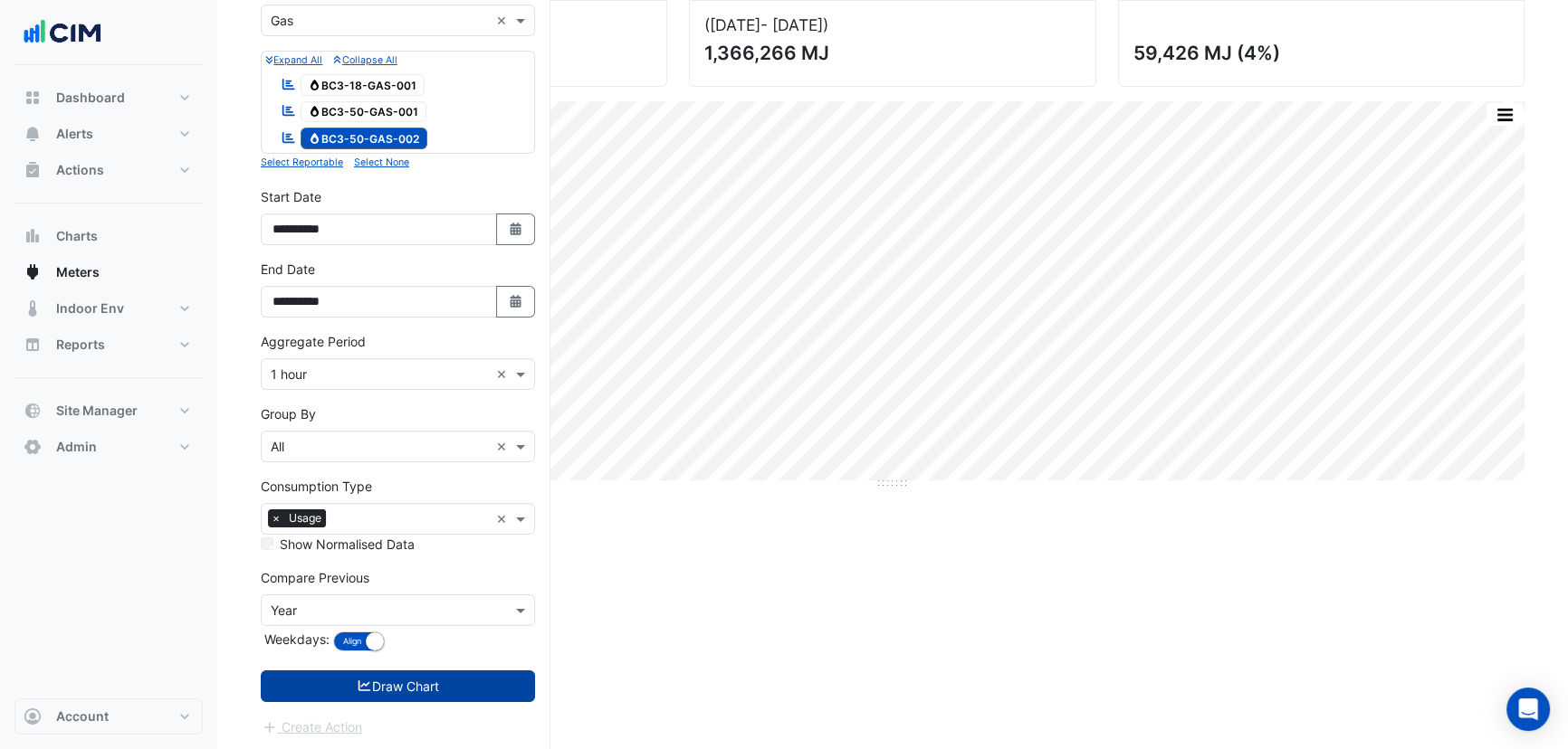
click at [468, 692] on button "Draw Chart" at bounding box center [397, 686] width 275 height 31
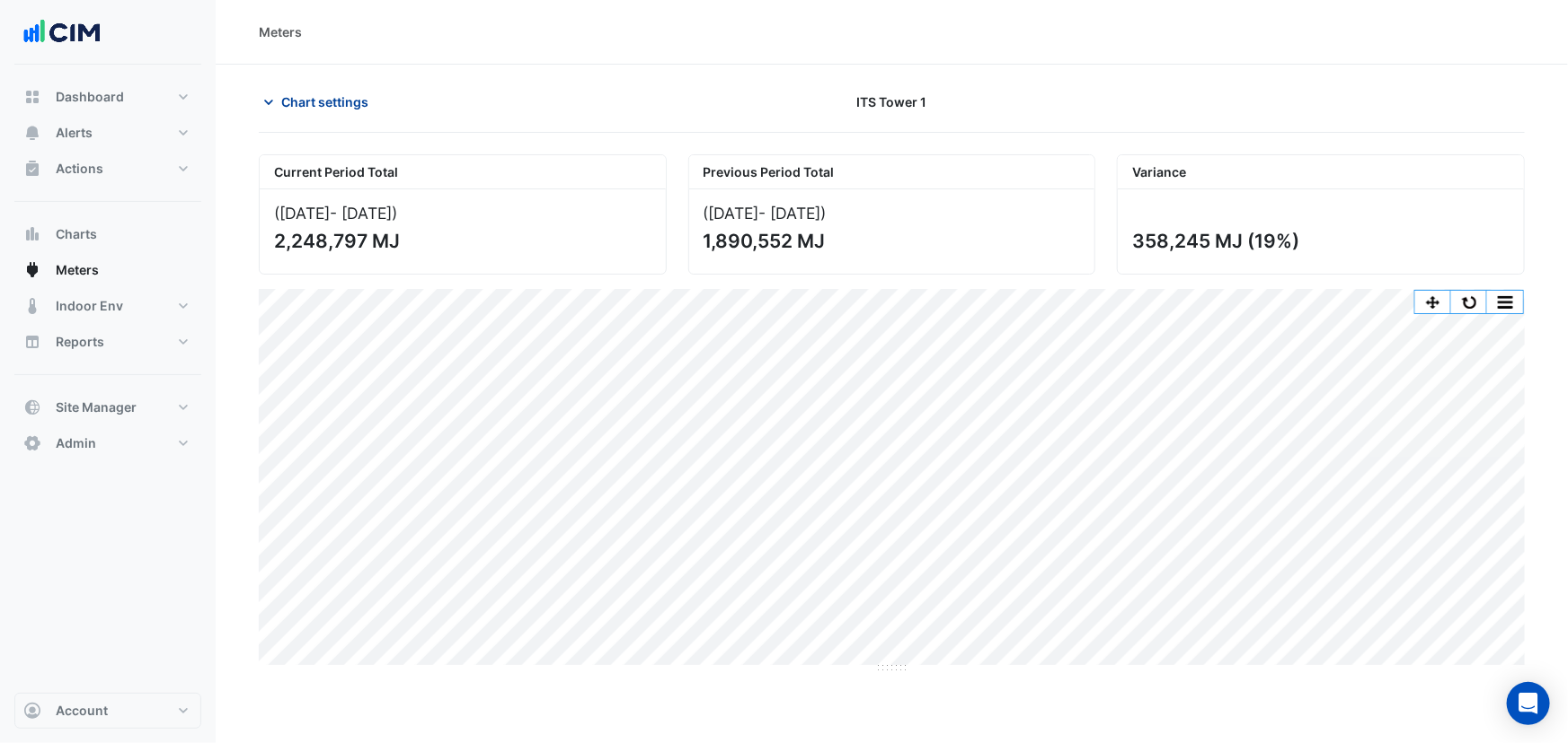
click at [292, 87] on button "Chart settings" at bounding box center [319, 101] width 122 height 31
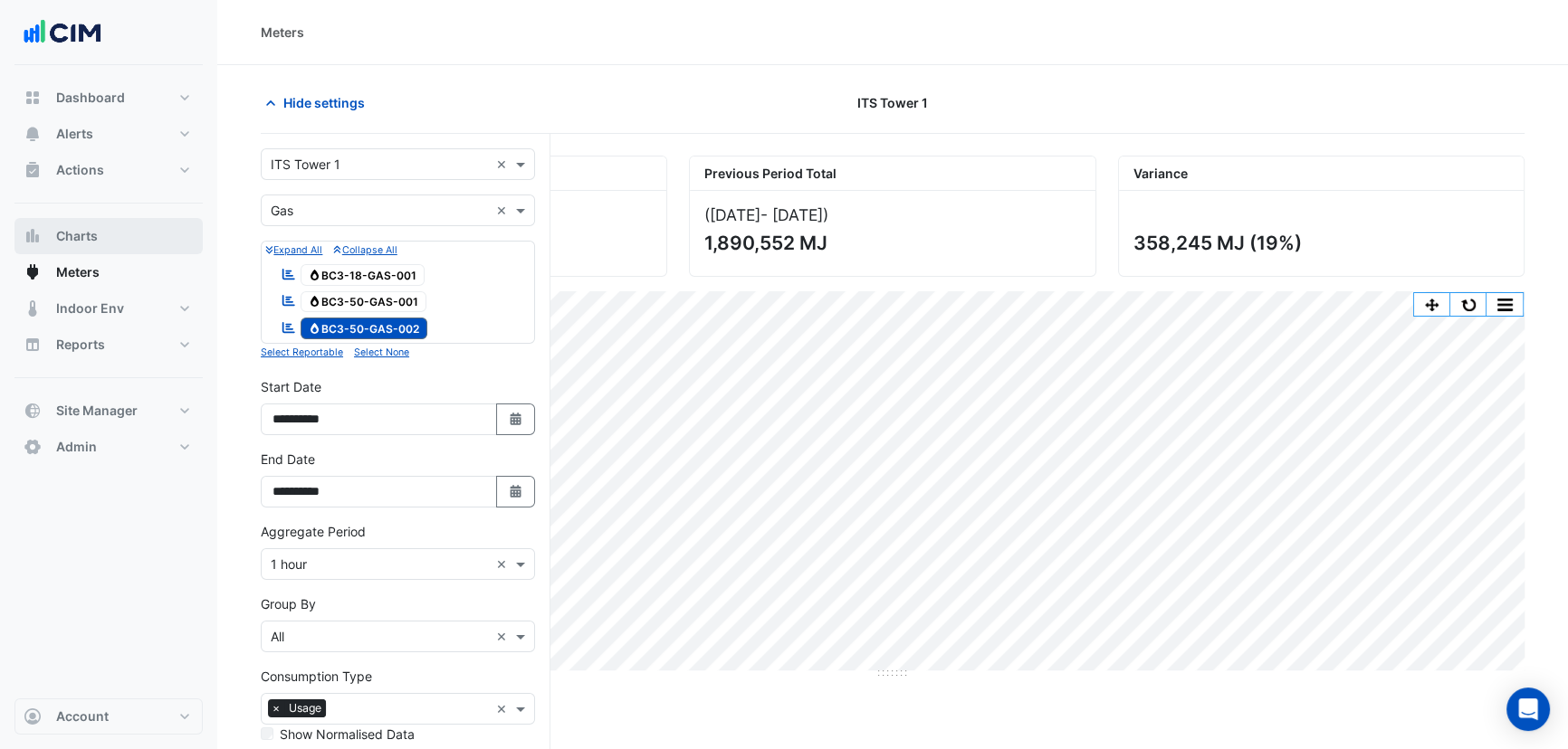
click at [90, 243] on span "Charts" at bounding box center [77, 236] width 42 height 18
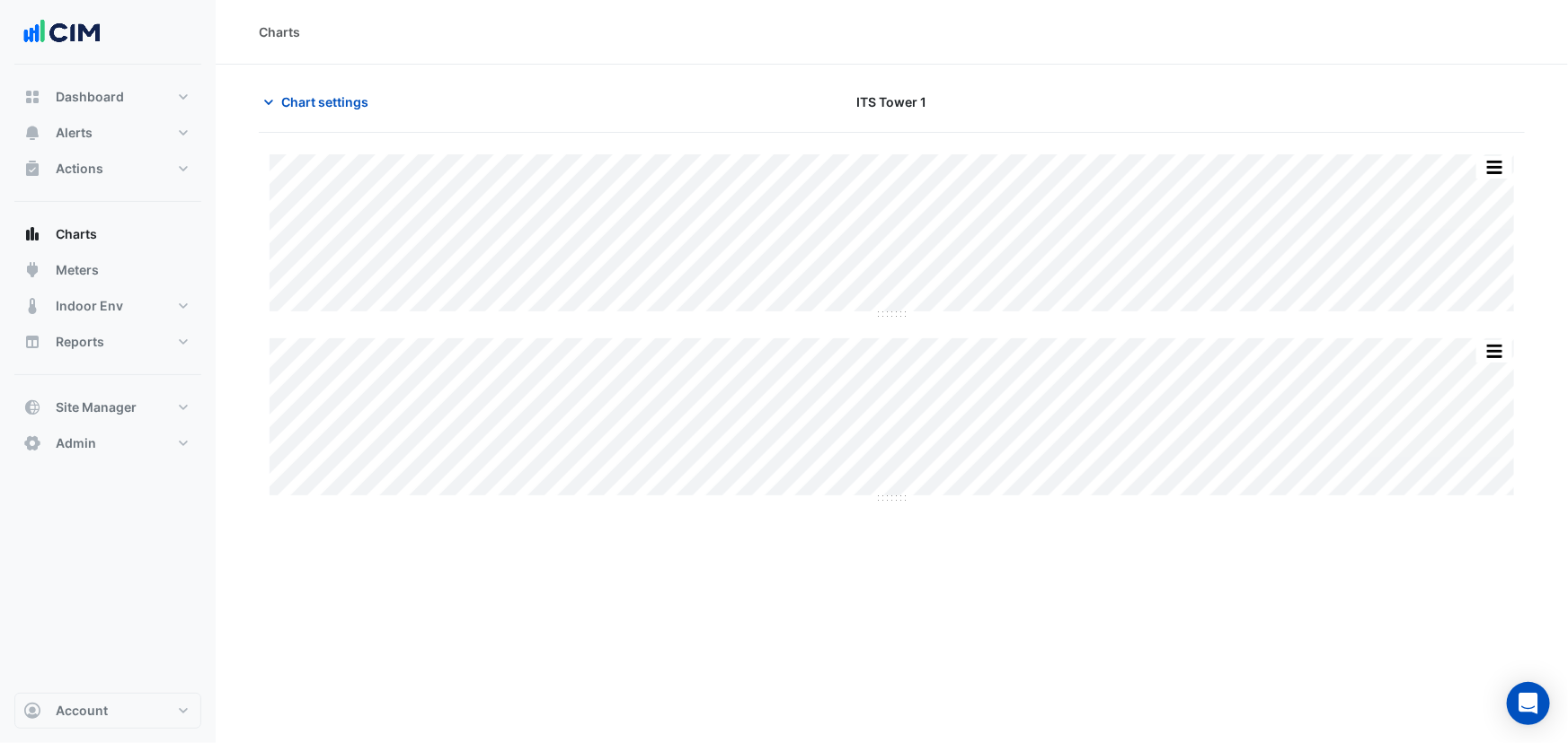
click at [355, 127] on div "Chart settings ITS Tower 1" at bounding box center [892, 109] width 1266 height 47
click at [340, 99] on span "Chart settings" at bounding box center [325, 102] width 87 height 19
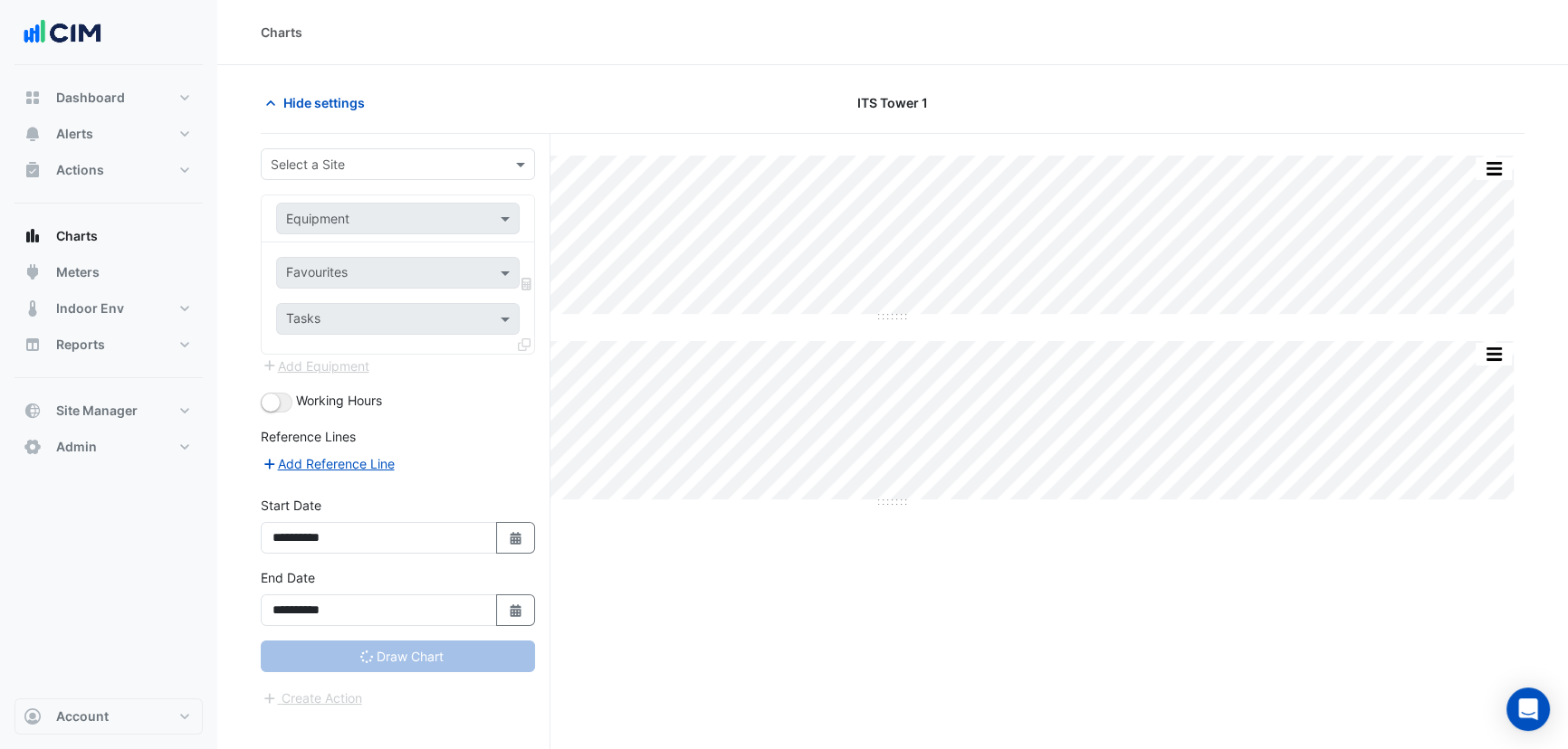
click at [331, 163] on input "text" at bounding box center [379, 165] width 218 height 19
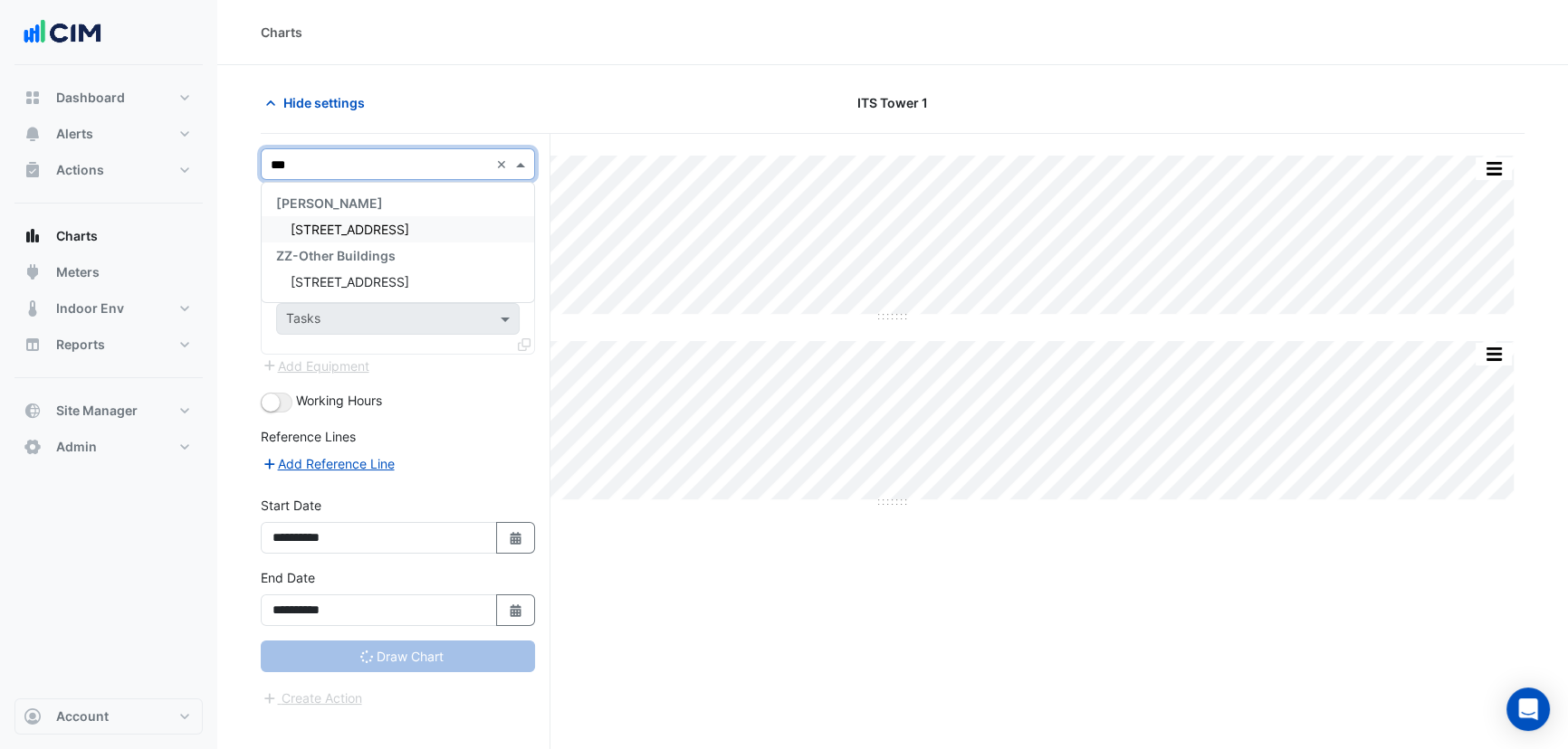
type input "***"
drag, startPoint x: 535, startPoint y: 65, endPoint x: 358, endPoint y: 219, distance: 234.6
click at [534, 67] on section "Hide settings ITS Tower 1 Split All Split None Print Save as JPEG Save as PNG P…" at bounding box center [893, 442] width 1351 height 753
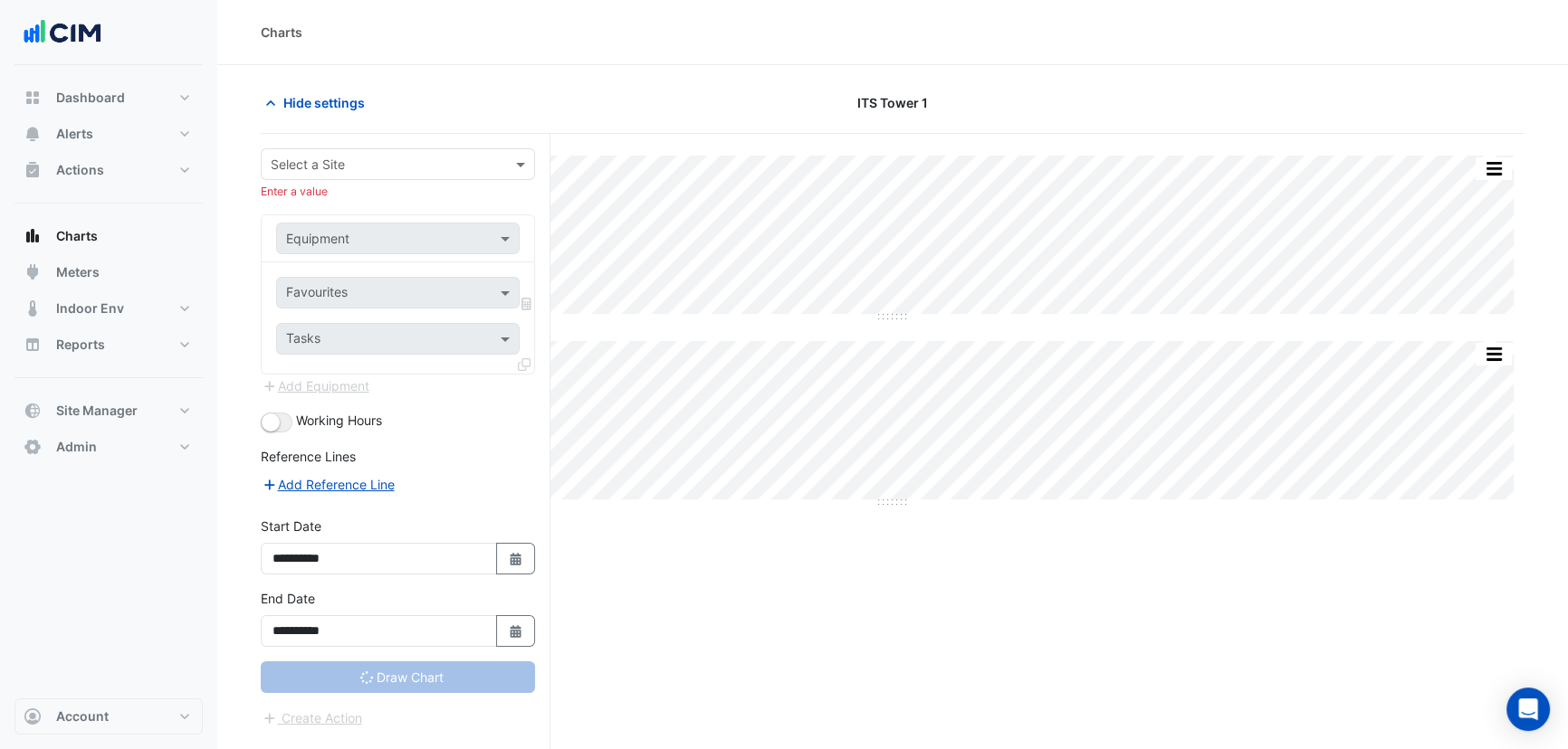
click at [346, 225] on div "Equipment" at bounding box center [397, 238] width 243 height 31
click at [354, 169] on input "text" at bounding box center [379, 165] width 218 height 19
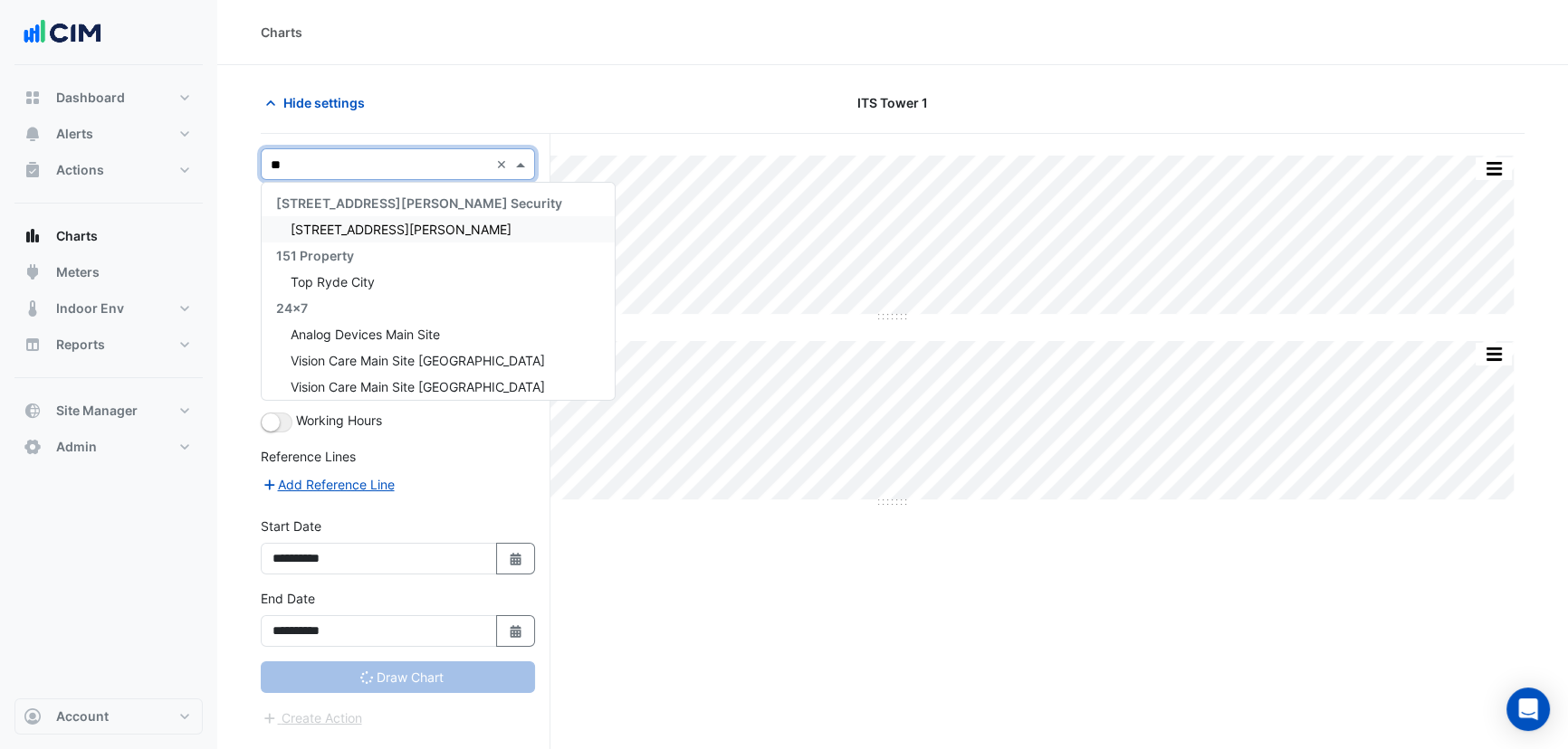
type input "***"
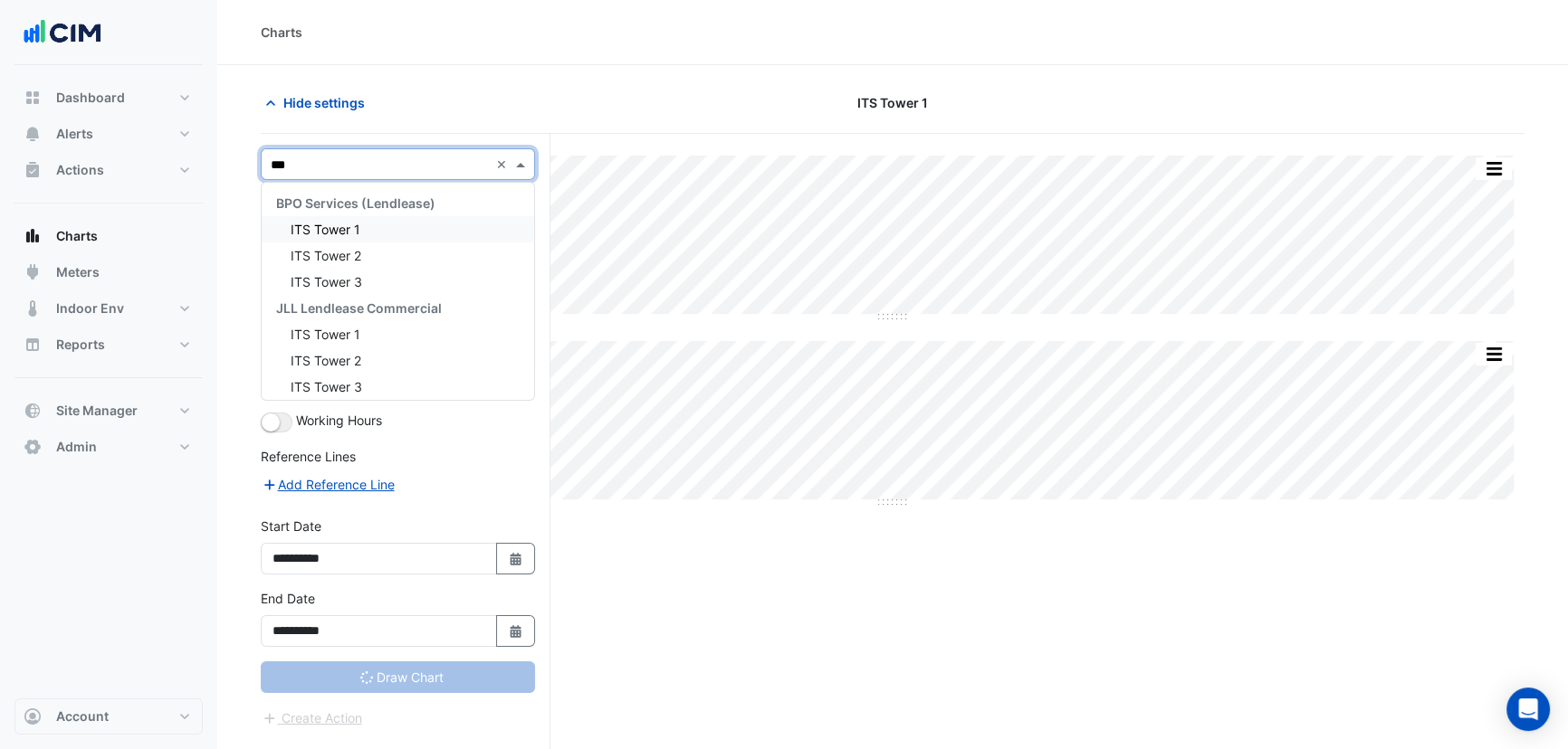
click at [344, 219] on div "ITS Tower 1" at bounding box center [397, 230] width 273 height 27
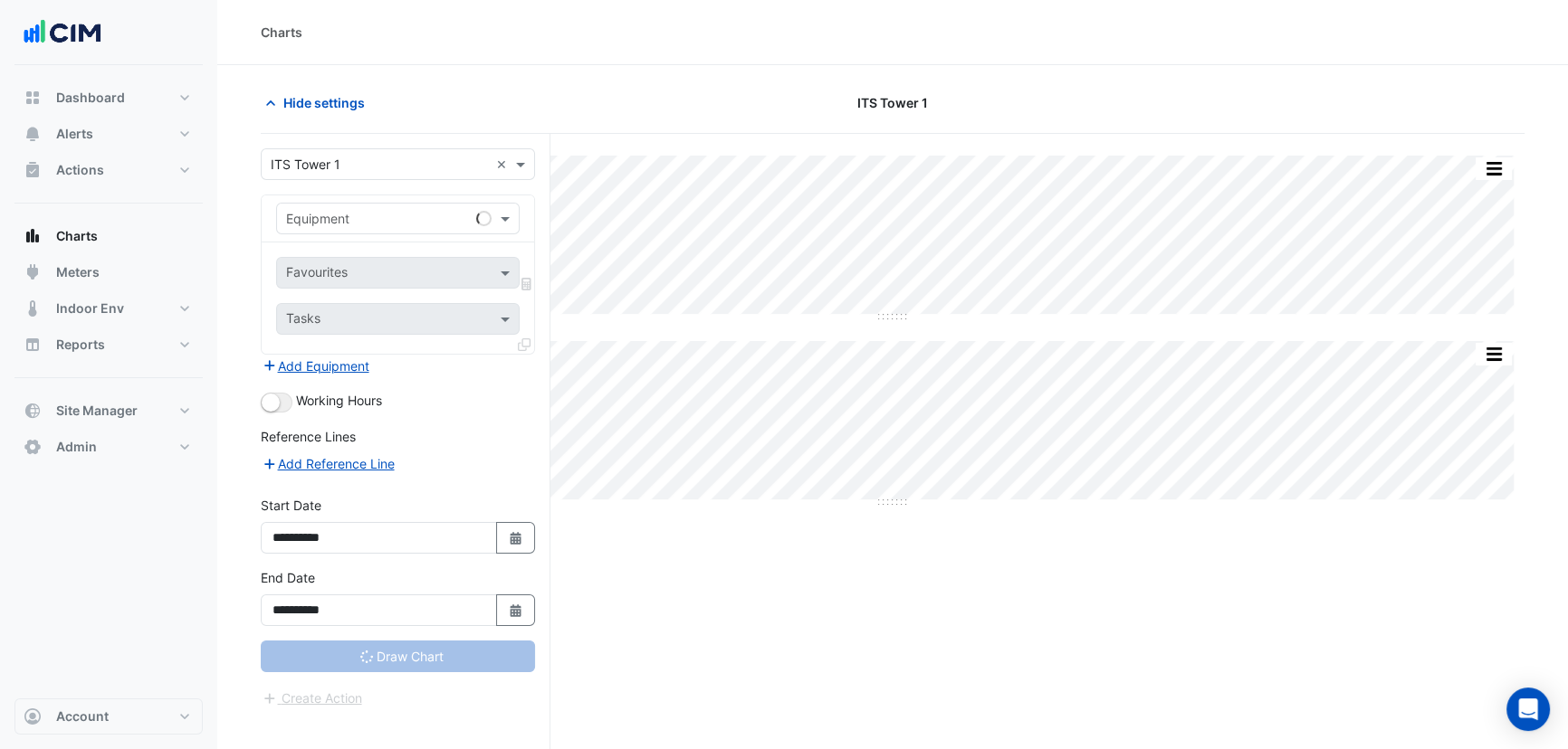
drag, startPoint x: 427, startPoint y: 98, endPoint x: 396, endPoint y: 206, distance: 112.4
click at [427, 99] on div "Hide settings" at bounding box center [464, 102] width 428 height 31
type input "**********"
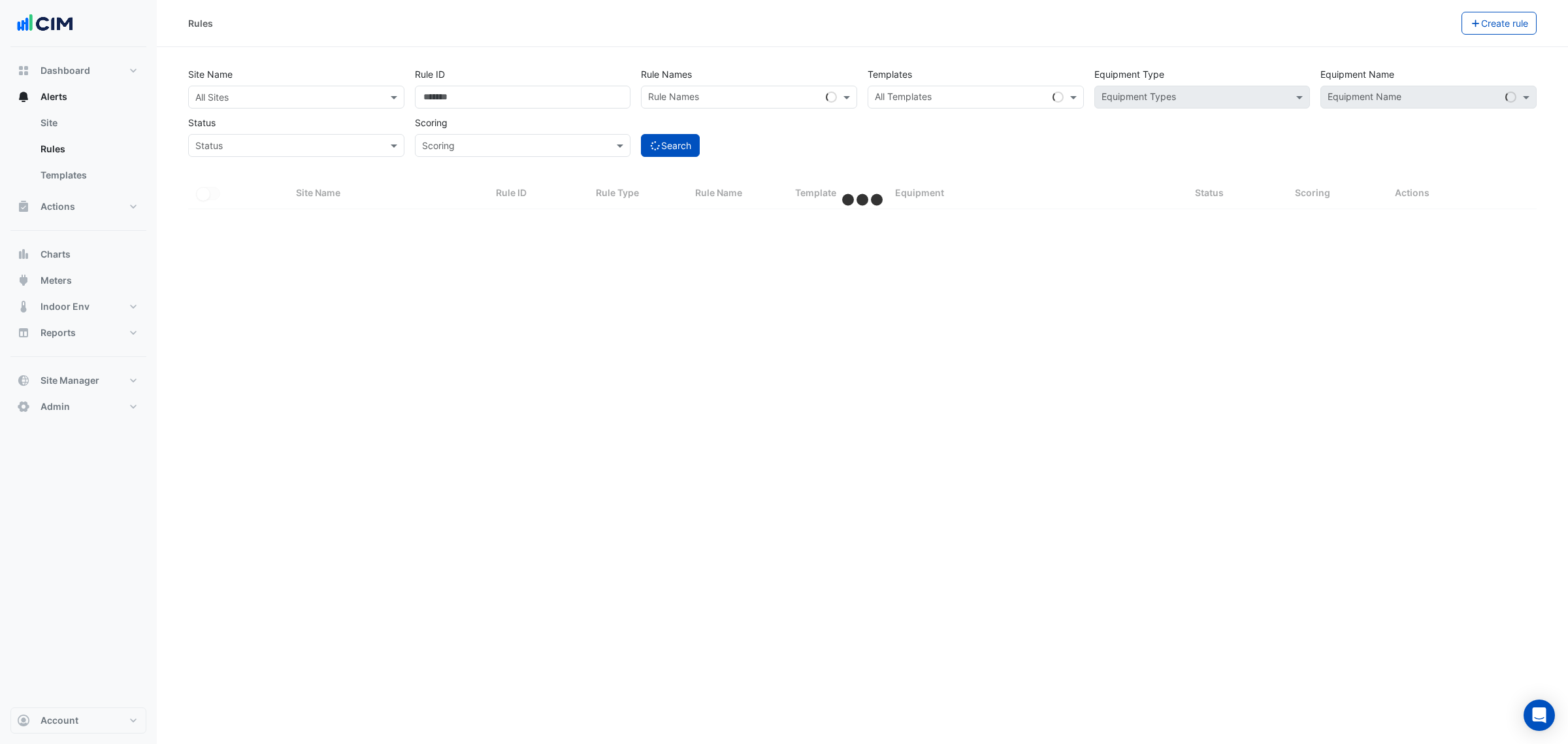
select select "**"
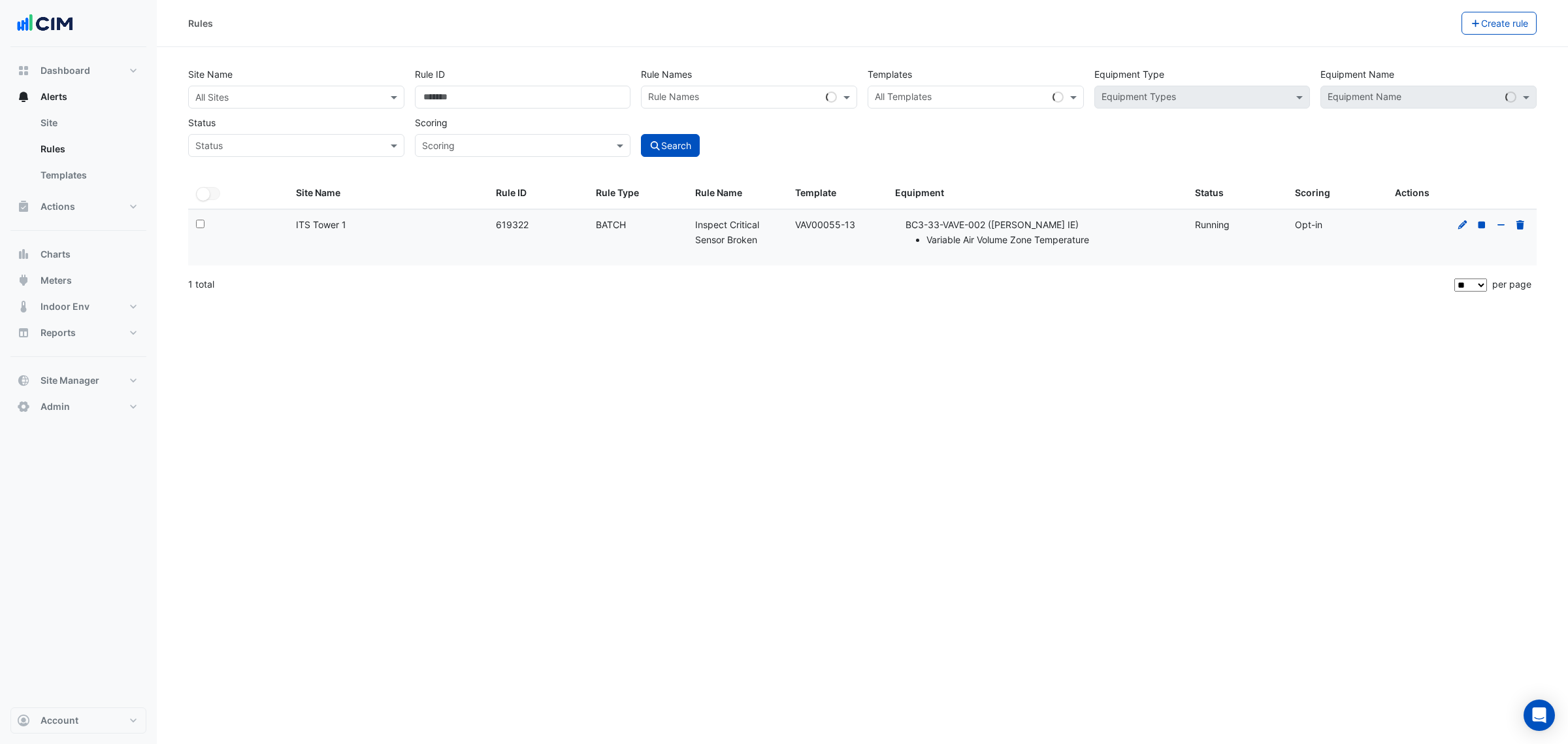
click at [788, 226] on datatable-body-cell "Template: VAV00055-13" at bounding box center [837, 238] width 100 height 56
click at [797, 223] on div "Template: VAV00055-13" at bounding box center [837, 225] width 84 height 15
click at [944, 230] on li "BC3-33-VAVE-002 ([PERSON_NAME] IE) Variable Air Volume Zone Temperature" at bounding box center [1042, 233] width 274 height 30
drag, startPoint x: 919, startPoint y: 224, endPoint x: 987, endPoint y: 232, distance: 68.5
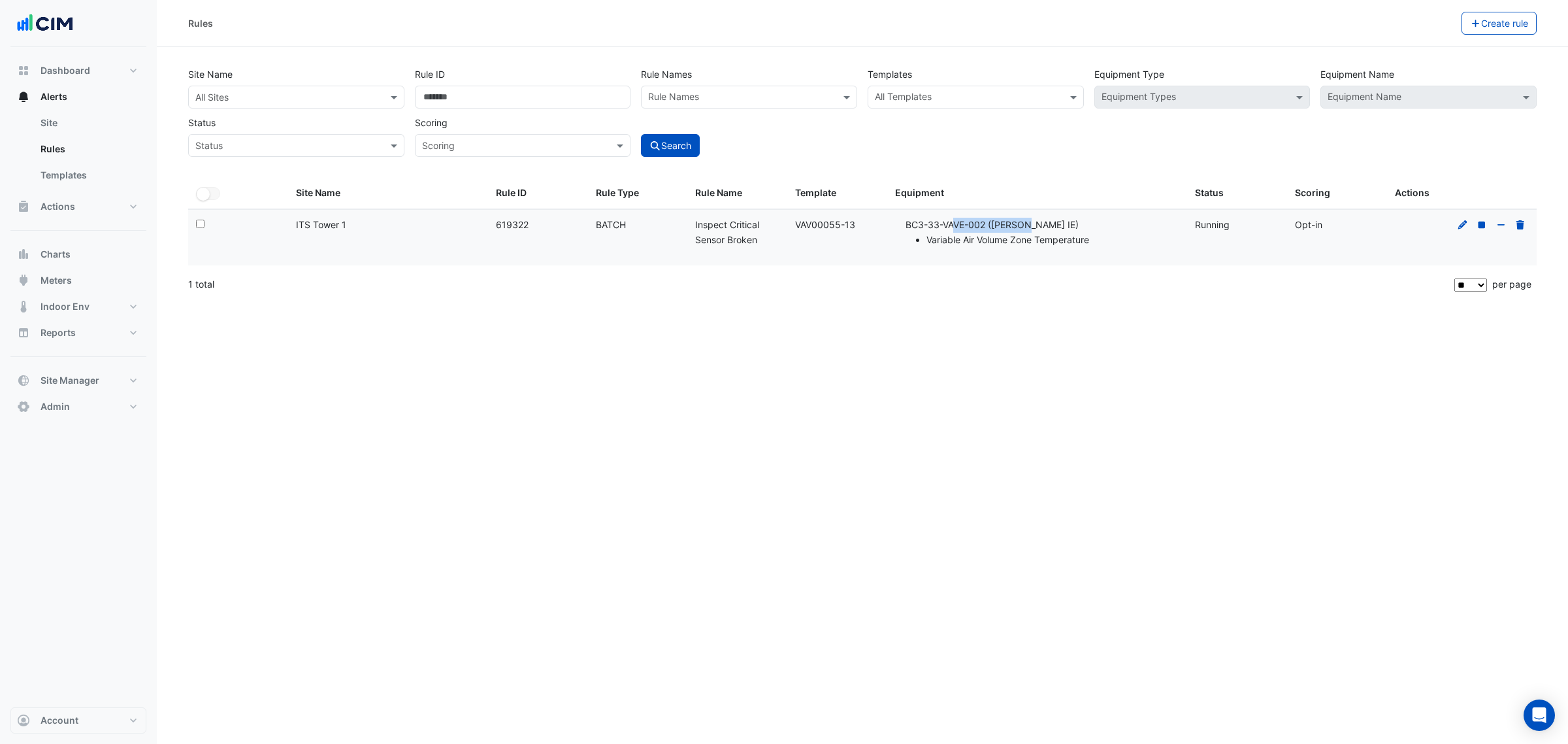
click at [987, 232] on div "Equipment: BC3-33-VAVE-002 ([PERSON_NAME] IE) Variable Air Volume Zone Temperat…" at bounding box center [1038, 233] width 284 height 30
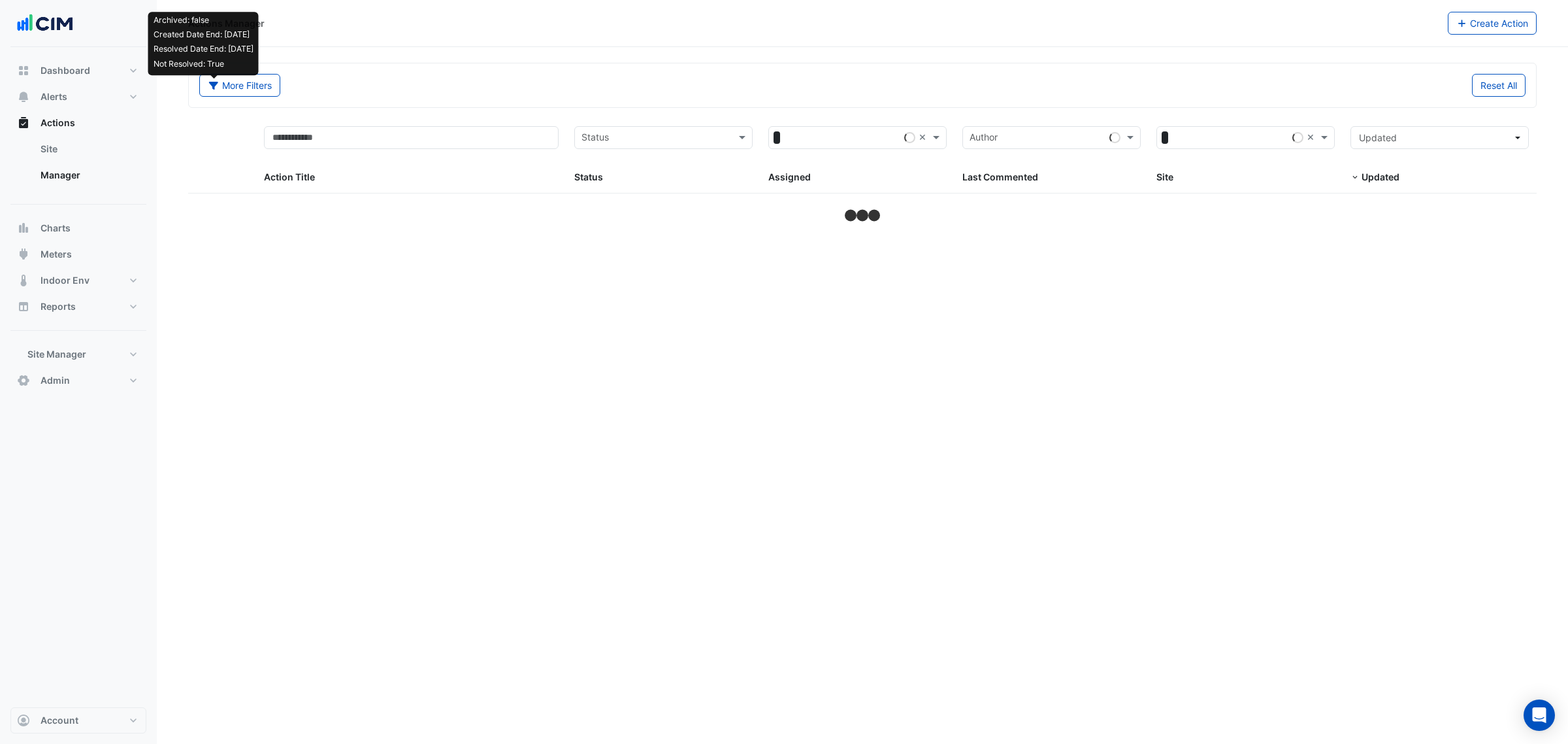
select select "**"
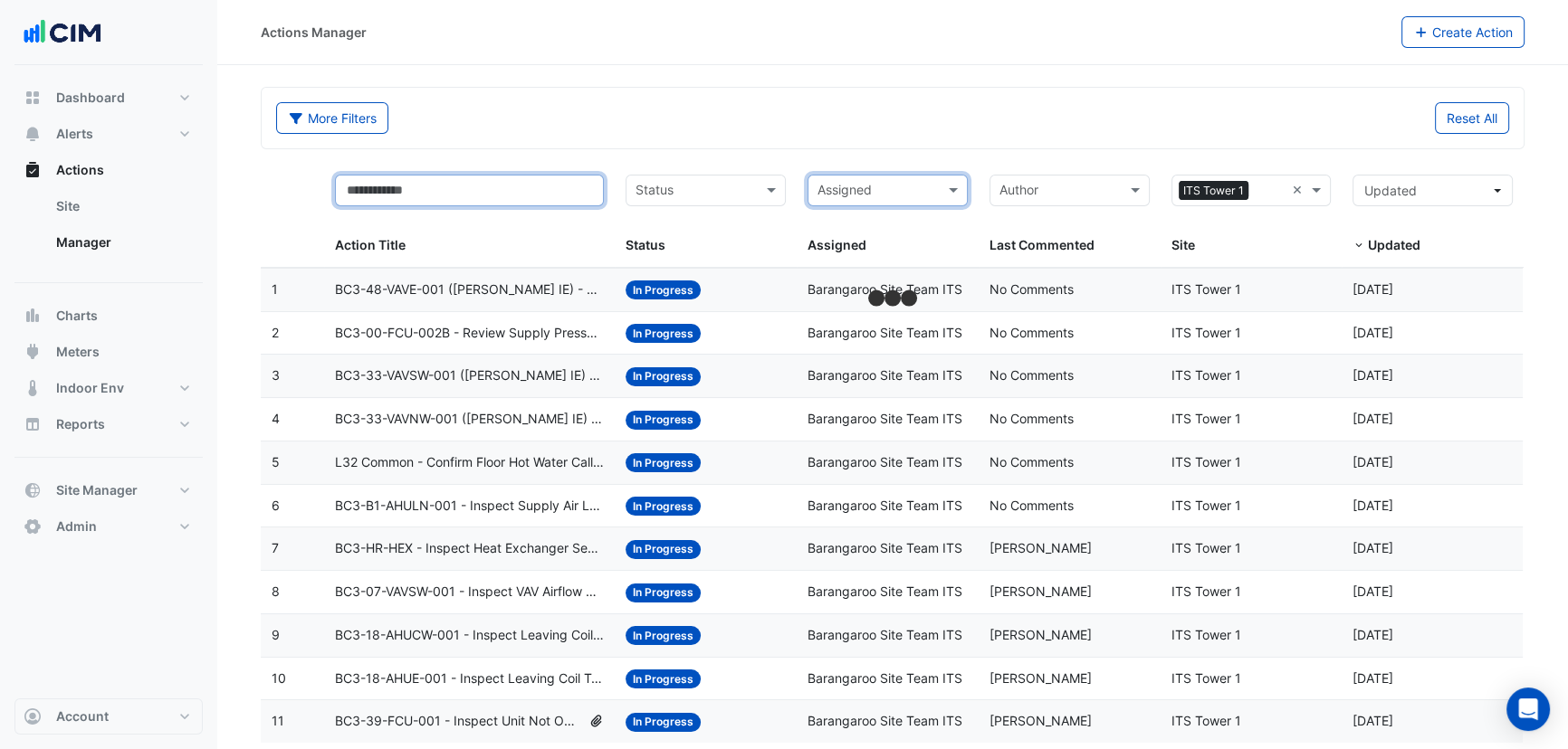
click at [408, 190] on input "text" at bounding box center [469, 190] width 269 height 31
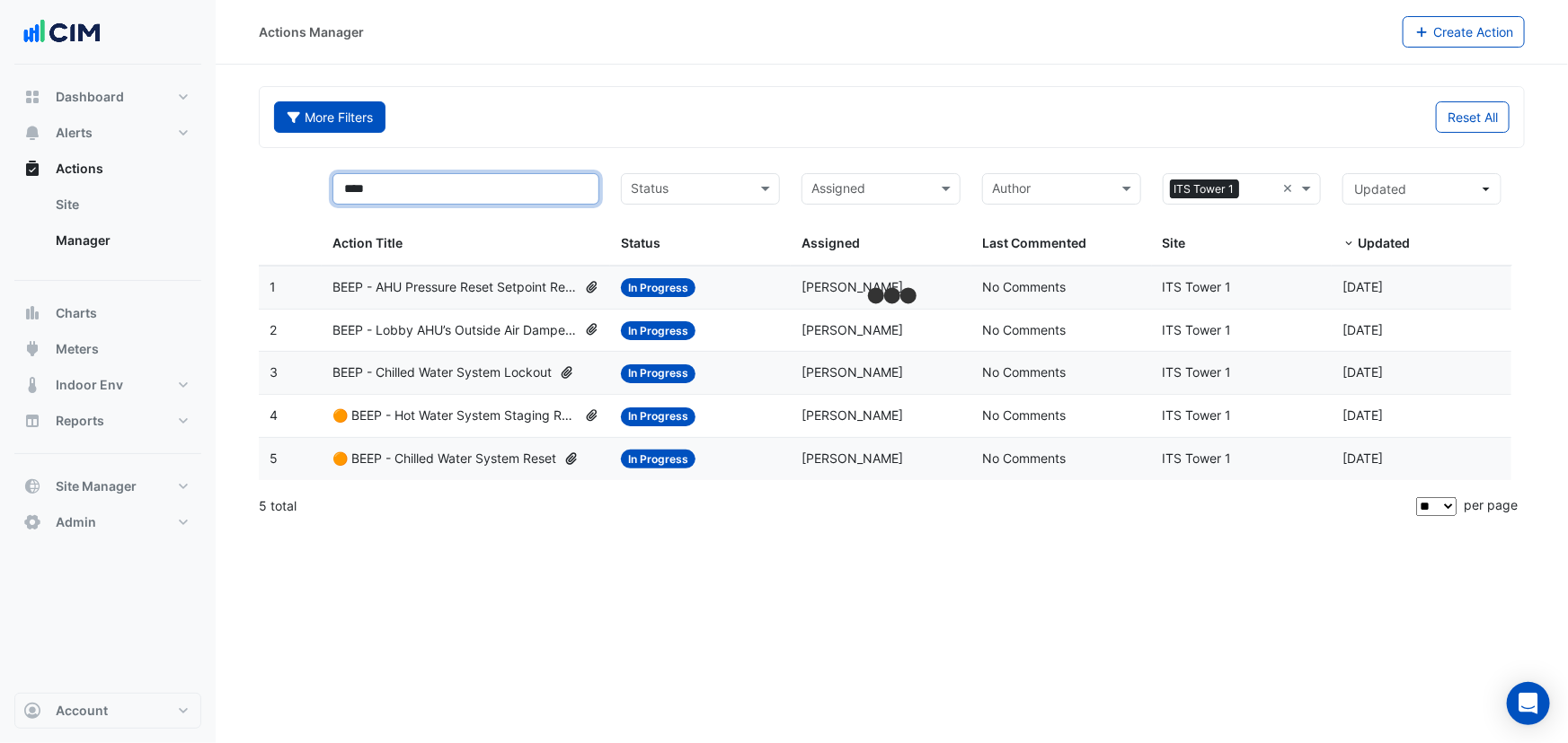
type input "****"
click at [319, 117] on button "More Filters" at bounding box center [329, 117] width 111 height 31
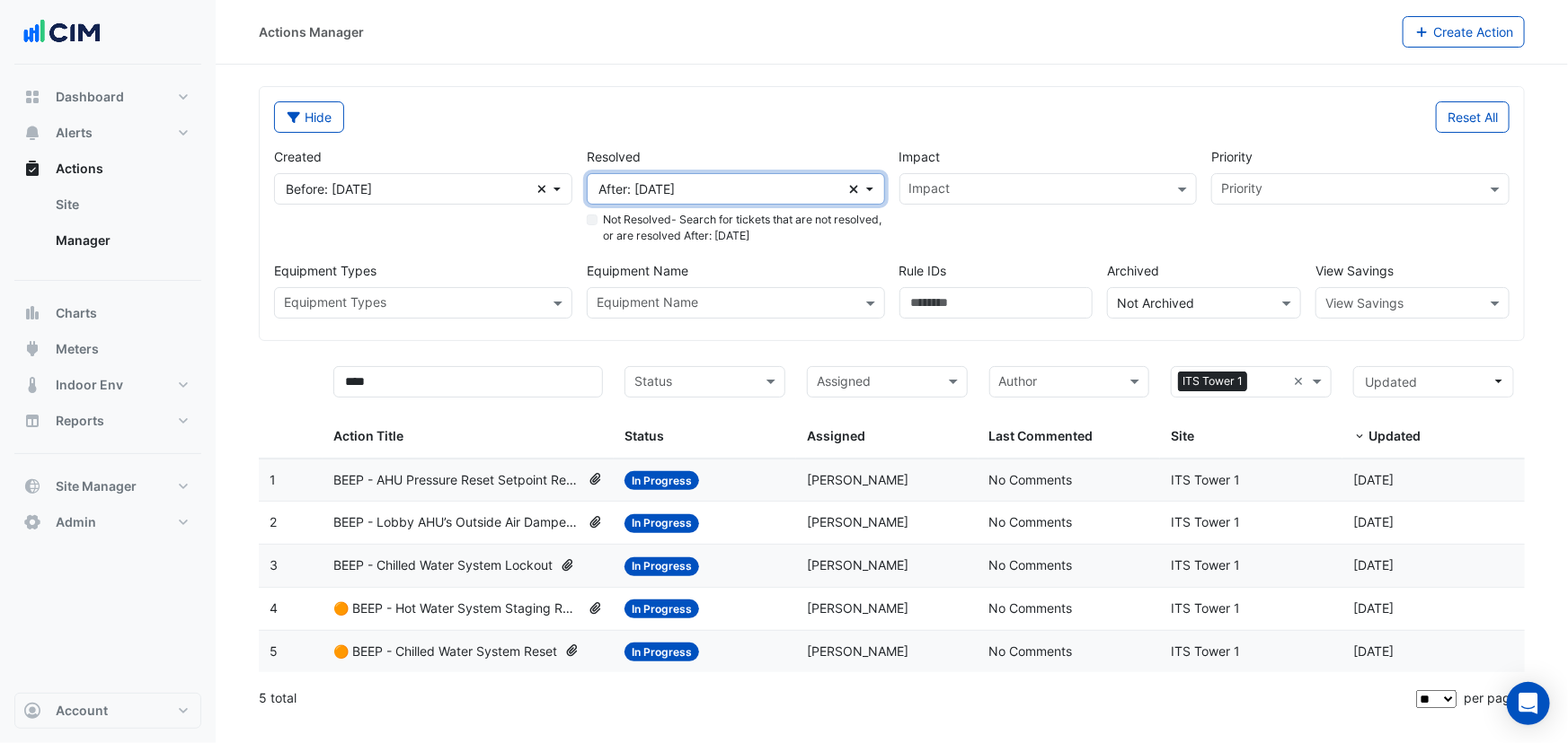
click at [849, 189] on span "After: [DATE]" at bounding box center [724, 189] width 252 height 19
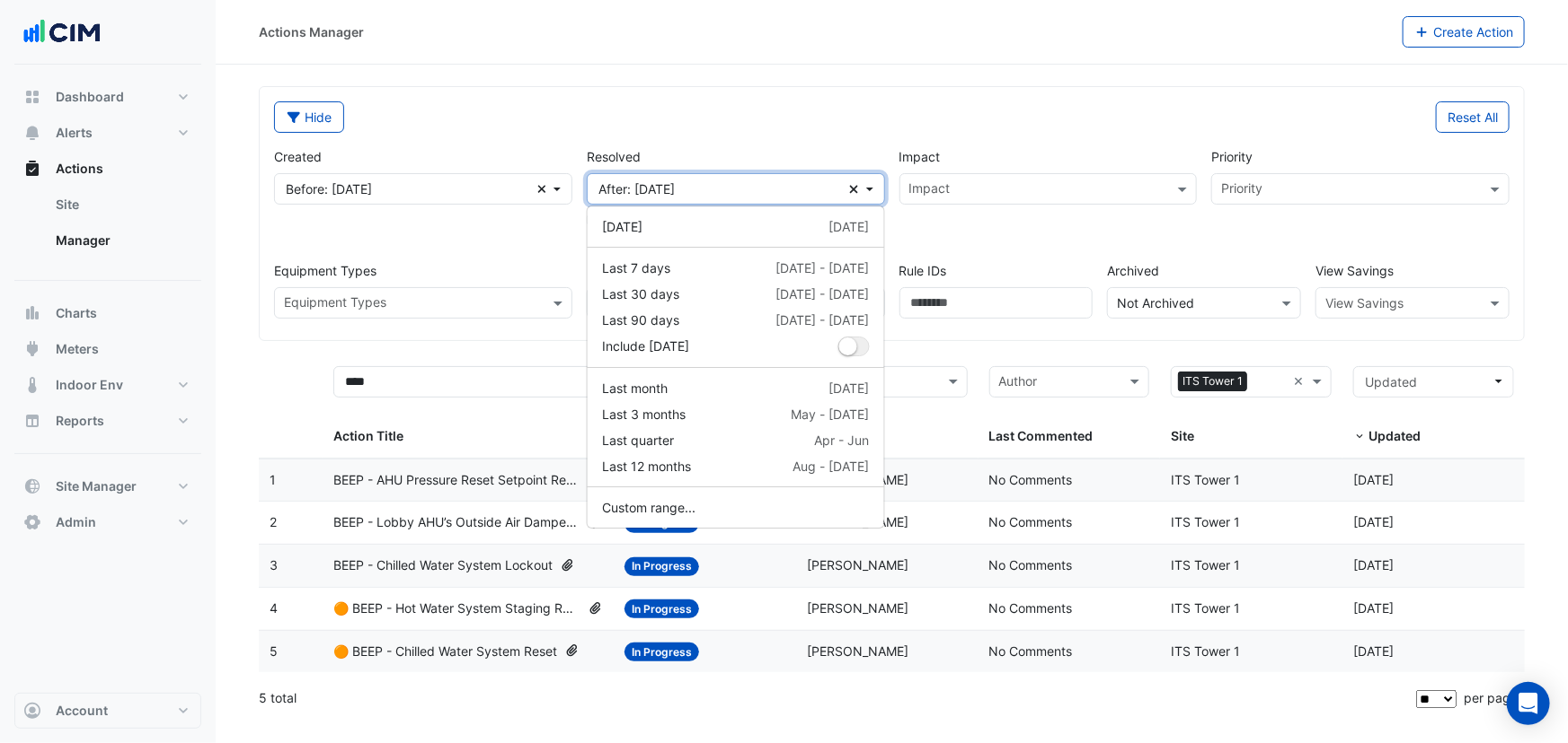
click at [856, 184] on icon "Clear" at bounding box center [854, 189] width 9 height 12
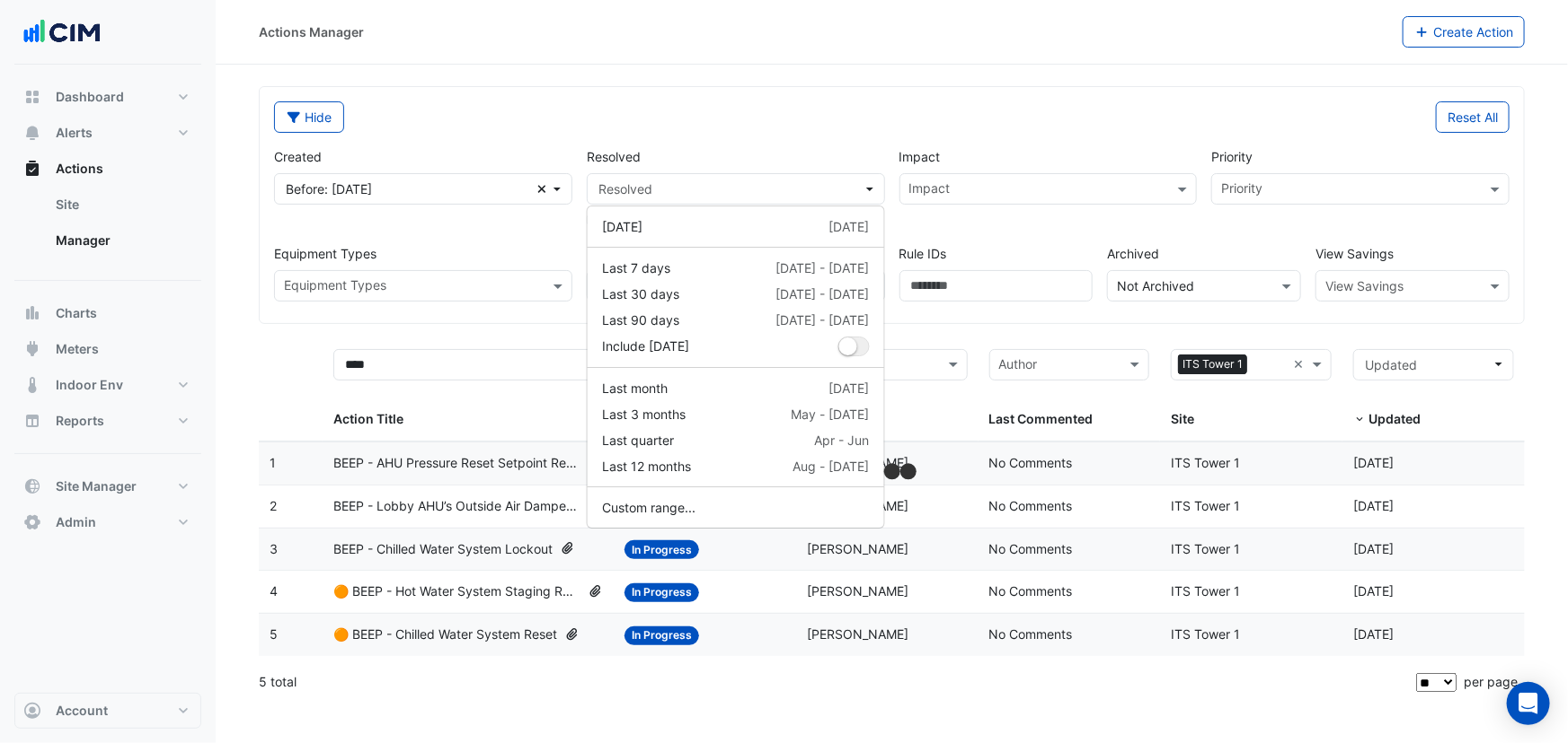
click at [935, 129] on div "Reset All" at bounding box center [1207, 117] width 629 height 31
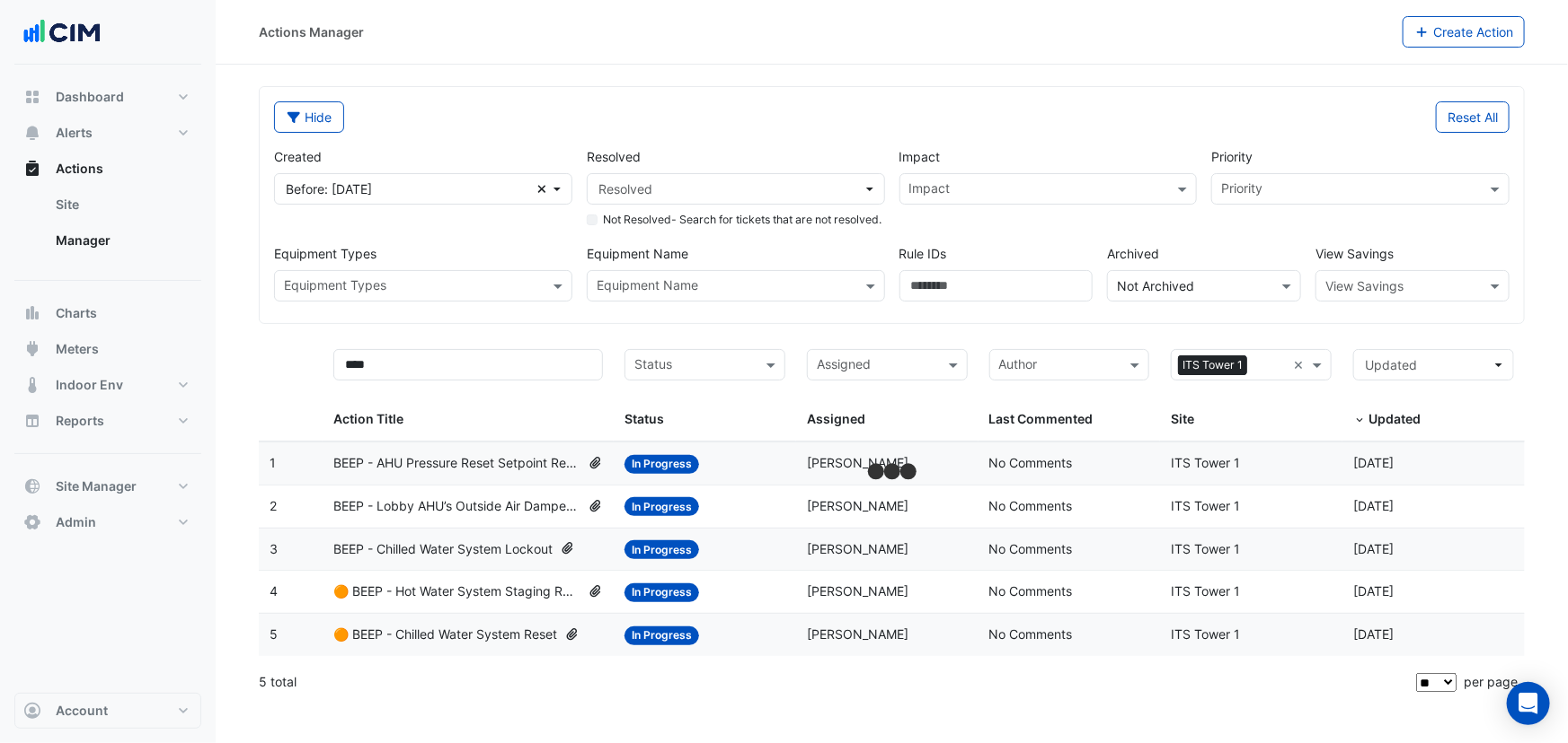
click at [1387, 296] on input "text" at bounding box center [1394, 287] width 139 height 19
click at [1315, 230] on div "Priority Priority" at bounding box center [1359, 189] width 312 height 83
click at [542, 190] on icon "Clear" at bounding box center [542, 189] width 9 height 12
click at [497, 102] on div "Hide" at bounding box center [577, 117] width 629 height 31
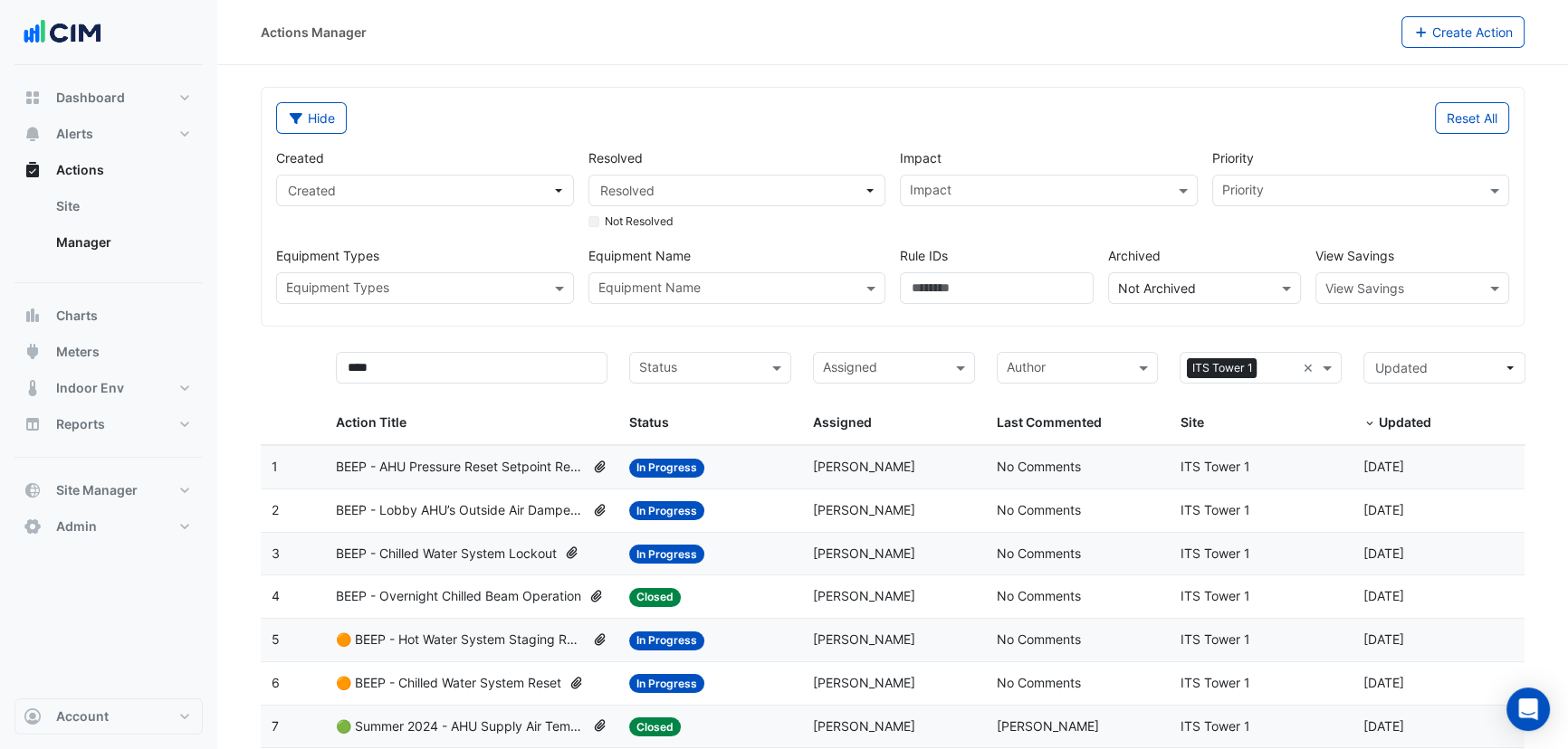
click at [1394, 279] on input "text" at bounding box center [1394, 289] width 138 height 19
click at [1346, 321] on span "Cost" at bounding box center [1345, 327] width 28 height 15
click at [1351, 263] on label "View Savings" at bounding box center [1355, 256] width 79 height 19
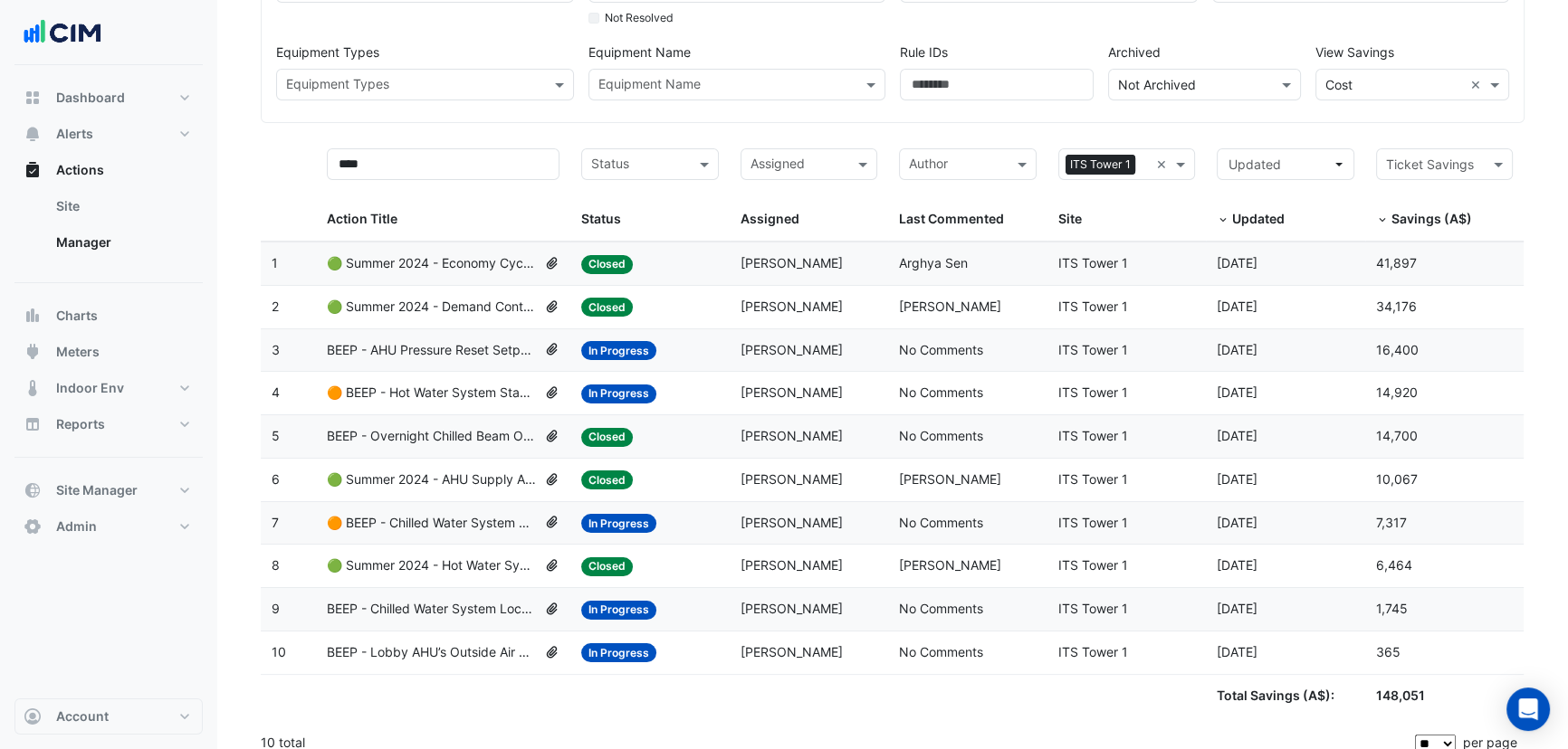
scroll to position [219, 0]
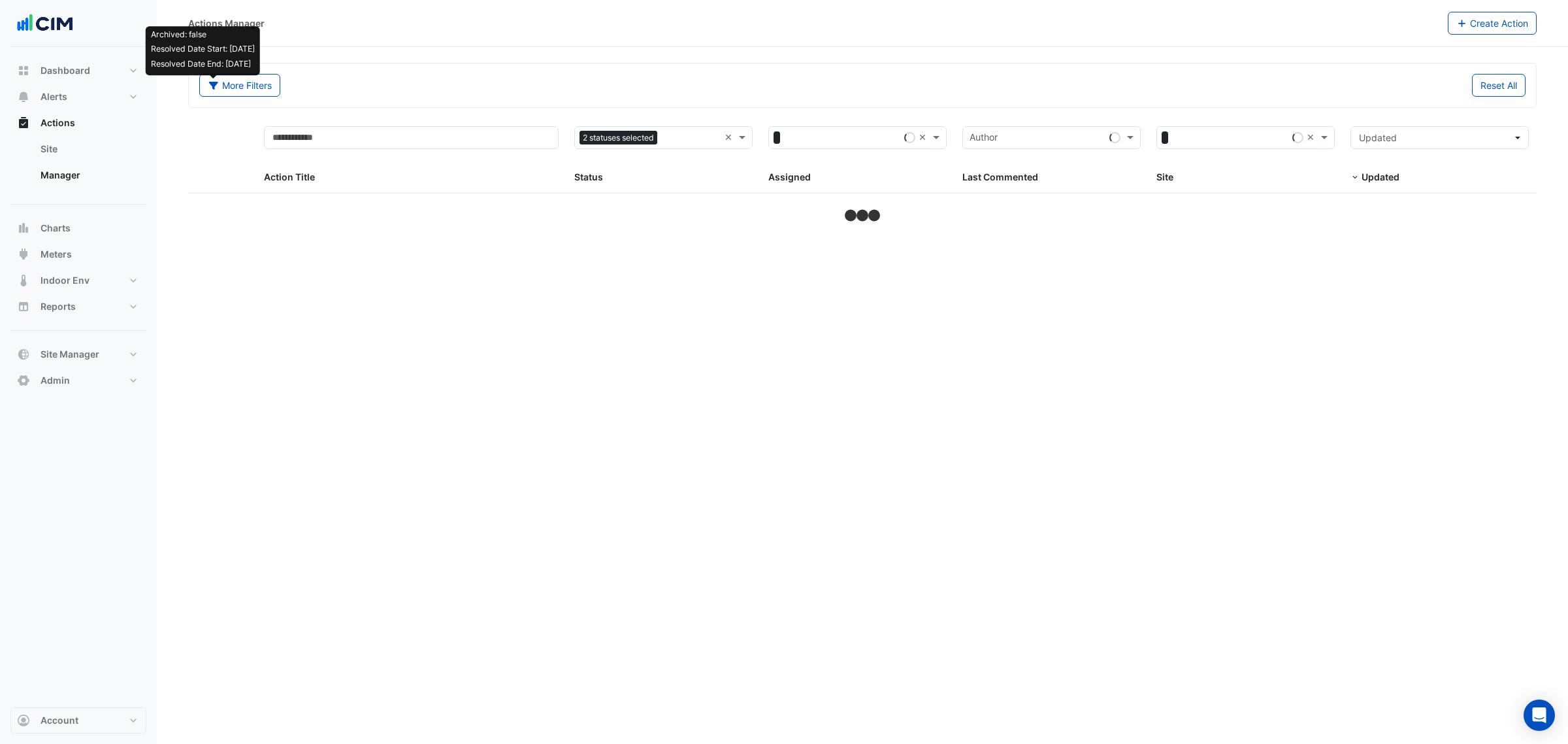
select select "**"
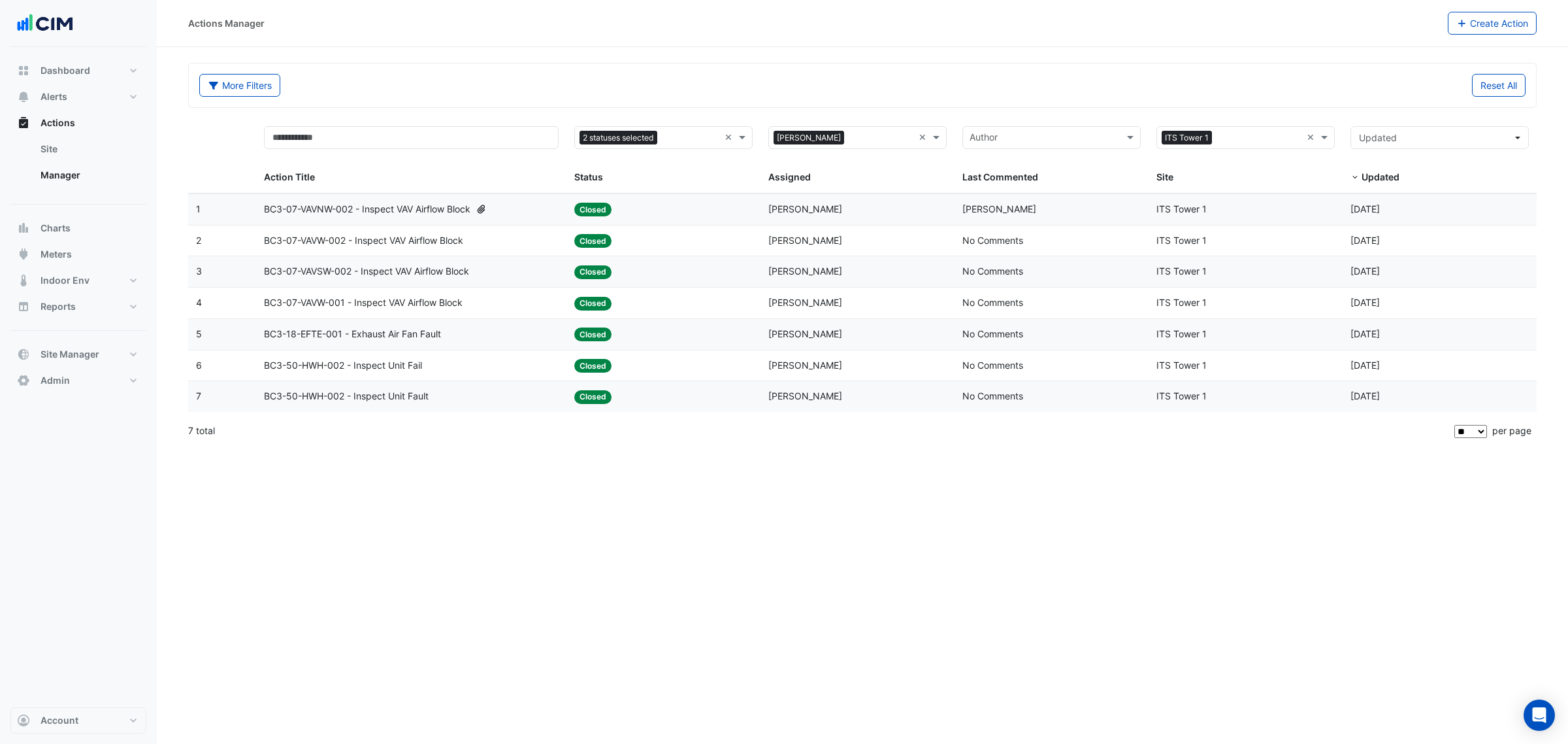
click at [553, 199] on datatable-body-cell "Action Title: BC3-07-VAVNW-002 - Inspect VAV Airflow Block" at bounding box center [411, 209] width 310 height 31
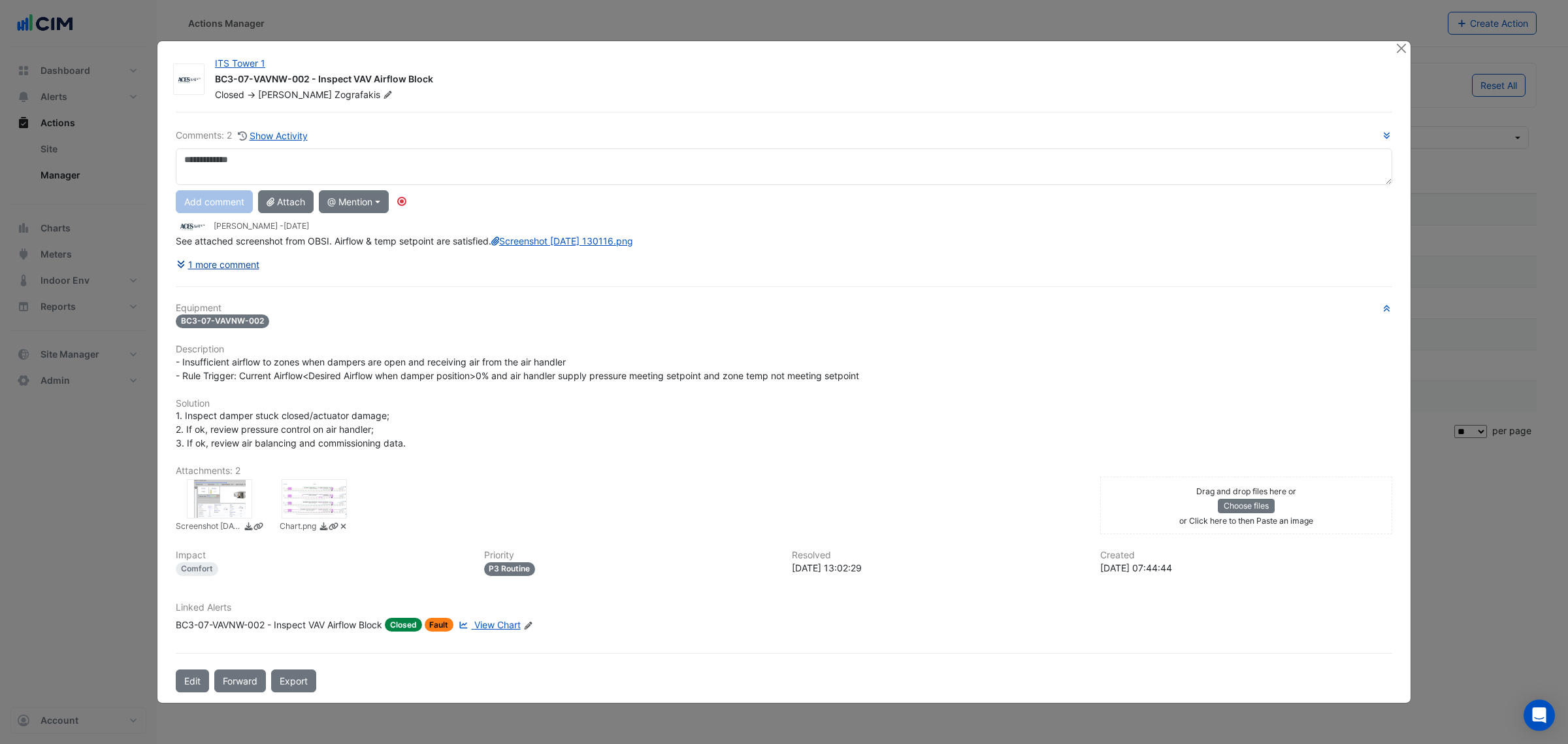
click at [255, 271] on button "1 more comment" at bounding box center [218, 264] width 84 height 23
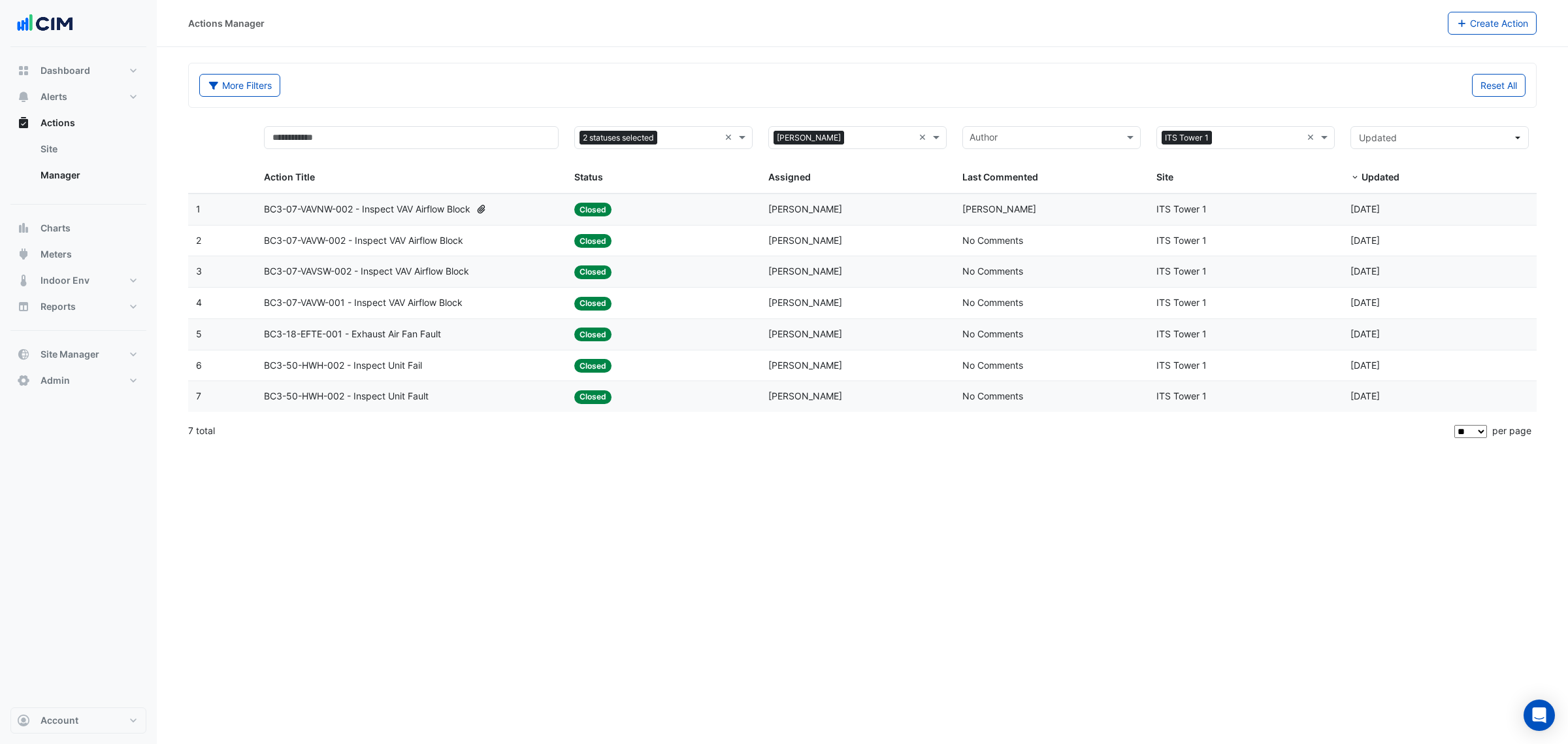
click at [489, 248] on div "BC3-07-VAVW-002 - Inspect VAV Airflow Block" at bounding box center [411, 241] width 294 height 15
click at [410, 312] on datatable-body-cell "Action Title: BC3-07-VAVW-001 - Inspect VAV Airflow Block" at bounding box center [411, 303] width 310 height 31
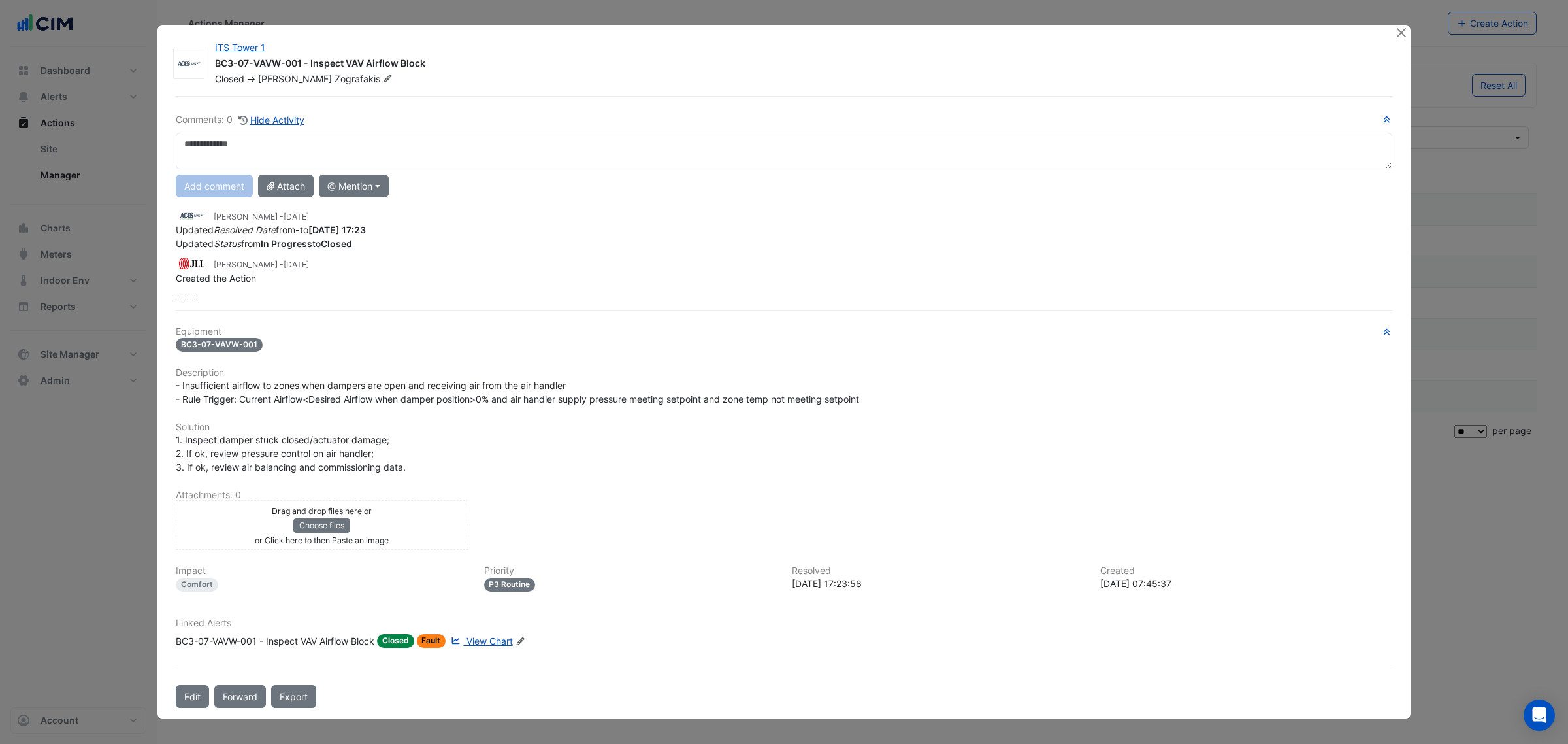
click at [286, 268] on span "[DATE]" at bounding box center [296, 264] width 25 height 10
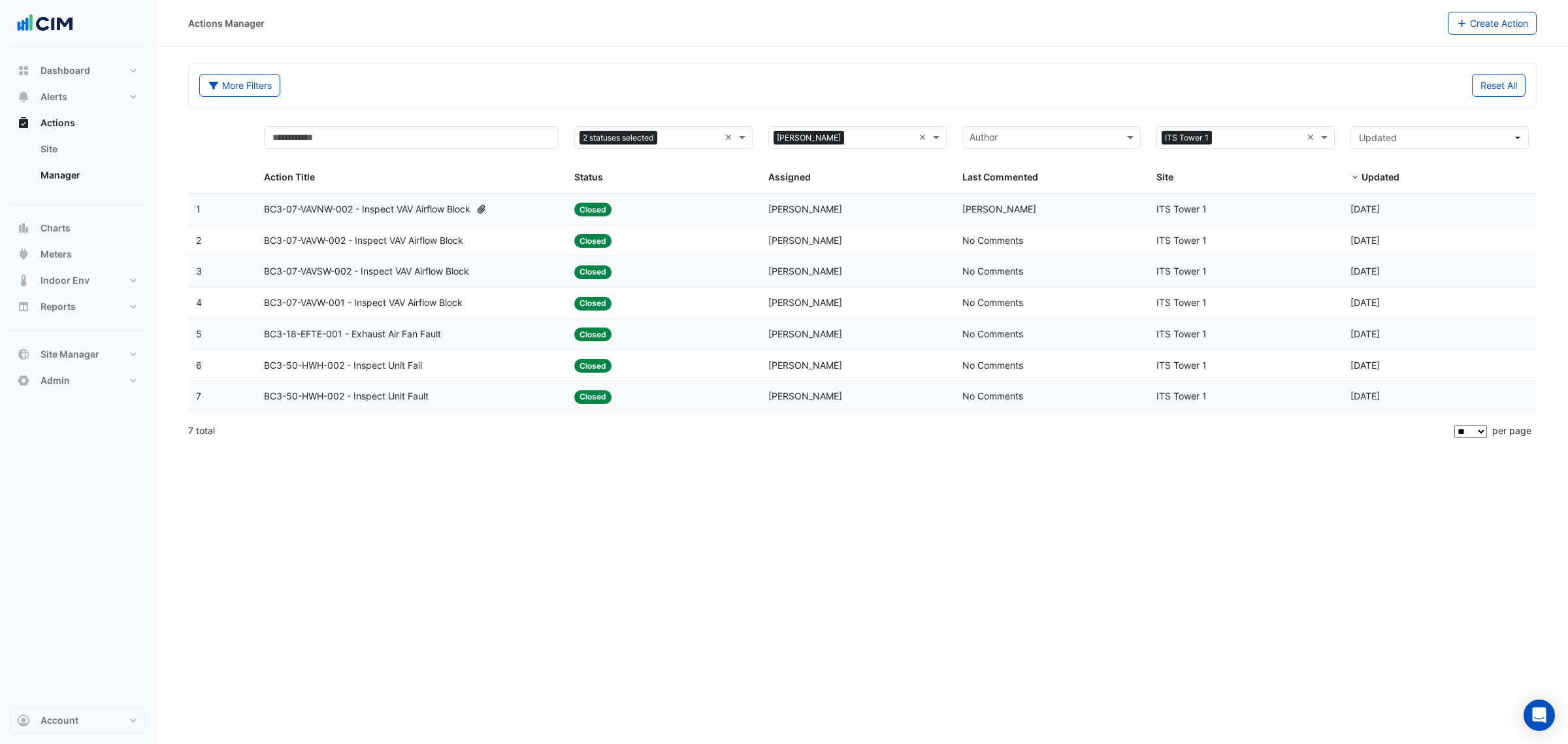
click at [399, 386] on datatable-body-cell "Action Title: BC3-50-HWH-002 - Inspect Unit Fault" at bounding box center [411, 396] width 310 height 31
click at [393, 371] on span "BC3-50-HWH-002 - Inspect Unit Fail" at bounding box center [343, 366] width 158 height 15
click at [1203, 136] on span "ITS Tower 1" at bounding box center [1186, 137] width 50 height 14
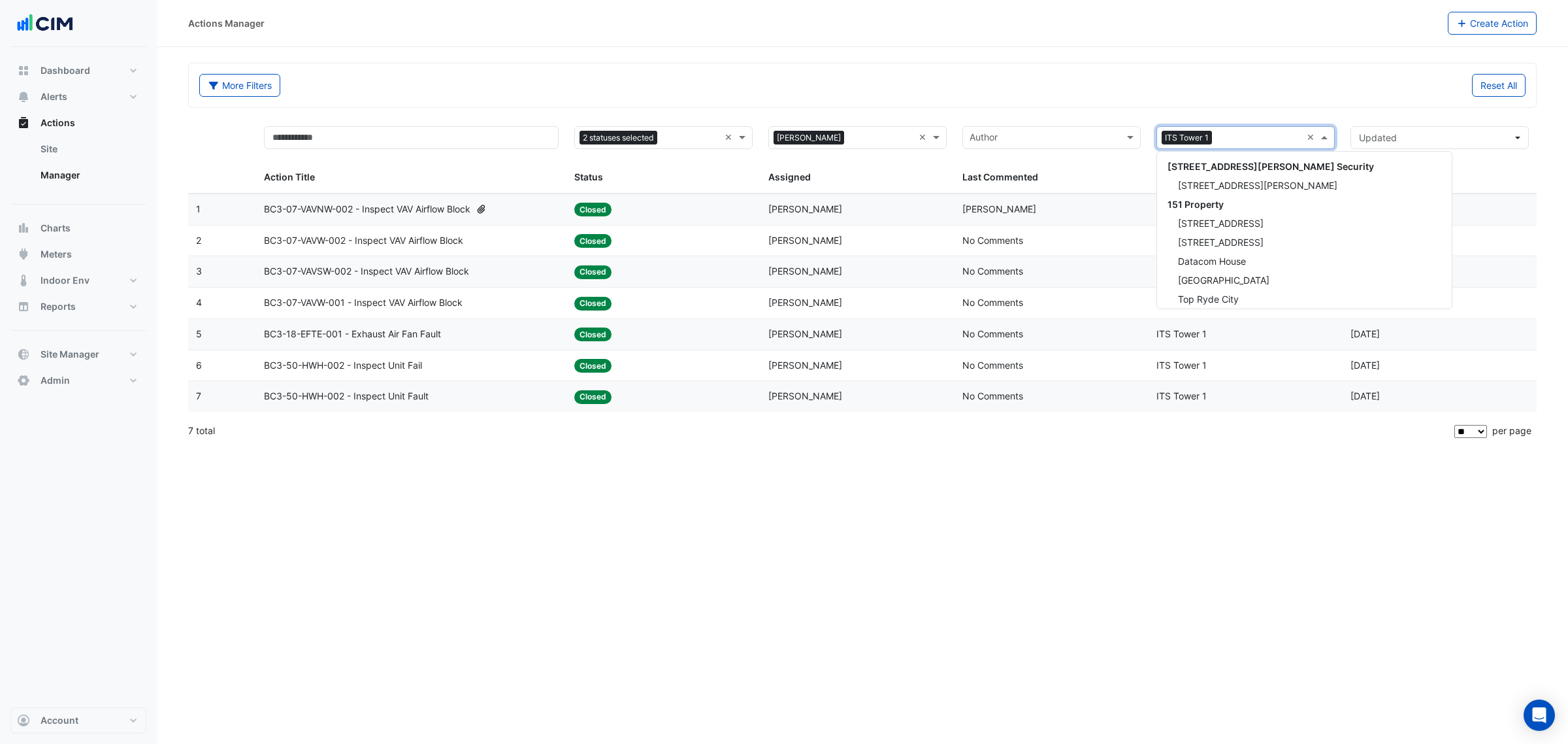
scroll to position [1709, 0]
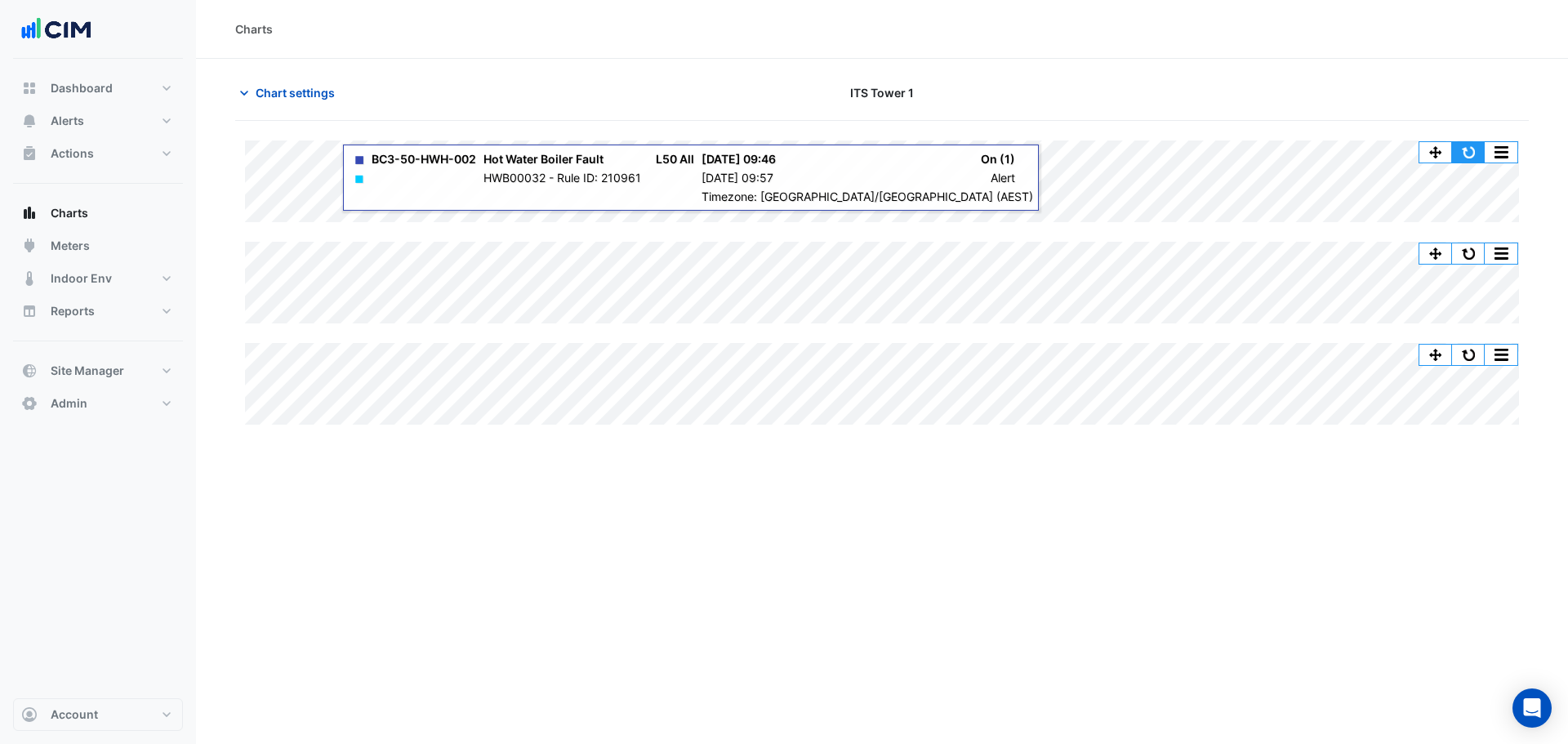
click at [1462, 155] on button "button" at bounding box center [1468, 153] width 33 height 21
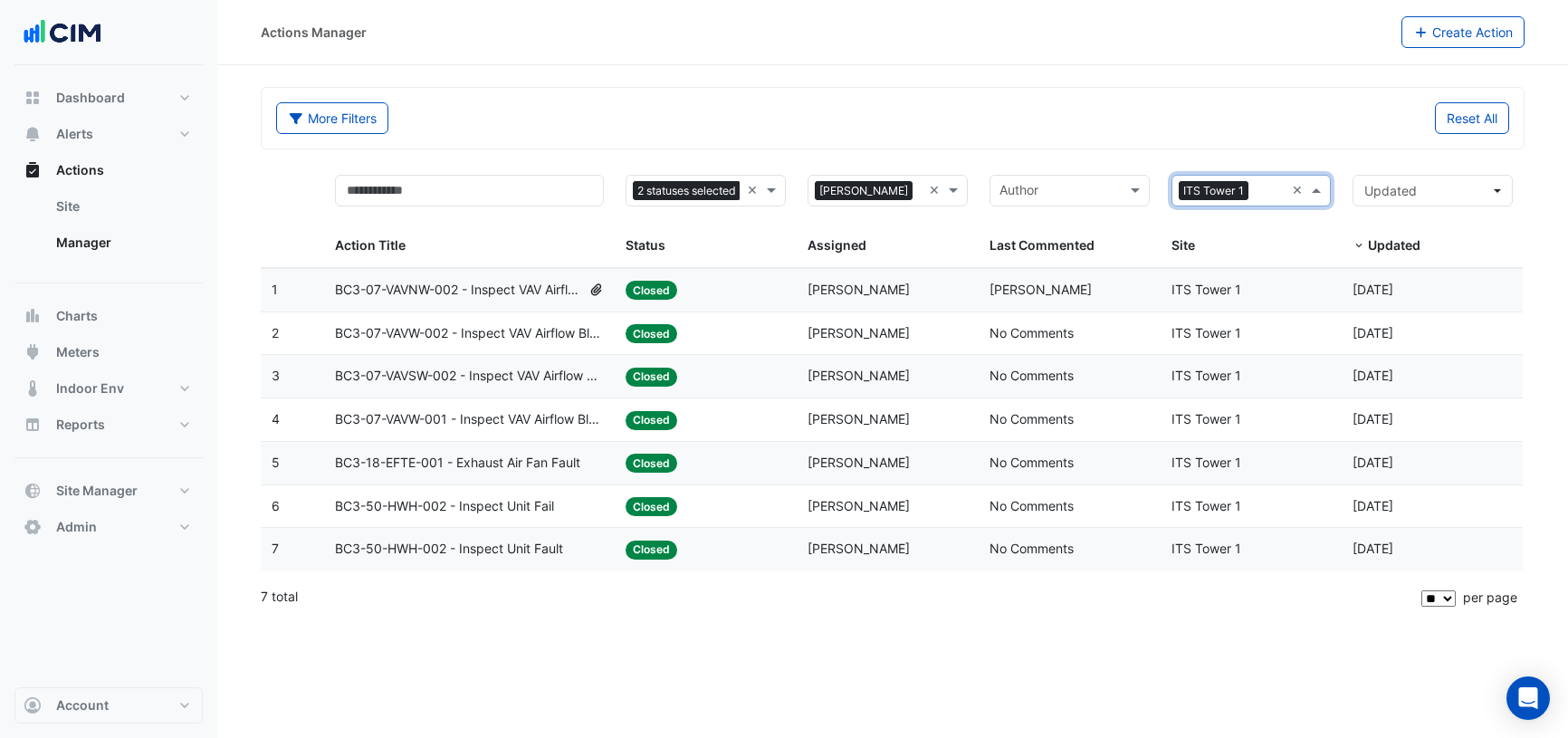
select select "**"
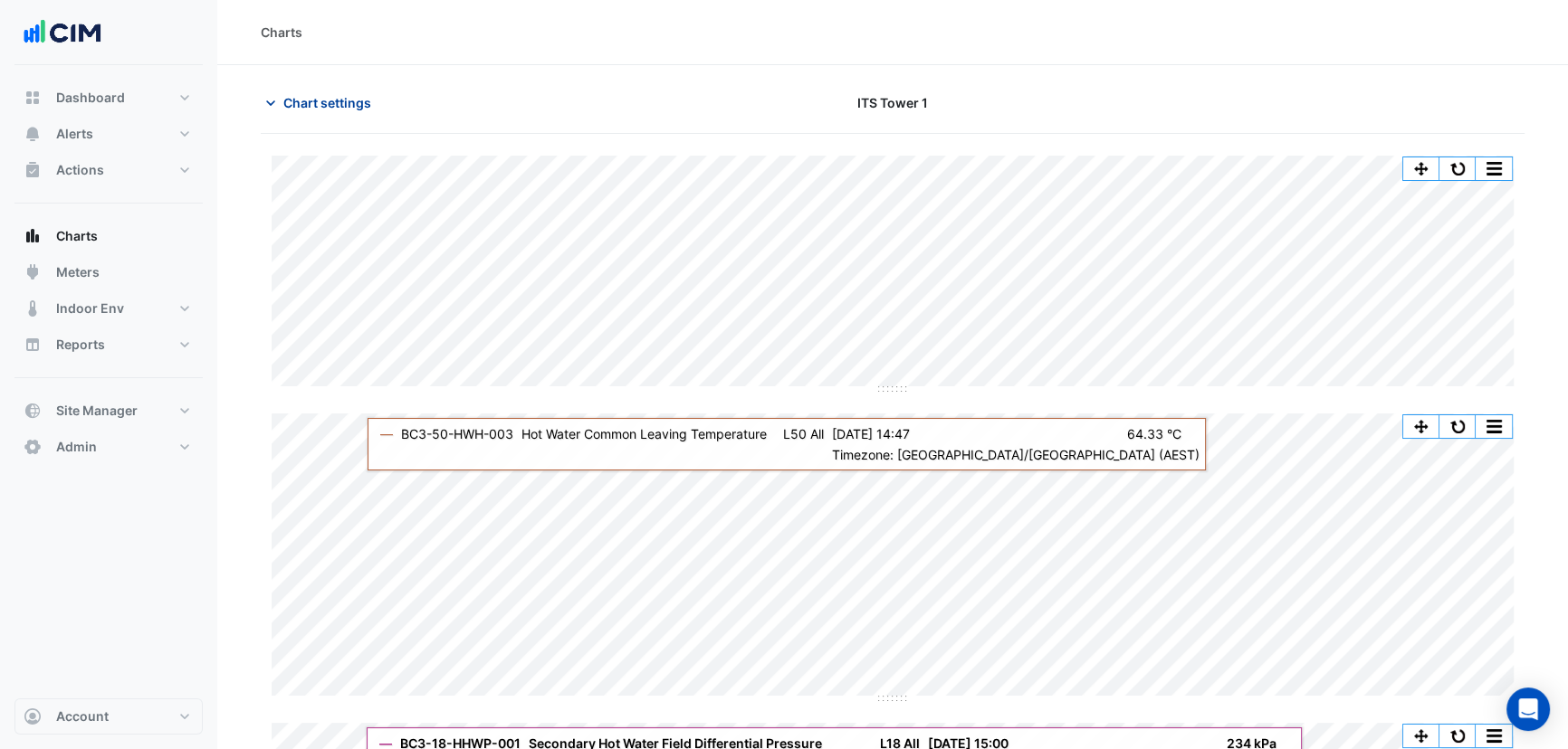
click at [351, 97] on span "Chart settings" at bounding box center [327, 103] width 87 height 19
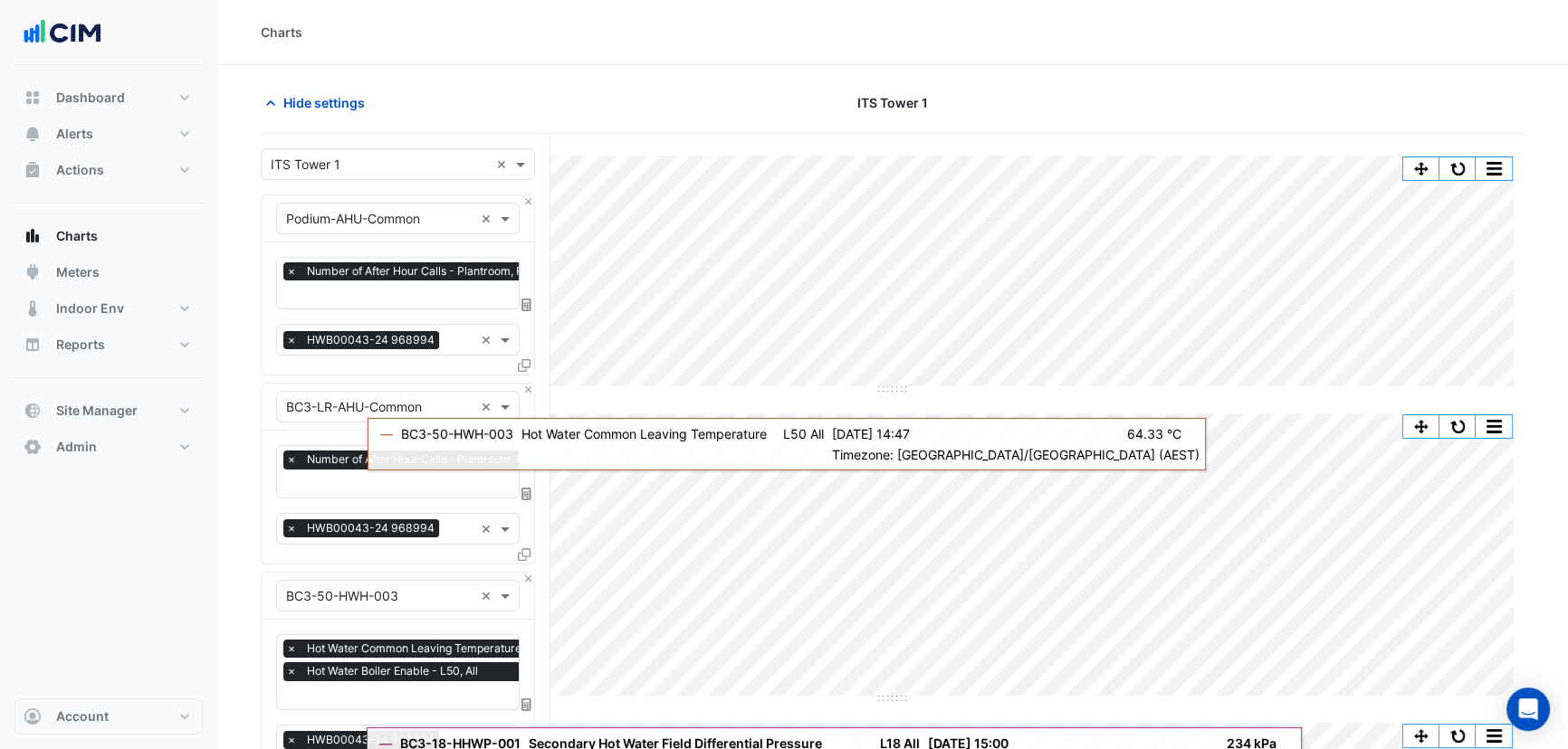
click at [326, 213] on input "text" at bounding box center [379, 220] width 187 height 19
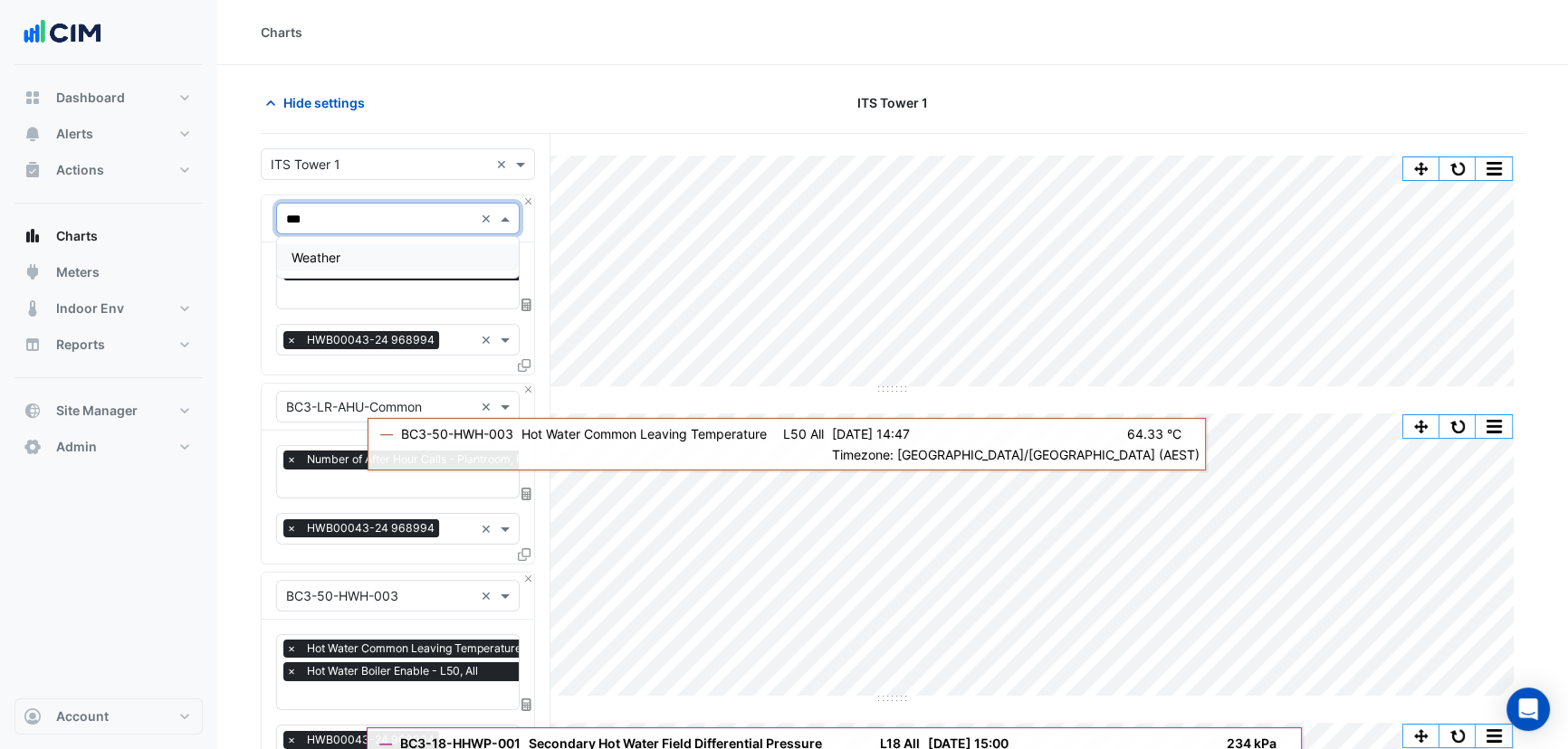
type input "****"
click at [340, 262] on span "Weather" at bounding box center [316, 258] width 48 height 15
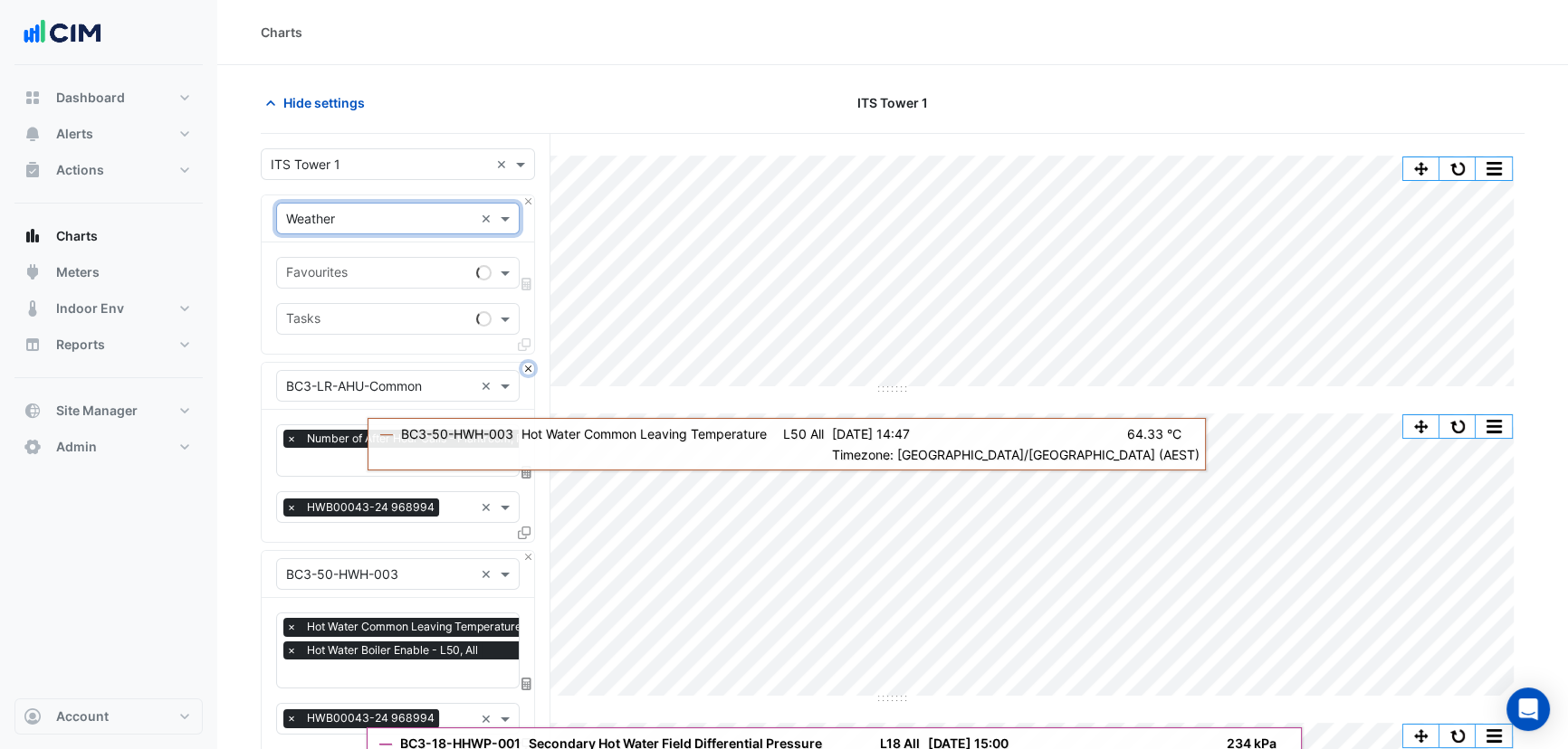
click at [525, 370] on button "Close" at bounding box center [528, 369] width 11 height 11
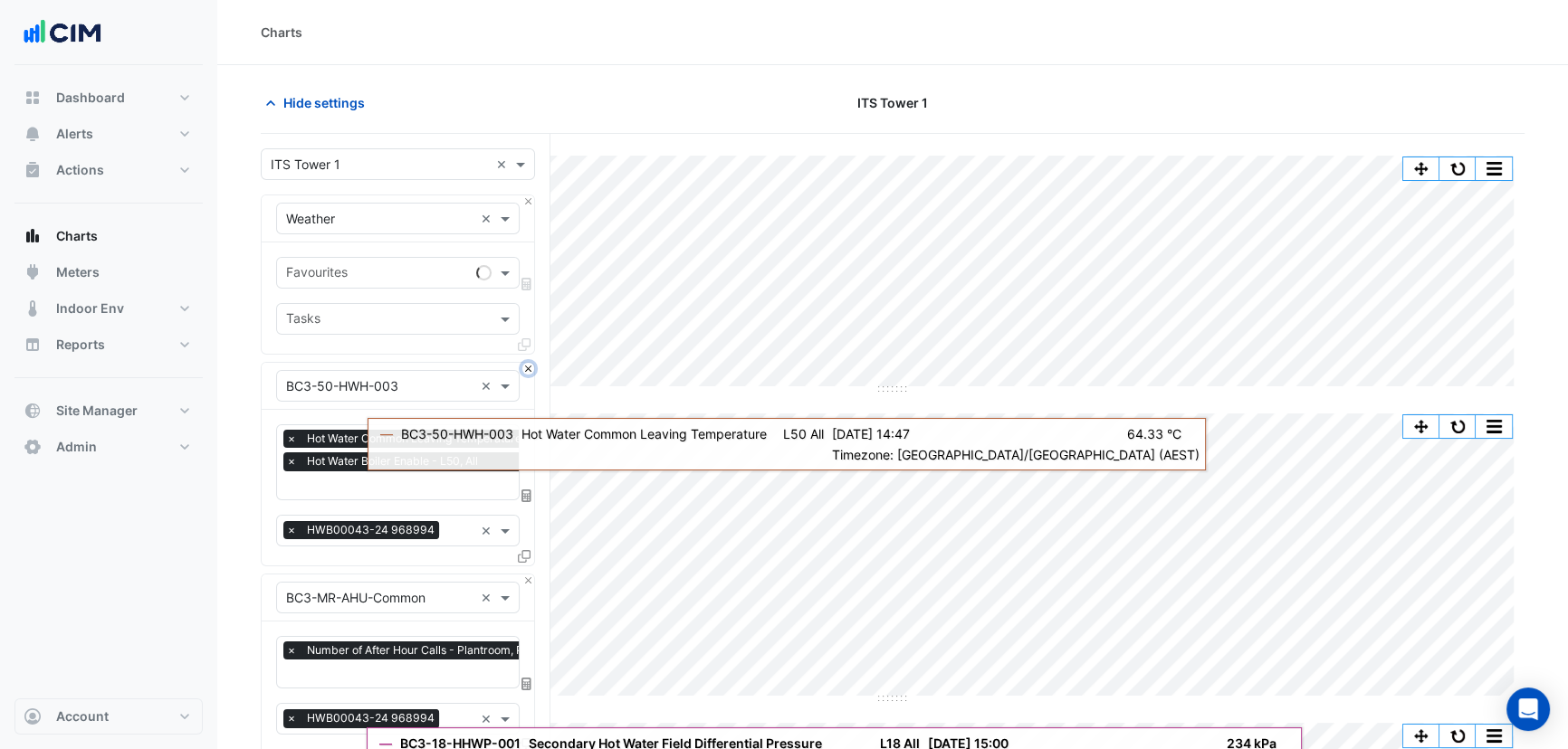
click at [525, 370] on button "Close" at bounding box center [528, 369] width 11 height 11
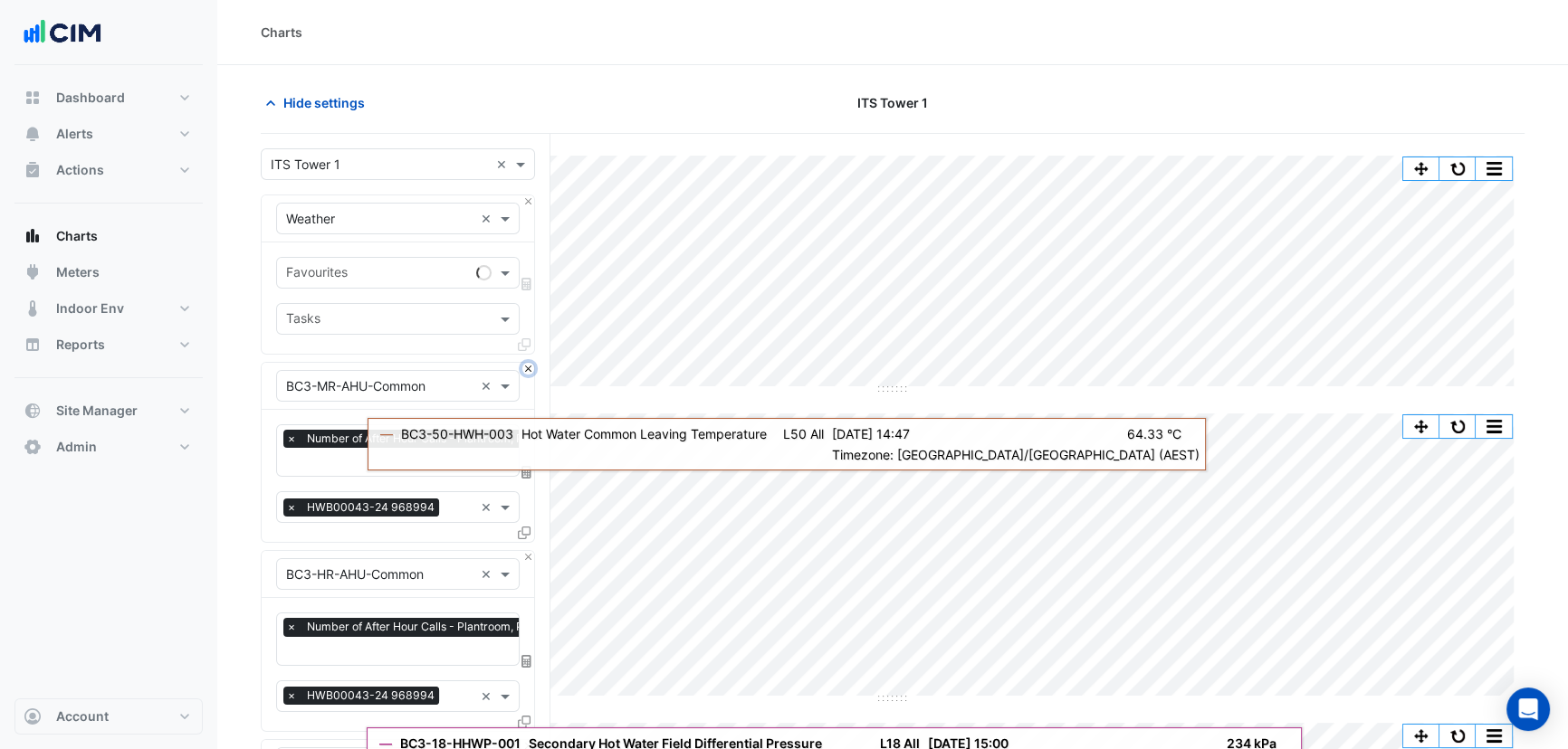
click at [525, 370] on button "Close" at bounding box center [528, 369] width 11 height 11
click at [525, 551] on button "Close" at bounding box center [528, 557] width 11 height 11
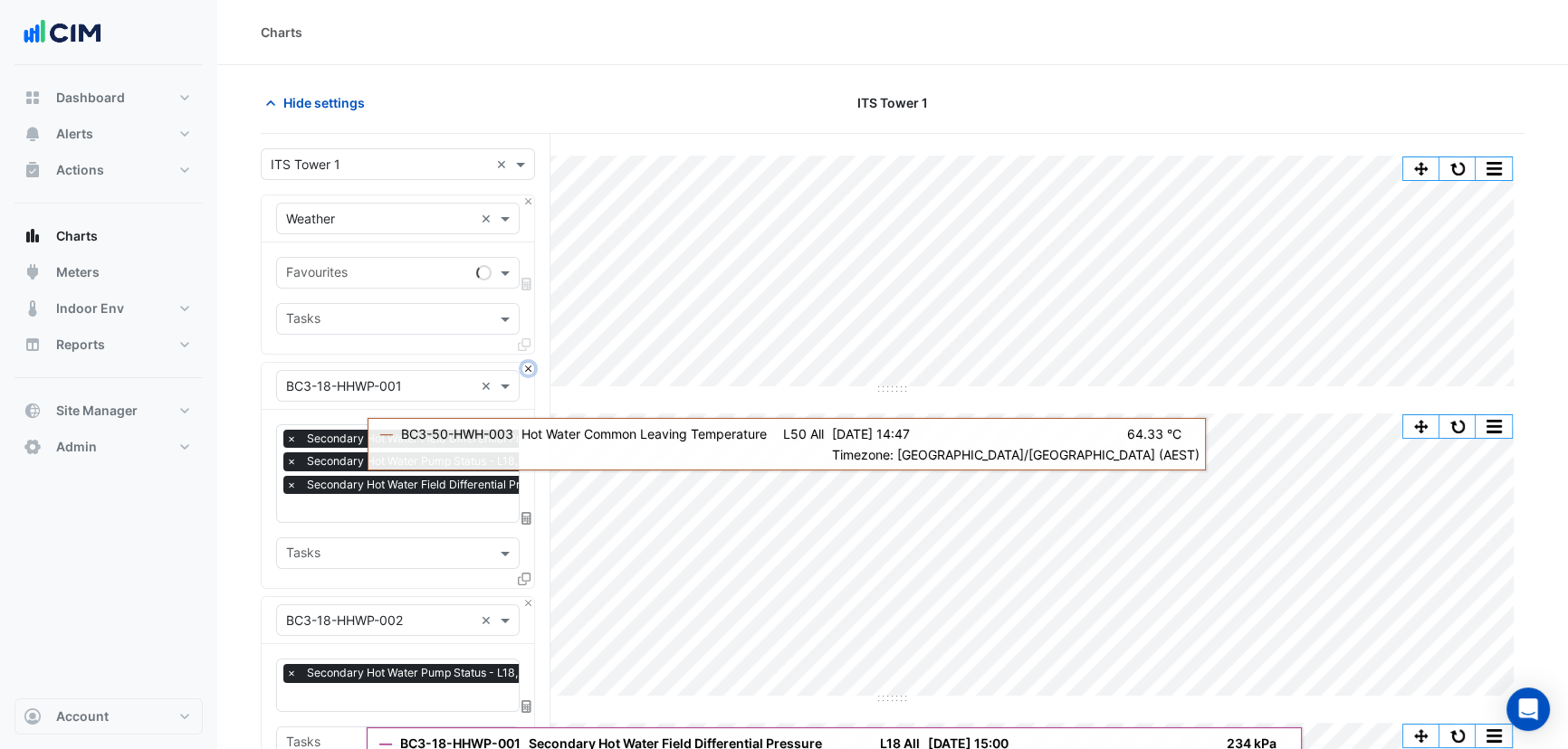
click at [525, 370] on button "Close" at bounding box center [528, 369] width 11 height 11
click at [525, 597] on button "Close" at bounding box center [528, 603] width 11 height 11
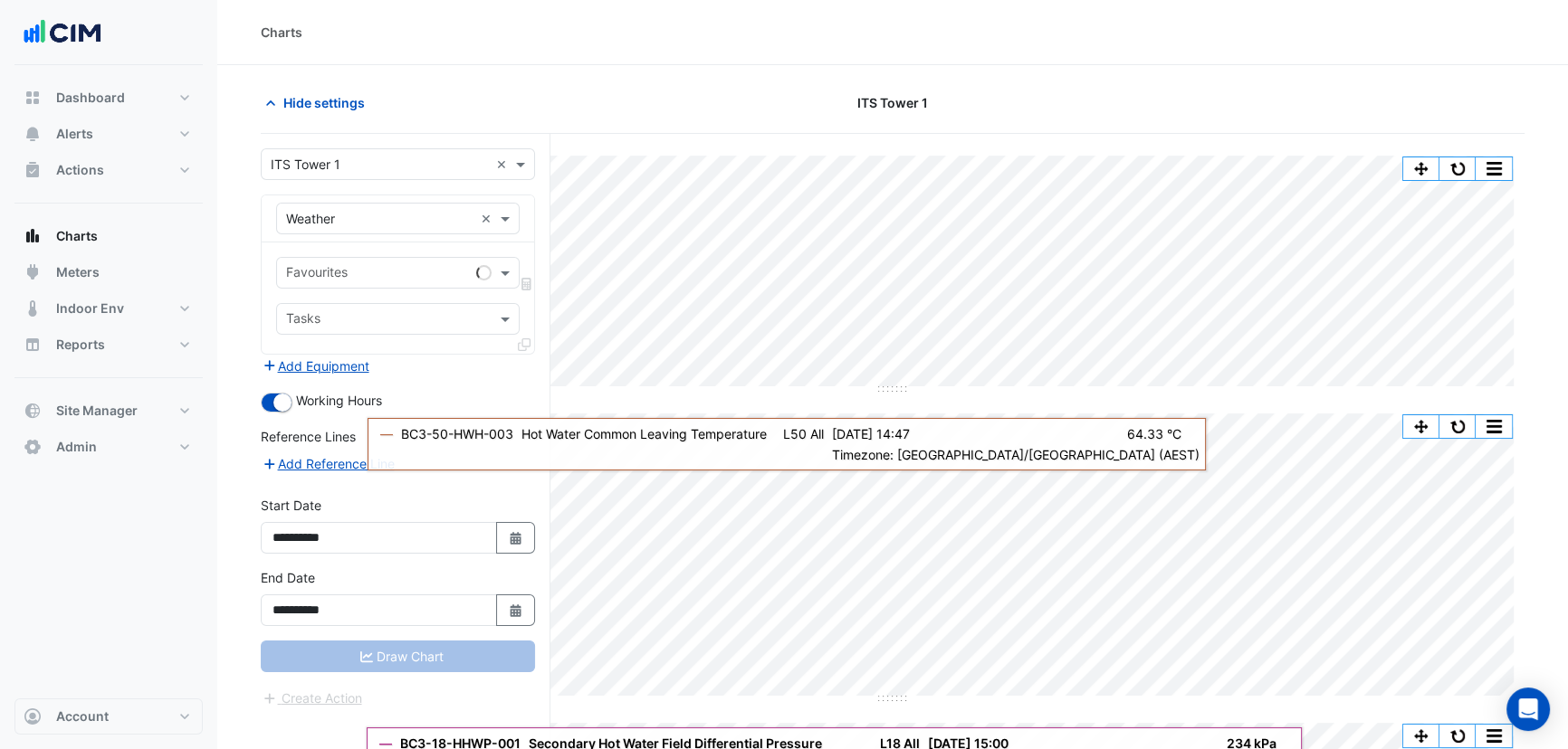
click at [525, 372] on div "Add Equipment" at bounding box center [397, 365] width 275 height 22
drag, startPoint x: 526, startPoint y: 371, endPoint x: 427, endPoint y: 298, distance: 123.0
click at [524, 371] on div "Add Equipment" at bounding box center [397, 365] width 275 height 22
click at [391, 257] on div "Favourites" at bounding box center [397, 272] width 243 height 31
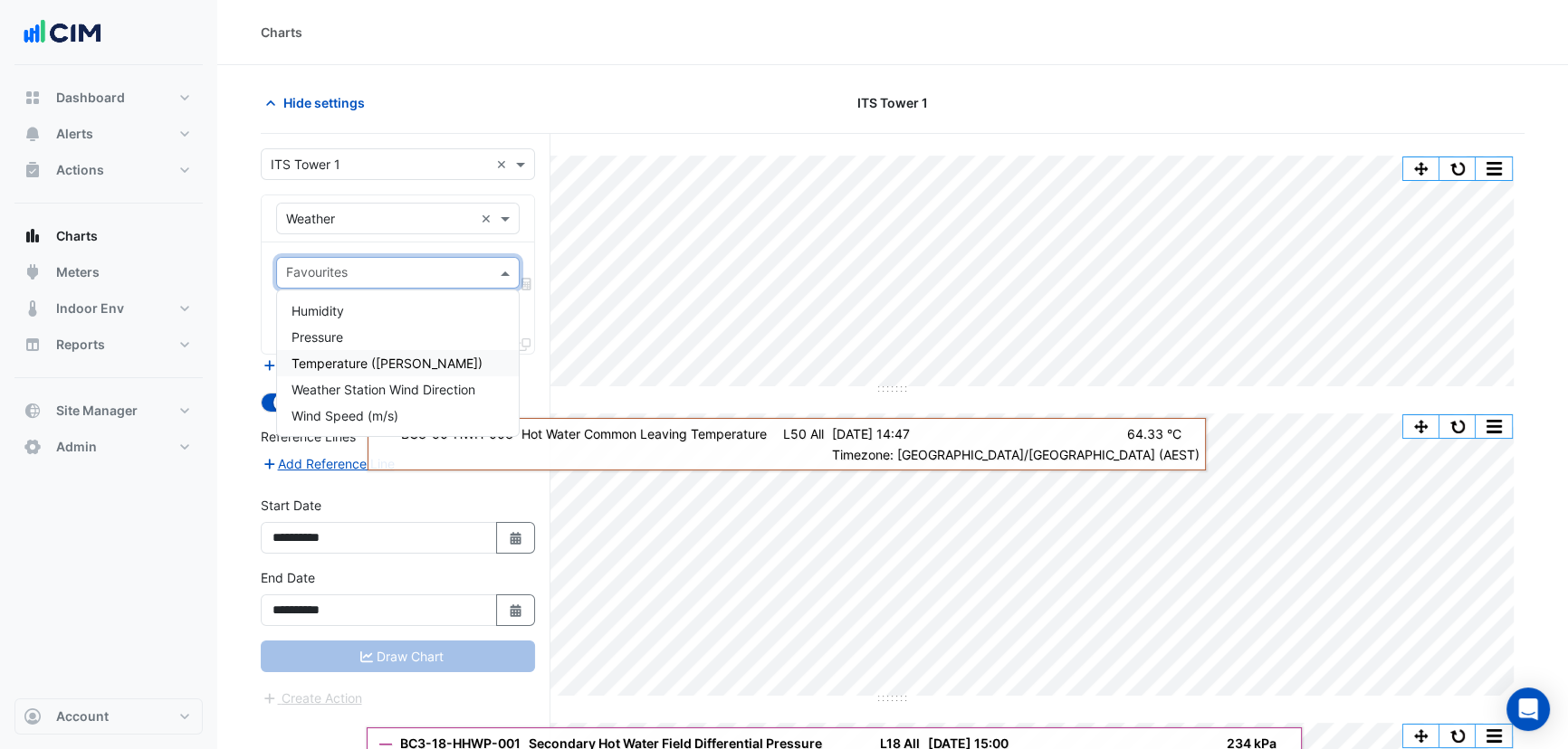
click at [368, 364] on span "Temperature ([PERSON_NAME])" at bounding box center [387, 363] width 191 height 15
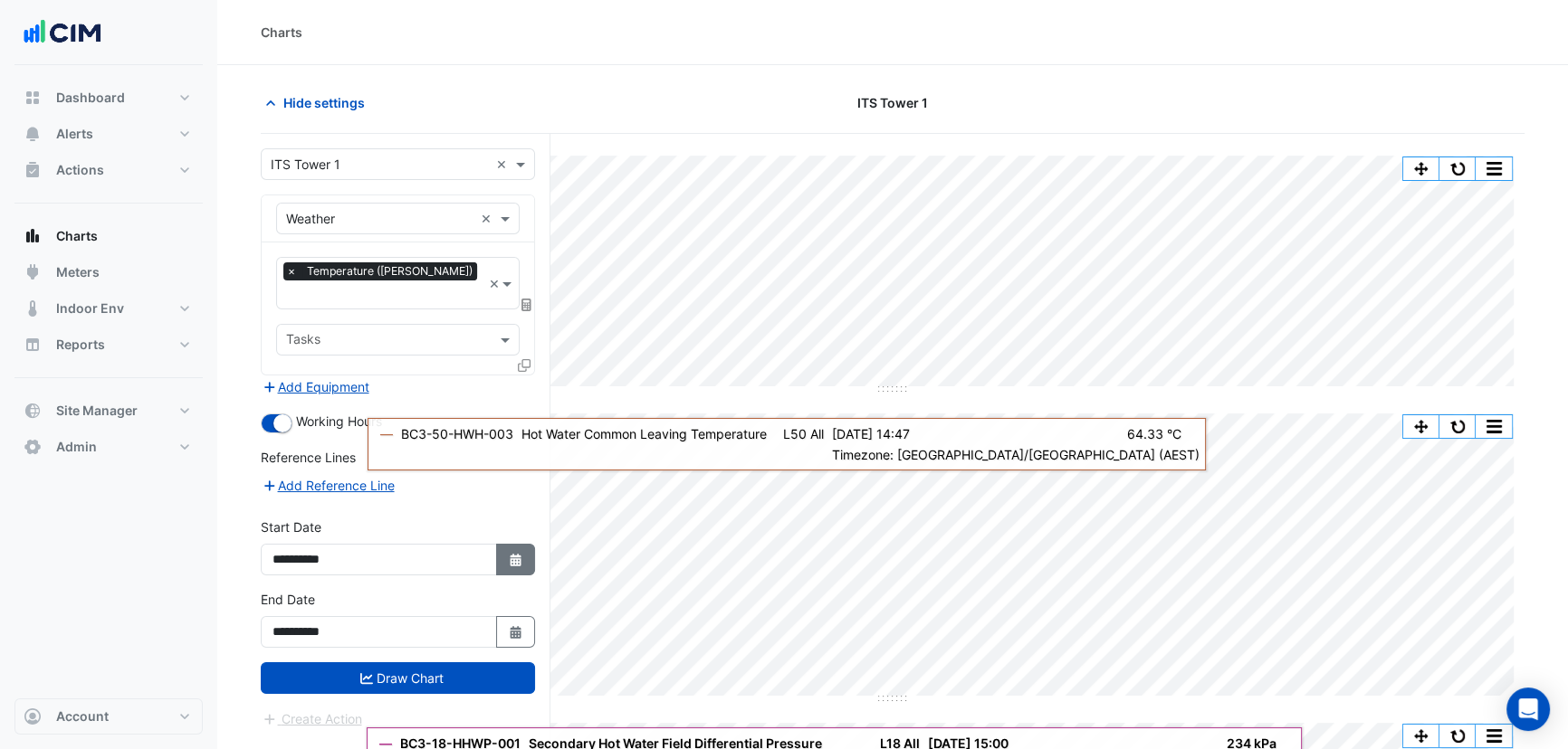
click at [506, 548] on button "Select Date" at bounding box center [516, 559] width 40 height 31
select select "*"
select select "****"
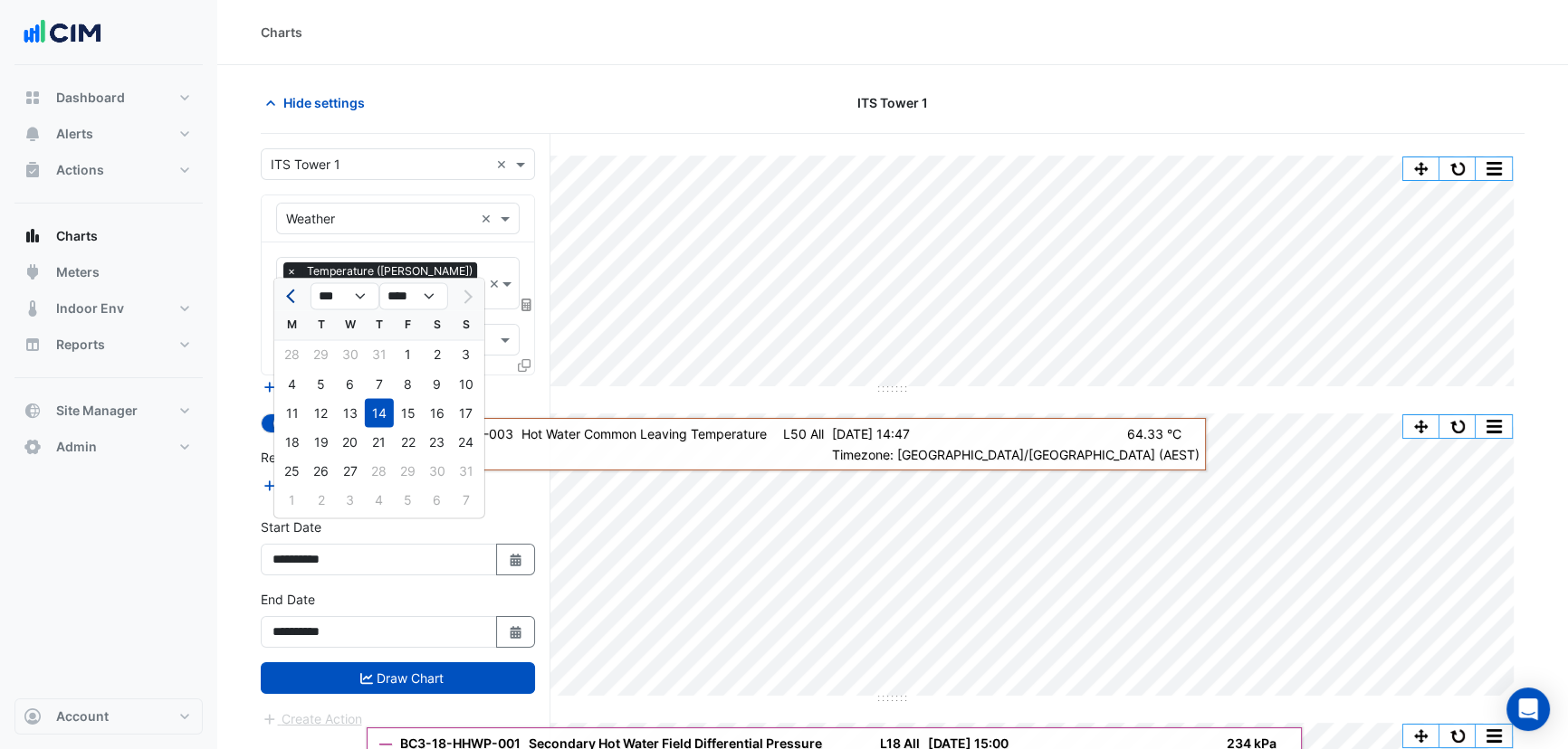
click at [292, 304] on button "Previous month" at bounding box center [292, 296] width 22 height 29
select select "*"
click at [325, 357] on div "1" at bounding box center [321, 355] width 29 height 29
type input "**********"
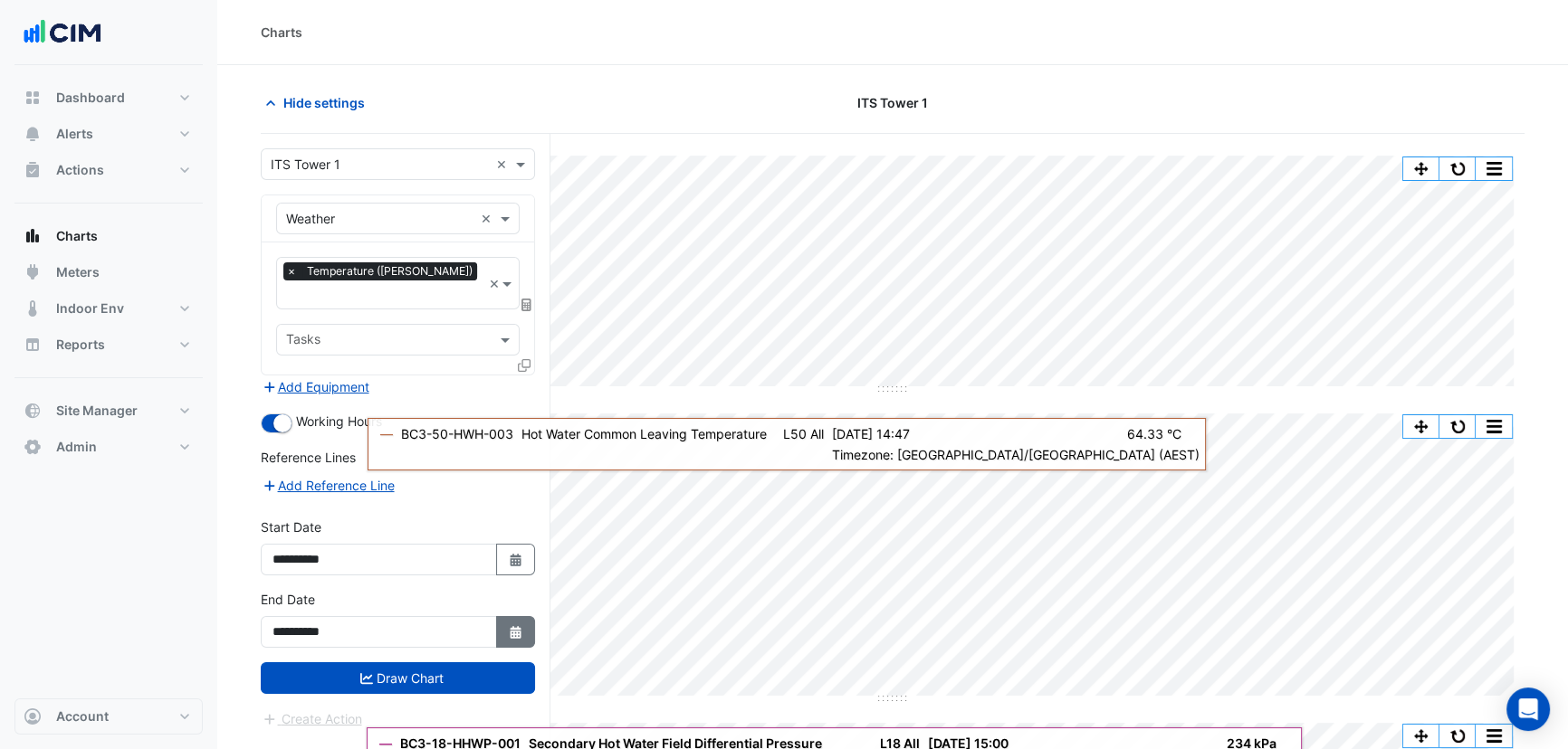
click at [500, 616] on button "Select Date" at bounding box center [516, 631] width 40 height 31
select select "*"
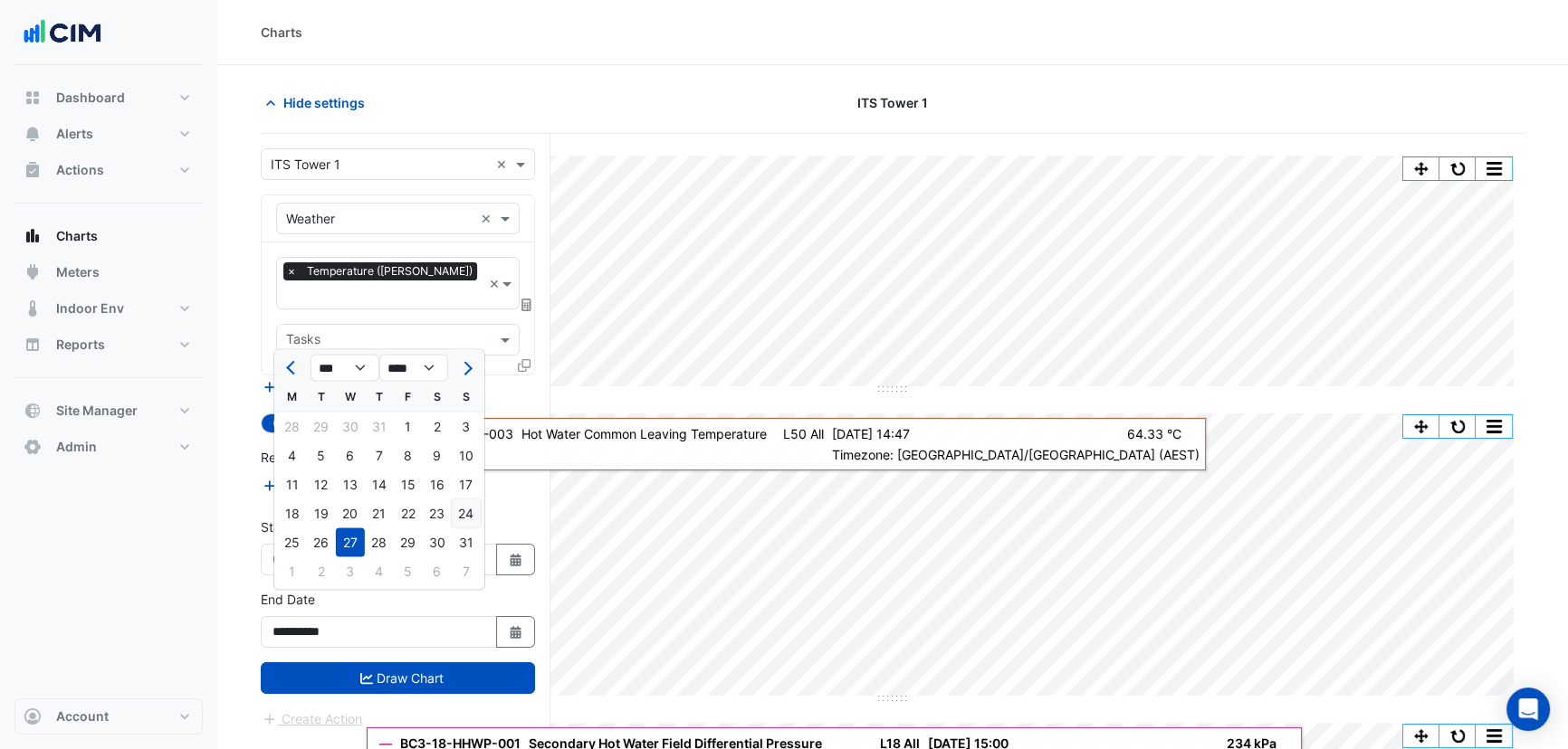
click at [471, 513] on div "24" at bounding box center [466, 514] width 29 height 29
type input "**********"
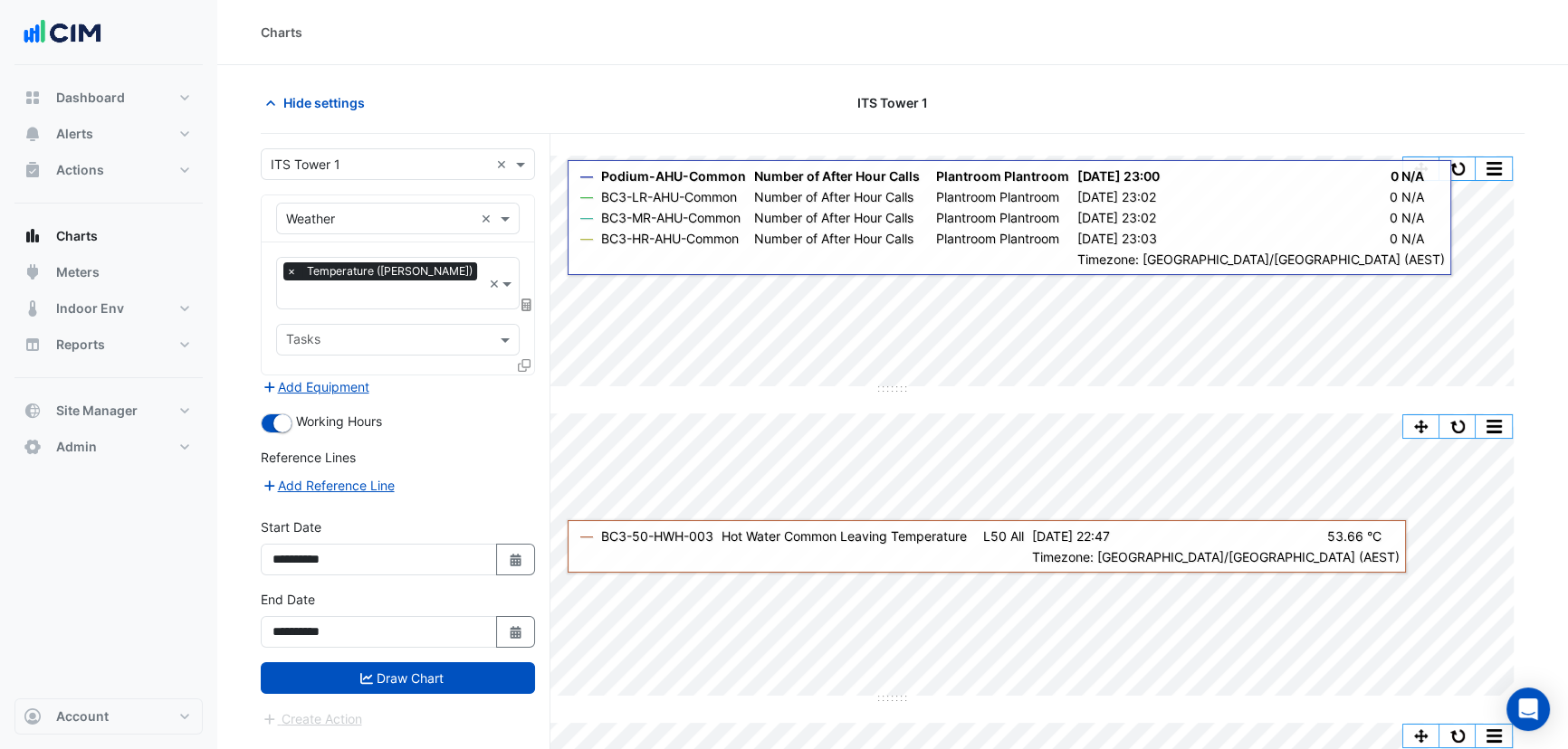
click at [527, 298] on icon at bounding box center [526, 304] width 10 height 12
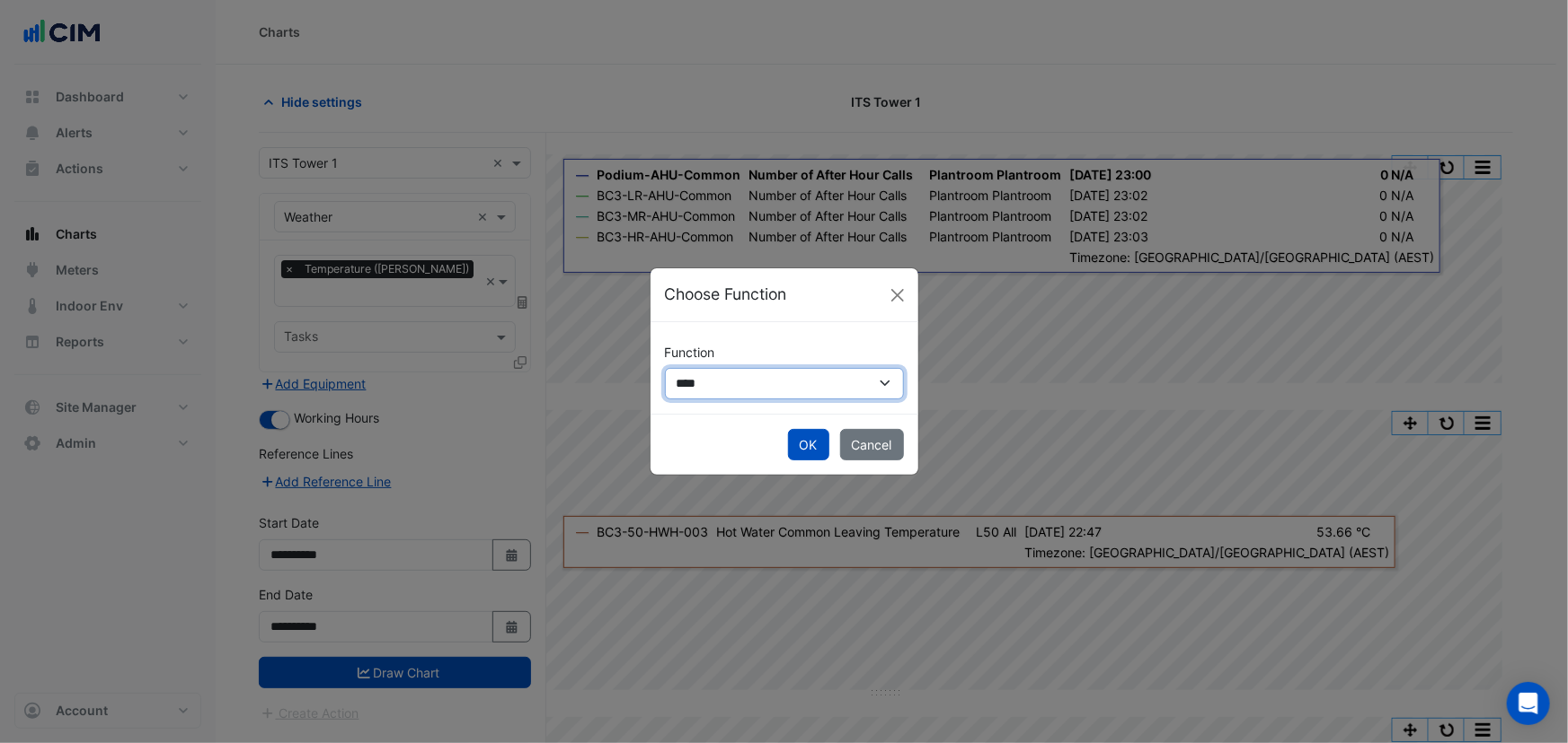
click at [712, 372] on select "**********" at bounding box center [784, 383] width 239 height 31
select select "******"
click at [665, 368] on select "**********" at bounding box center [784, 383] width 239 height 31
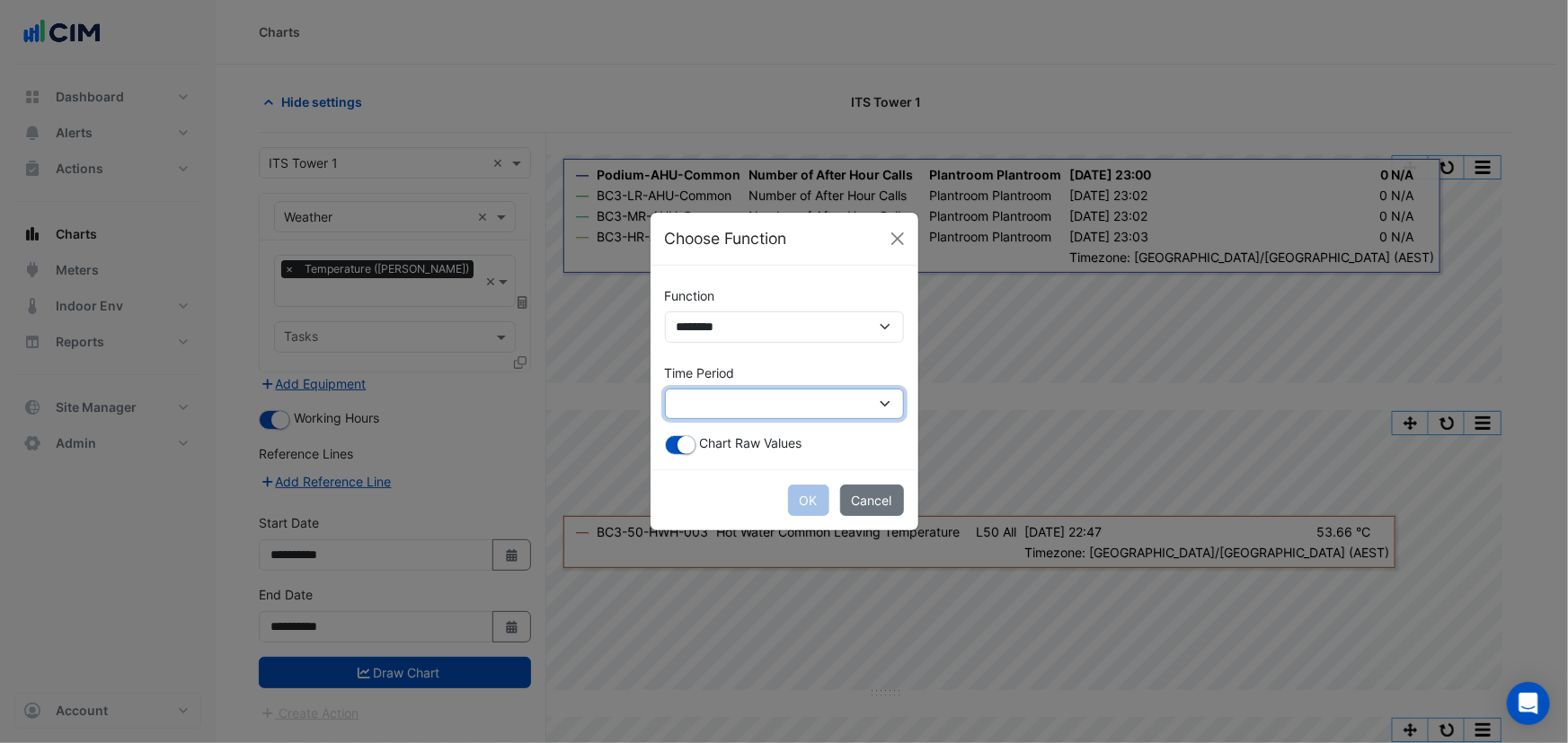
click at [717, 411] on select "**********" at bounding box center [784, 404] width 239 height 31
select select "*********"
click at [665, 388] on select "**********" at bounding box center [784, 404] width 239 height 31
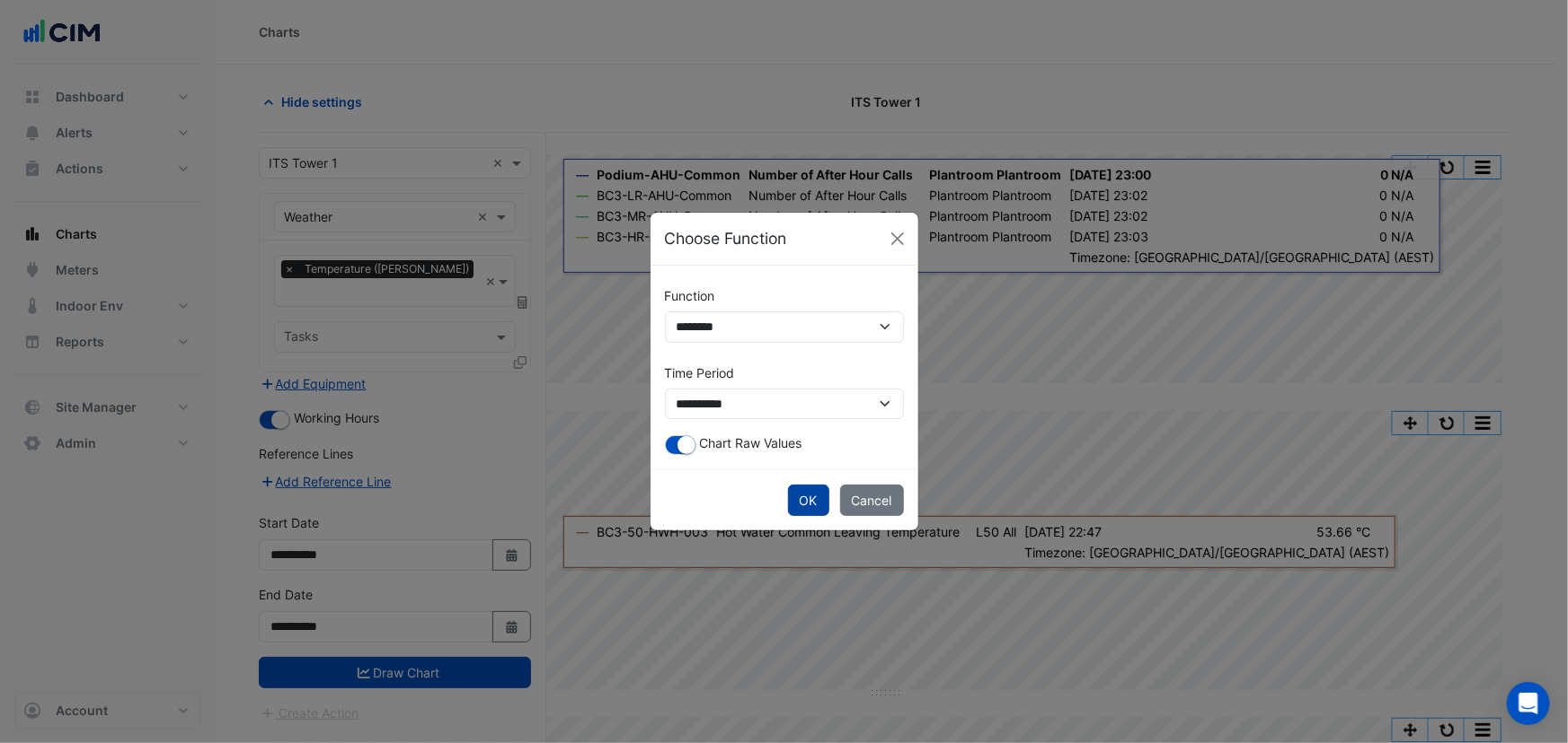
click at [798, 502] on button "OK" at bounding box center [809, 500] width 42 height 31
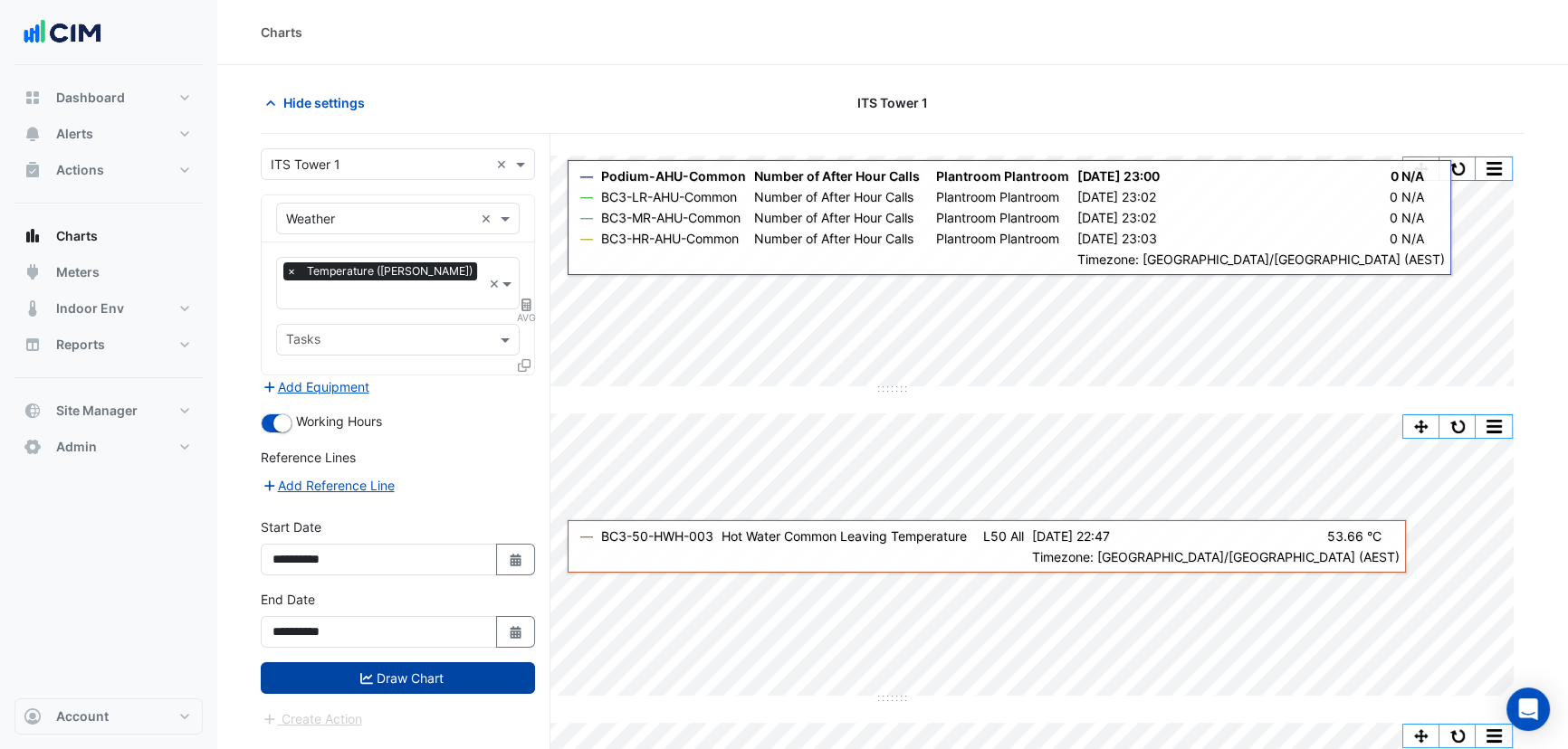
click at [486, 663] on button "Draw Chart" at bounding box center [397, 678] width 275 height 31
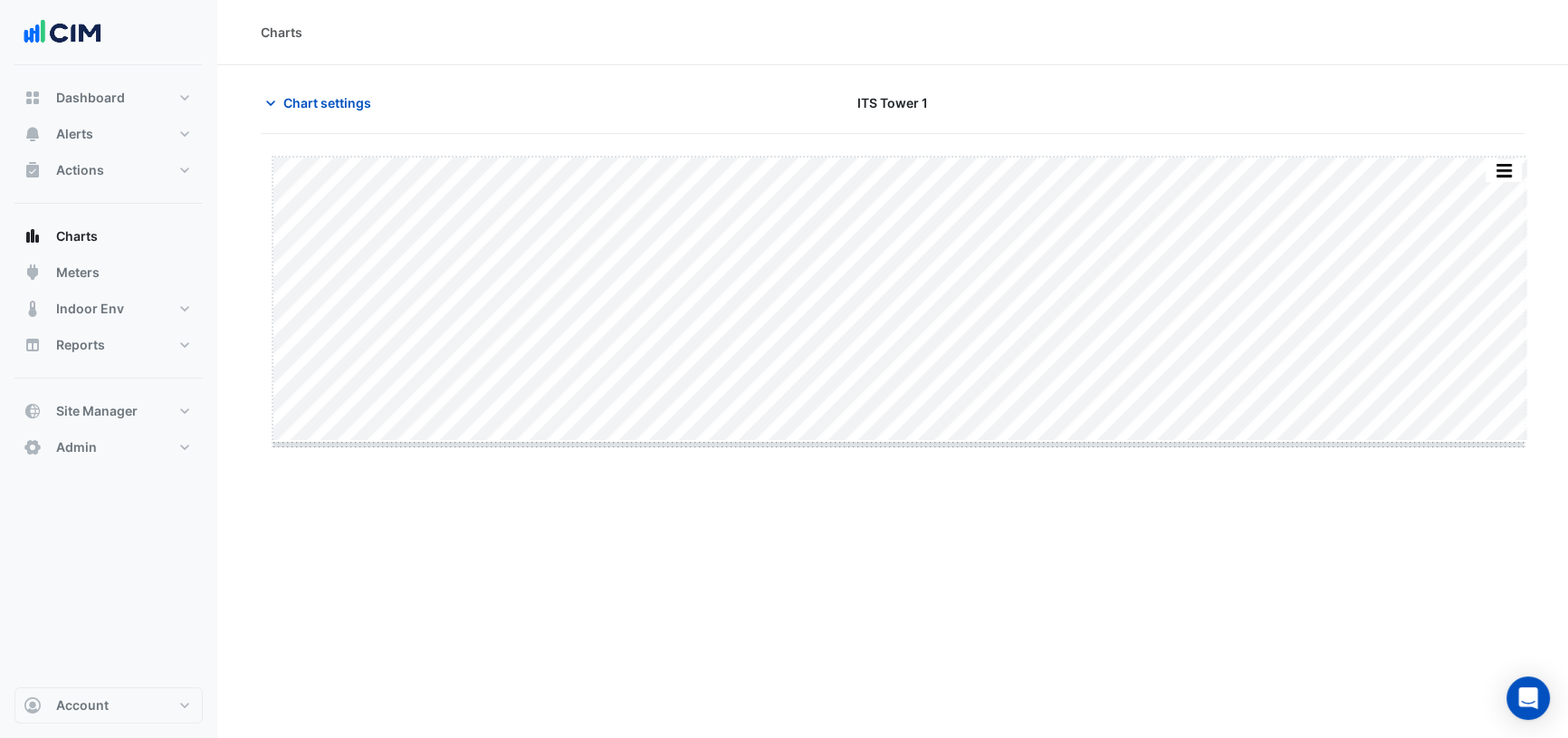
drag, startPoint x: 897, startPoint y: 438, endPoint x: 865, endPoint y: 659, distance: 223.3
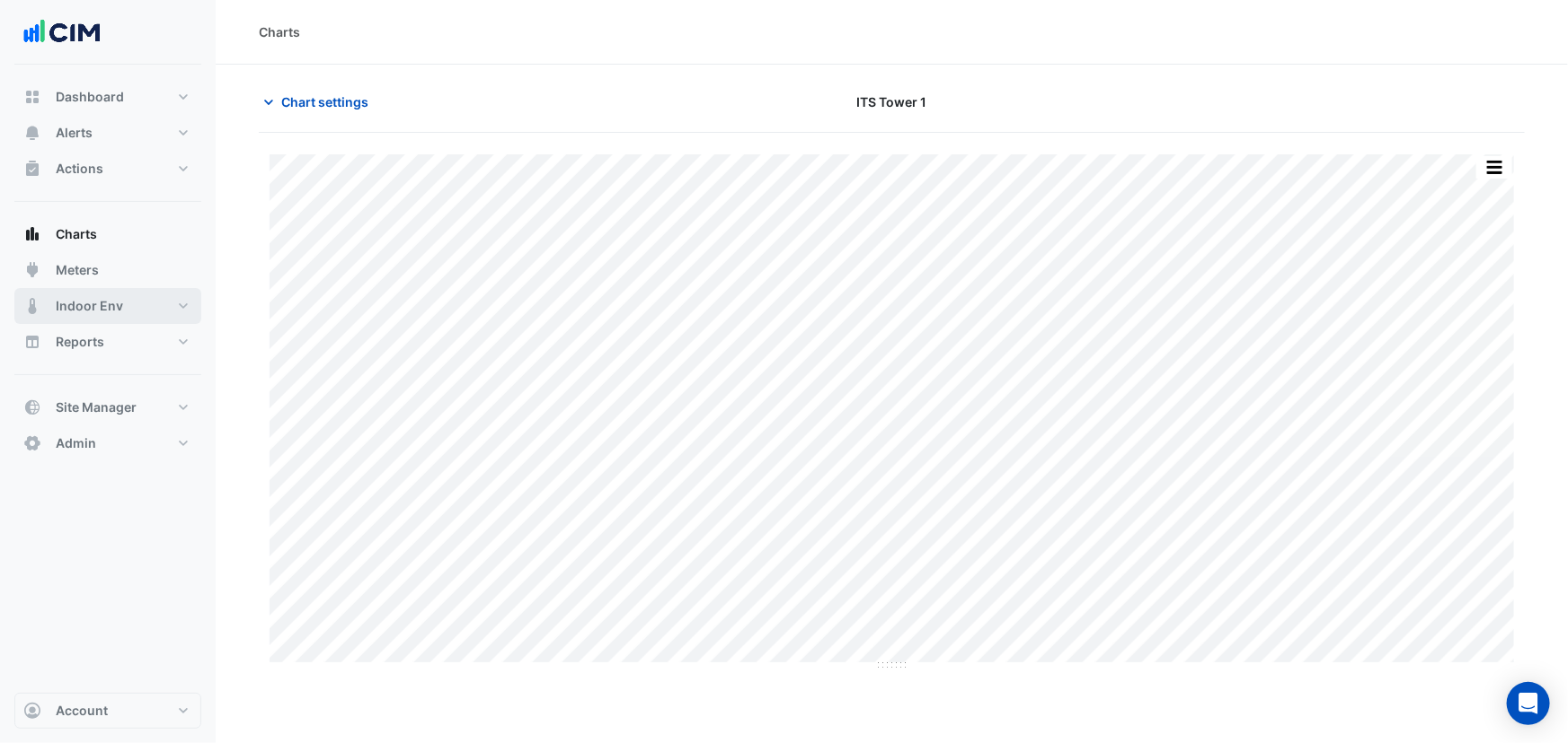
click at [48, 306] on button "Indoor Env" at bounding box center [108, 306] width 187 height 36
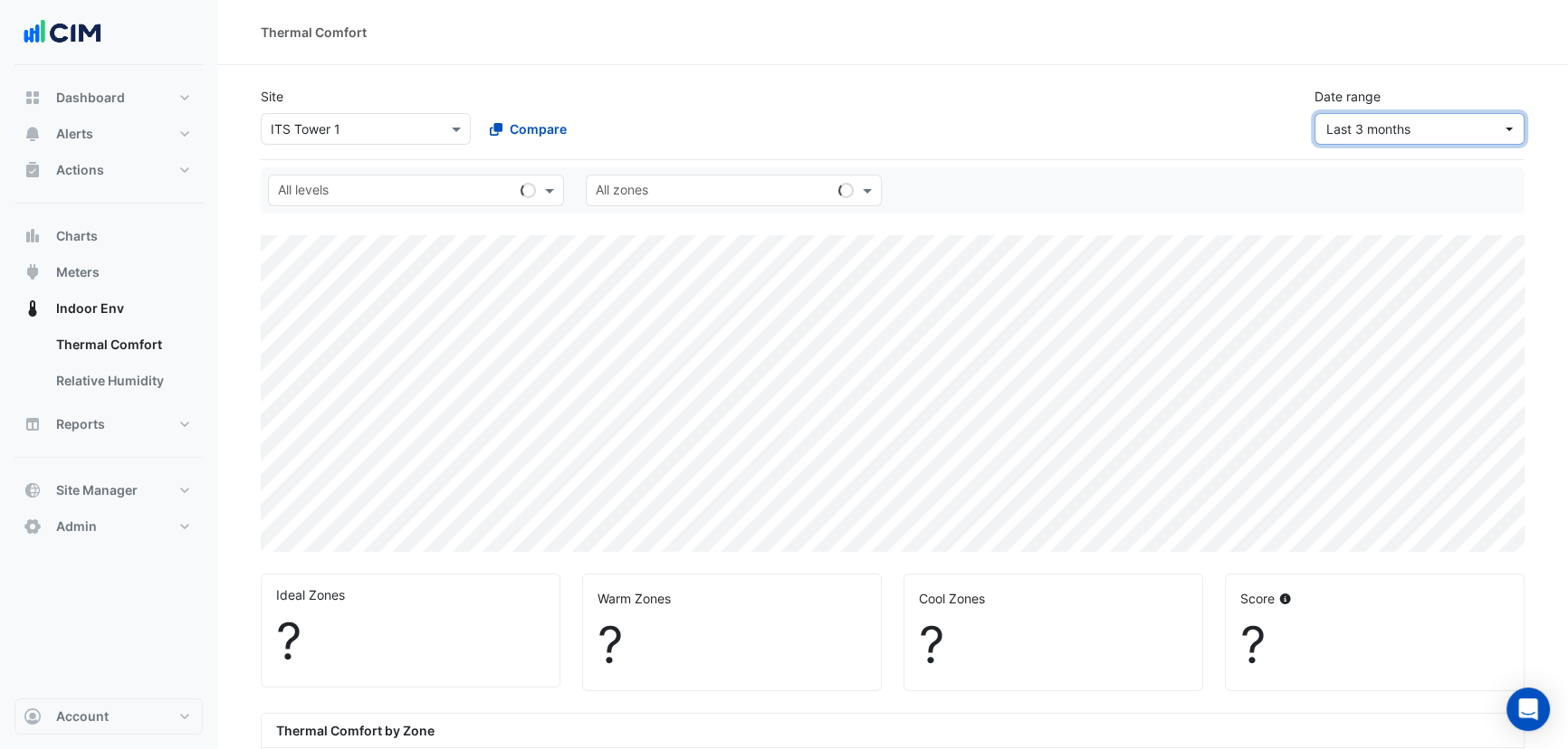
click at [1385, 141] on button "Last 3 months" at bounding box center [1420, 128] width 210 height 31
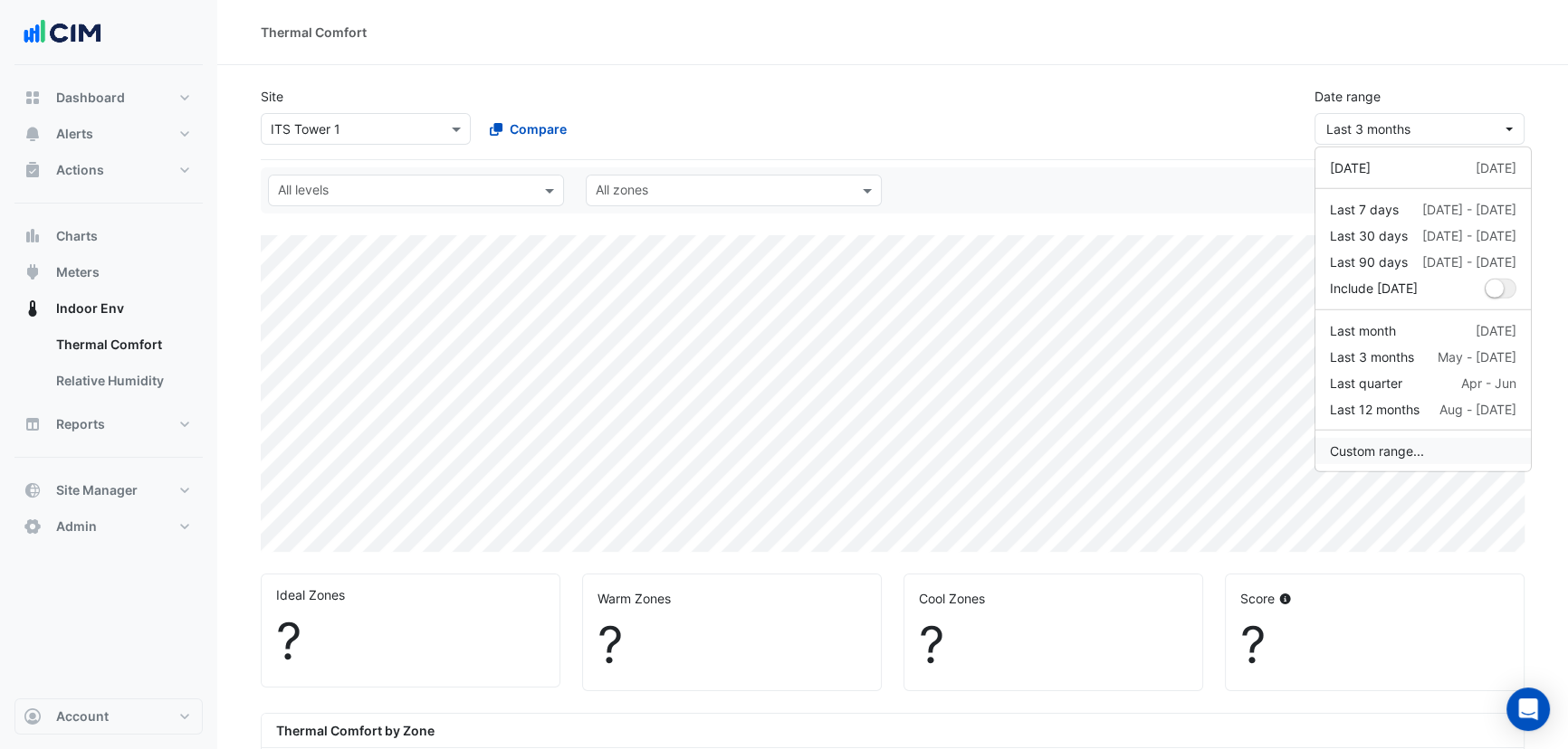
click at [1429, 447] on button "Custom range..." at bounding box center [1423, 451] width 216 height 27
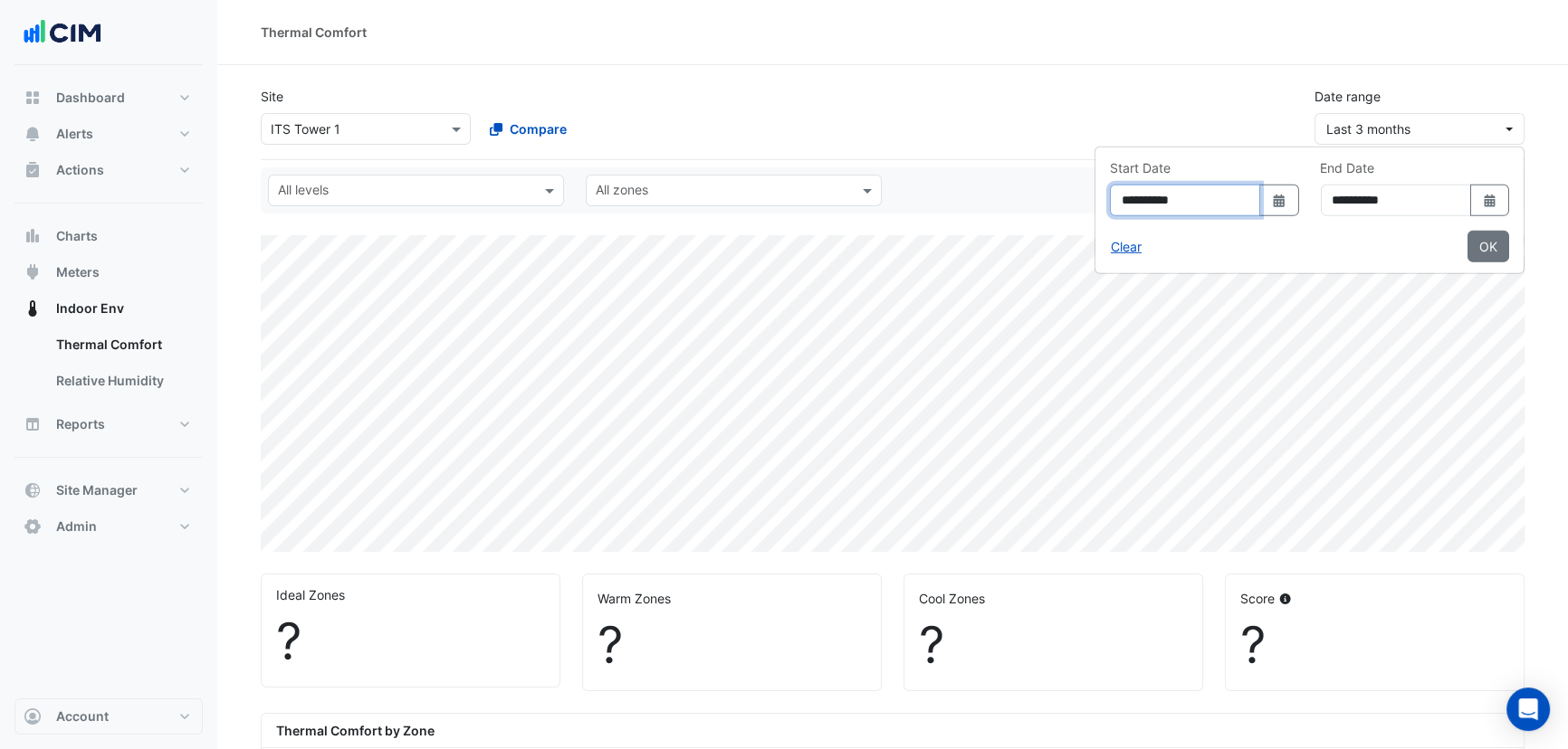
select select "**"
drag, startPoint x: 1065, startPoint y: 204, endPoint x: 1115, endPoint y: 228, distance: 55.5
click at [1110, 209] on input "**********" at bounding box center [1185, 200] width 150 height 31
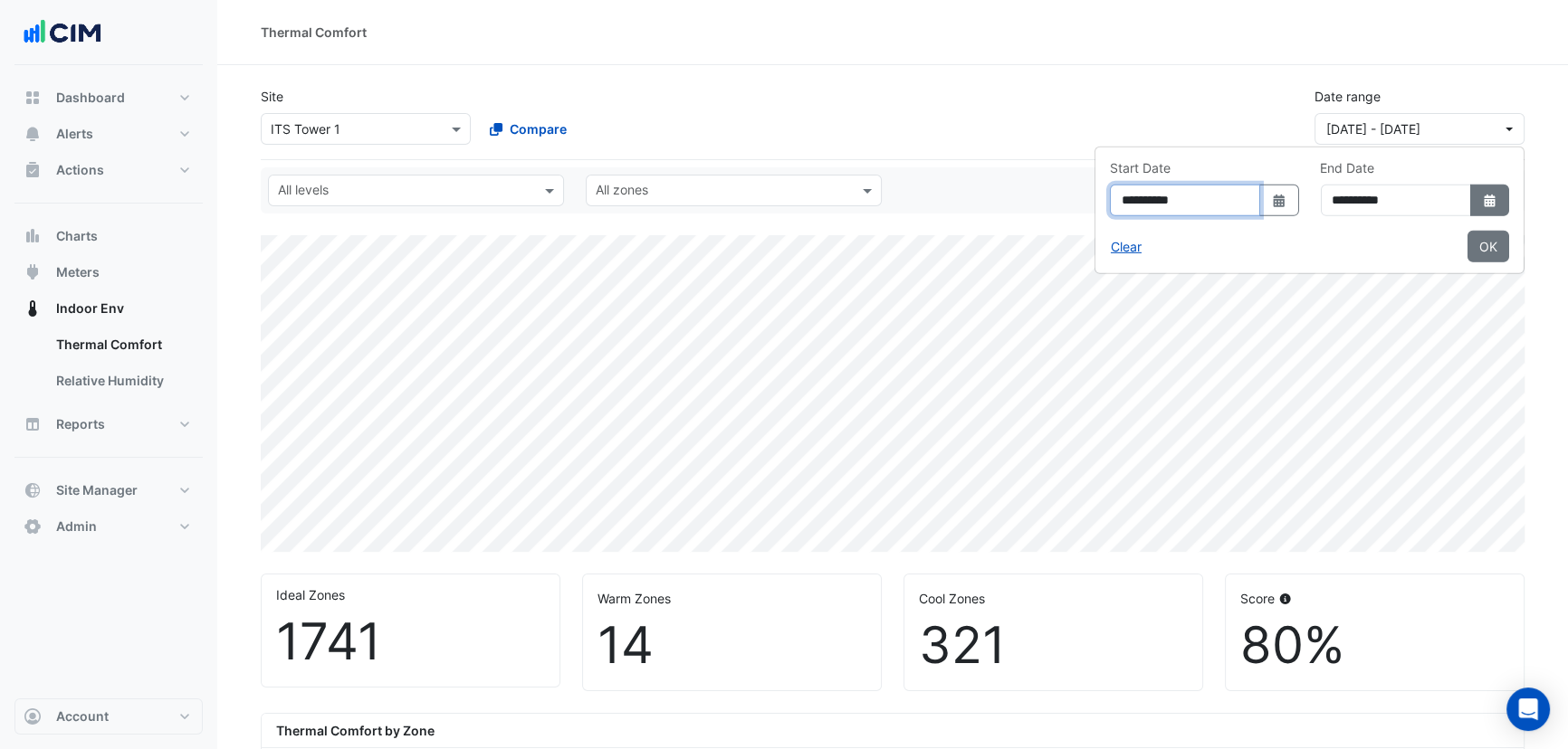
type input "**********"
click at [1482, 207] on button "Select Date" at bounding box center [1489, 200] width 40 height 31
select select "*"
select select "****"
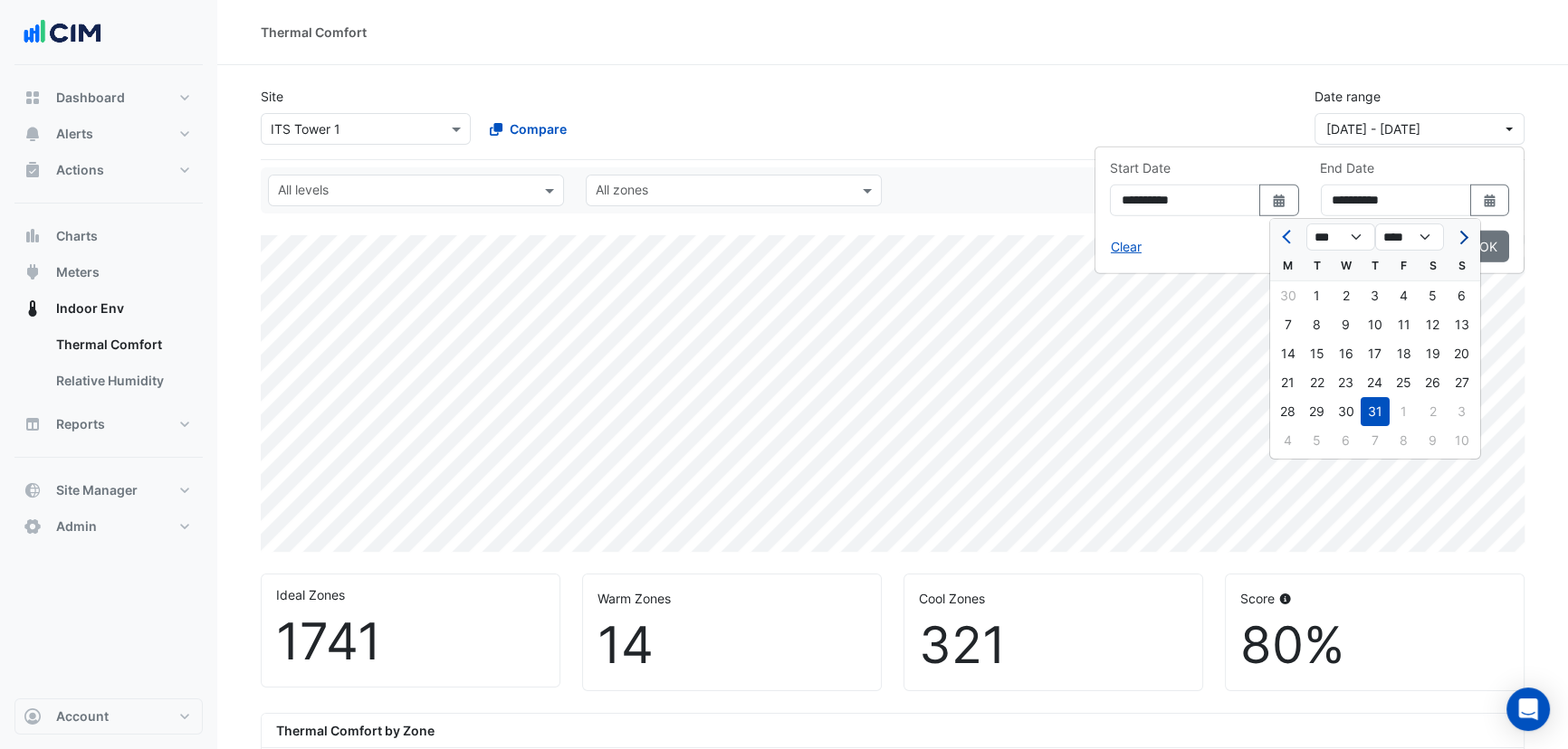
click at [1472, 233] on button "Next month" at bounding box center [1462, 237] width 22 height 29
select select "*"
click at [1376, 409] on div "28" at bounding box center [1375, 412] width 29 height 29
type input "**********"
click at [1485, 247] on button "OK" at bounding box center [1489, 246] width 42 height 31
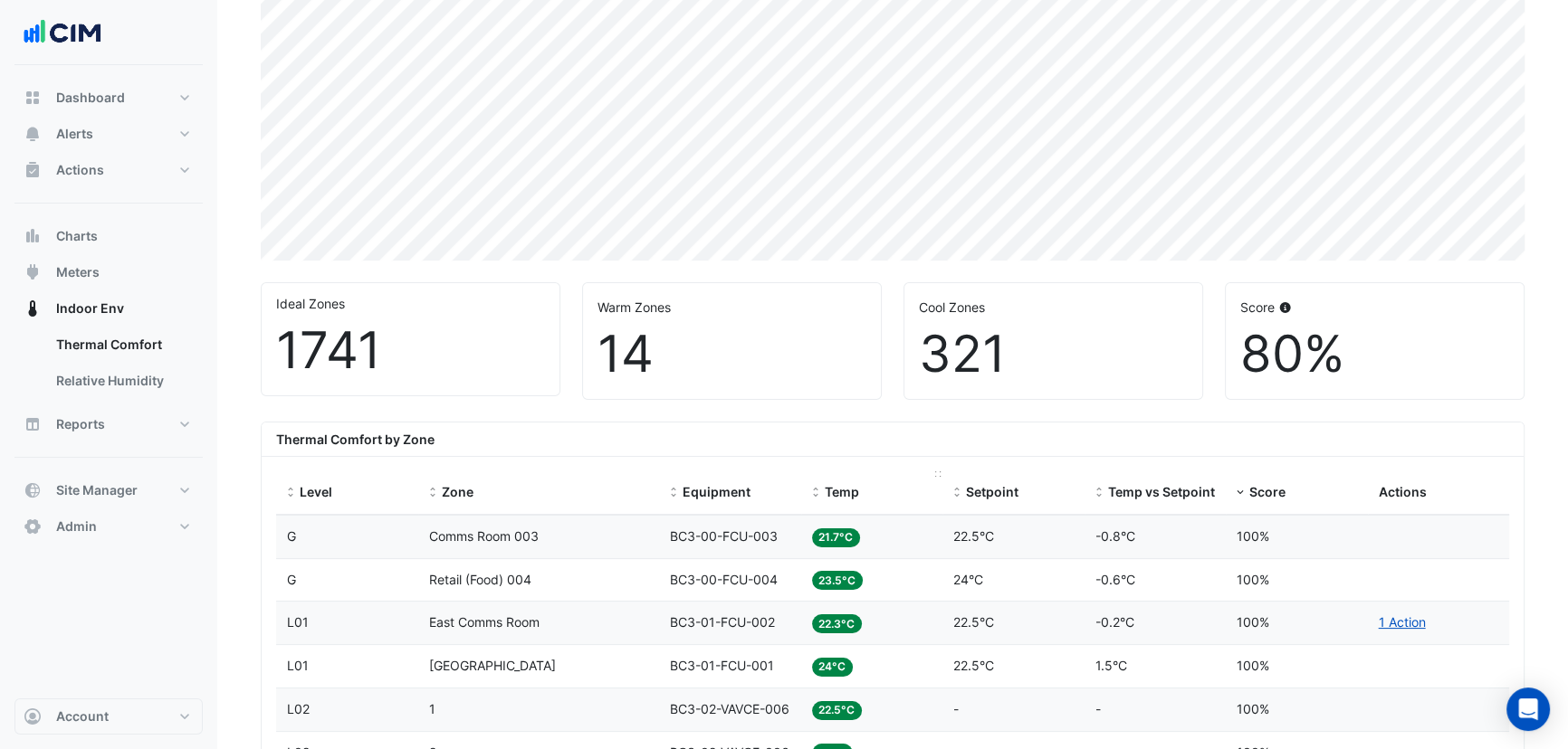
scroll to position [329, 0]
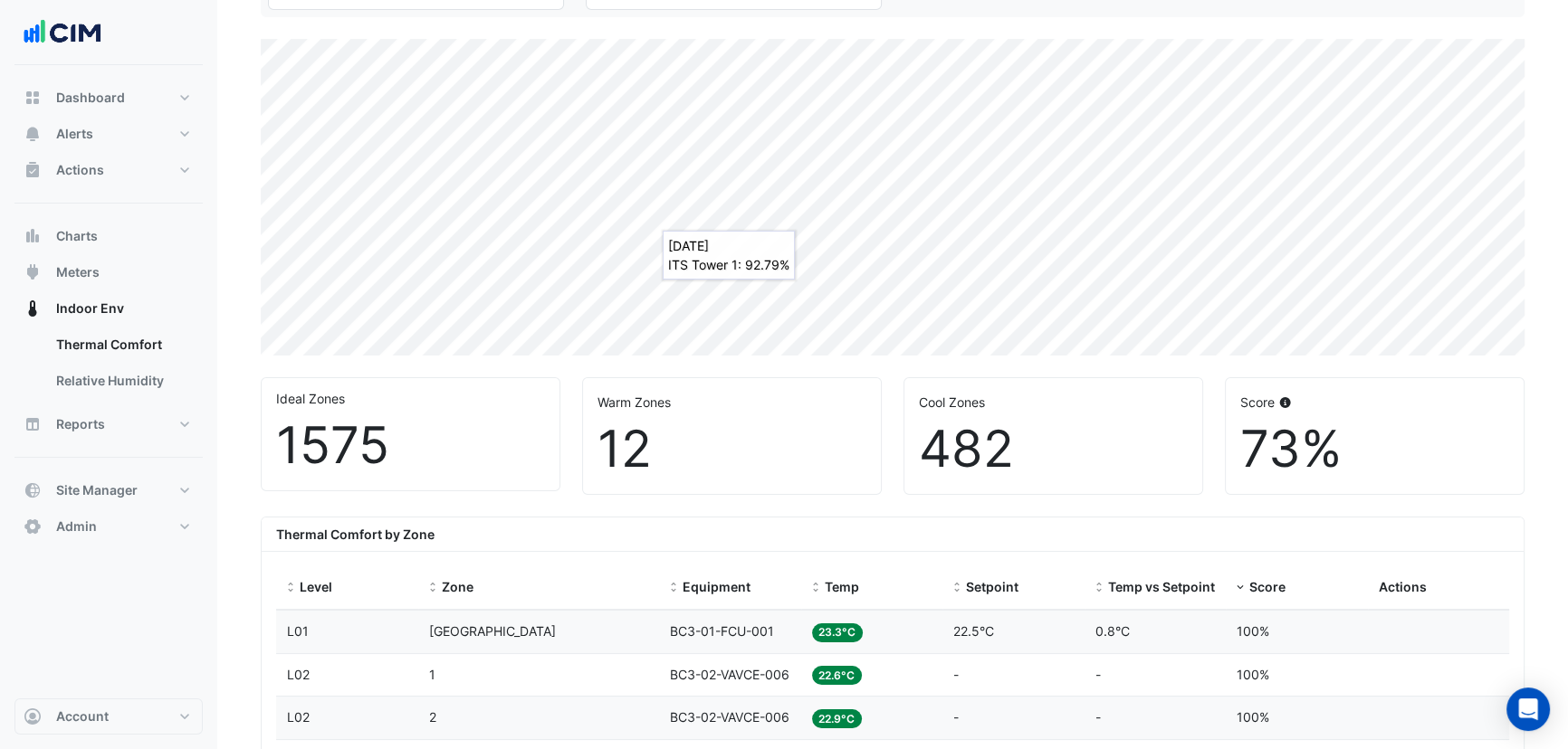
scroll to position [329, 0]
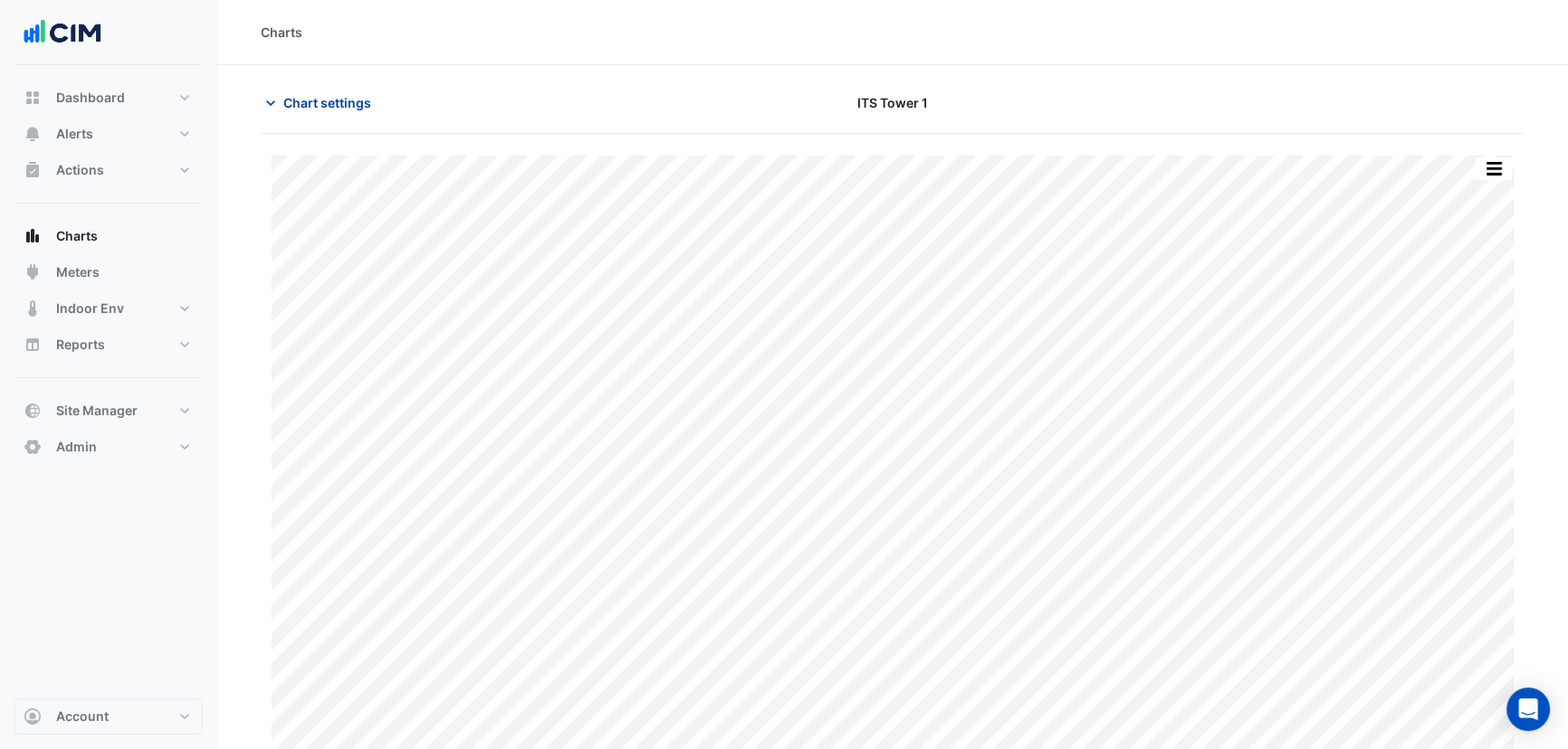
click at [366, 103] on span "Chart settings" at bounding box center [327, 103] width 87 height 19
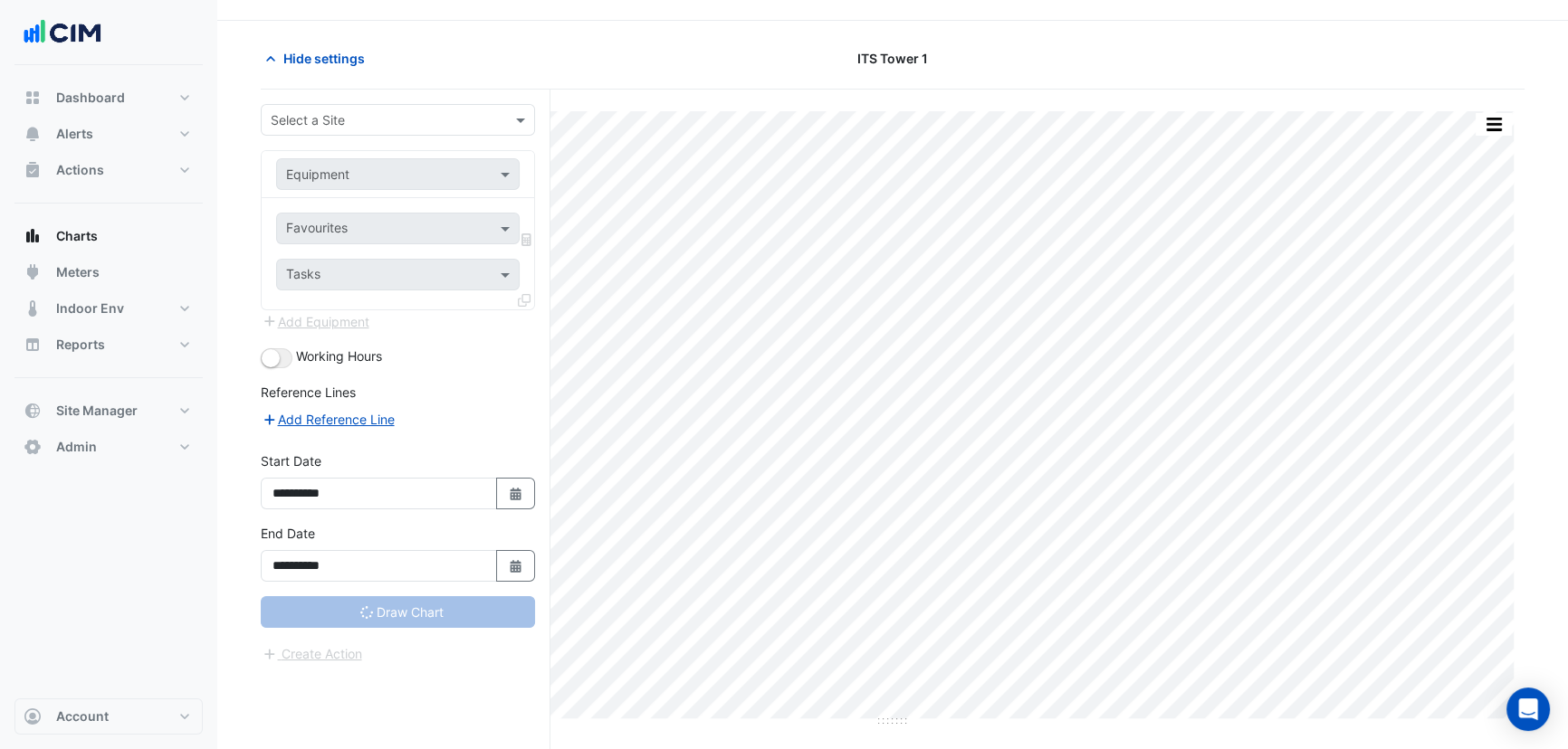
scroll to position [67, 0]
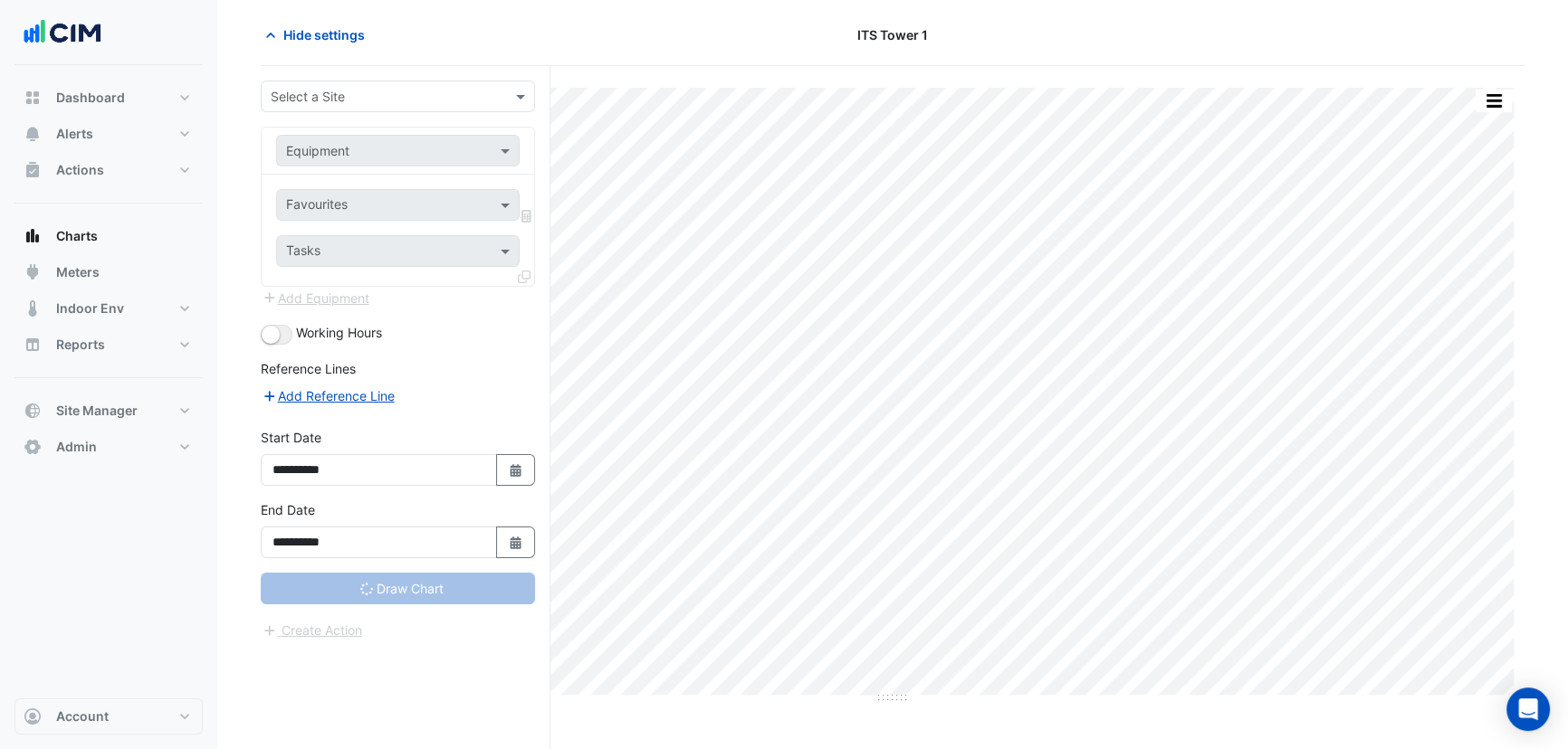
type input "**********"
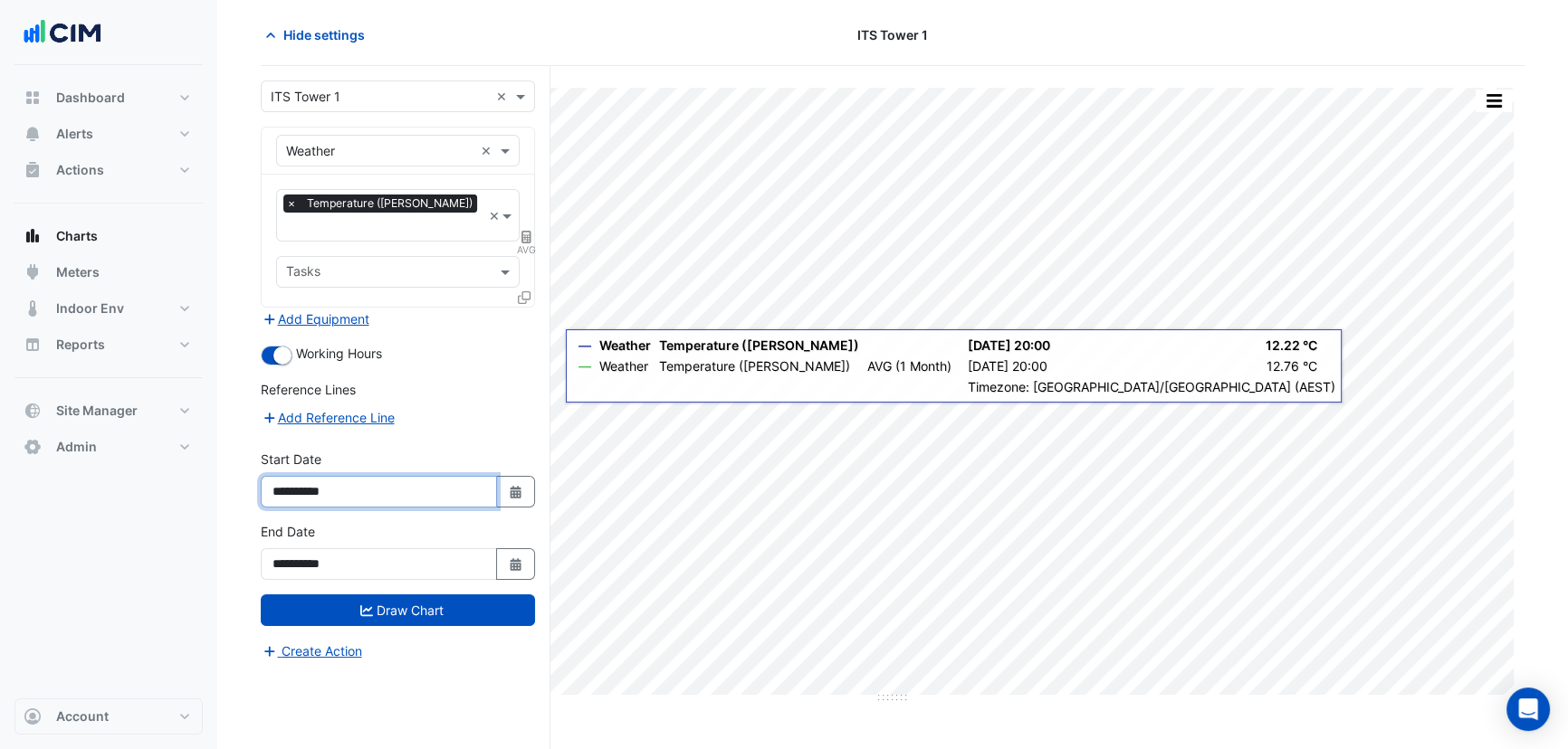
click at [303, 476] on input "**********" at bounding box center [378, 491] width 237 height 31
type input "**********"
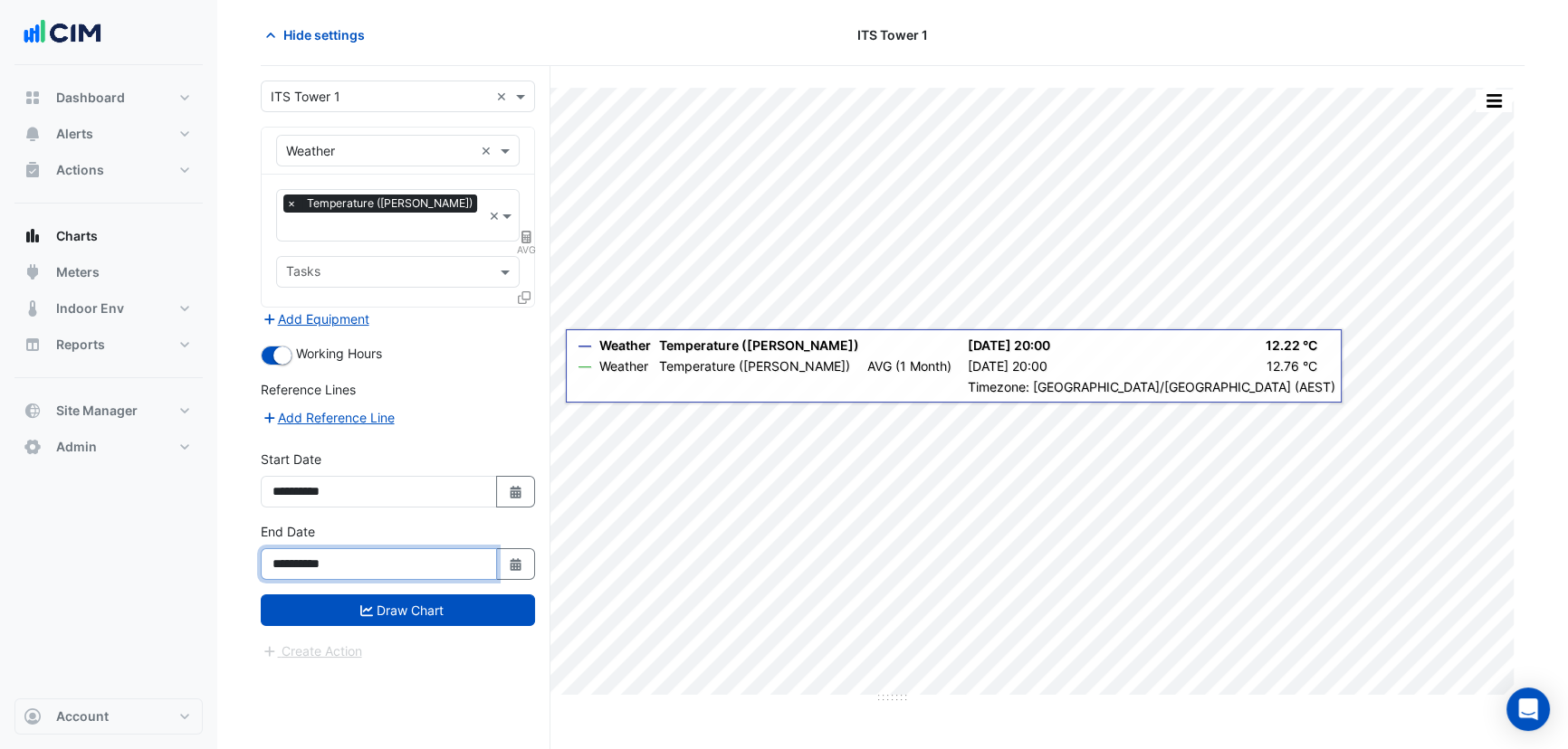
click at [300, 548] on input "**********" at bounding box center [378, 564] width 237 height 31
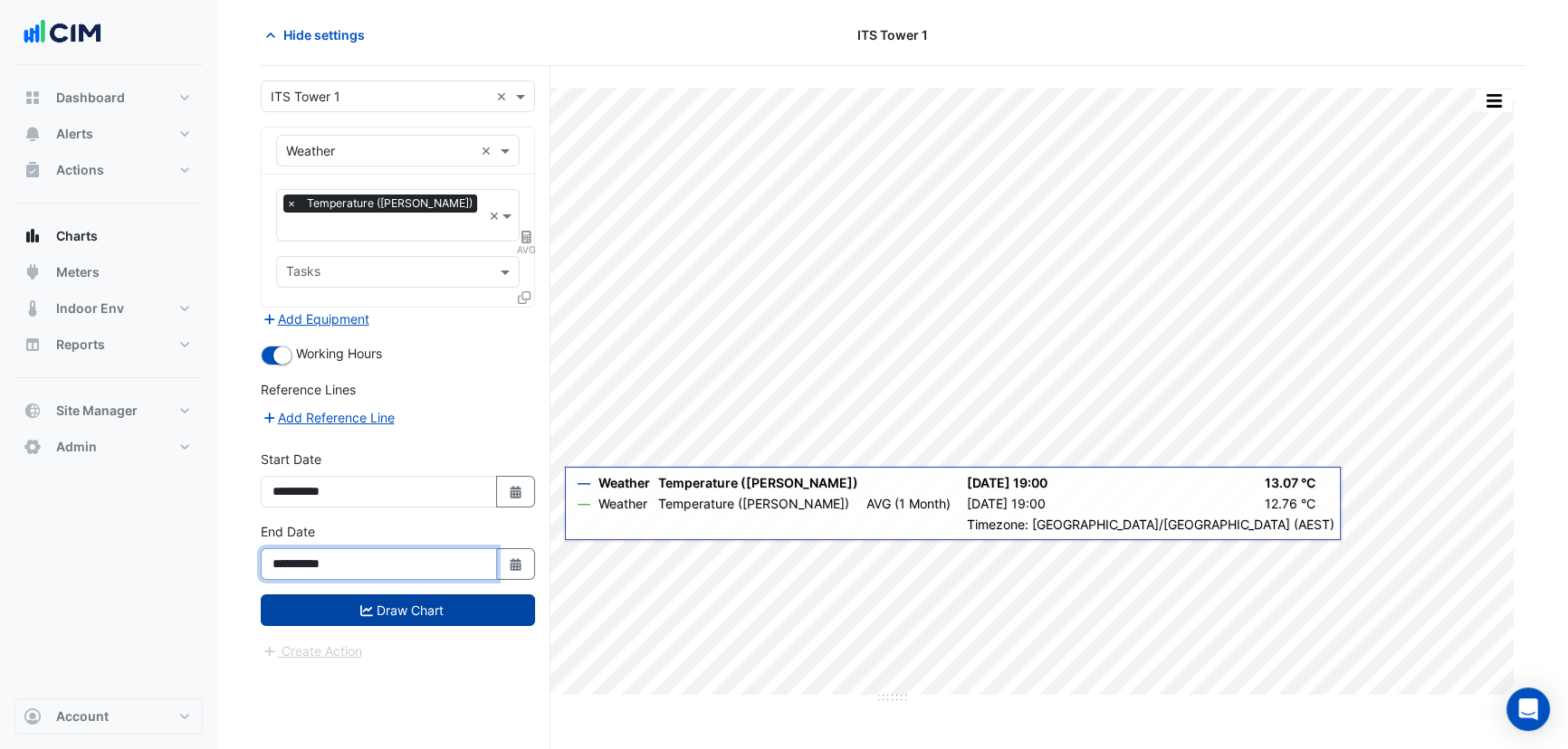
type input "**********"
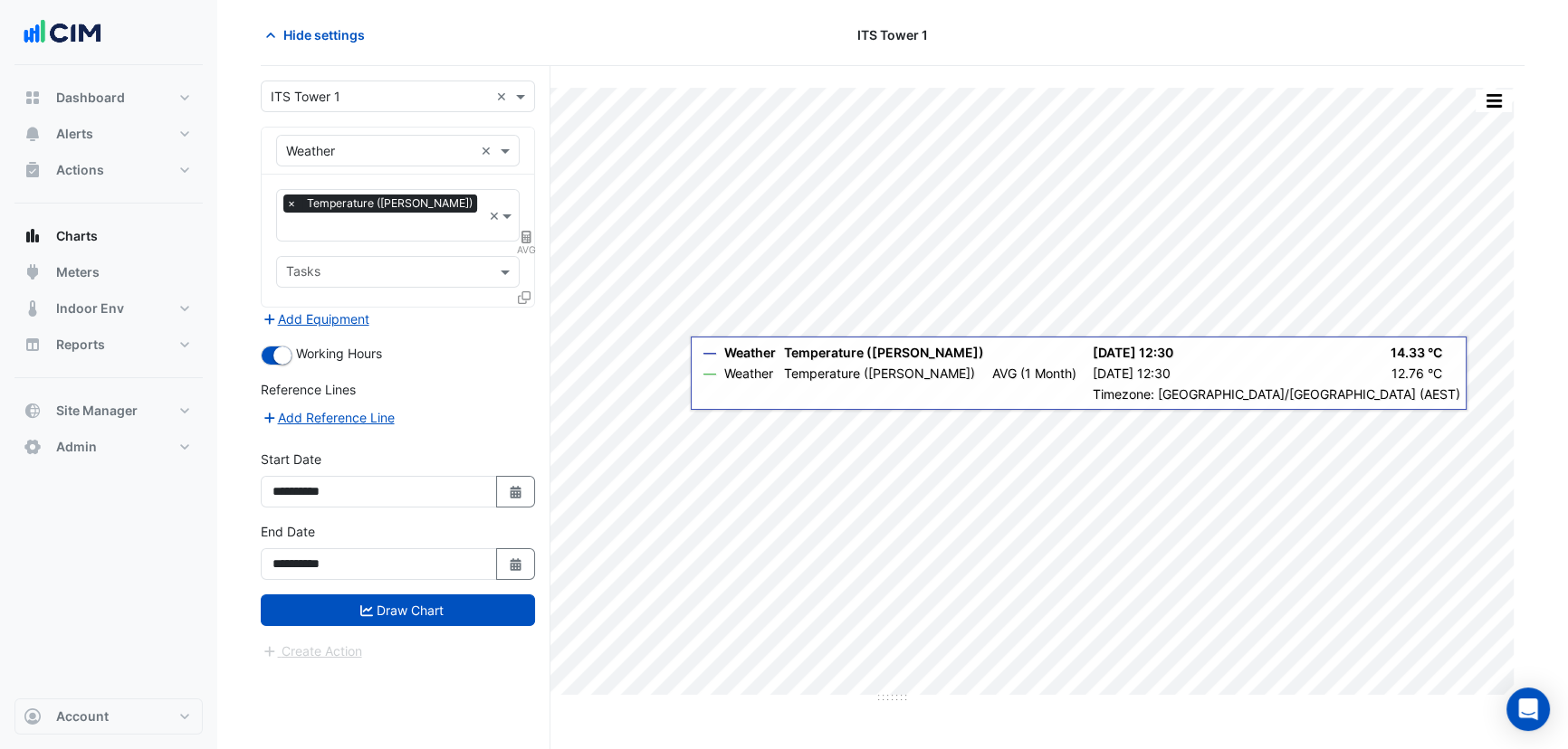
click at [673, 385] on div "Print Save as JPEG Save as PNG Pivot Data Table Export CSV - Flat Export CSV - …" at bounding box center [892, 409] width 1264 height 684
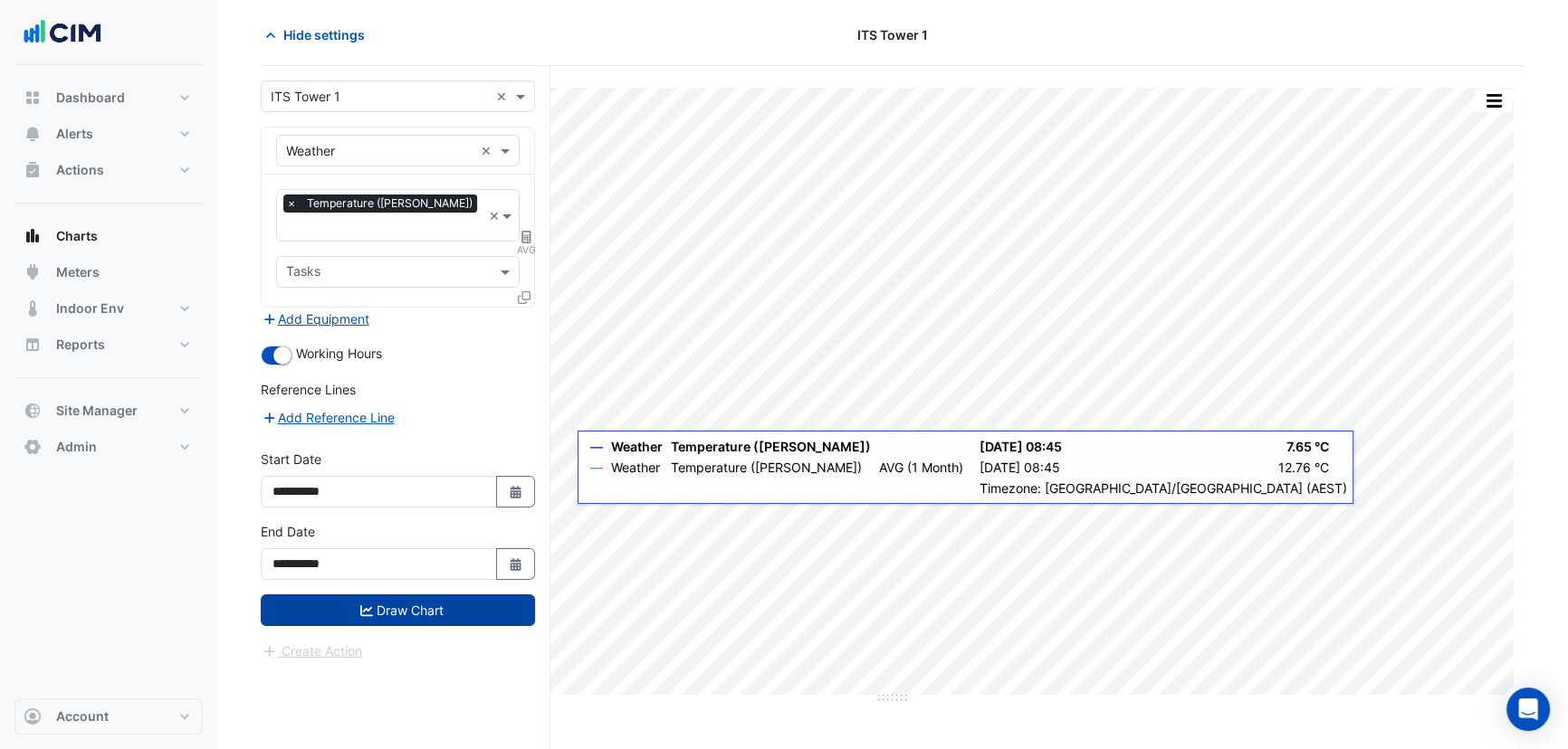
click at [489, 601] on button "Draw Chart" at bounding box center [397, 610] width 275 height 31
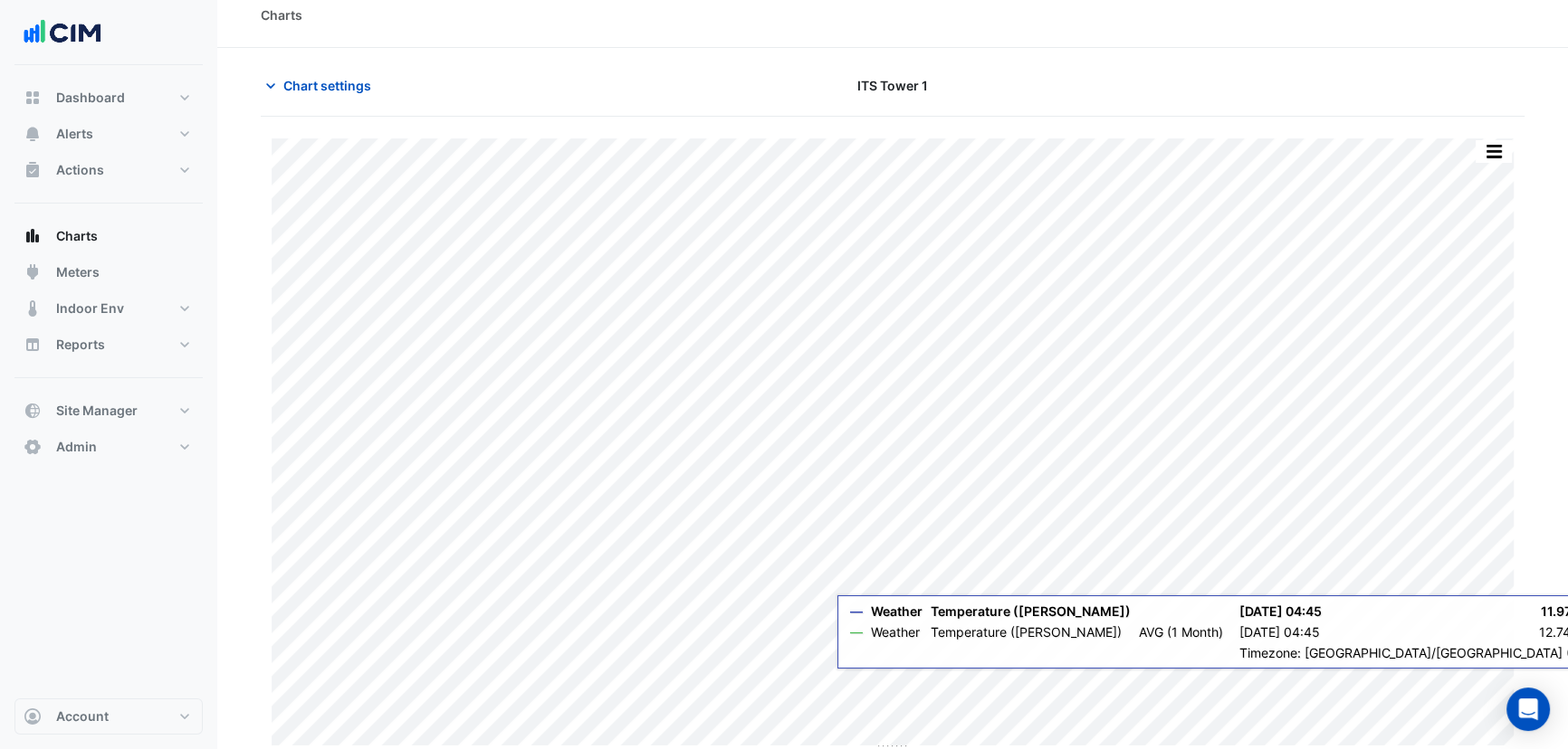
scroll to position [22, 0]
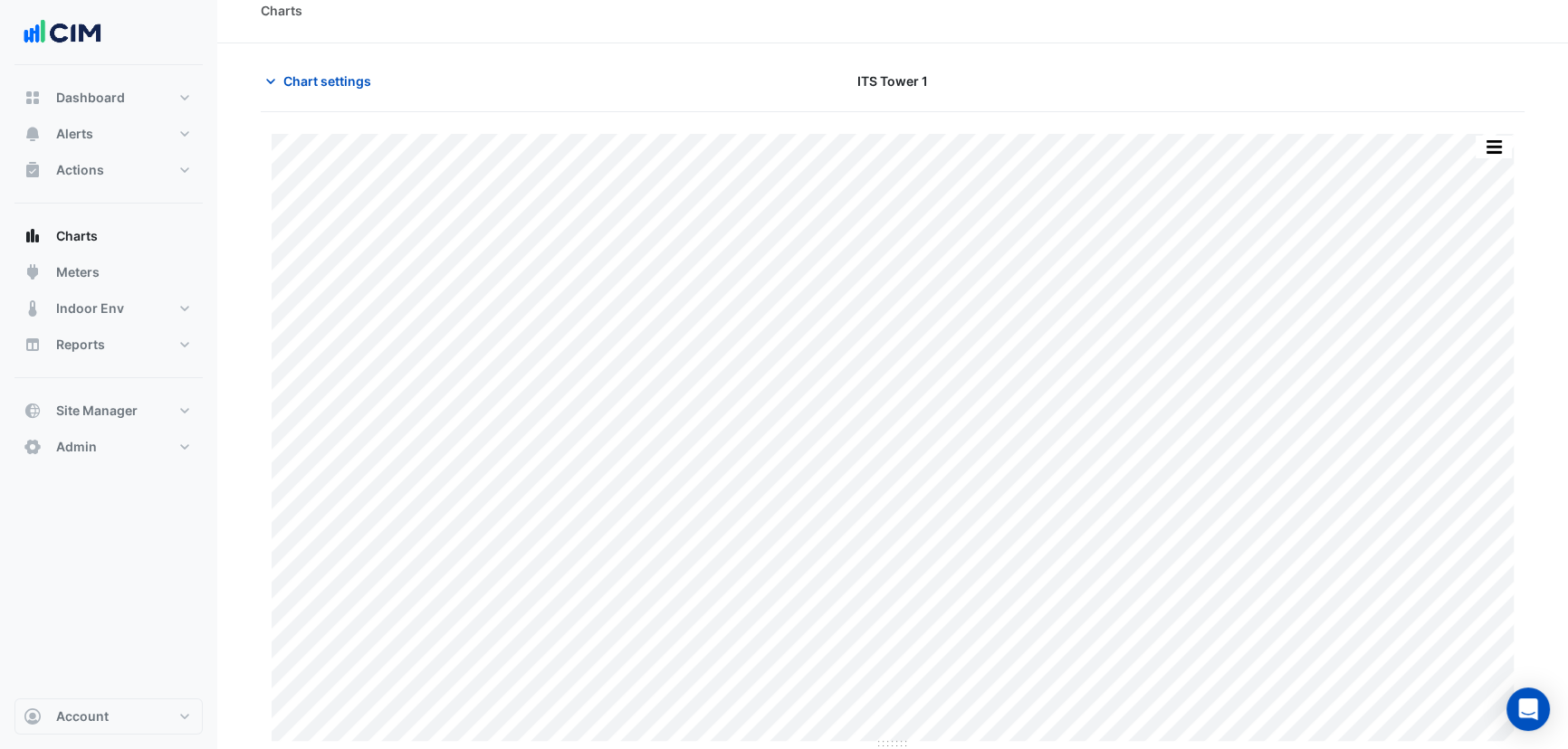
drag, startPoint x: 313, startPoint y: 86, endPoint x: 317, endPoint y: 98, distance: 12.6
click at [313, 86] on span "Chart settings" at bounding box center [327, 81] width 87 height 19
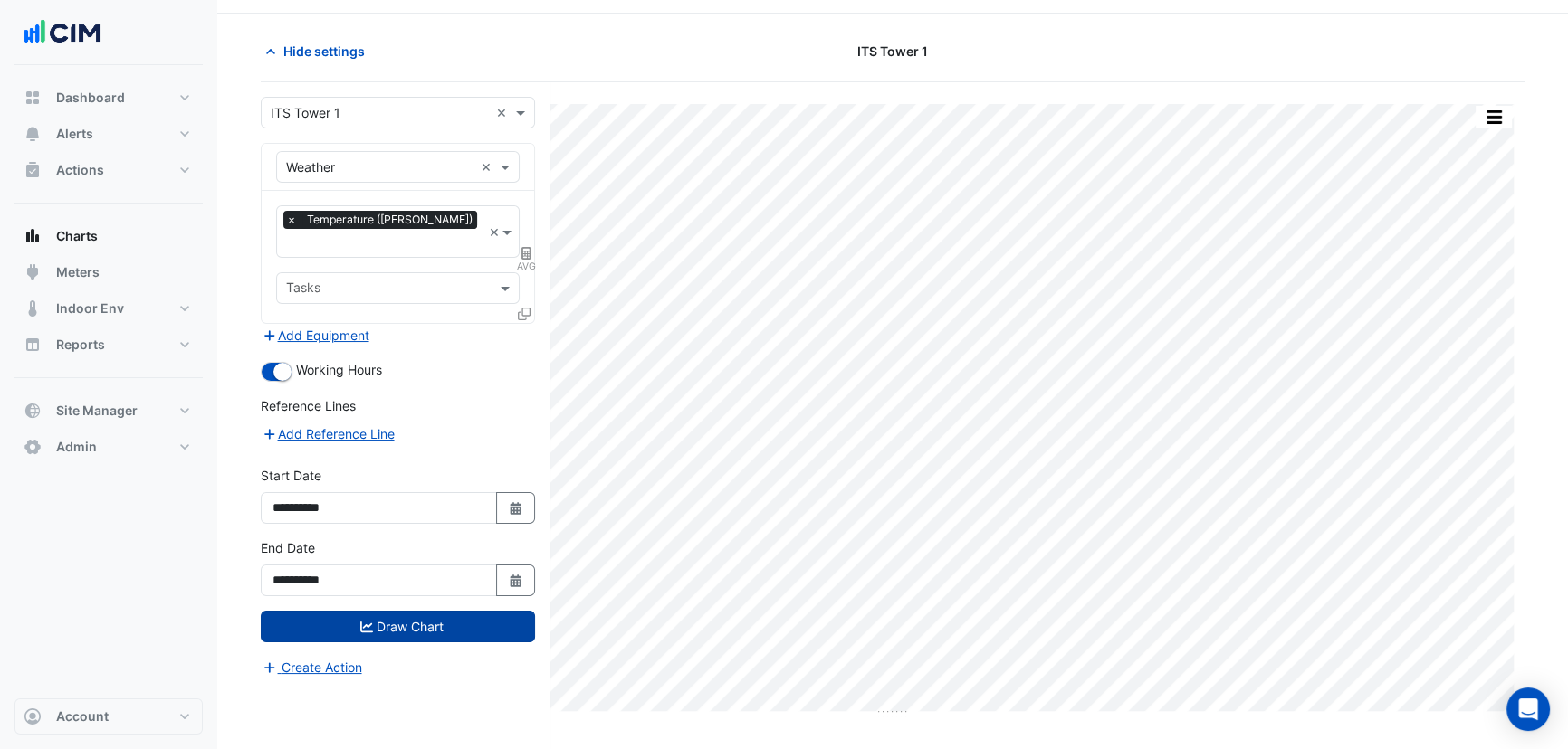
scroll to position [67, 0]
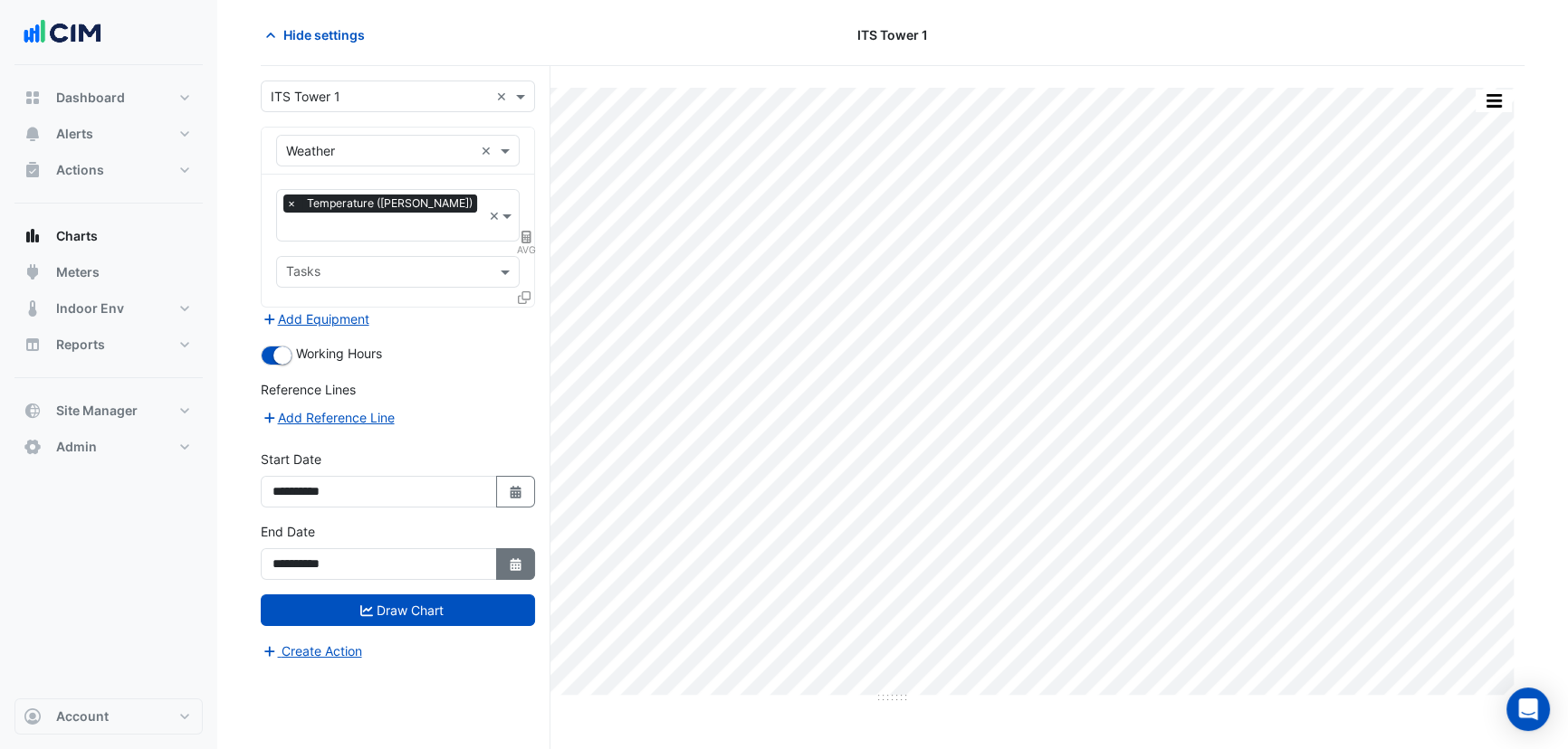
click at [501, 548] on button "Select Date" at bounding box center [516, 564] width 40 height 31
select select "*"
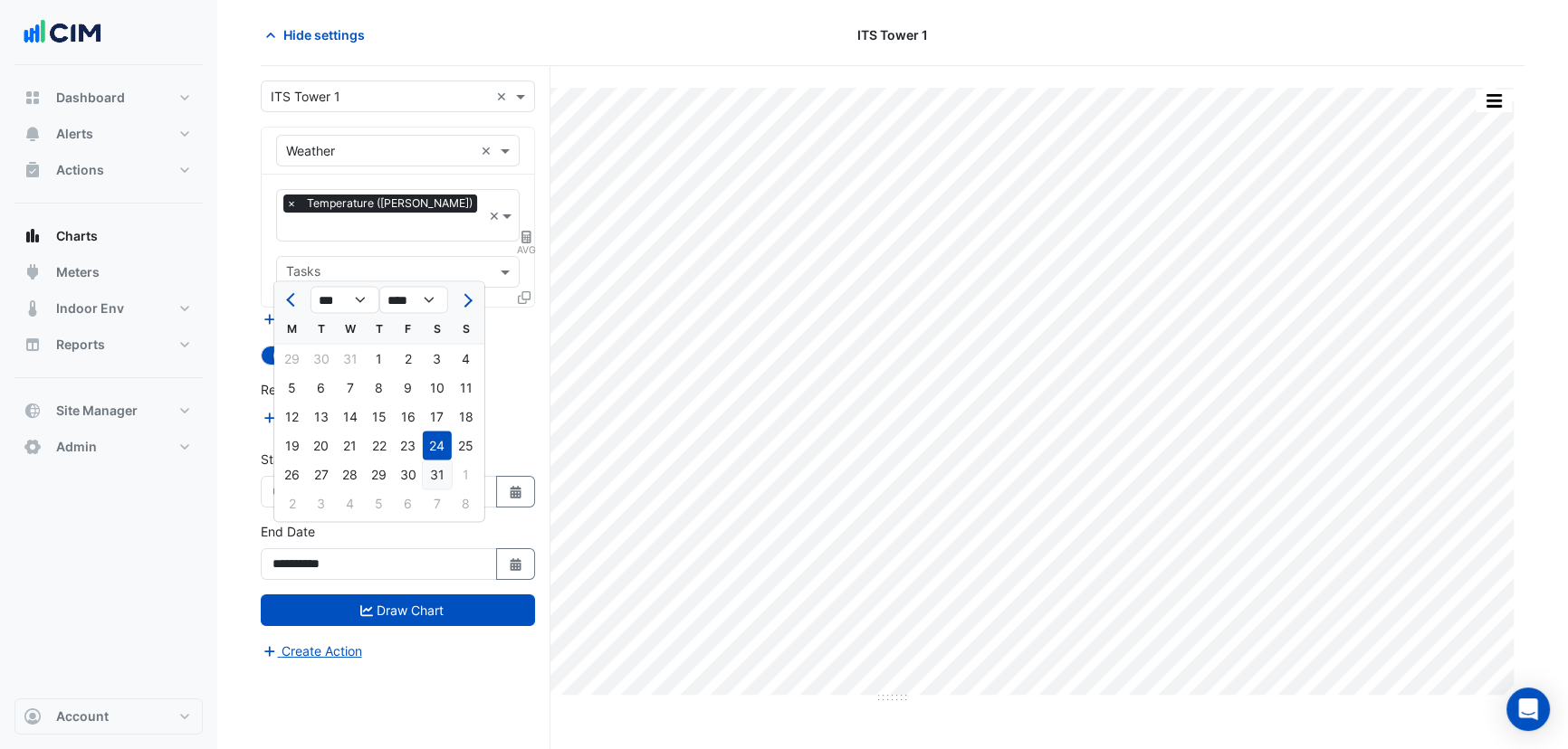
click at [436, 471] on div "31" at bounding box center [437, 475] width 29 height 29
type input "**********"
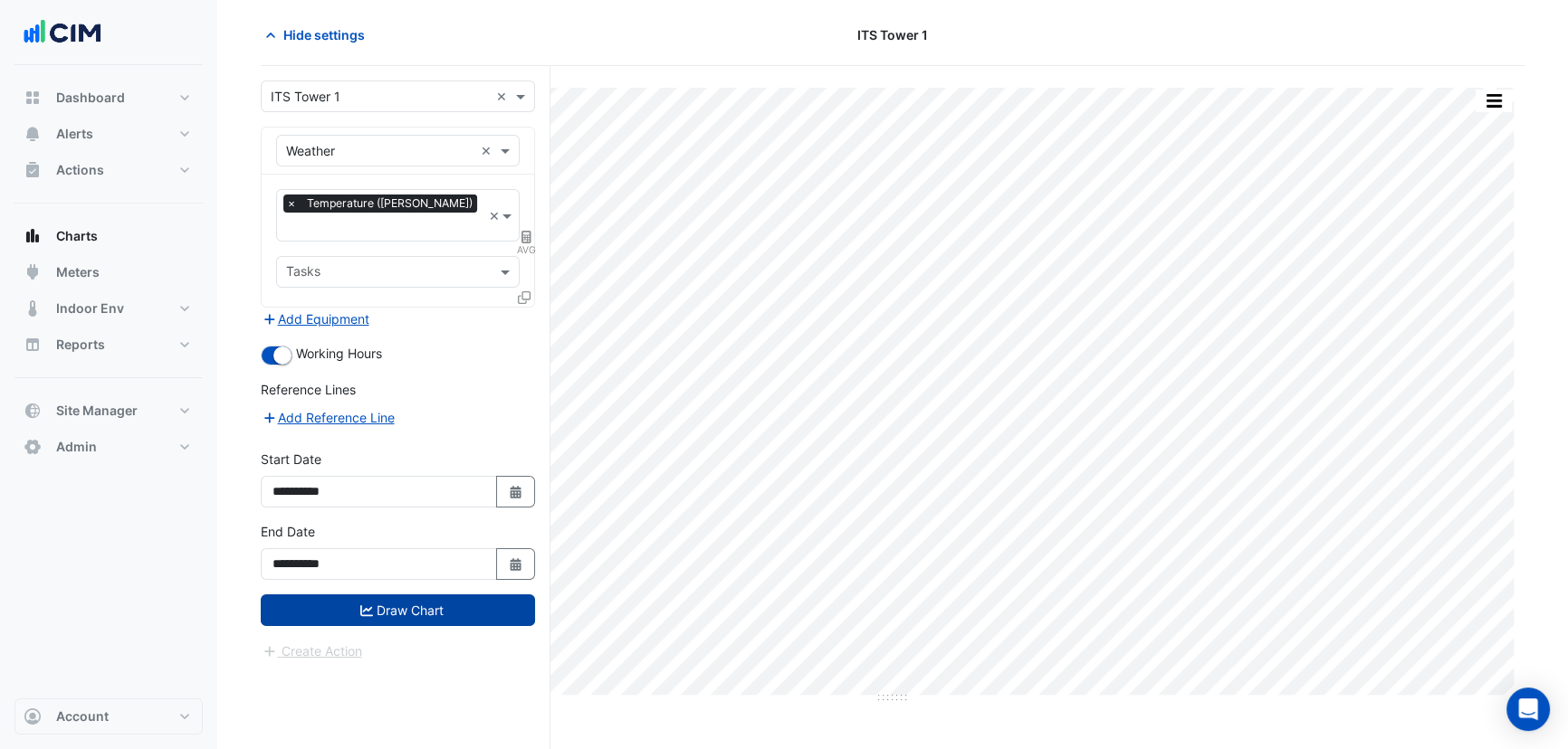
click at [416, 595] on button "Draw Chart" at bounding box center [397, 610] width 275 height 31
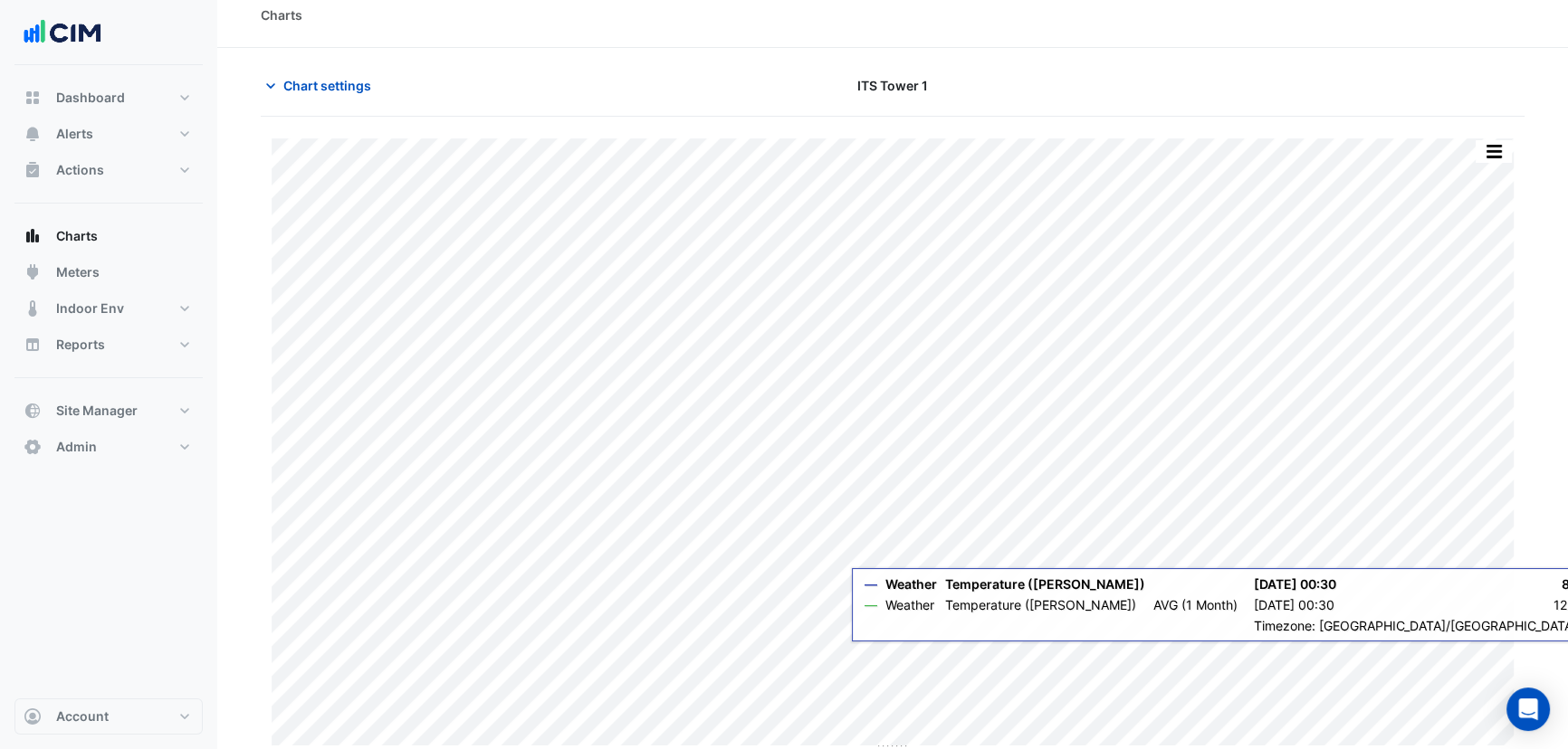
scroll to position [22, 0]
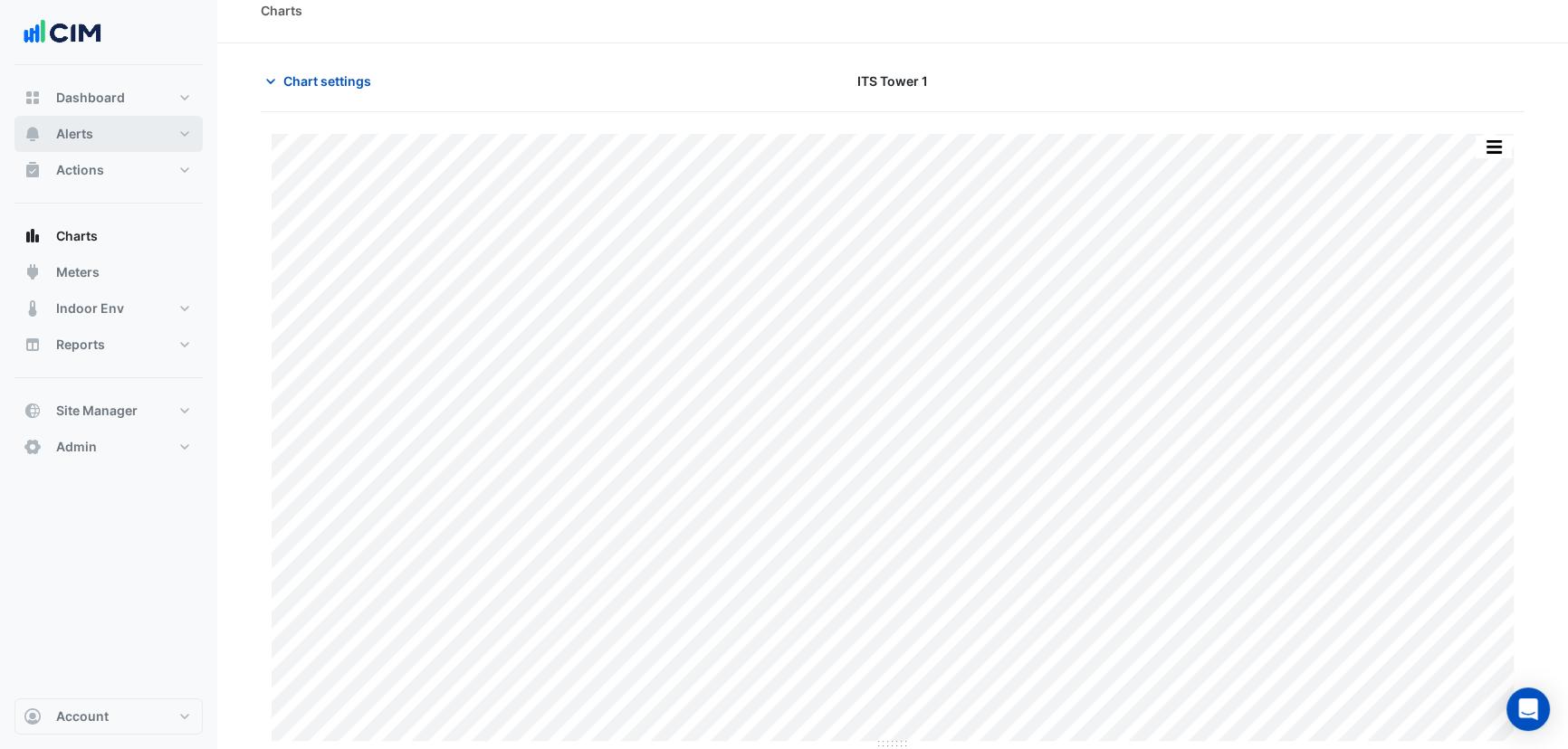
click at [65, 129] on span "Alerts" at bounding box center [74, 133] width 37 height 18
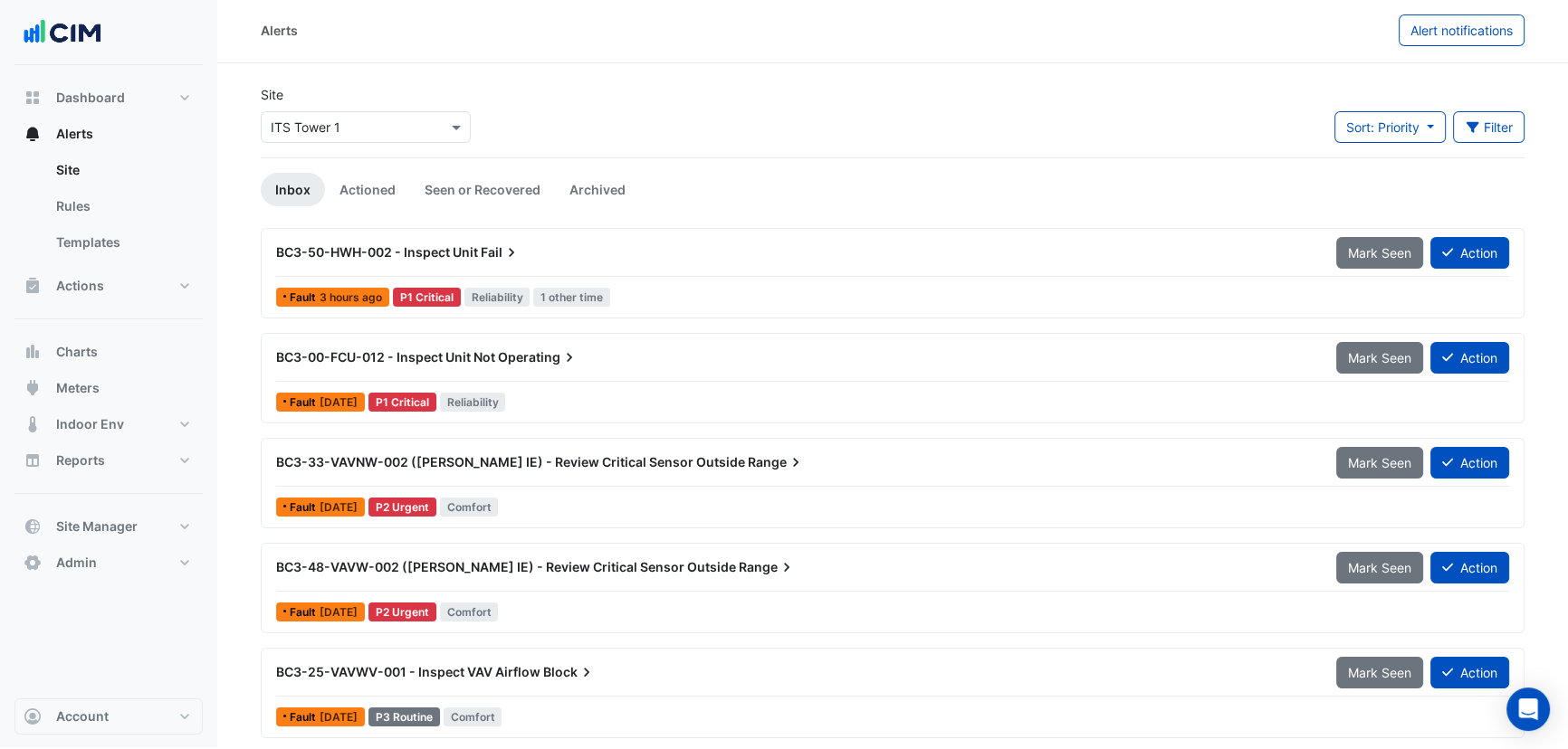
scroll to position [3, 0]
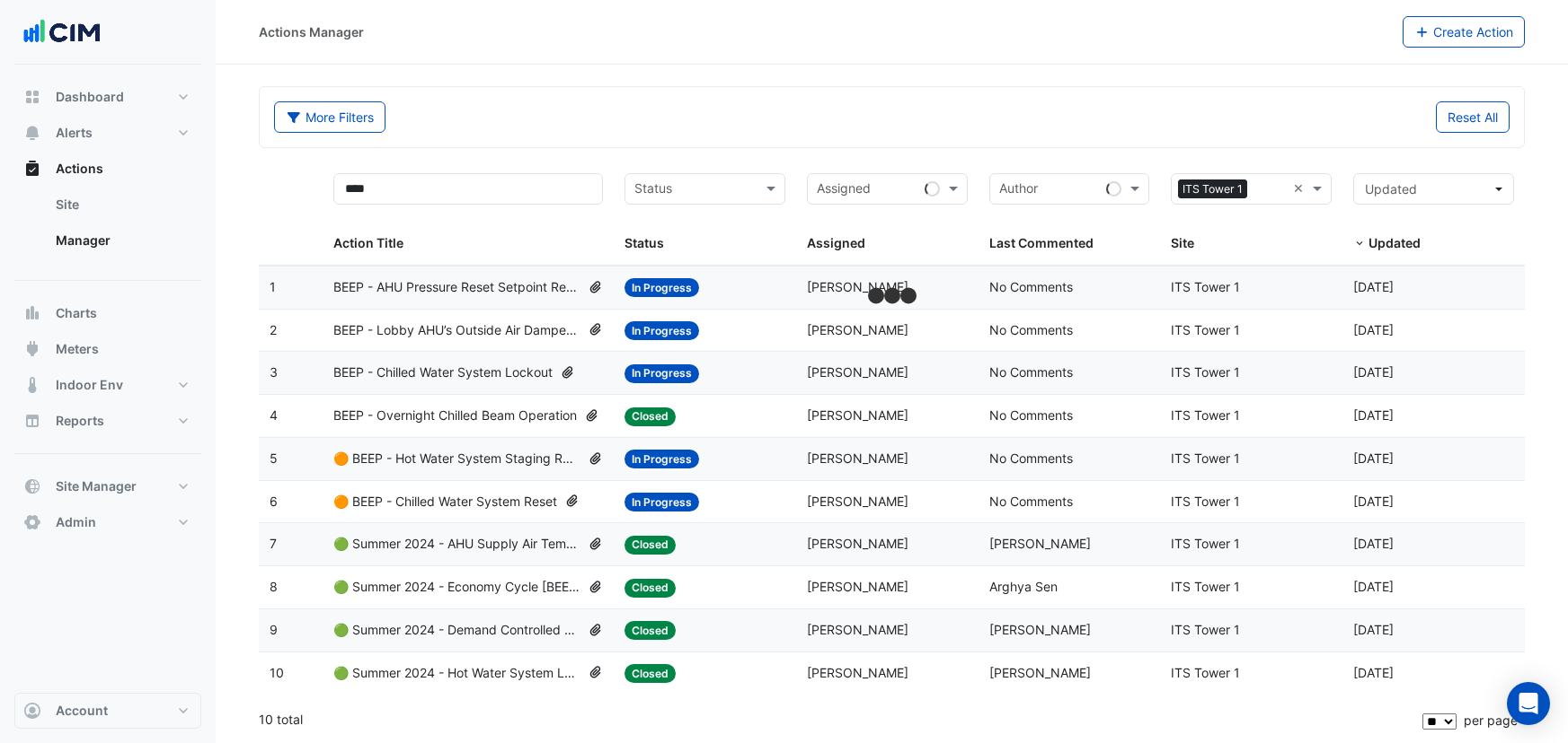
select select "**"
click at [440, 291] on span "BEEP - AHU Pressure Reset Setpoint Review" at bounding box center [457, 288] width 247 height 21
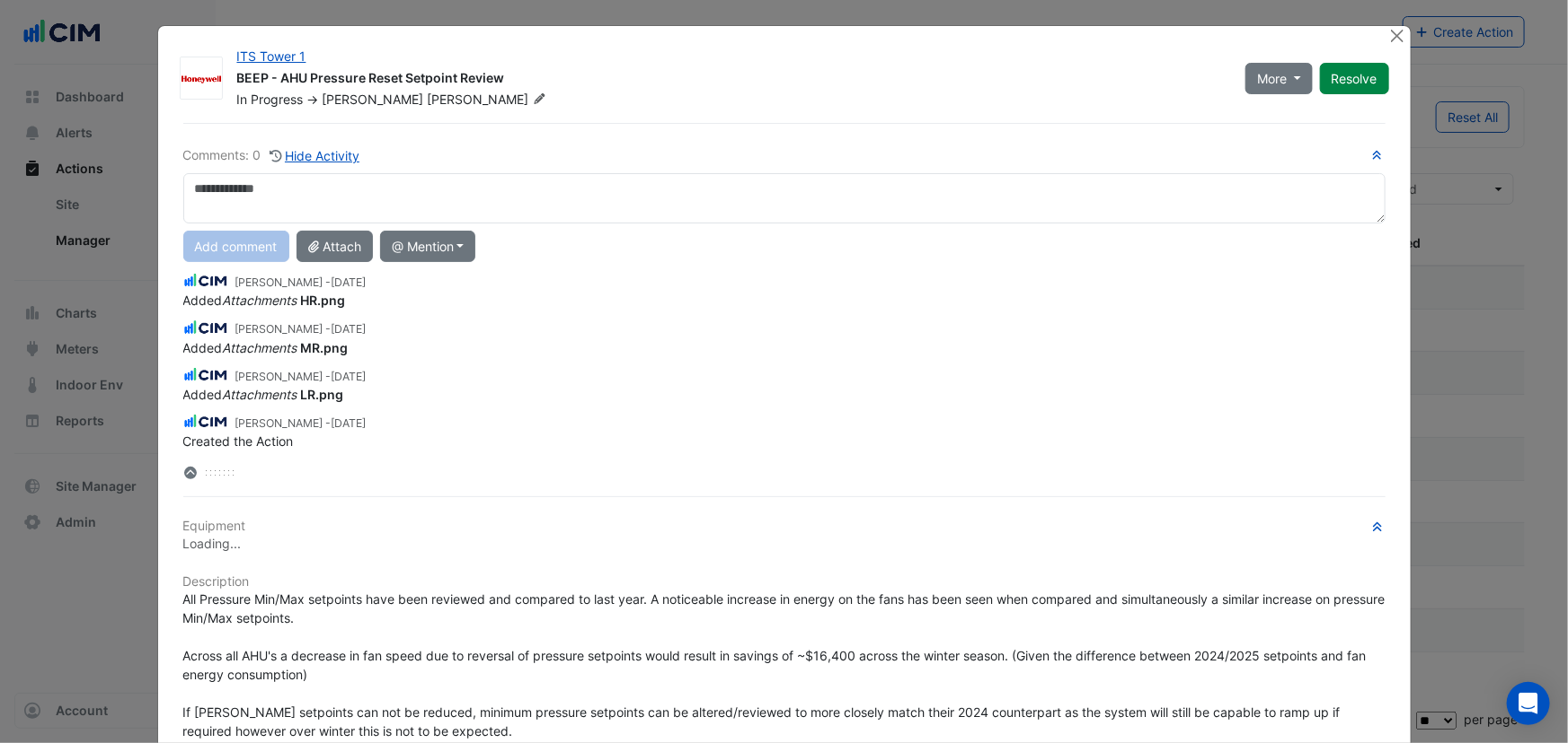
scroll to position [532, 0]
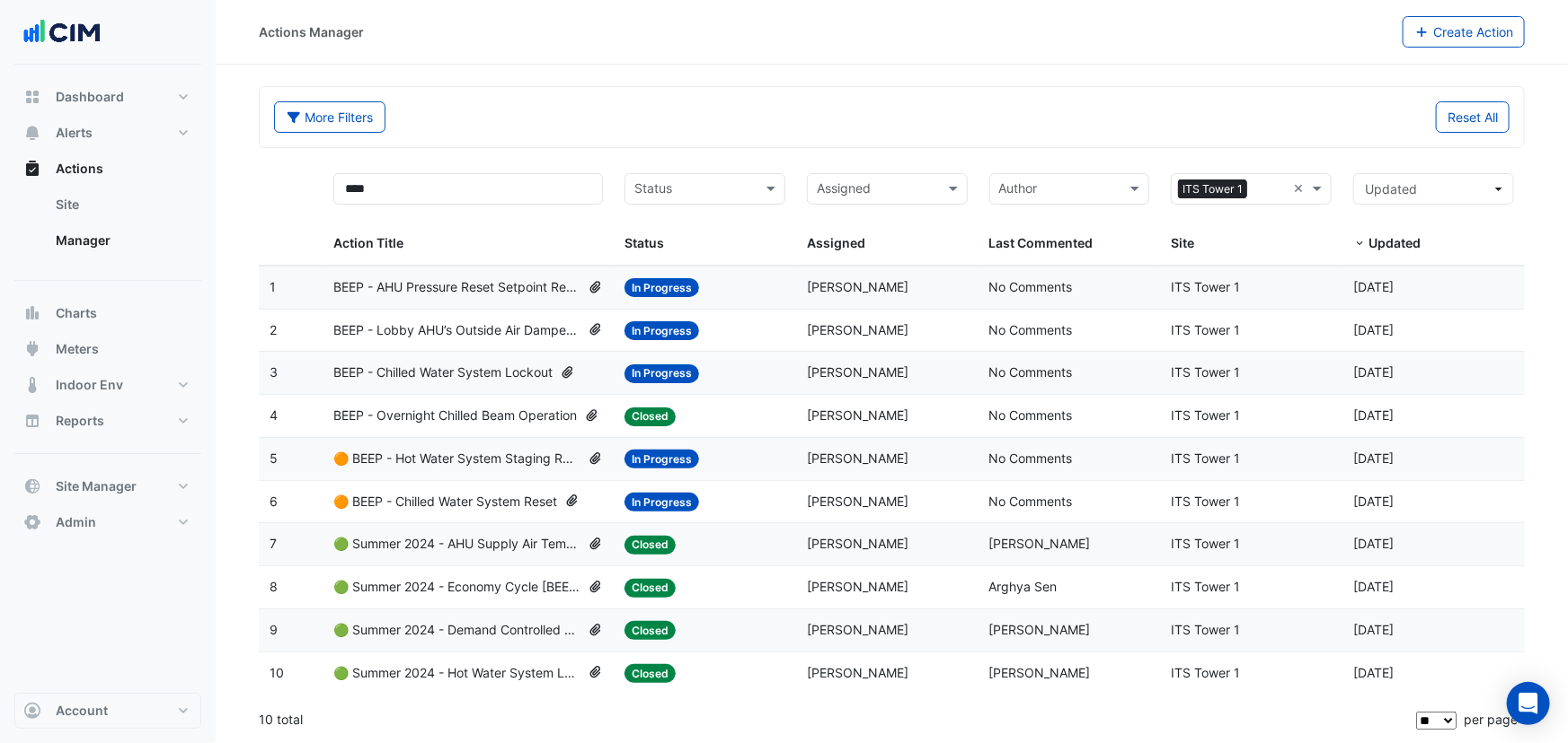
click at [498, 373] on span "BEEP - Chilled Water System Lockout" at bounding box center [442, 373] width 219 height 21
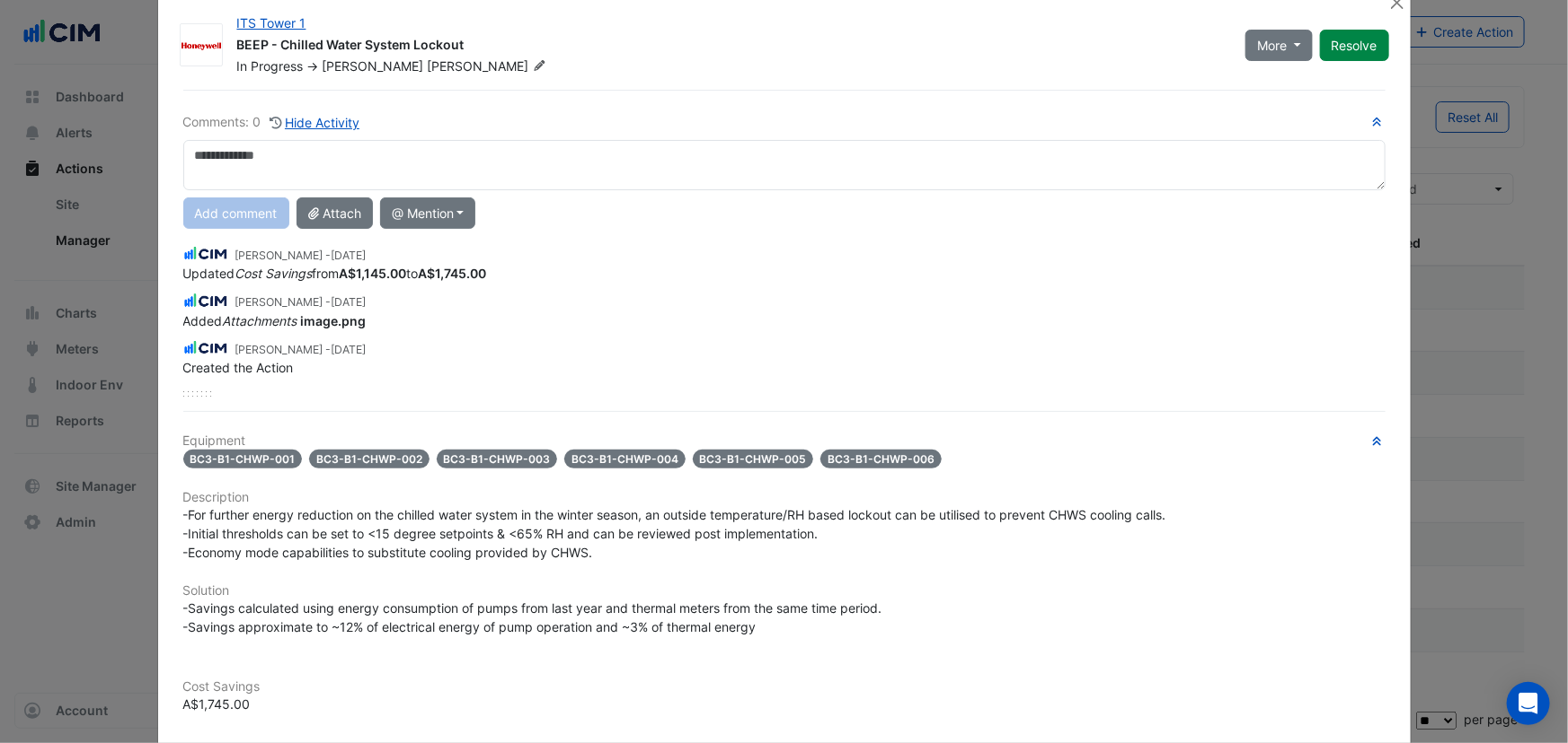
scroll to position [0, 0]
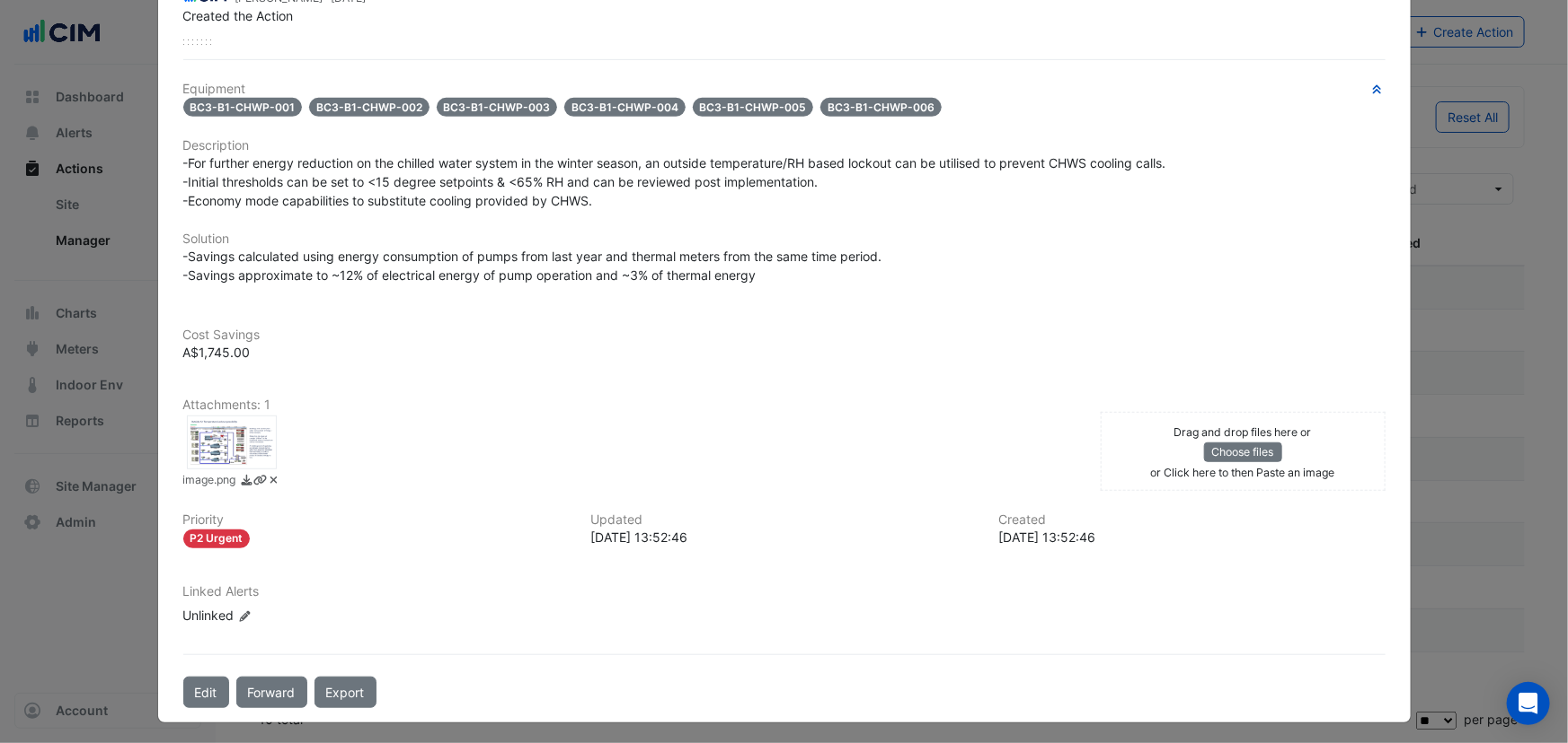
click at [206, 426] on div at bounding box center [231, 442] width 90 height 54
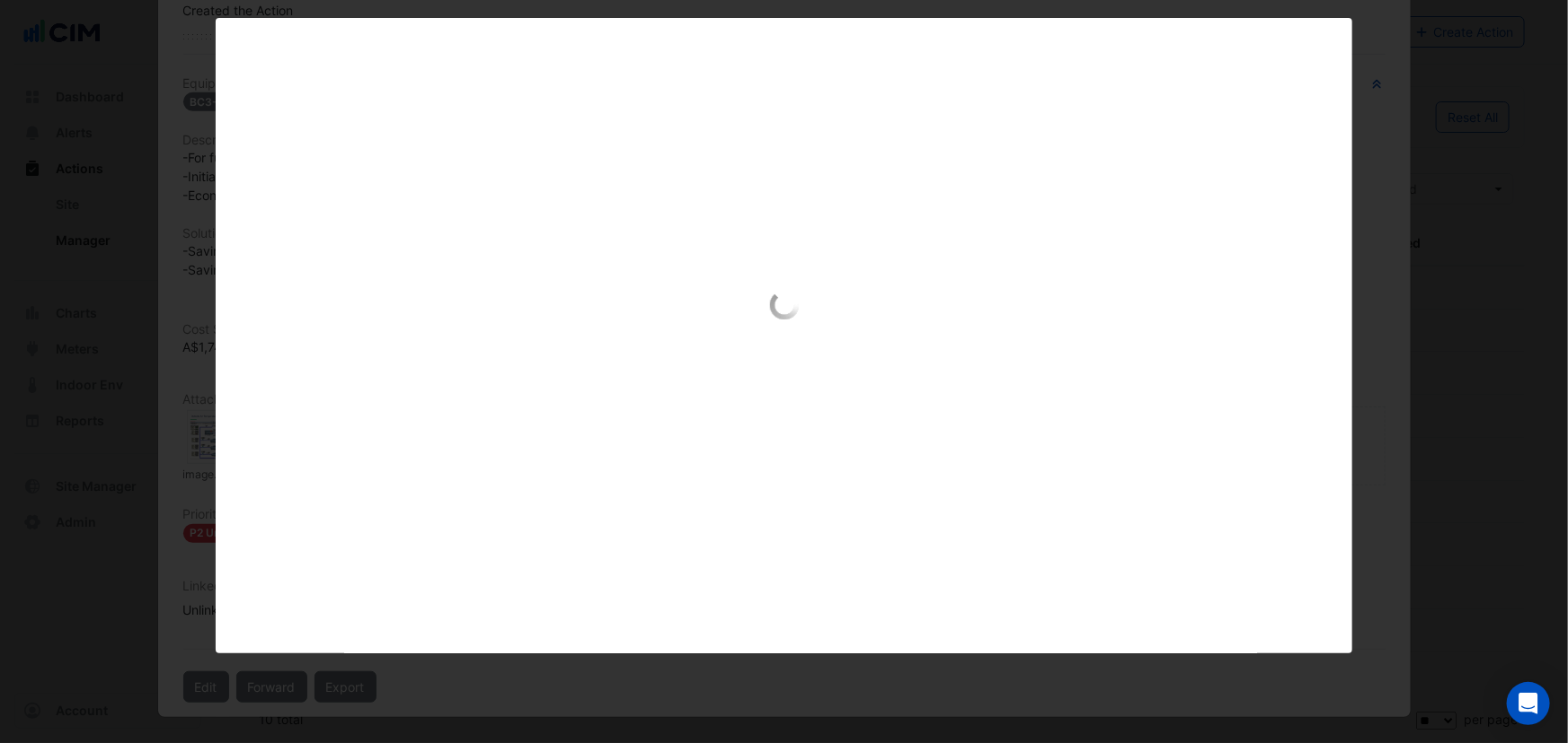
scroll to position [339, 0]
click at [430, 667] on div "image.png" at bounding box center [784, 671] width 1137 height 36
click at [465, 691] on div at bounding box center [784, 502] width 1568 height 1004
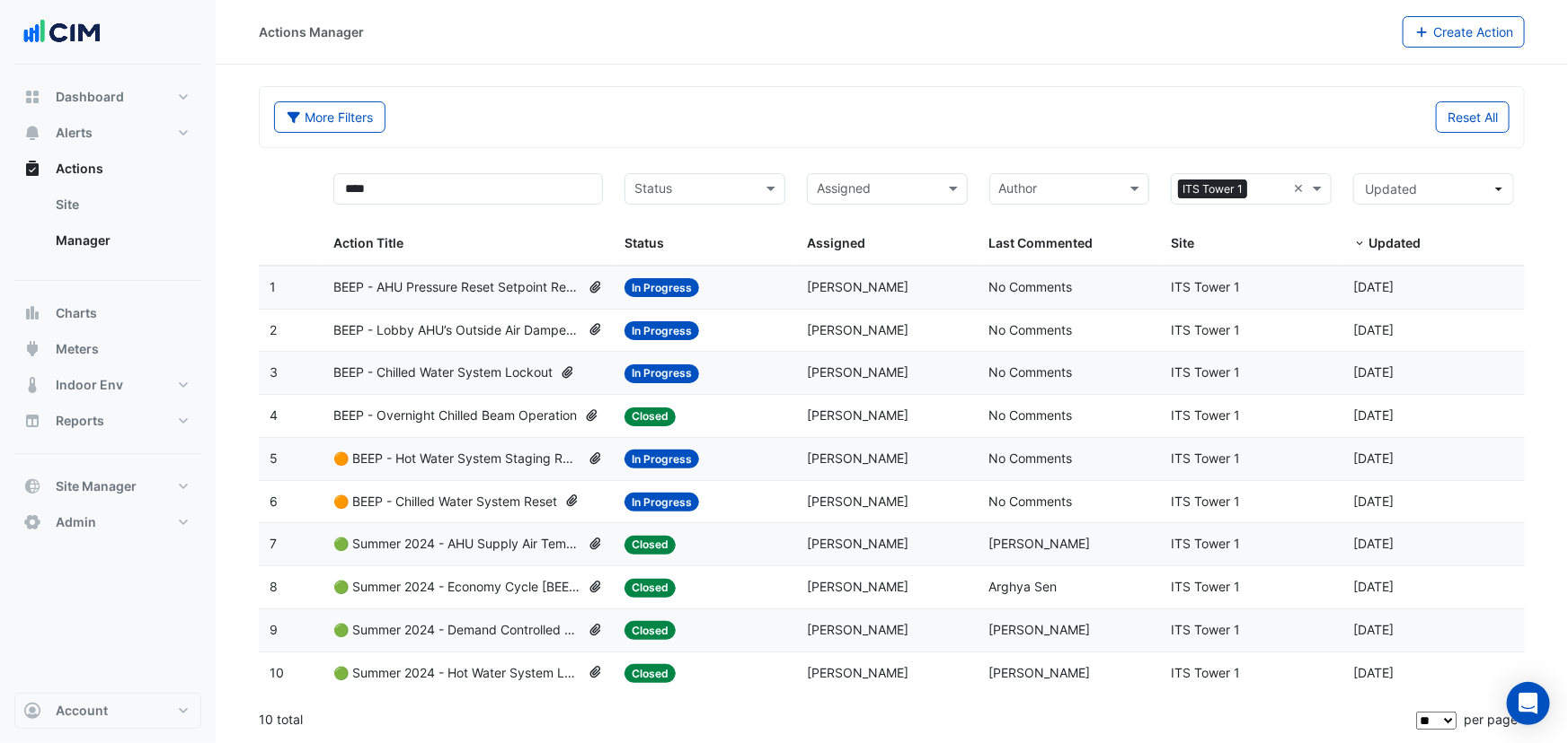
click at [455, 492] on span "🟠 BEEP - Chilled Water System Reset" at bounding box center [444, 503] width 224 height 21
click at [434, 455] on span "🟠 BEEP - Hot Water System Staging Review" at bounding box center [457, 459] width 247 height 21
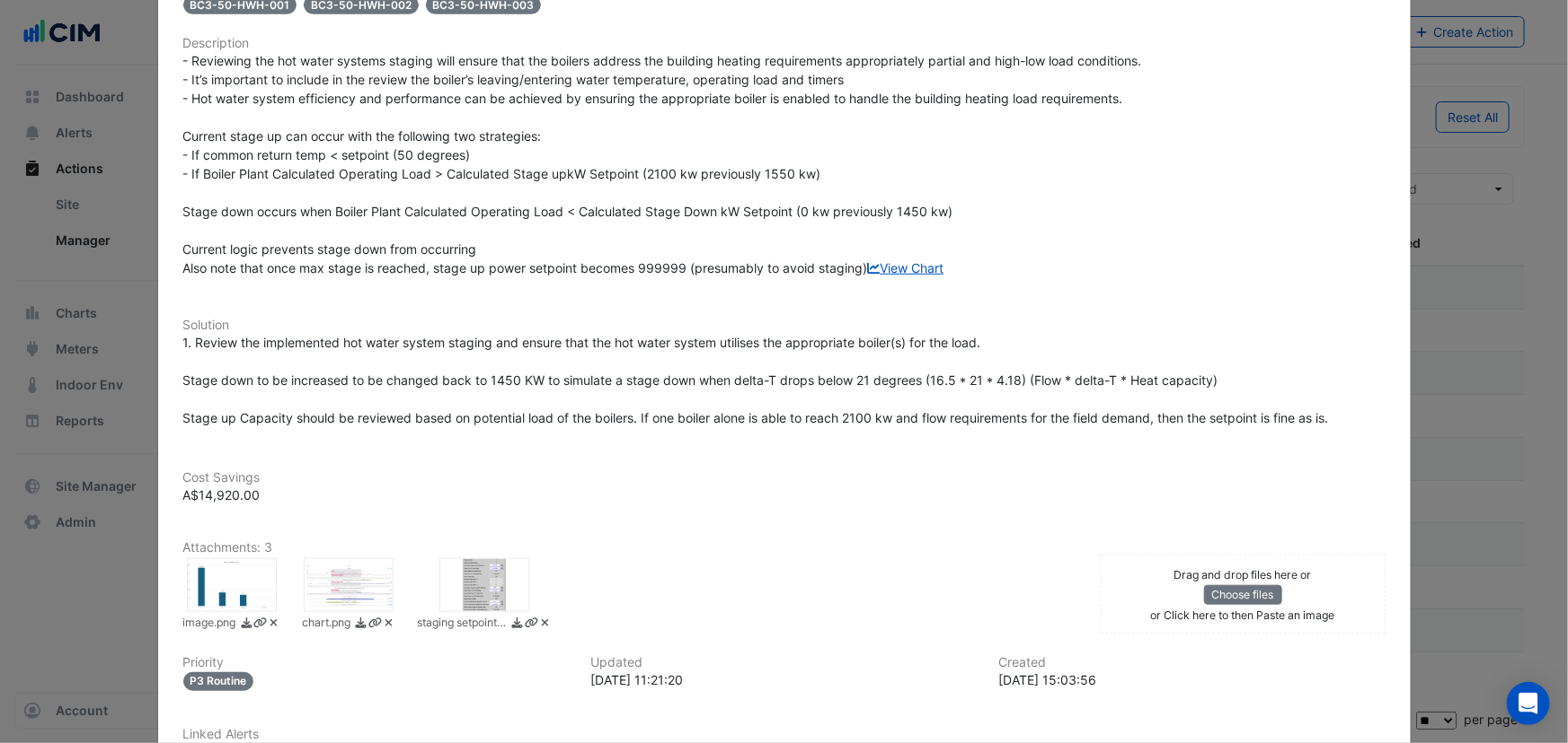
scroll to position [652, 0]
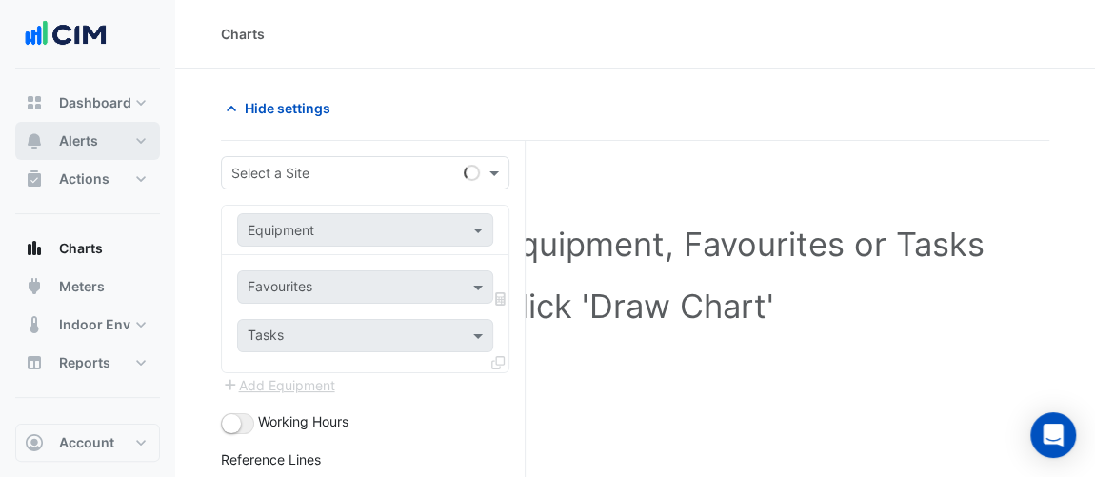
click at [137, 127] on button "Alerts" at bounding box center [87, 141] width 145 height 38
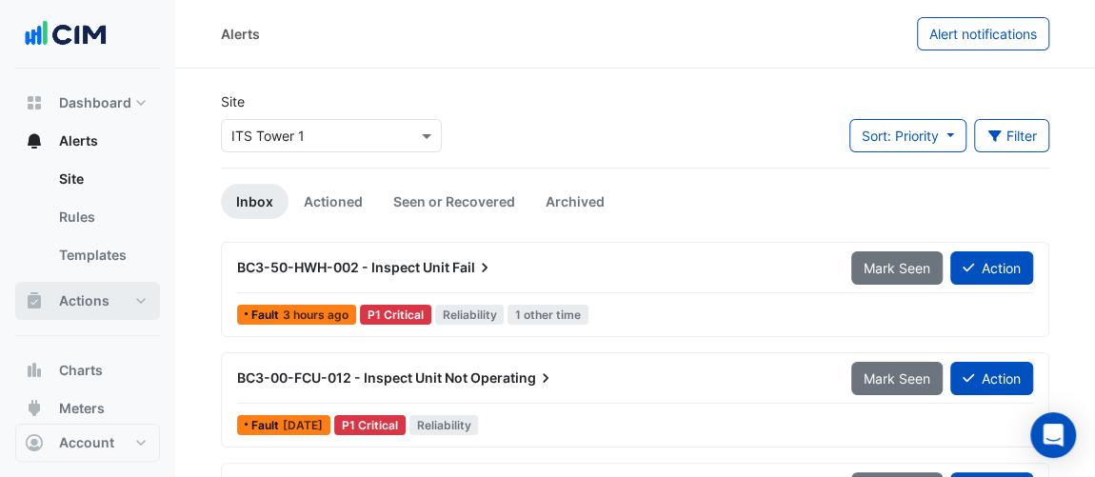
click at [125, 303] on button "Actions" at bounding box center [87, 301] width 145 height 38
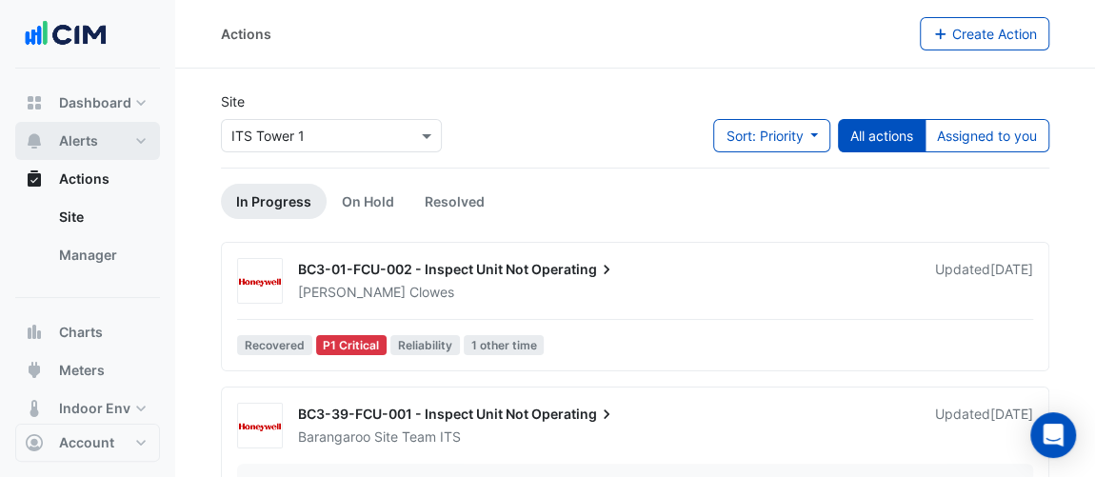
drag, startPoint x: 110, startPoint y: 145, endPoint x: 194, endPoint y: 131, distance: 84.9
click at [110, 144] on button "Alerts" at bounding box center [87, 141] width 145 height 38
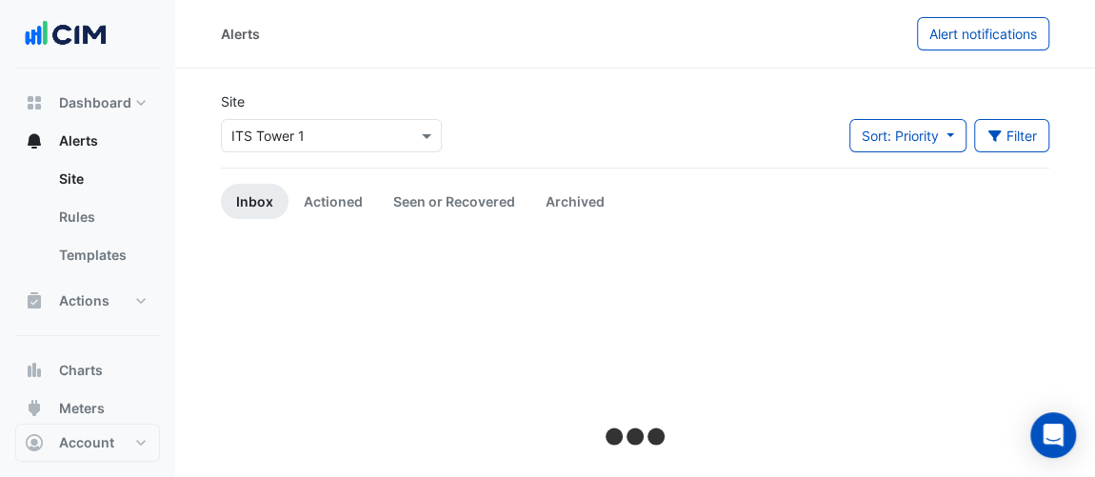
drag, startPoint x: 271, startPoint y: 130, endPoint x: 279, endPoint y: 139, distance: 11.5
click at [276, 131] on input "text" at bounding box center [312, 137] width 162 height 20
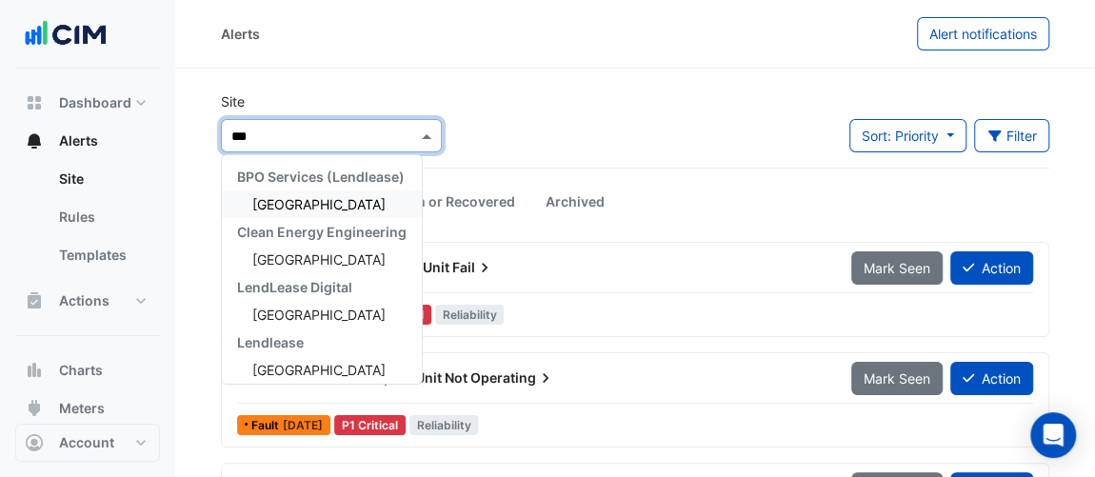
type input "****"
click at [289, 202] on span "Tweed City Shopping Centre" at bounding box center [318, 204] width 133 height 16
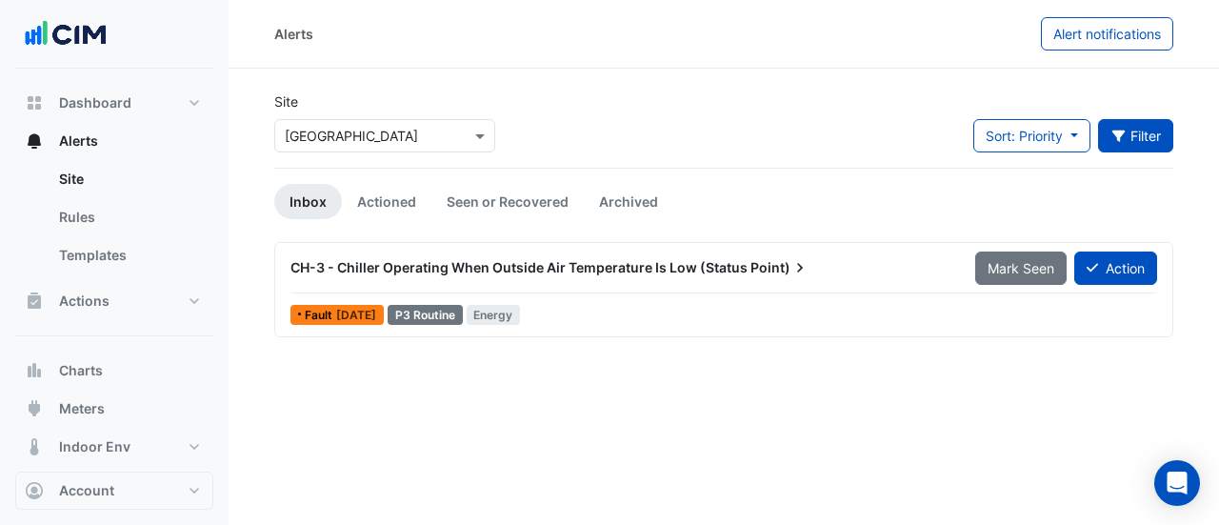
click at [1107, 135] on button "Filter" at bounding box center [1136, 135] width 76 height 33
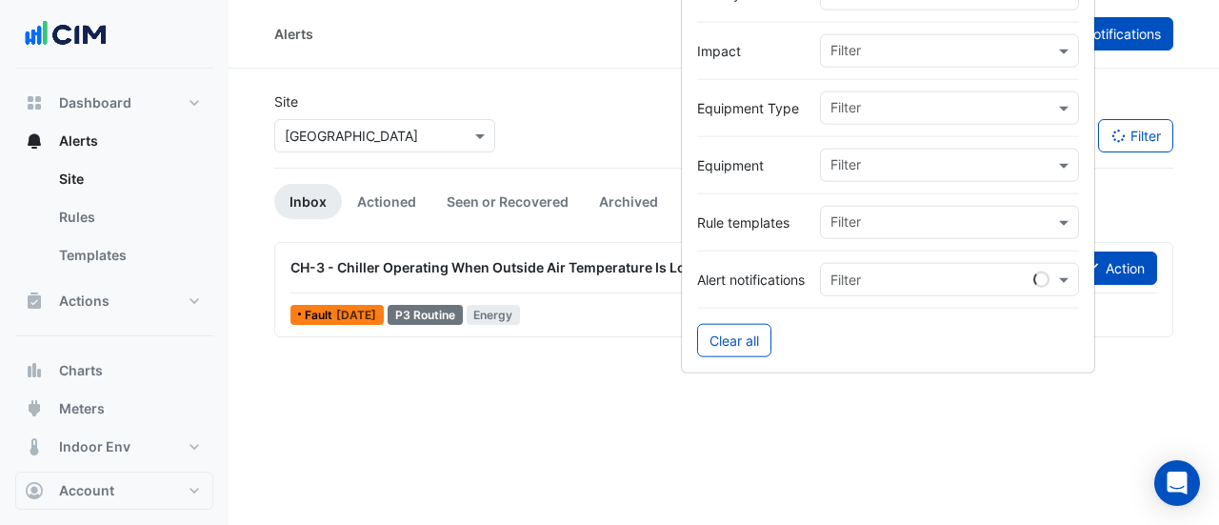
click at [1107, 39] on span "Alert notifications" at bounding box center [1107, 34] width 108 height 16
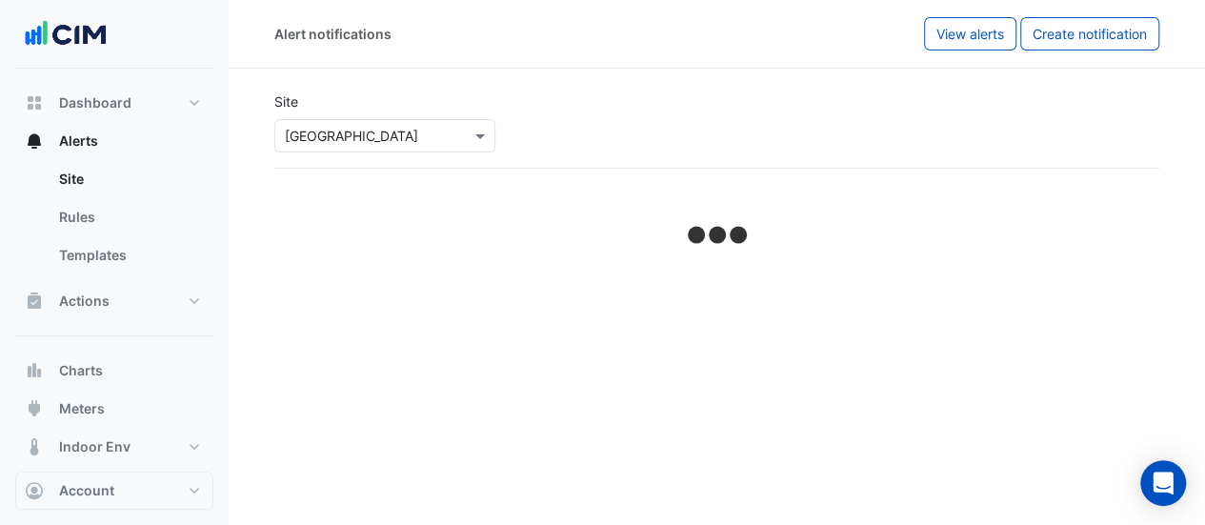
select select "*****"
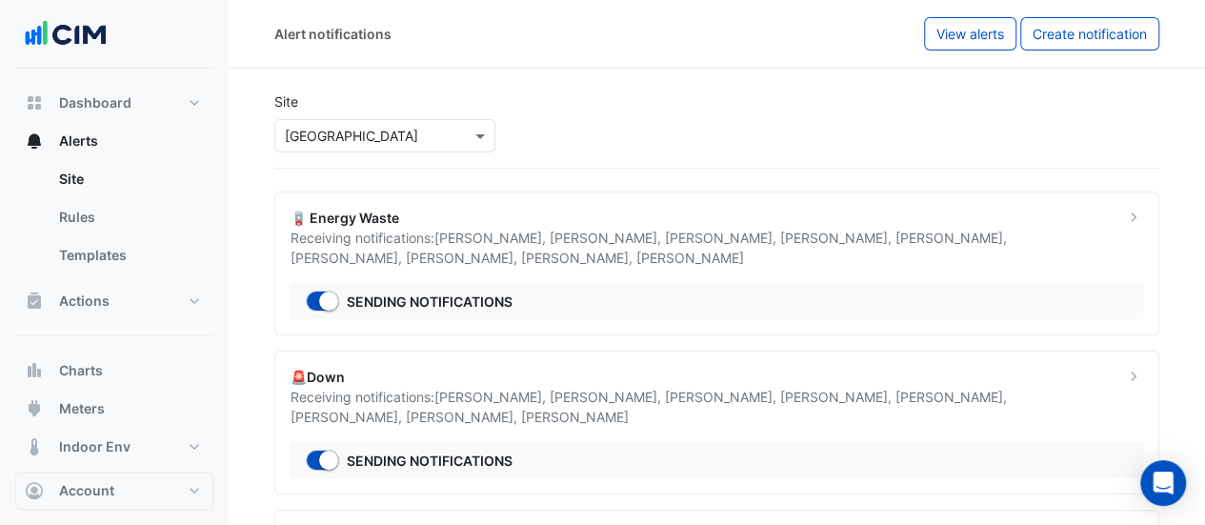
click at [701, 66] on div "Alert notifications View alerts Create notification" at bounding box center [717, 34] width 976 height 69
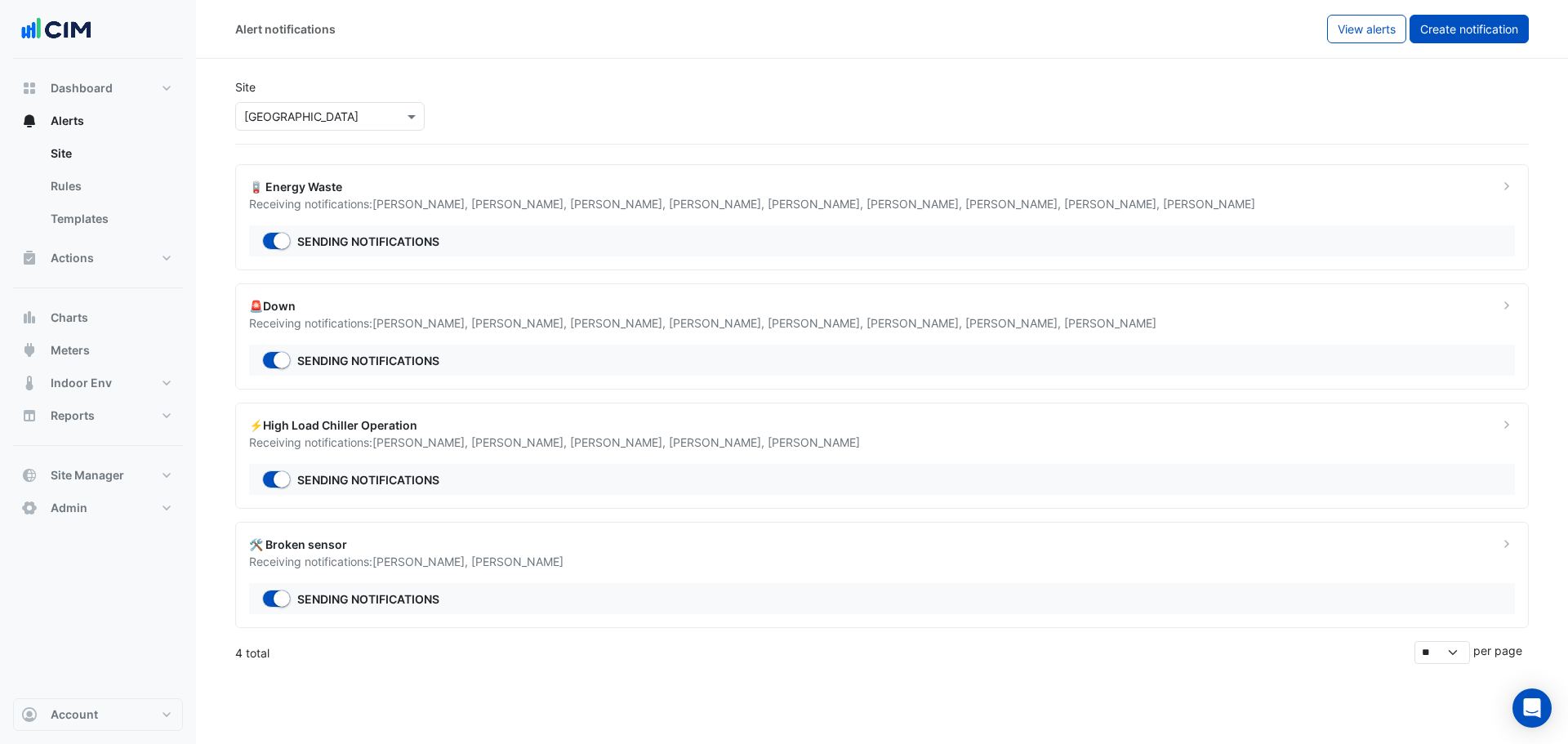
click at [950, 25] on span "Create notification" at bounding box center [1469, 29] width 98 height 14
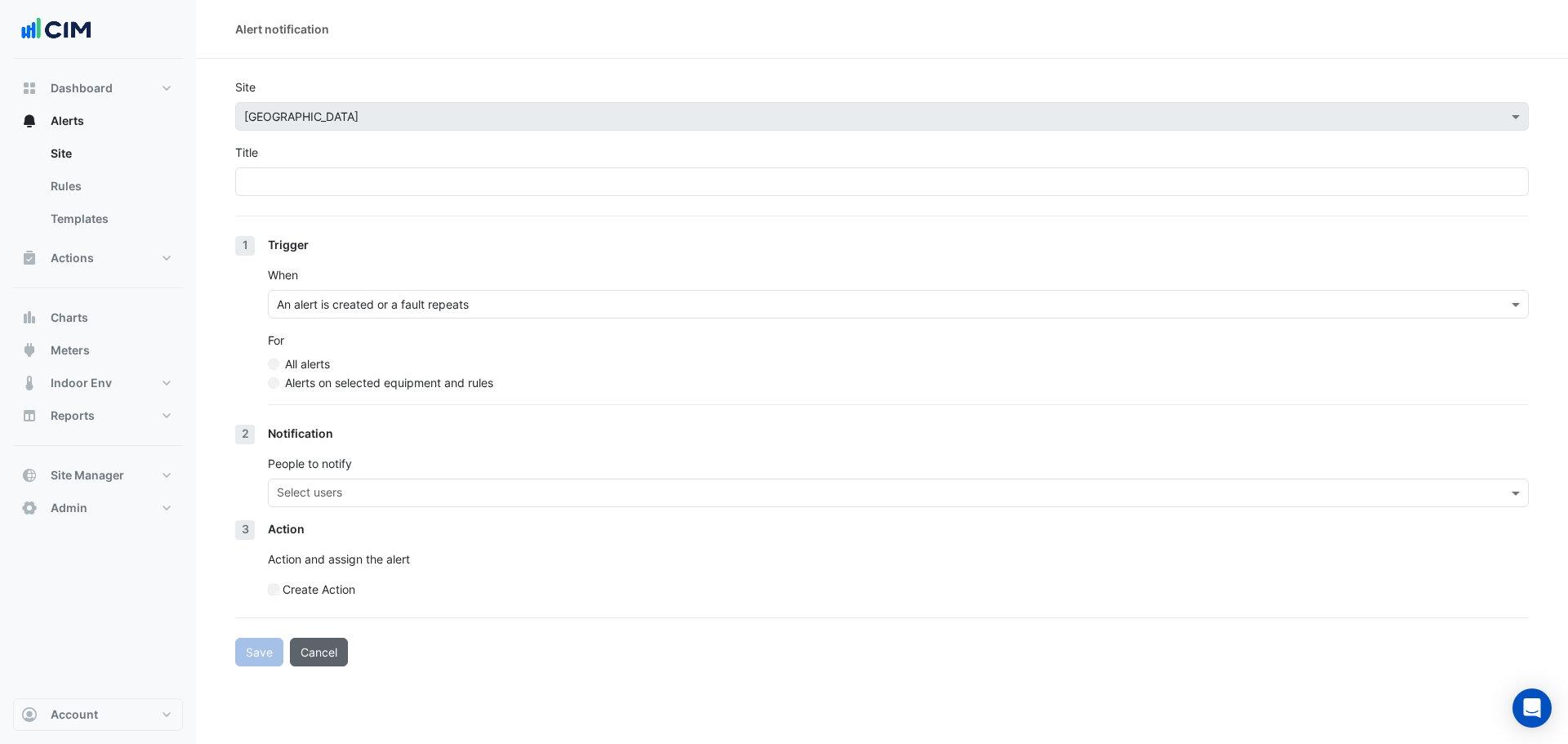
click at [318, 408] on button "Cancel" at bounding box center [319, 652] width 58 height 28
select select "*****"
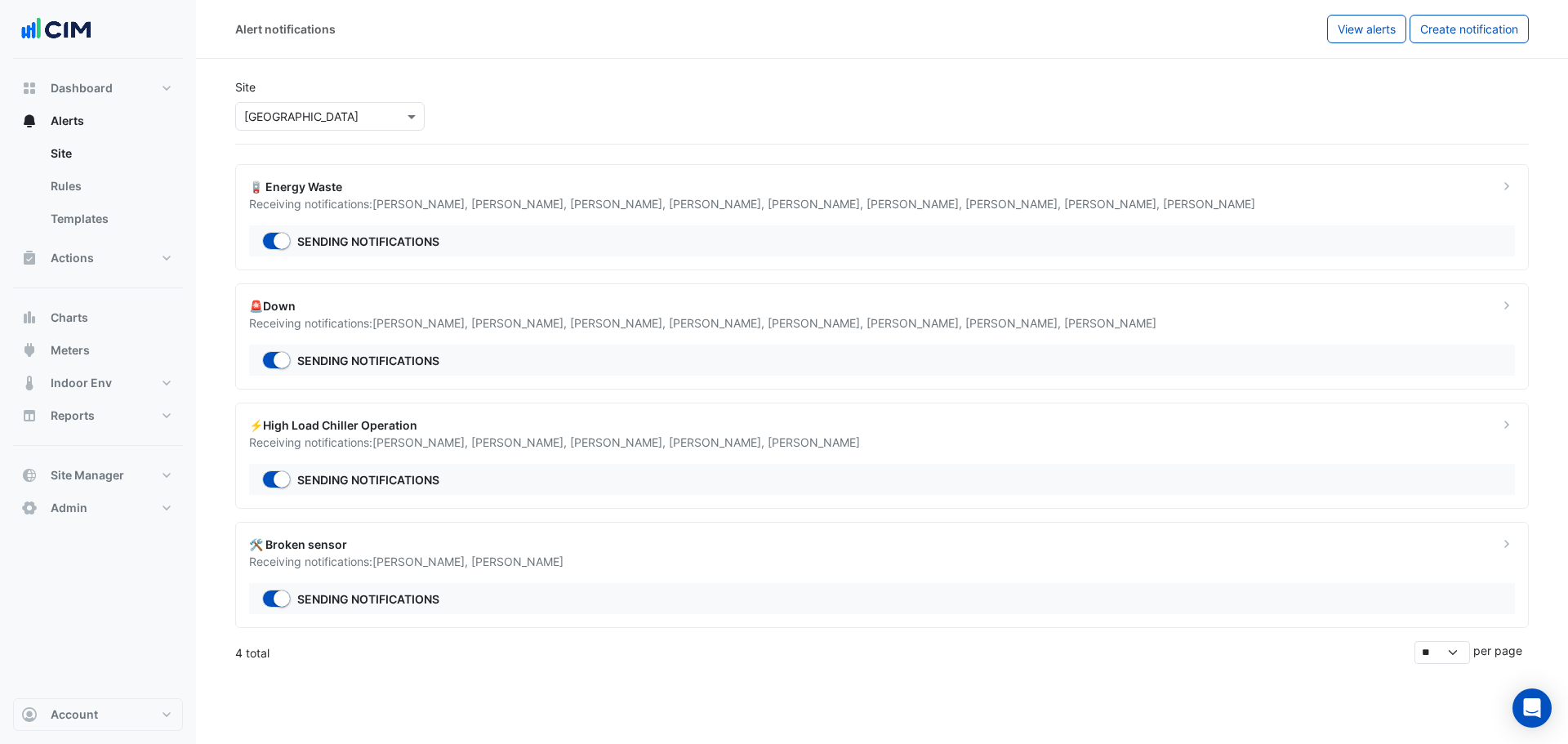
click at [559, 408] on div "🛠️ Broken sensor Receiving notifications: Manuel Margelis , James Quinn Sending…" at bounding box center [882, 575] width 1294 height 106
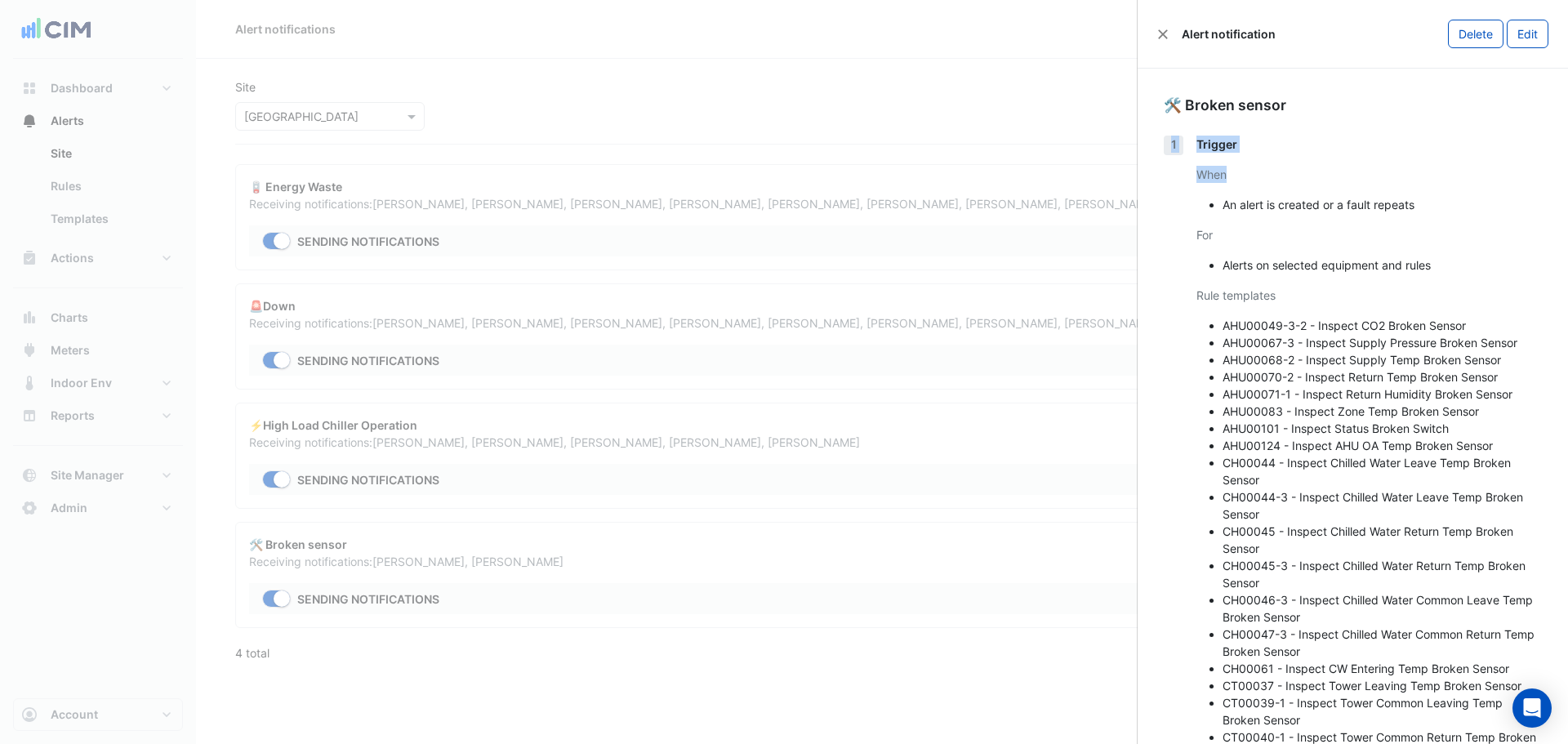
drag, startPoint x: 1171, startPoint y: 144, endPoint x: 1310, endPoint y: 192, distance: 147.1
click at [950, 154] on div "1 Trigger When An alert is created or a fault repeats For Alerts on selected eq…" at bounding box center [1353, 481] width 378 height 693
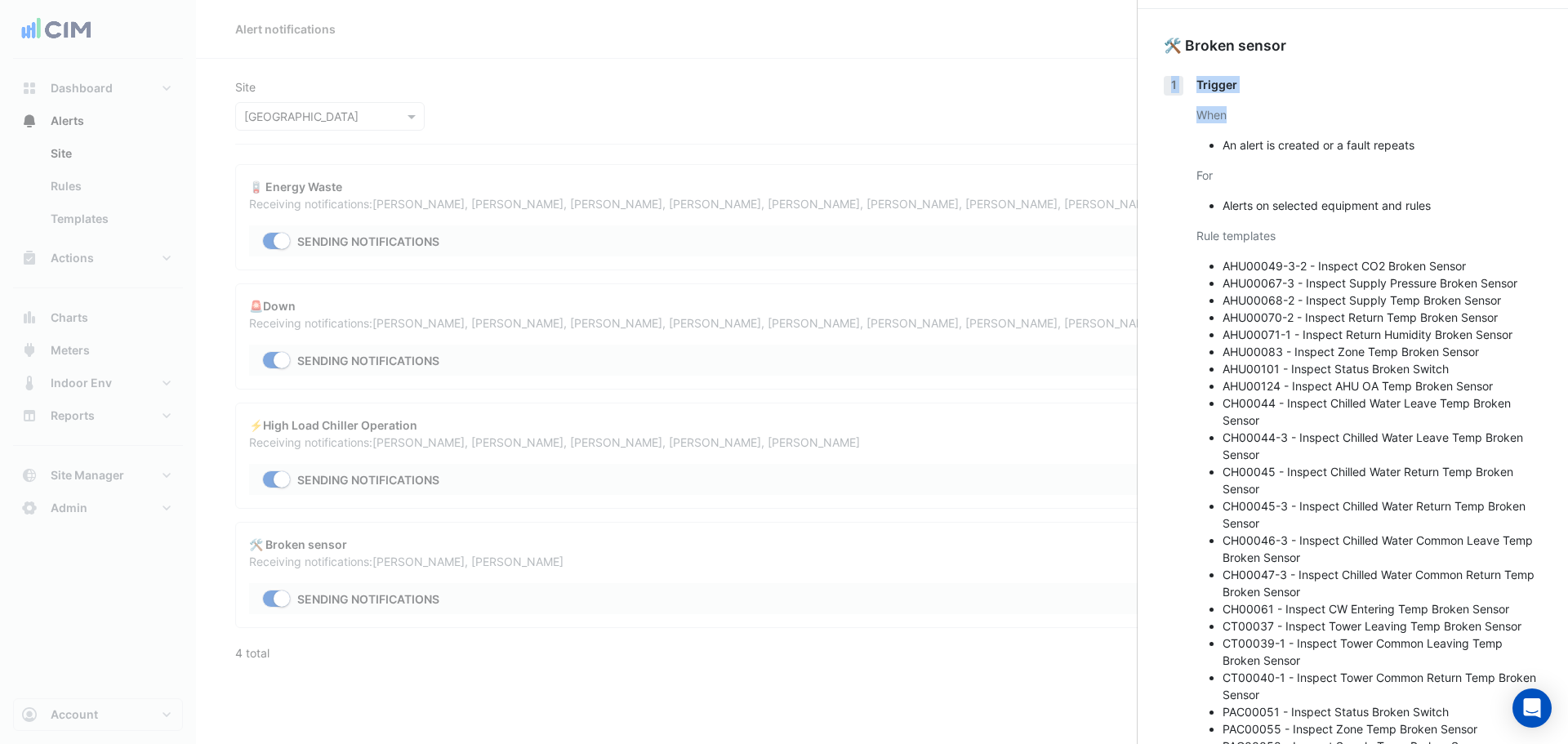
scroll to position [109, 0]
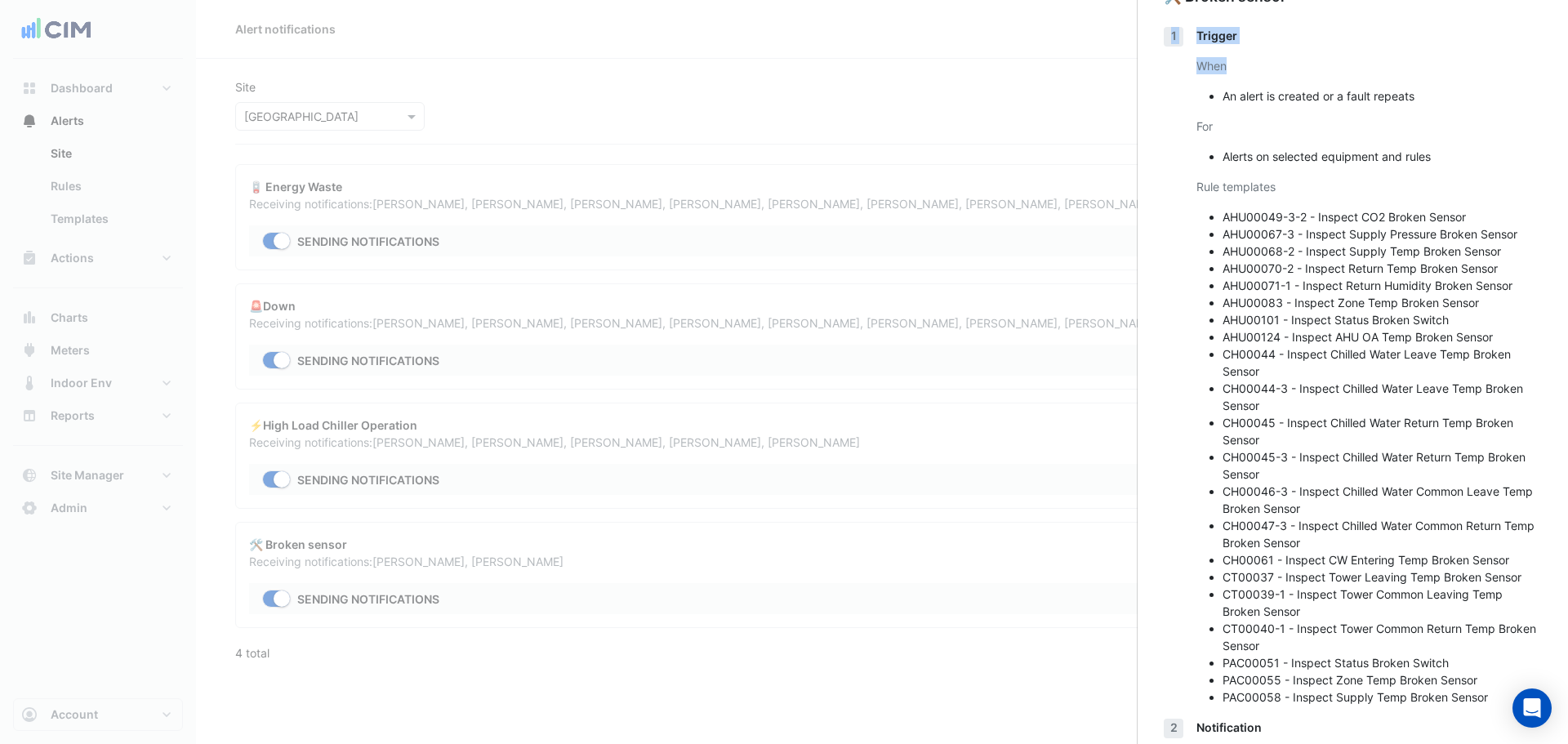
click at [950, 39] on div "Trigger" at bounding box center [1369, 35] width 346 height 17
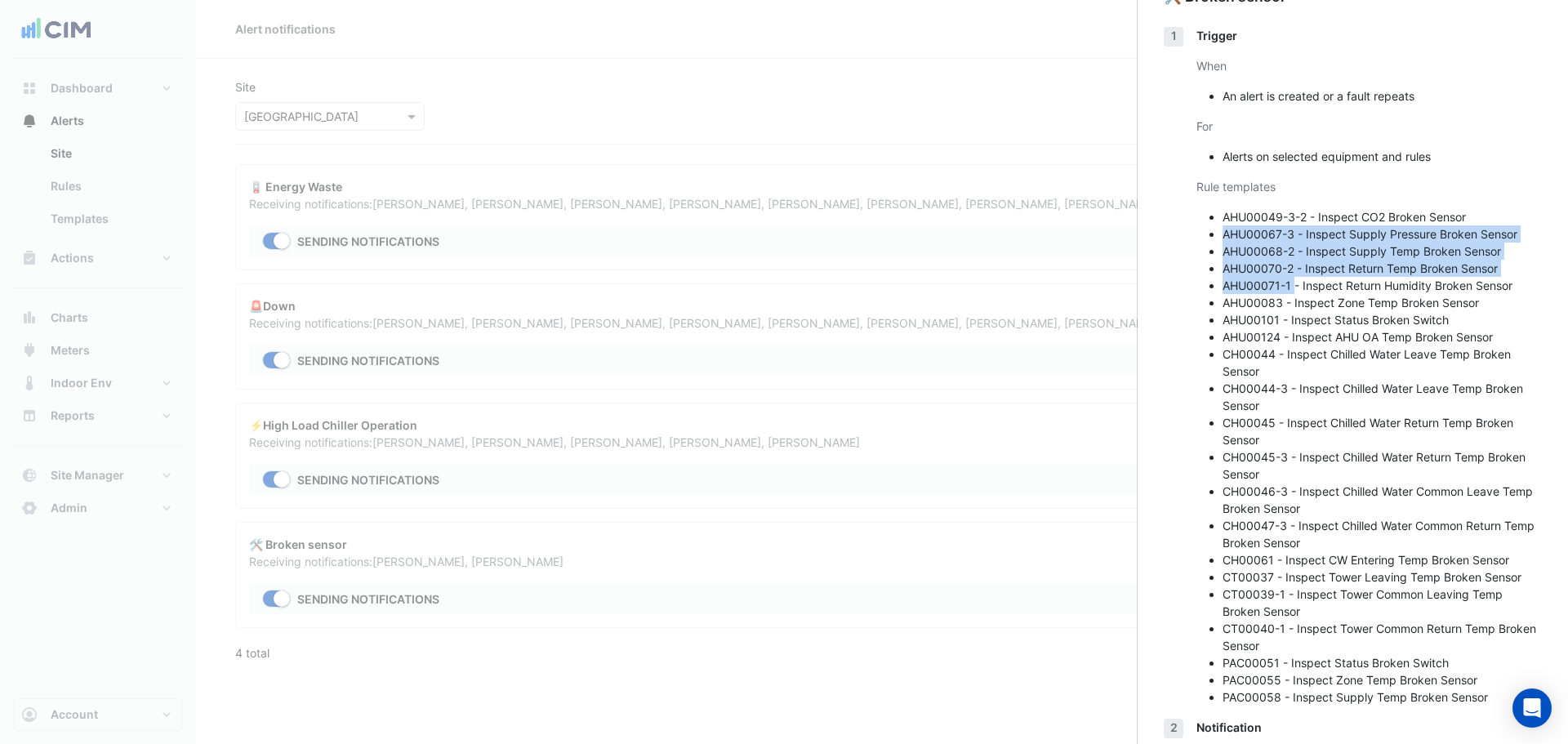
drag, startPoint x: 1215, startPoint y: 231, endPoint x: 1305, endPoint y: 309, distance: 119.1
click at [950, 291] on ul "AHU00049-3-2 - Inspect CO2 Broken Sensor AHU00067-3 - Inspect Supply Pressure B…" at bounding box center [1369, 457] width 346 height 498
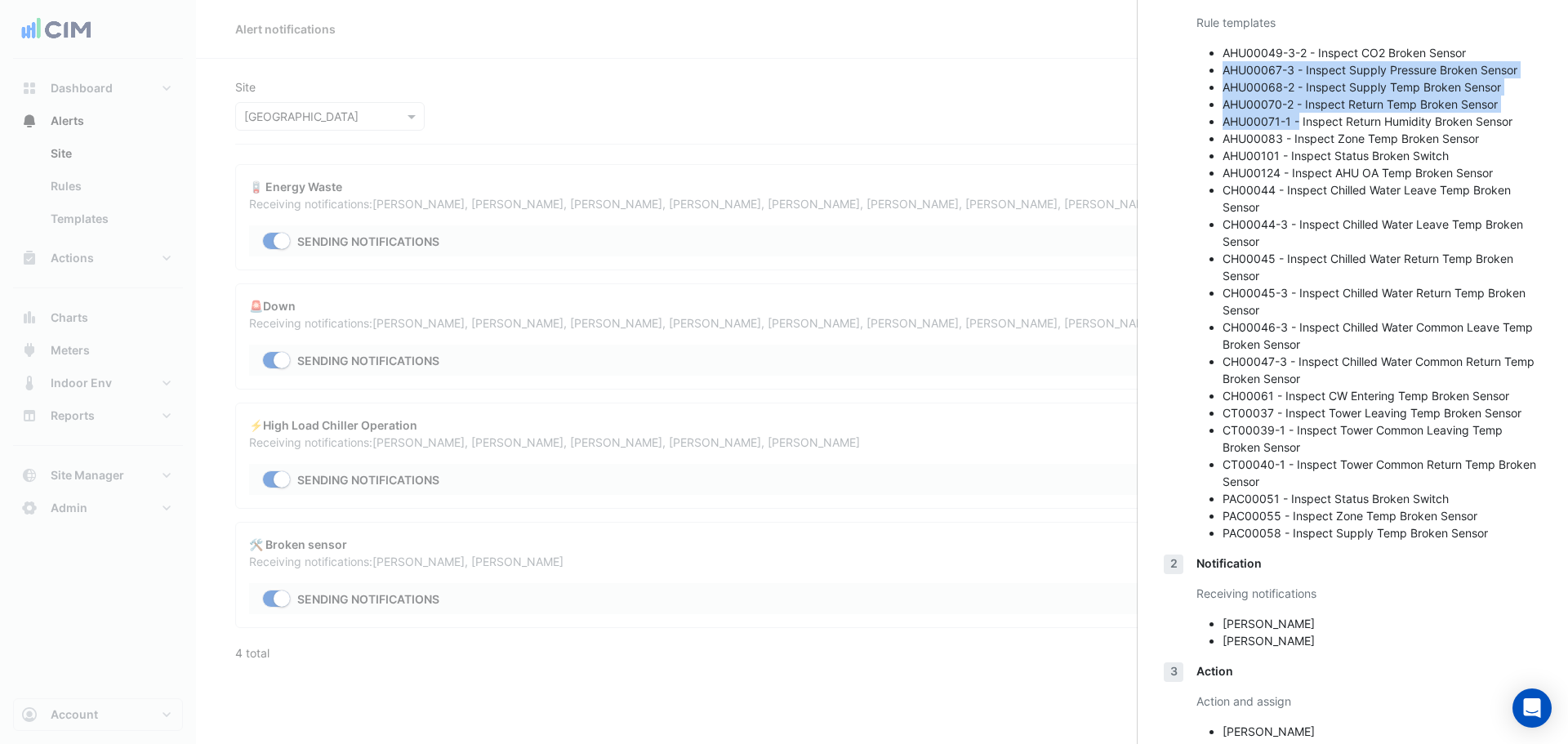
scroll to position [308, 0]
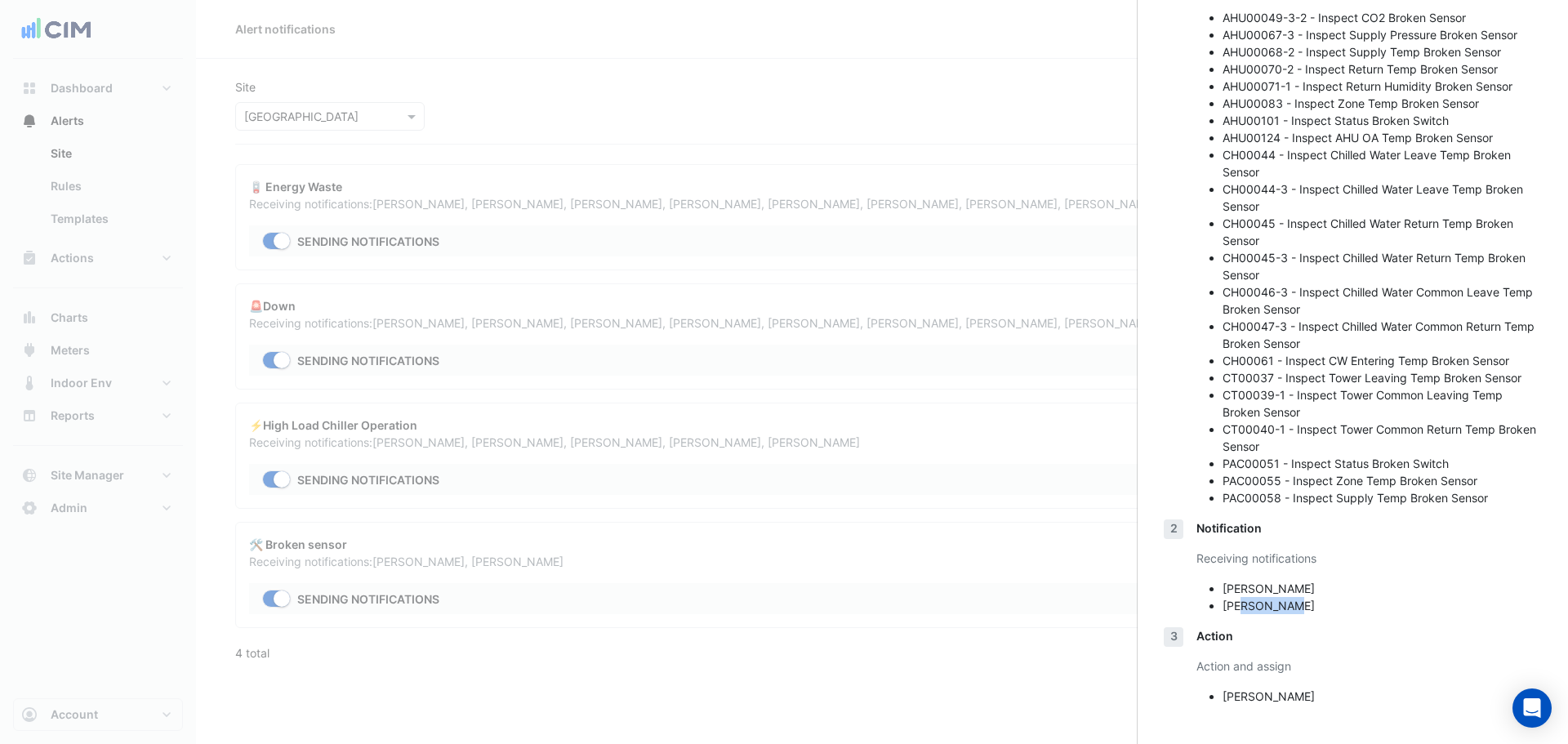
drag, startPoint x: 1244, startPoint y: 599, endPoint x: 1300, endPoint y: 617, distance: 58.8
click at [950, 408] on div "Notification Receiving notifications Manuel Margelis James Quinn" at bounding box center [1369, 574] width 346 height 108
drag, startPoint x: 1294, startPoint y: 703, endPoint x: 1212, endPoint y: 687, distance: 83.5
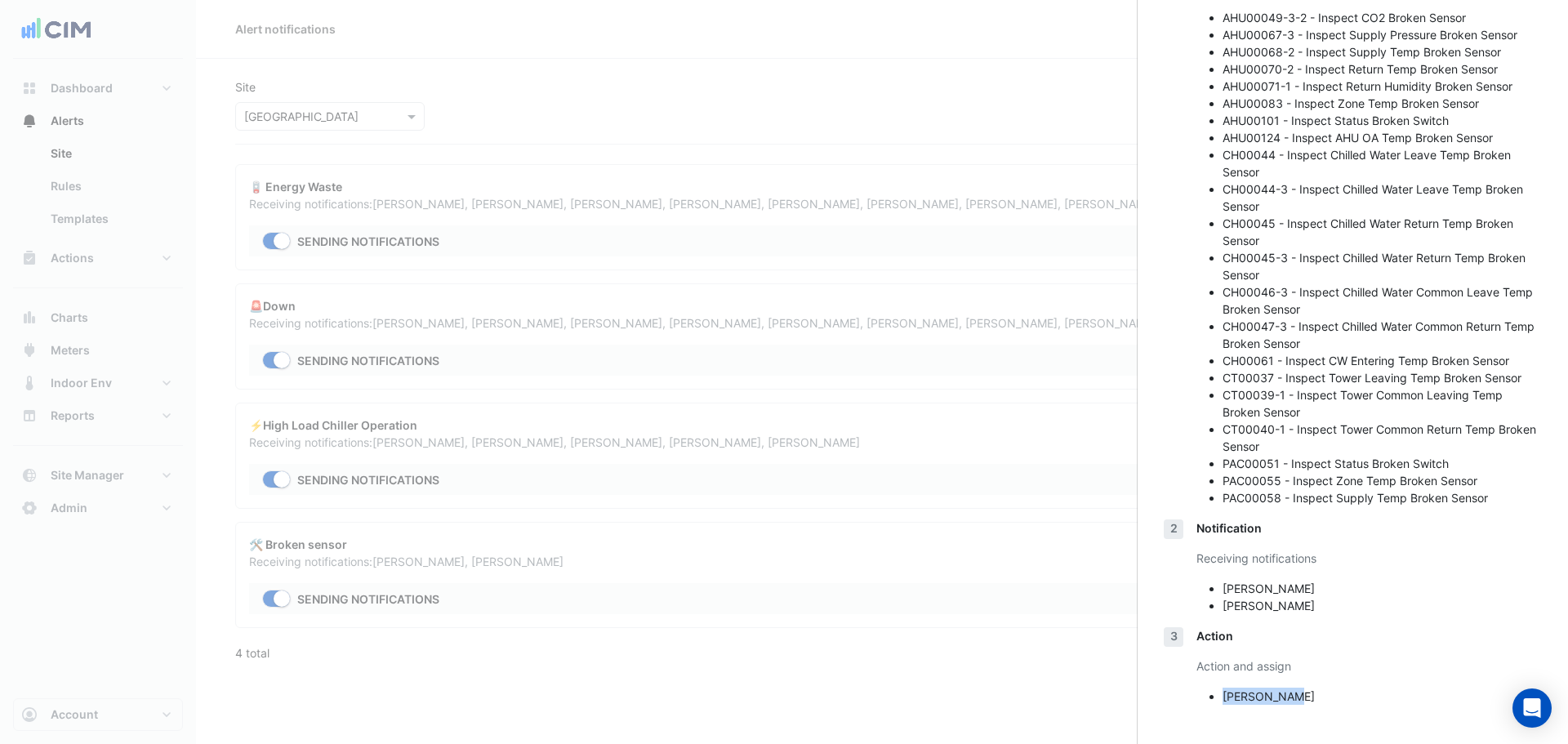
click at [950, 408] on div "Action and assign James Quinn" at bounding box center [1369, 681] width 346 height 47
click at [950, 408] on li "James Quinn" at bounding box center [1383, 697] width 319 height 17
drag, startPoint x: 1237, startPoint y: 701, endPoint x: 1342, endPoint y: 699, distance: 105.0
click at [950, 408] on div "Action Action and assign James Quinn" at bounding box center [1369, 673] width 346 height 91
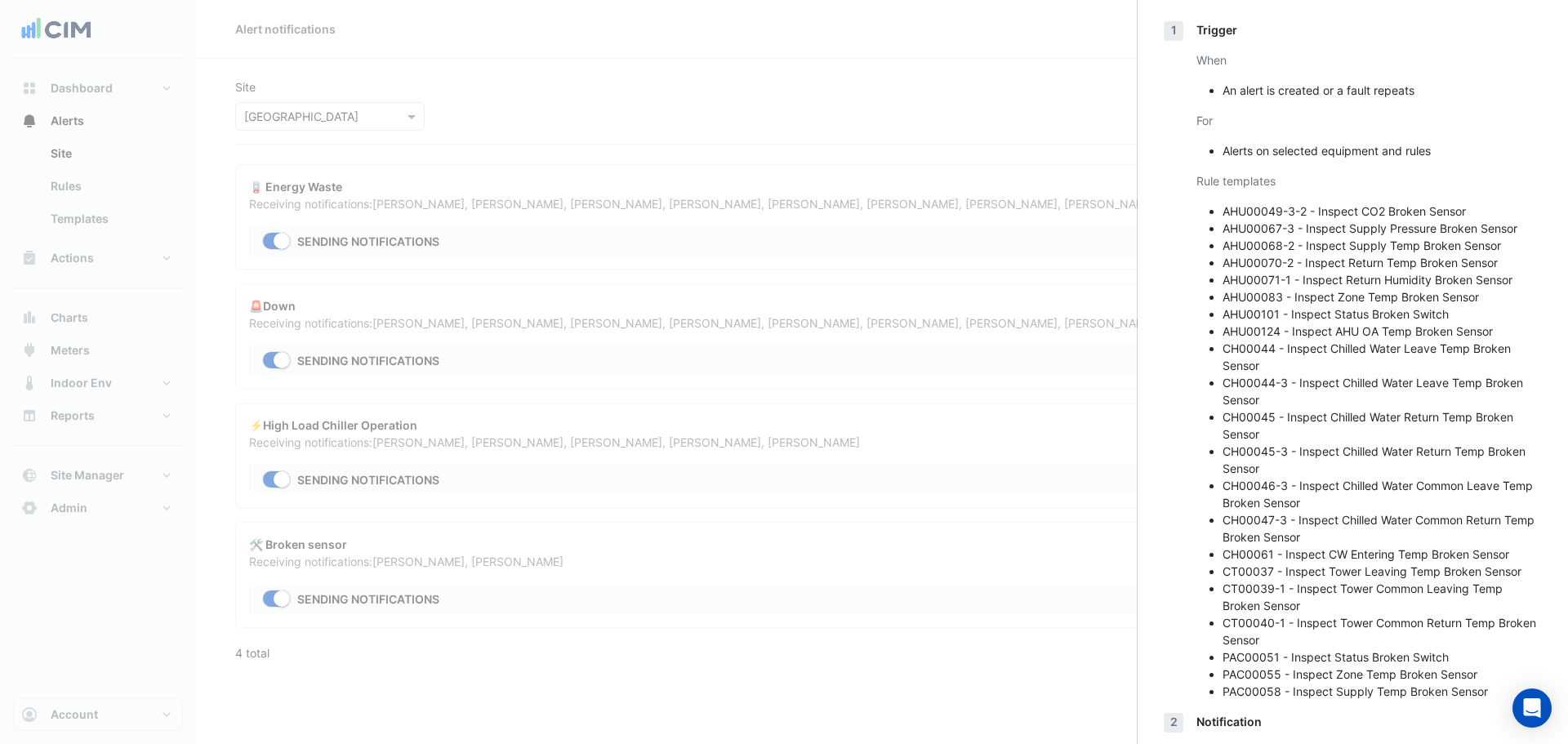
scroll to position [0, 0]
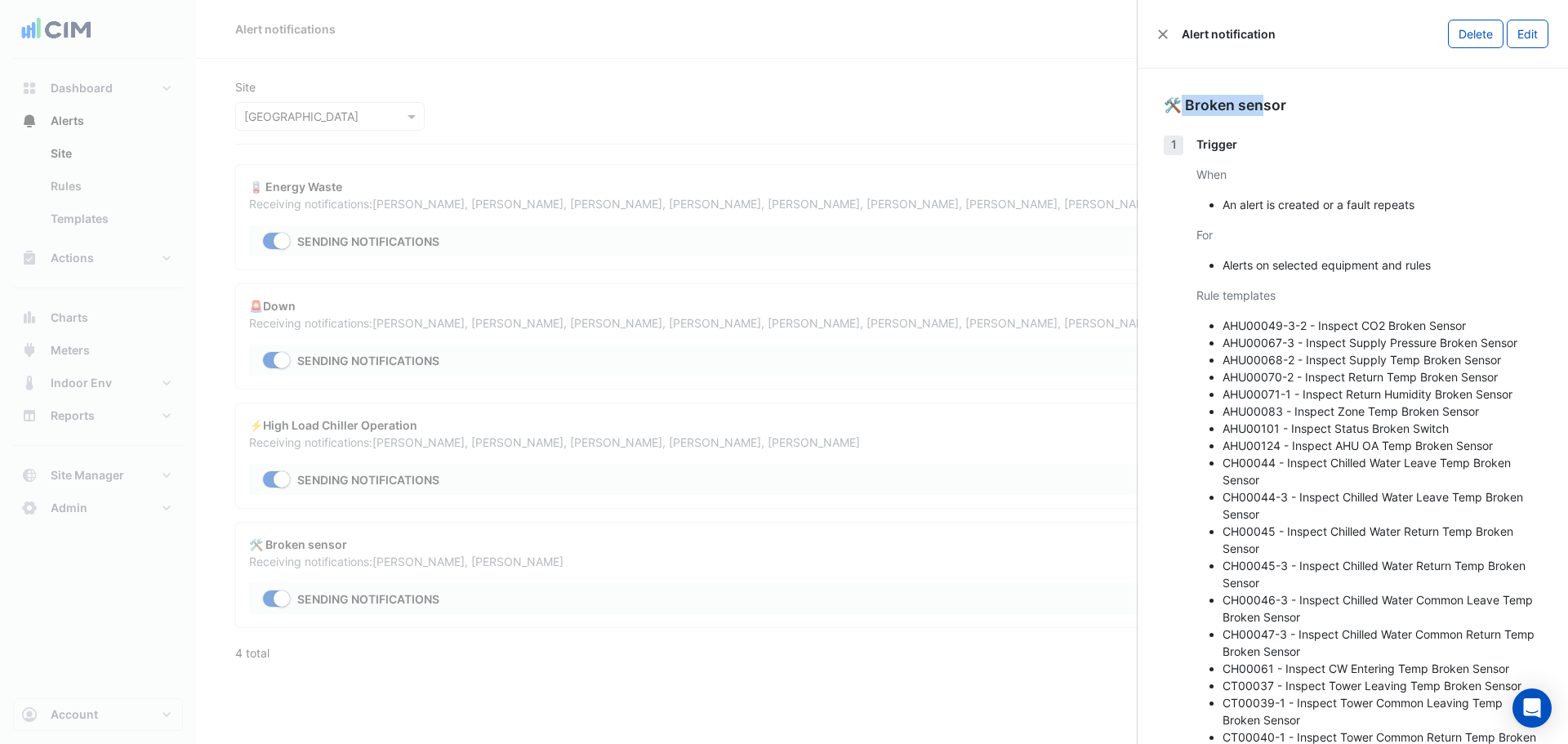
drag, startPoint x: 1183, startPoint y: 98, endPoint x: 1318, endPoint y: 124, distance: 137.5
click at [950, 121] on div "🛠️ Broken sensor 1 Trigger When An alert is created or a fault repeats For Aler…" at bounding box center [1353, 560] width 431 height 984
click at [950, 267] on li "Alerts on selected equipment and rules" at bounding box center [1383, 265] width 319 height 17
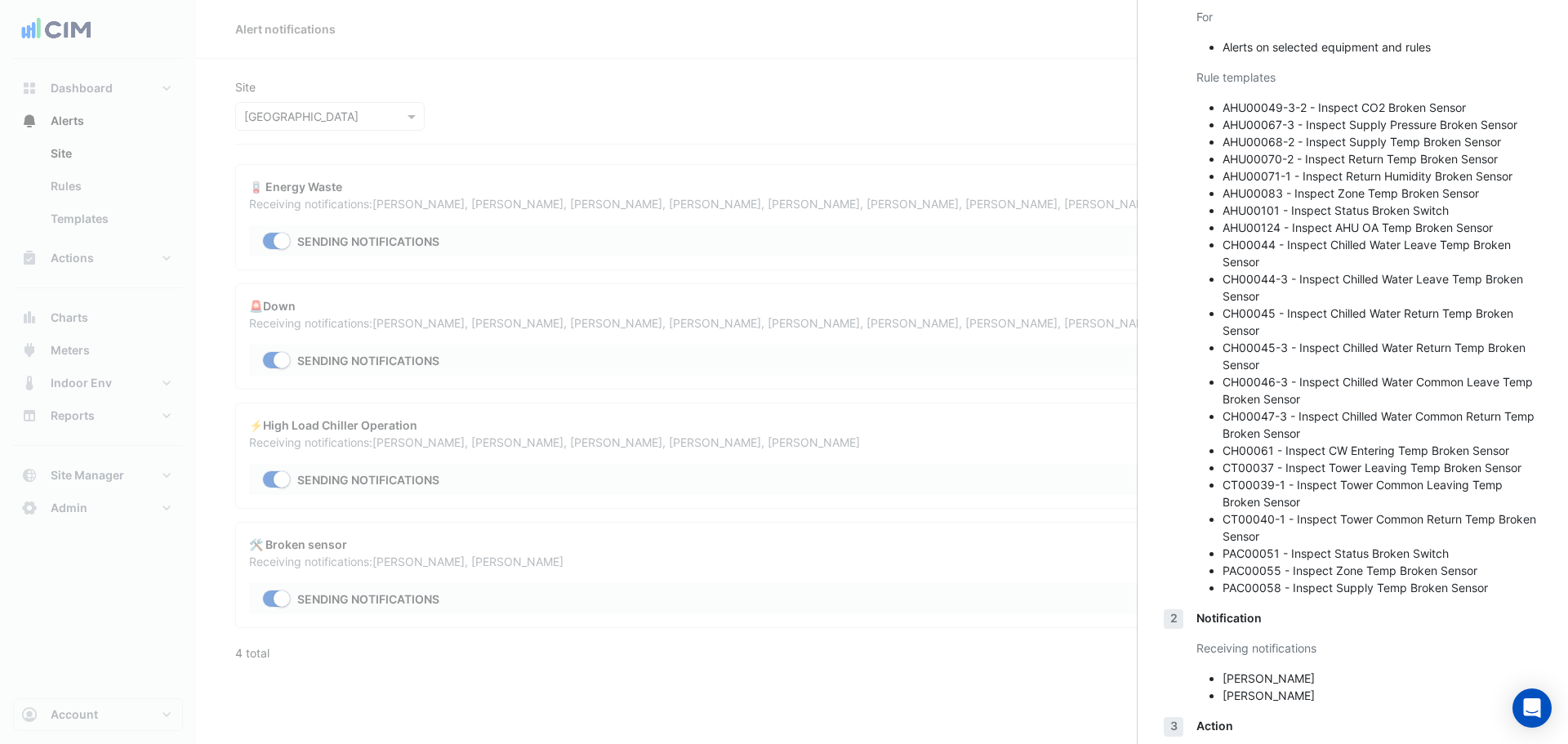
scroll to position [308, 0]
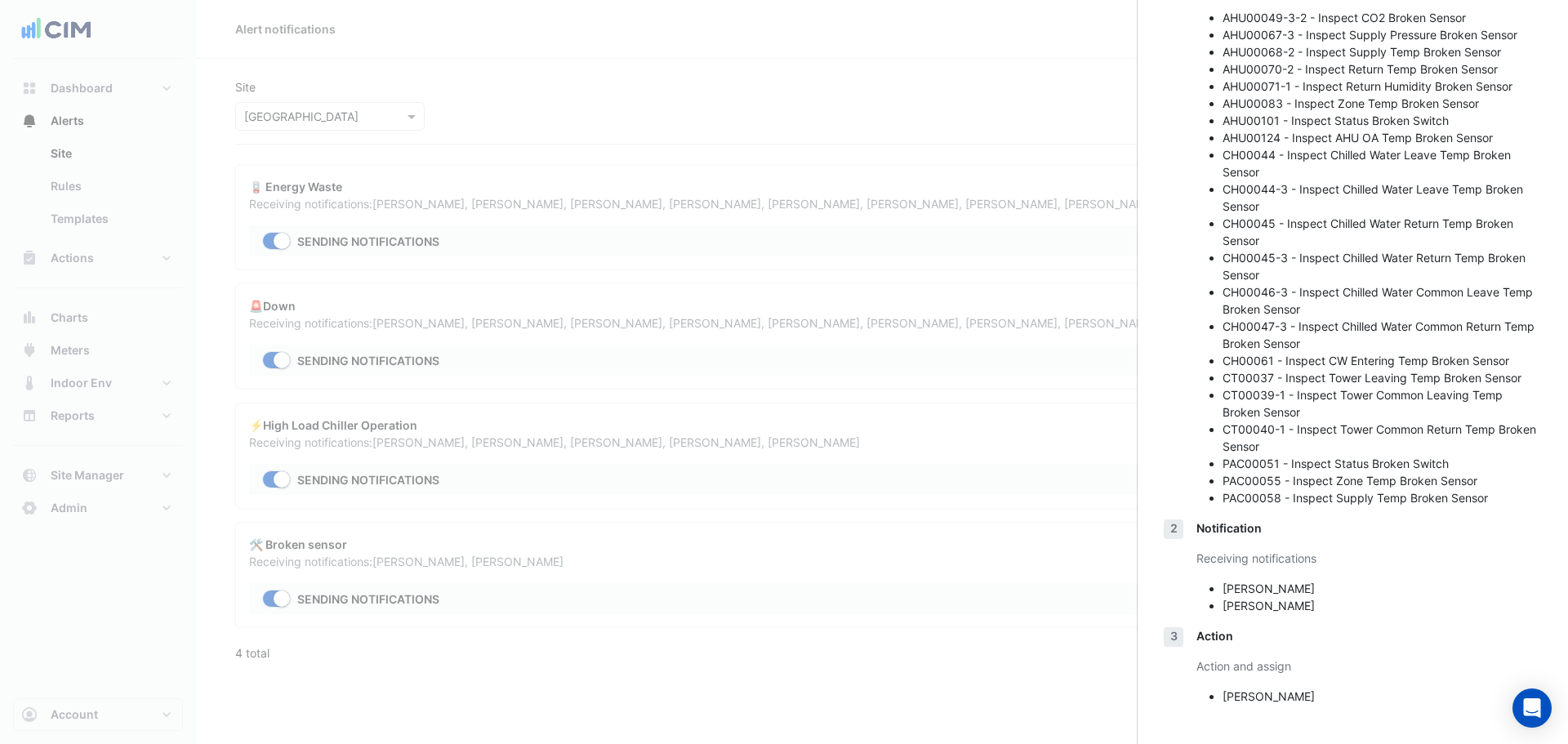
click at [950, 408] on li "James Quinn" at bounding box center [1383, 606] width 319 height 17
drag, startPoint x: 1218, startPoint y: 697, endPoint x: 1300, endPoint y: 702, distance: 82.2
click at [950, 408] on ul "James Quinn" at bounding box center [1369, 697] width 346 height 17
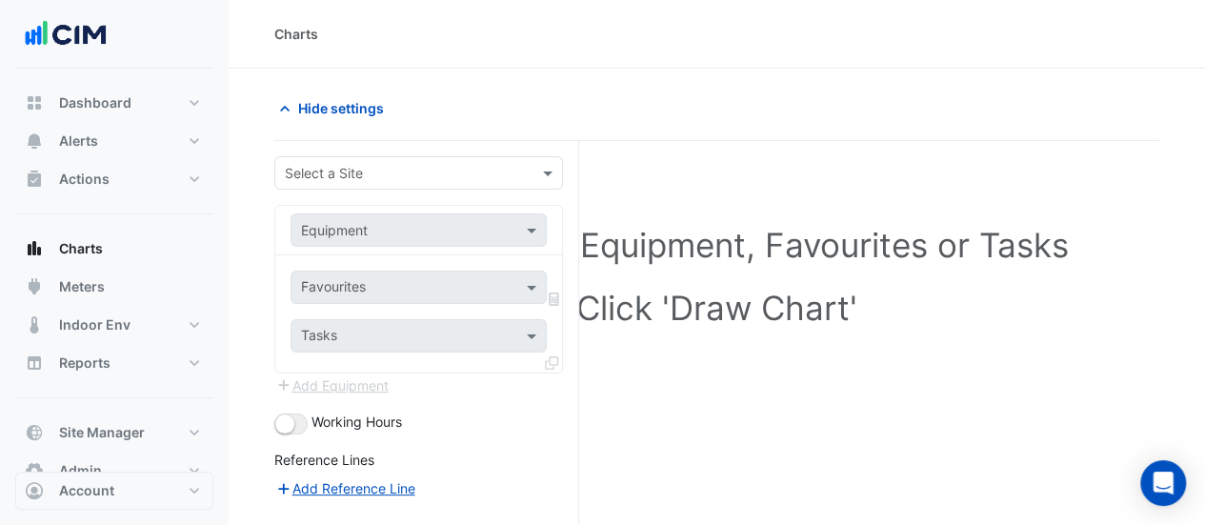
click at [1145, 274] on div "Select a Site, Equipment, Favourites or Tasks Click 'Draw Chart'" at bounding box center [717, 280] width 862 height 232
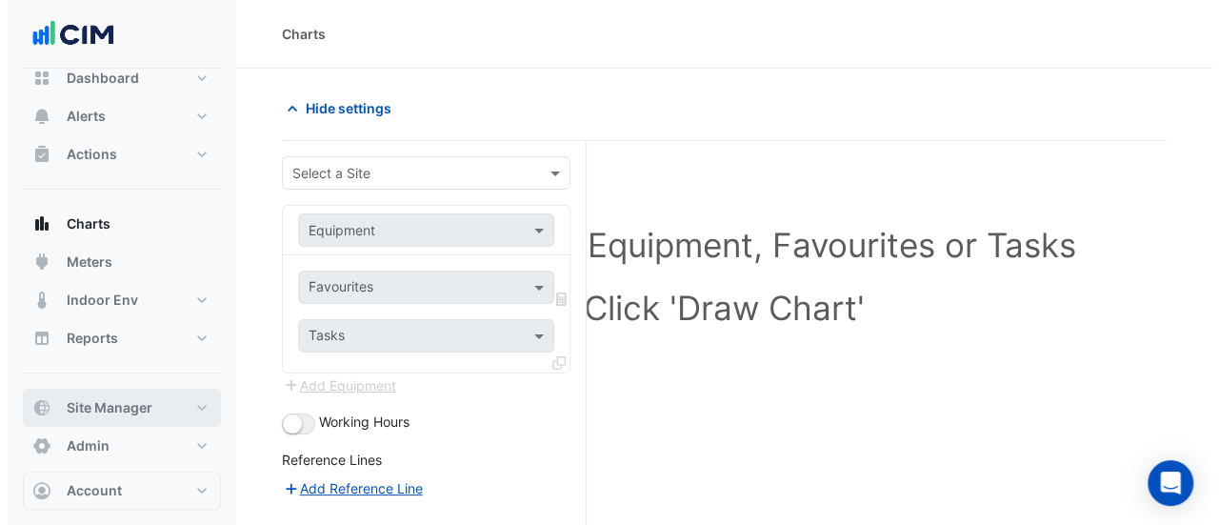
scroll to position [39, 0]
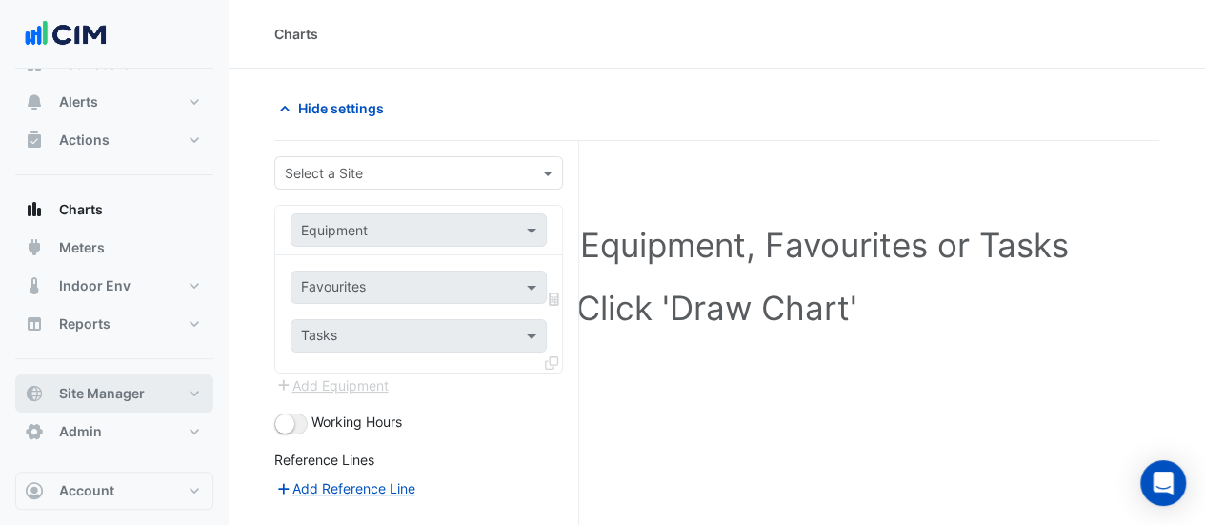
click at [128, 396] on span "Site Manager" at bounding box center [102, 393] width 86 height 19
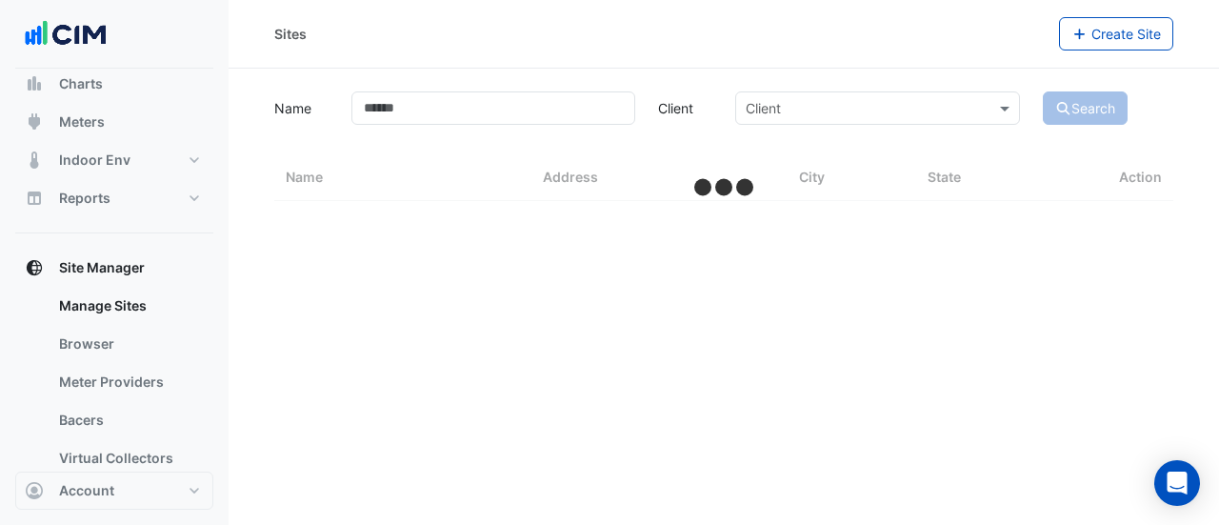
scroll to position [293, 0]
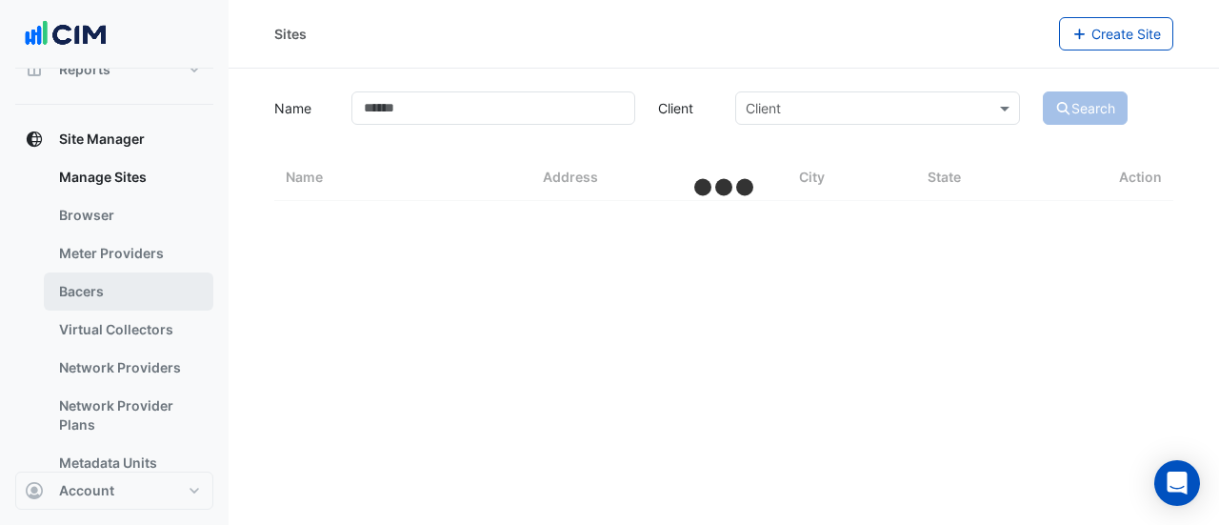
click at [98, 298] on link "Bacers" at bounding box center [128, 291] width 169 height 38
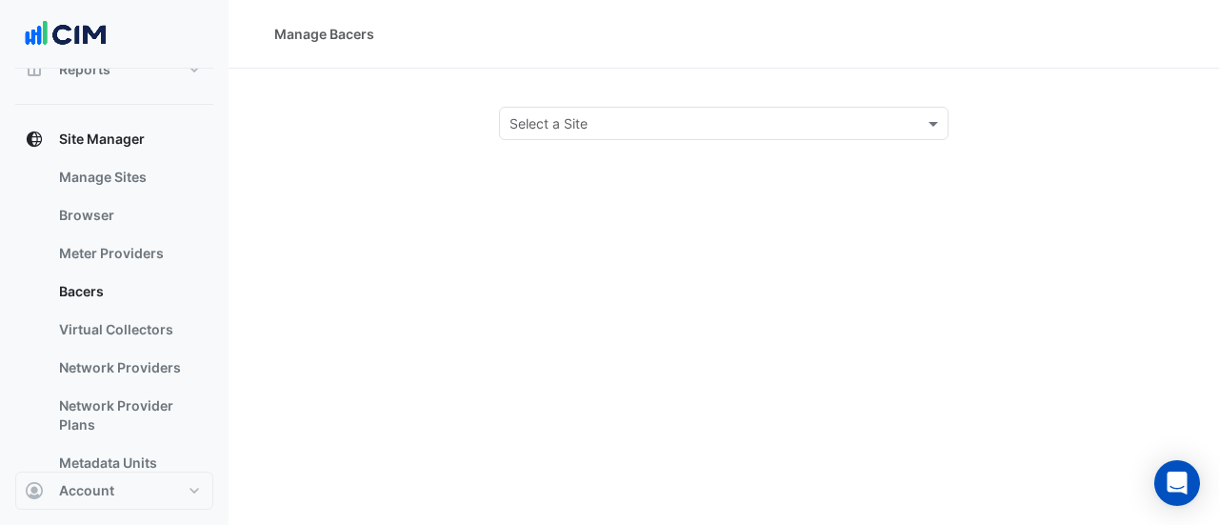
click at [624, 130] on input "text" at bounding box center [704, 124] width 390 height 20
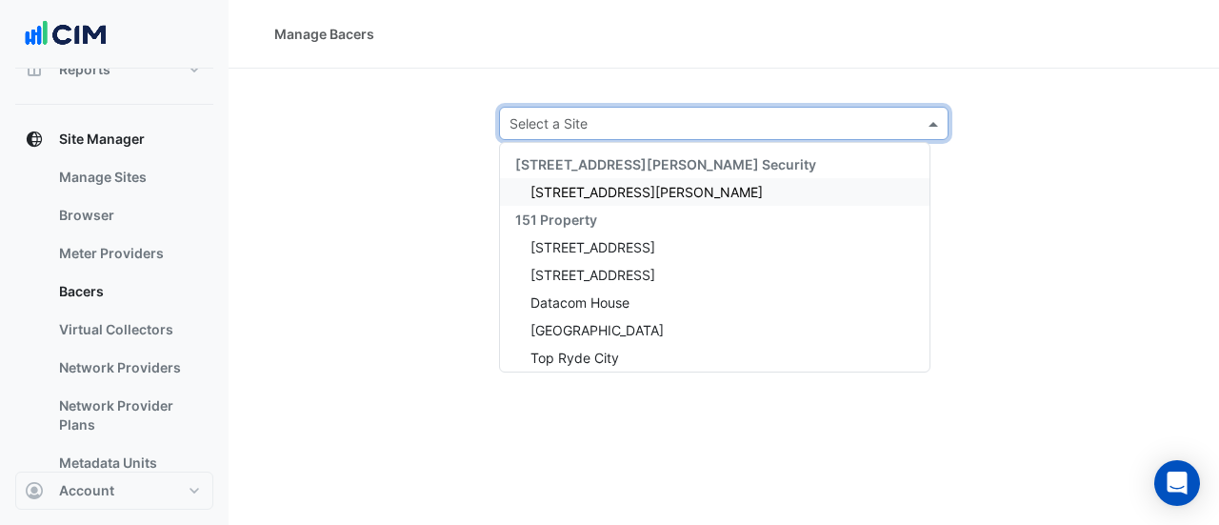
type input "*"
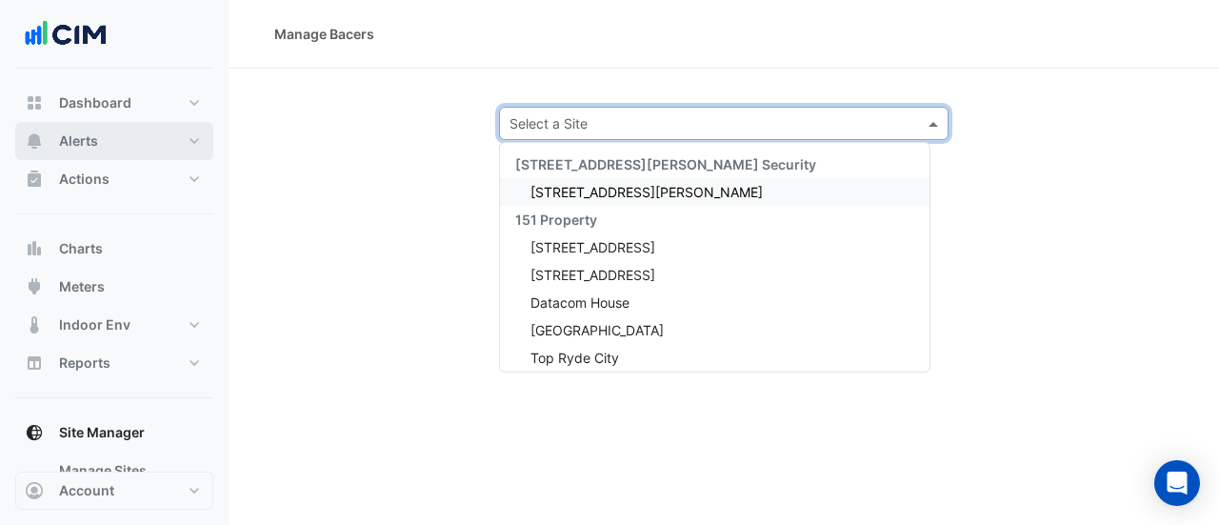
click at [82, 142] on span "Alerts" at bounding box center [78, 140] width 39 height 19
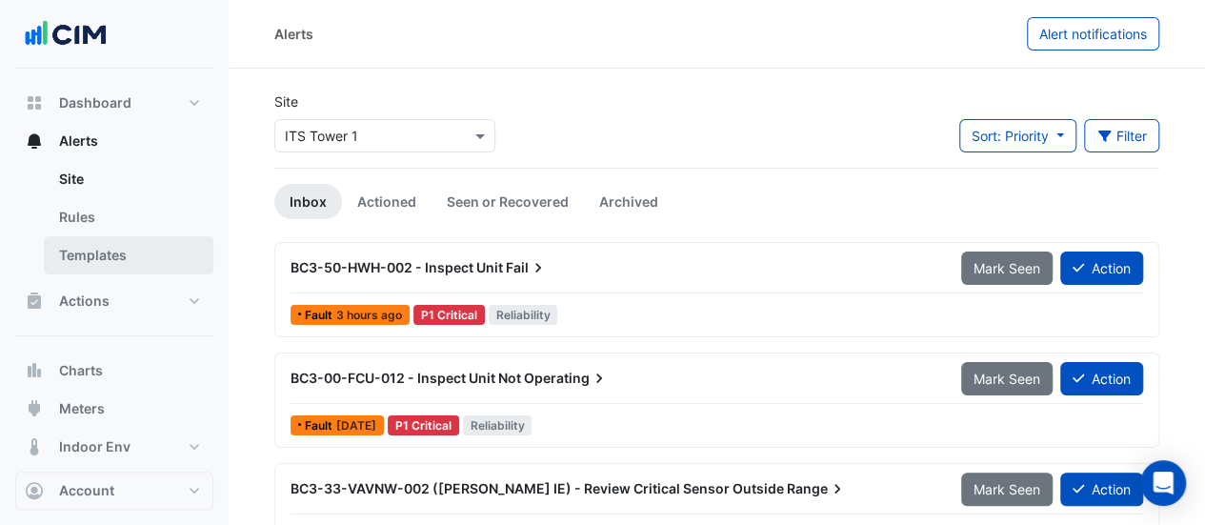
click at [120, 258] on link "Templates" at bounding box center [128, 255] width 169 height 38
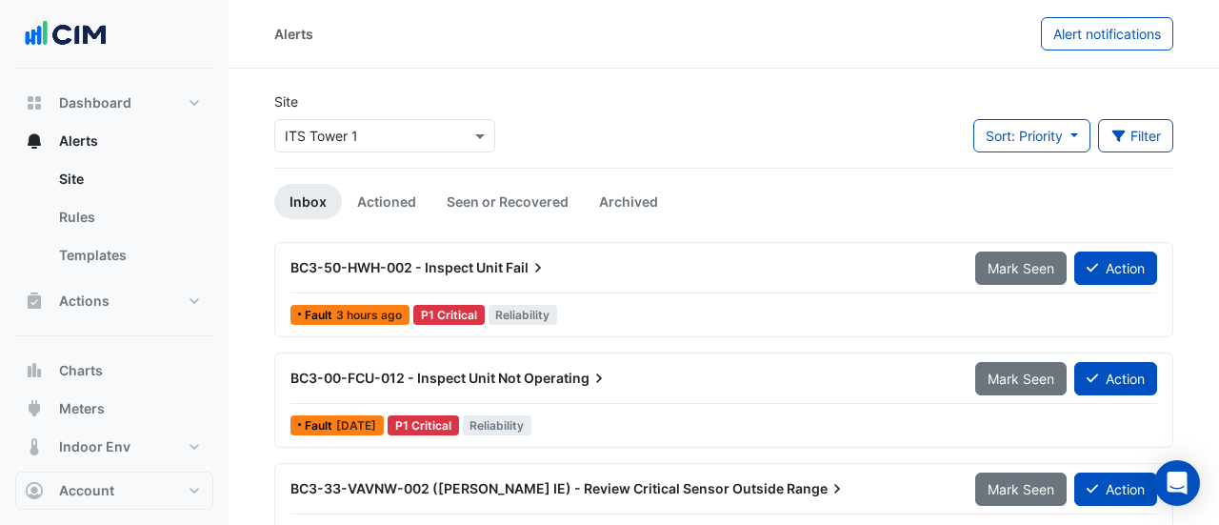
select select
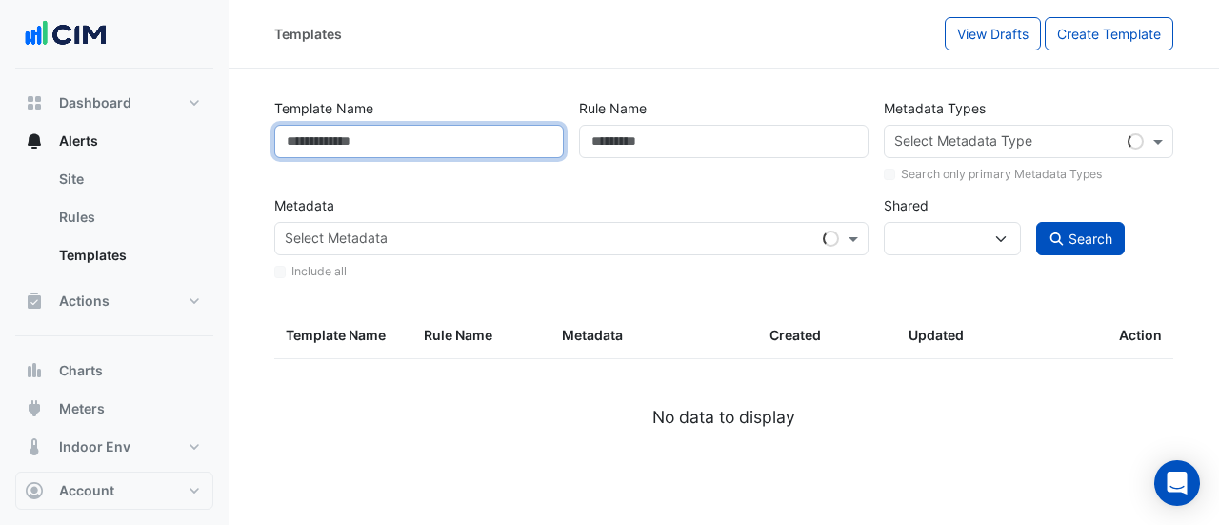
click at [334, 142] on input "Template Name" at bounding box center [418, 141] width 289 height 33
type input "**"
select select
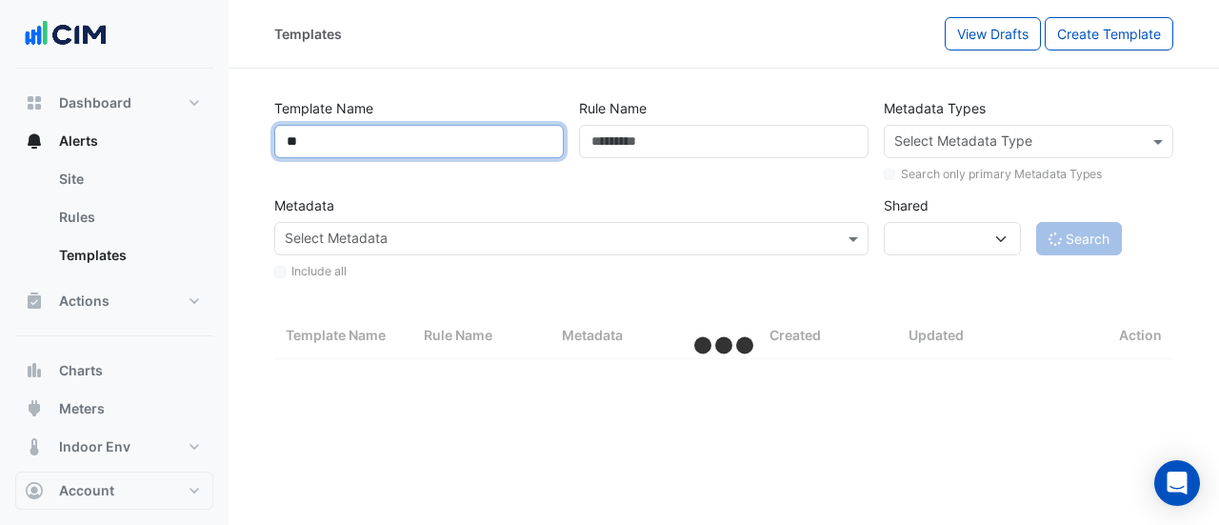
type input "*"
select select "**"
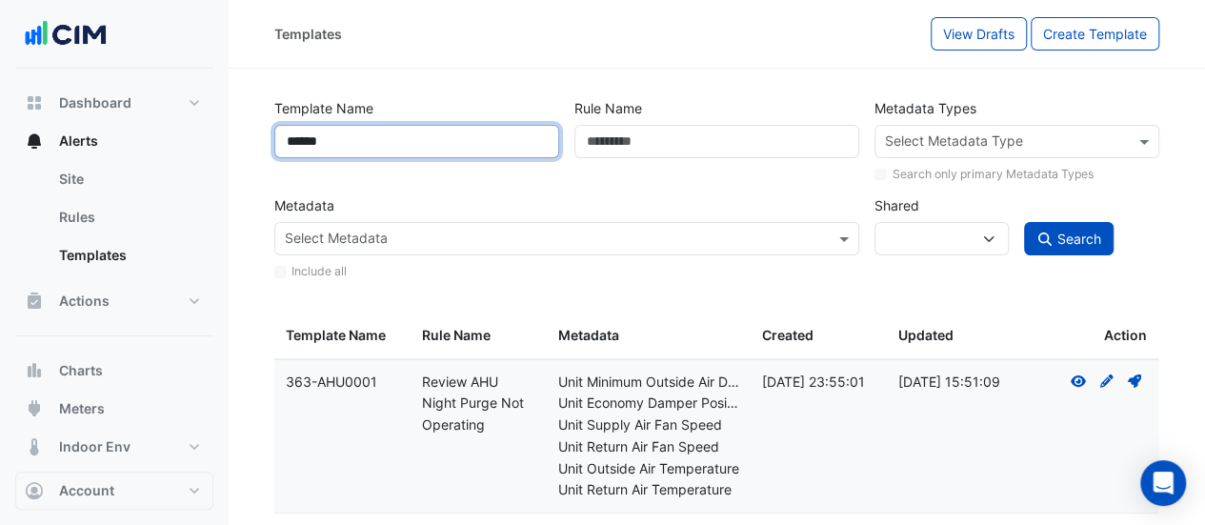
type input "******"
click at [1024, 222] on button "Search" at bounding box center [1069, 238] width 90 height 33
select select
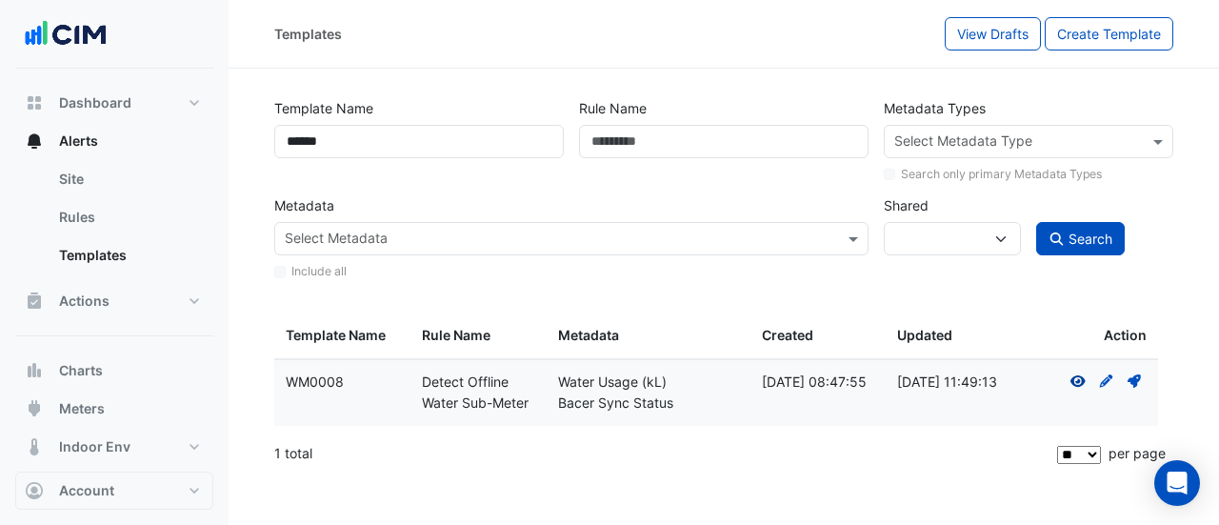
click at [1075, 379] on icon "View" at bounding box center [1077, 380] width 17 height 13
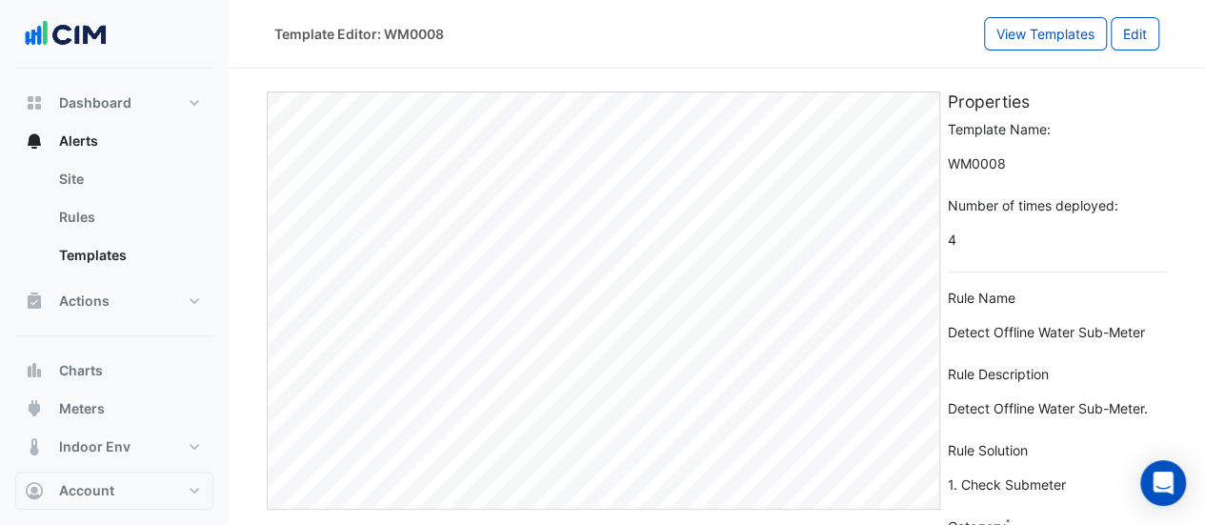
click at [846, 41] on div "Template Editor: WM0008" at bounding box center [628, 33] width 709 height 33
drag, startPoint x: 960, startPoint y: 144, endPoint x: 1007, endPoint y: 166, distance: 52.4
click at [1012, 163] on div "Template Name: WM0008" at bounding box center [1056, 149] width 219 height 61
click at [1002, 169] on span "WM0008" at bounding box center [1056, 163] width 219 height 33
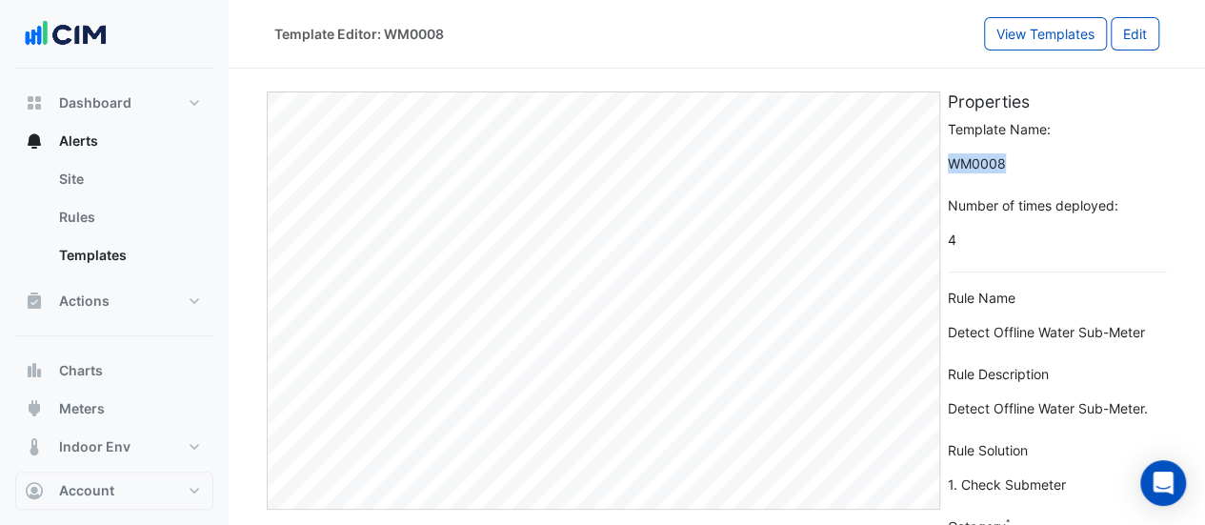
click at [1002, 169] on span "WM0008" at bounding box center [1056, 163] width 219 height 33
click at [1006, 245] on span "4" at bounding box center [1056, 239] width 219 height 33
click at [1022, 337] on span "Detect Offline Water Sub-Meter" at bounding box center [1056, 331] width 219 height 33
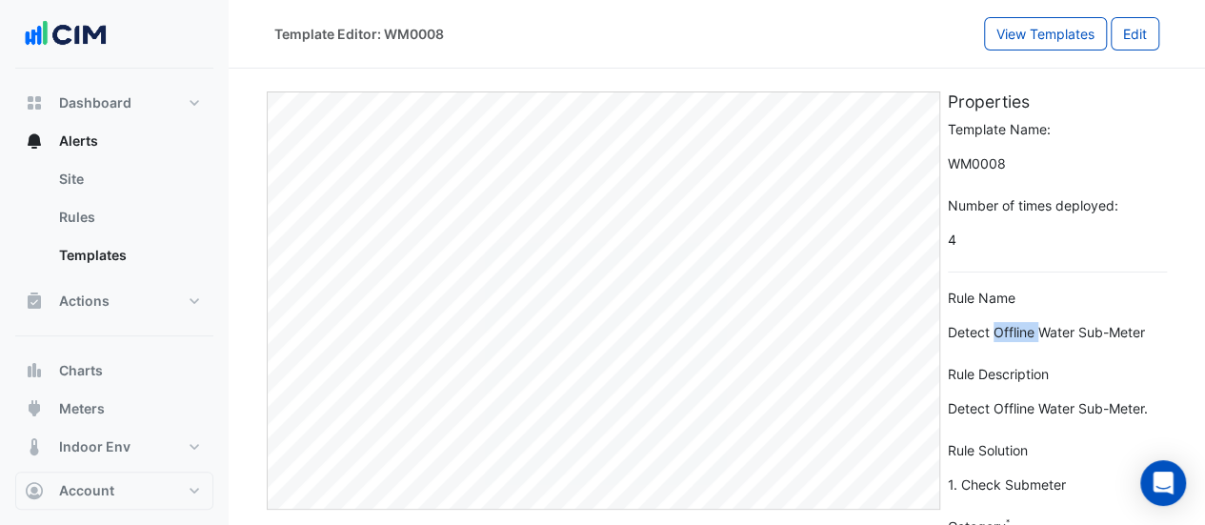
click at [1022, 337] on span "Detect Offline Water Sub-Meter" at bounding box center [1056, 331] width 219 height 33
click at [1015, 383] on div "Rule Description Detect Offline Water Sub-Meter." at bounding box center [1056, 394] width 219 height 61
click at [1014, 385] on div "Rule Description Detect Offline Water Sub-Meter." at bounding box center [1056, 394] width 219 height 61
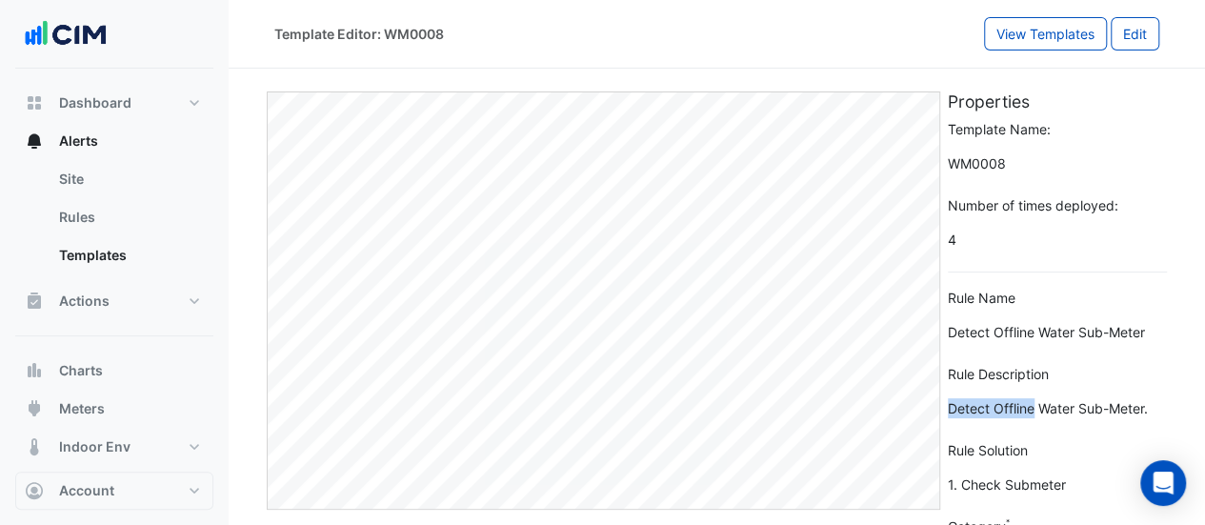
click at [1010, 394] on div "Rule Description Detect Offline Water Sub-Meter." at bounding box center [1056, 394] width 219 height 61
click at [1009, 429] on form "Template Name: WM0008 Number of times deployed: 4 Rule Name Detect Offline Wate…" at bounding box center [1056, 522] width 219 height 806
click at [1001, 465] on div "Rule Solution 1. Check Submeter" at bounding box center [1056, 470] width 219 height 61
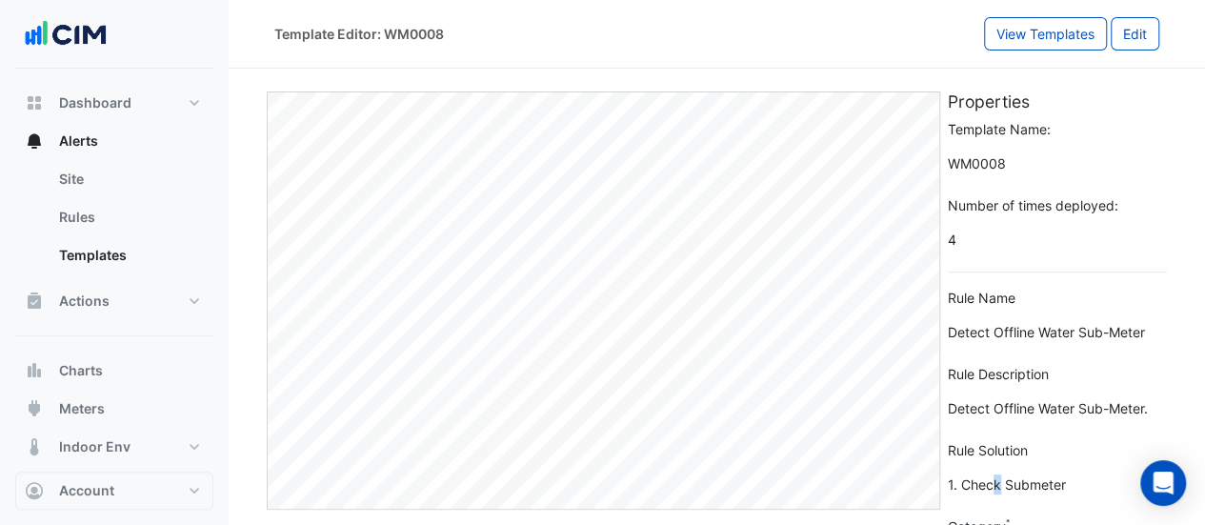
click at [993, 473] on span "1. Check Submeter" at bounding box center [1056, 484] width 219 height 33
click at [994, 473] on span "1. Check Submeter" at bounding box center [1056, 484] width 219 height 33
drag, startPoint x: 999, startPoint y: 480, endPoint x: 984, endPoint y: 469, distance: 19.0
click at [992, 473] on span "1. Check Submeter" at bounding box center [1056, 484] width 219 height 33
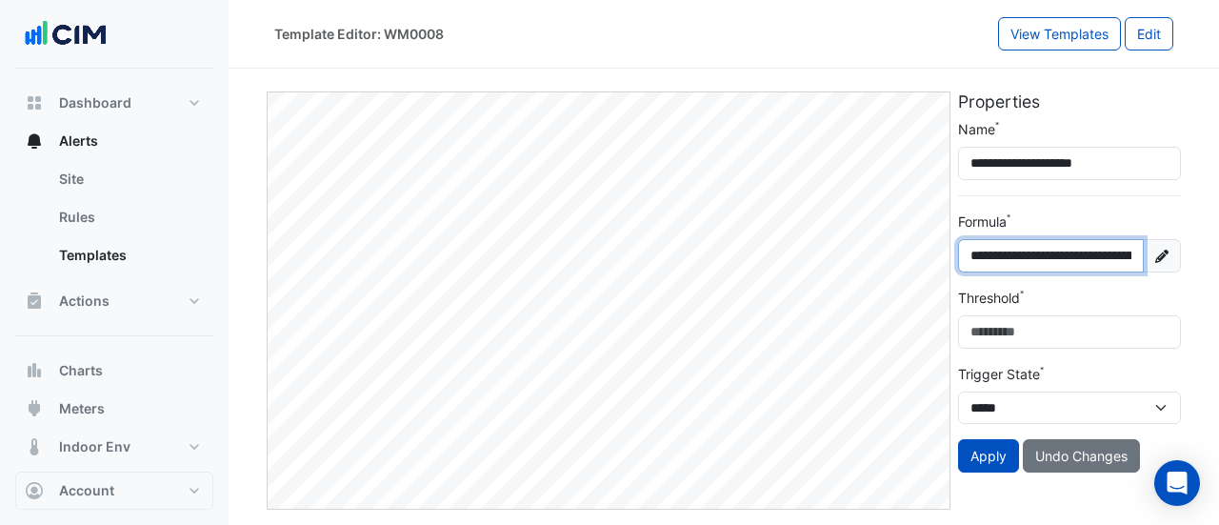
scroll to position [0, 97]
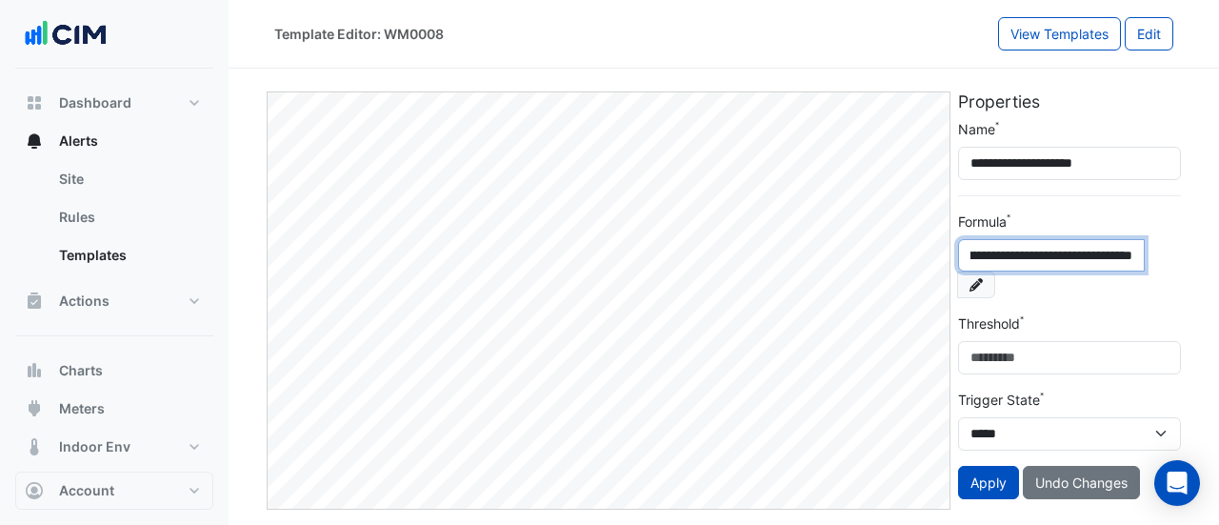
drag, startPoint x: 996, startPoint y: 264, endPoint x: 1218, endPoint y: 249, distance: 222.4
click at [1218, 249] on section "**********" at bounding box center [724, 292] width 990 height 446
click at [1061, 260] on input "**********" at bounding box center [1051, 255] width 187 height 32
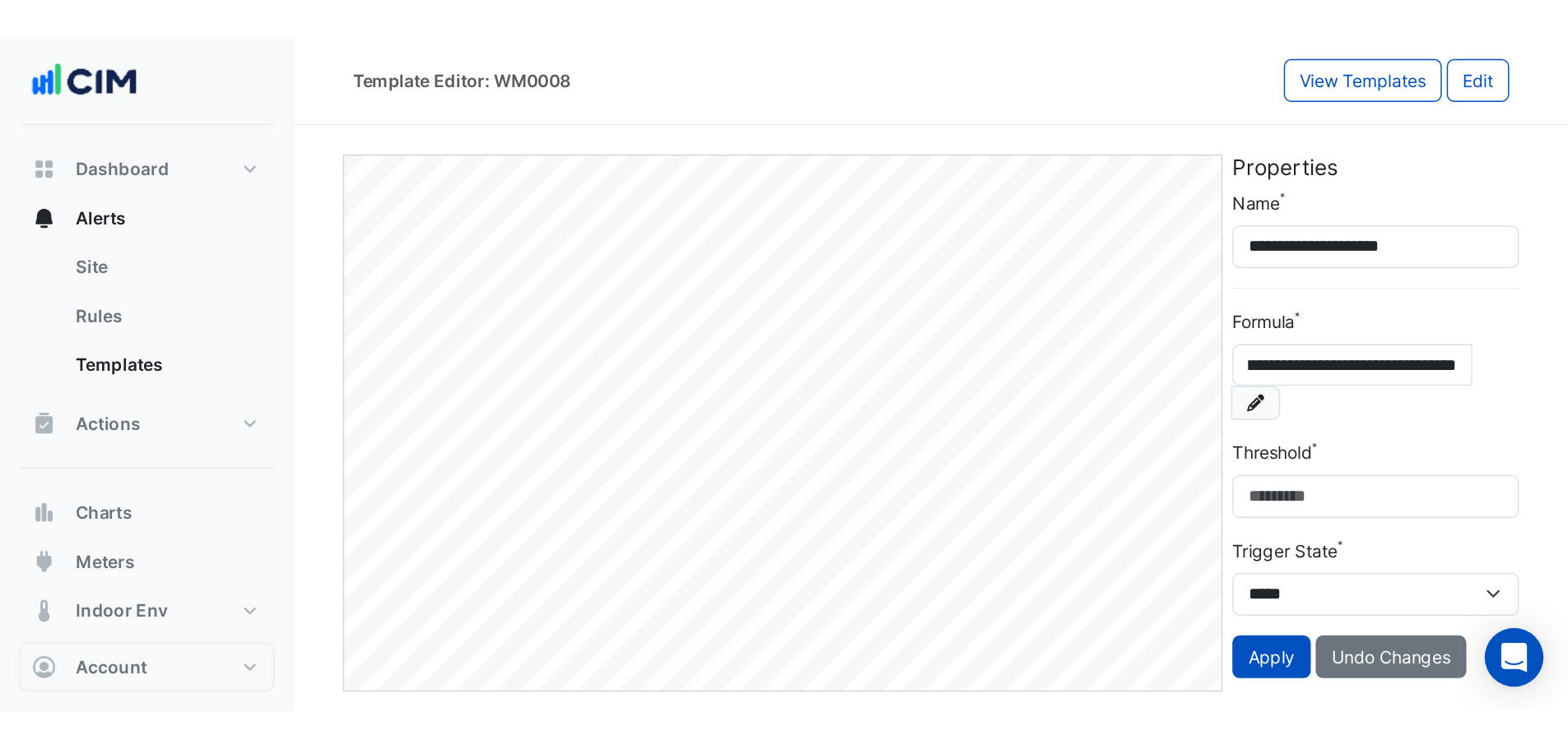
scroll to position [0, 0]
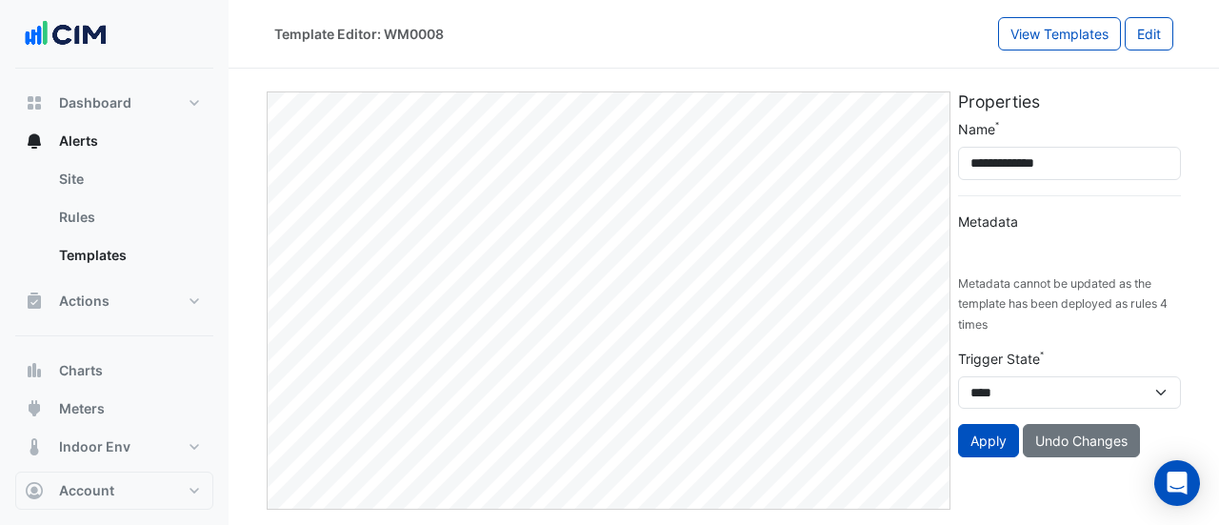
type input "**********"
click at [794, 76] on div "**********" at bounding box center [724, 292] width 922 height 433
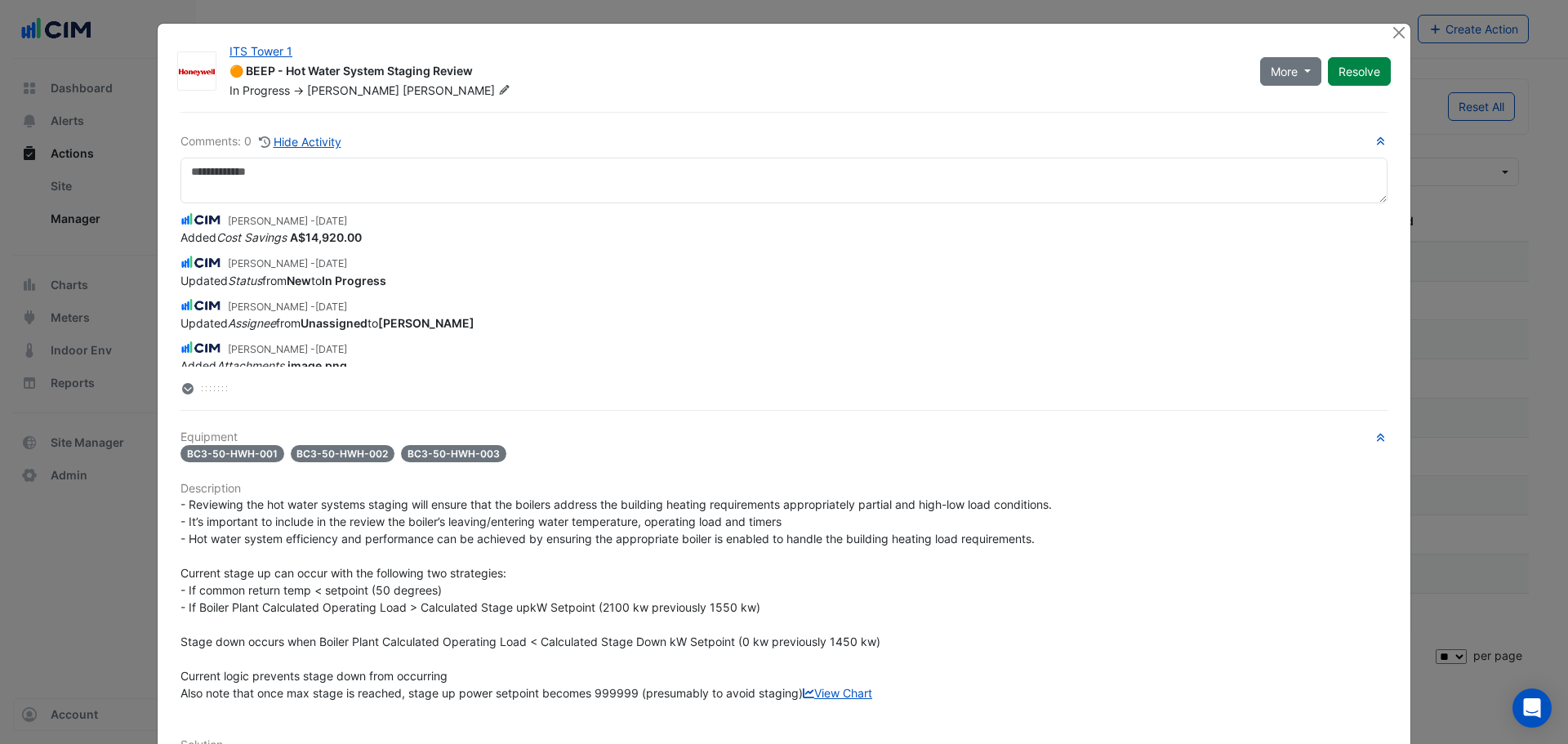
select select "**"
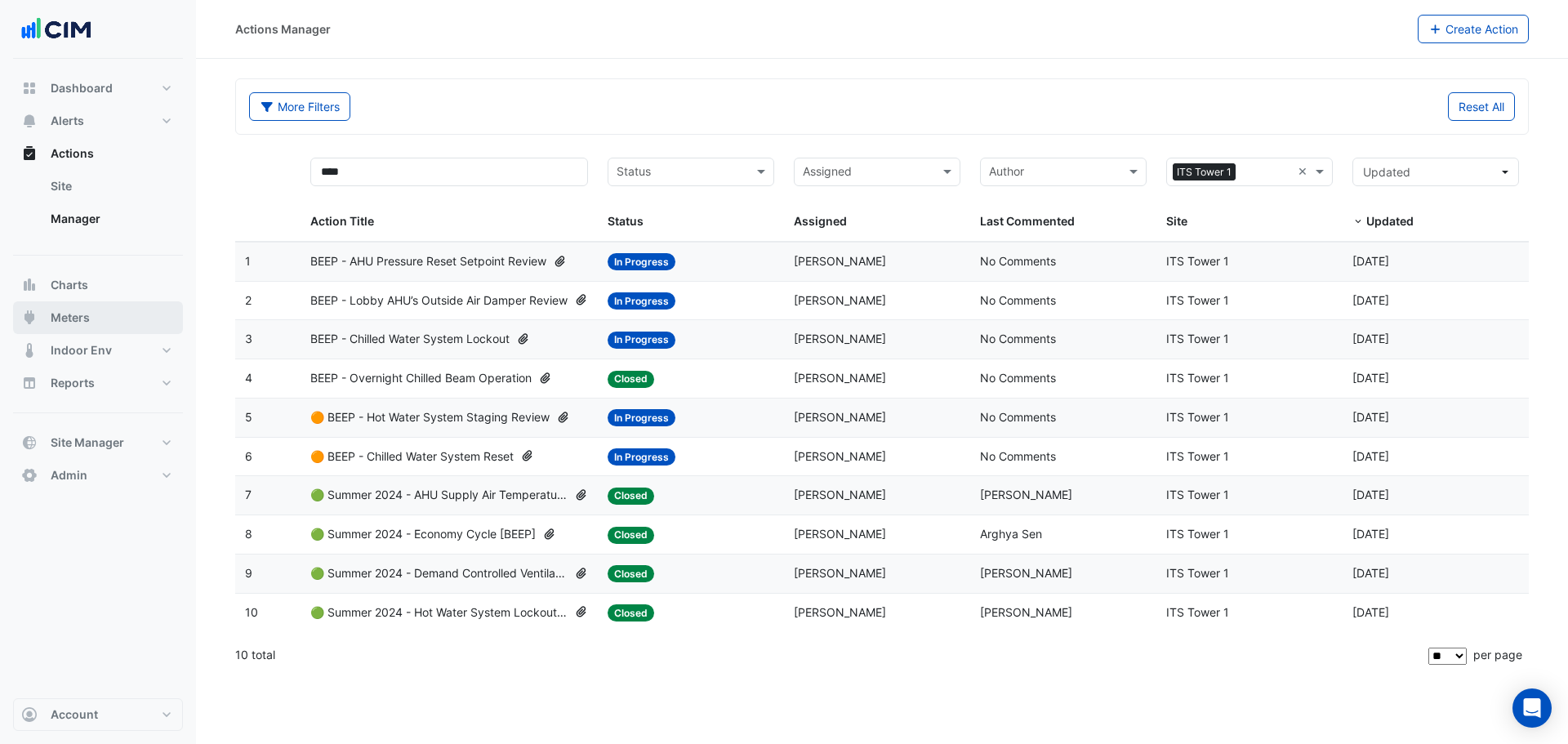
click at [75, 310] on span "Meters" at bounding box center [70, 318] width 39 height 16
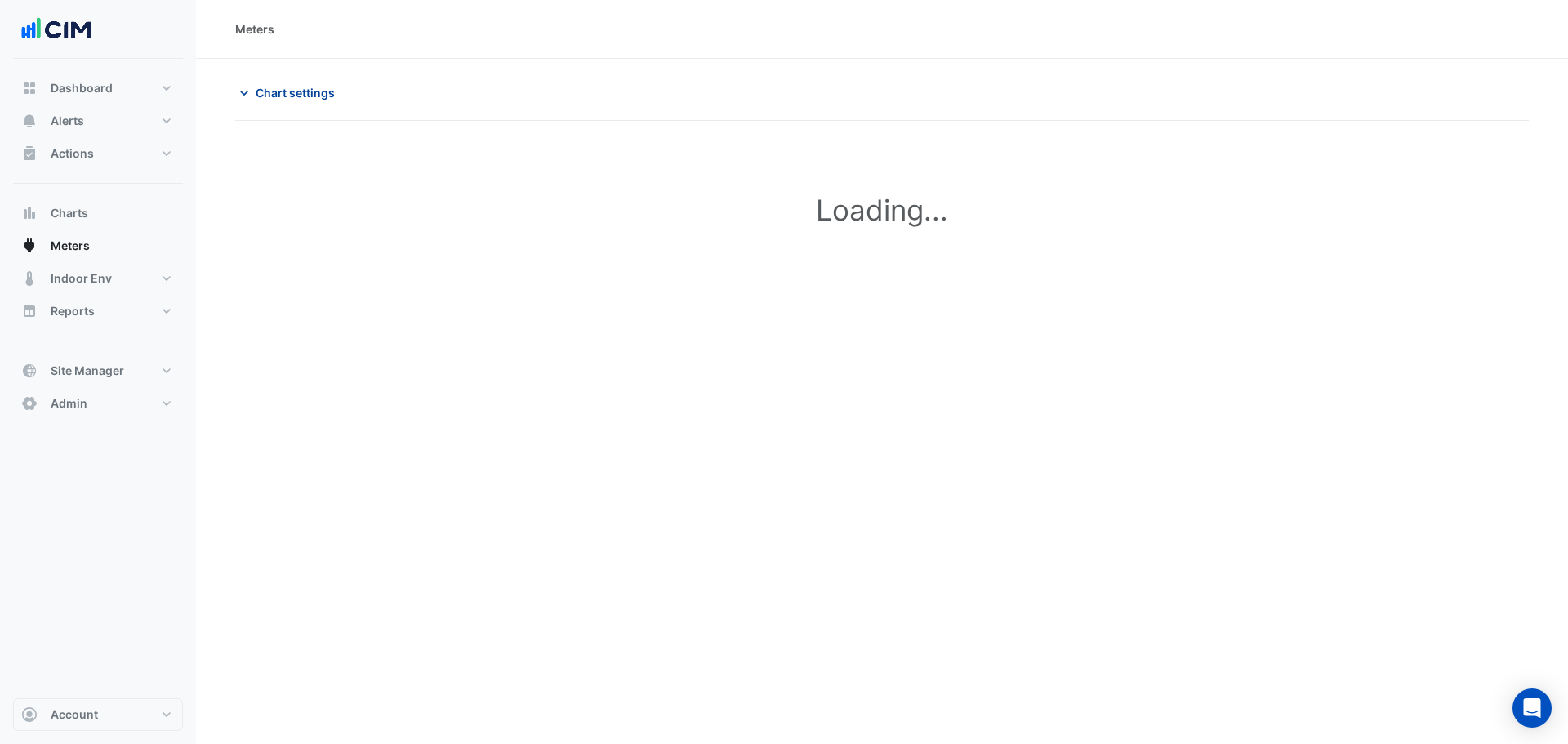
click at [280, 80] on button "Chart settings" at bounding box center [290, 92] width 111 height 28
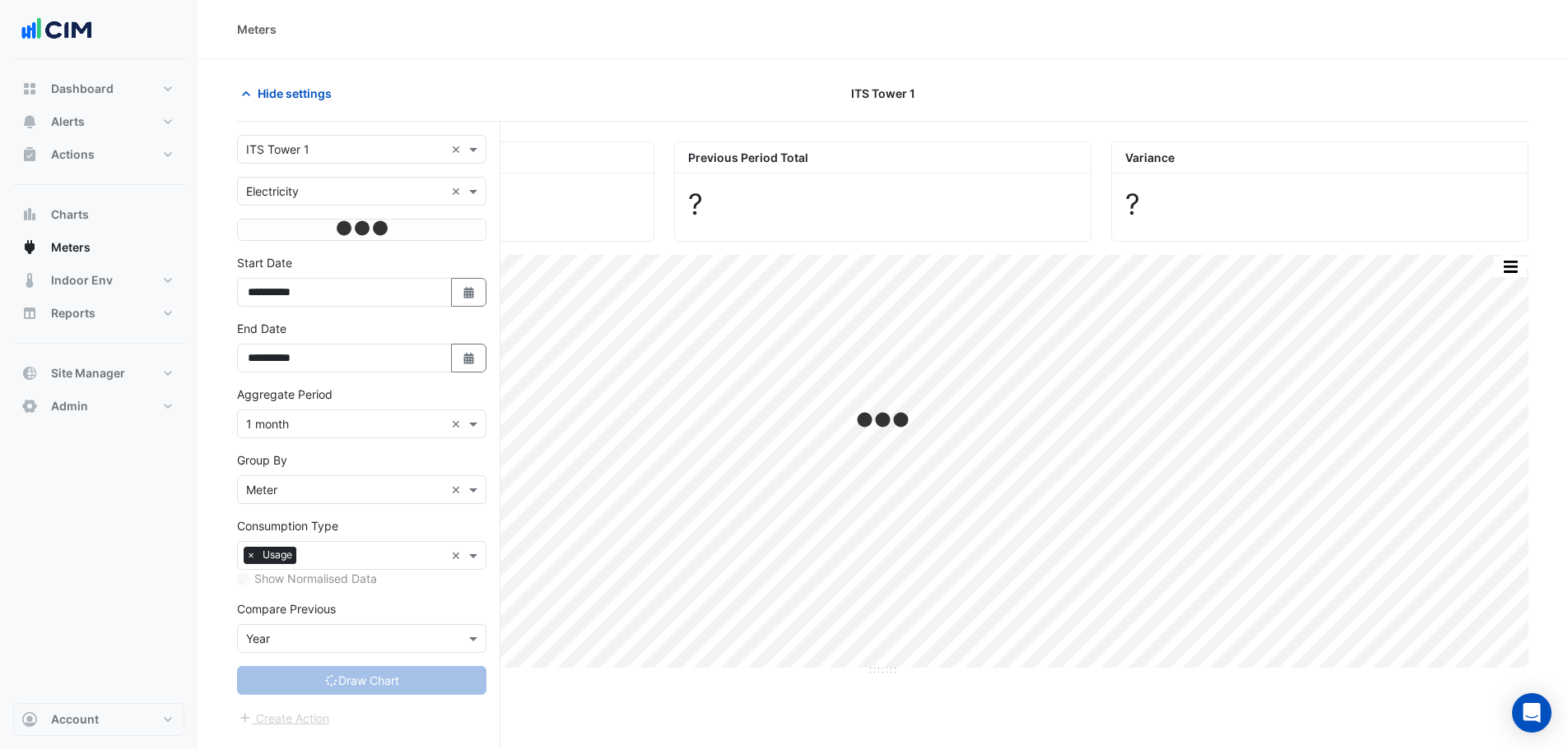
click at [292, 142] on input "text" at bounding box center [345, 150] width 198 height 17
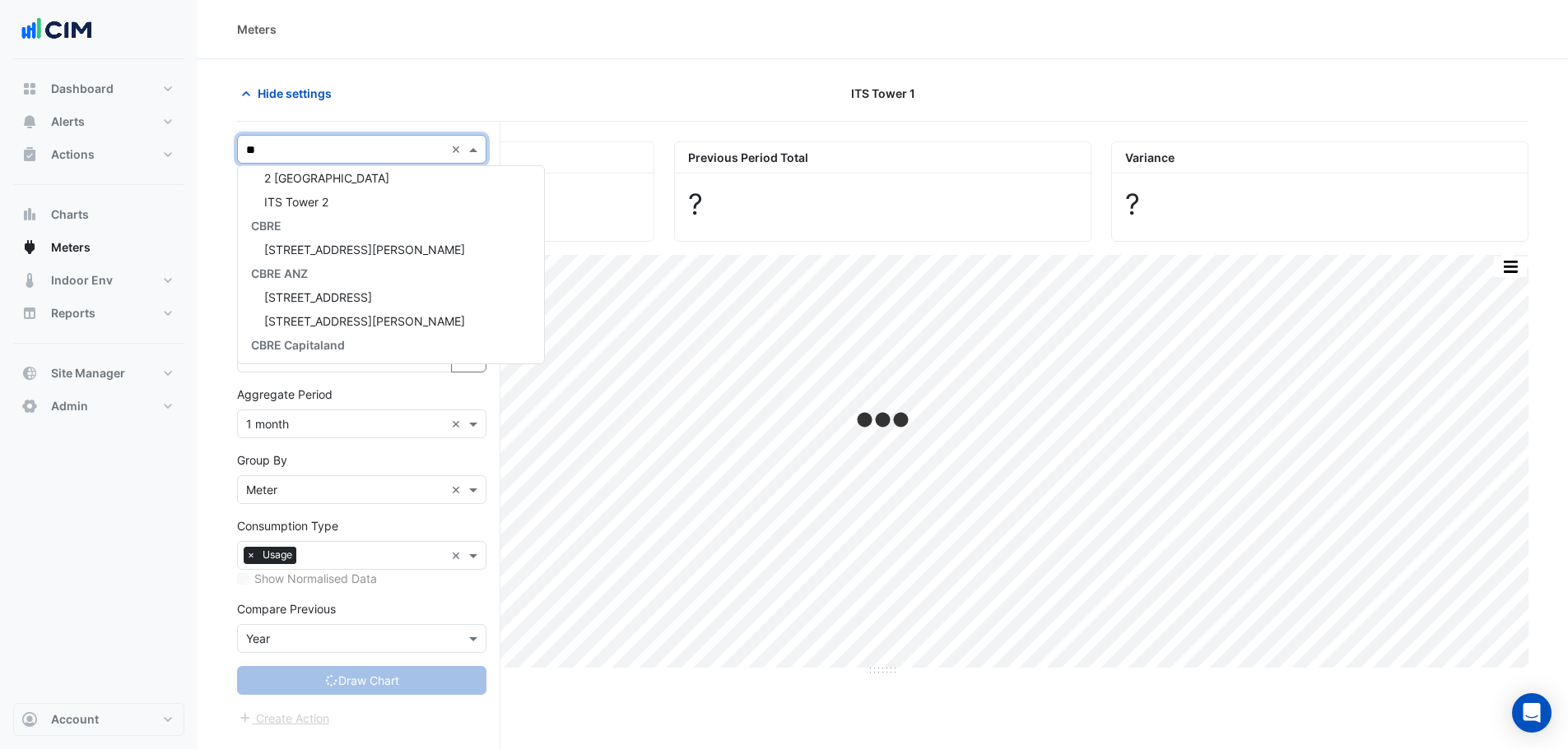
scroll to position [436, 0]
type input "***"
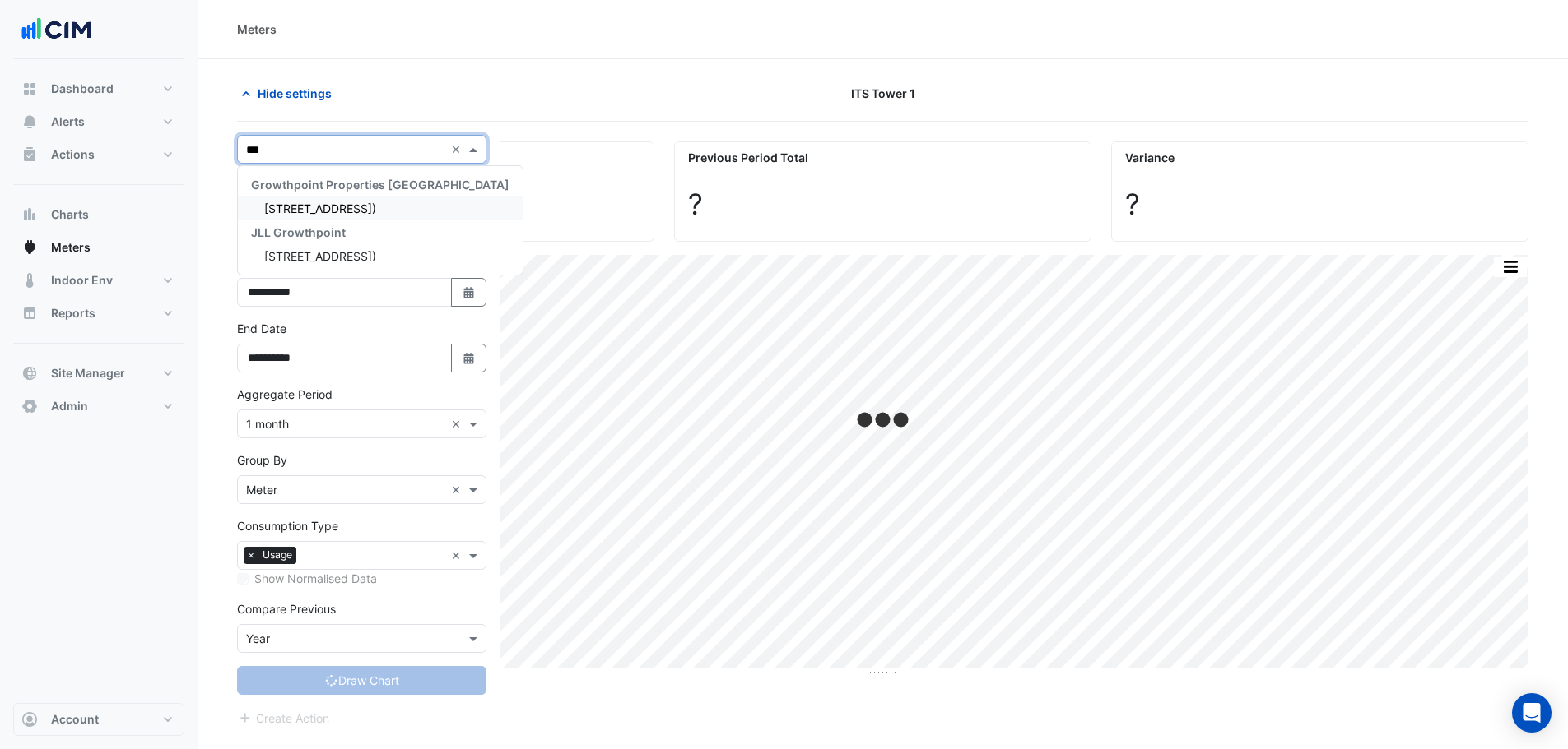
scroll to position [0, 0]
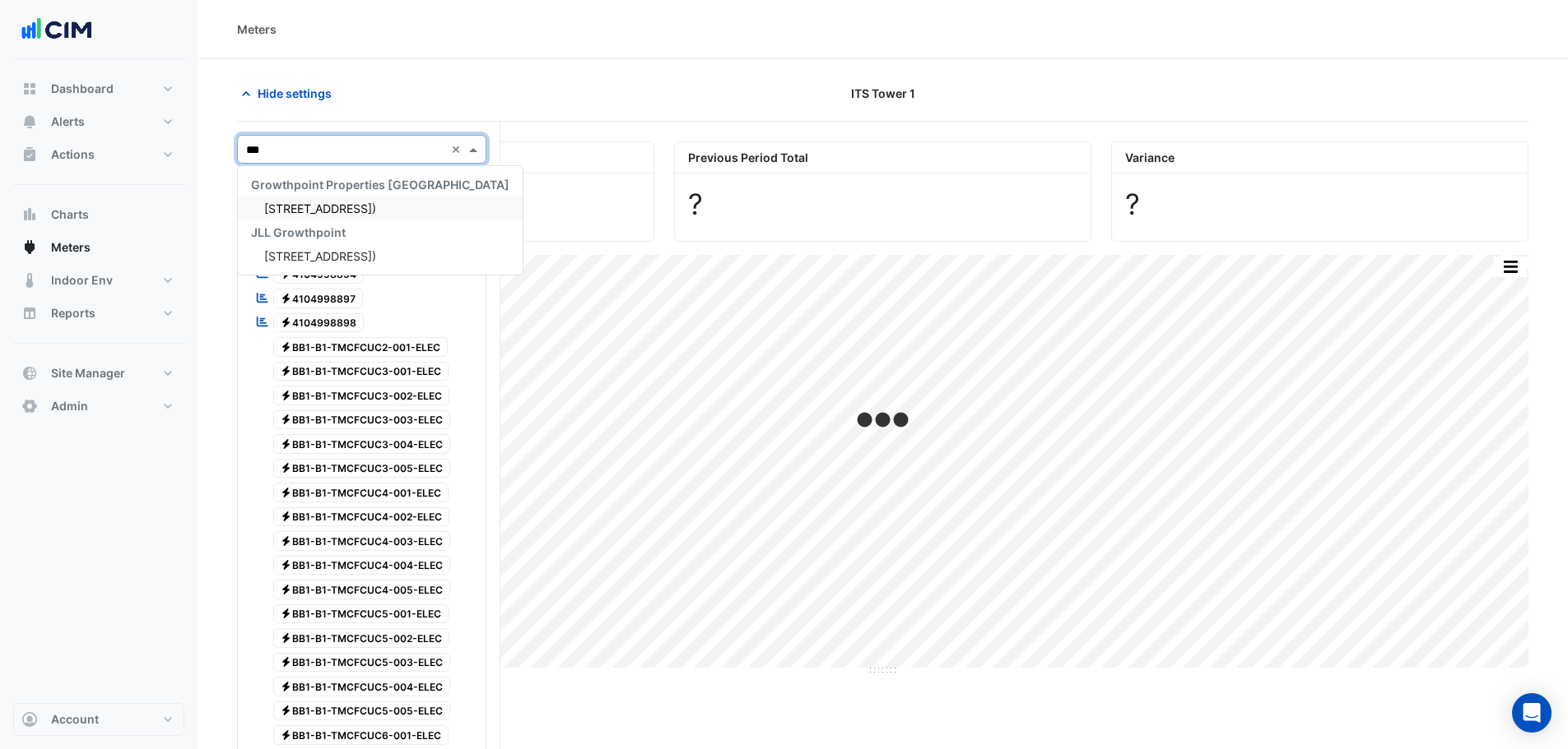
click at [328, 204] on span "[STREET_ADDRESS])" at bounding box center [321, 208] width 112 height 14
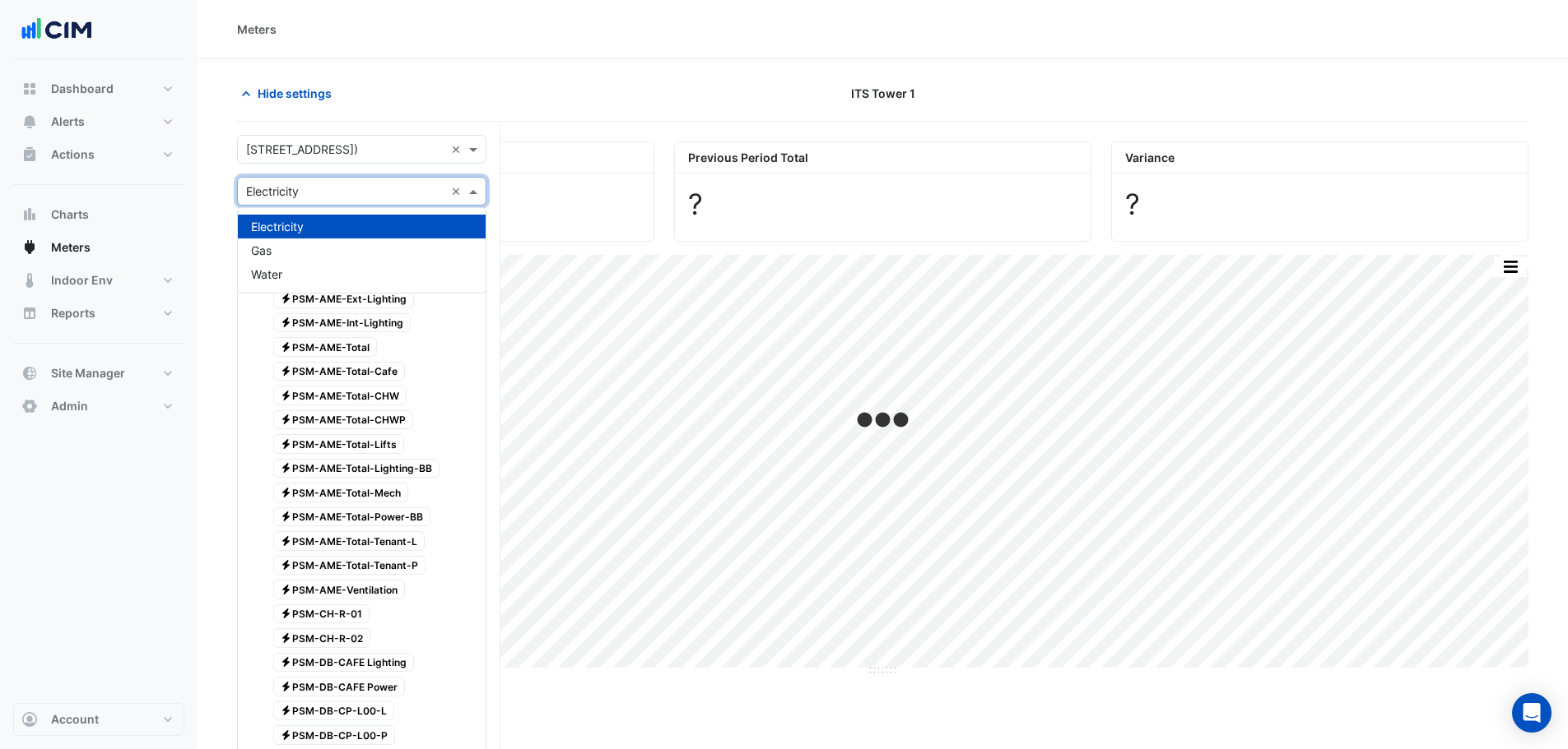
click at [276, 183] on input "text" at bounding box center [345, 192] width 198 height 17
click at [289, 271] on div "Water" at bounding box center [361, 275] width 248 height 24
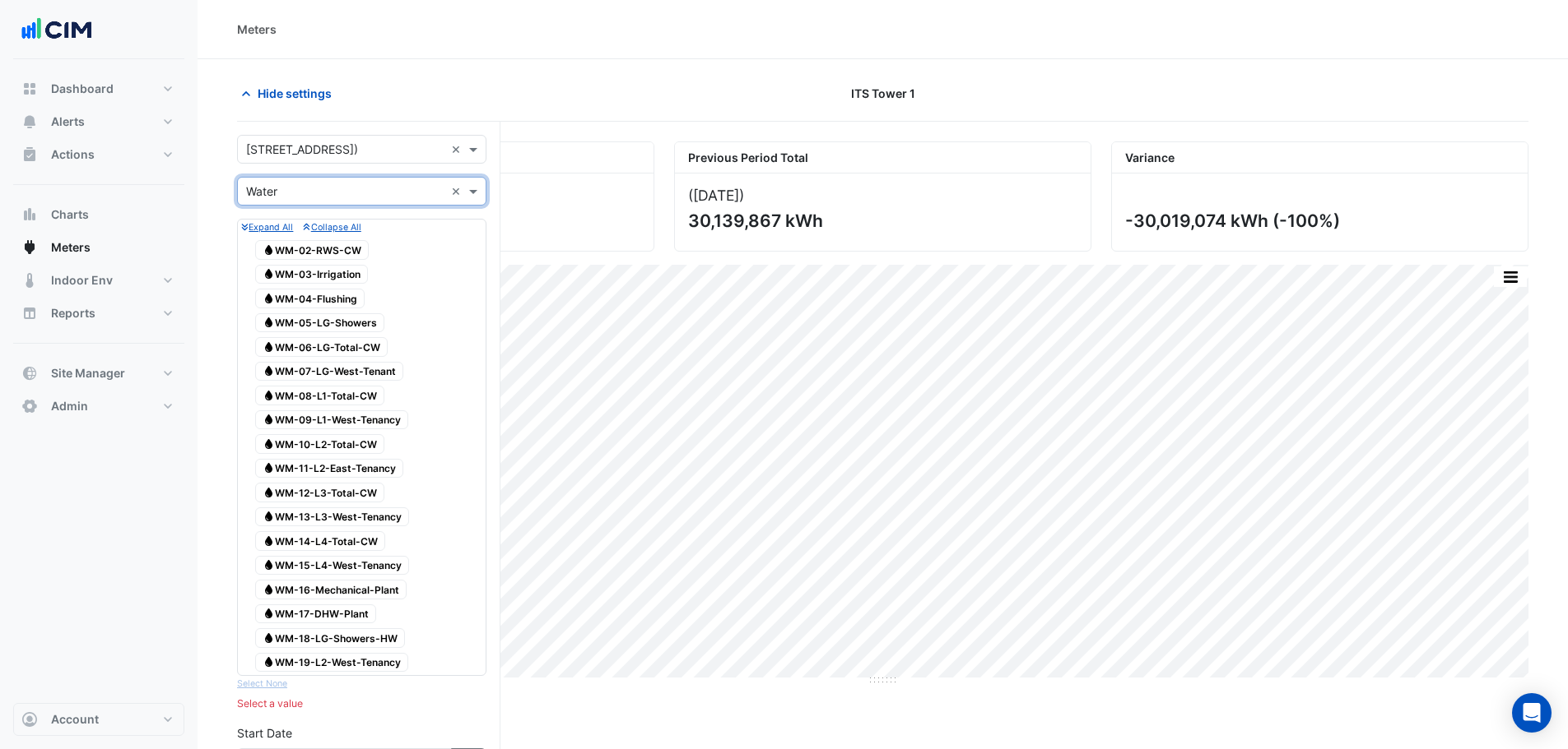
click at [312, 270] on span "Water WM-03-Irrigation" at bounding box center [311, 275] width 112 height 20
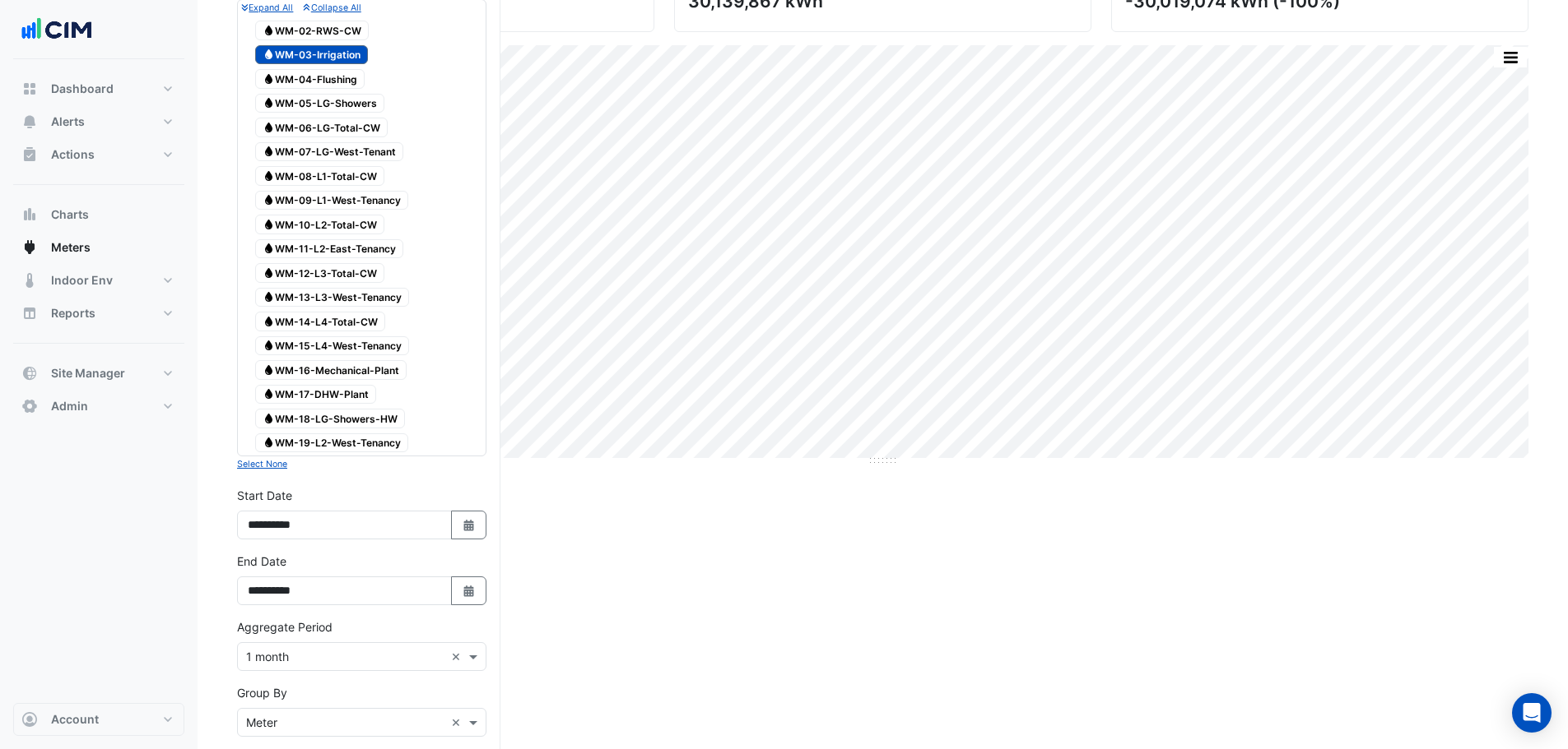
click at [297, 86] on span "Water WM-04-Flushing" at bounding box center [309, 79] width 110 height 20
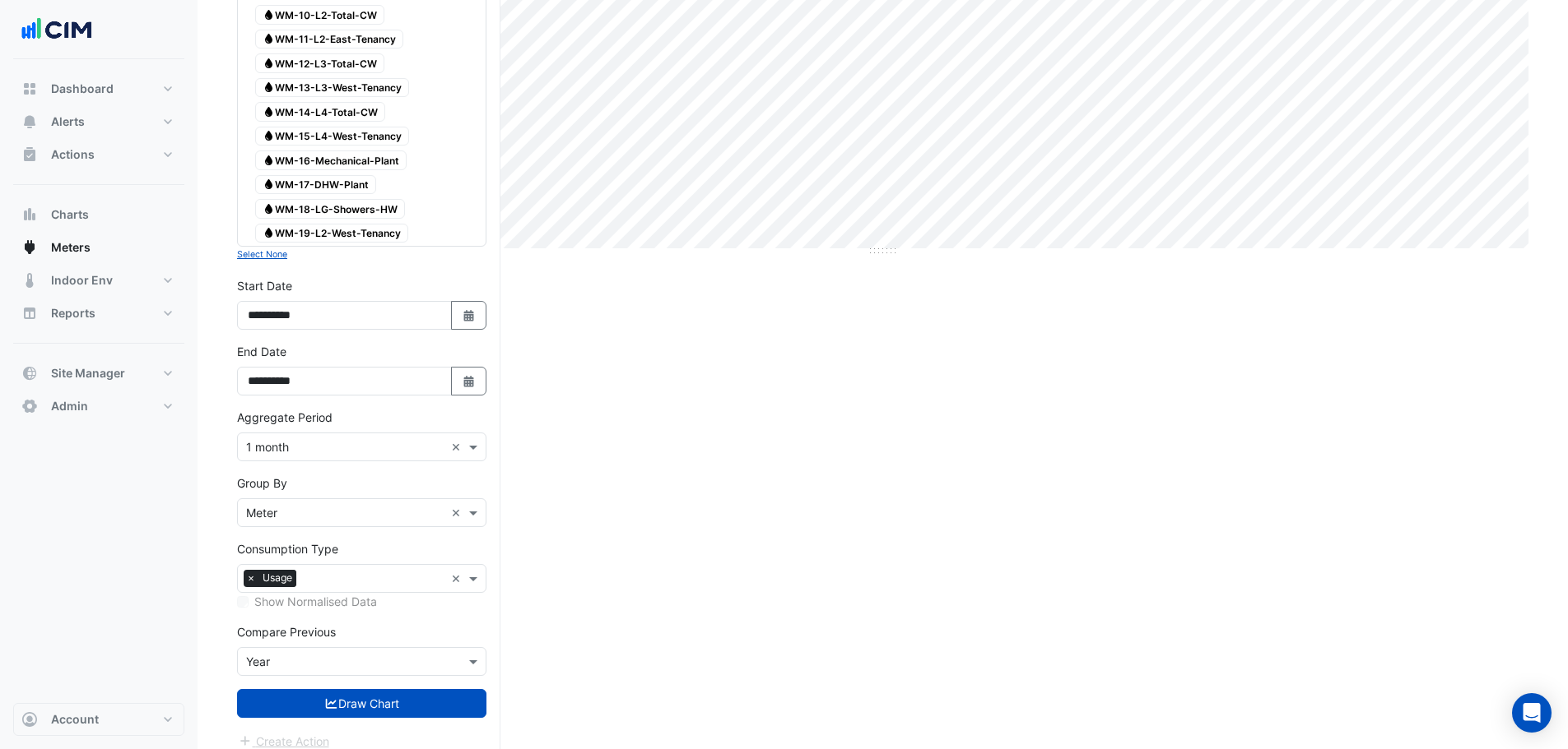
scroll to position [444, 0]
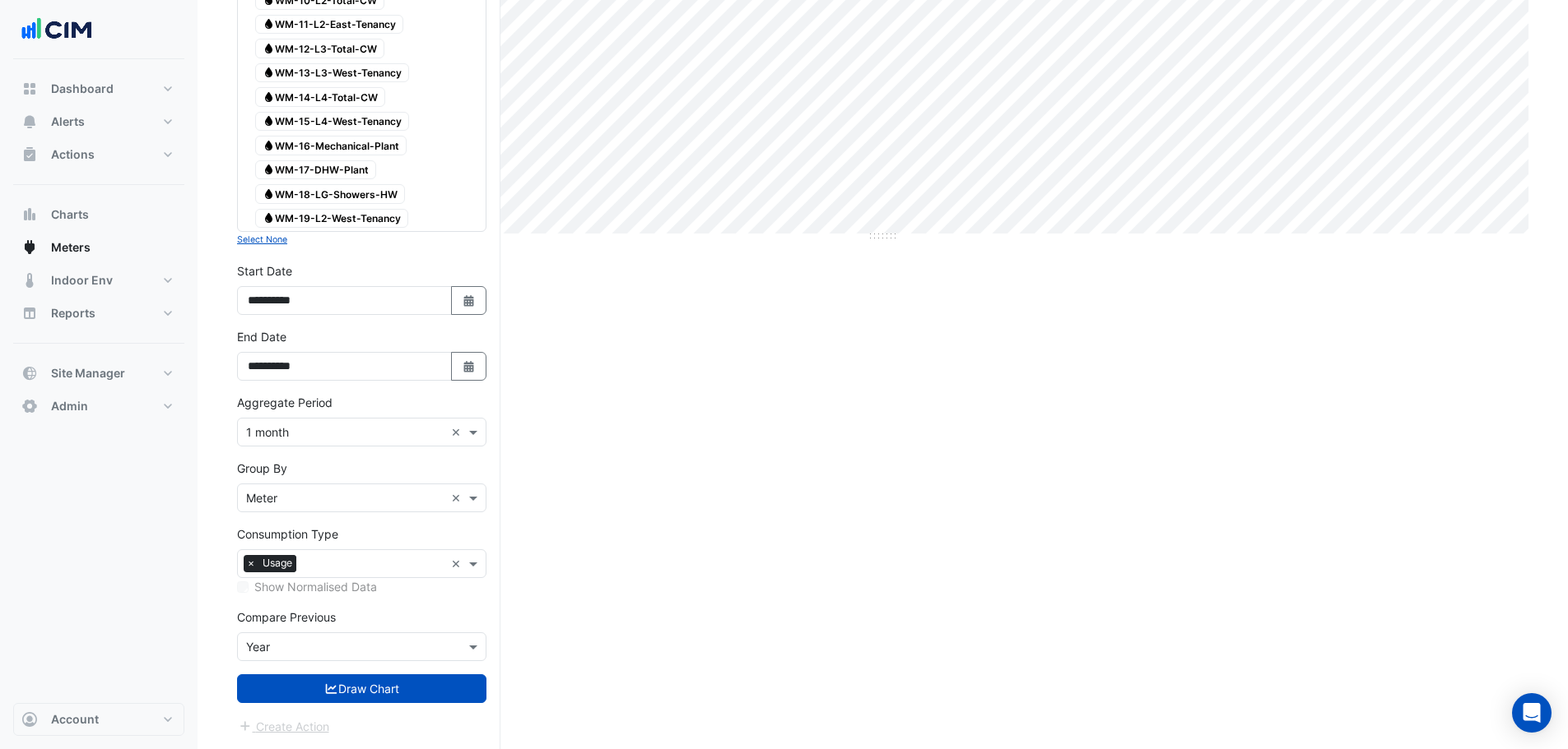
click at [333, 441] on div "Aggregate Period × 1 month ×" at bounding box center [361, 432] width 250 height 29
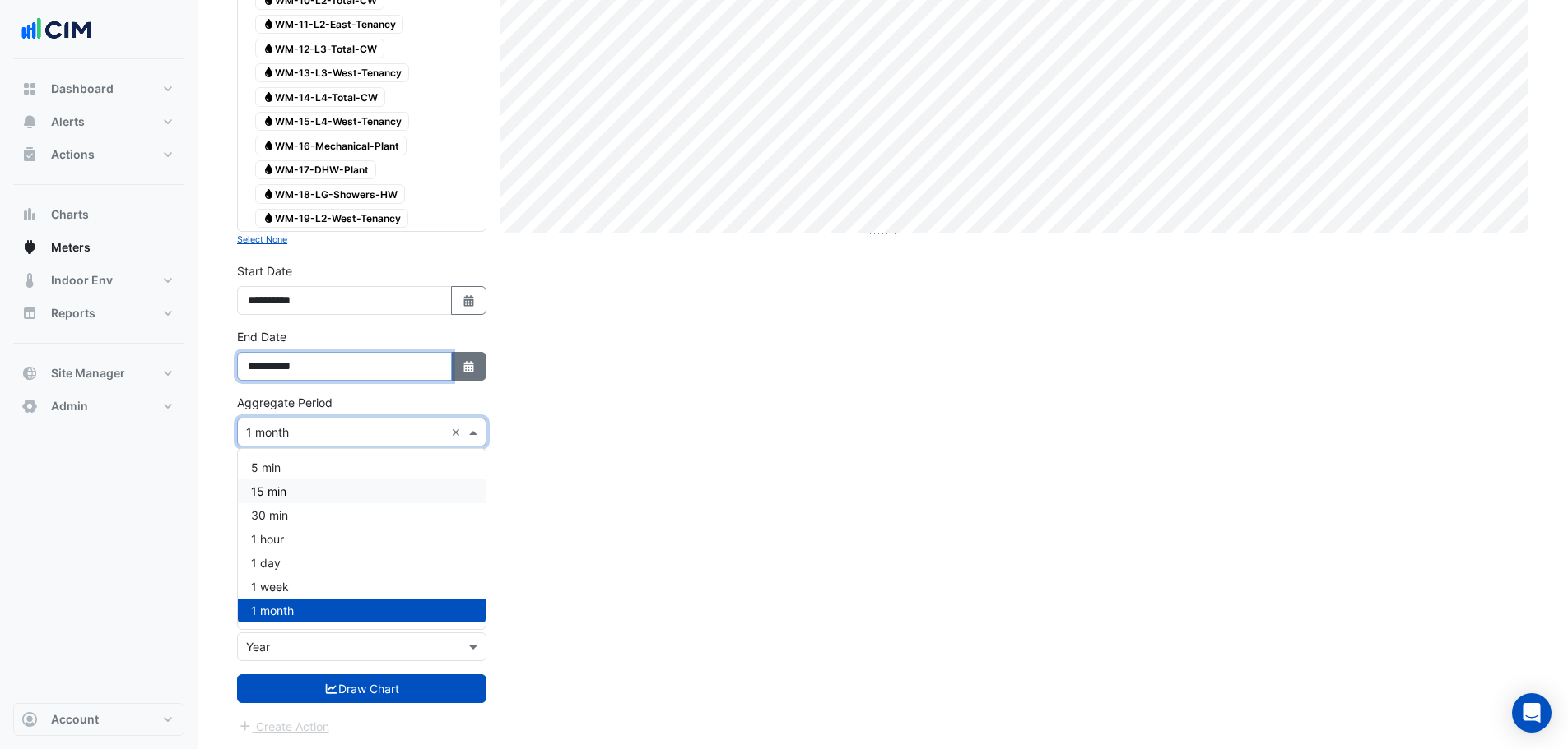
click at [447, 357] on input "**********" at bounding box center [344, 366] width 215 height 29
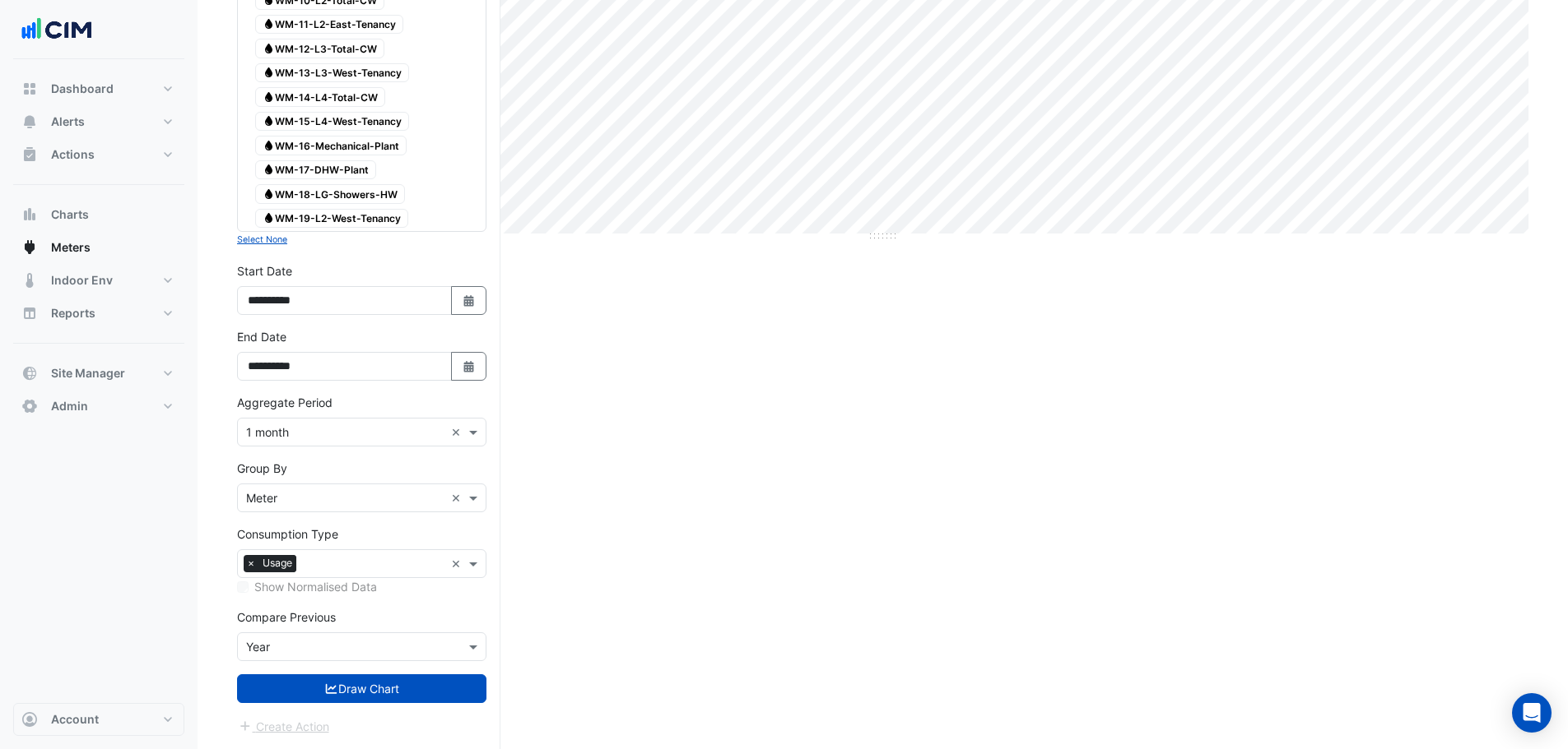
click at [456, 359] on button "Select Date" at bounding box center [469, 366] width 36 height 29
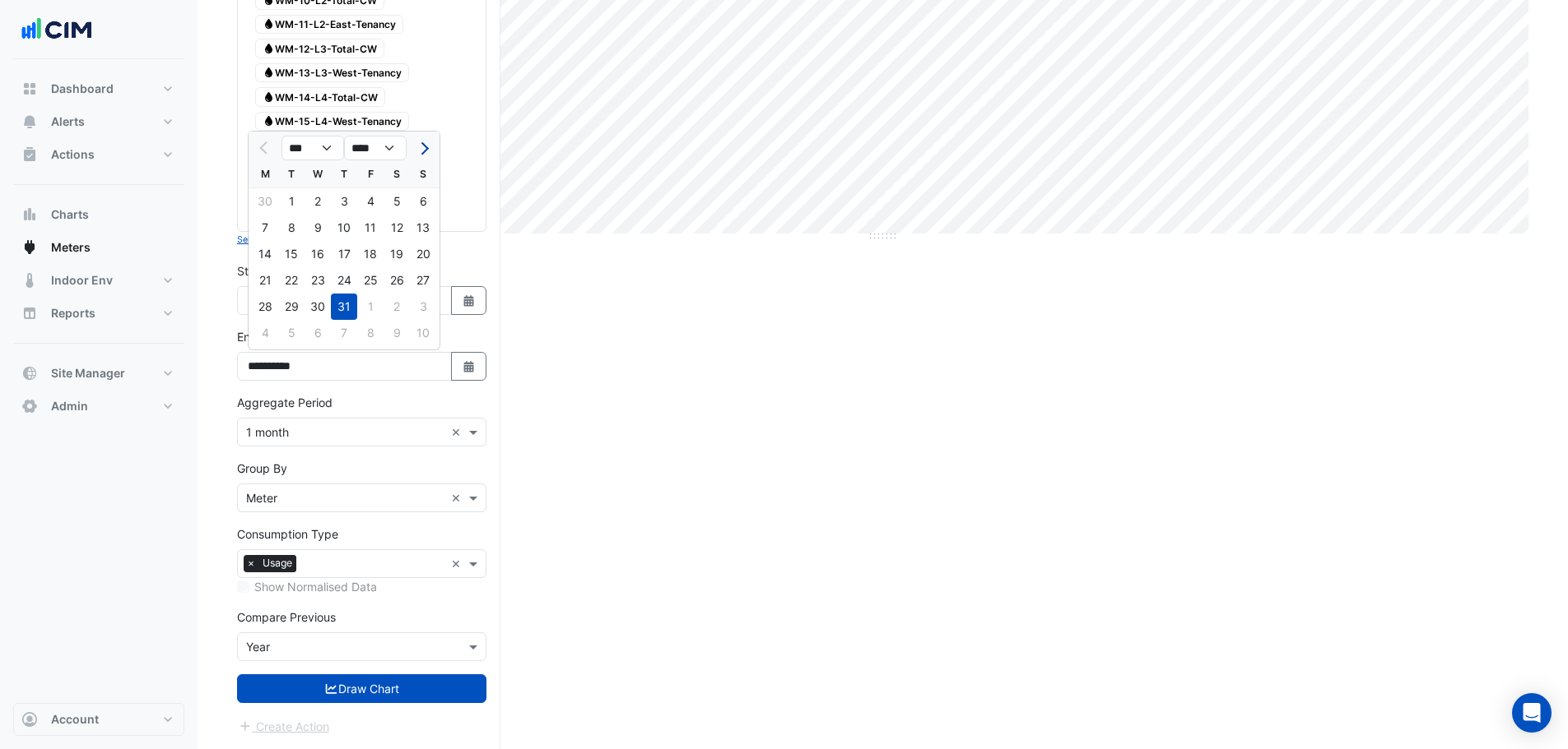
click at [421, 149] on span "Next month" at bounding box center [423, 149] width 12 height 12
select select "*"
click at [371, 272] on div "22" at bounding box center [370, 280] width 26 height 26
type input "**********"
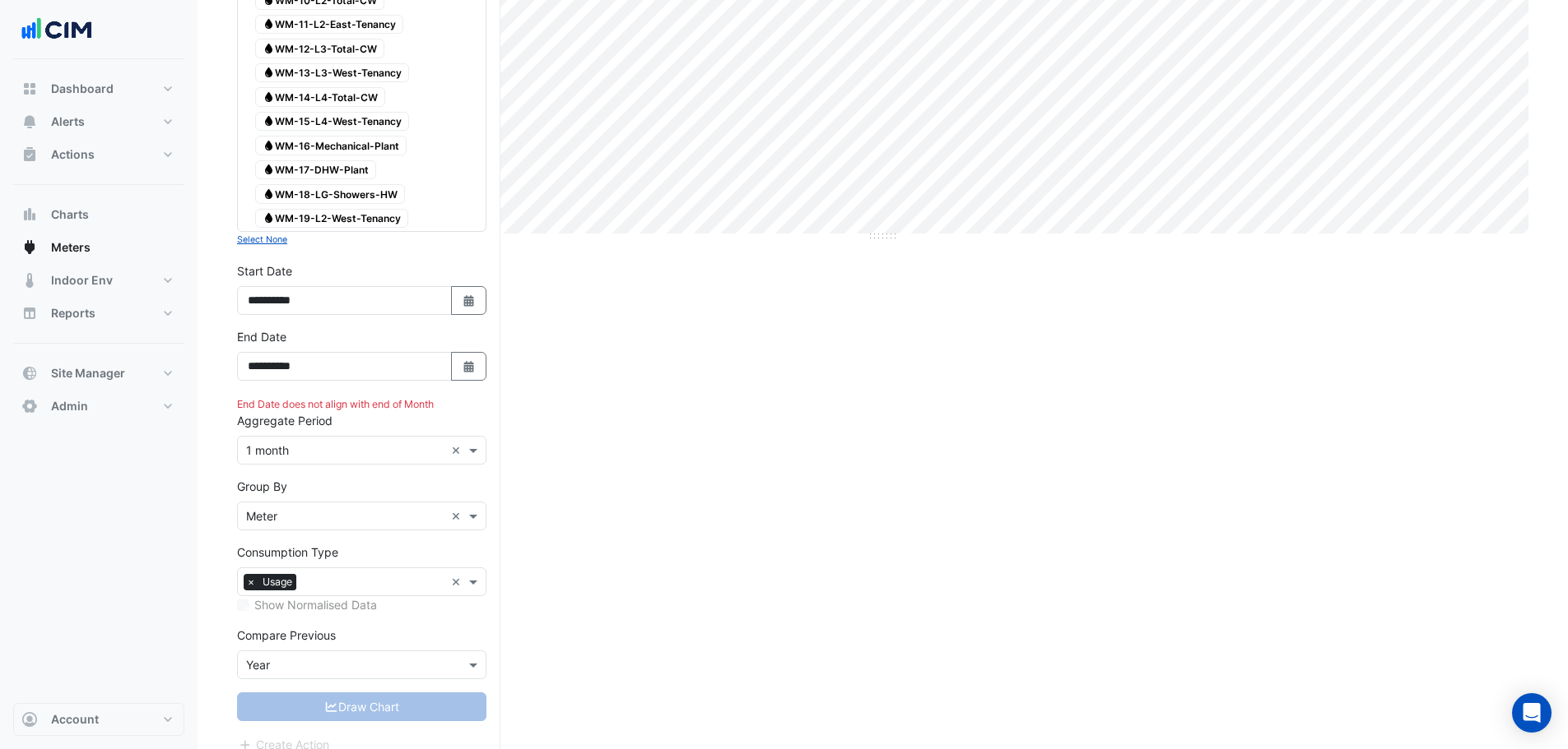
click at [286, 447] on input "text" at bounding box center [345, 451] width 198 height 17
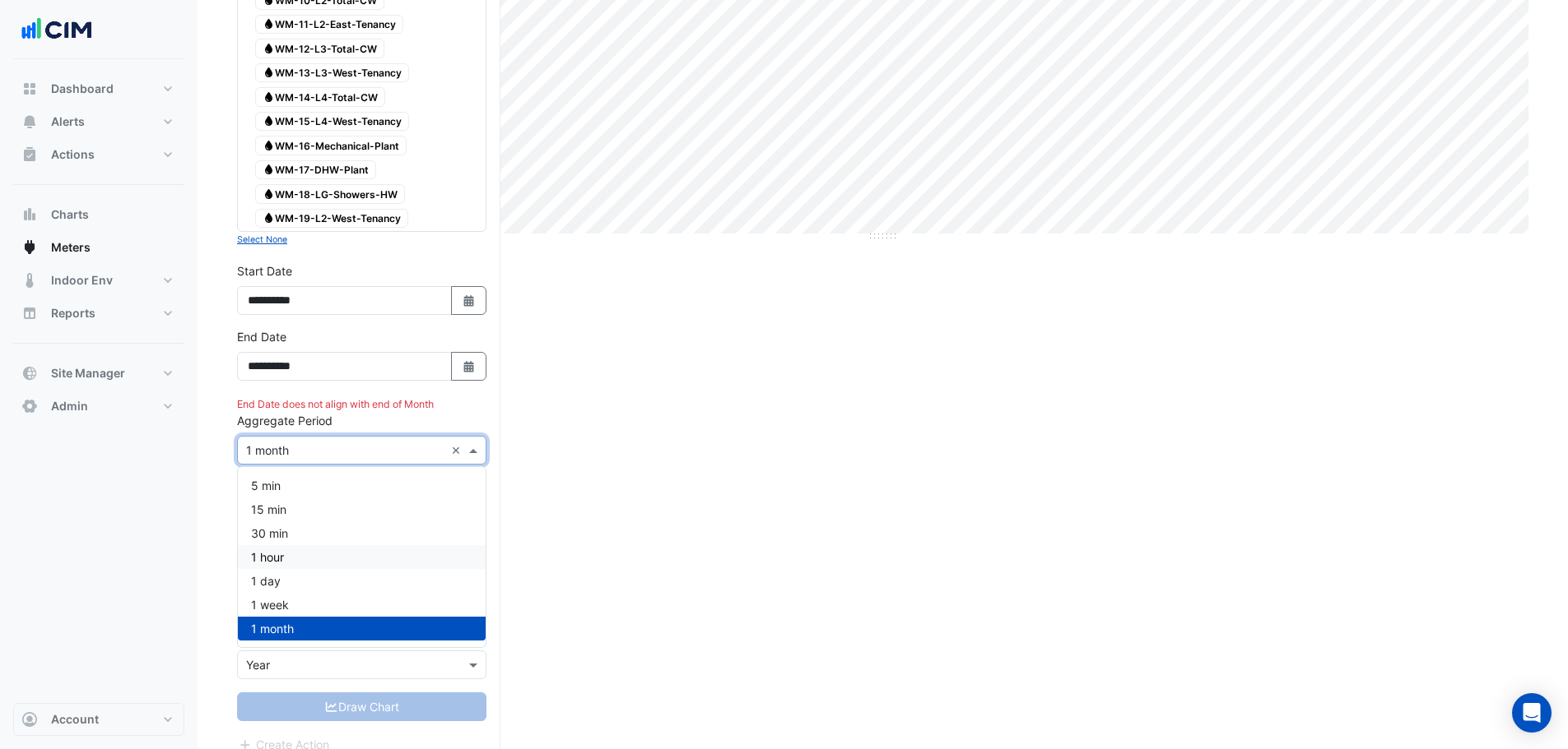
drag, startPoint x: 296, startPoint y: 589, endPoint x: 286, endPoint y: 555, distance: 35.4
click at [286, 555] on div "5 min 15 min 30 min 1 hour 1 day 1 week 1 month" at bounding box center [361, 556] width 248 height 167
click at [286, 555] on div "1 hour" at bounding box center [361, 557] width 248 height 24
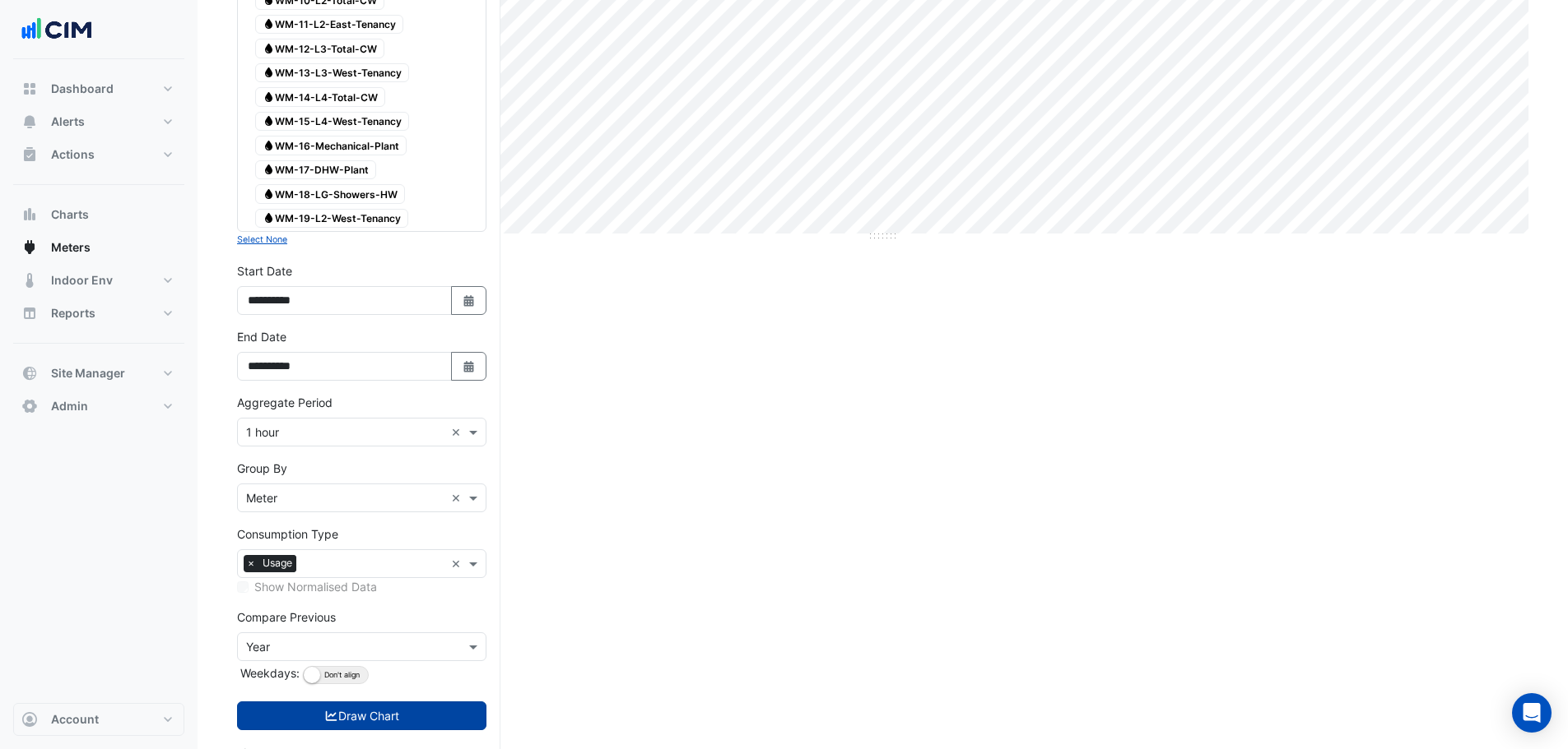
click at [331, 708] on button "Draw Chart" at bounding box center [361, 715] width 250 height 29
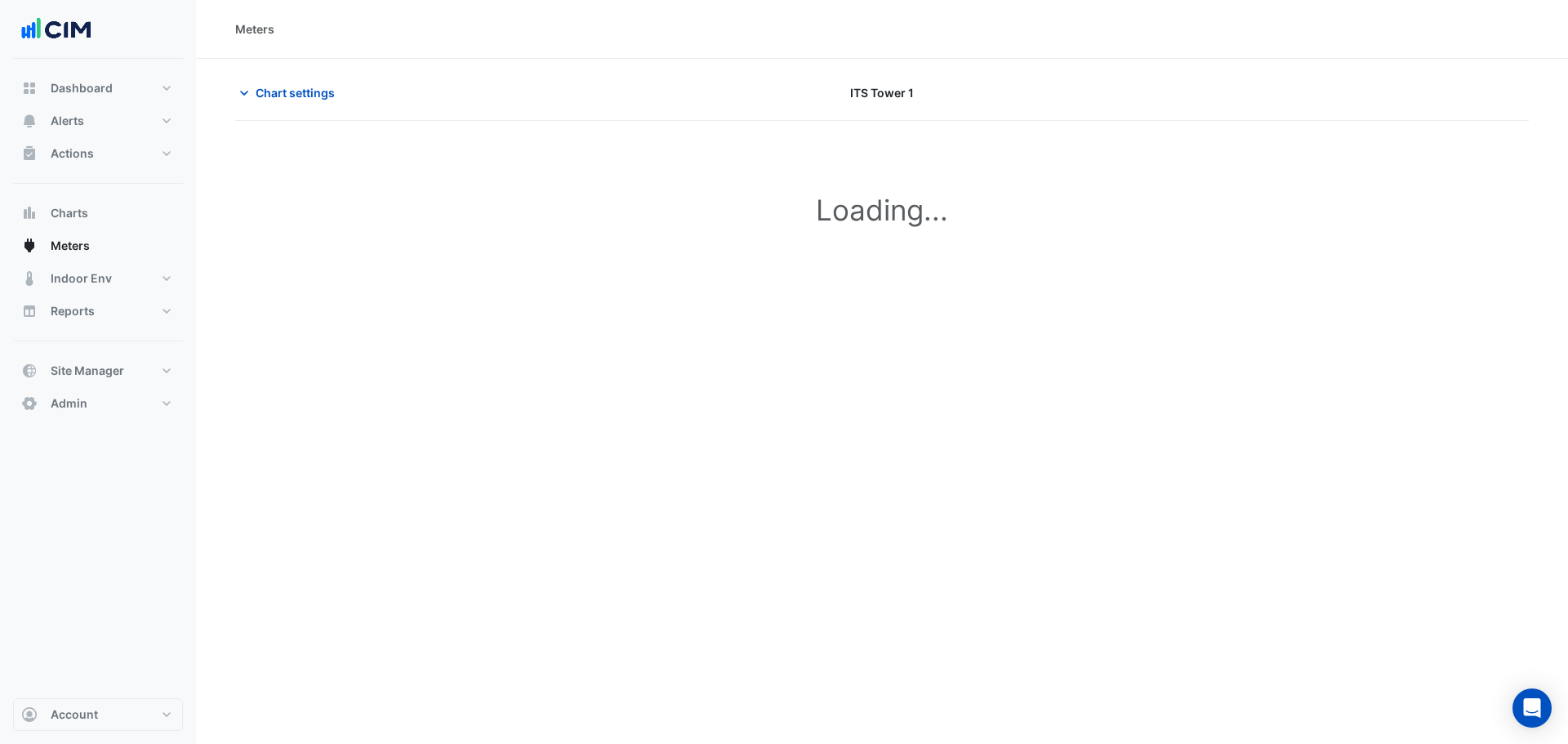
click at [291, 77] on section "Chart settings ITS Tower 1 Loading... Select a Site × 211 Wellington Road (Buil…" at bounding box center [883, 185] width 1372 height 253
click at [299, 91] on span "Chart settings" at bounding box center [295, 93] width 79 height 17
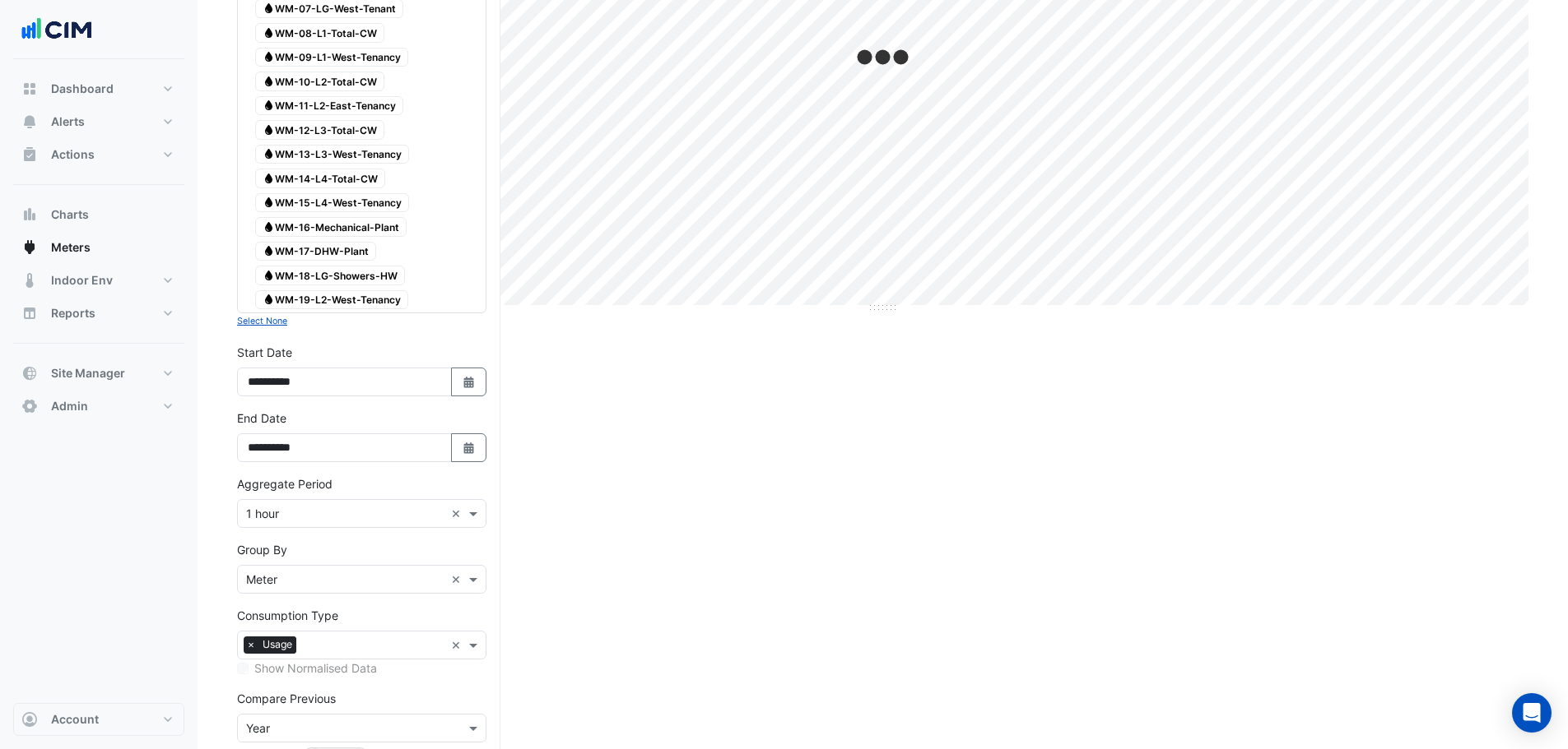
scroll to position [439, 0]
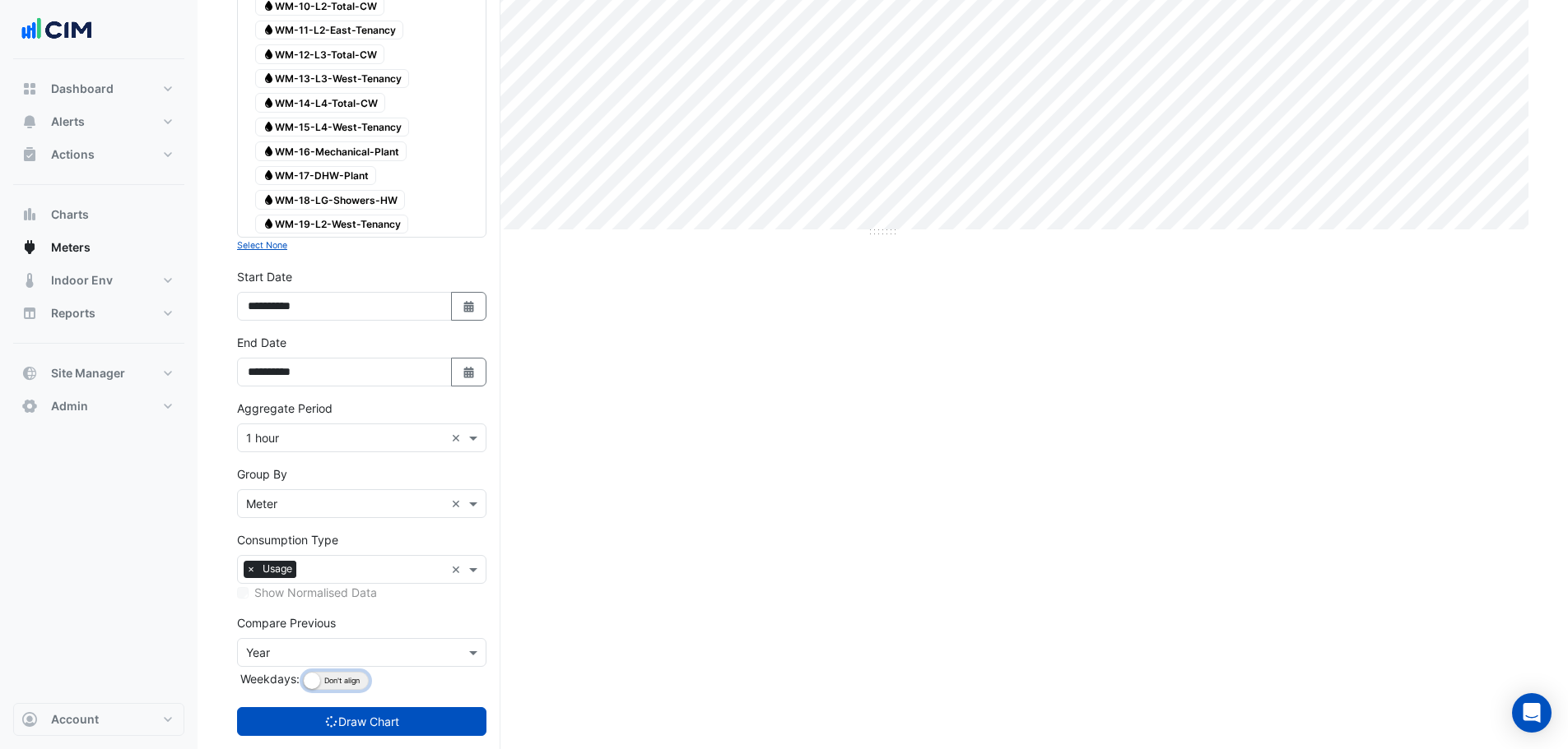
click at [350, 691] on div "Compare Previous Compare Previous × Year Weekdays: Align Don't align" at bounding box center [361, 654] width 250 height 79
click at [328, 685] on button "Align Don't align" at bounding box center [335, 681] width 66 height 18
click at [353, 715] on button "Draw Chart" at bounding box center [361, 721] width 250 height 29
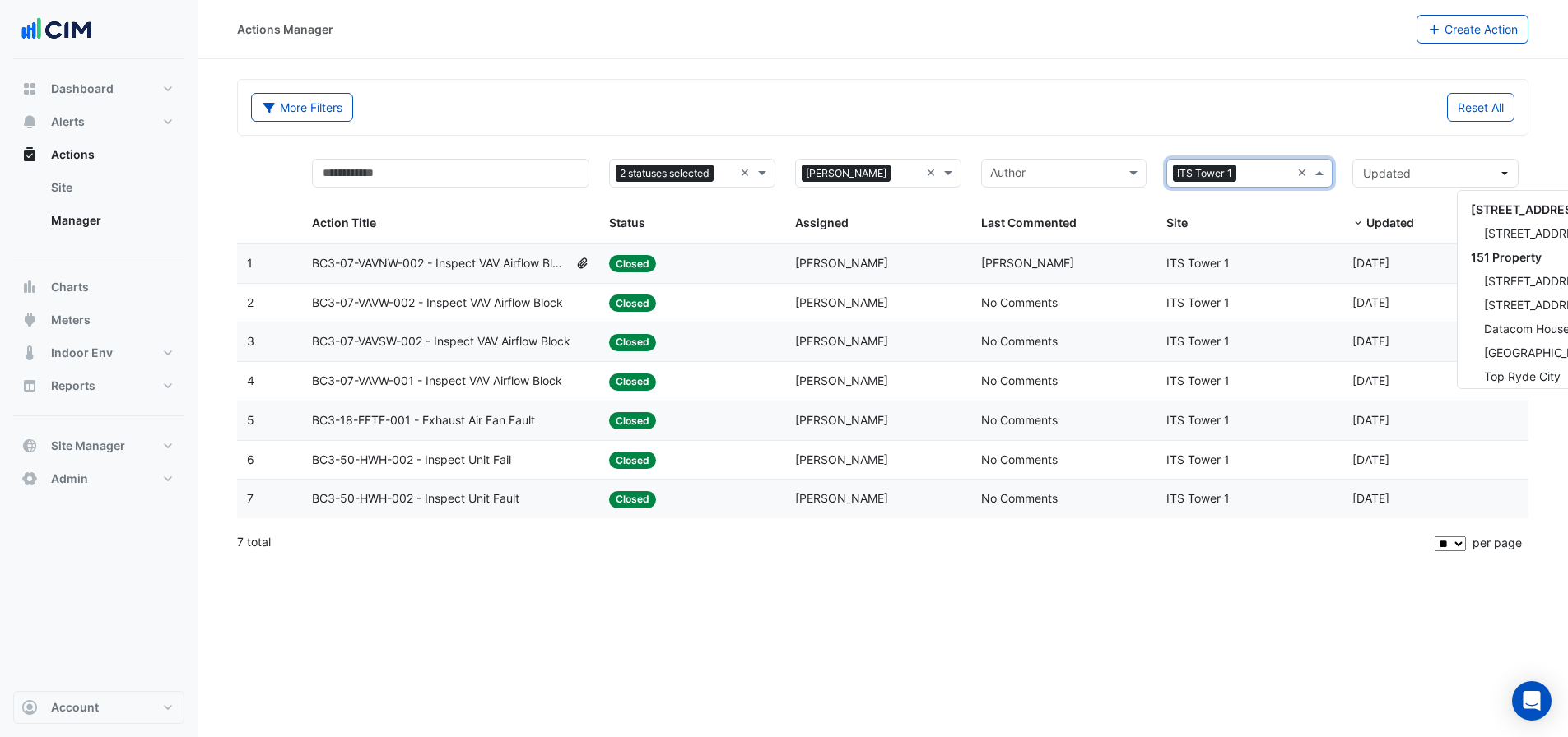
select select "**"
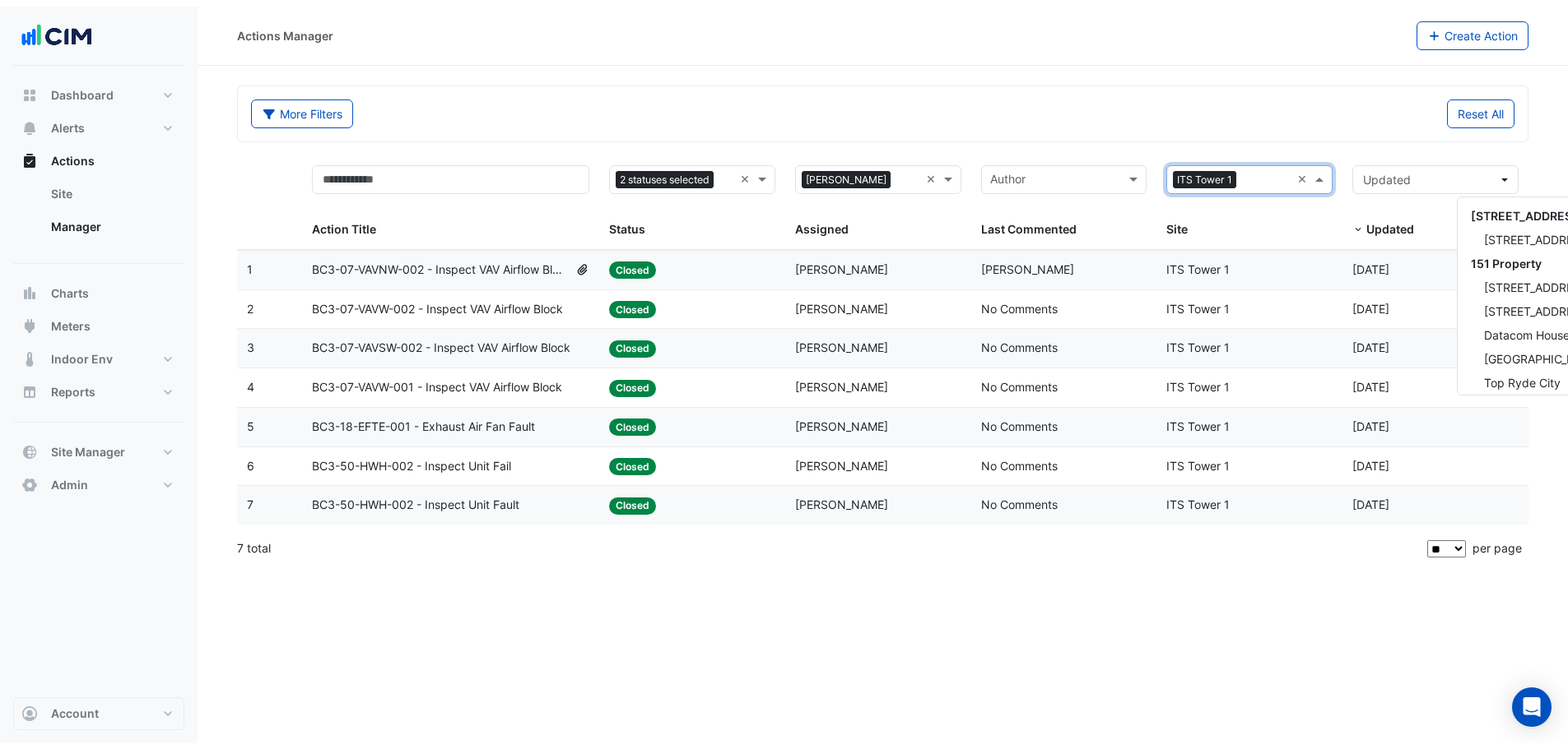
scroll to position [2151, 0]
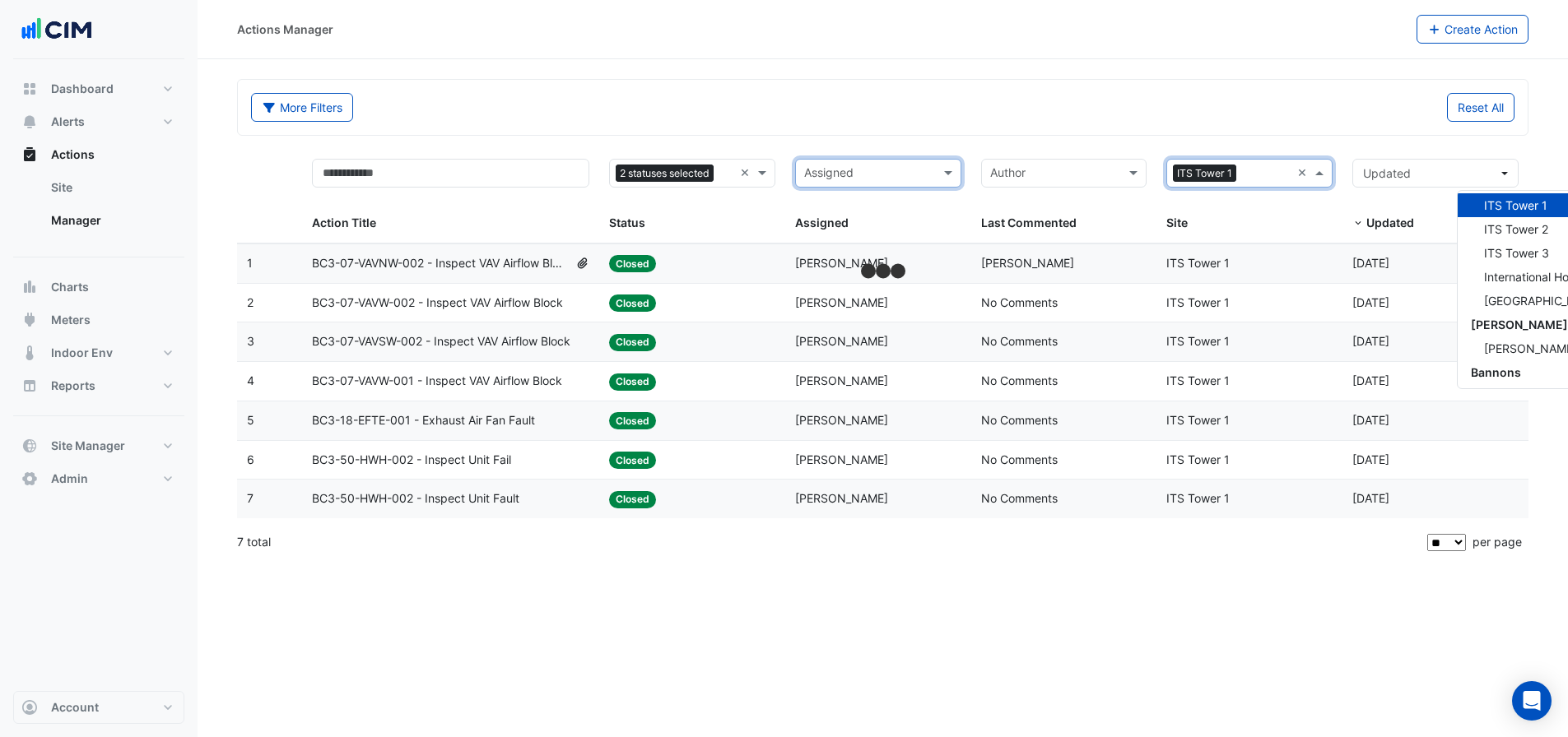
drag, startPoint x: 743, startPoint y: 170, endPoint x: 512, endPoint y: 171, distance: 231.0
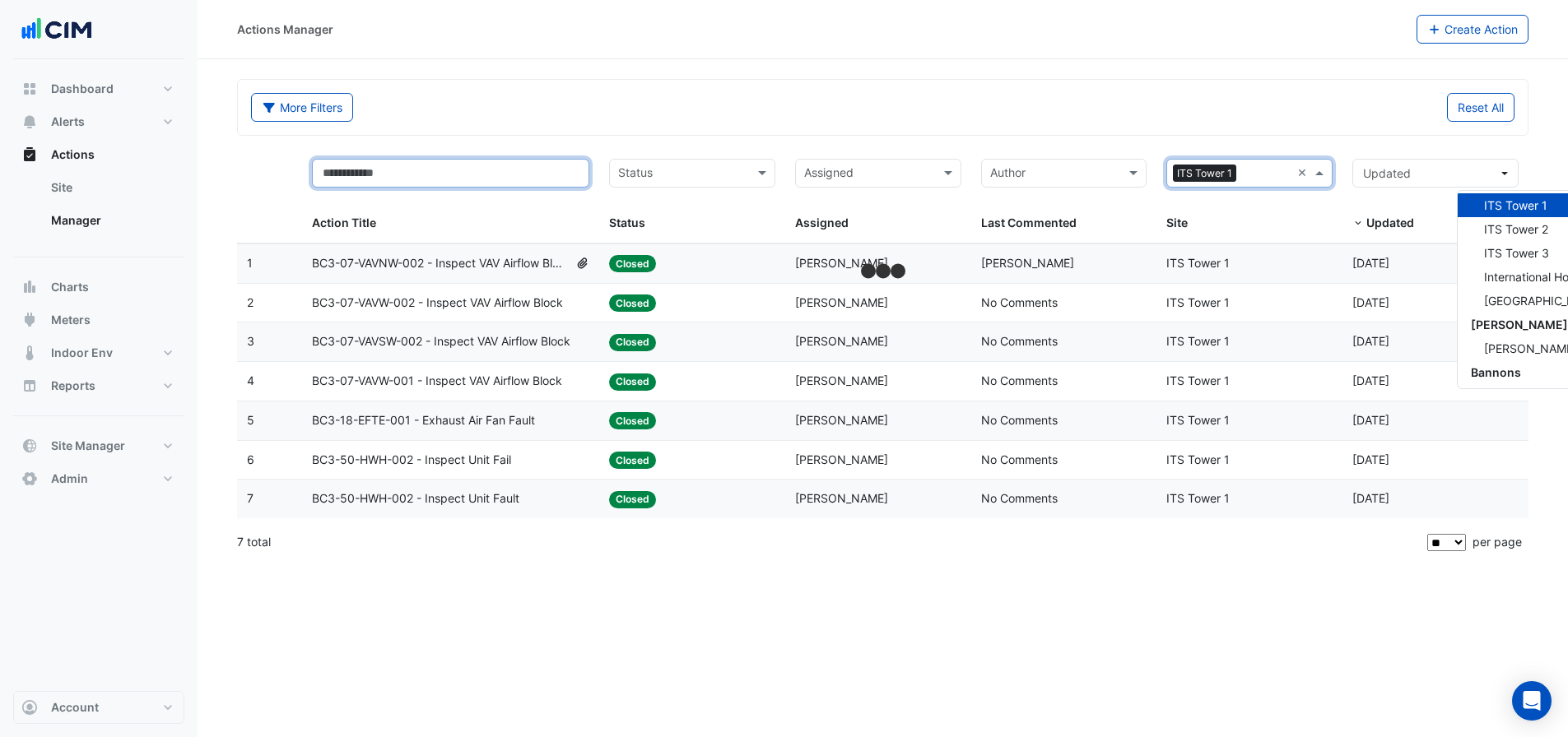
click at [514, 173] on input "text" at bounding box center [450, 173] width 277 height 29
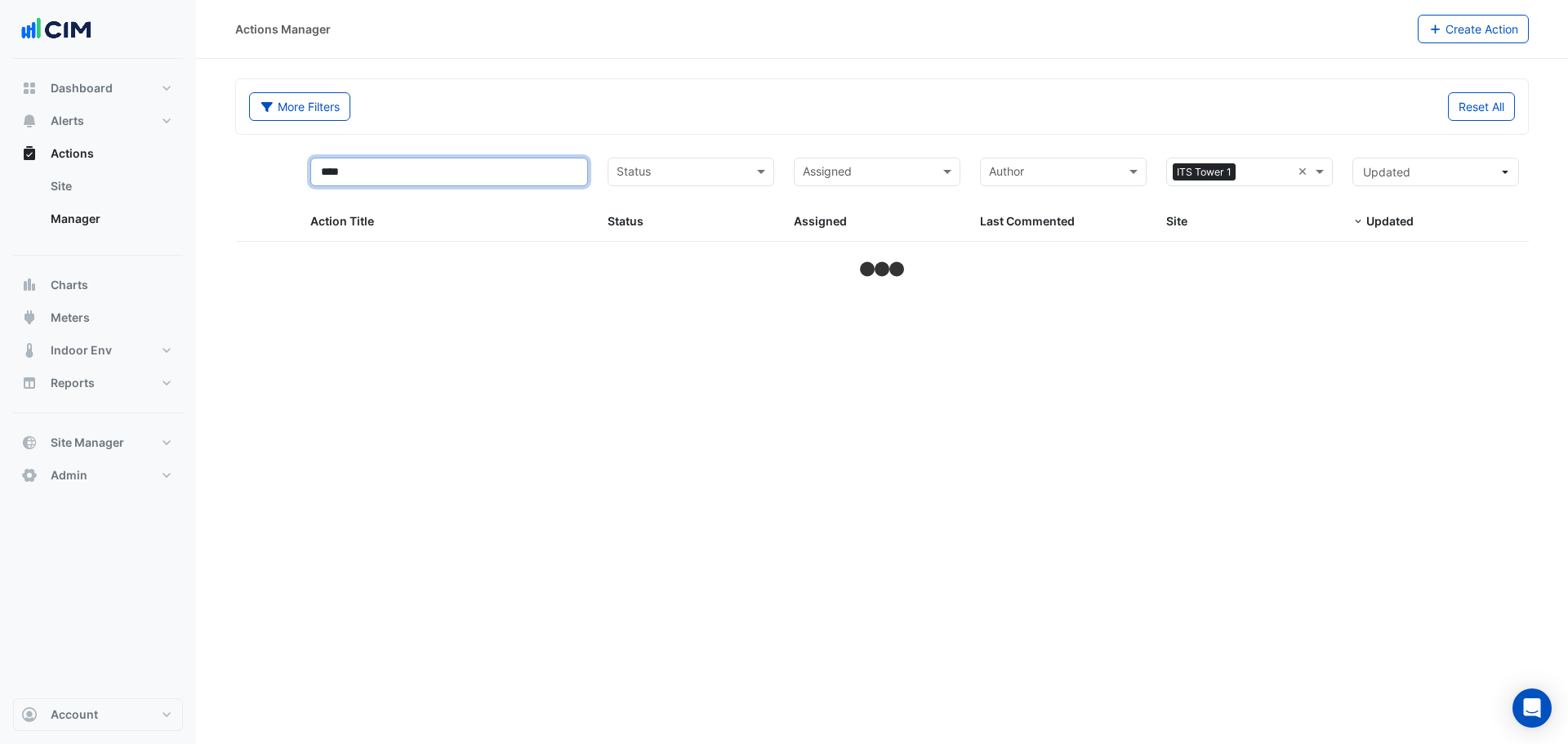
type input "****"
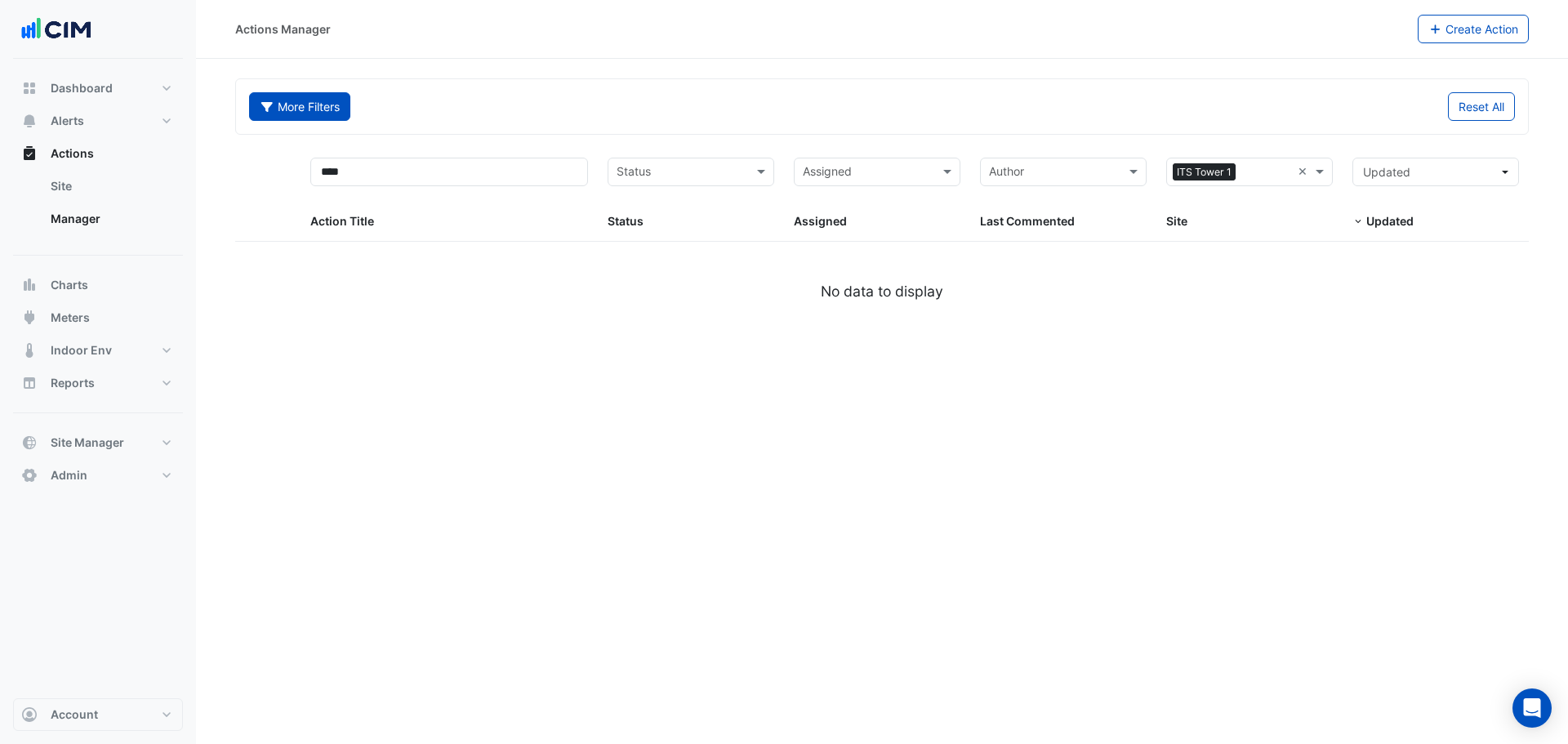
click at [277, 100] on button "More Filters" at bounding box center [299, 106] width 101 height 28
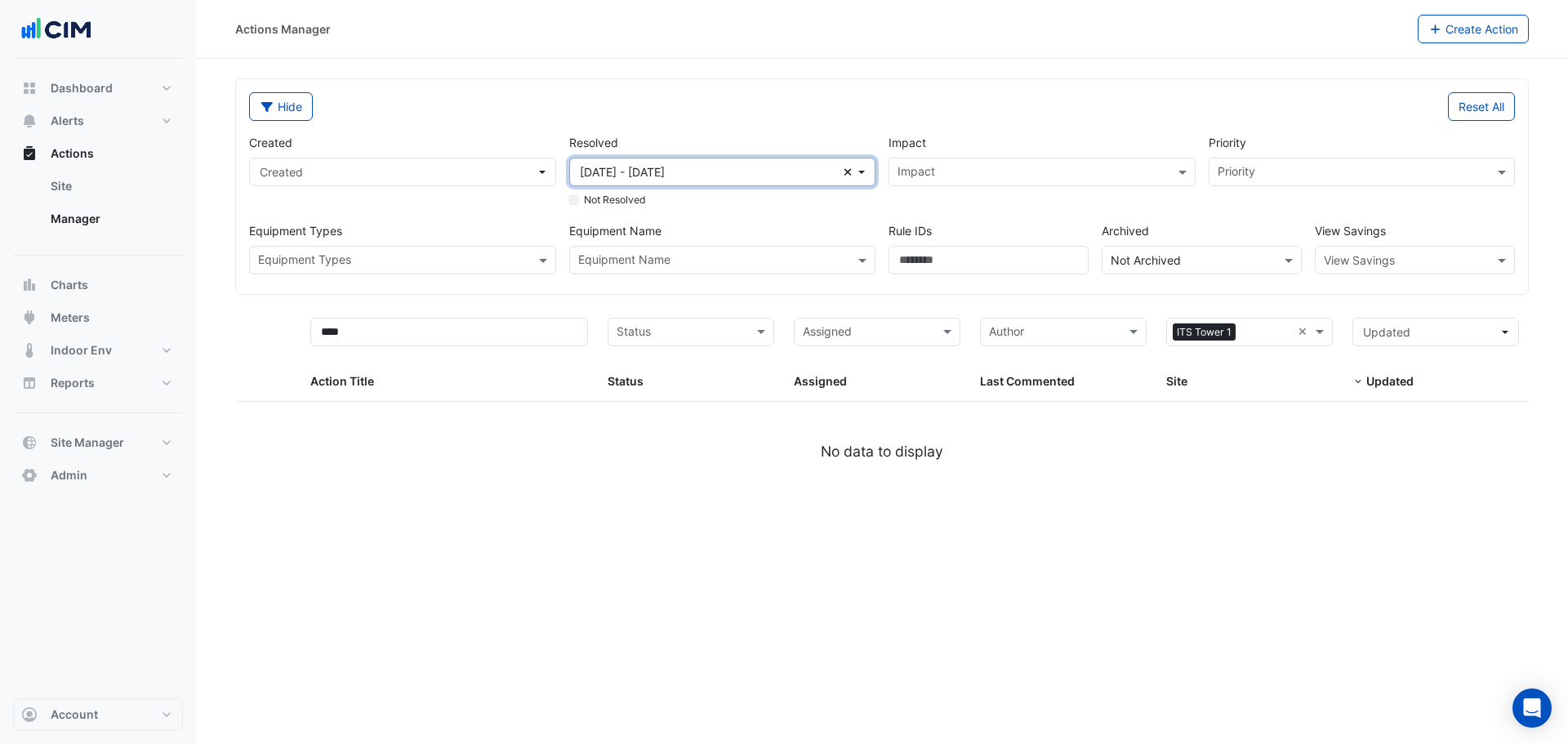
click at [859, 169] on button "[DATE] - [DATE] Clear" at bounding box center [723, 172] width 307 height 28
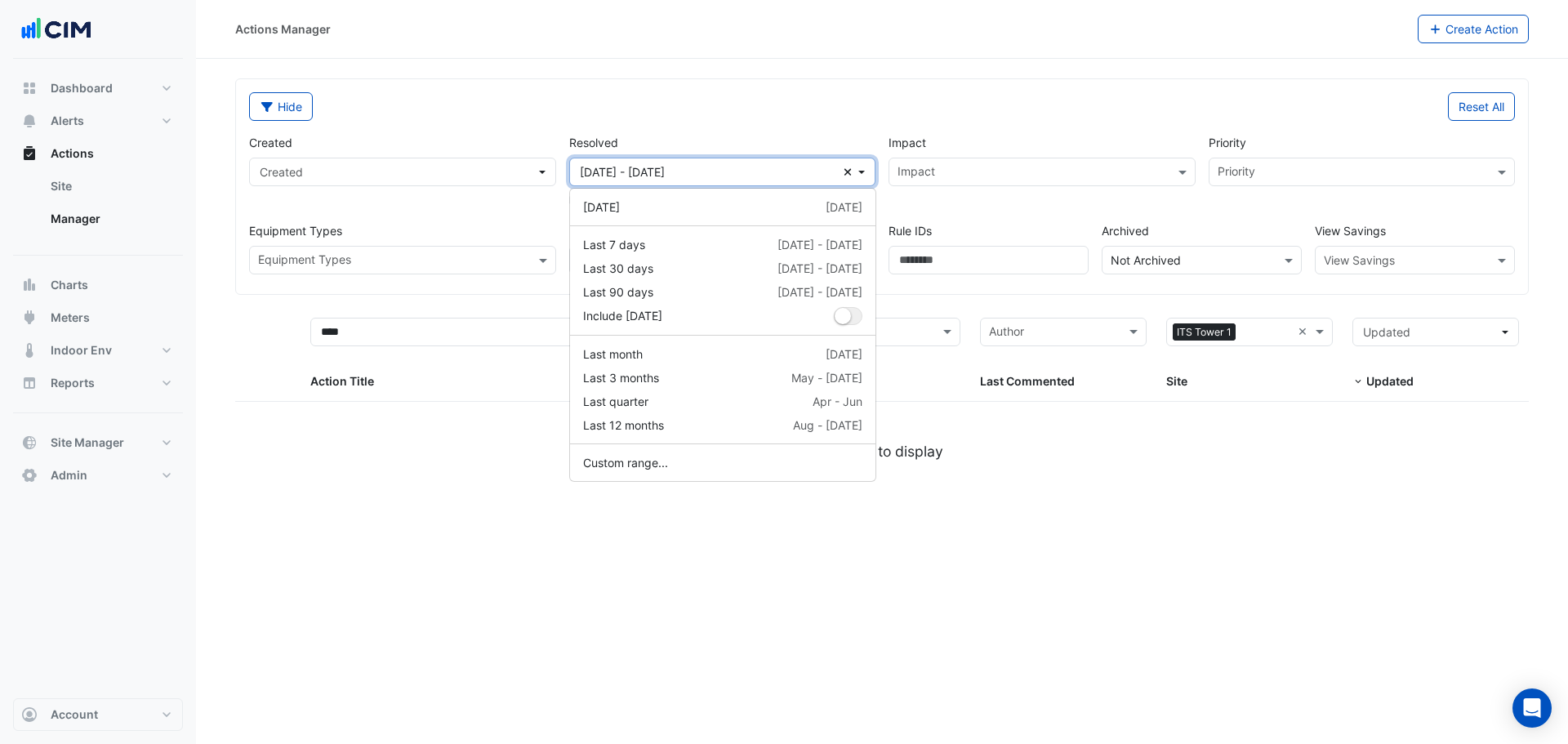
click at [853, 170] on button "[DATE] - [DATE] Clear" at bounding box center [723, 172] width 307 height 28
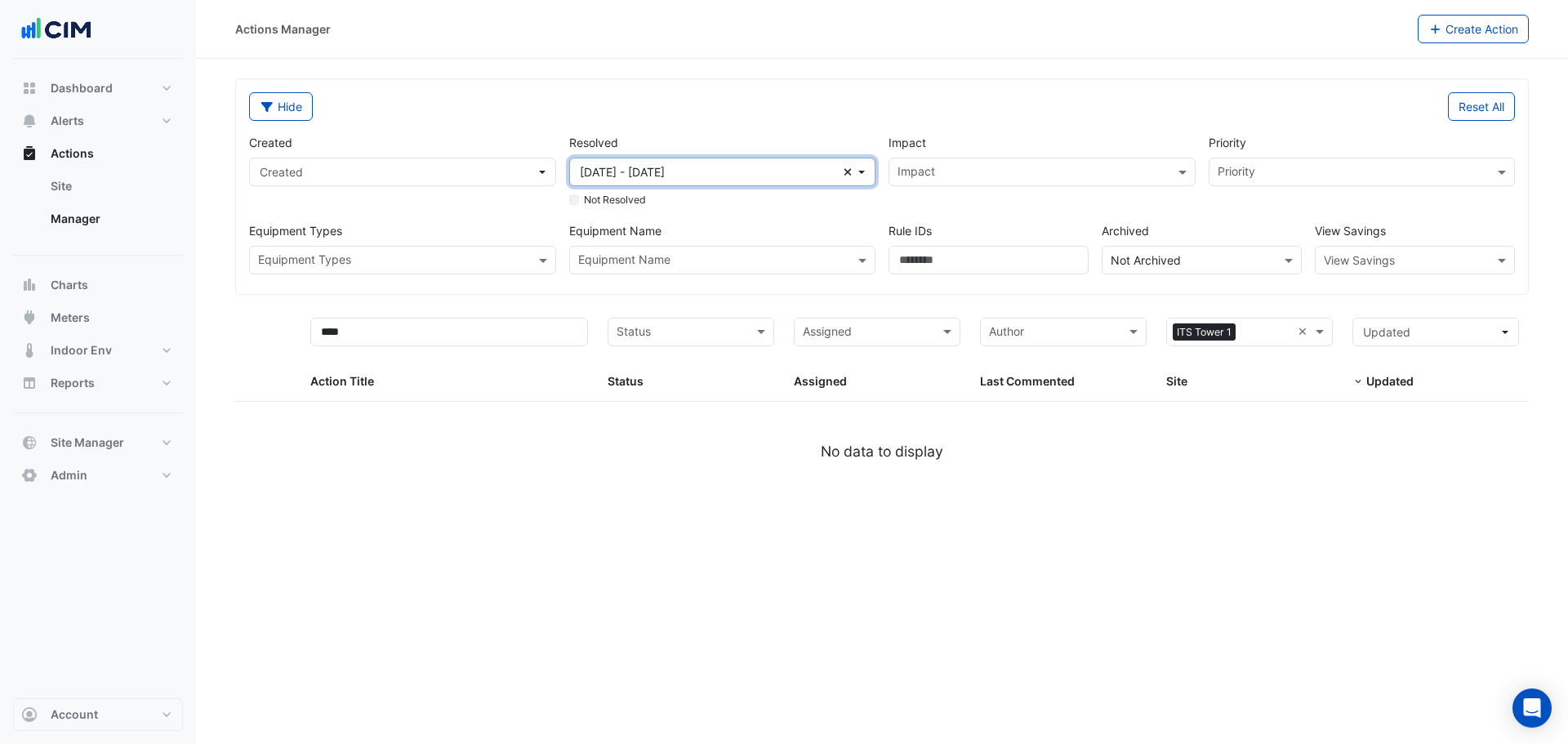
click at [847, 167] on icon "Clear" at bounding box center [848, 172] width 9 height 11
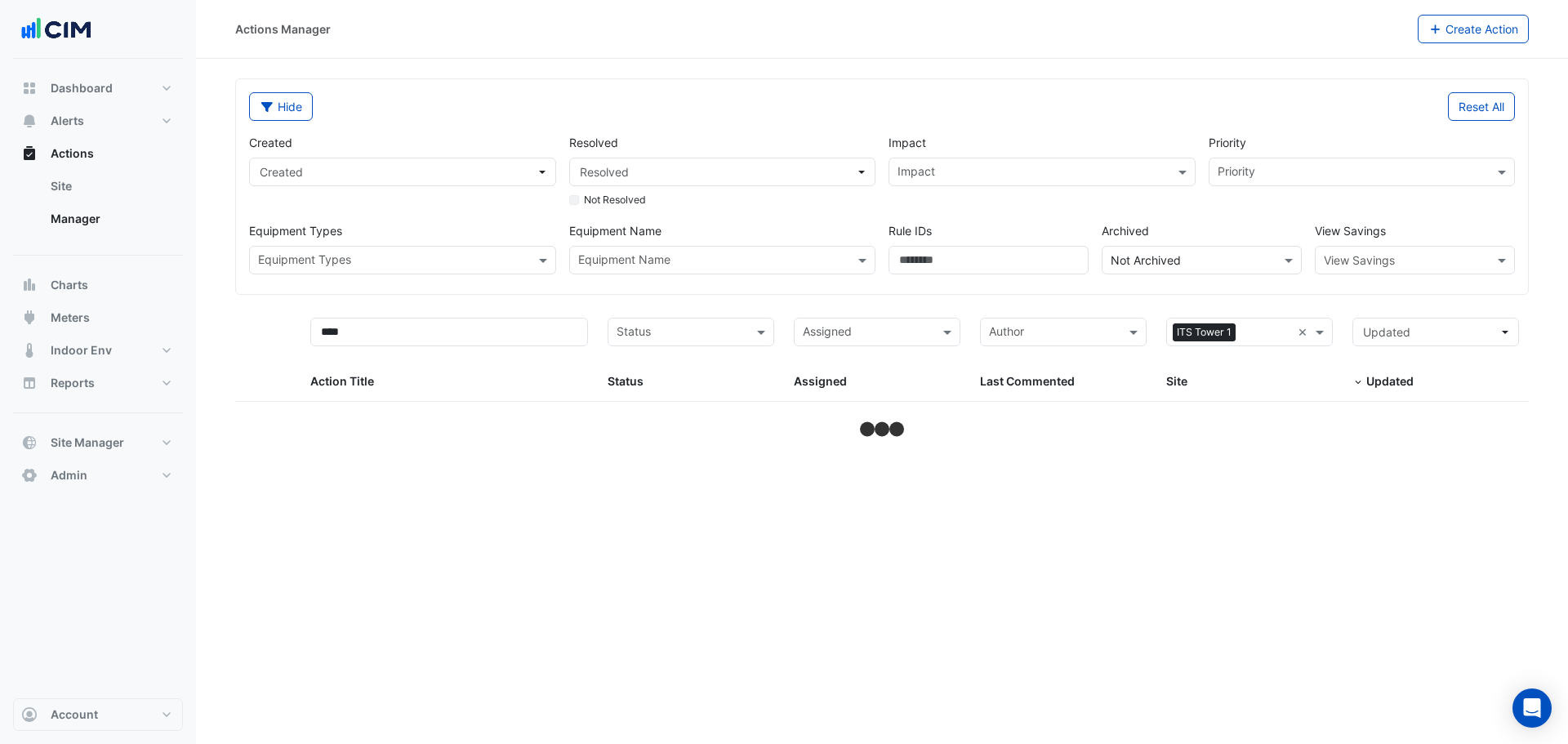
click at [693, 88] on div "Hide Reset All Created Created Resolved Resolved Not Resolved Impact Impact Pri…" at bounding box center [882, 186] width 1292 height 215
select select "**"
